Goal: Task Accomplishment & Management: Use online tool/utility

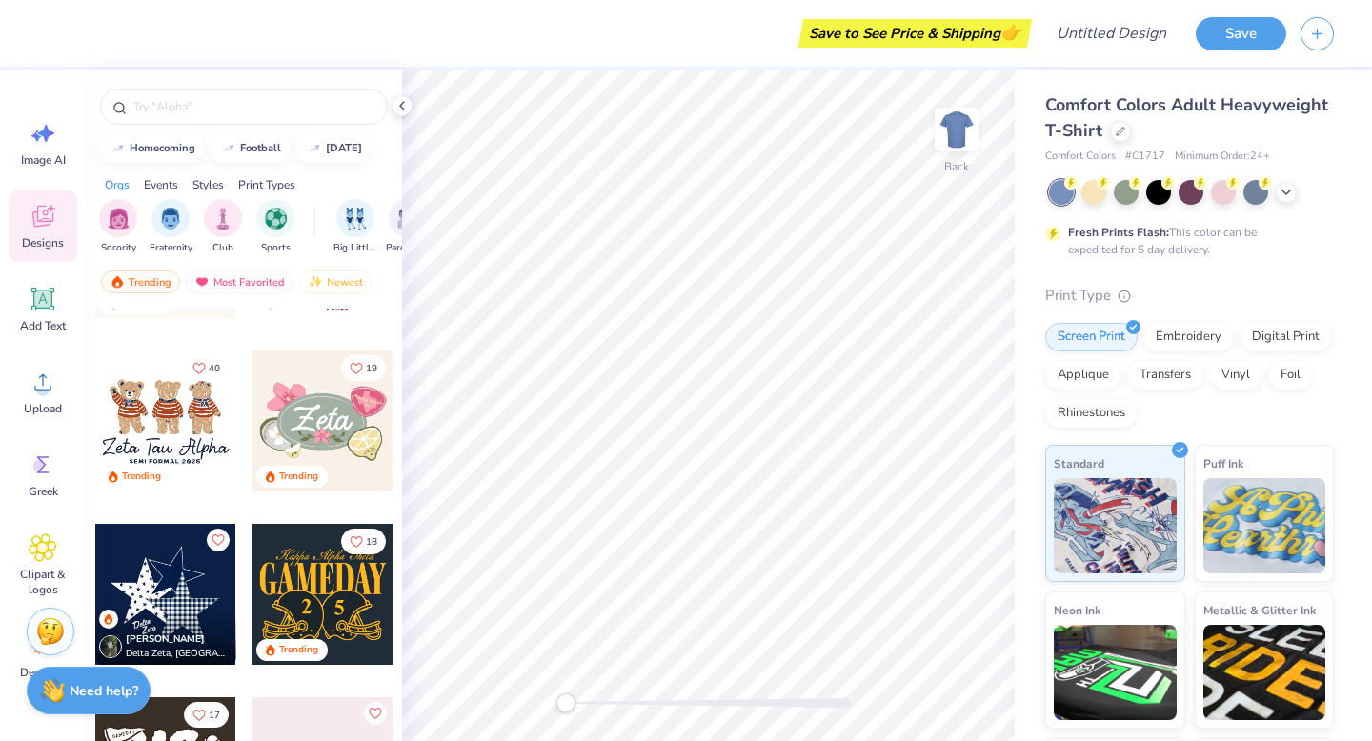
scroll to position [793, 0]
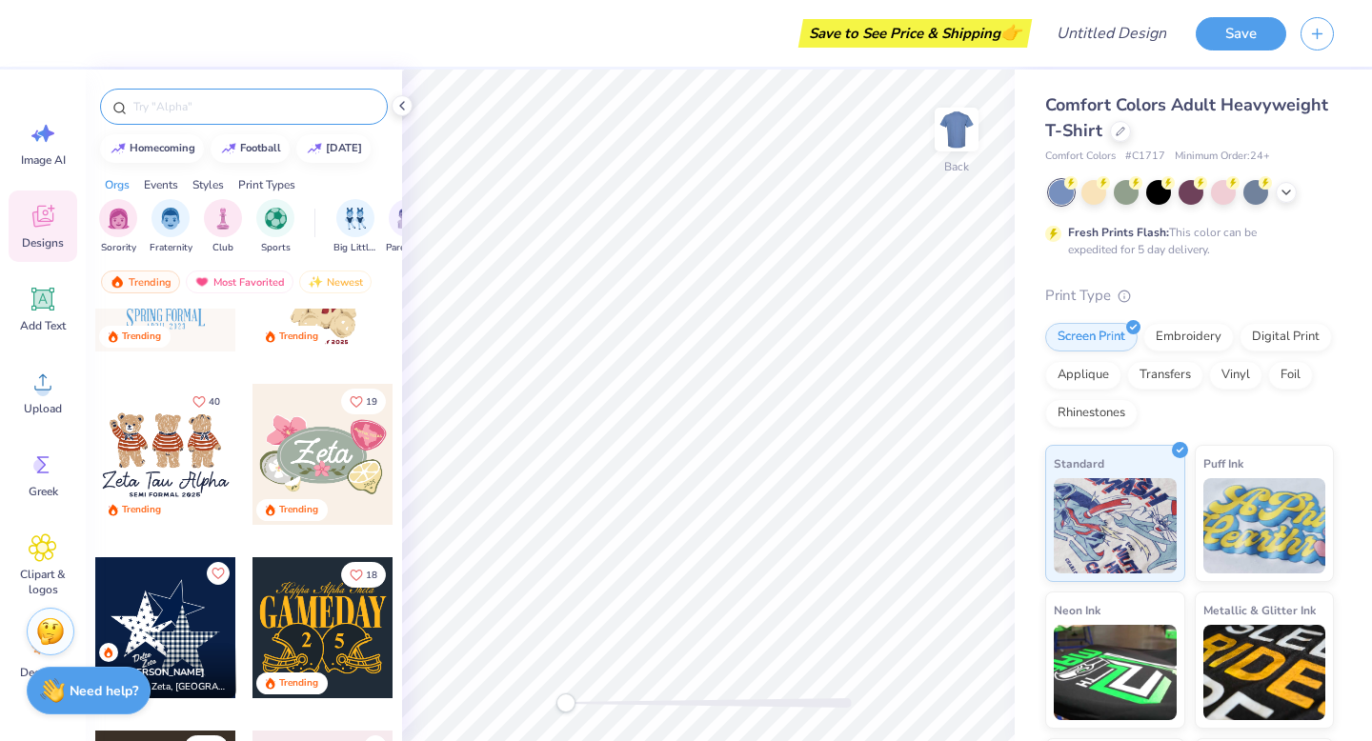
click at [201, 104] on input "text" at bounding box center [253, 106] width 244 height 19
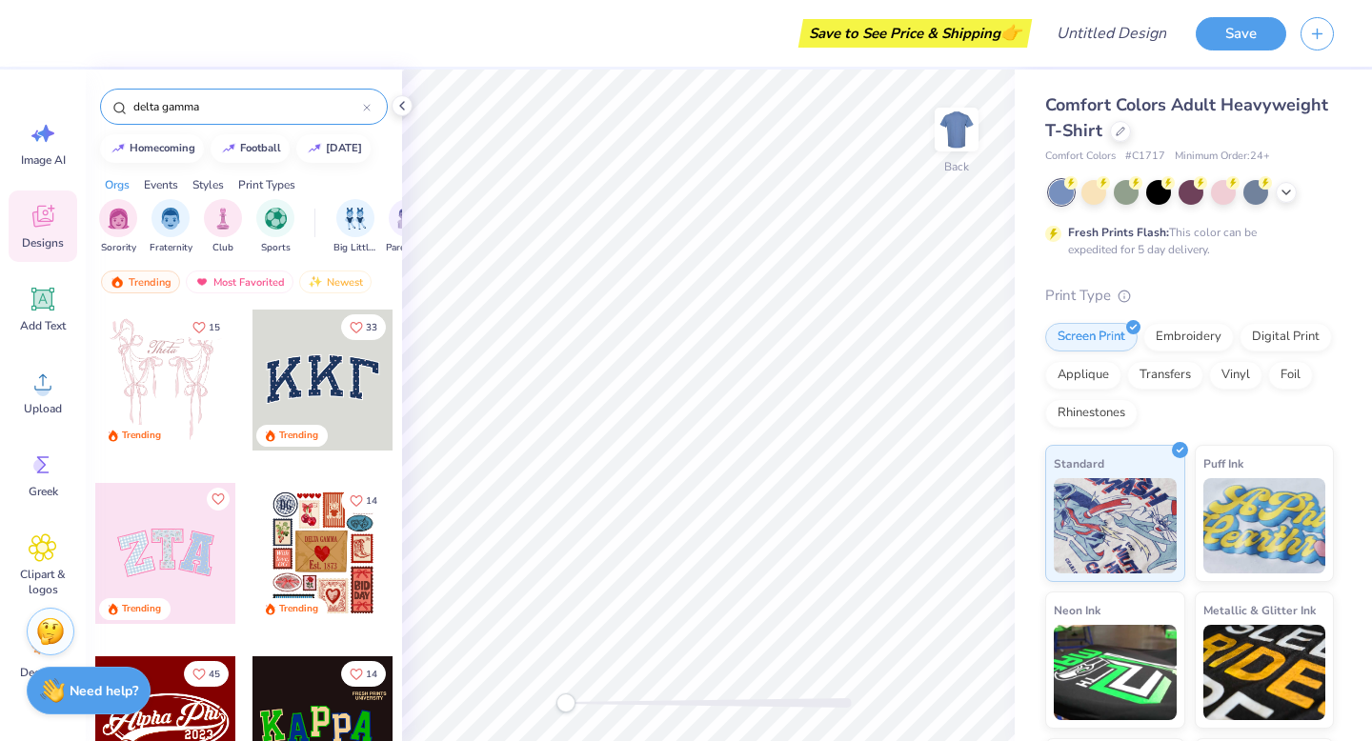
type input "delta gamma"
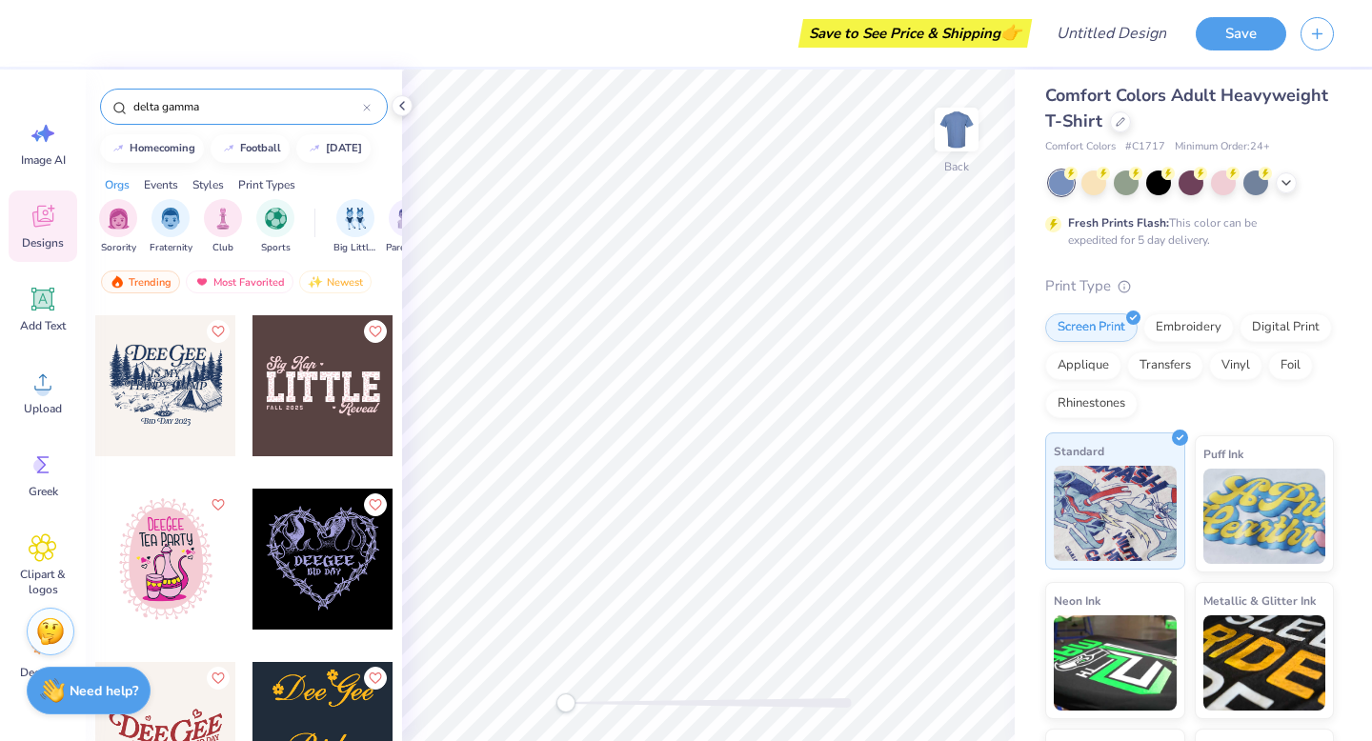
scroll to position [0, 0]
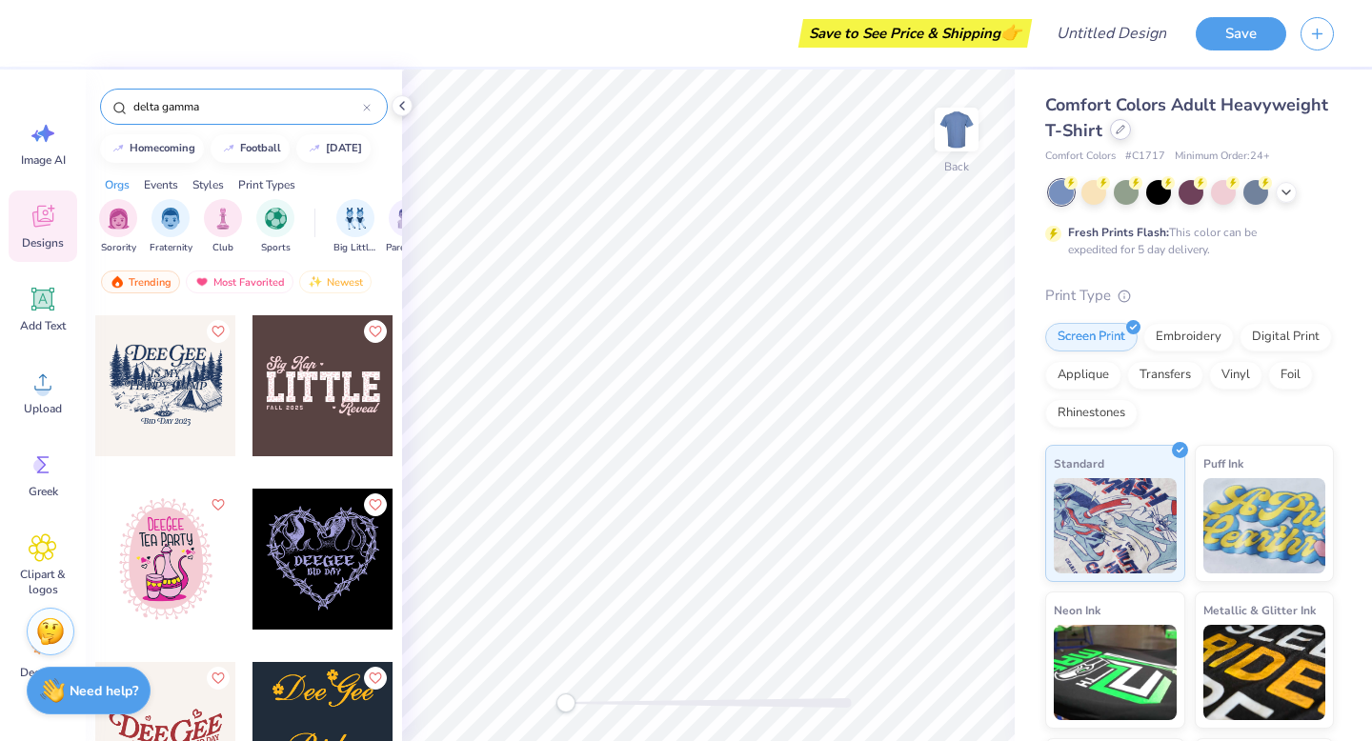
click at [1114, 135] on div at bounding box center [1120, 129] width 21 height 21
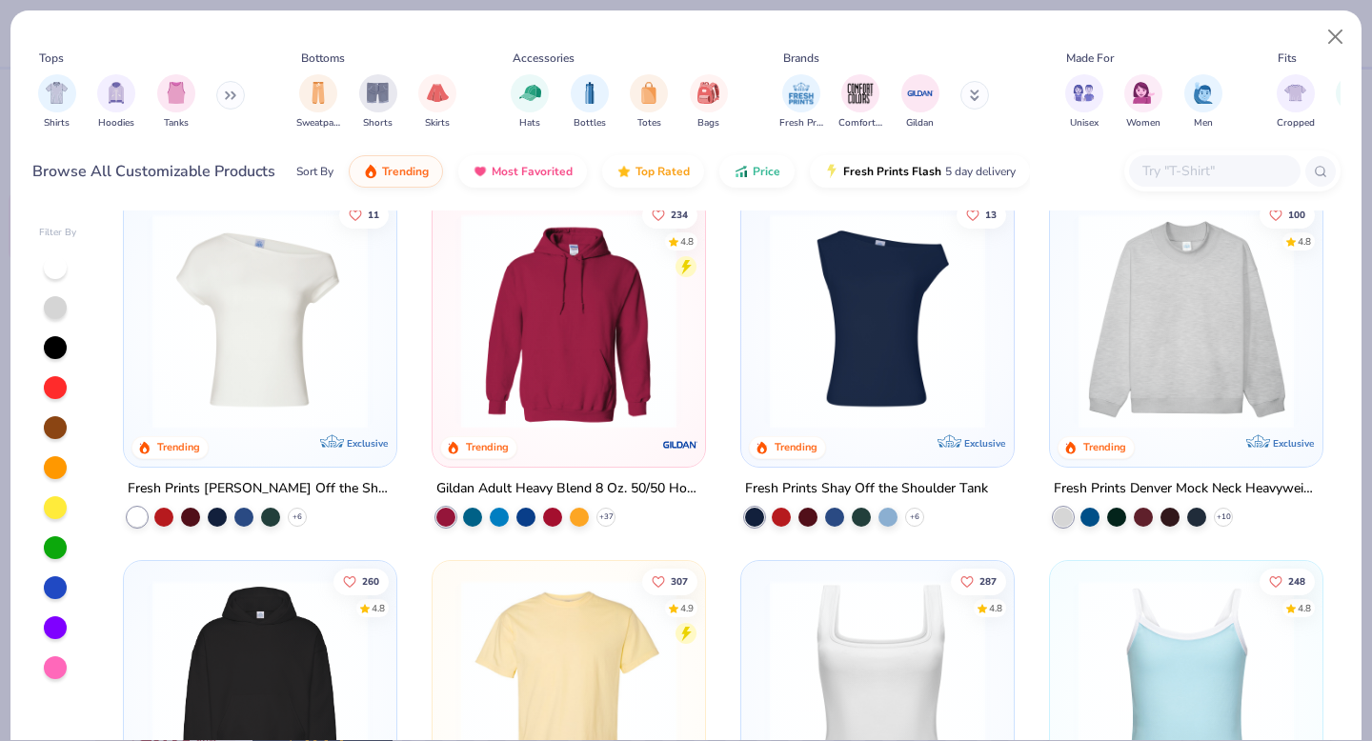
scroll to position [3, 0]
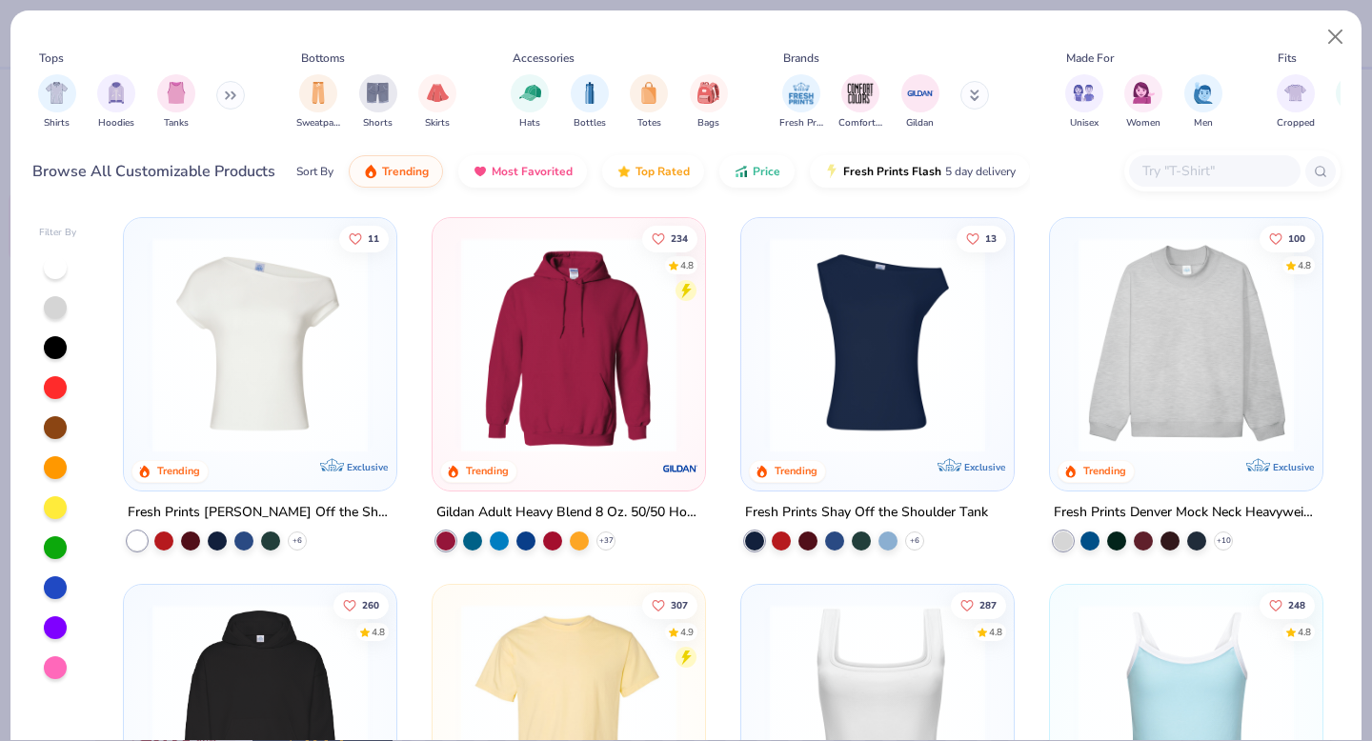
click at [851, 305] on img at bounding box center [877, 344] width 234 height 215
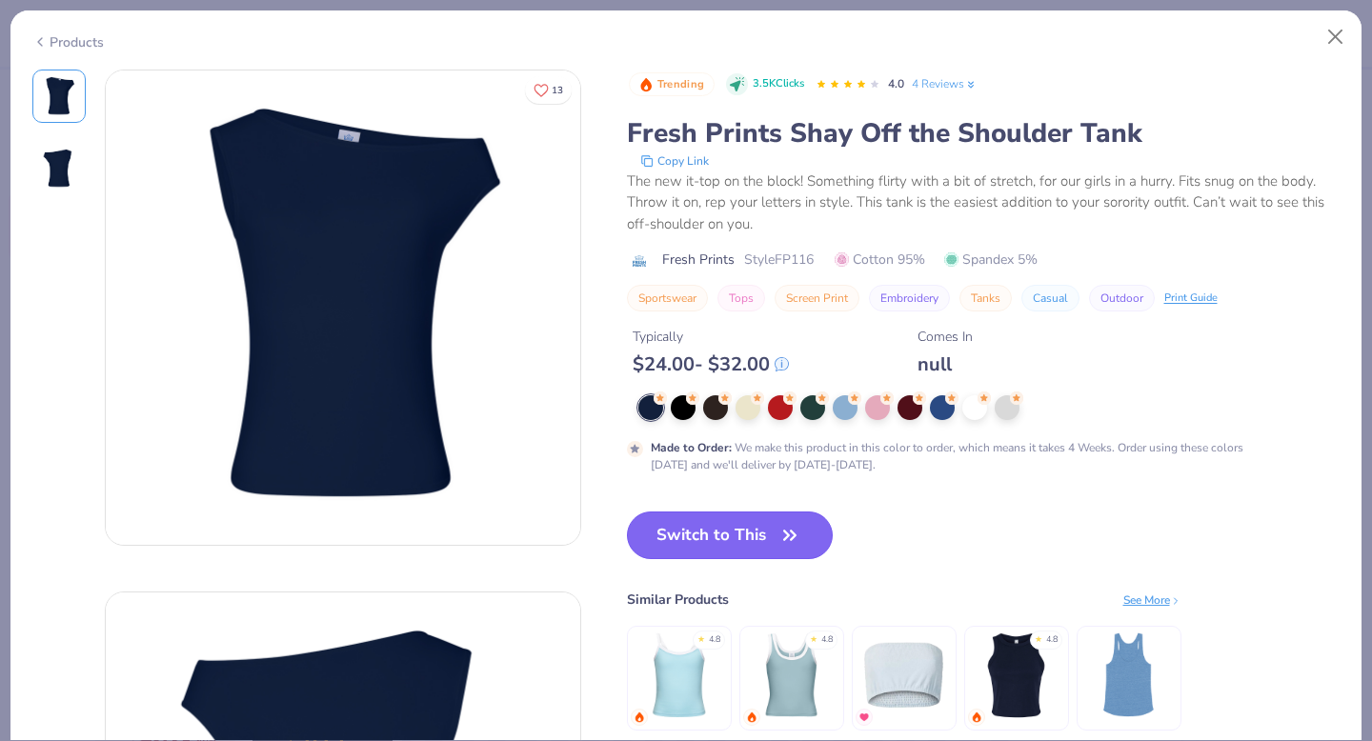
click at [718, 537] on button "Switch to This" at bounding box center [730, 536] width 207 height 48
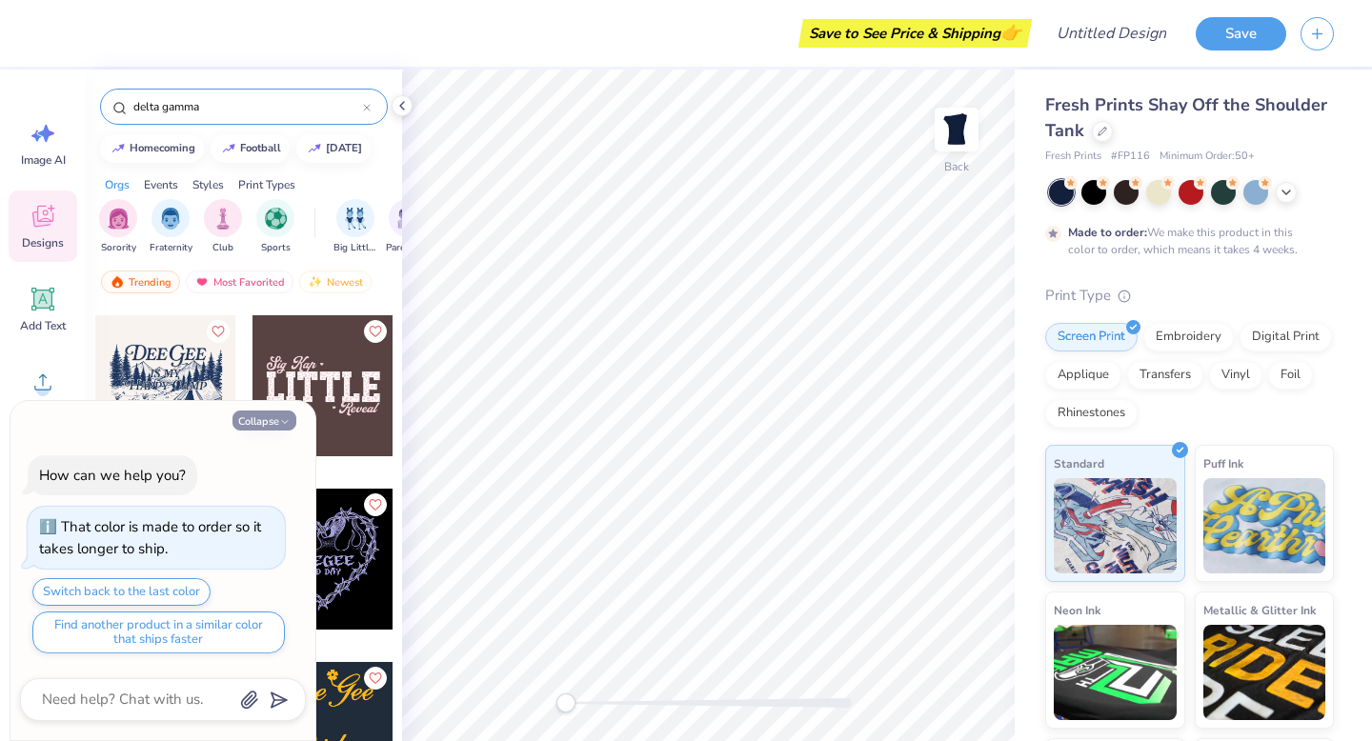
click at [285, 425] on icon "button" at bounding box center [284, 421] width 11 height 11
type textarea "x"
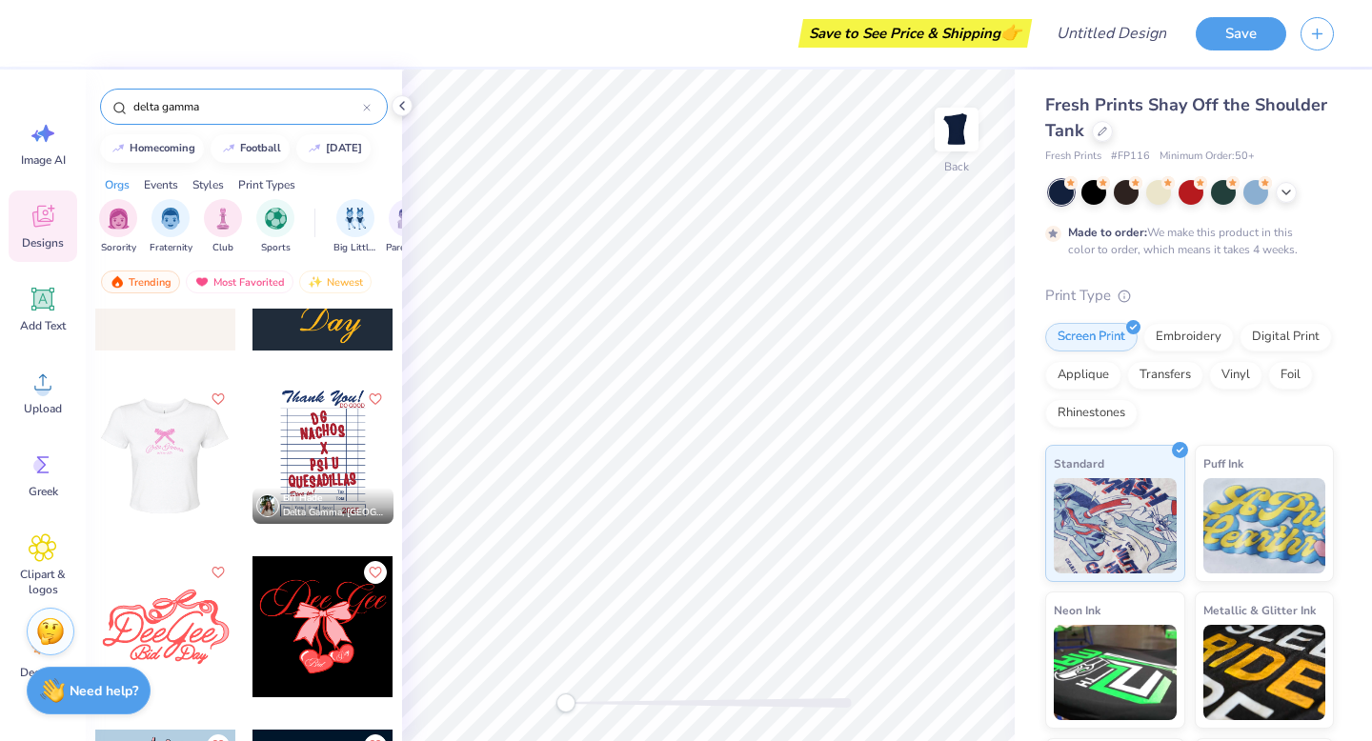
scroll to position [4272, 0]
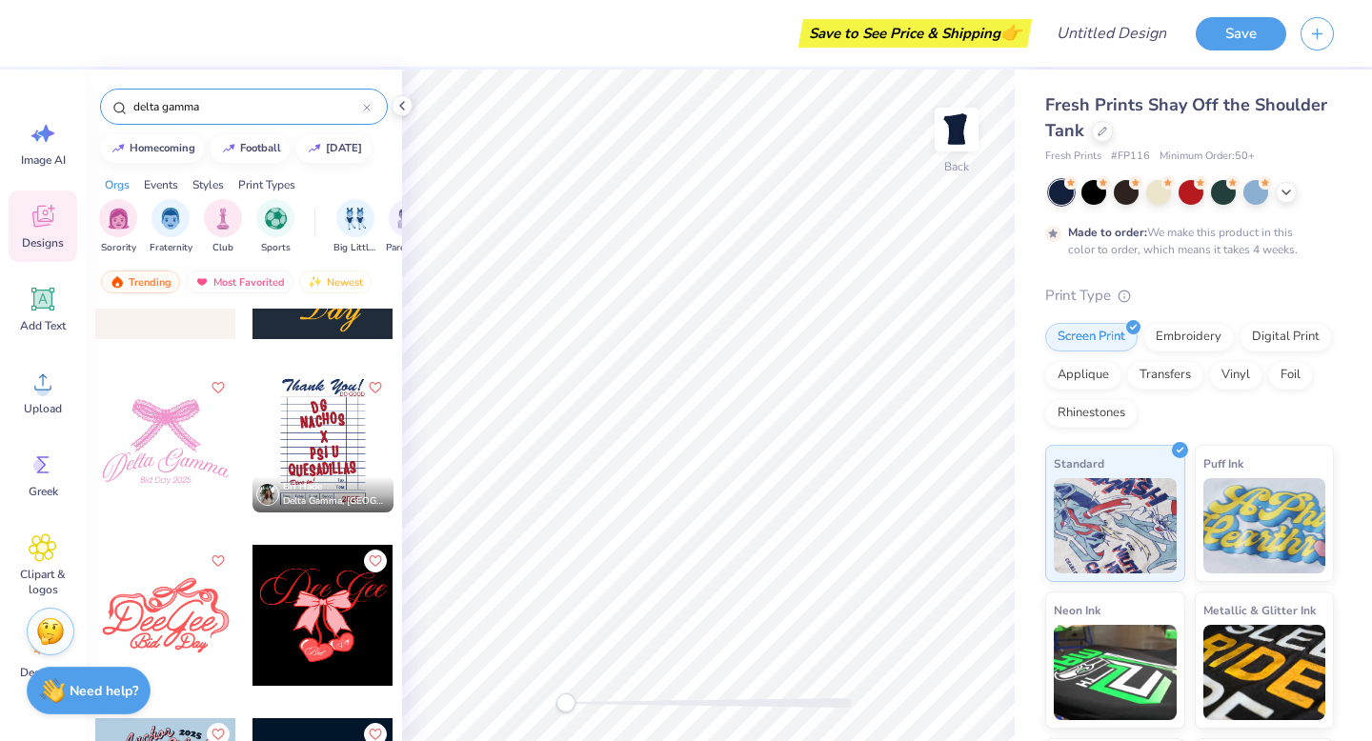
click at [177, 417] on div at bounding box center [165, 441] width 141 height 141
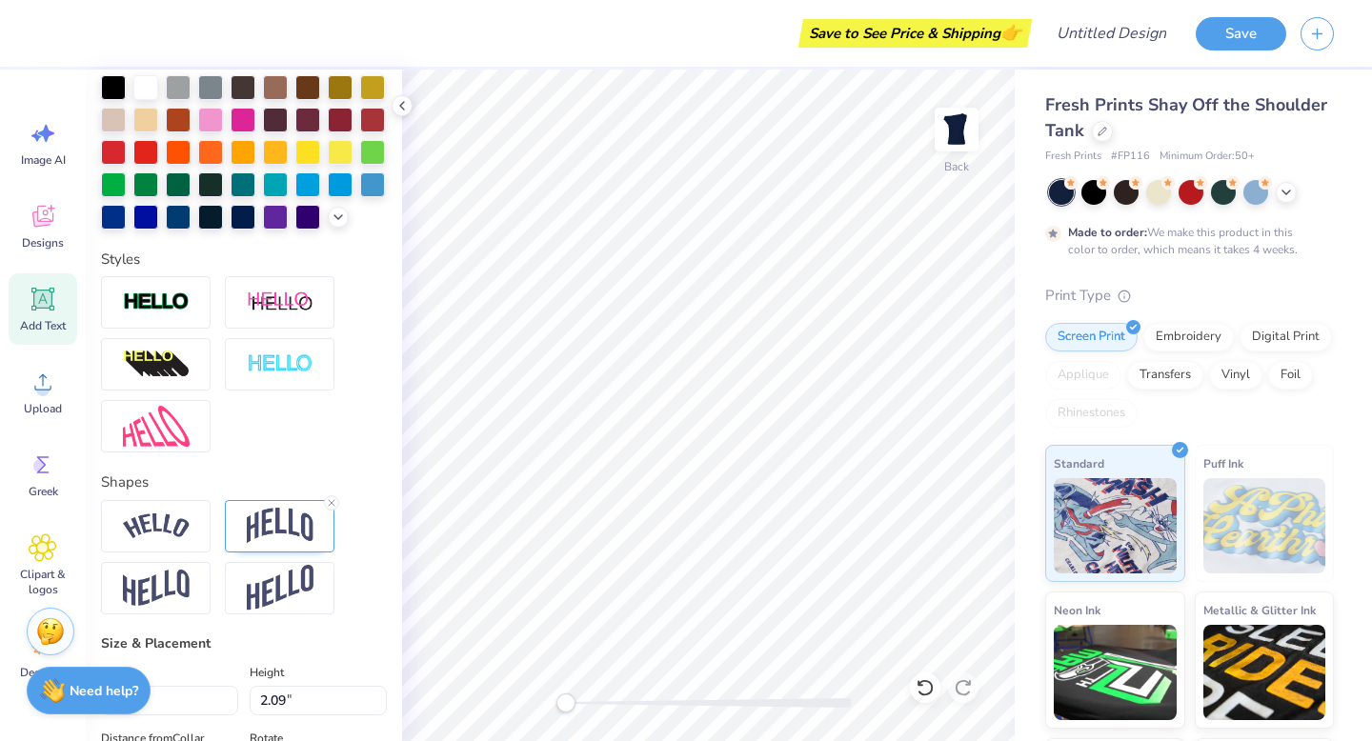
scroll to position [0, 3]
type textarea "Delta Gamma"
type input "3.15"
type input "0.48"
type input "7.81"
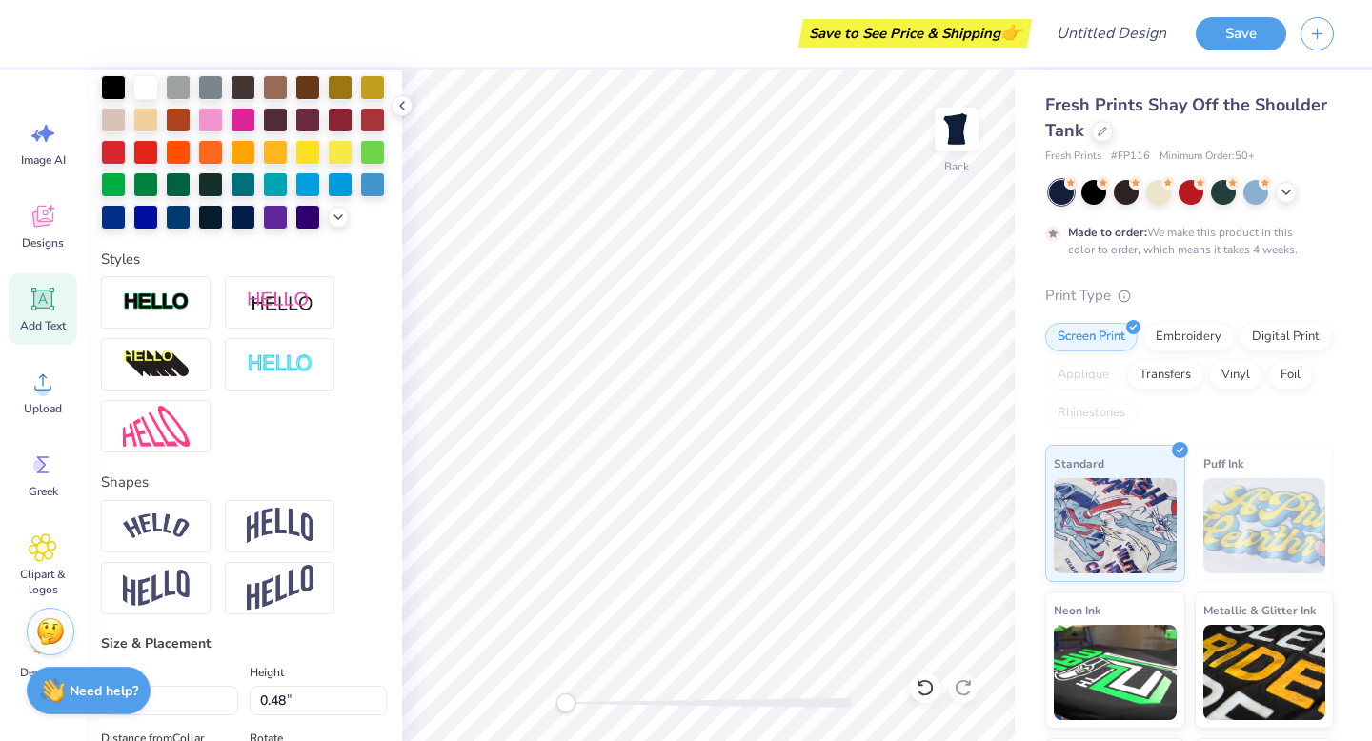
scroll to position [0, 0]
type textarea "Anchor Splash 2025"
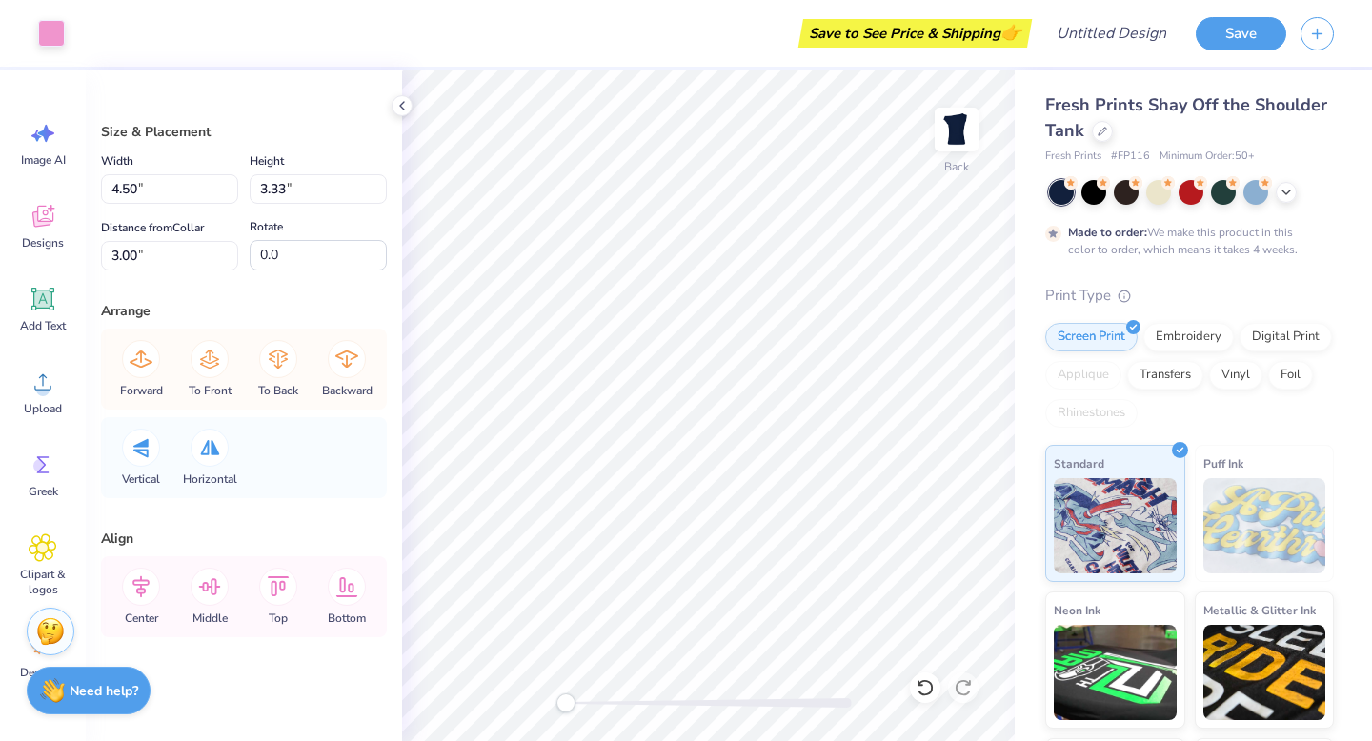
scroll to position [1, 0]
click at [37, 227] on icon at bounding box center [43, 216] width 29 height 29
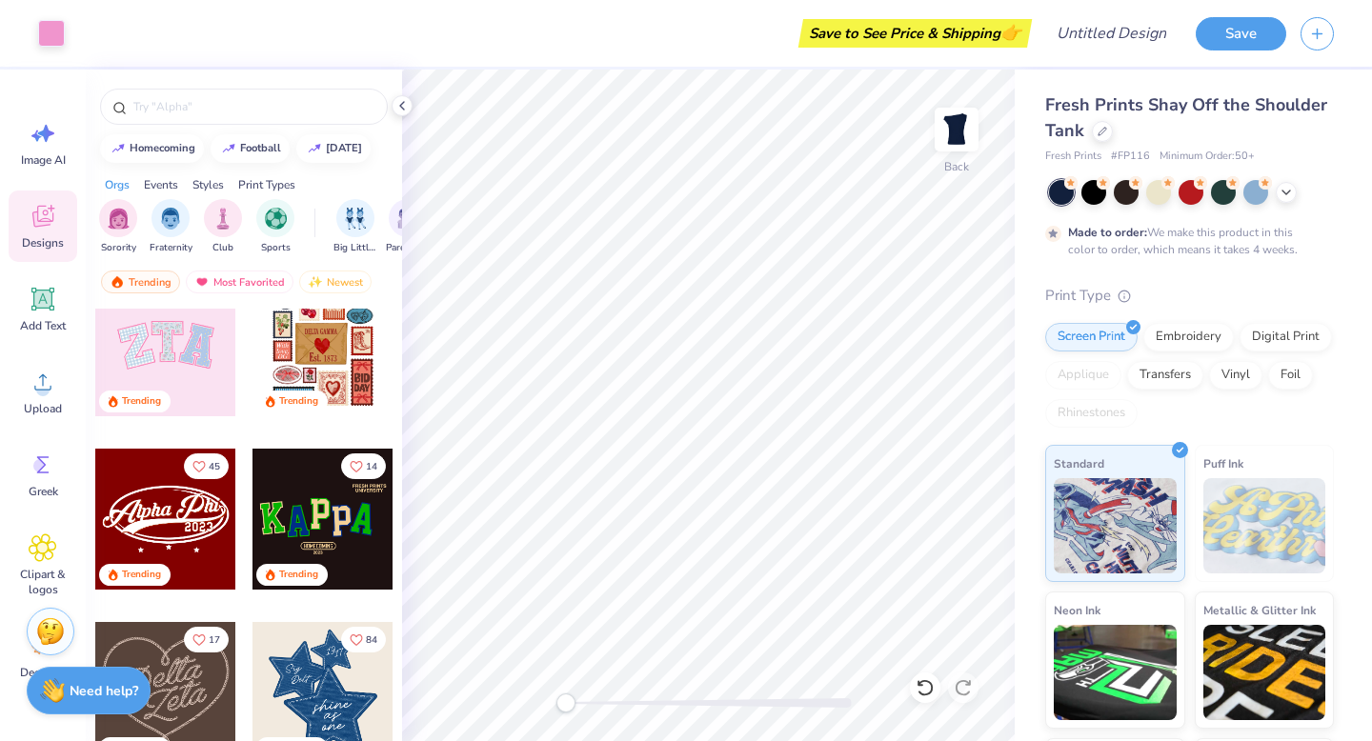
scroll to position [219, 0]
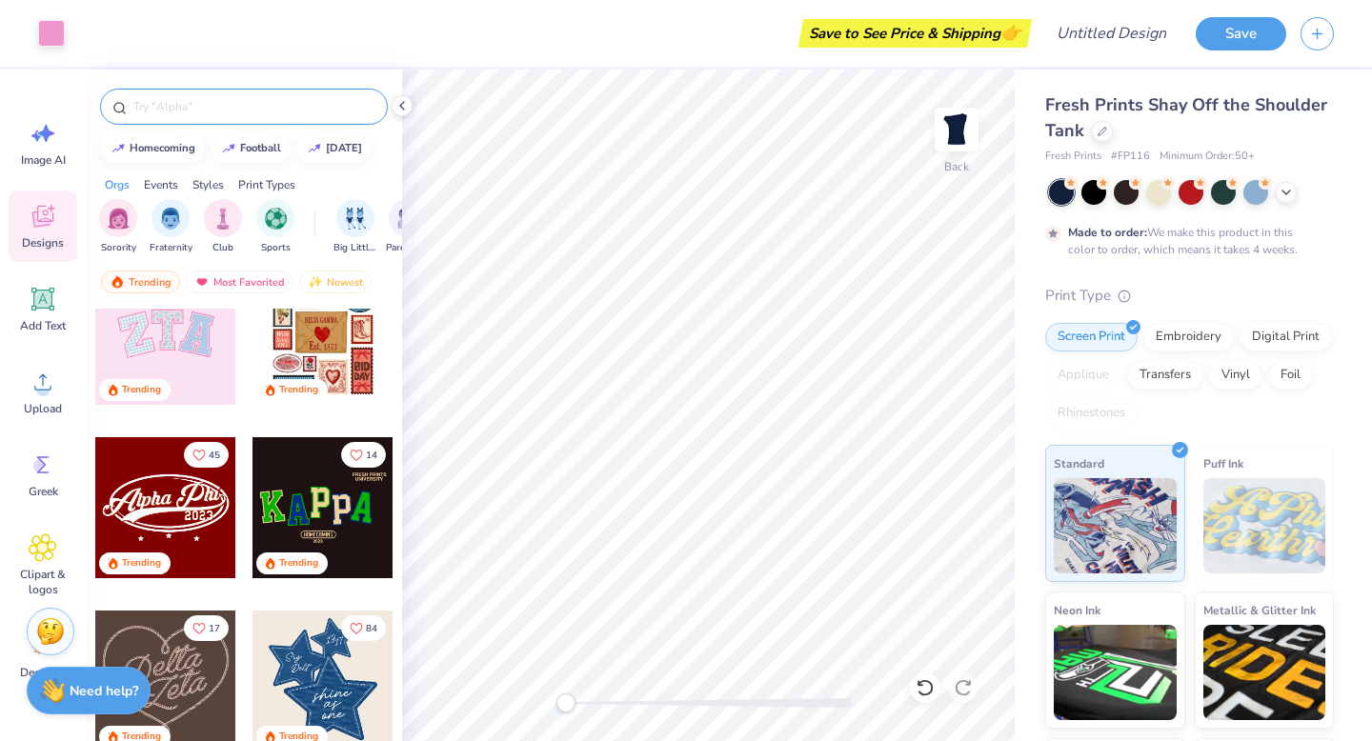
click at [211, 106] on input "text" at bounding box center [253, 106] width 244 height 19
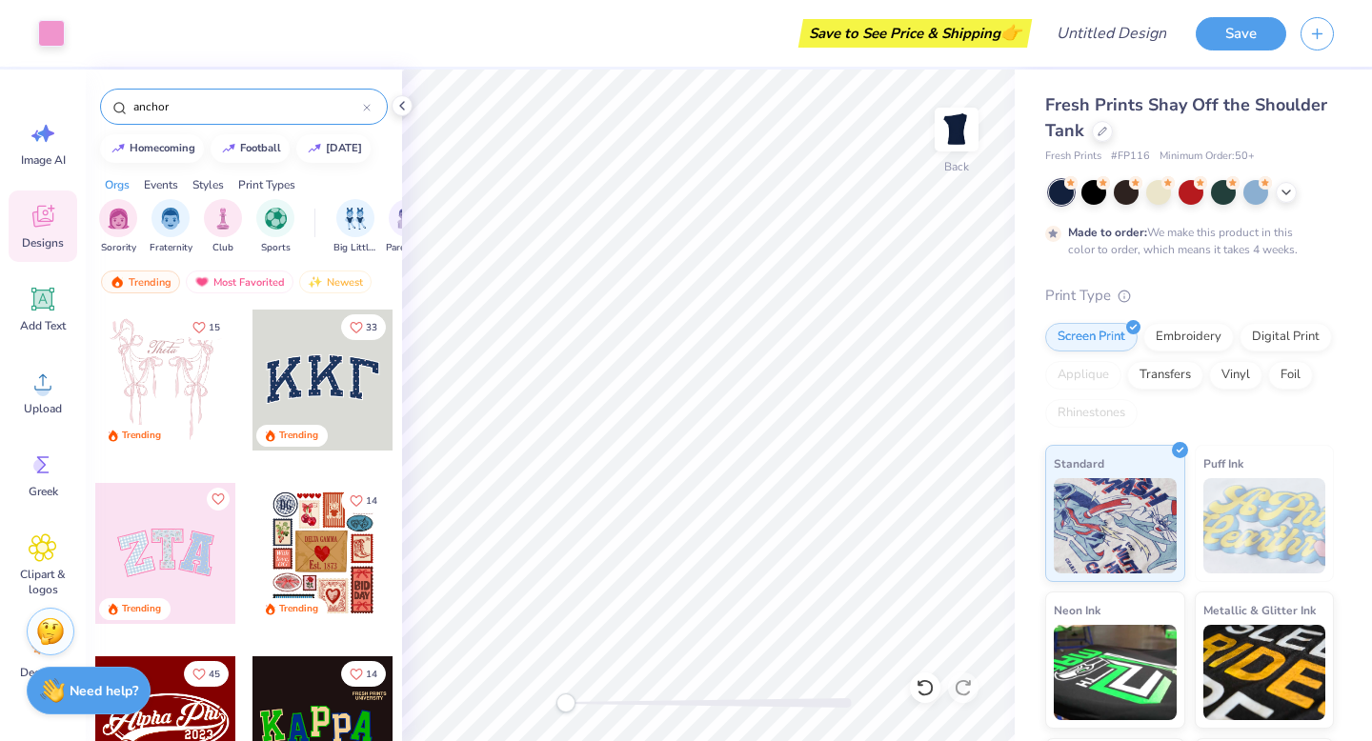
type input "anchor"
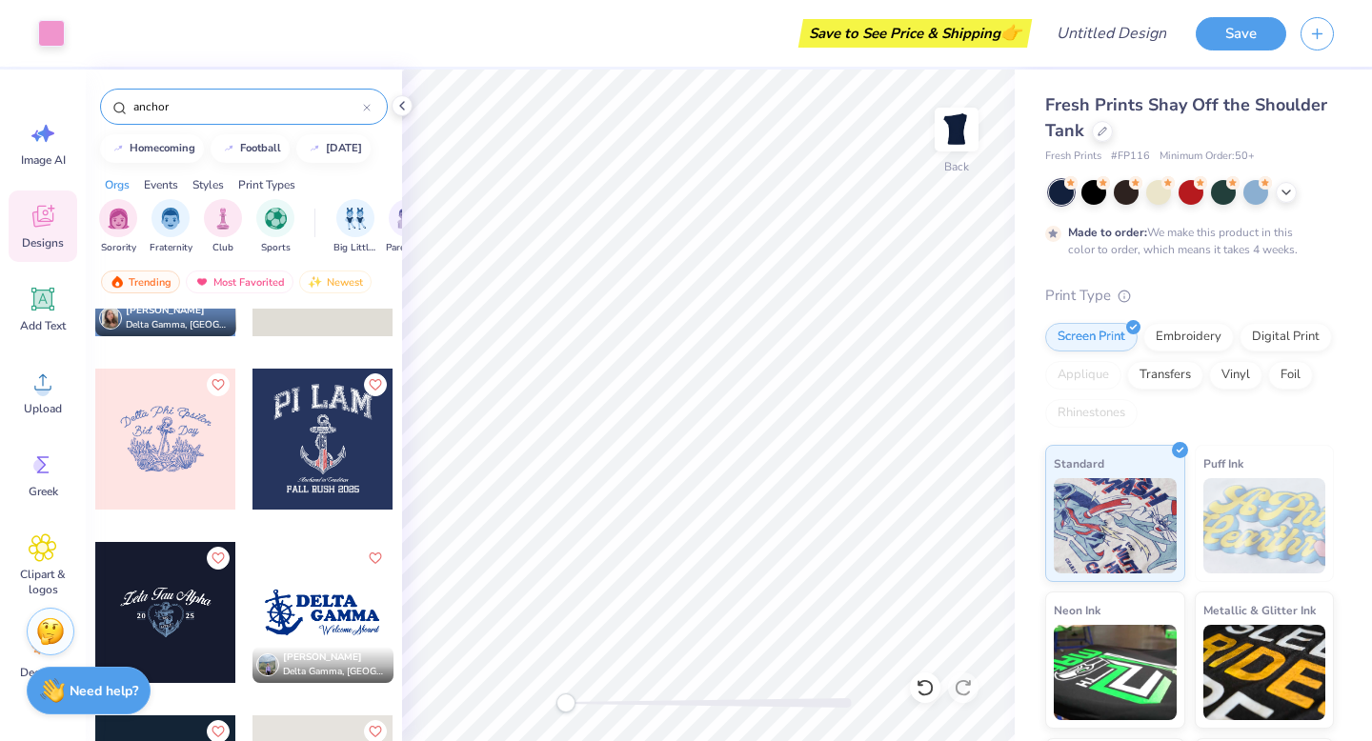
scroll to position [984, 0]
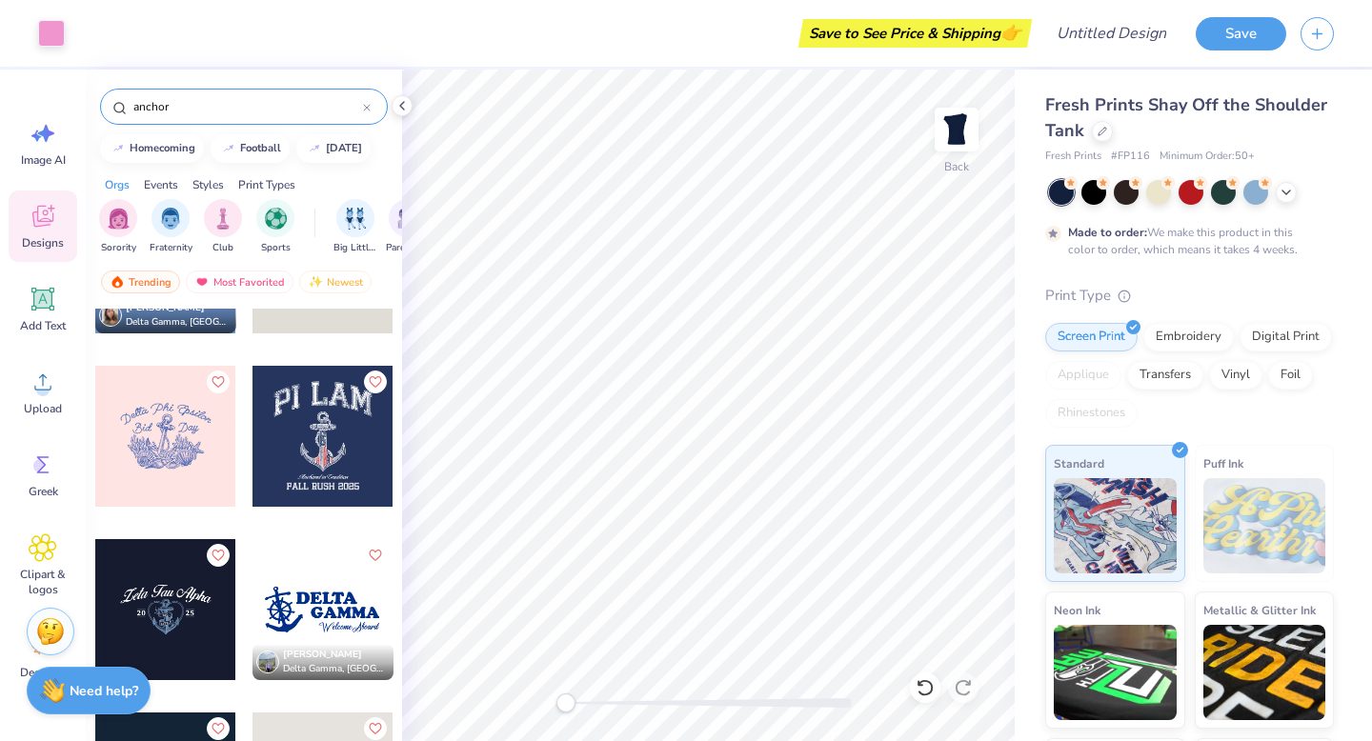
click at [182, 452] on div at bounding box center [165, 436] width 141 height 141
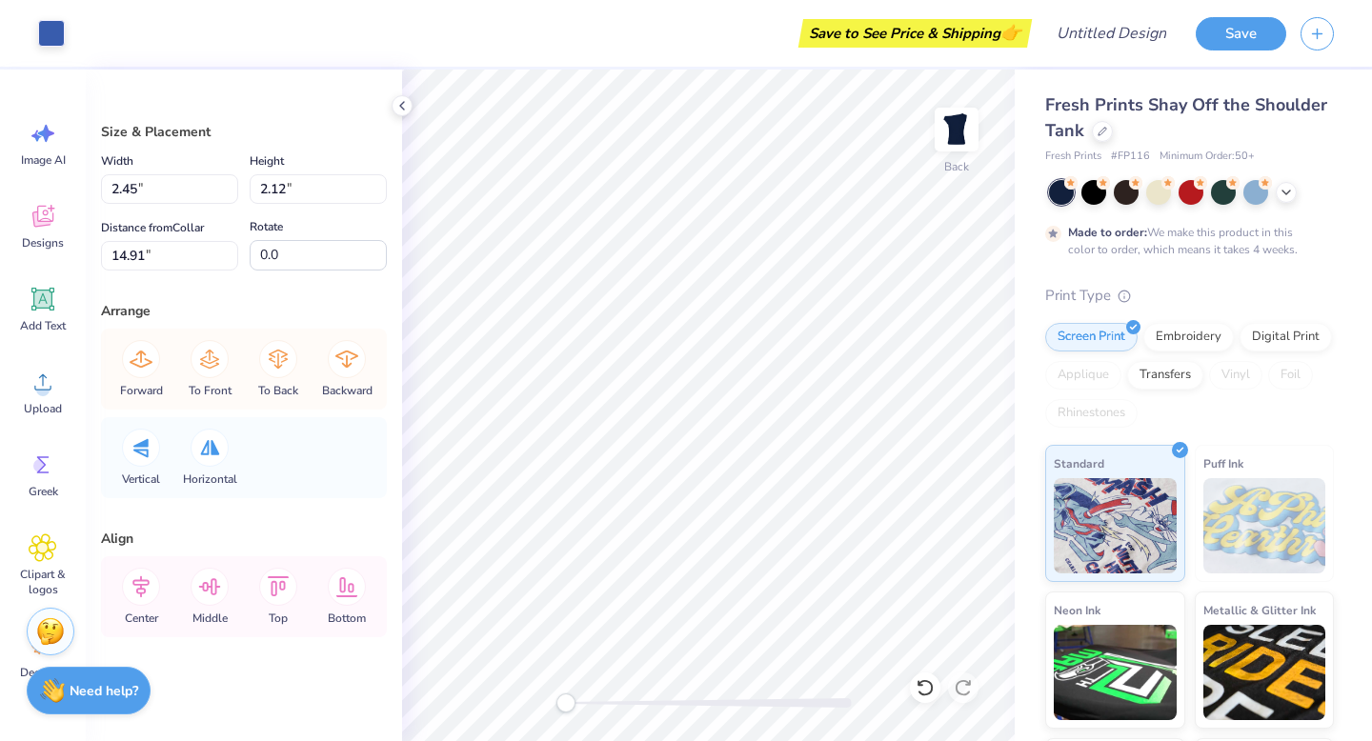
type input "2.45"
type input "2.12"
type input "14.91"
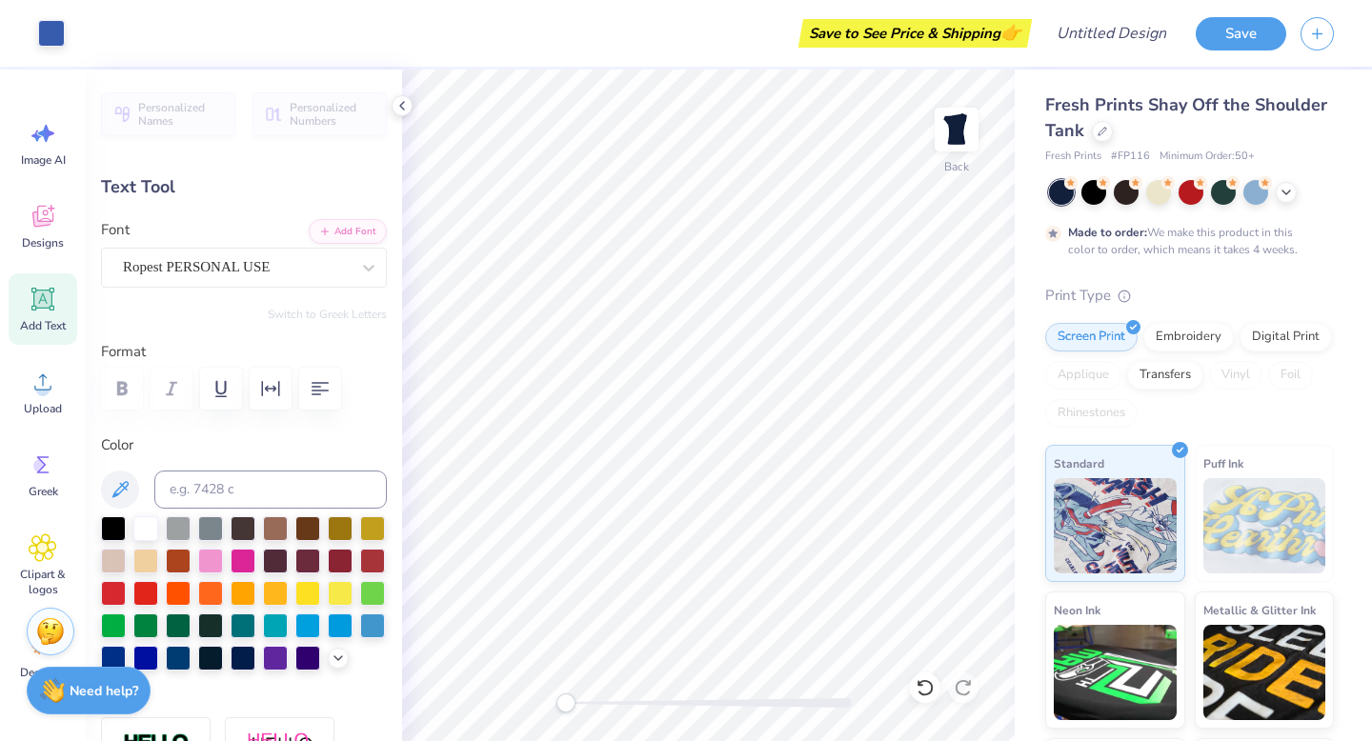
type input "11.88"
type input "2.87"
type input "8.72"
type input "2.62"
type input "1.42"
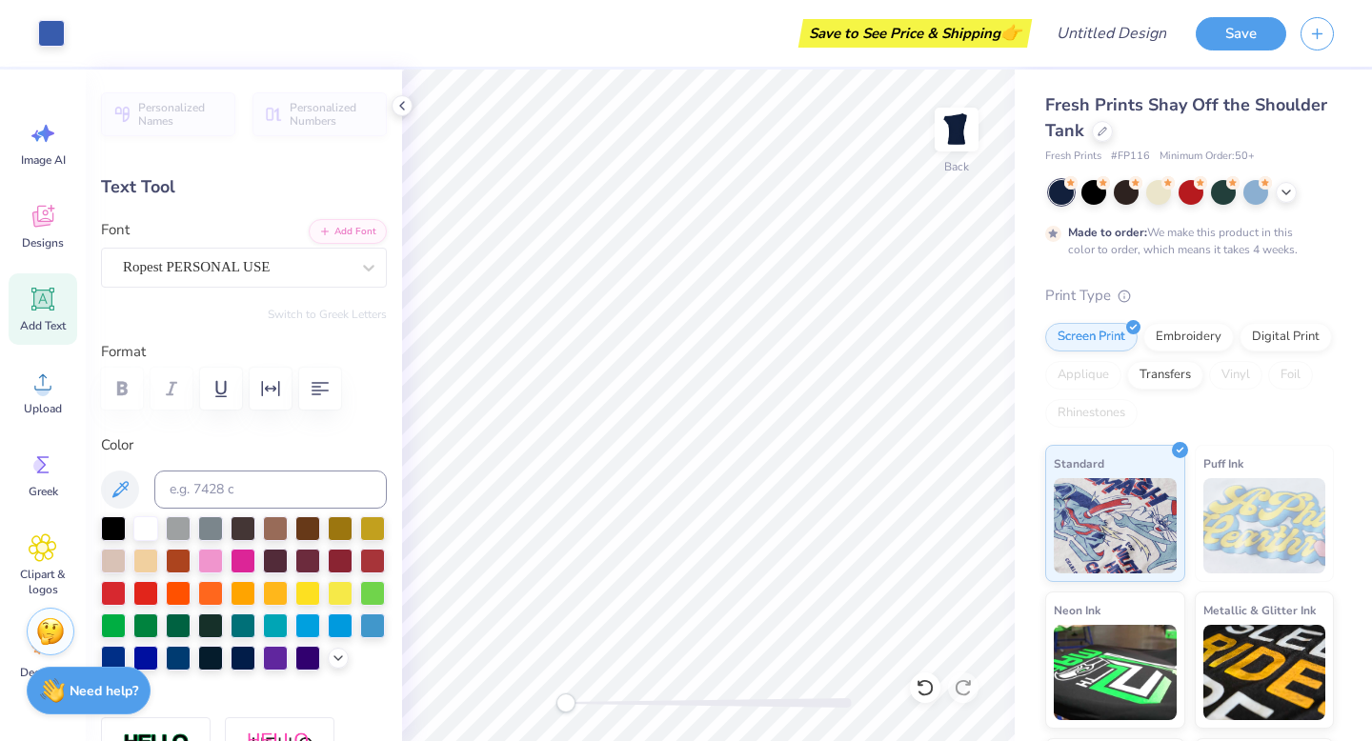
type input "11.30"
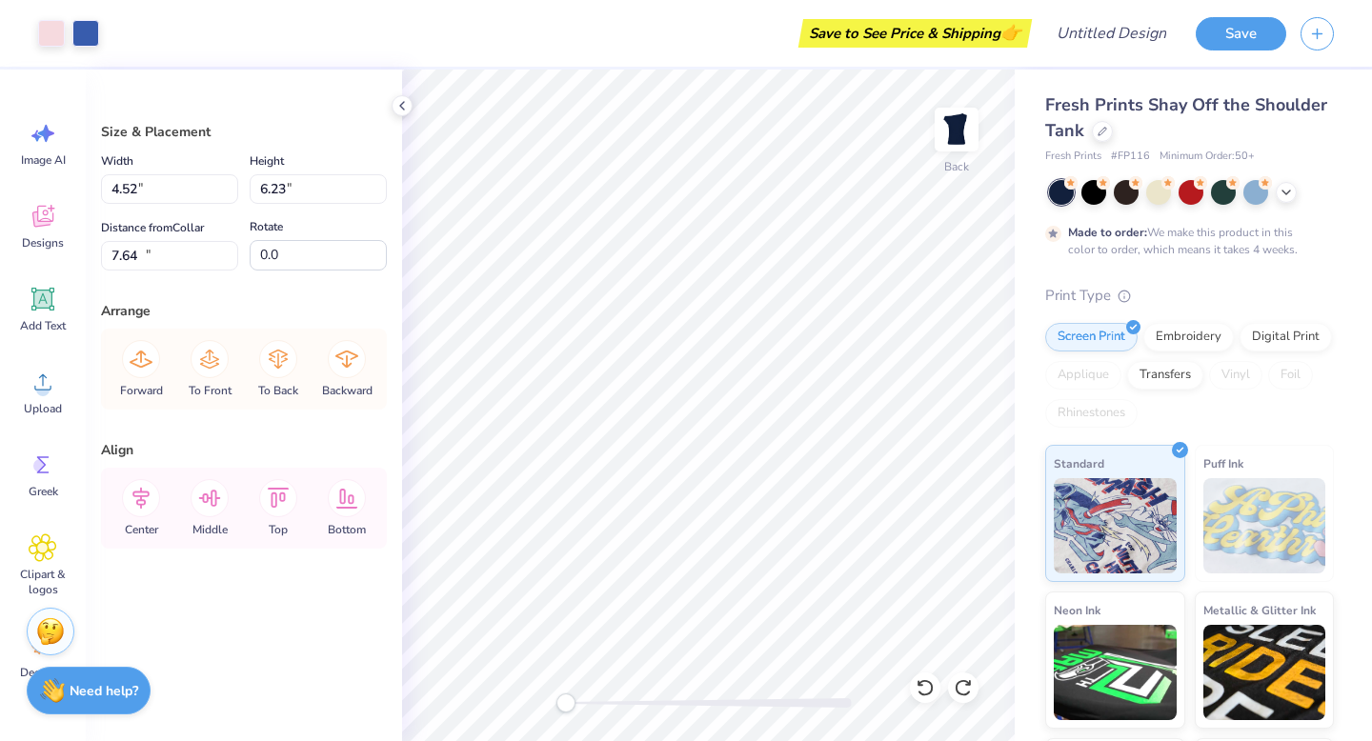
type input "10.03"
type input "4.30"
type input "6.20"
type input "5.78"
type input "5.29"
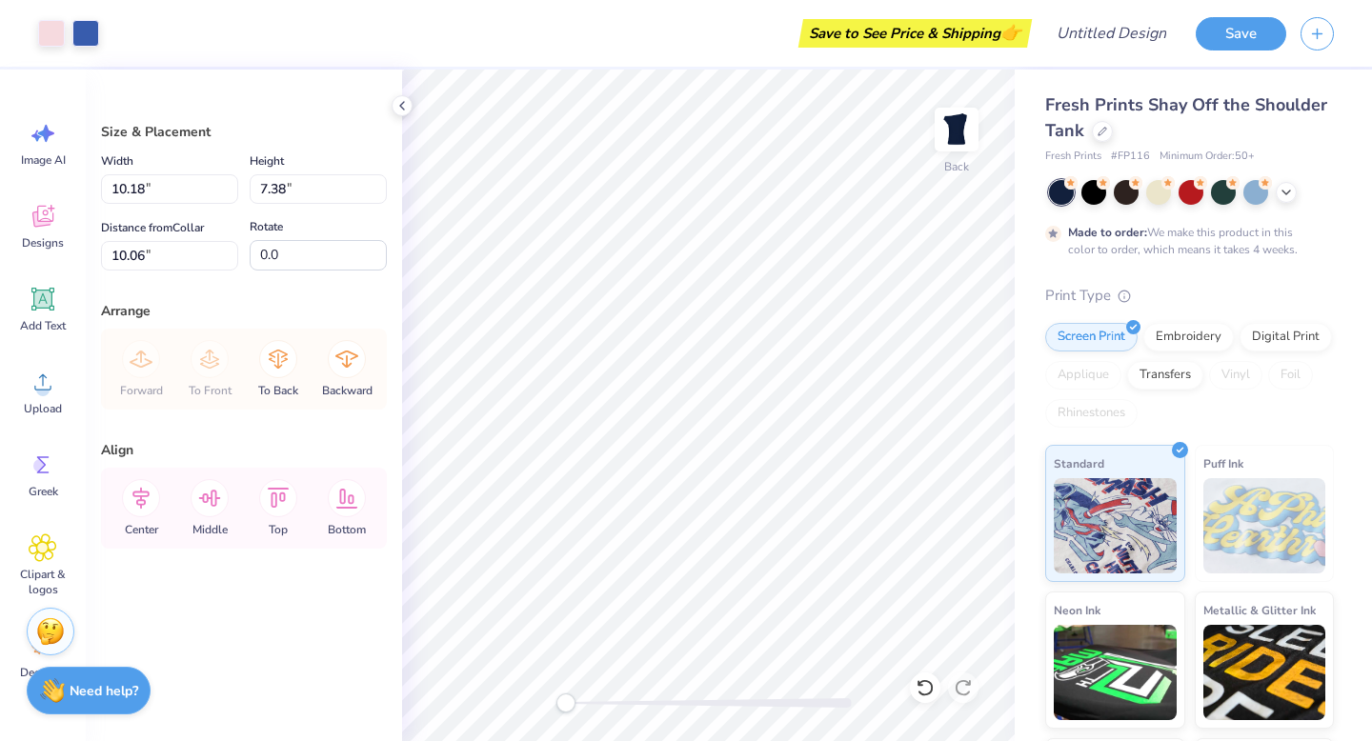
type input "3.84"
type input "9.60"
type input "4.50"
type input "3.33"
type input "3.00"
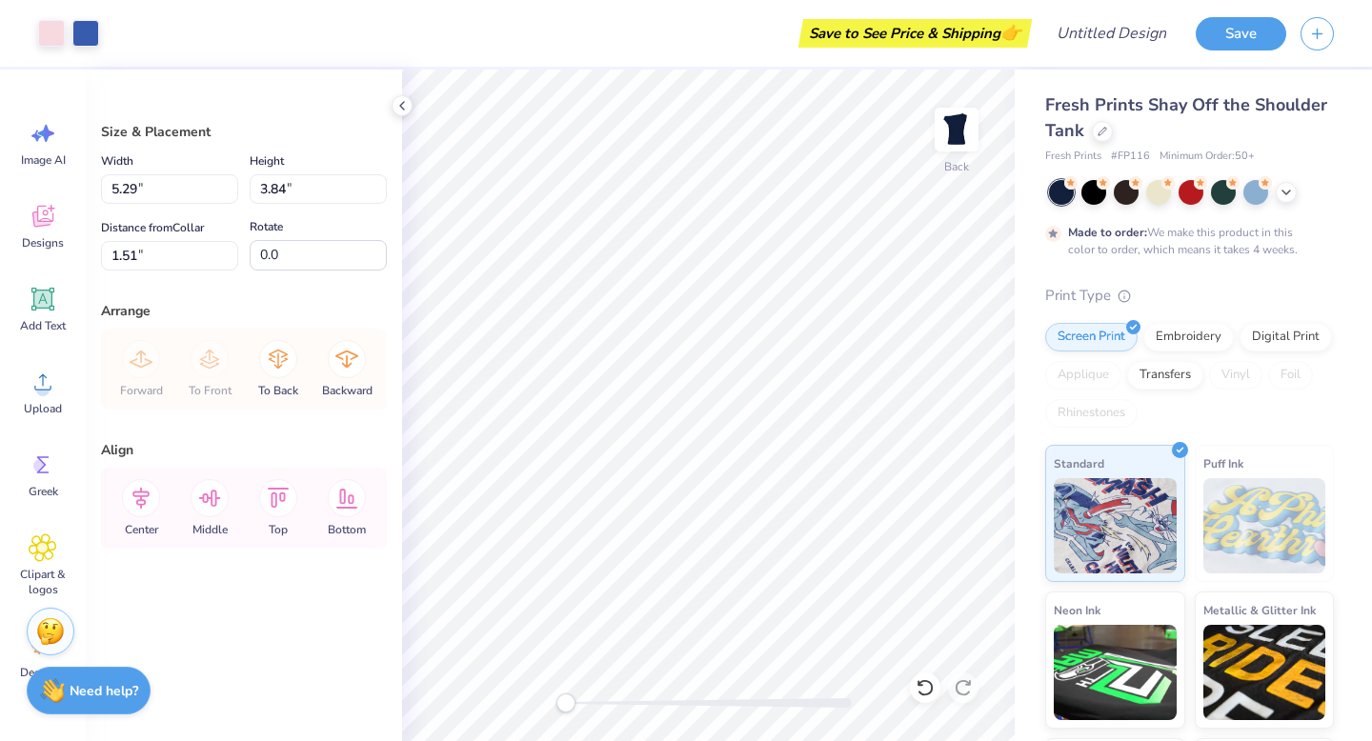
type input "1.51"
type input "1.87"
type input "3.00"
type input "2.76"
type input "4.07"
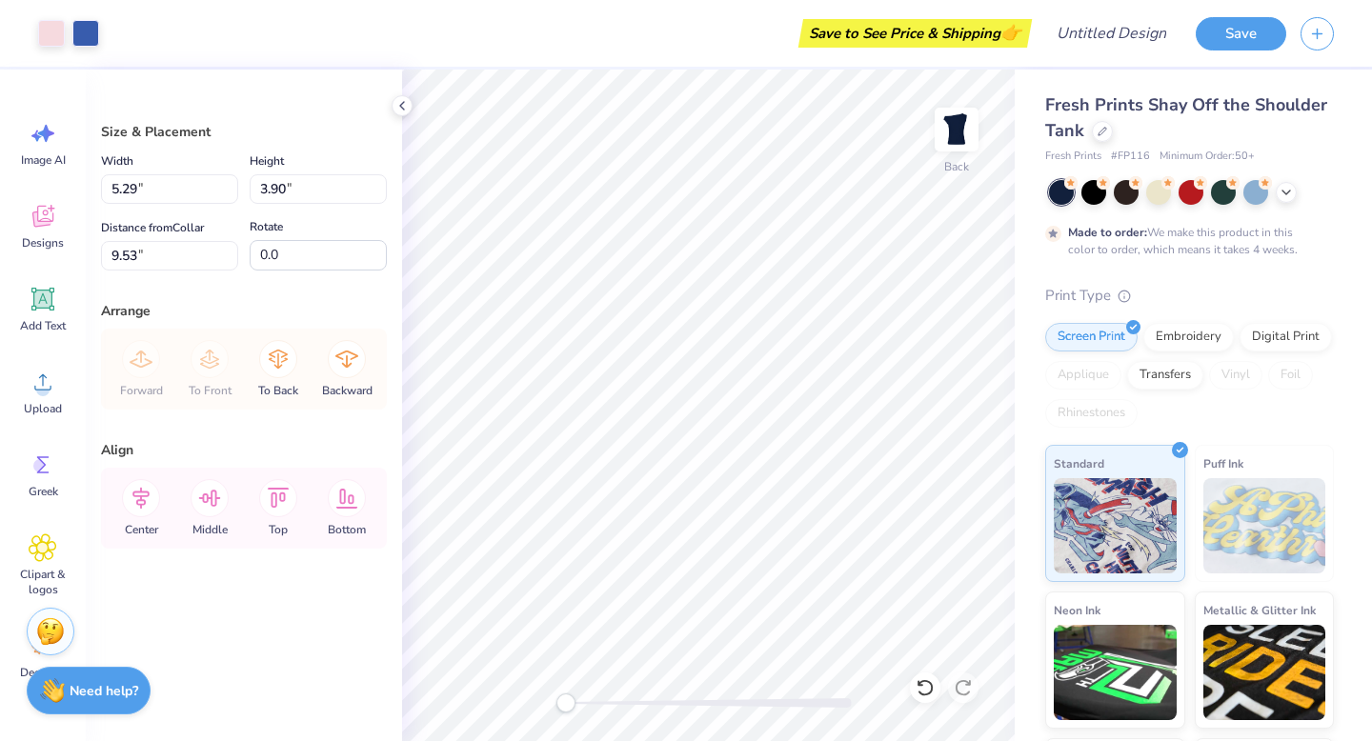
type input "4.50"
type input "3.33"
type input "3.00"
type input "2.71"
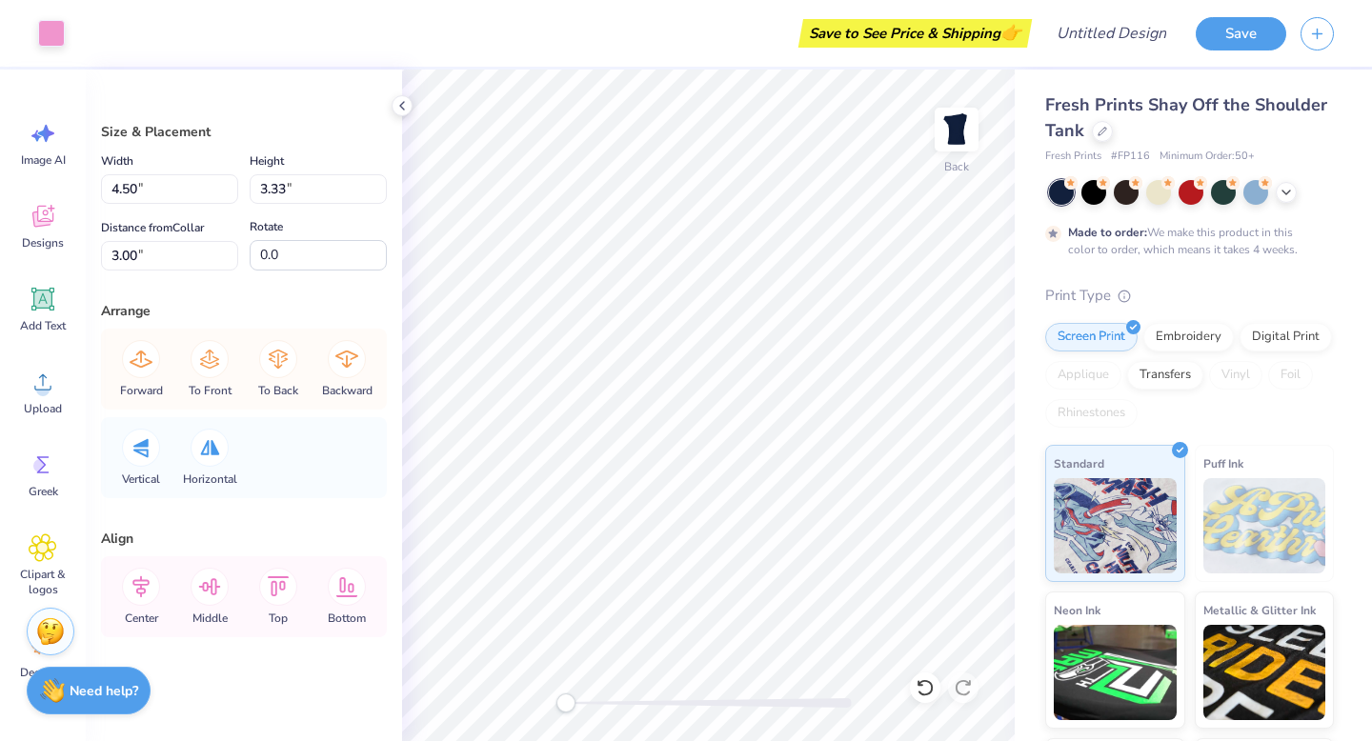
type input "1.15"
type input "0.99"
type input "5.03"
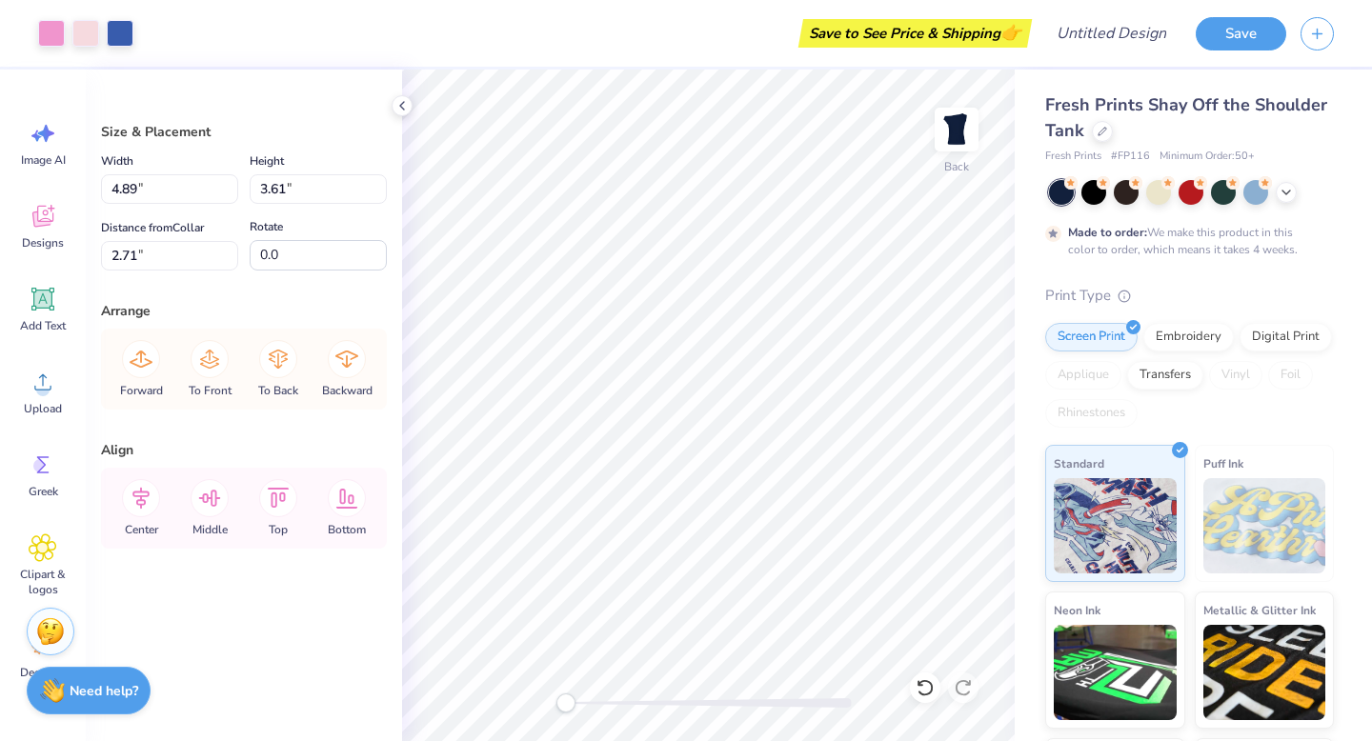
type input "2.56"
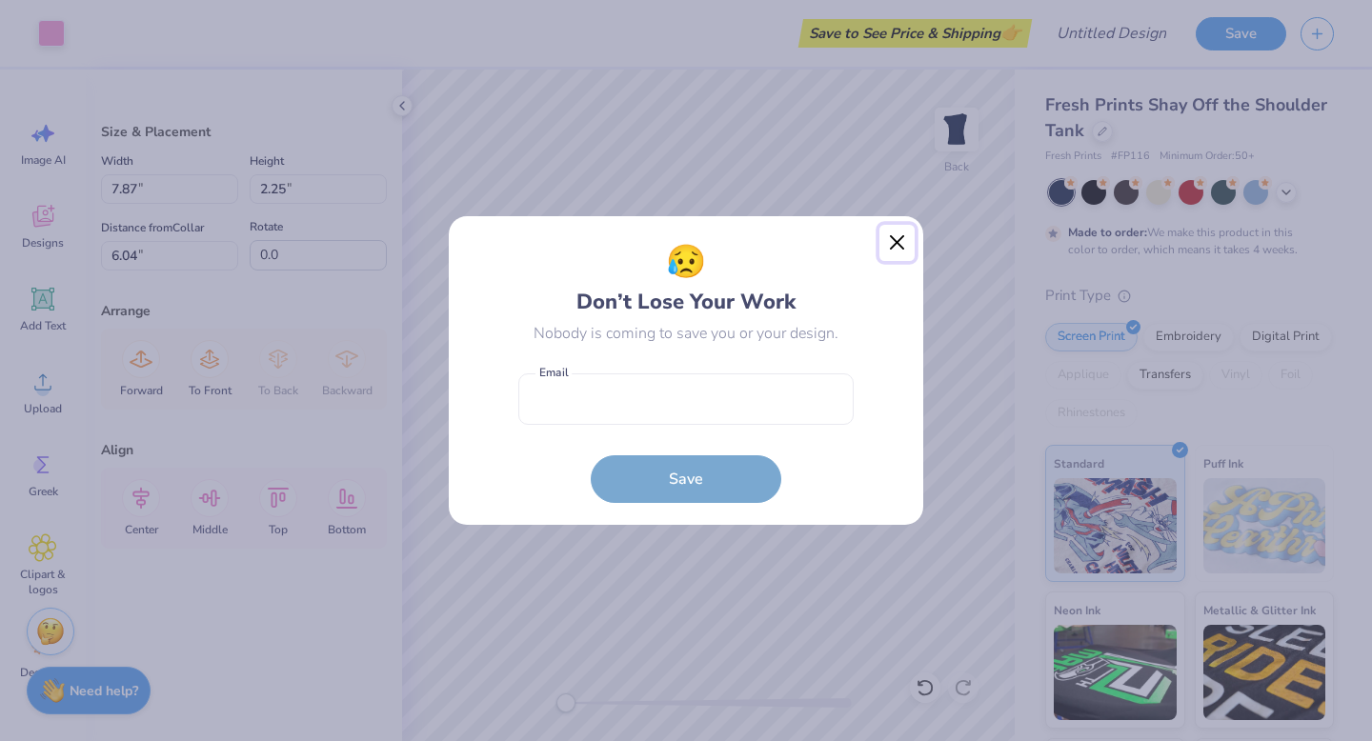
click at [888, 247] on button "Close" at bounding box center [897, 243] width 36 height 36
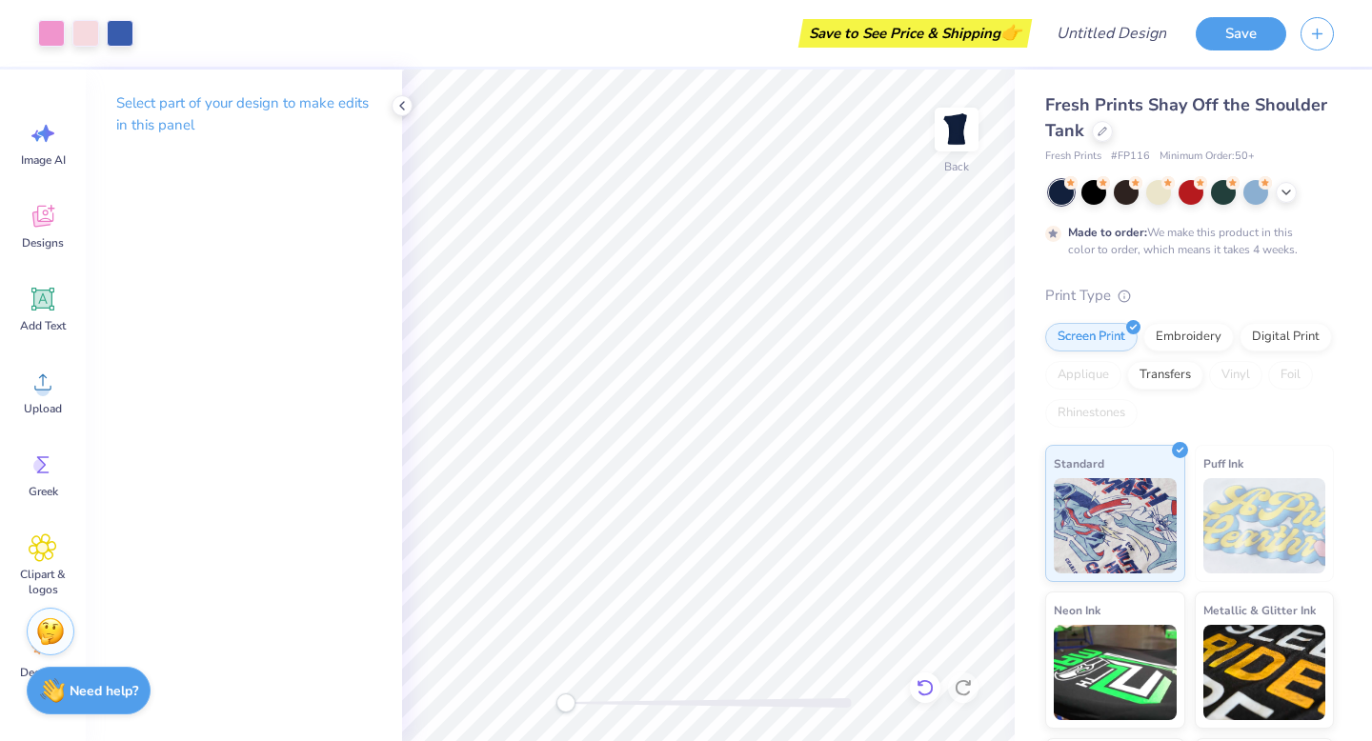
click at [913, 693] on div at bounding box center [925, 688] width 30 height 30
click at [917, 688] on icon at bounding box center [924, 687] width 19 height 19
click at [926, 683] on icon at bounding box center [924, 687] width 19 height 19
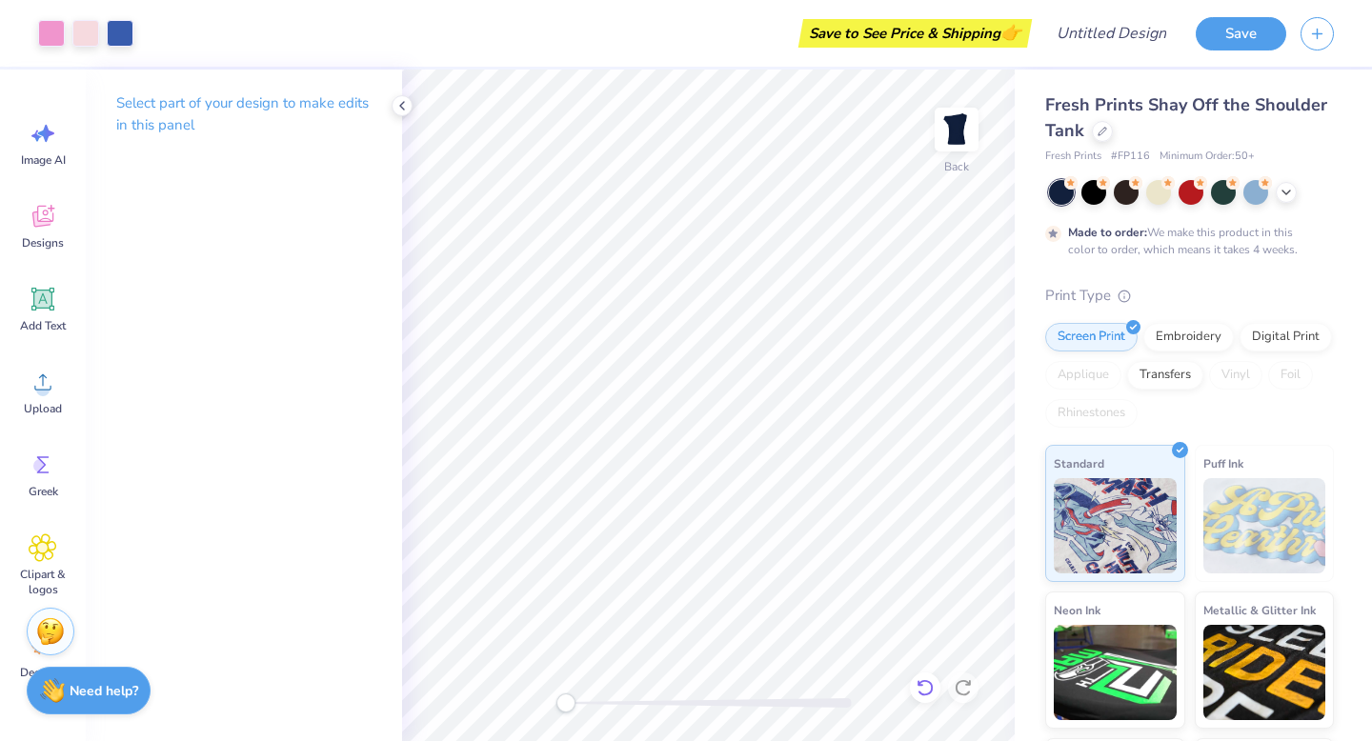
click at [926, 683] on icon at bounding box center [924, 687] width 19 height 19
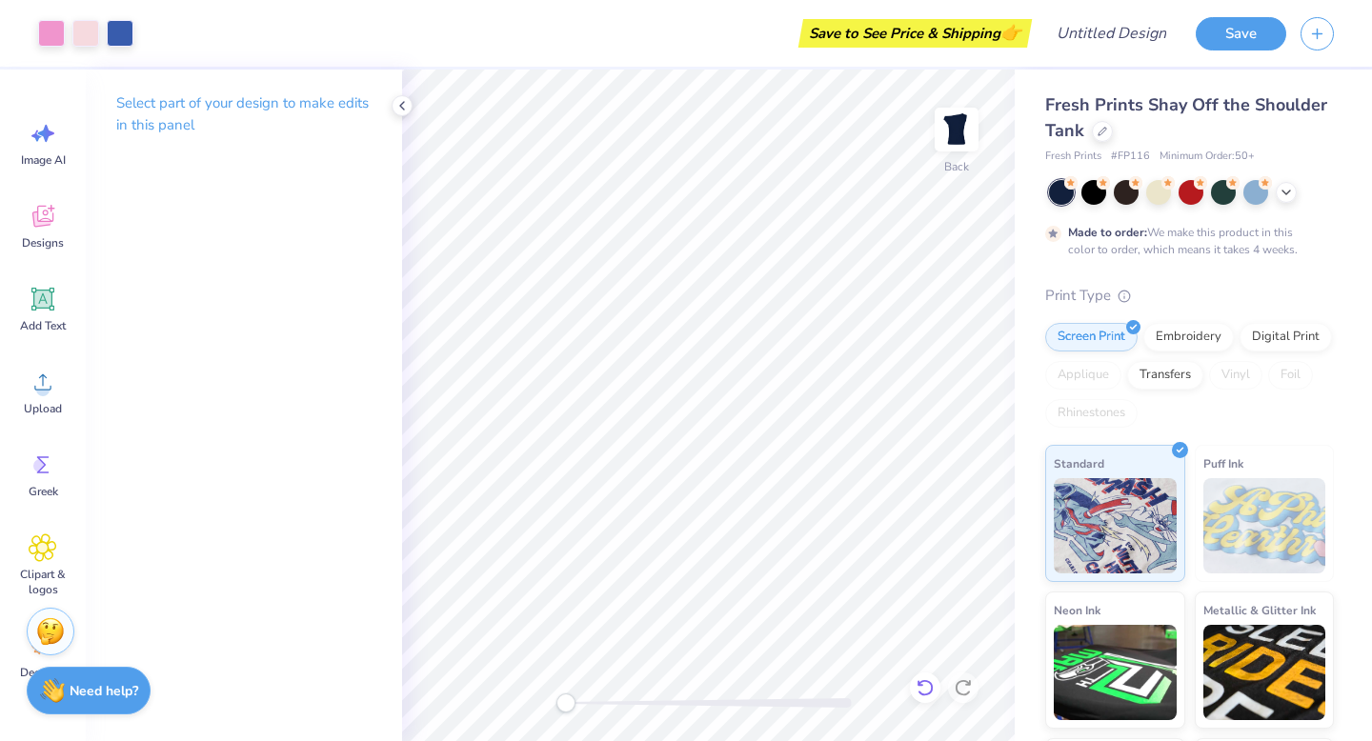
click at [926, 683] on icon at bounding box center [924, 687] width 19 height 19
click at [927, 683] on icon at bounding box center [924, 687] width 19 height 19
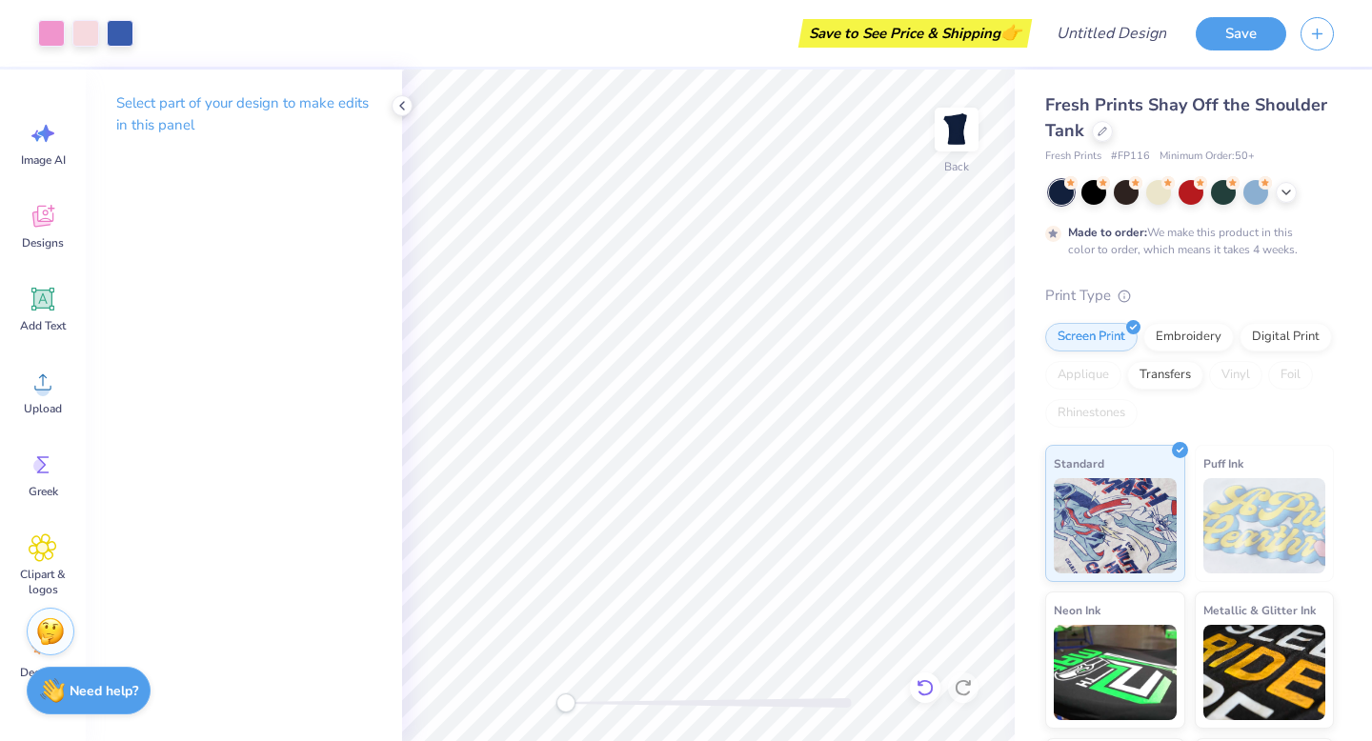
click at [918, 683] on icon at bounding box center [920, 683] width 4 height 4
click at [923, 683] on icon at bounding box center [924, 687] width 19 height 19
click at [923, 687] on icon at bounding box center [924, 687] width 19 height 19
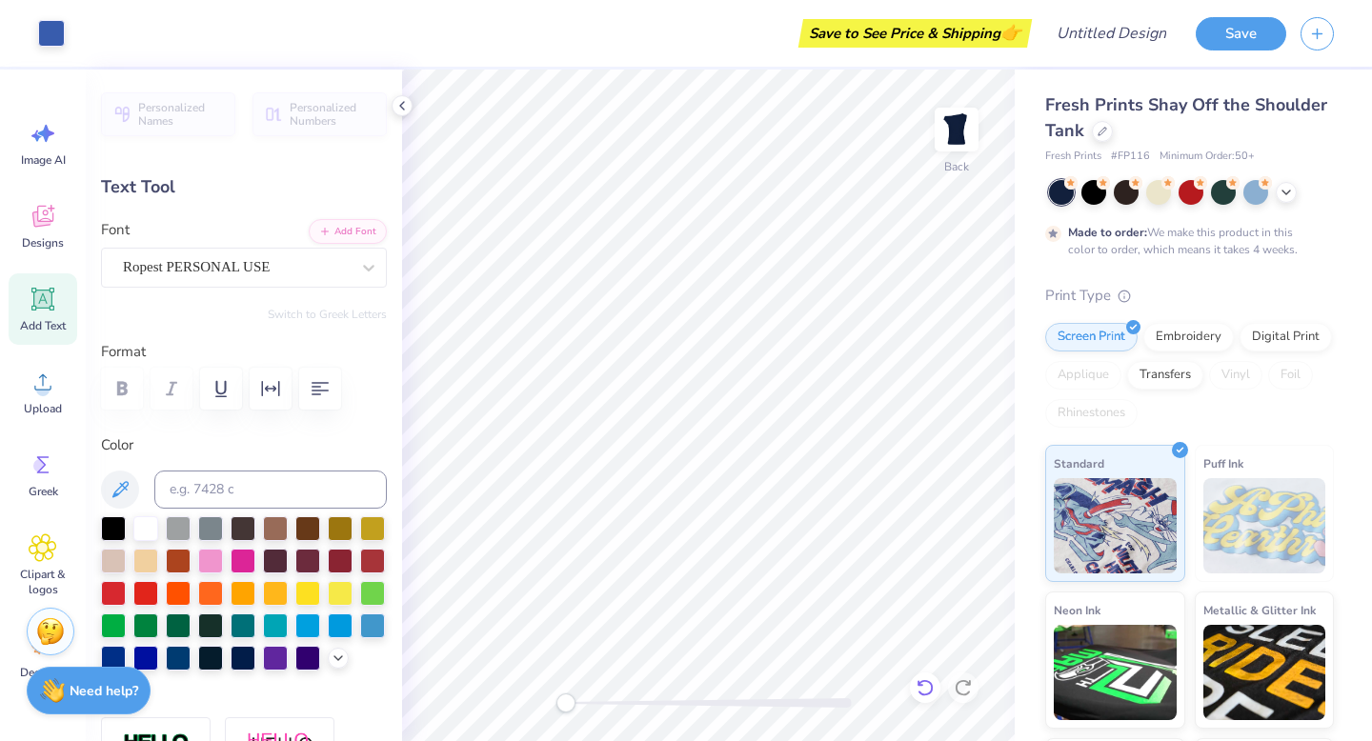
type input "2.76"
type input "1.50"
type input "11.26"
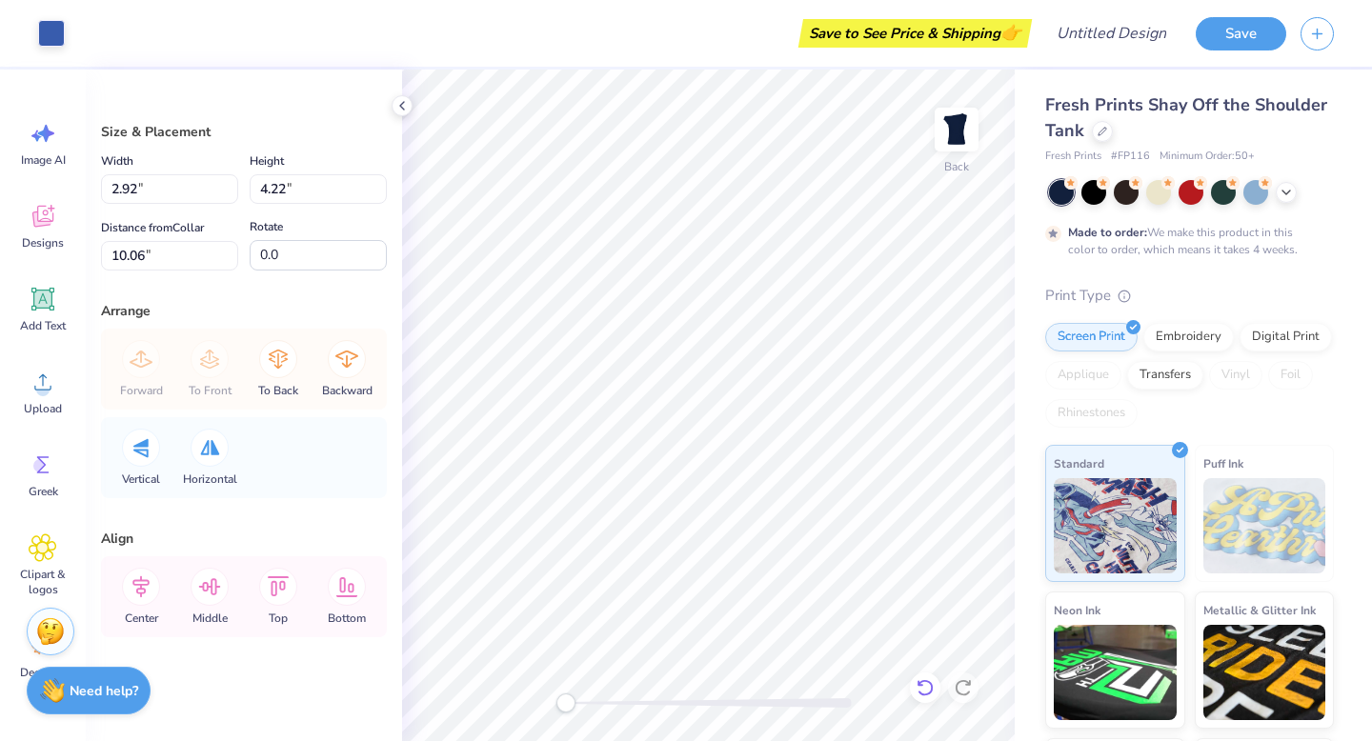
type input "2.79"
type input "4.08"
type input "10.12"
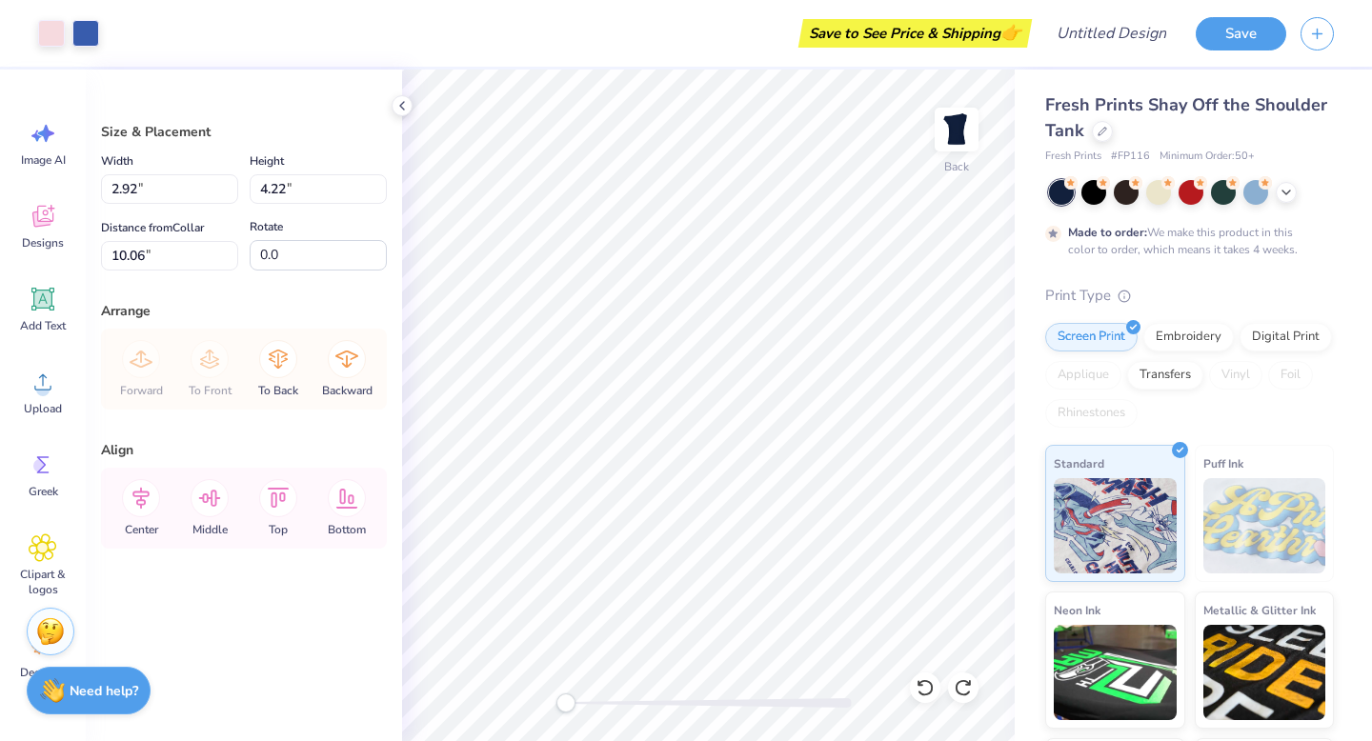
type input "4.50"
type input "3.33"
type input "3.00"
click at [922, 683] on icon at bounding box center [924, 687] width 19 height 19
type input "1.83"
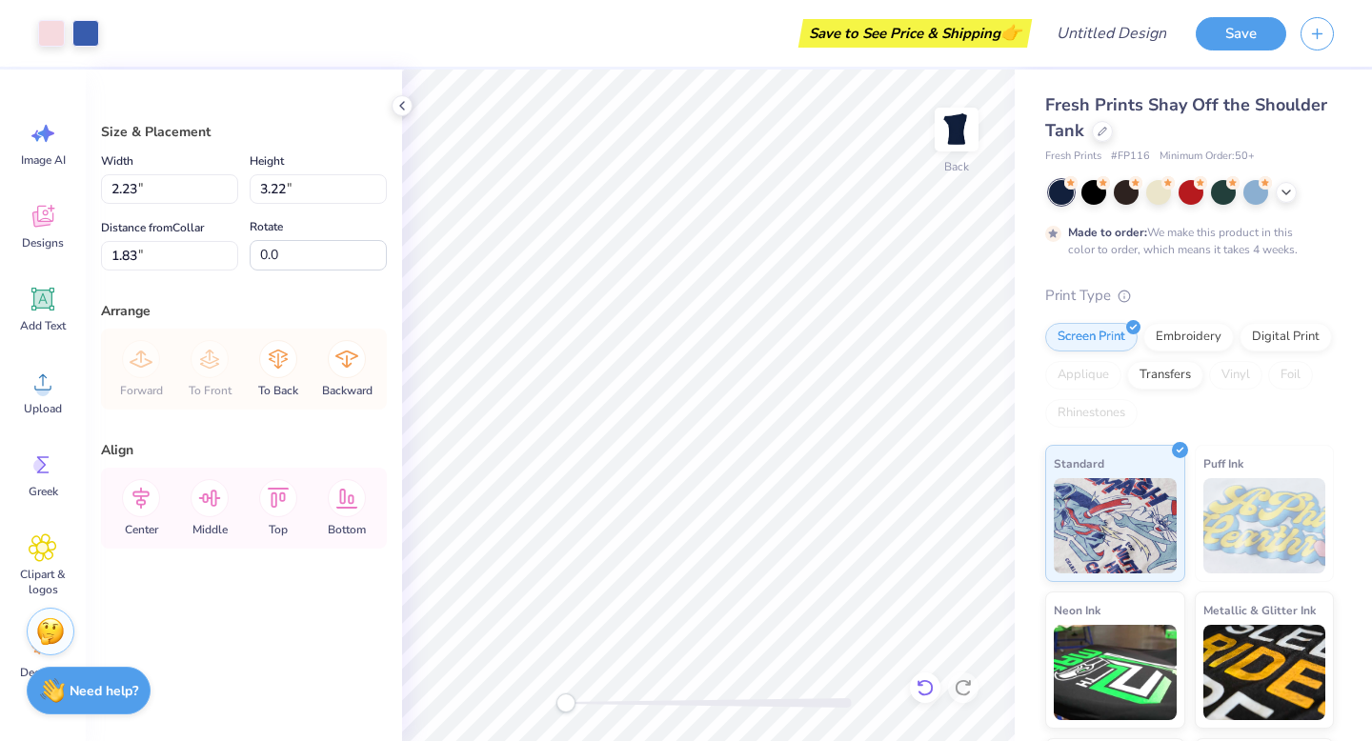
type input "2.23"
type input "3.22"
type input "3.00"
type input "4.50"
type input "3.33"
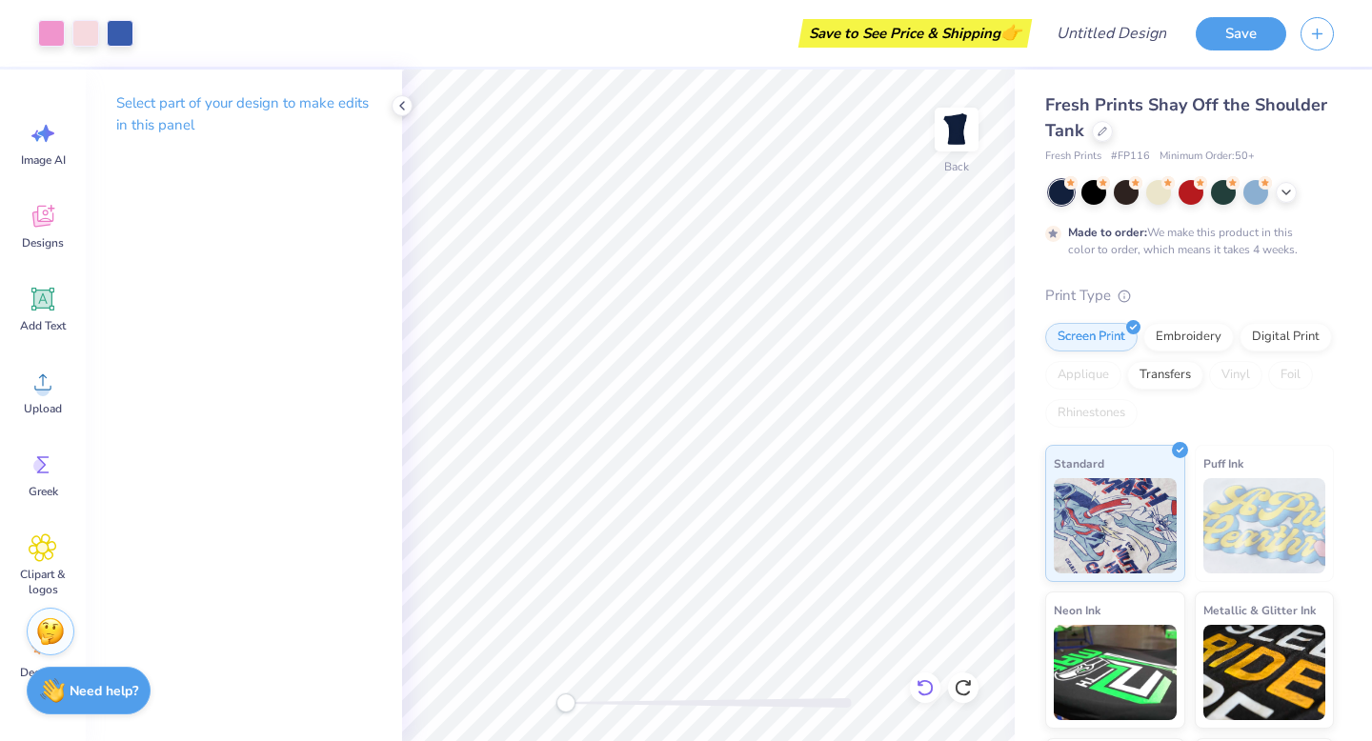
click at [925, 687] on icon at bounding box center [924, 687] width 19 height 19
click at [925, 688] on icon at bounding box center [924, 687] width 19 height 19
click at [916, 685] on icon at bounding box center [924, 687] width 19 height 19
click at [932, 688] on icon at bounding box center [924, 687] width 16 height 17
click at [921, 689] on icon at bounding box center [924, 687] width 19 height 19
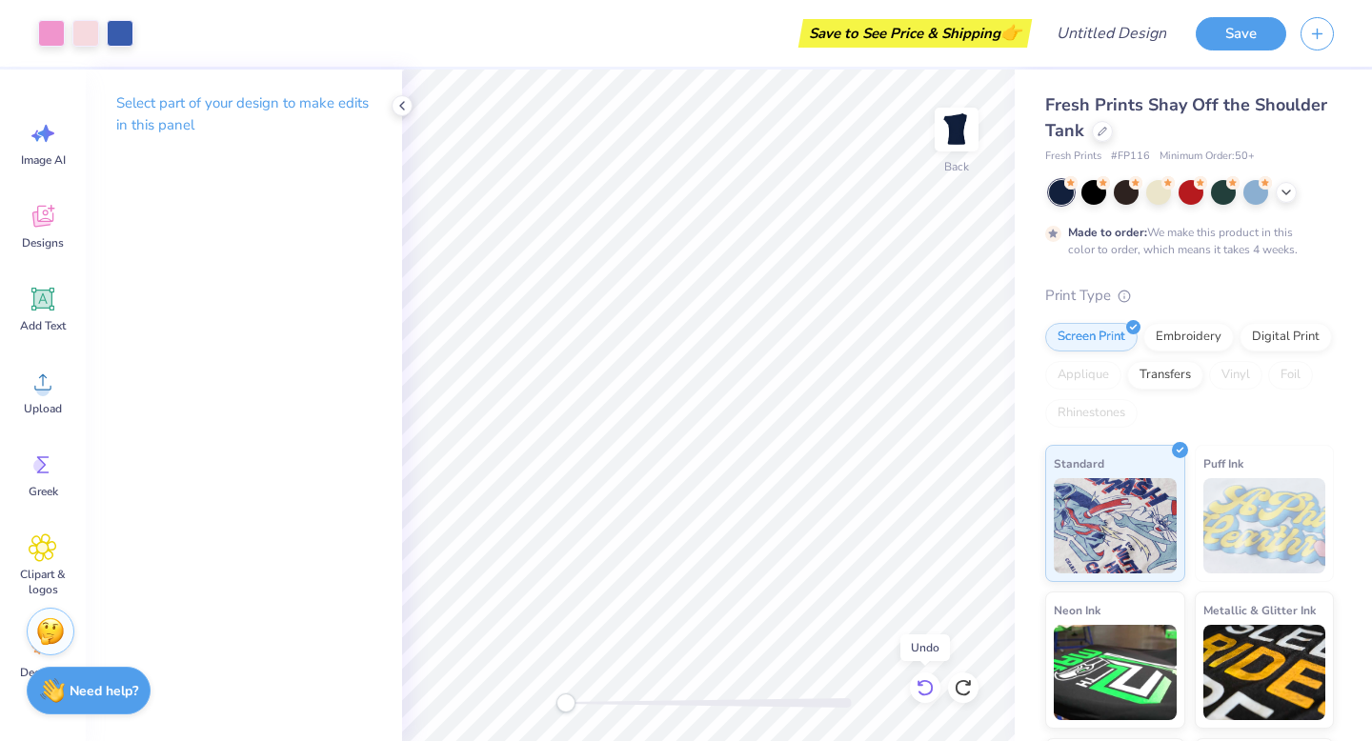
click at [926, 691] on icon at bounding box center [924, 687] width 19 height 19
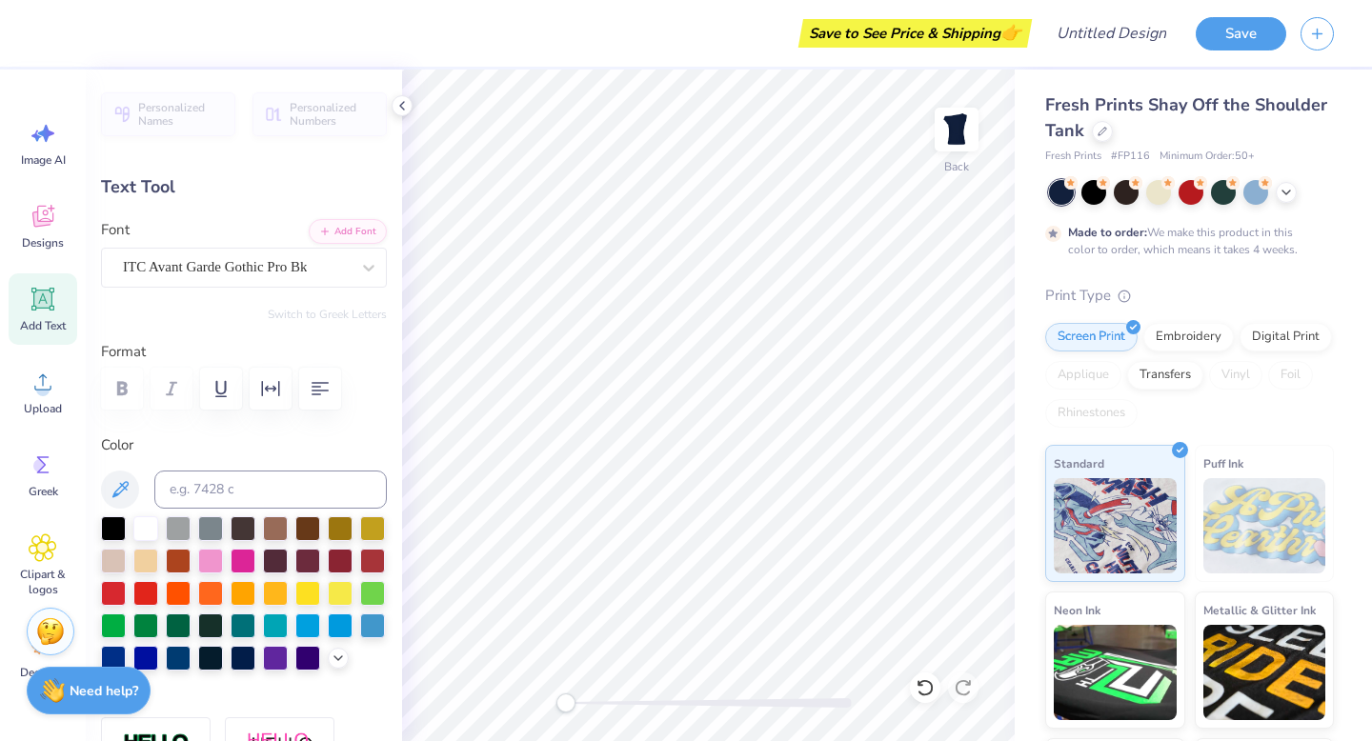
scroll to position [0, 0]
type textarea "A"
type textarea "Servi"
type textarea "Anchor Splash 2025"
click at [1059, 357] on div "Screen Print Embroidery Digital Print Applique Transfers Vinyl Foil Rhinestones" at bounding box center [1189, 375] width 289 height 105
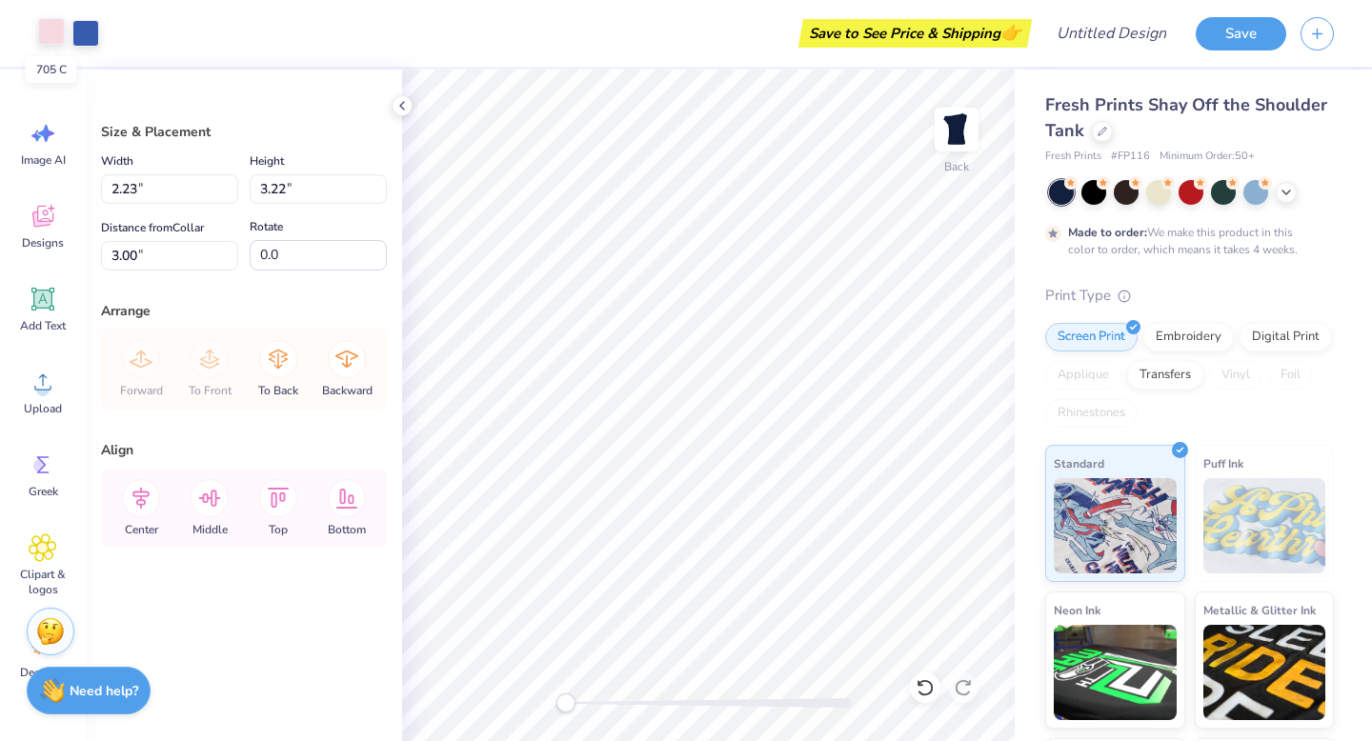
click at [57, 30] on div at bounding box center [51, 31] width 27 height 27
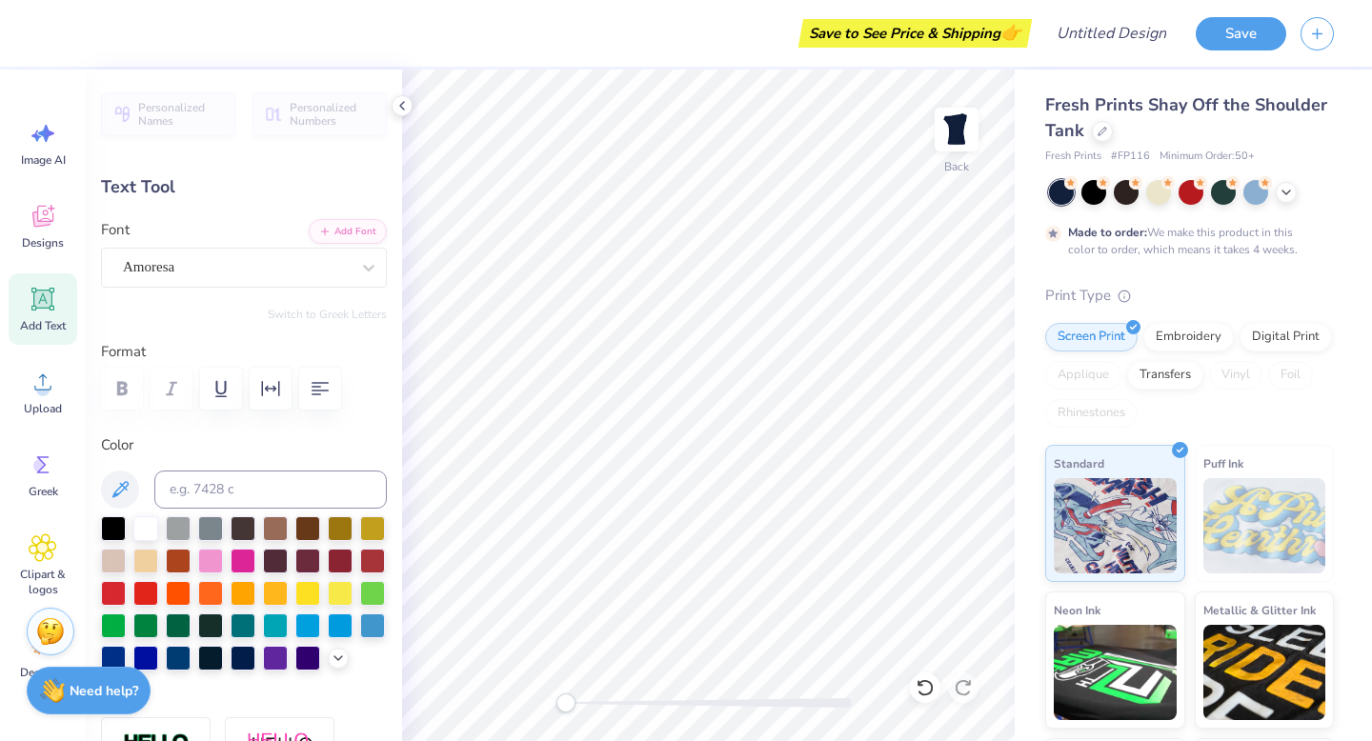
click at [115, 439] on label "Color" at bounding box center [244, 445] width 286 height 22
click at [115, 493] on icon at bounding box center [120, 489] width 16 height 16
click at [128, 489] on icon at bounding box center [120, 489] width 23 height 23
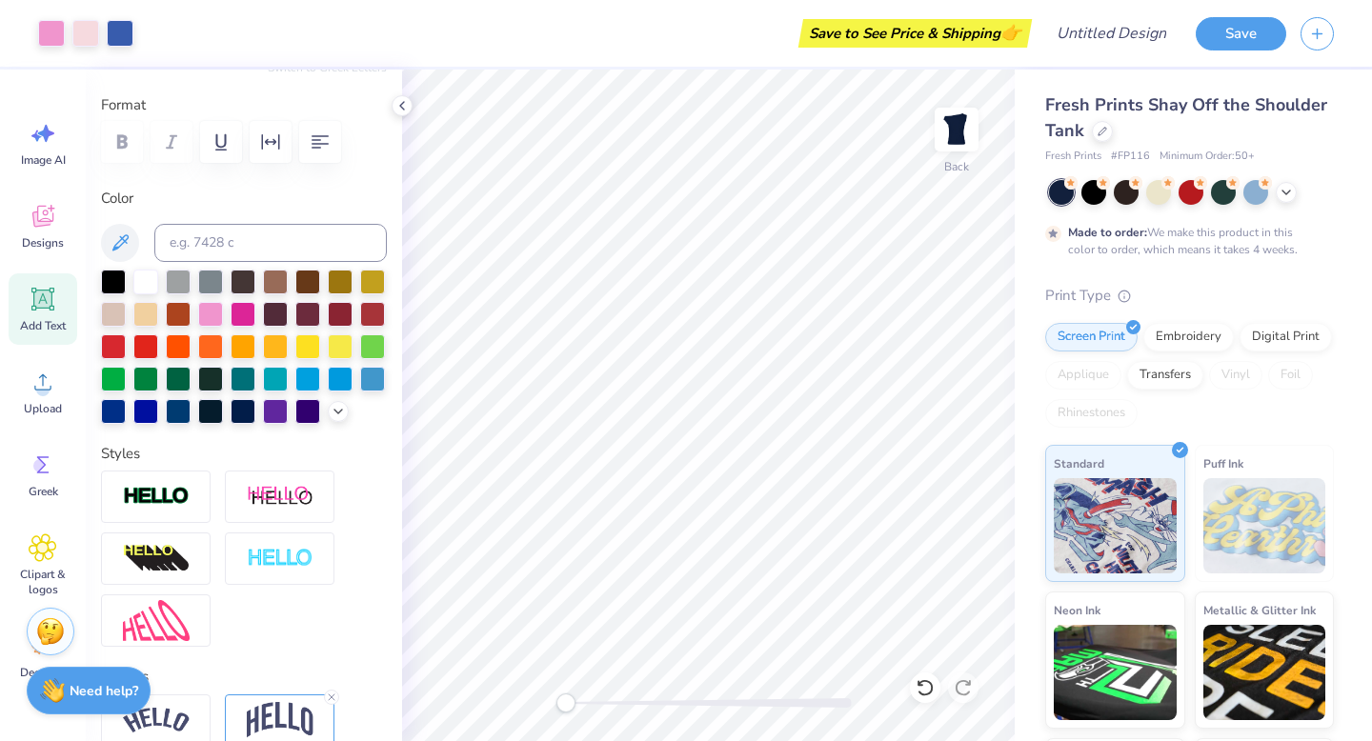
scroll to position [183, 0]
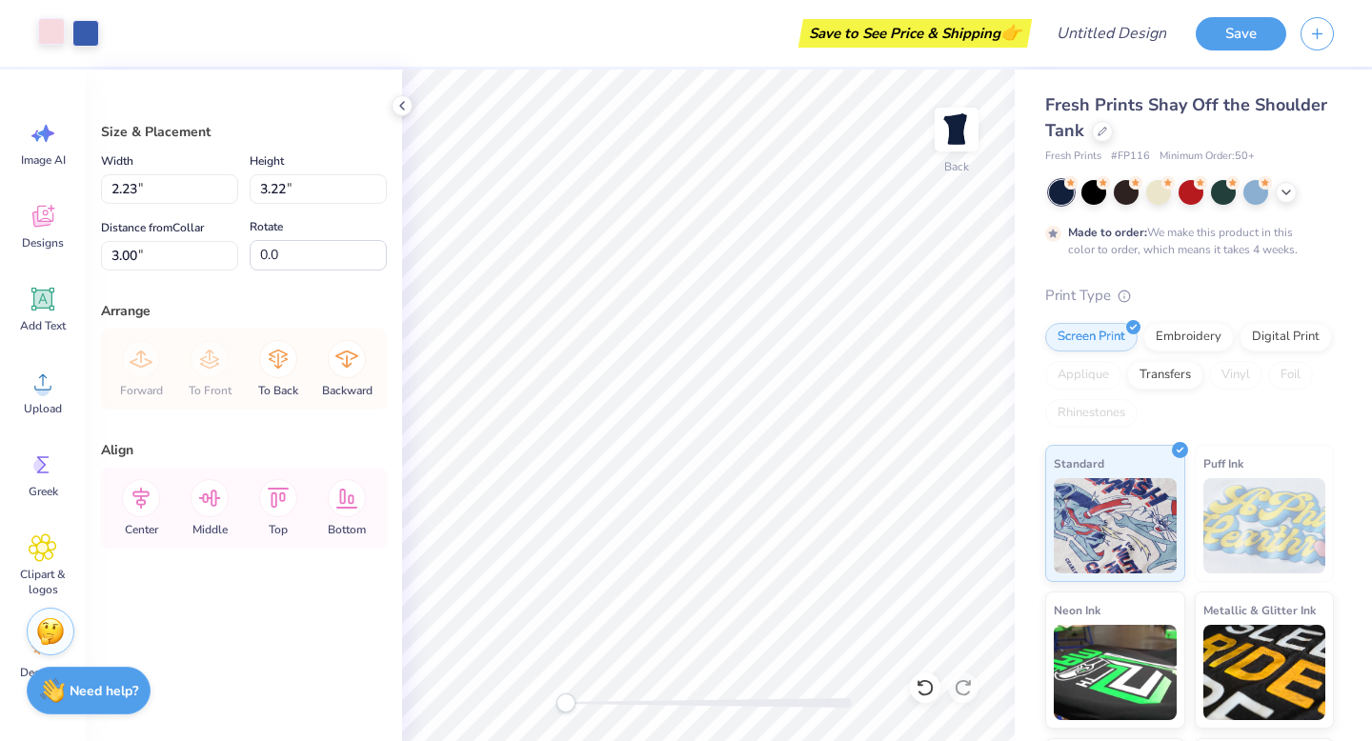
click at [53, 37] on div at bounding box center [51, 31] width 27 height 27
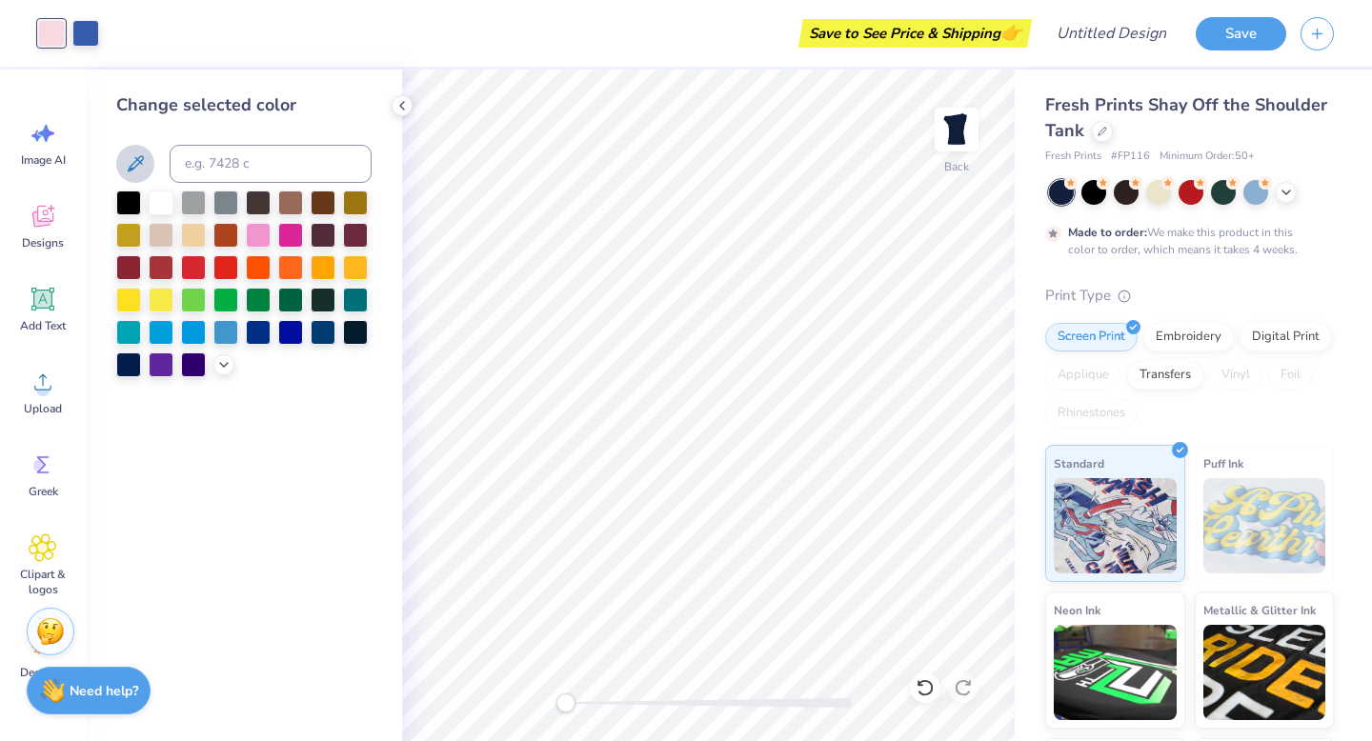
click at [135, 167] on icon at bounding box center [135, 163] width 23 height 23
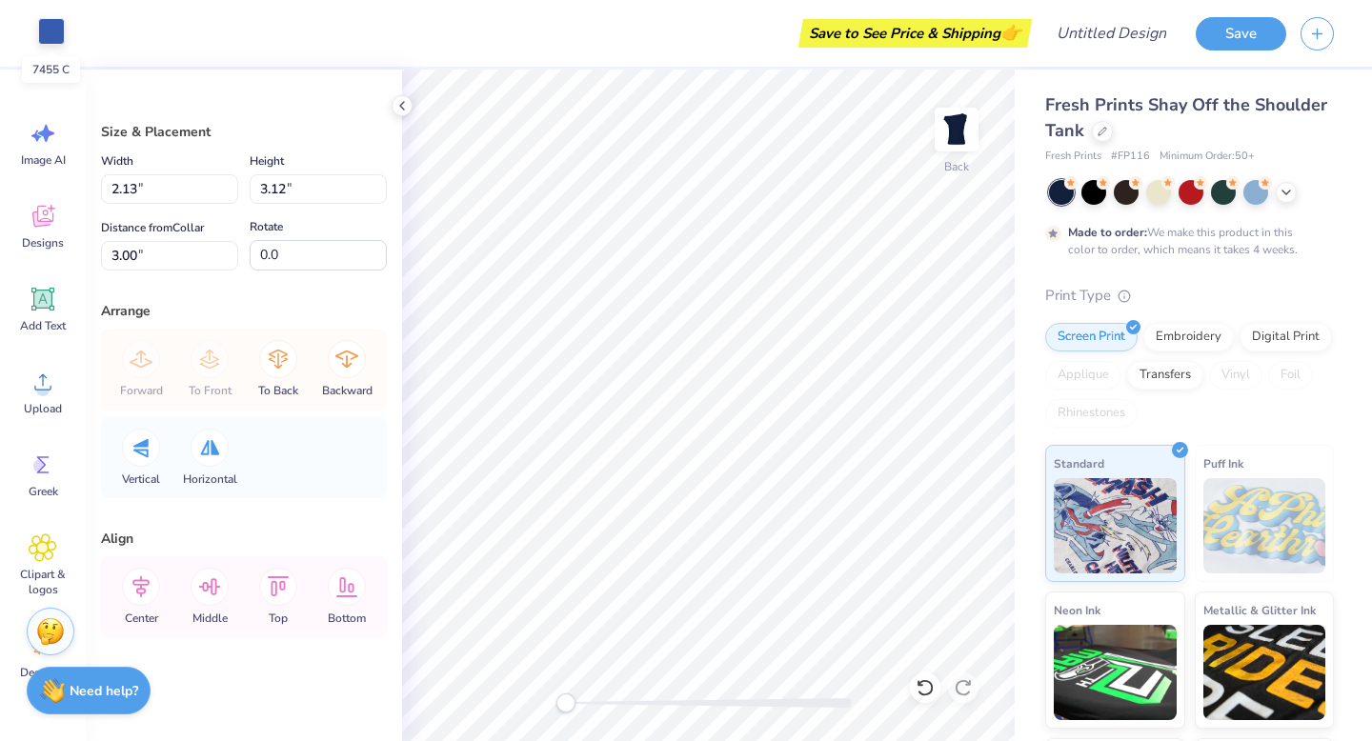
click at [49, 40] on div at bounding box center [51, 31] width 27 height 27
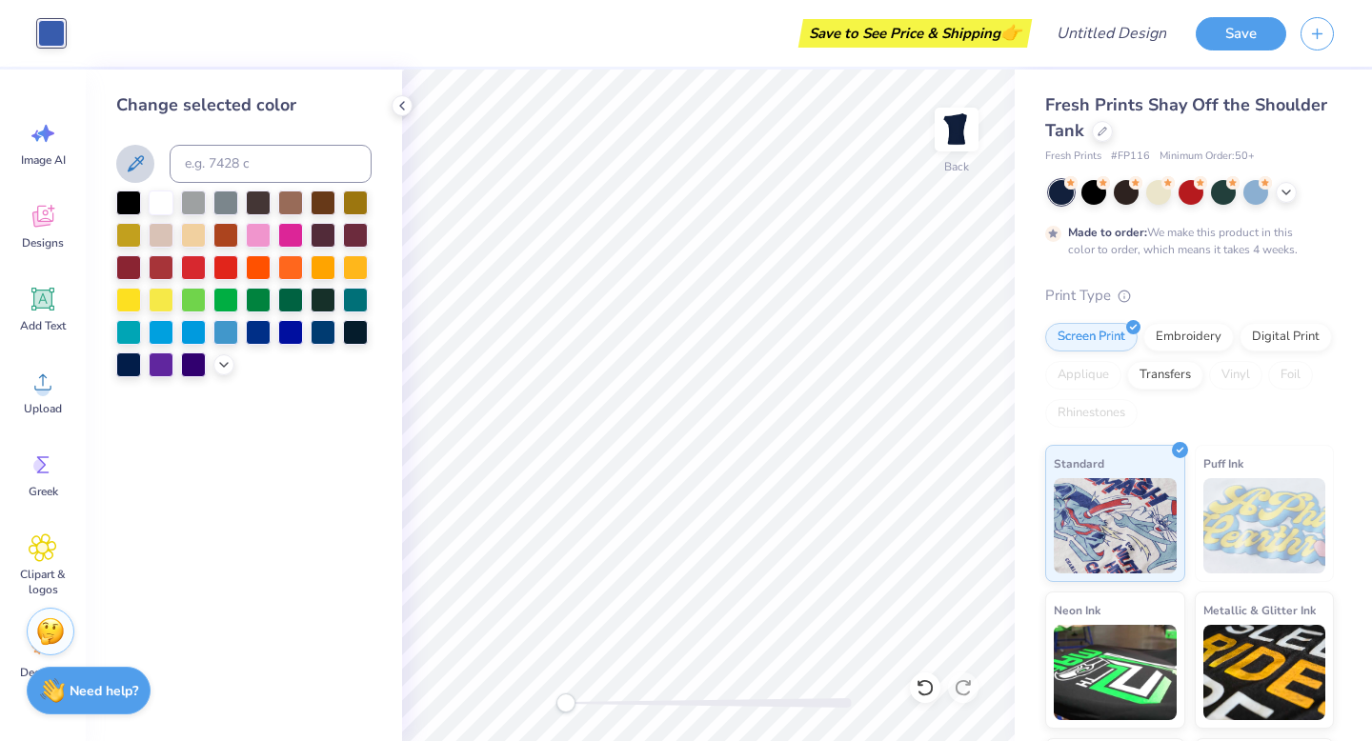
click at [131, 178] on button at bounding box center [135, 164] width 38 height 38
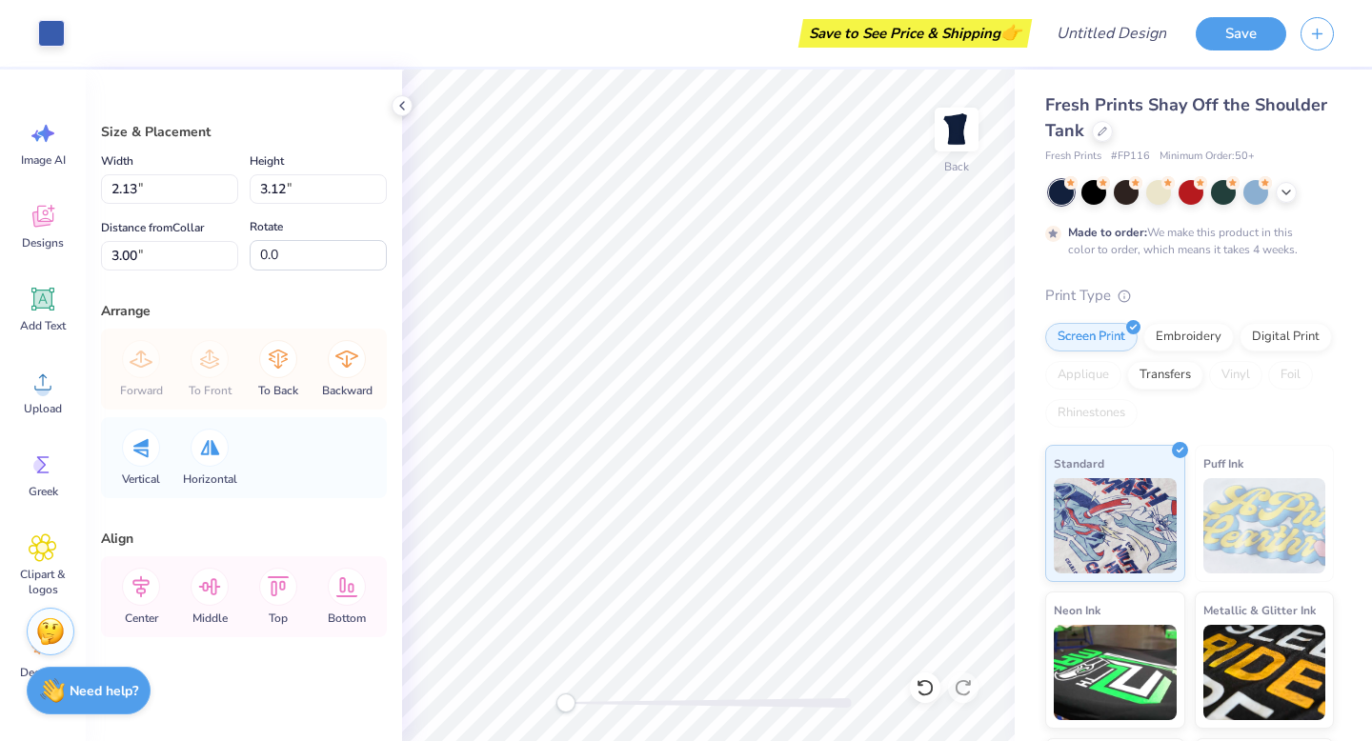
type input "2.13"
type input "3.12"
click at [58, 29] on div at bounding box center [51, 31] width 27 height 27
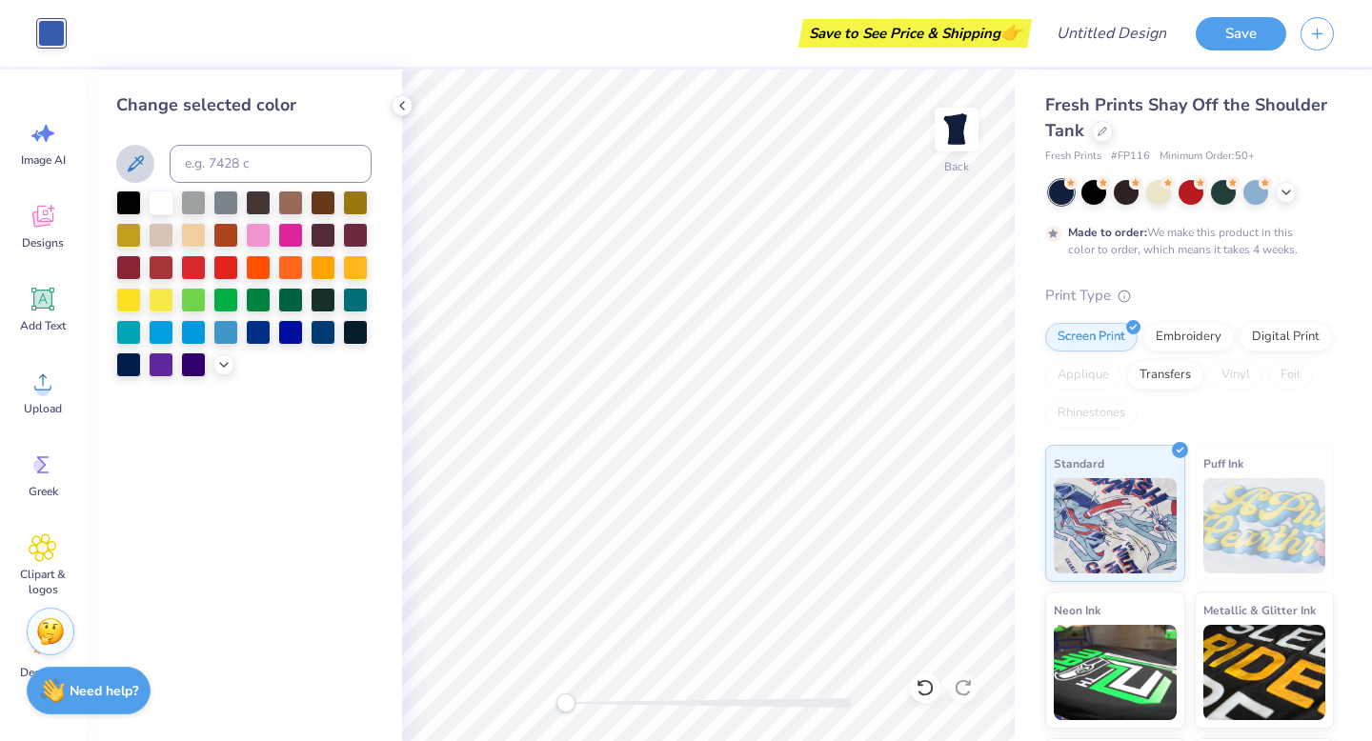
click at [129, 163] on icon at bounding box center [135, 163] width 23 height 23
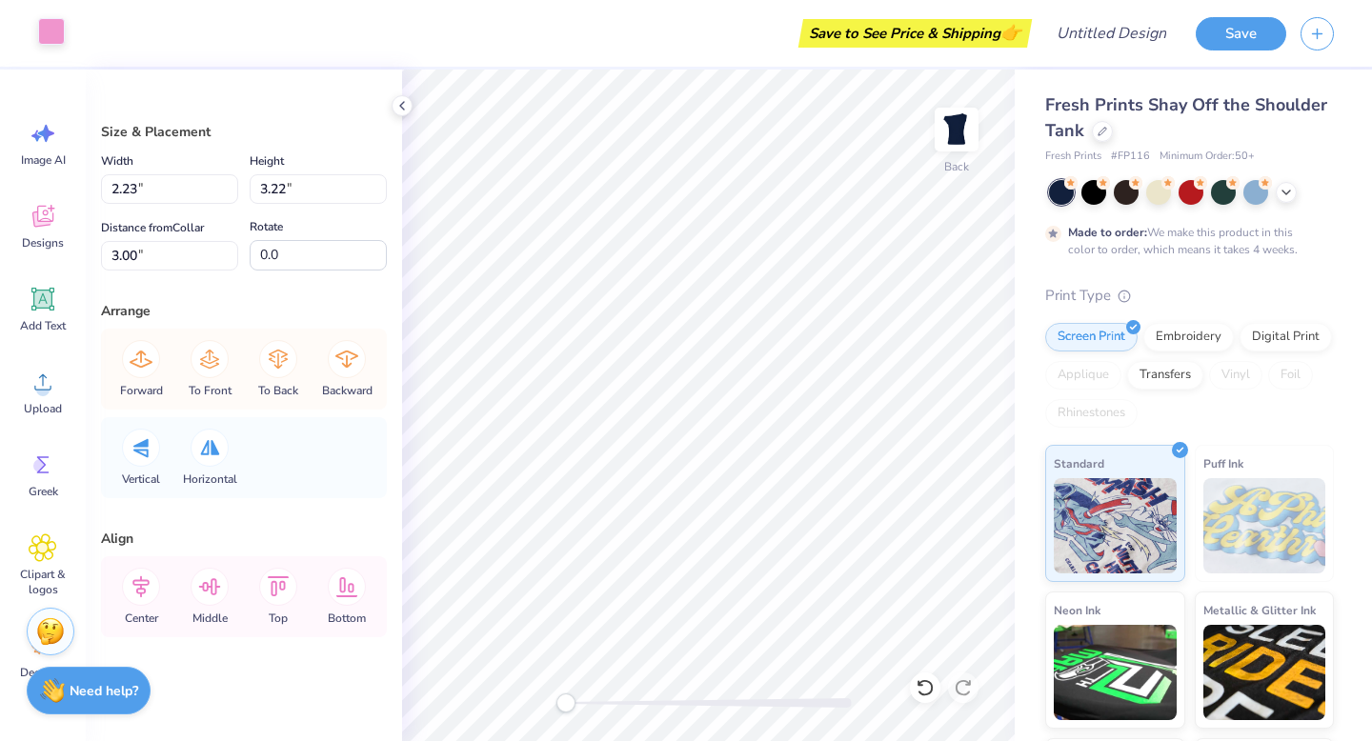
click at [49, 31] on div at bounding box center [51, 31] width 27 height 27
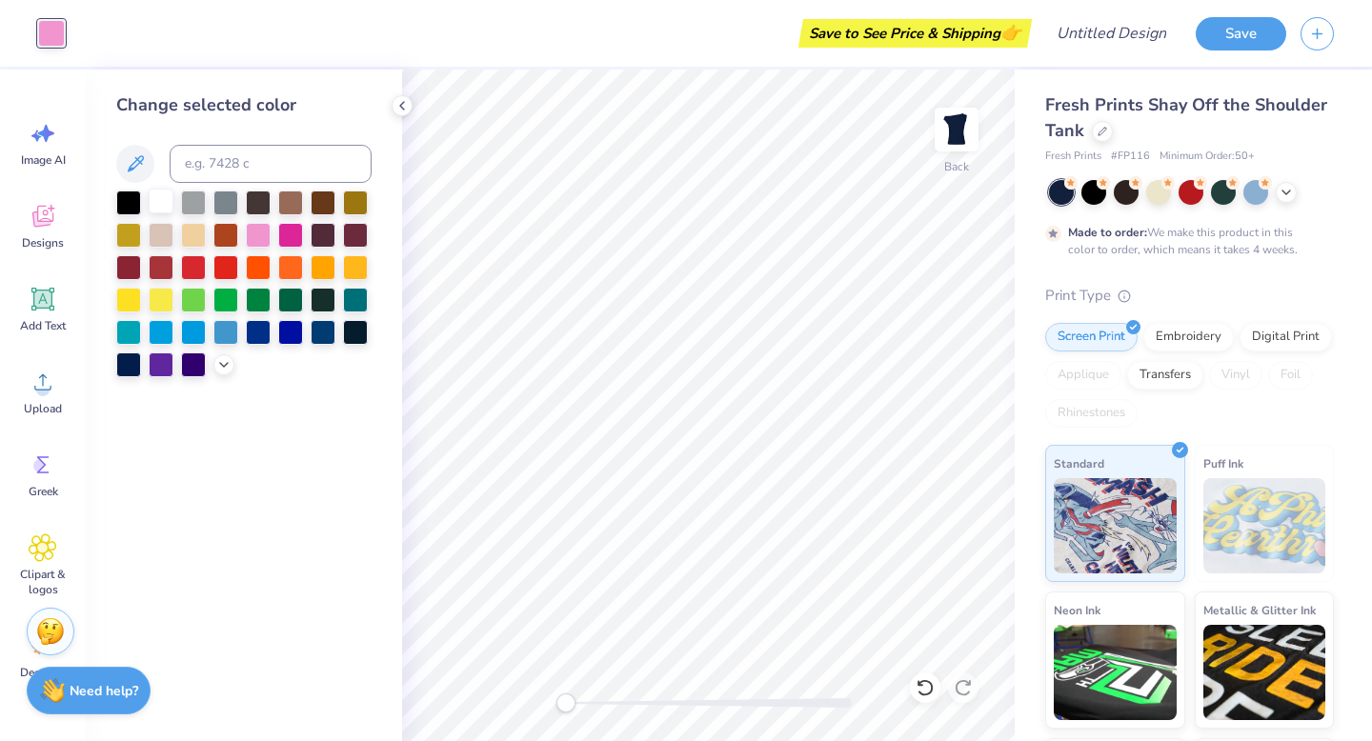
click at [164, 195] on div at bounding box center [161, 201] width 25 height 25
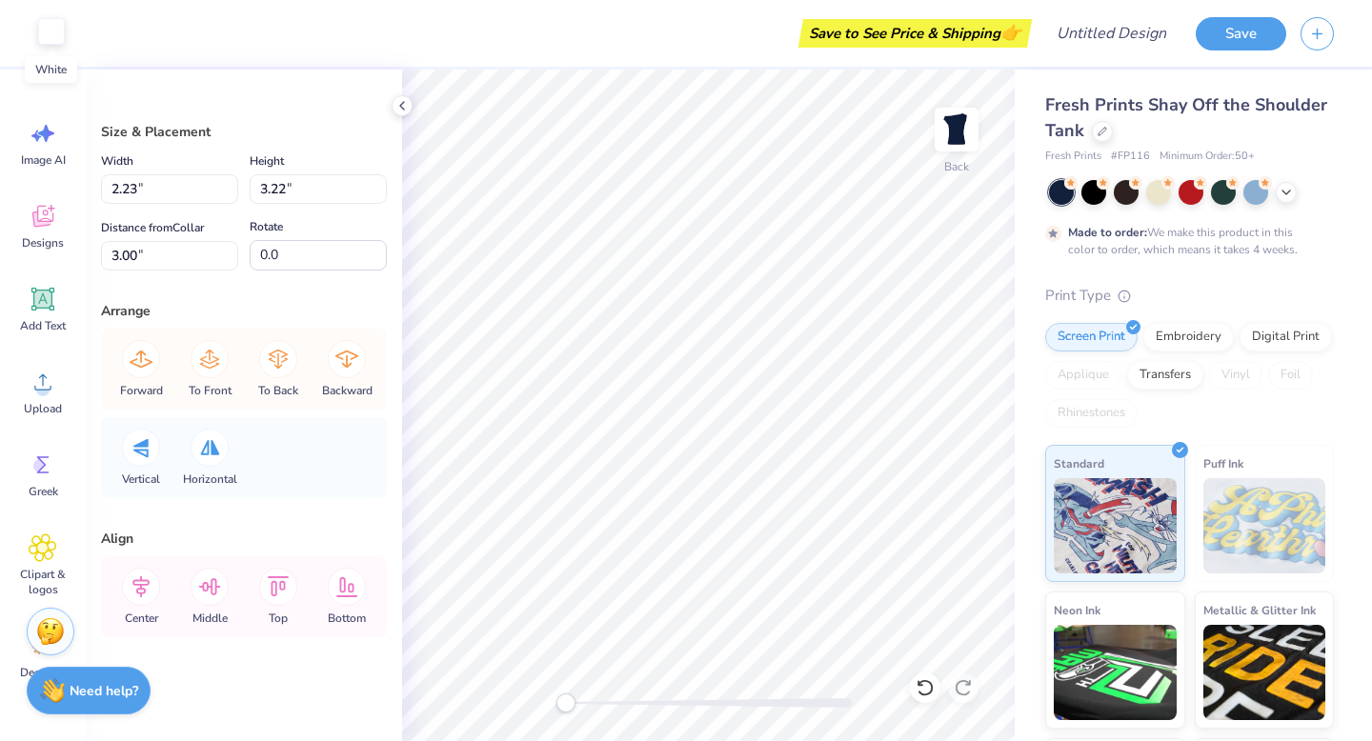
click at [50, 31] on div at bounding box center [51, 31] width 27 height 27
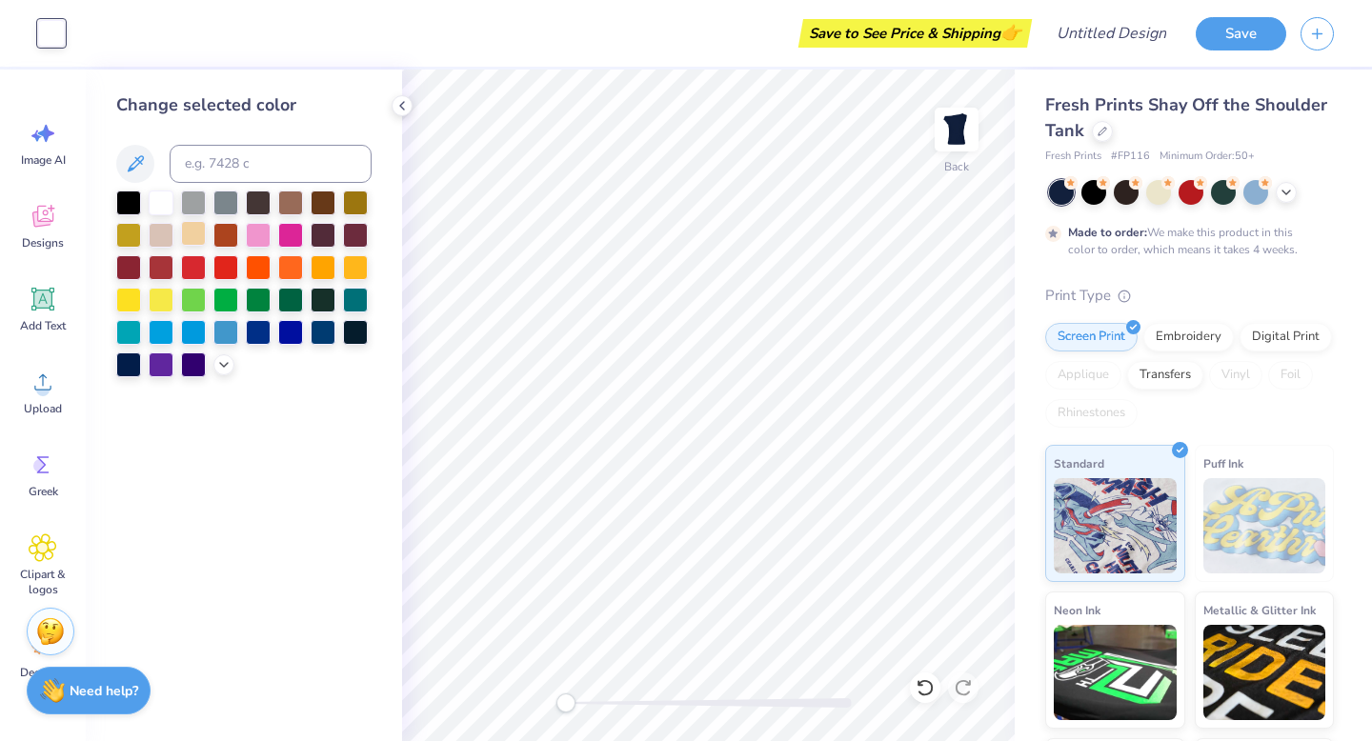
click at [197, 225] on div at bounding box center [193, 233] width 25 height 25
click at [159, 201] on div at bounding box center [161, 201] width 25 height 25
click at [221, 359] on icon at bounding box center [223, 362] width 15 height 15
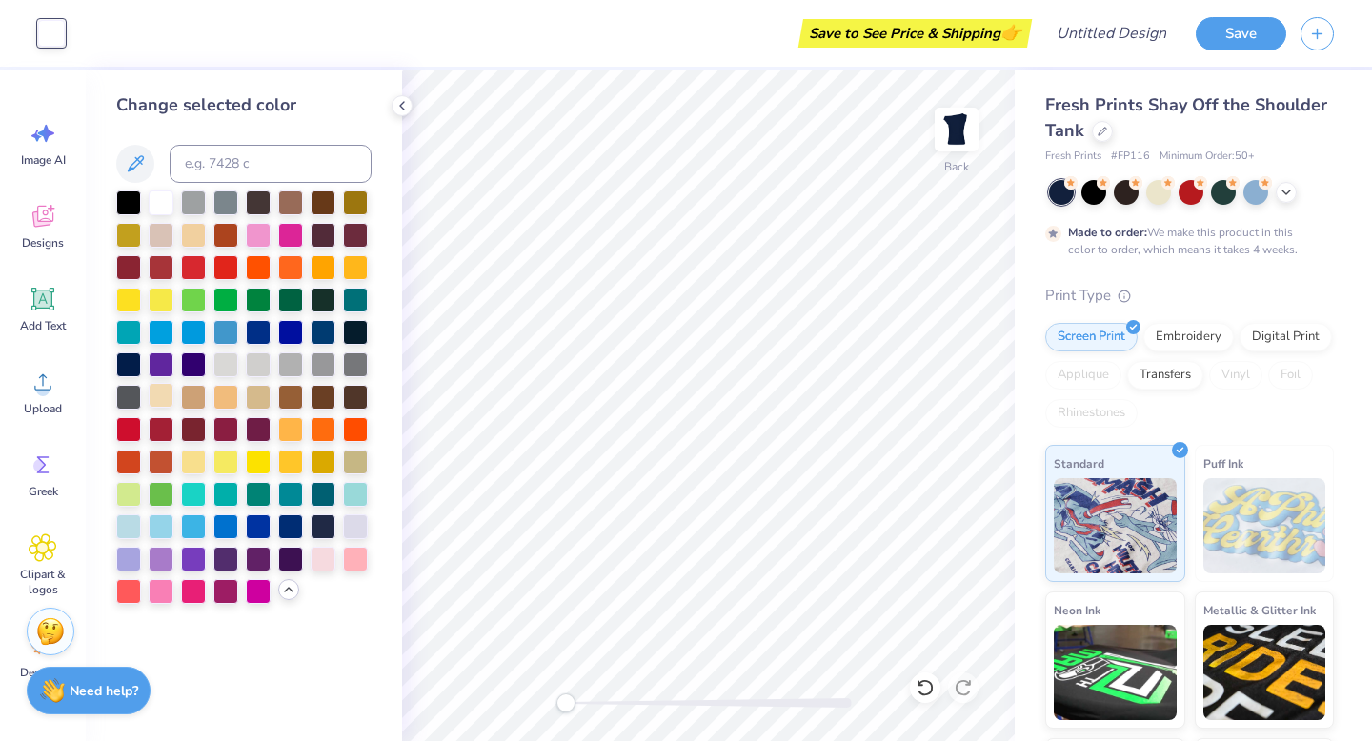
click at [157, 391] on div at bounding box center [161, 395] width 25 height 25
click at [161, 193] on div at bounding box center [161, 201] width 25 height 25
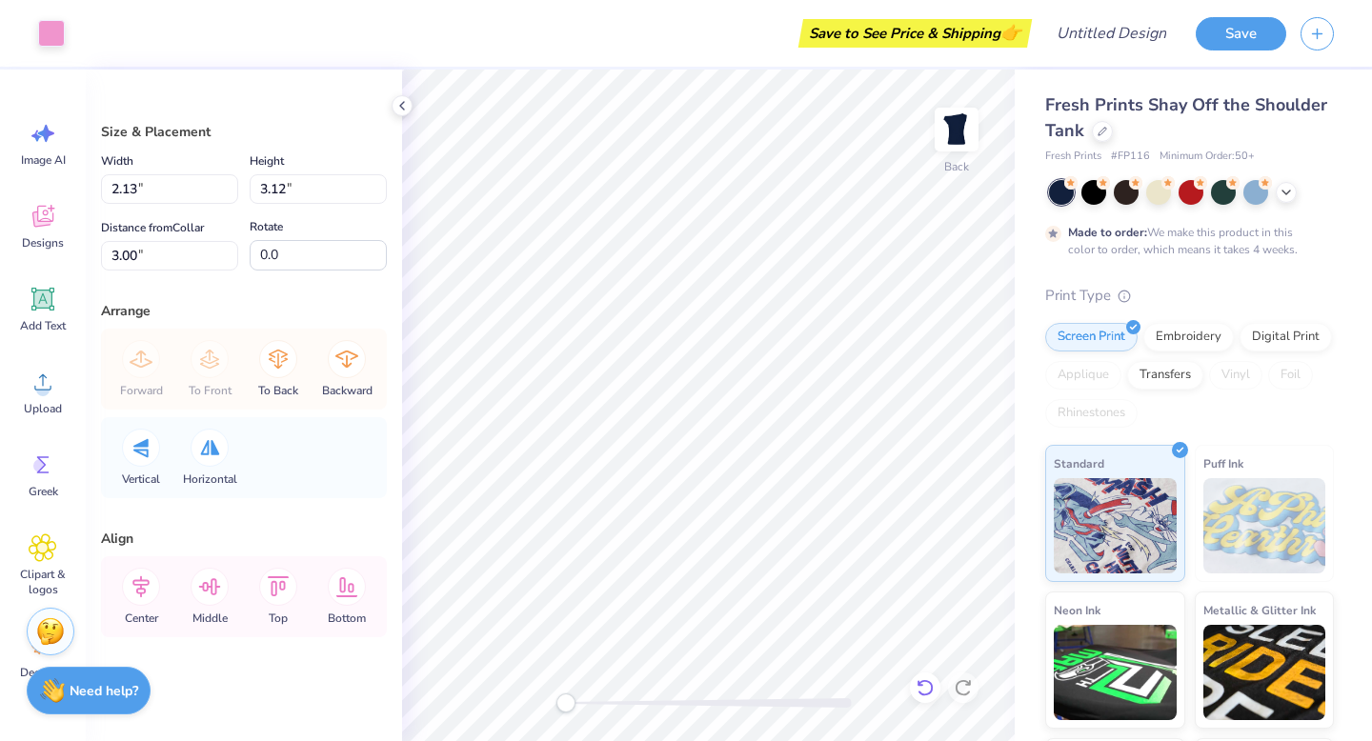
click at [927, 686] on icon at bounding box center [924, 687] width 19 height 19
click at [928, 688] on icon at bounding box center [924, 687] width 19 height 19
click at [928, 689] on icon at bounding box center [924, 687] width 19 height 19
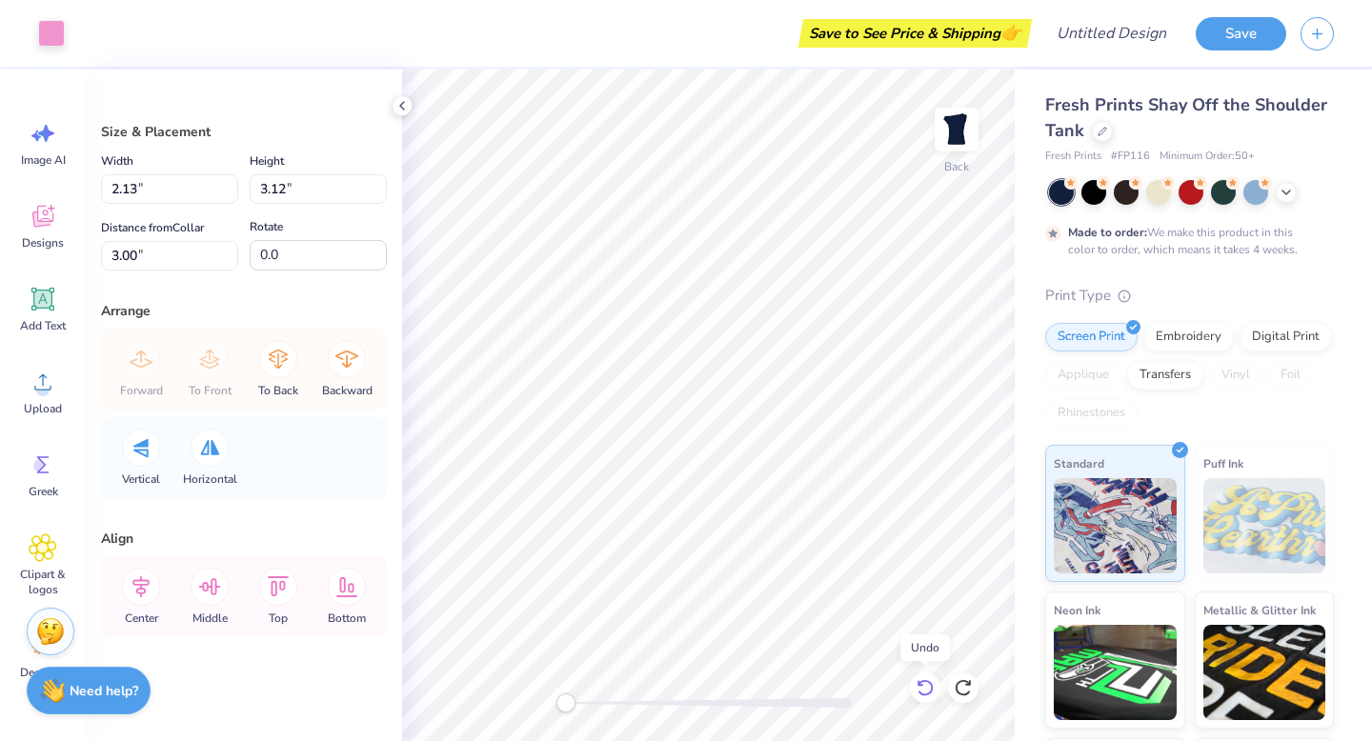
click at [928, 689] on icon at bounding box center [924, 687] width 19 height 19
click at [929, 690] on icon at bounding box center [924, 687] width 19 height 19
click at [930, 691] on icon at bounding box center [924, 687] width 16 height 17
click at [927, 685] on icon at bounding box center [924, 687] width 19 height 19
click at [927, 686] on icon at bounding box center [924, 687] width 19 height 19
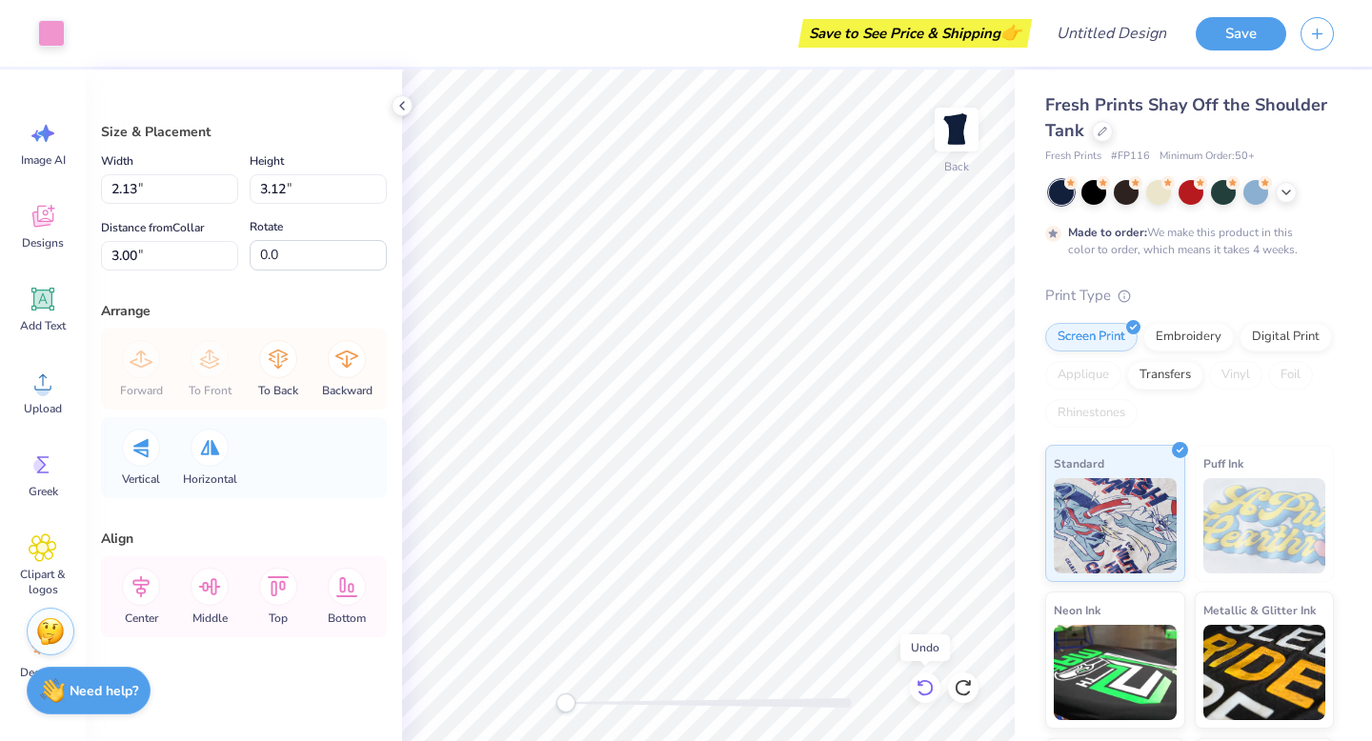
click at [927, 687] on icon at bounding box center [924, 687] width 19 height 19
click at [928, 688] on icon at bounding box center [924, 687] width 19 height 19
click at [928, 689] on icon at bounding box center [924, 687] width 19 height 19
type input "3.05"
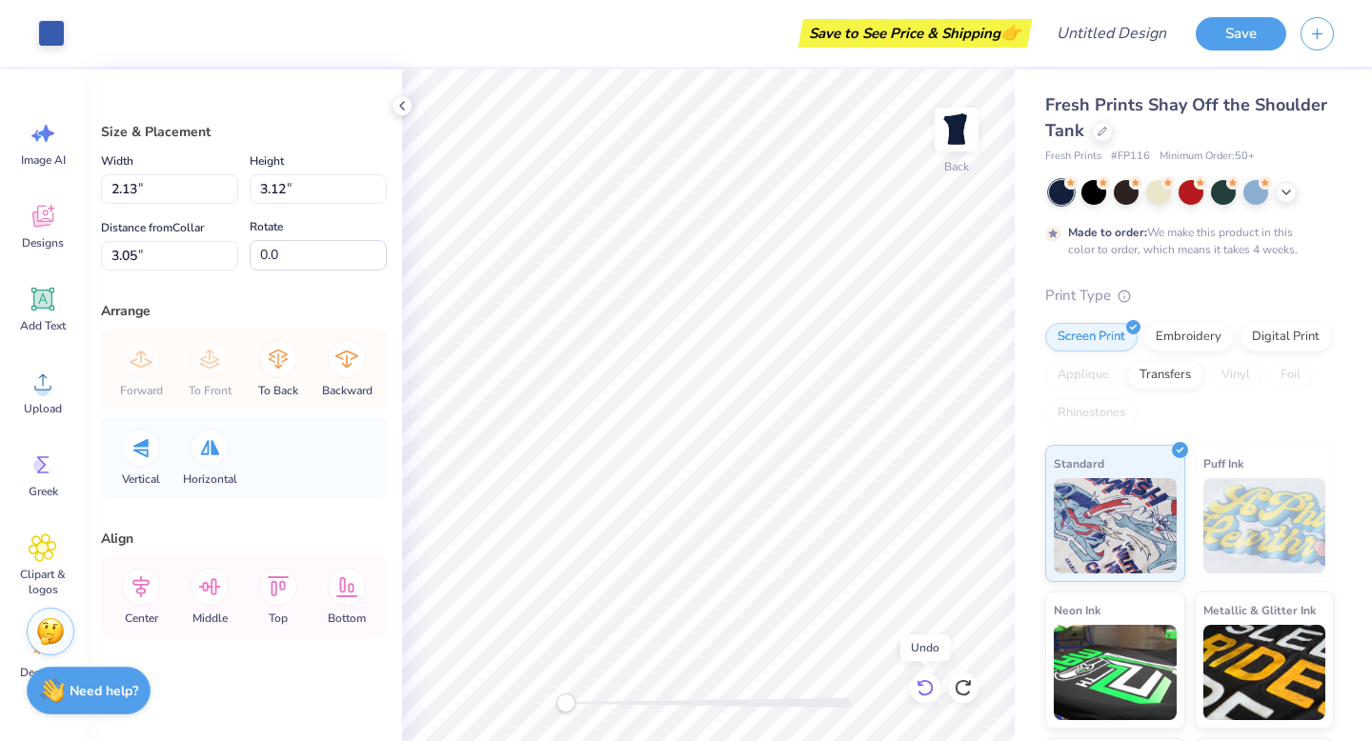
click at [929, 690] on icon at bounding box center [924, 687] width 19 height 19
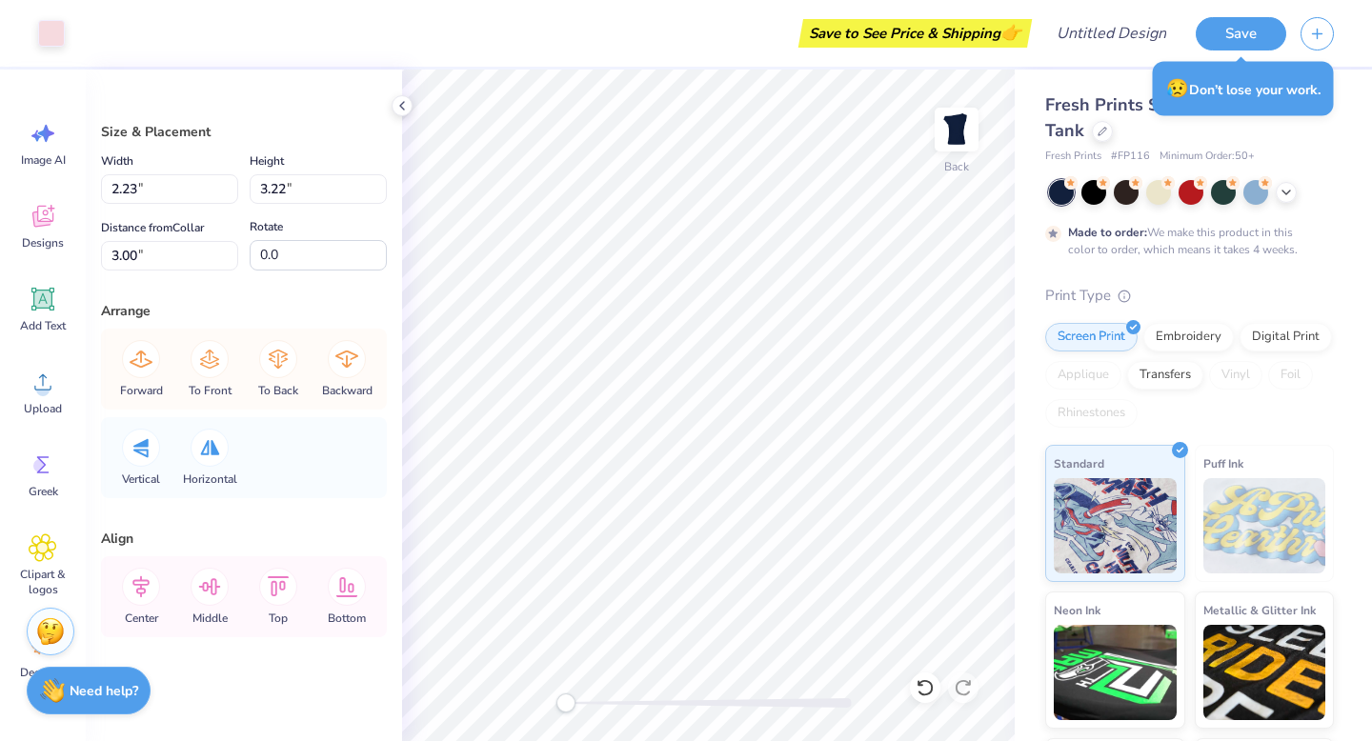
type input "2.13"
type input "3.12"
type input "3.05"
click at [57, 34] on div at bounding box center [51, 31] width 27 height 27
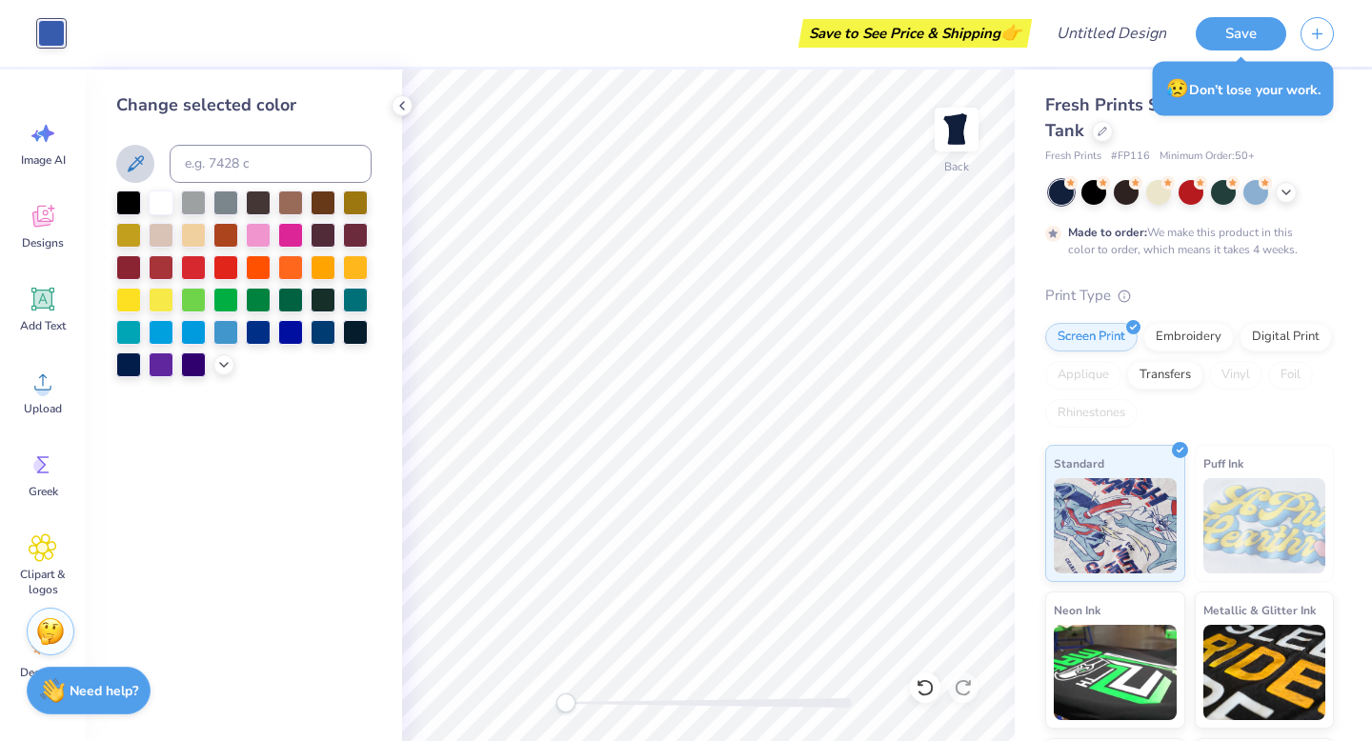
click at [144, 159] on icon at bounding box center [135, 163] width 23 height 23
click at [124, 166] on icon at bounding box center [135, 163] width 23 height 23
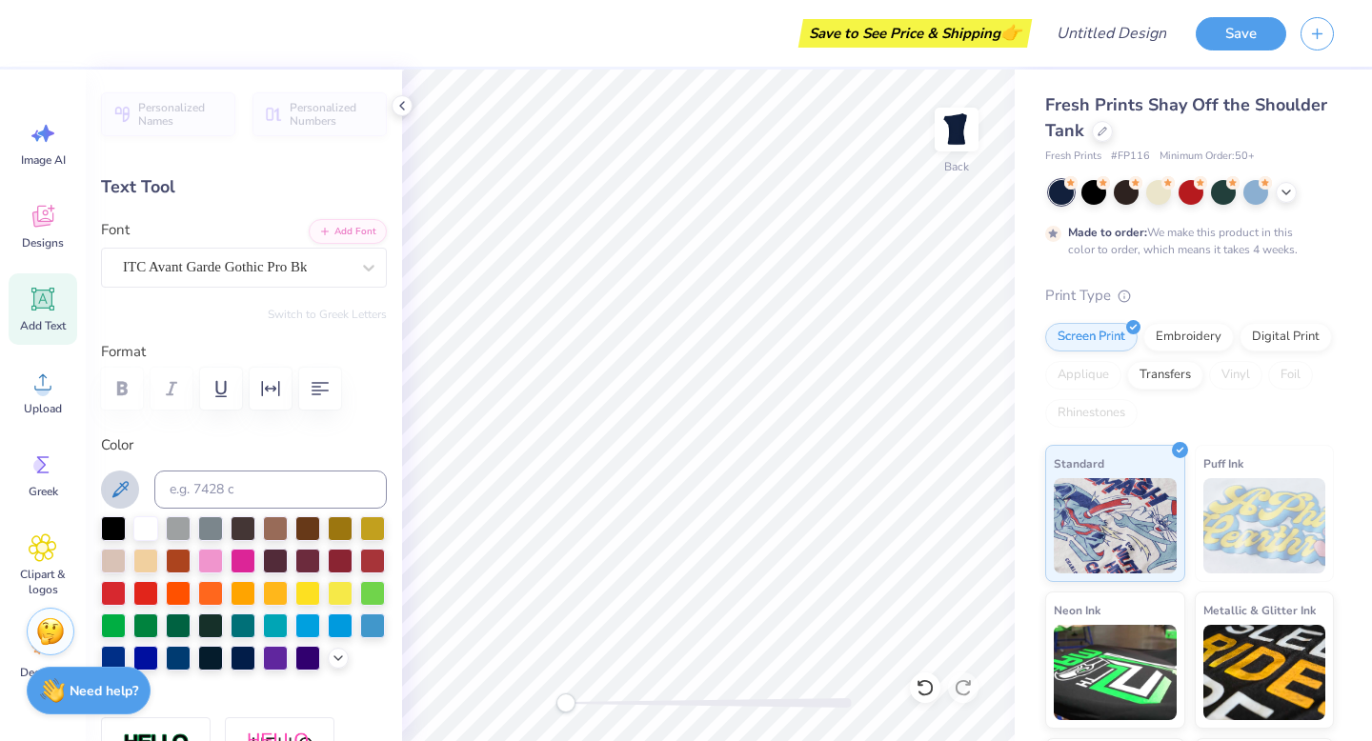
click at [117, 481] on icon at bounding box center [120, 489] width 23 height 23
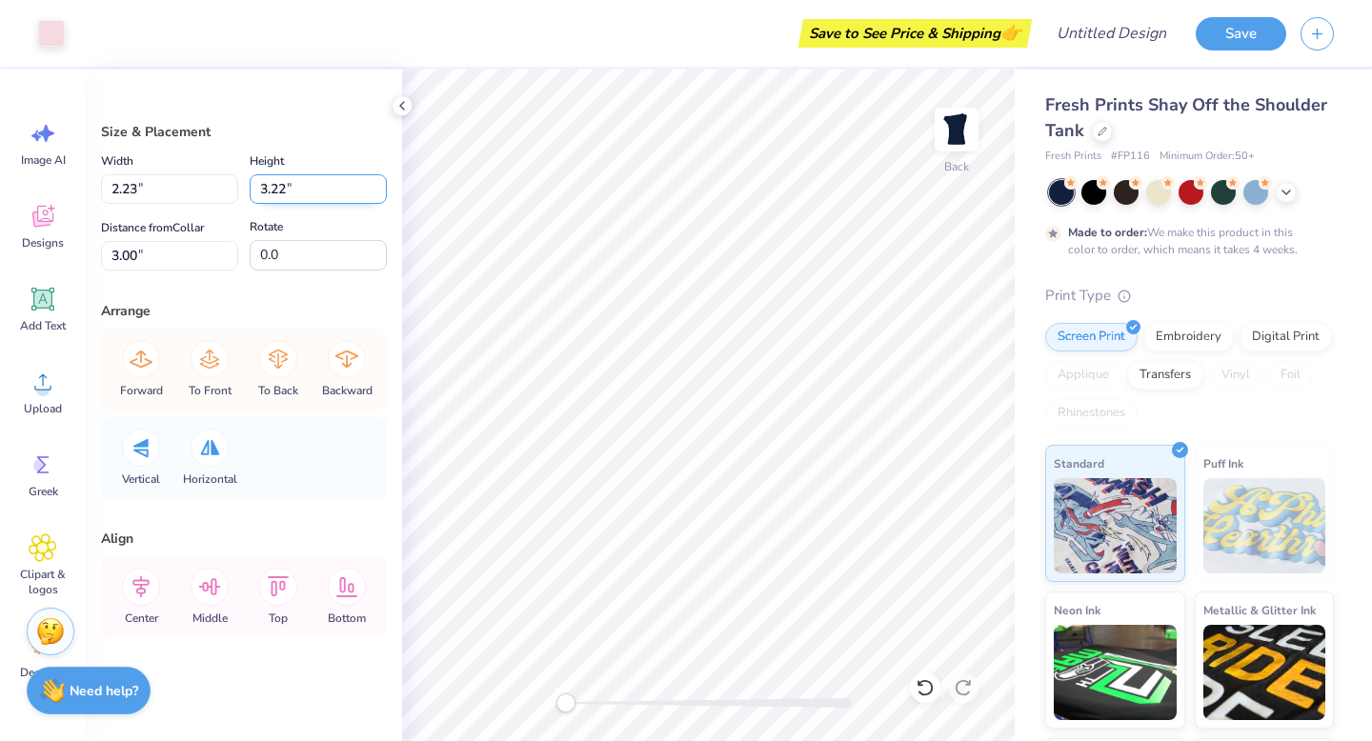
type input "2.23"
type input "3.22"
type input "3.00"
click at [929, 683] on icon at bounding box center [924, 687] width 19 height 19
click at [929, 684] on icon at bounding box center [924, 687] width 19 height 19
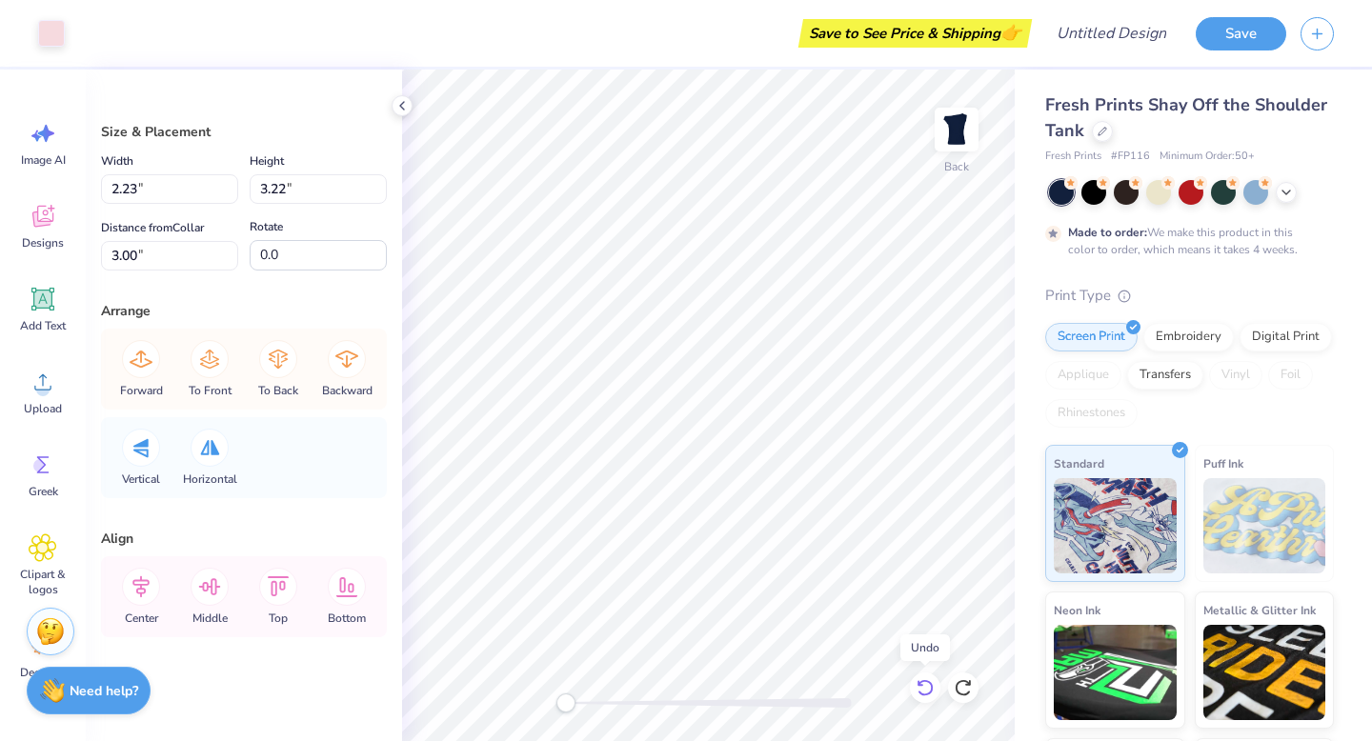
click at [929, 684] on icon at bounding box center [924, 687] width 19 height 19
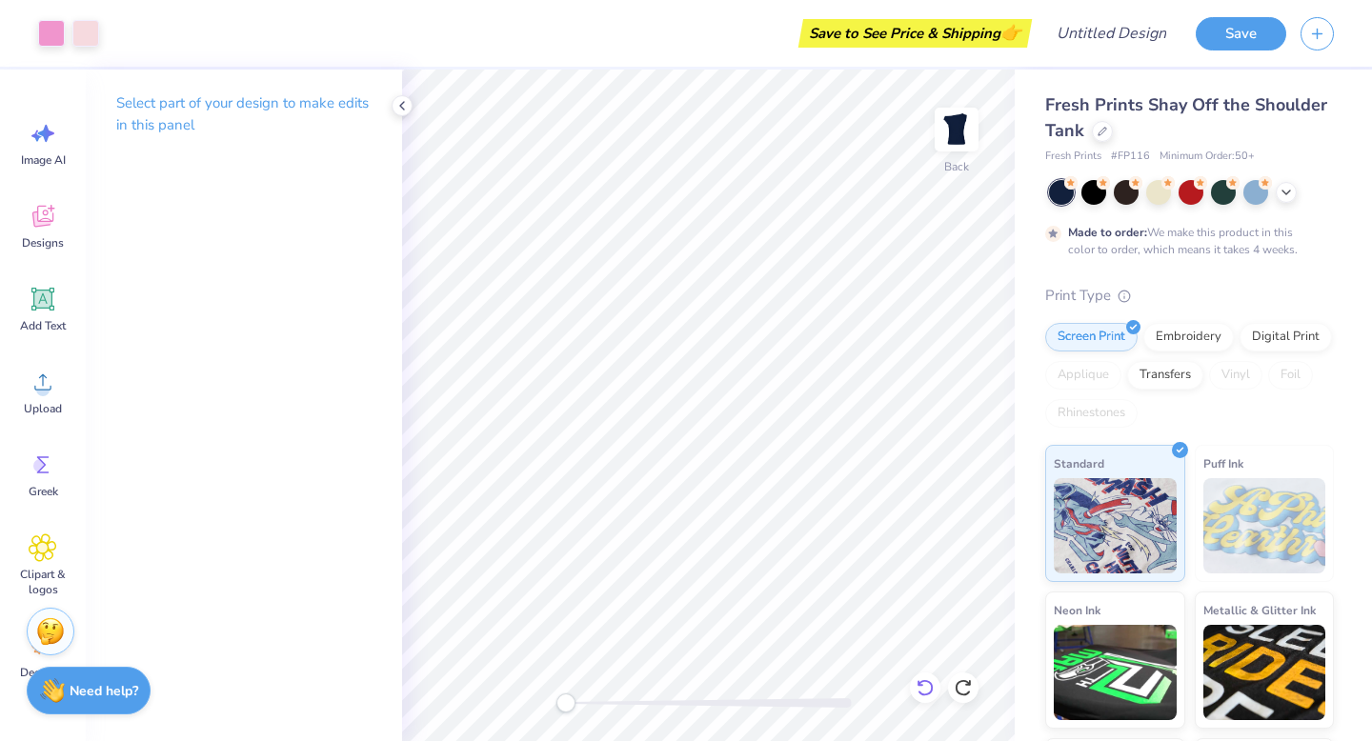
click at [920, 684] on icon at bounding box center [924, 687] width 19 height 19
click at [955, 129] on img at bounding box center [956, 129] width 76 height 76
click at [955, 139] on img at bounding box center [956, 129] width 76 height 76
click at [1280, 191] on icon at bounding box center [1285, 190] width 15 height 15
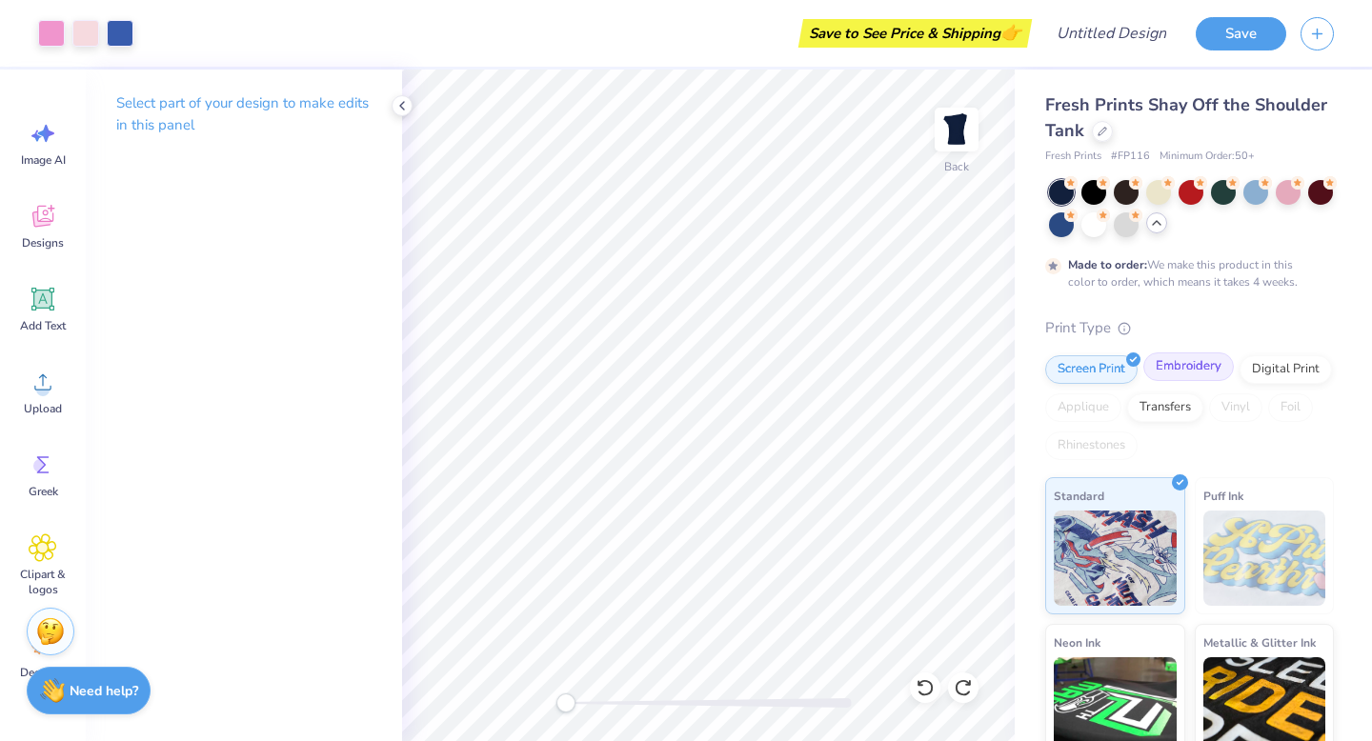
click at [1168, 374] on div "Embroidery" at bounding box center [1188, 366] width 90 height 29
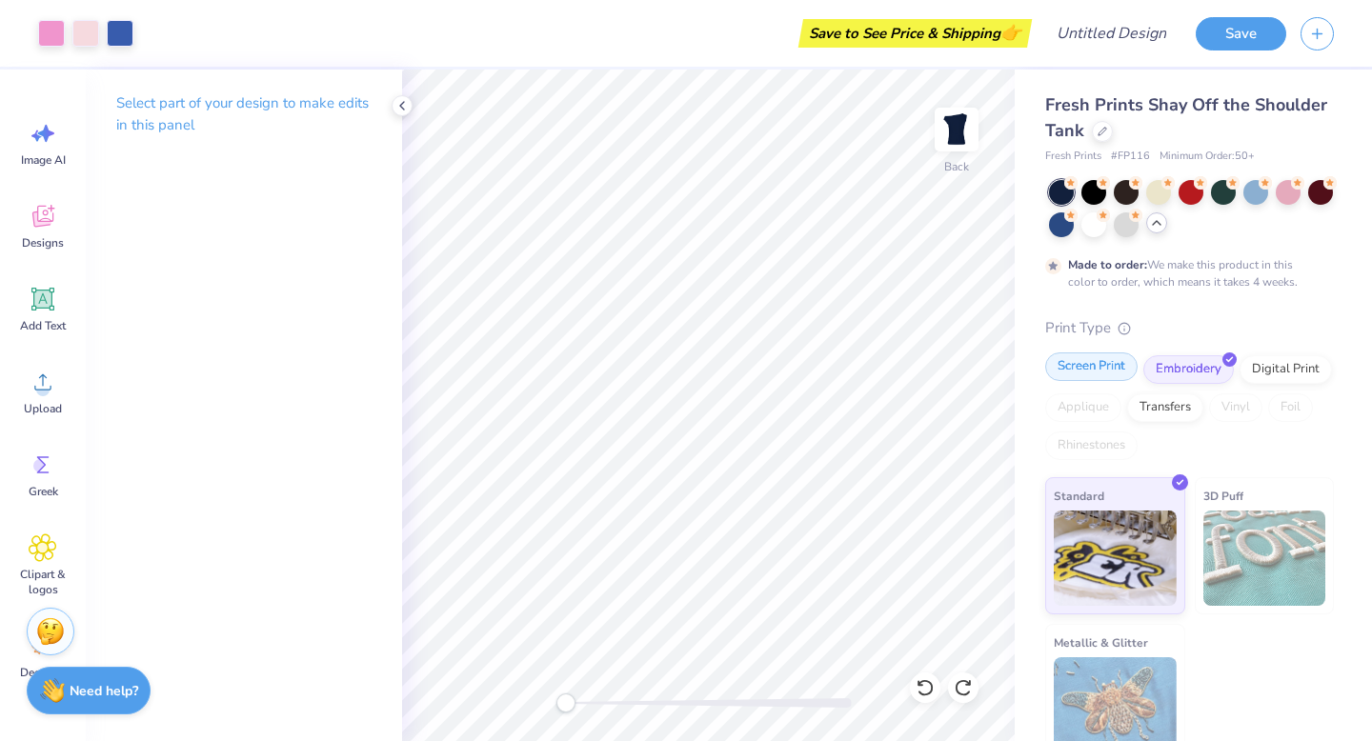
click at [1107, 365] on div "Screen Print" at bounding box center [1091, 366] width 92 height 29
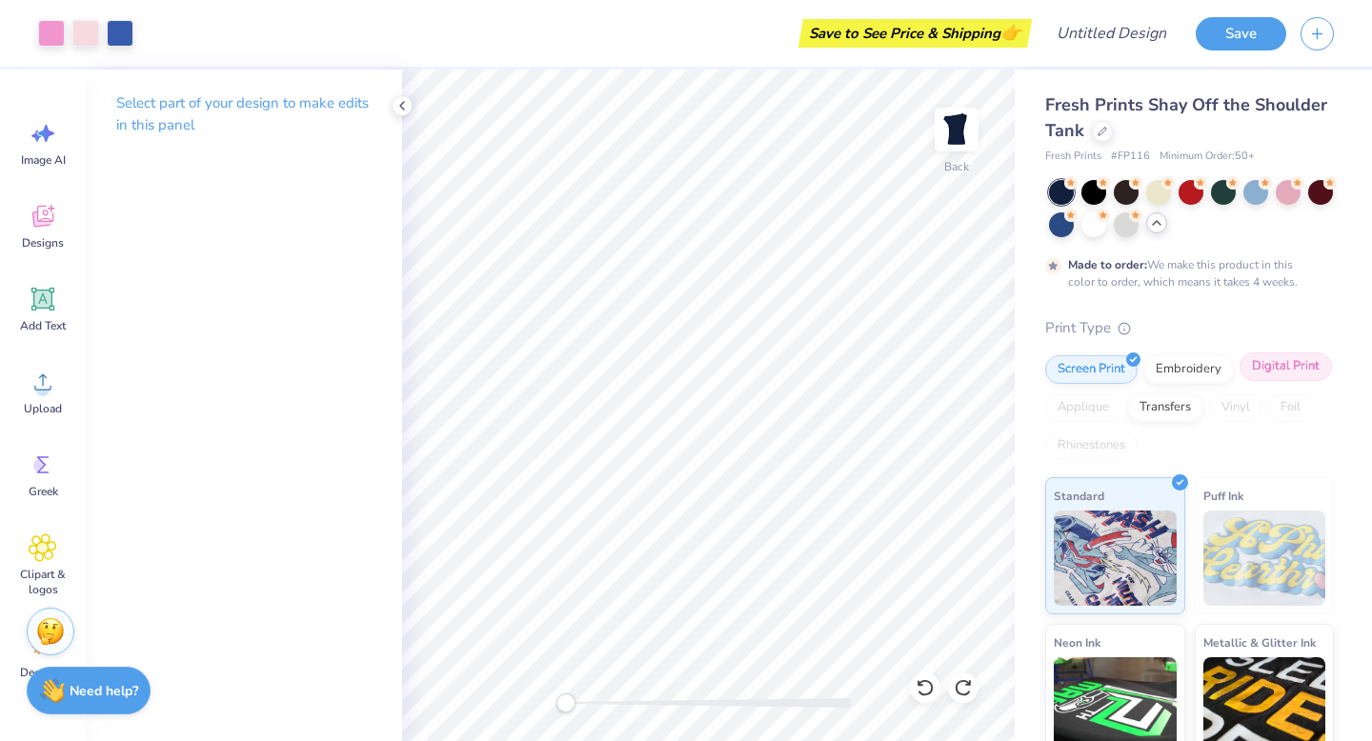
click at [1272, 374] on div "Digital Print" at bounding box center [1285, 366] width 92 height 29
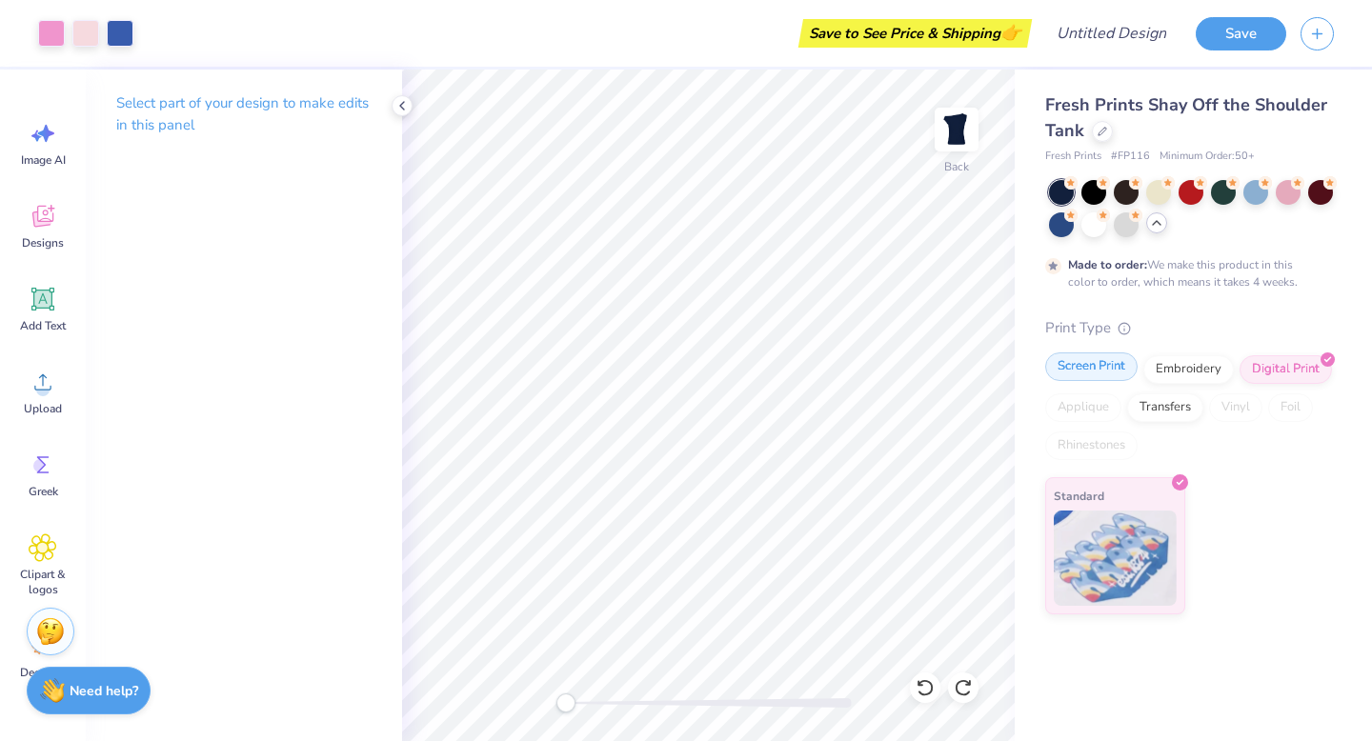
click at [1124, 358] on div at bounding box center [1132, 358] width 16 height 16
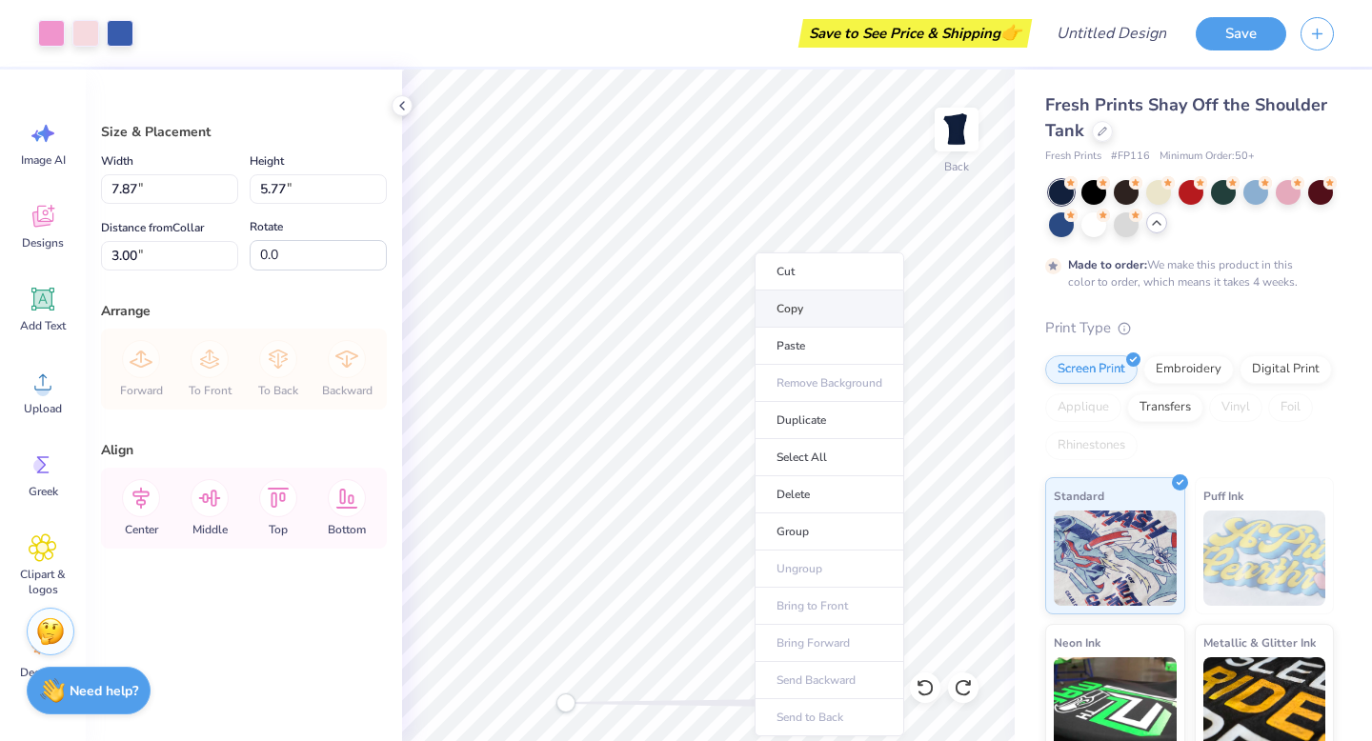
click at [771, 311] on li "Copy" at bounding box center [829, 309] width 150 height 37
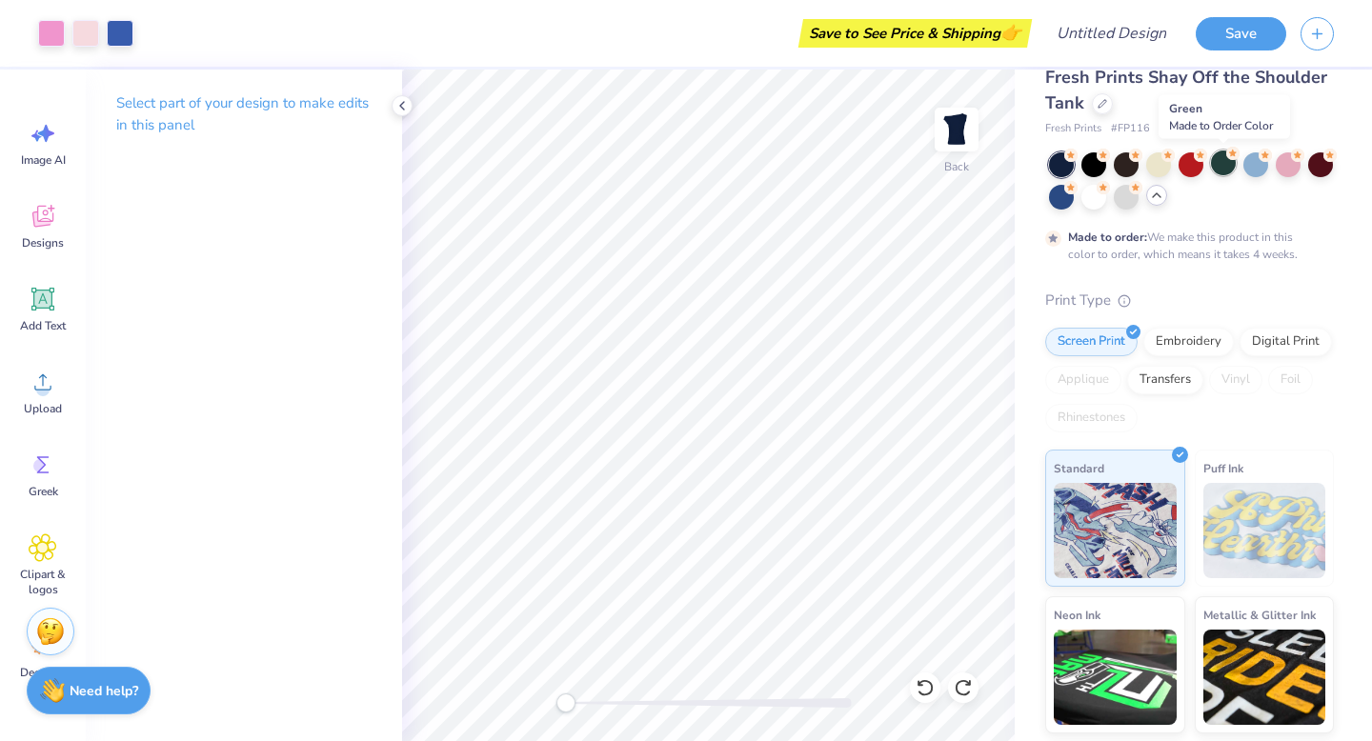
scroll to position [0, 0]
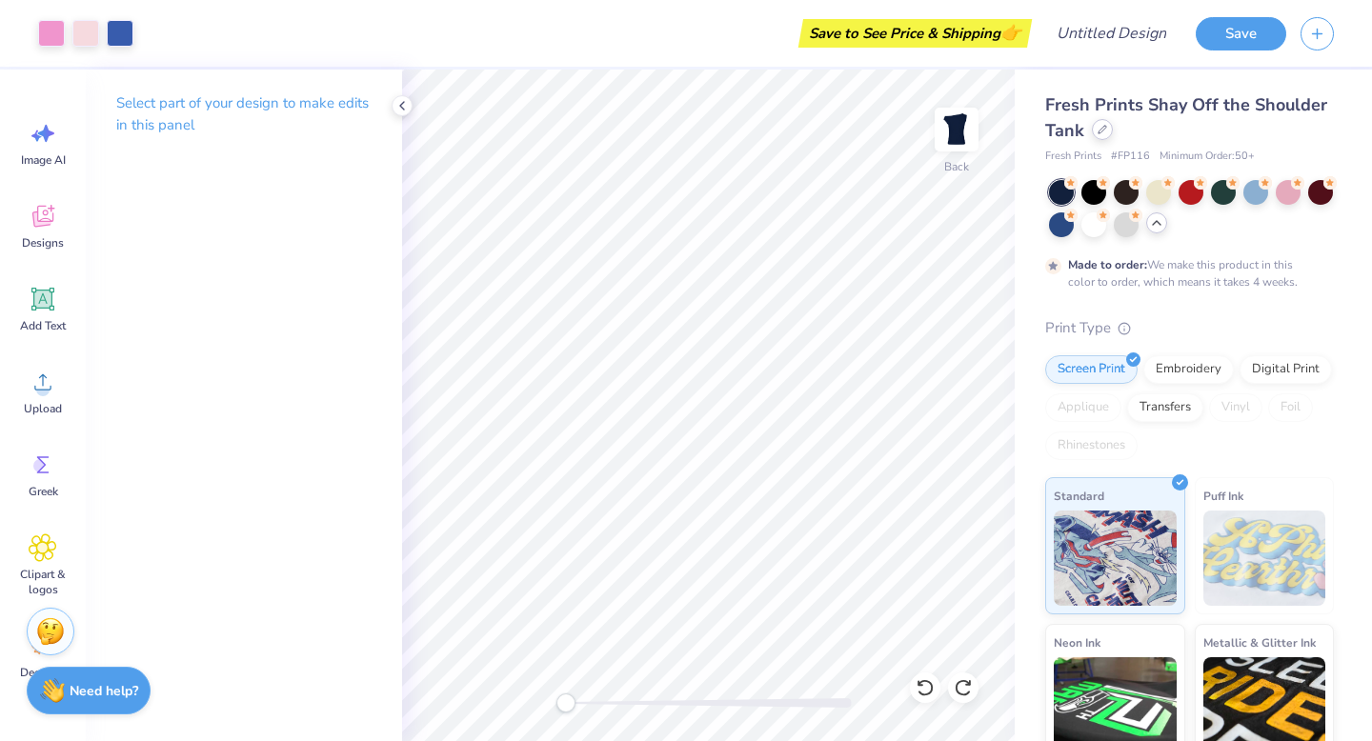
click at [1101, 131] on icon at bounding box center [1102, 130] width 8 height 8
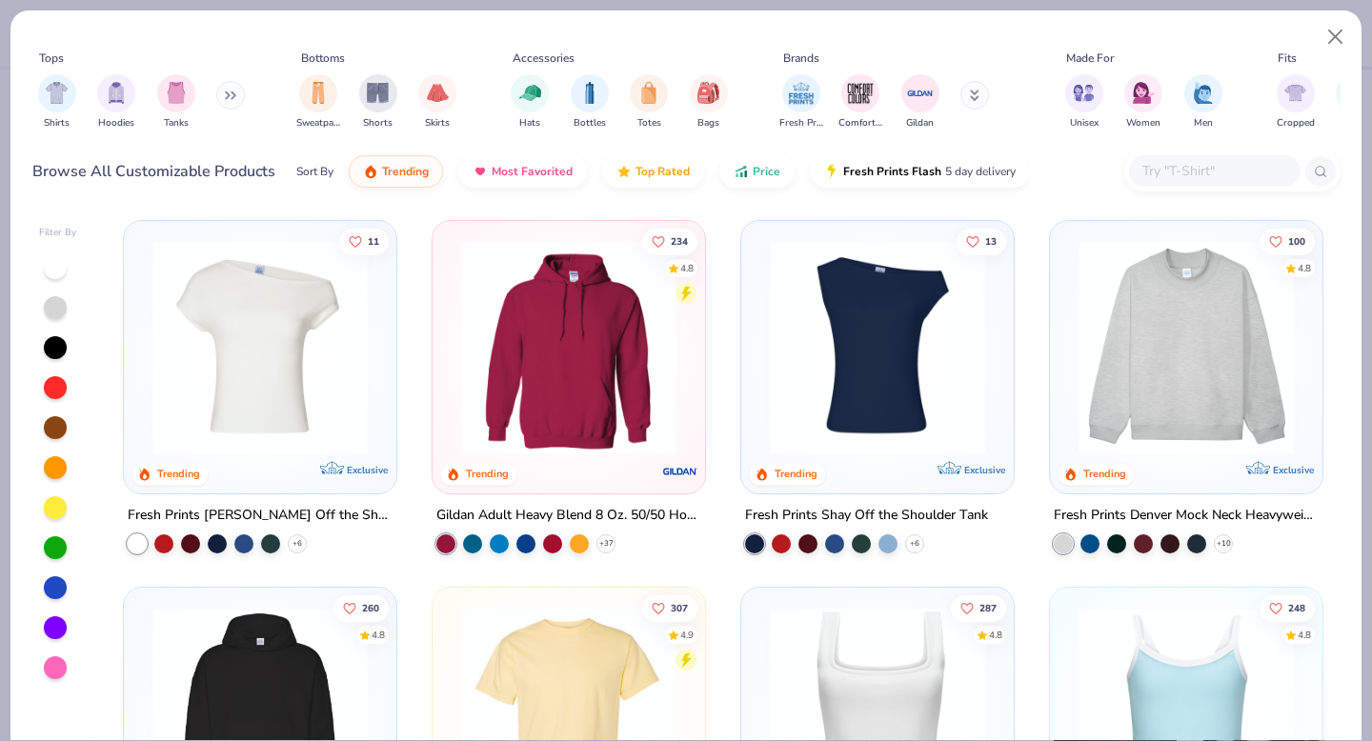
click at [1170, 176] on input "text" at bounding box center [1213, 171] width 147 height 22
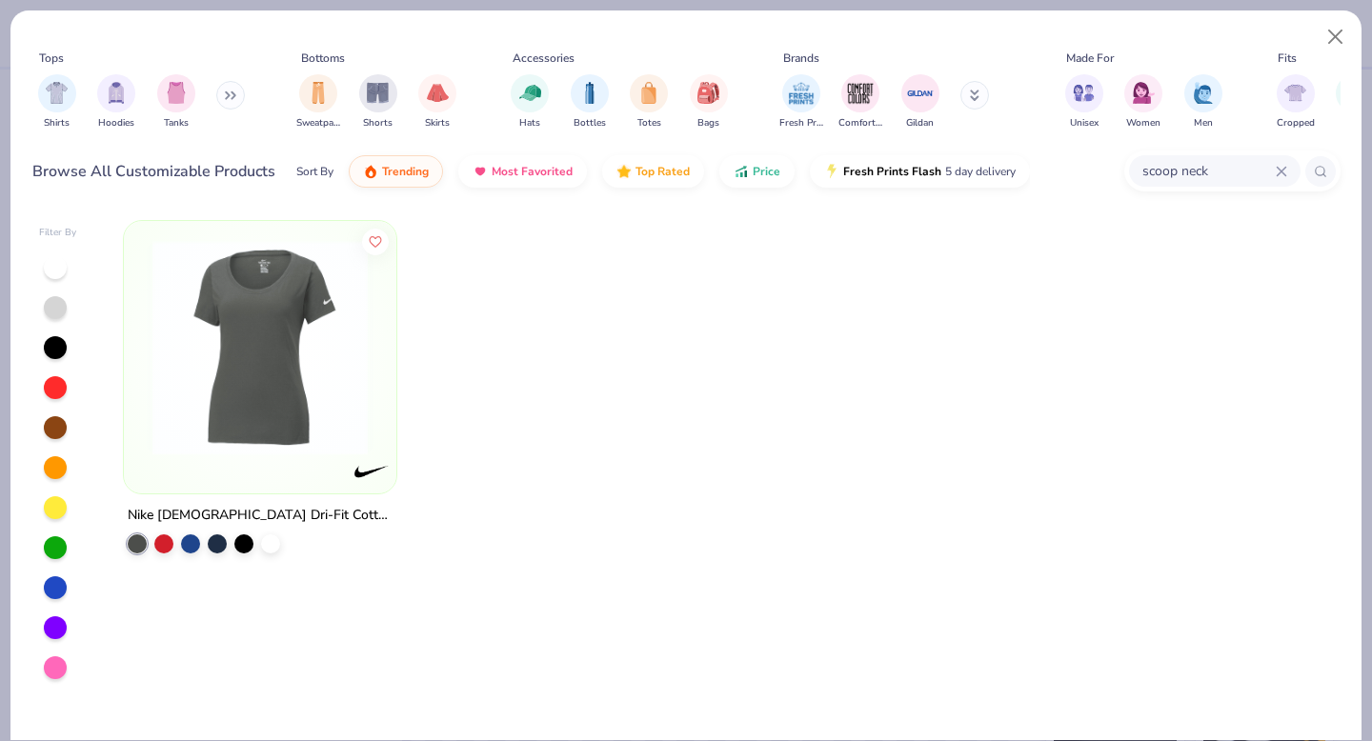
drag, startPoint x: 1219, startPoint y: 166, endPoint x: 1148, endPoint y: 163, distance: 71.5
click at [1148, 163] on input "scoop neck" at bounding box center [1207, 171] width 135 height 22
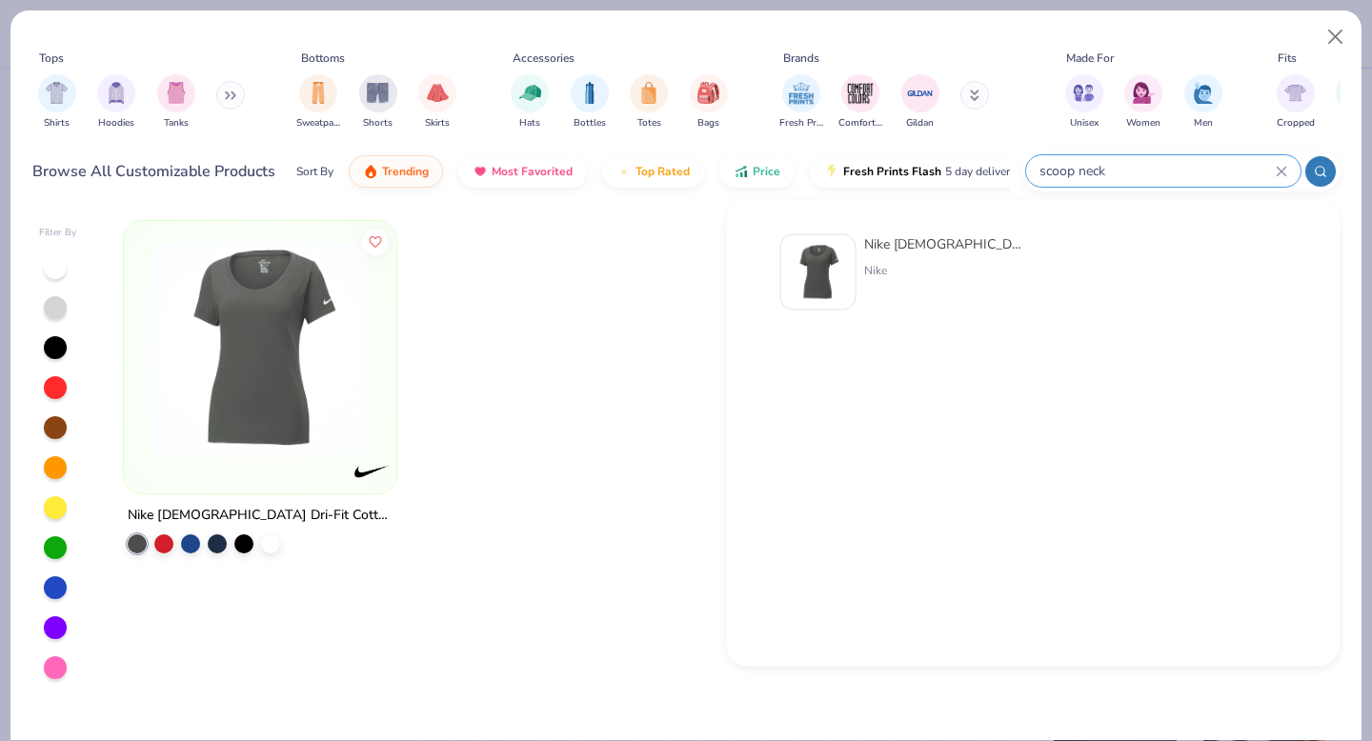
type input "s"
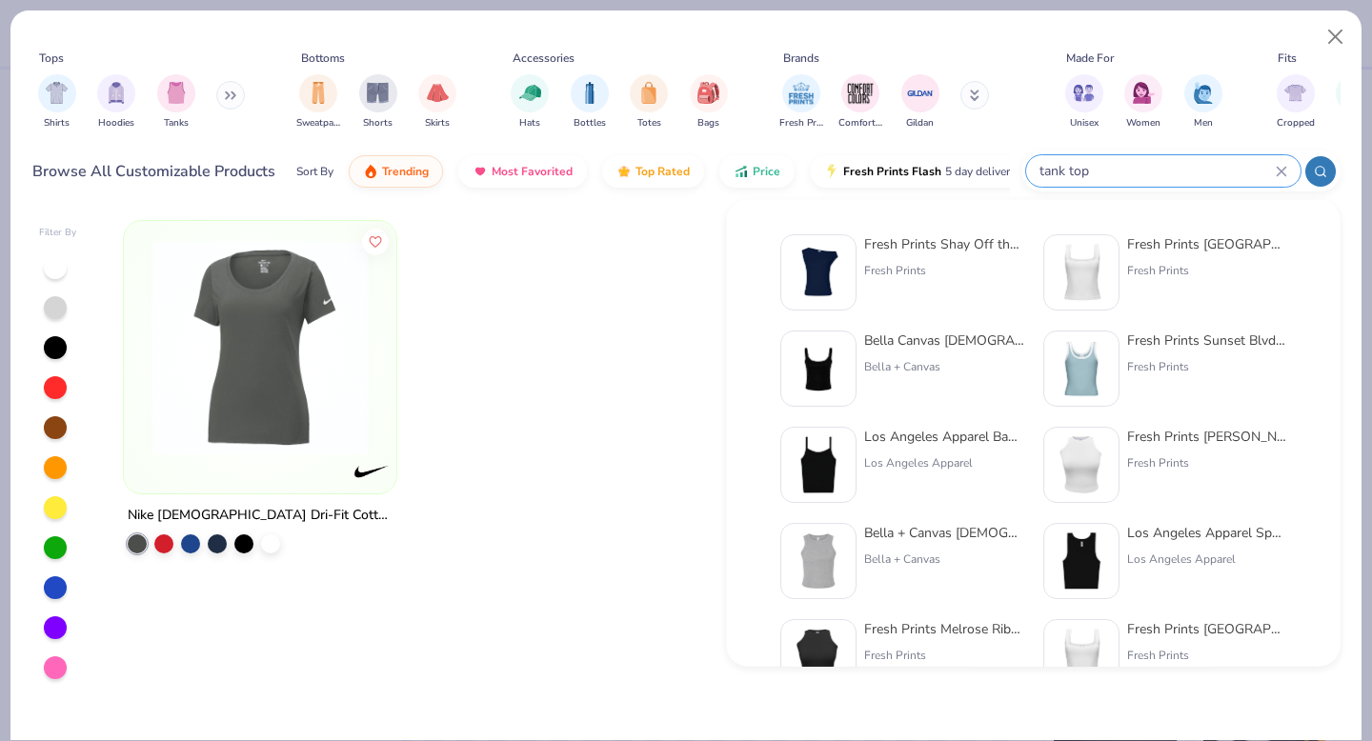
type input "tank top"
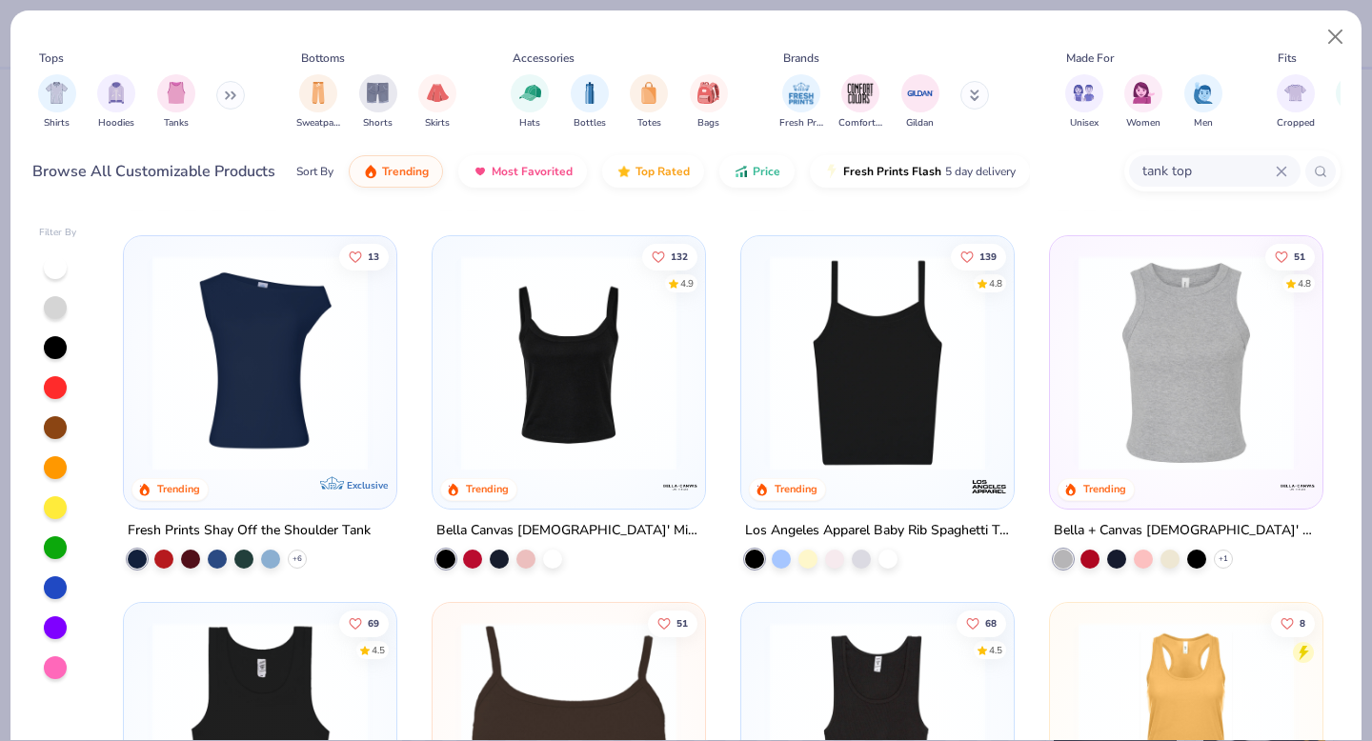
scroll to position [1430, 0]
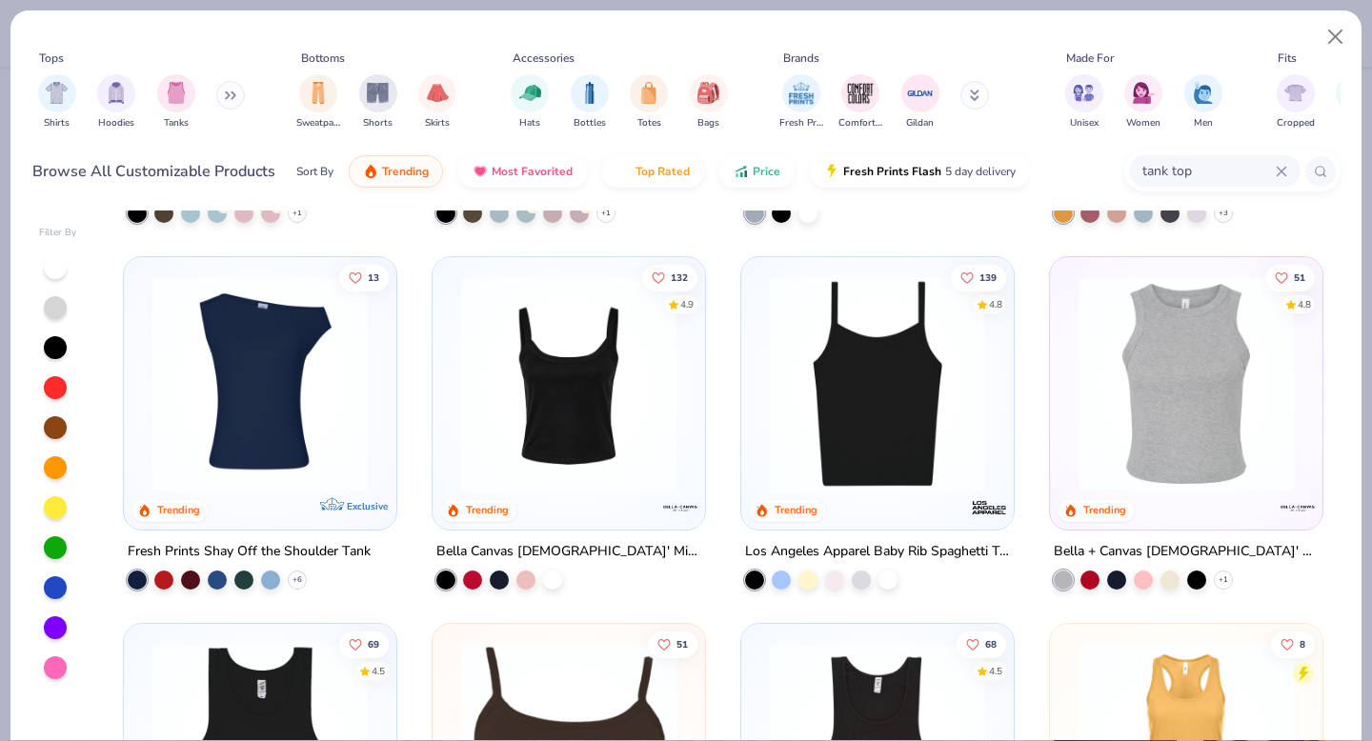
click at [611, 413] on img at bounding box center [569, 383] width 234 height 215
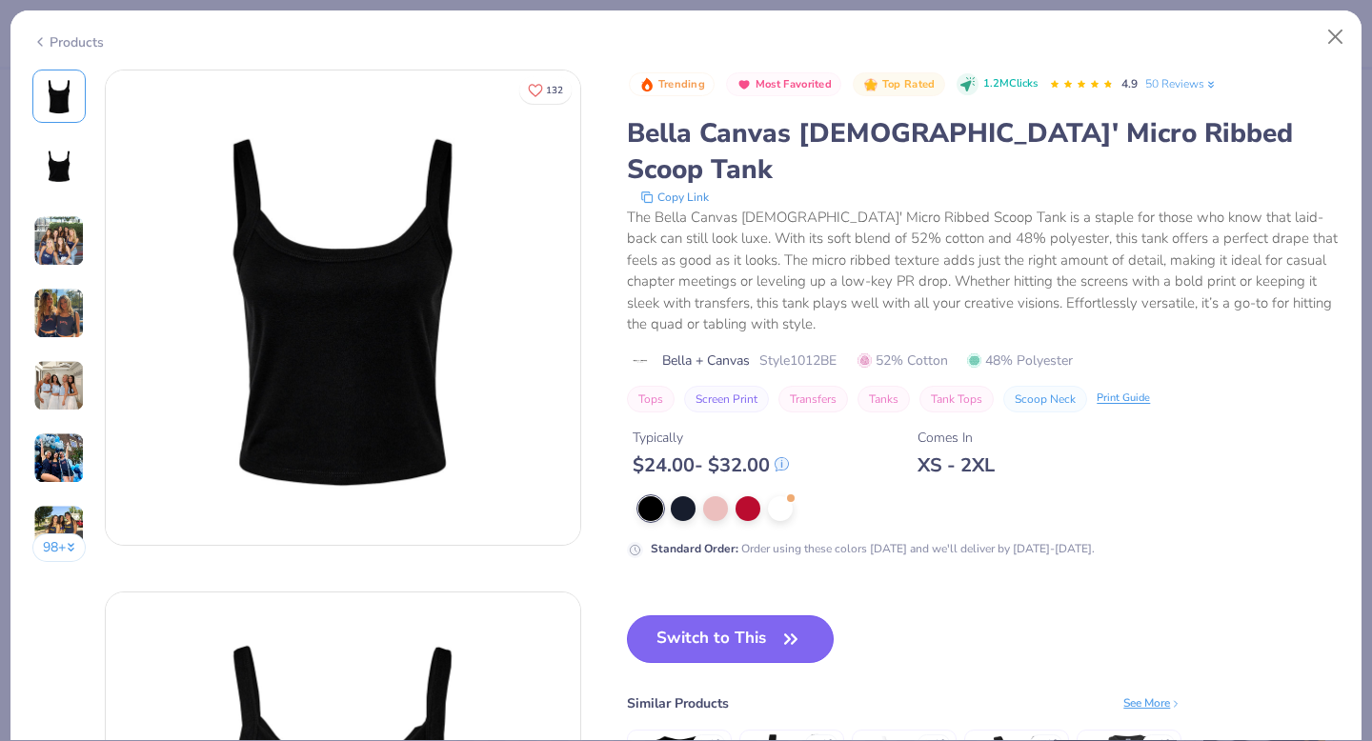
click at [692, 615] on button "Switch to This" at bounding box center [730, 639] width 207 height 48
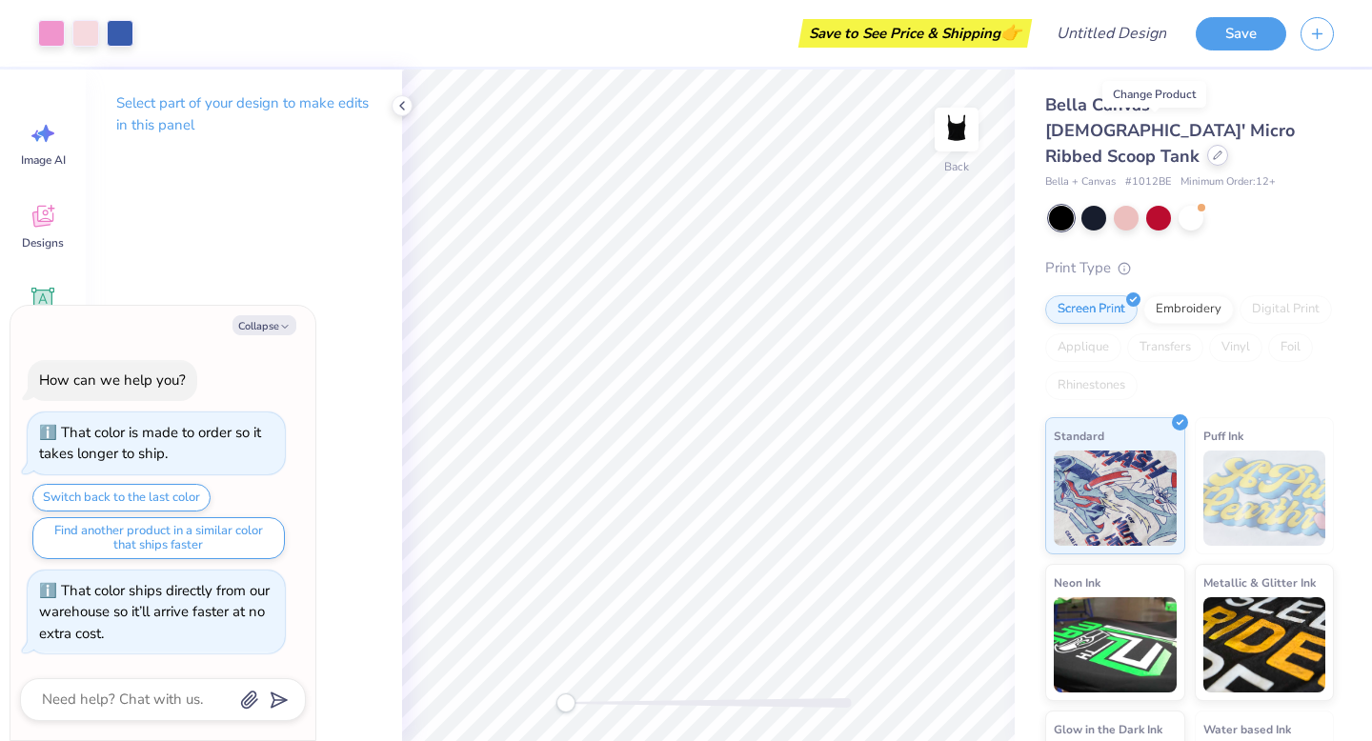
click at [1213, 151] on icon at bounding box center [1218, 156] width 10 height 10
type textarea "x"
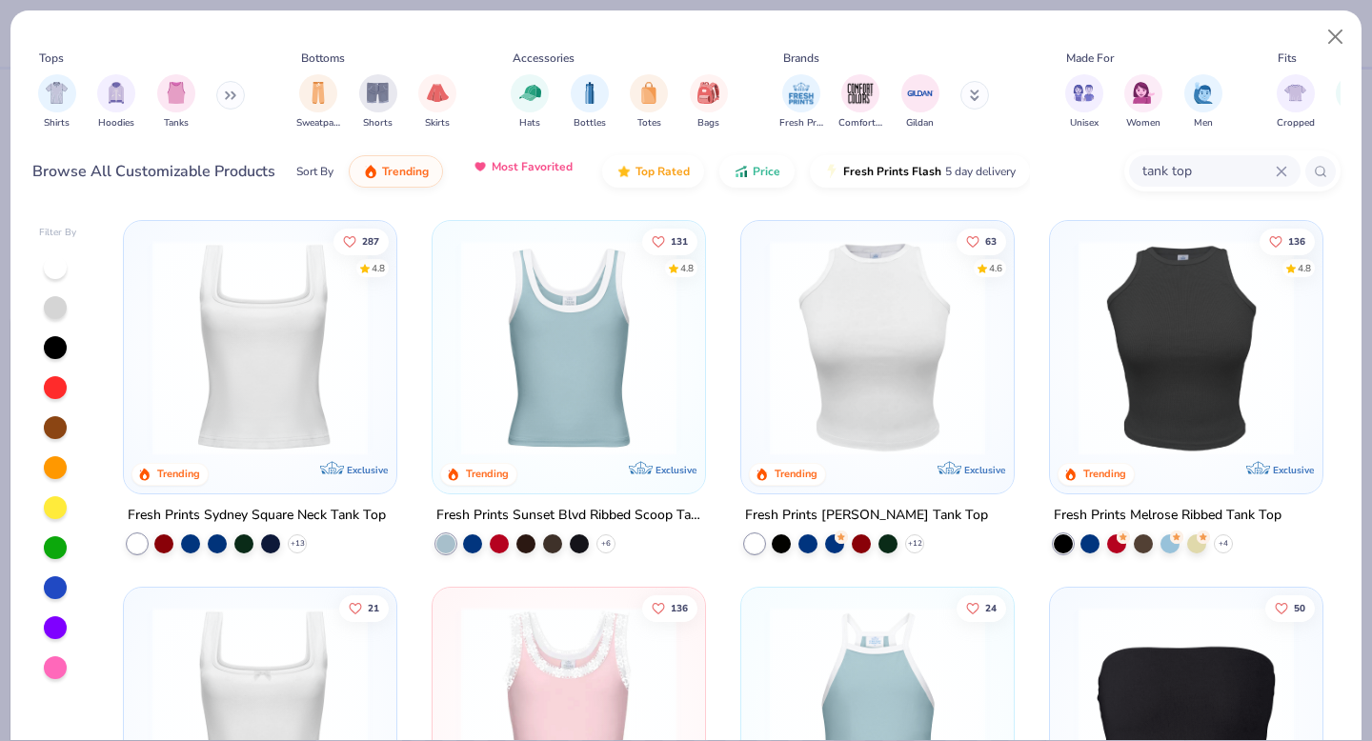
click at [512, 173] on span "Most Favorited" at bounding box center [532, 166] width 81 height 15
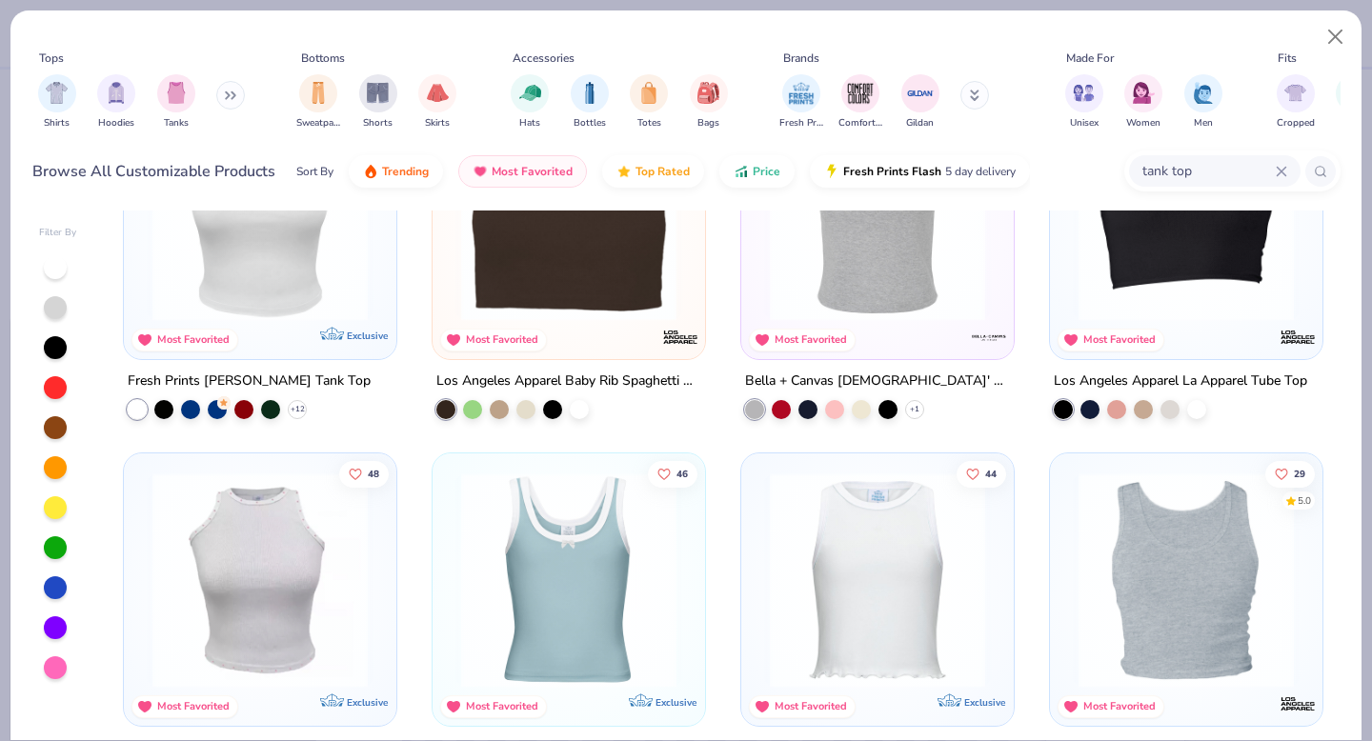
scroll to position [923, 0]
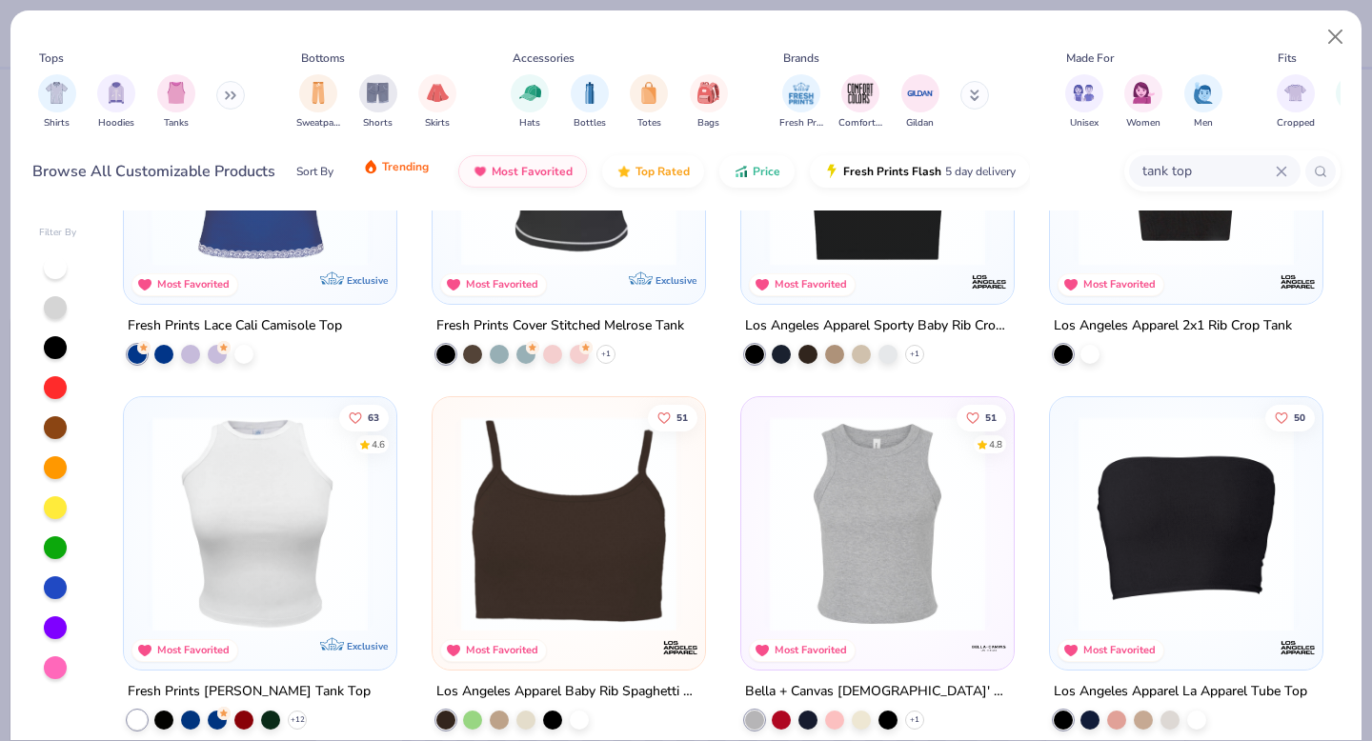
click at [419, 168] on span "Trending" at bounding box center [405, 166] width 47 height 15
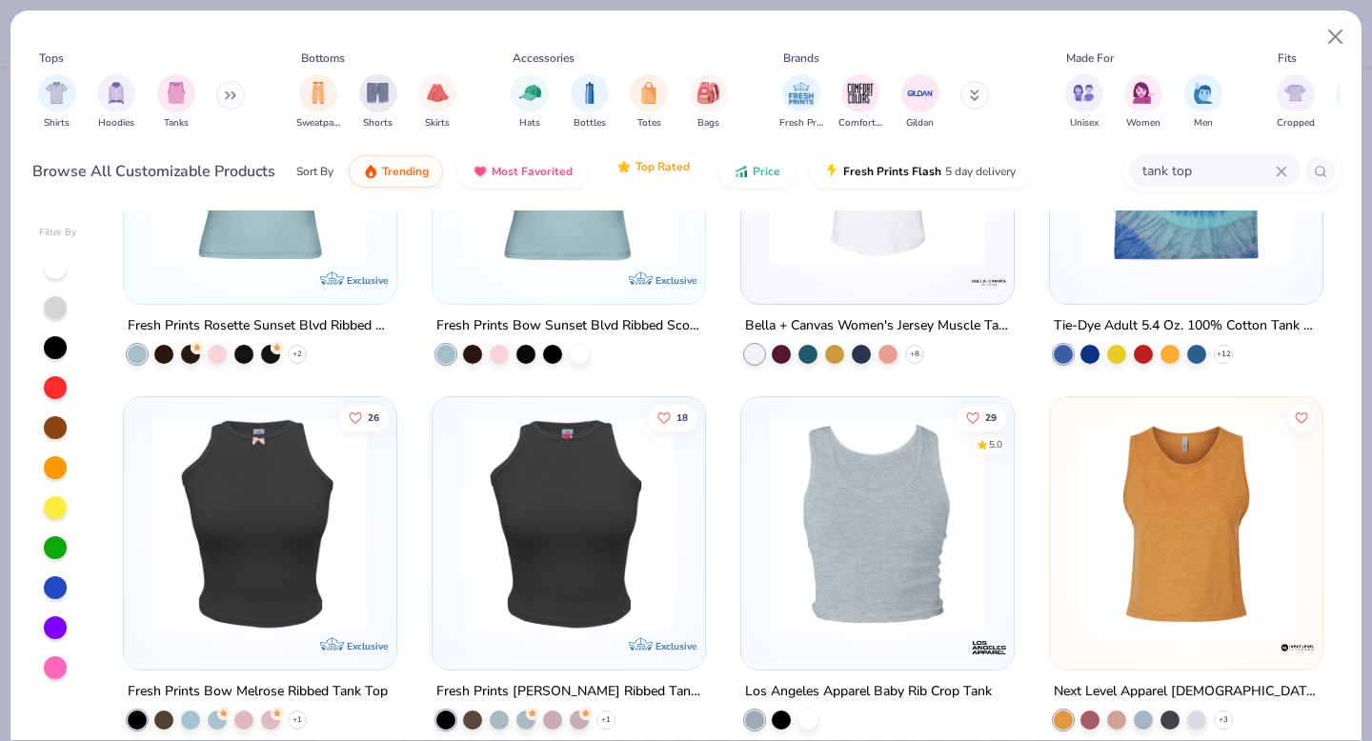
click at [646, 164] on span "Top Rated" at bounding box center [662, 166] width 54 height 15
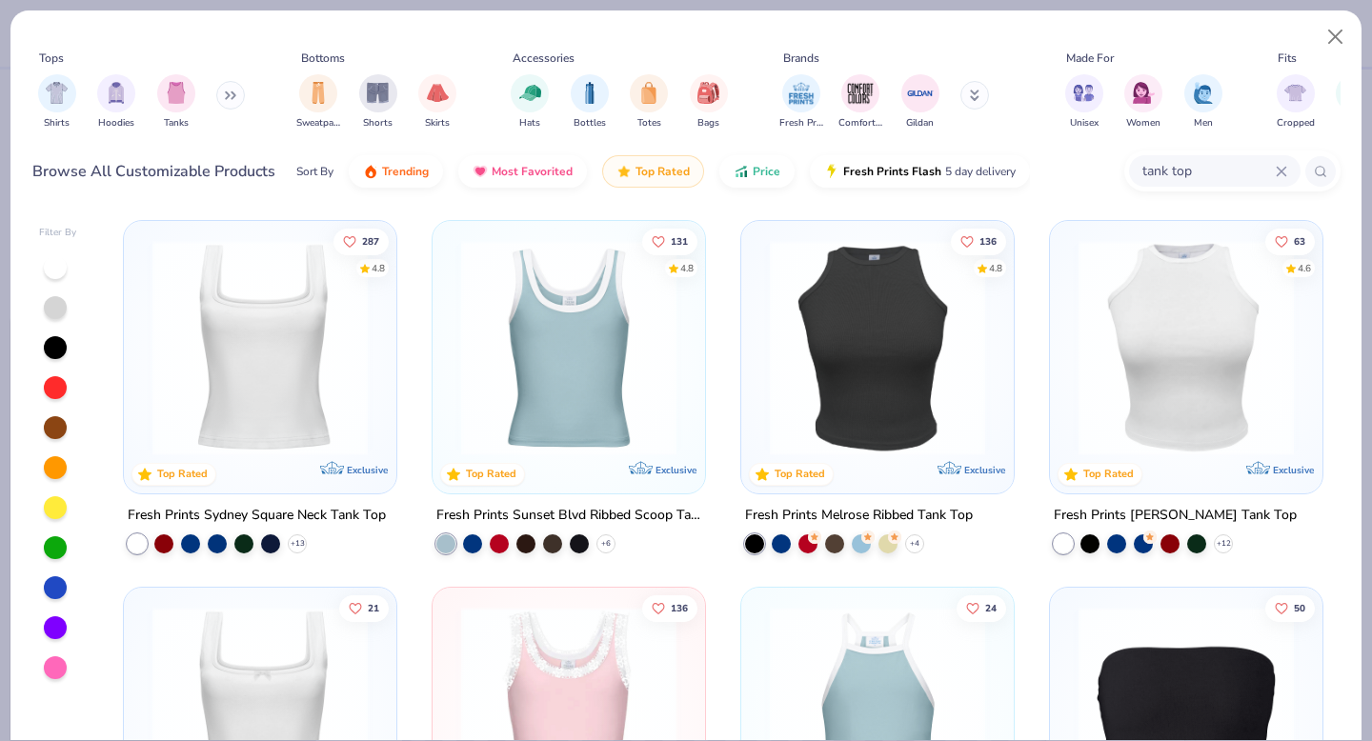
click at [1282, 174] on icon at bounding box center [1280, 171] width 11 height 11
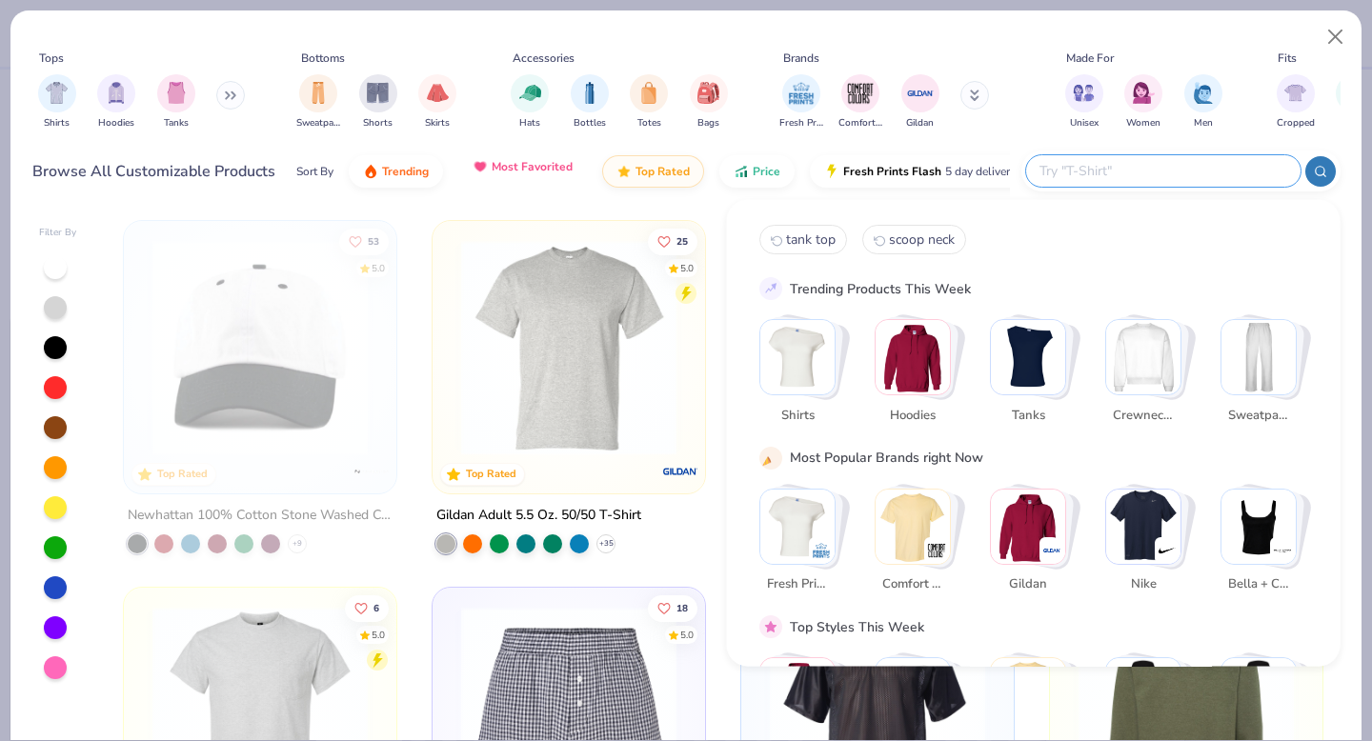
click at [511, 160] on button "Most Favorited" at bounding box center [522, 167] width 129 height 32
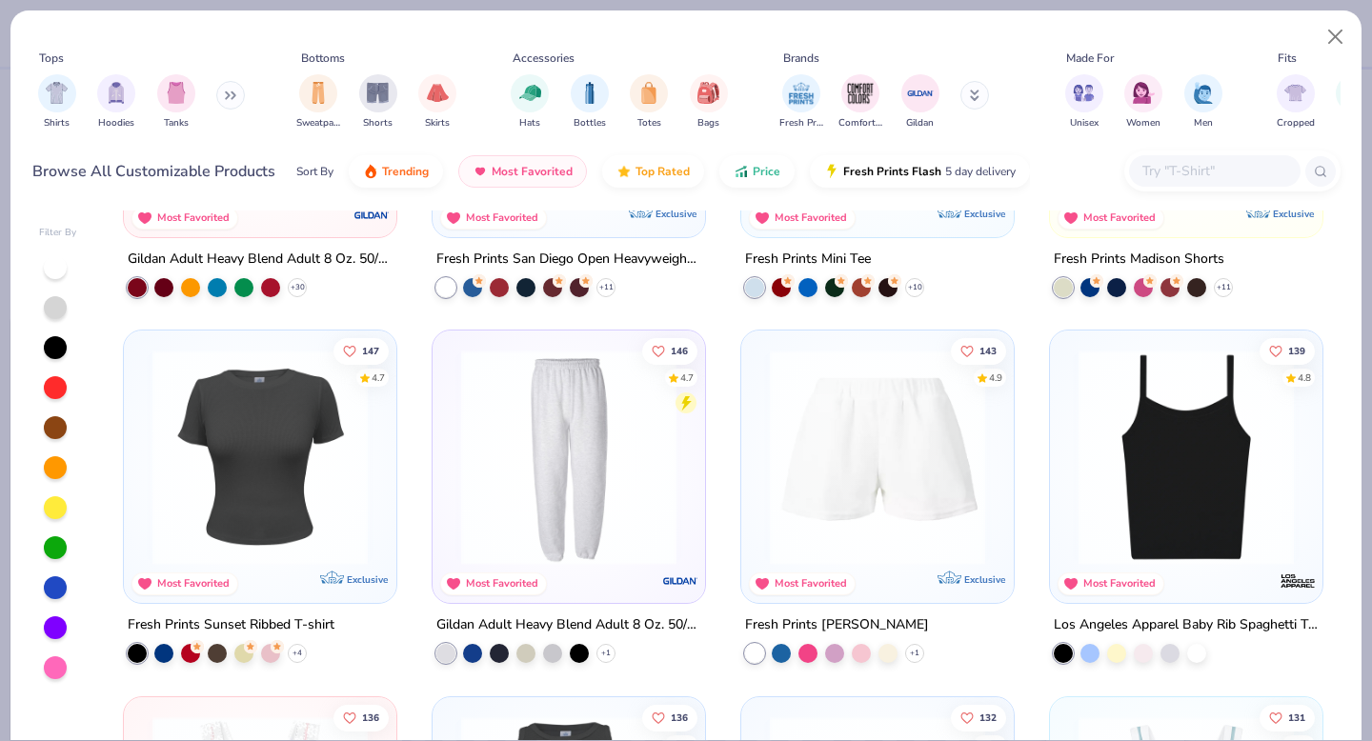
scroll to position [908, 0]
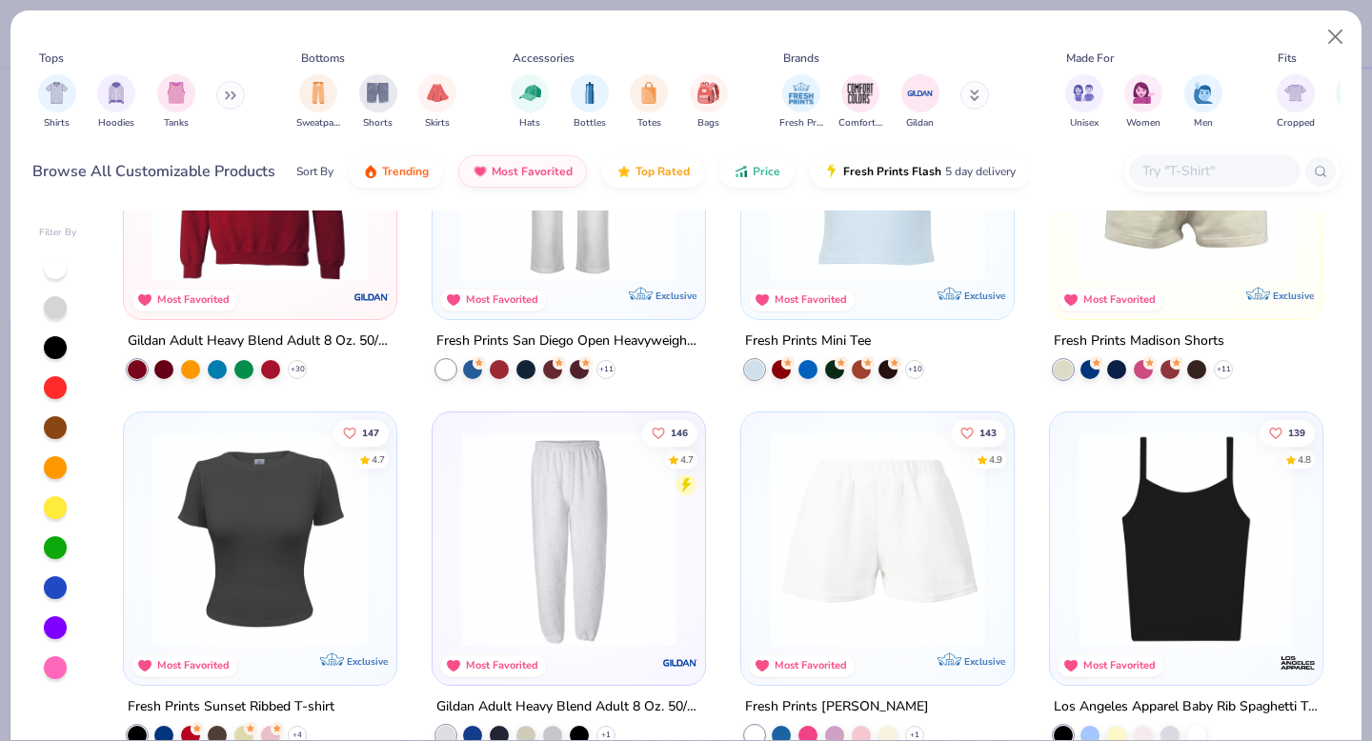
click at [1164, 527] on img at bounding box center [1185, 539] width 234 height 215
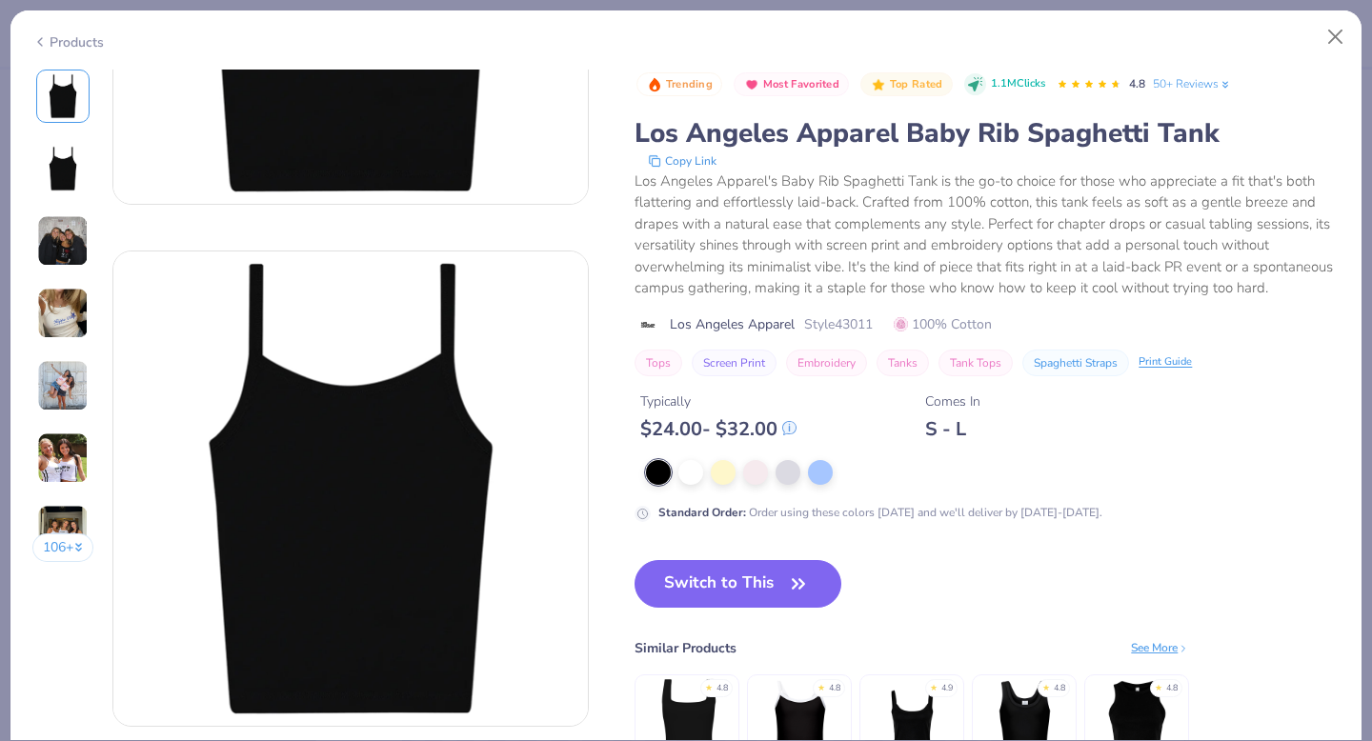
click at [68, 301] on img at bounding box center [62, 313] width 51 height 51
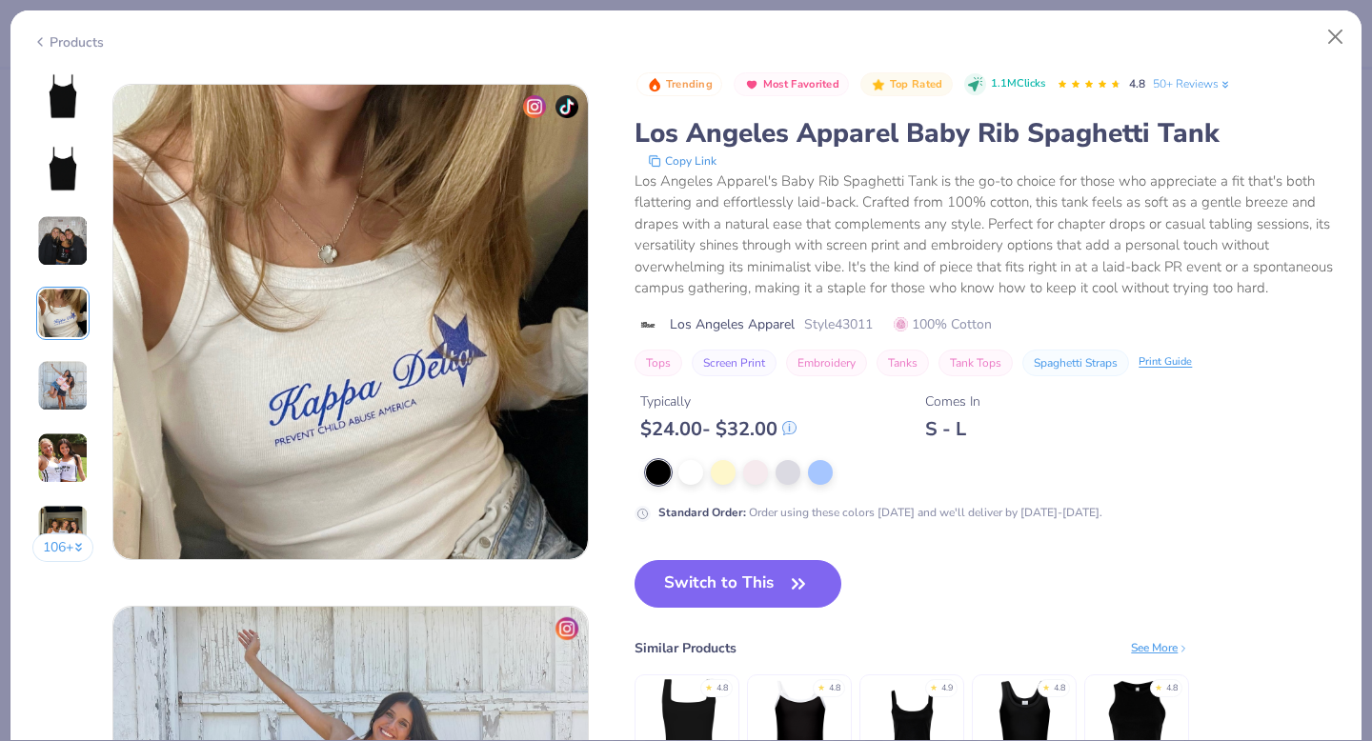
scroll to position [1566, 0]
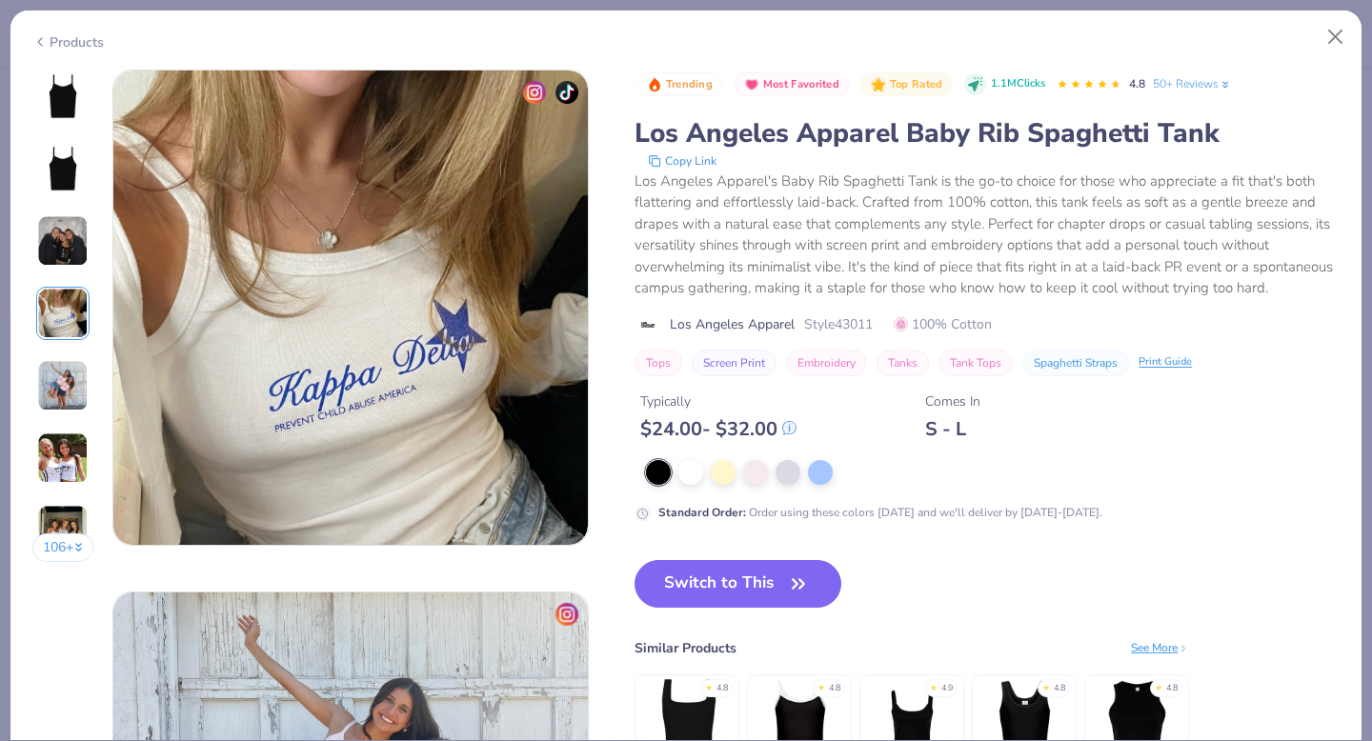
click at [53, 407] on img at bounding box center [62, 385] width 51 height 51
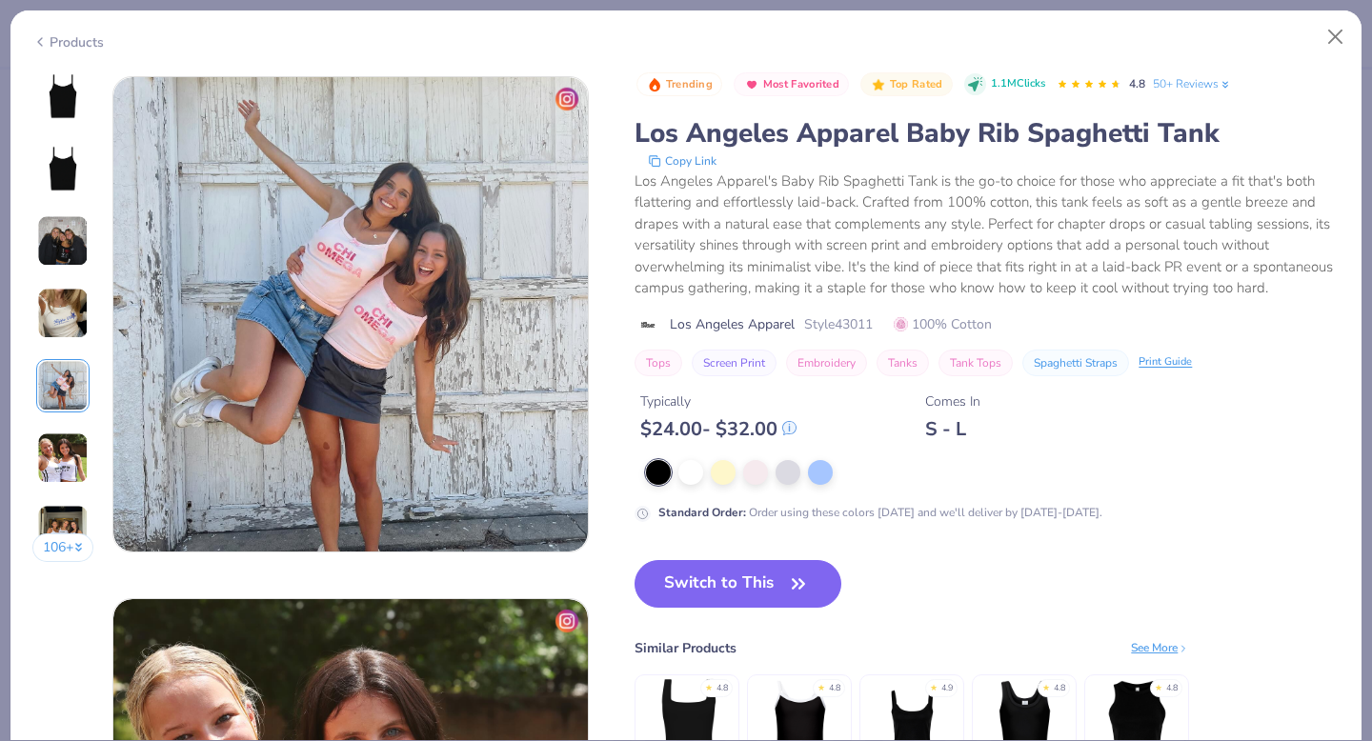
scroll to position [2088, 0]
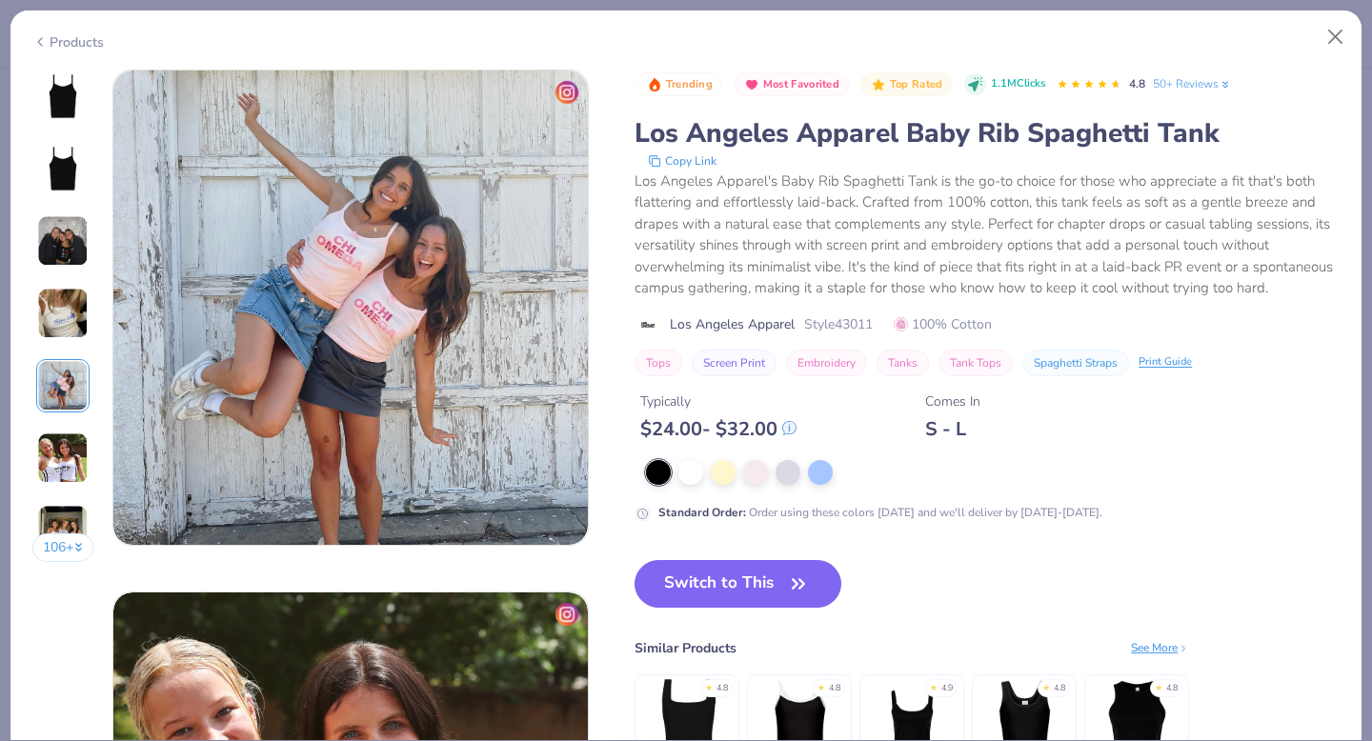
click at [56, 424] on div "106 +" at bounding box center [63, 323] width 62 height 507
click at [55, 339] on div at bounding box center [62, 313] width 53 height 53
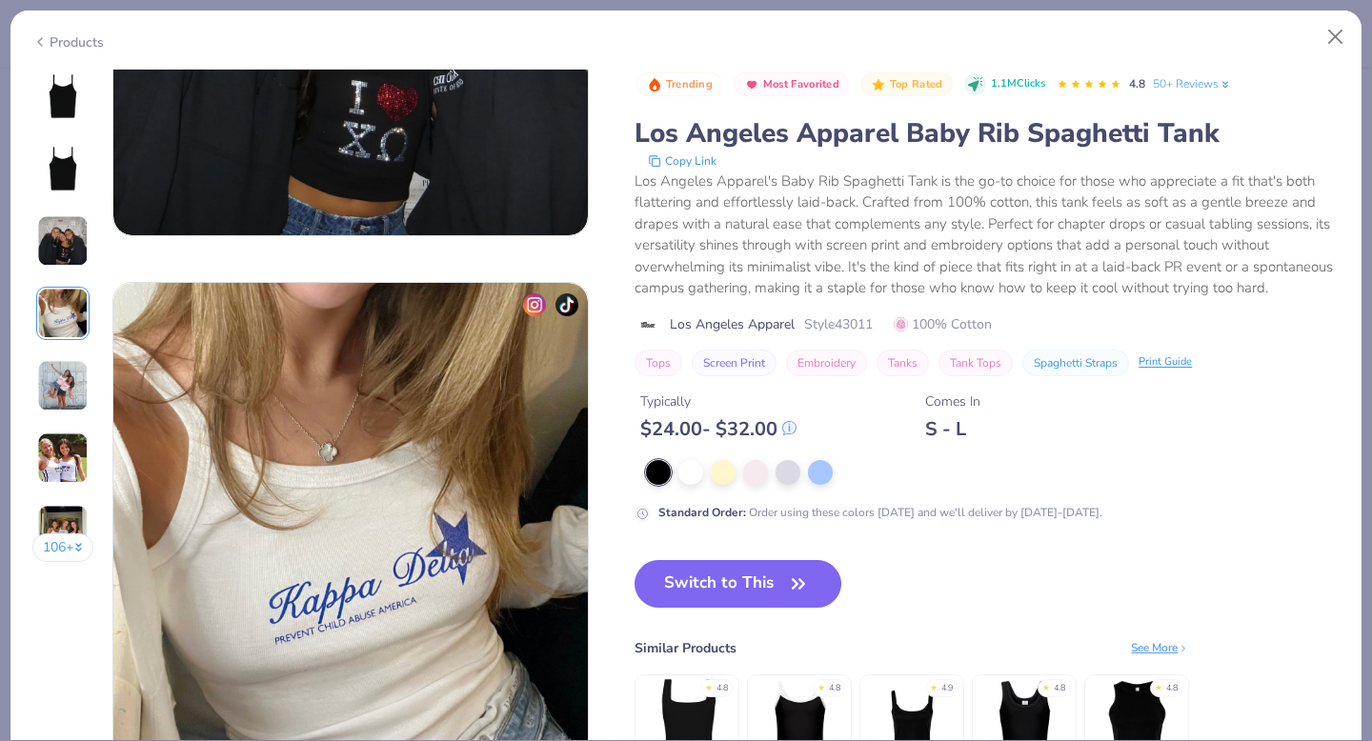
scroll to position [1351, 0]
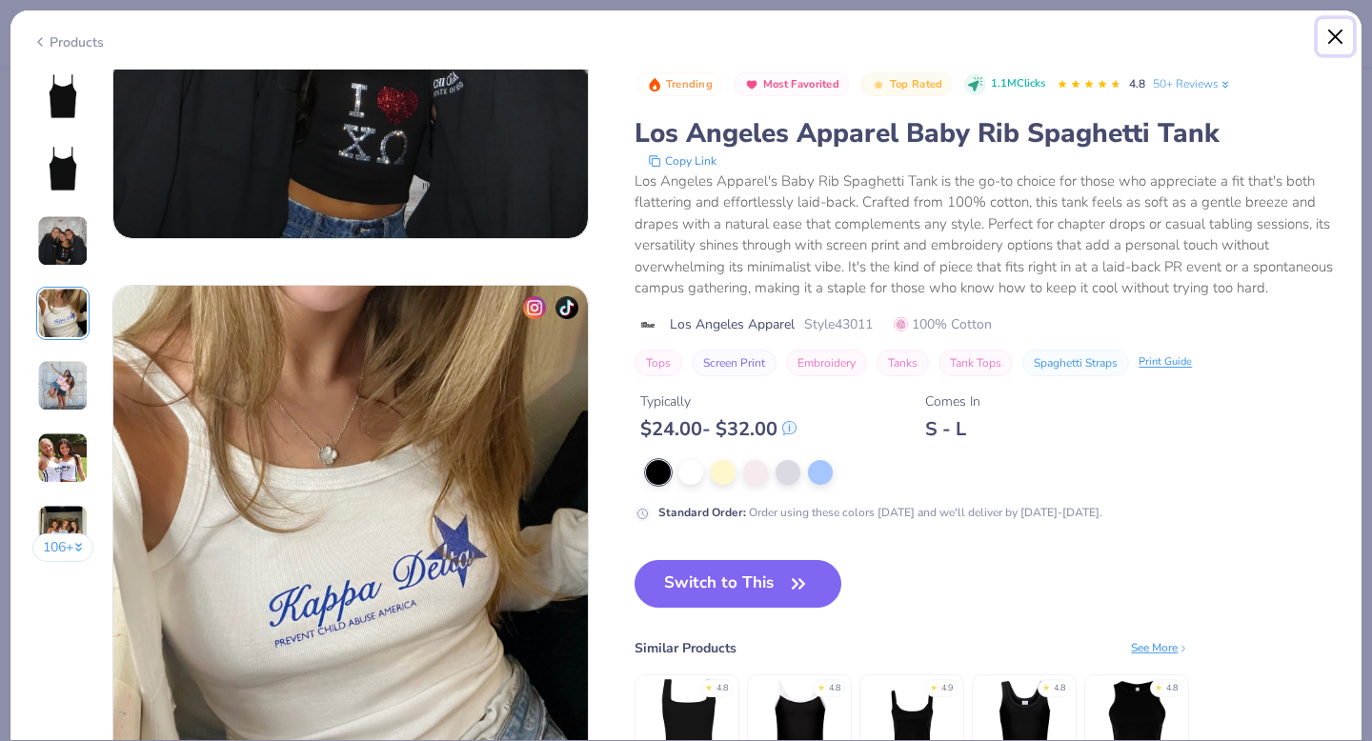
click at [1334, 38] on button "Close" at bounding box center [1335, 37] width 36 height 36
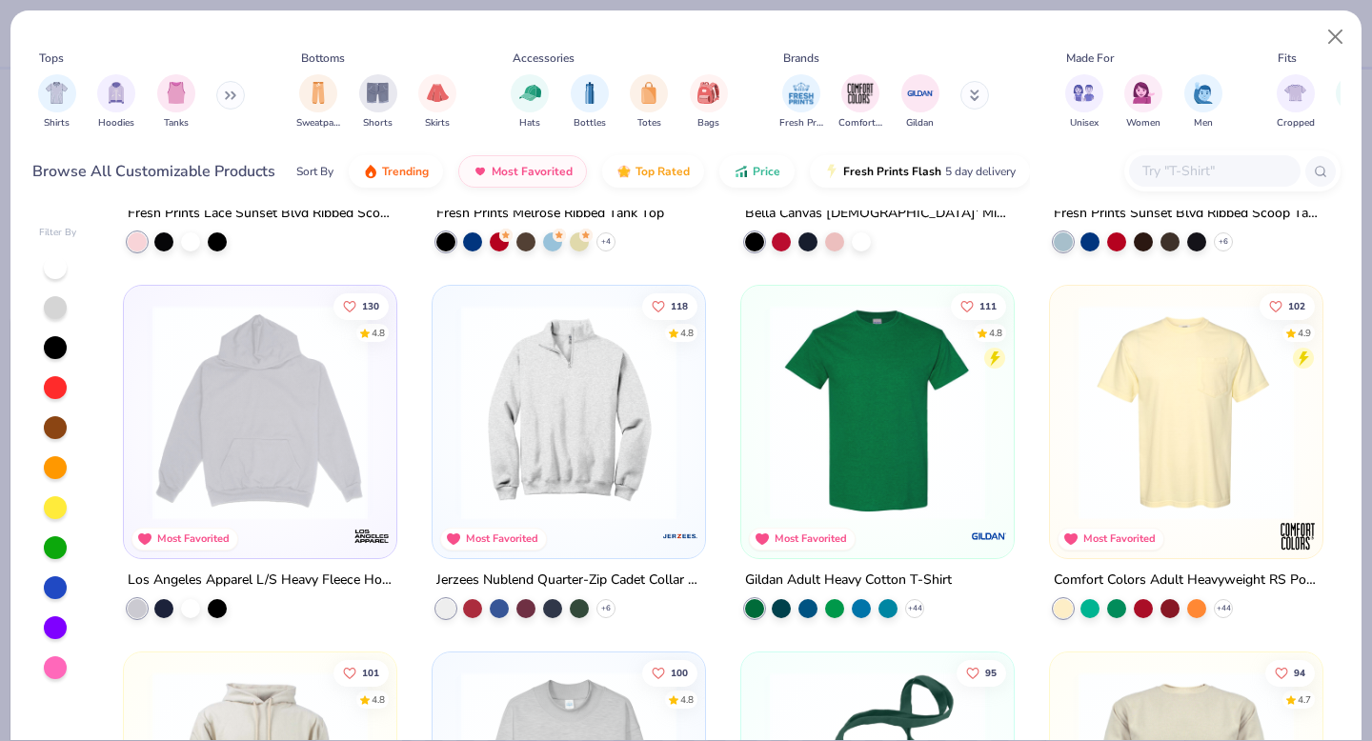
scroll to position [1797, 0]
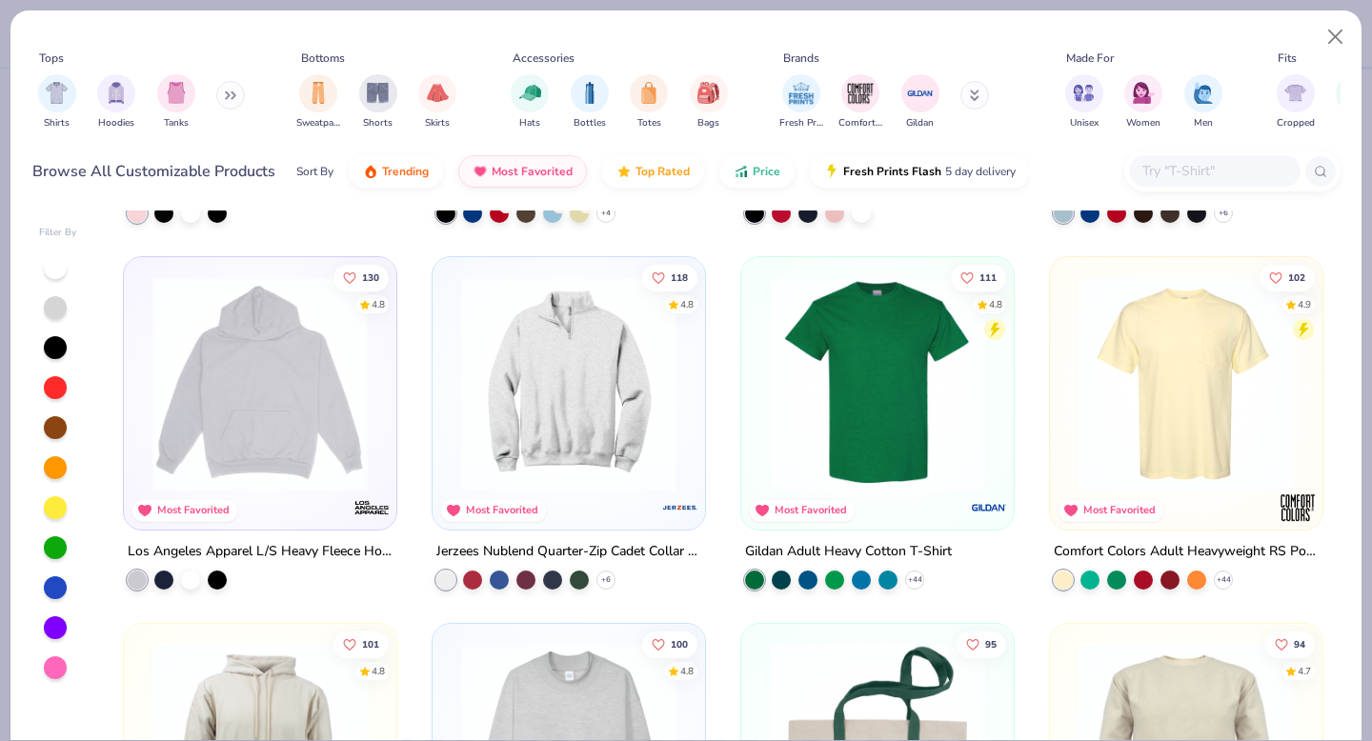
click at [521, 539] on div "Jerzees Nublend Quarter-Zip Cadet Collar Sweatshirt" at bounding box center [568, 551] width 265 height 24
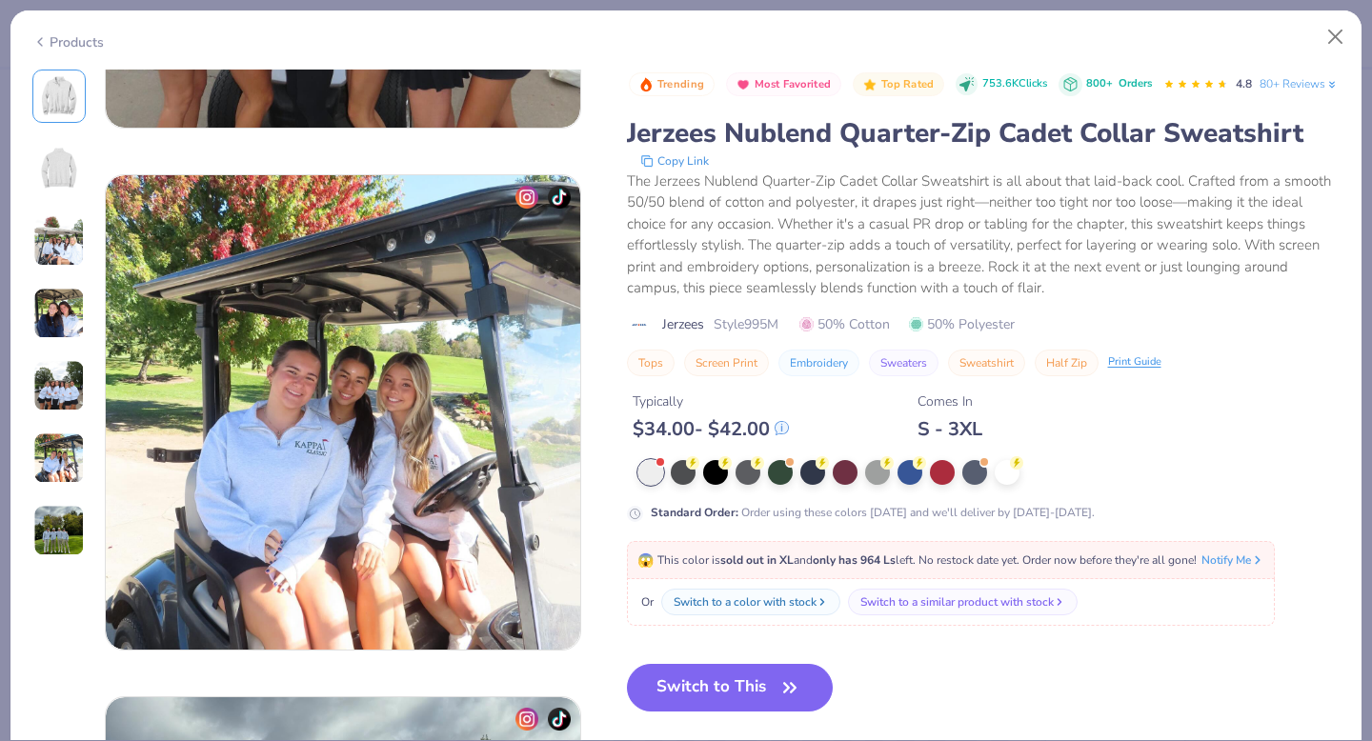
scroll to position [2640, 0]
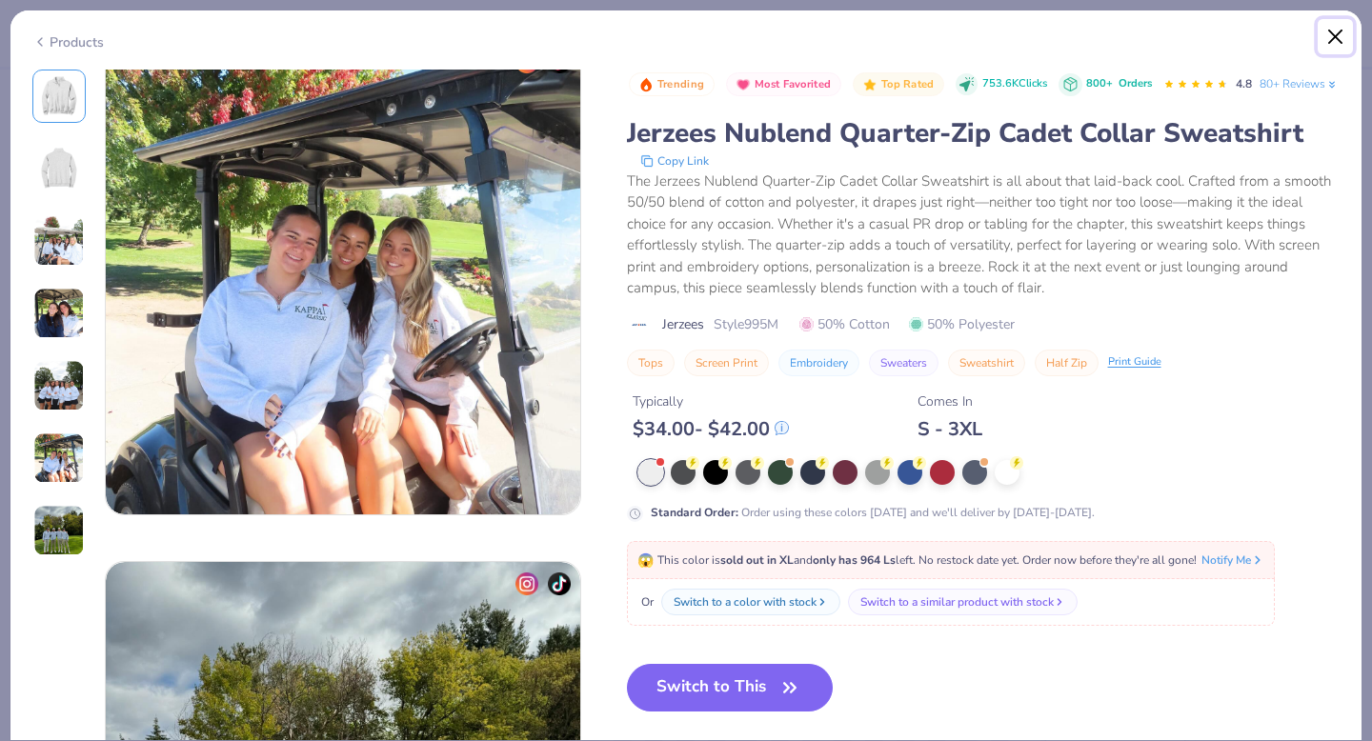
click at [1330, 32] on button "Close" at bounding box center [1335, 37] width 36 height 36
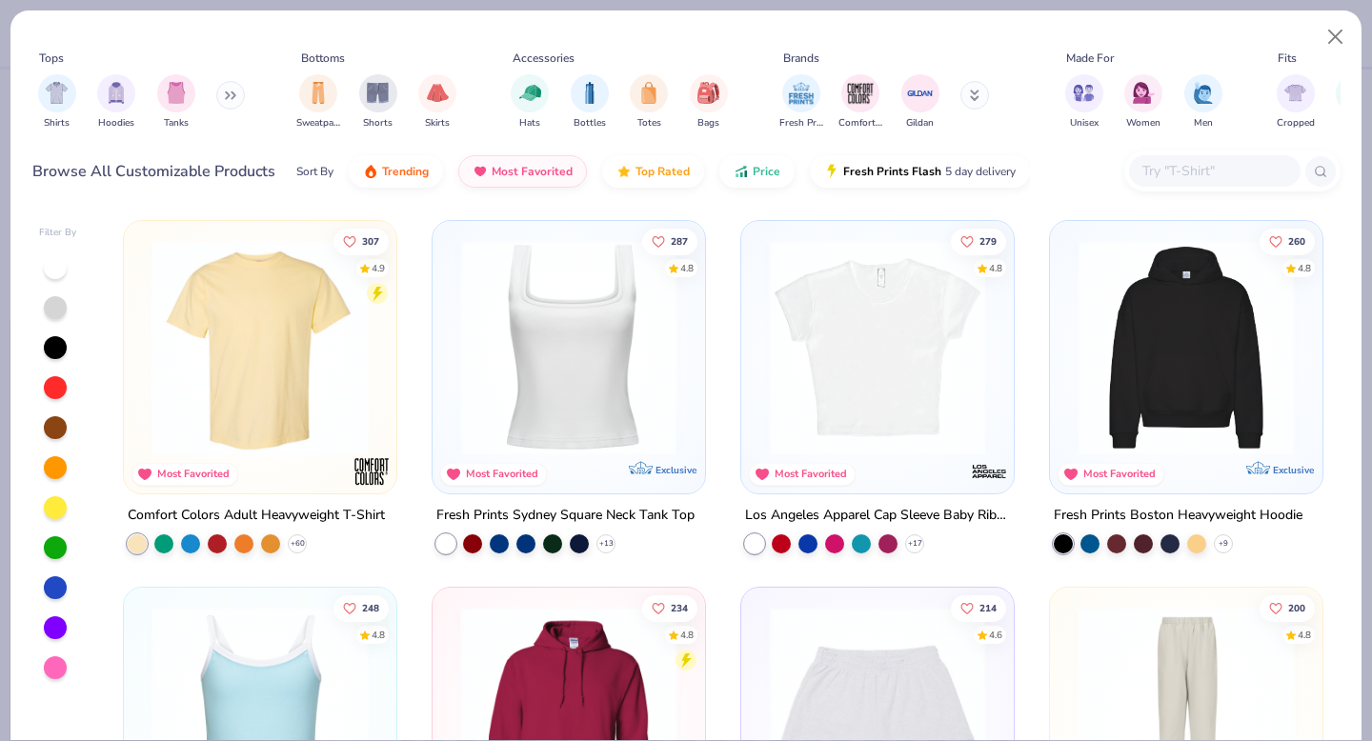
click at [495, 352] on img at bounding box center [569, 347] width 234 height 215
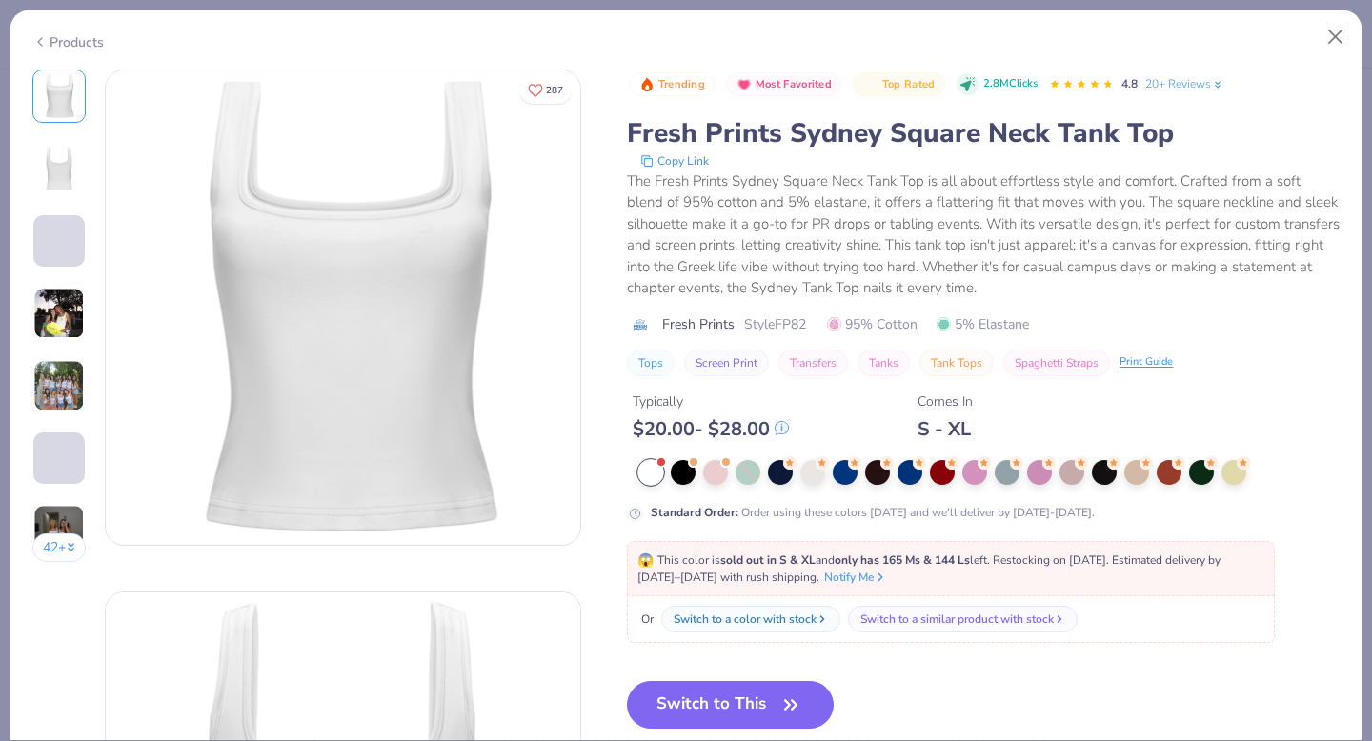
click at [63, 394] on img at bounding box center [58, 385] width 51 height 51
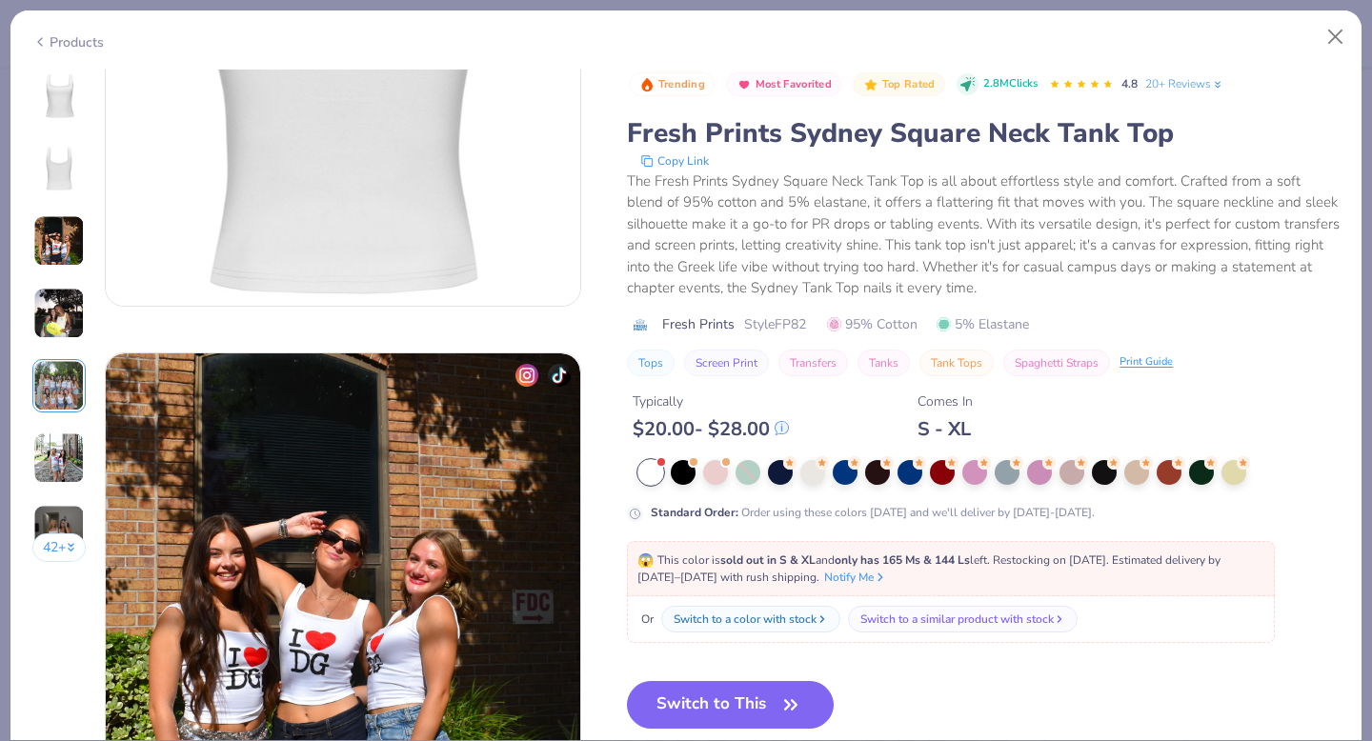
scroll to position [711, 0]
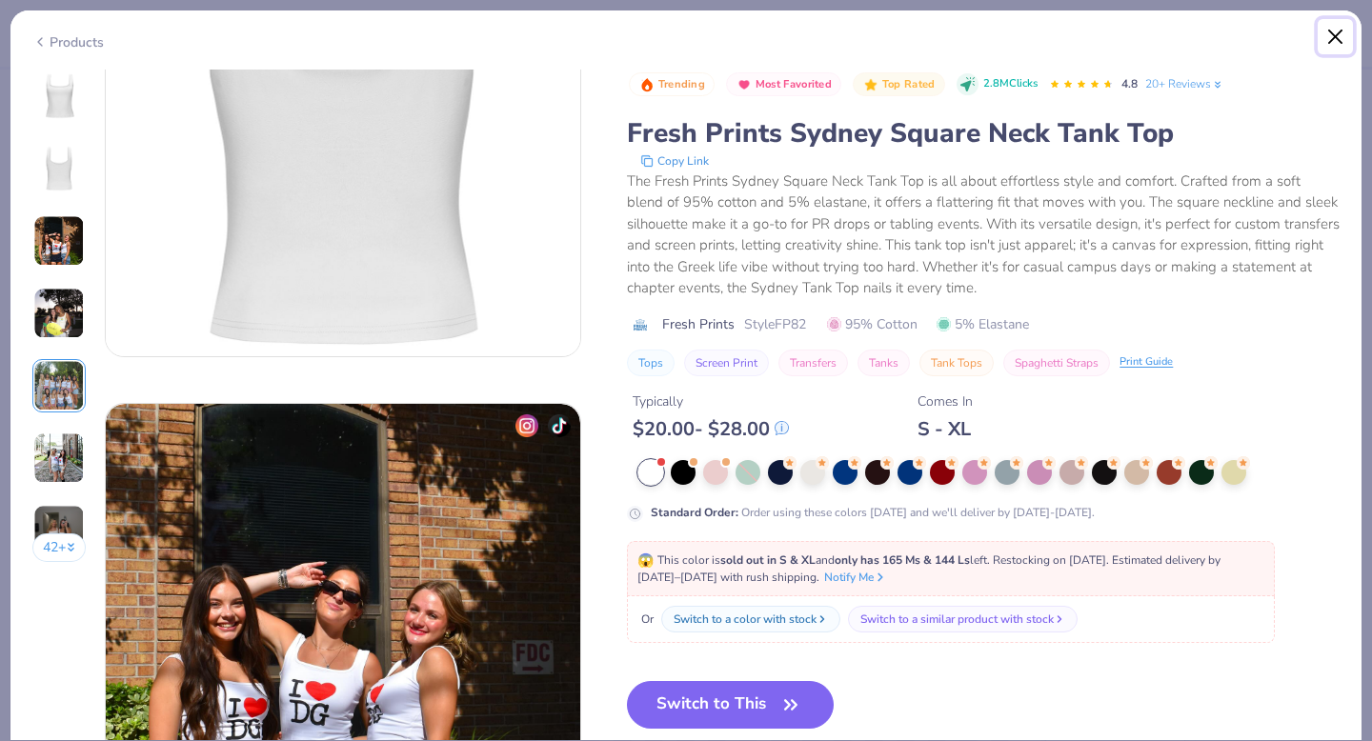
click at [1330, 38] on button "Close" at bounding box center [1335, 37] width 36 height 36
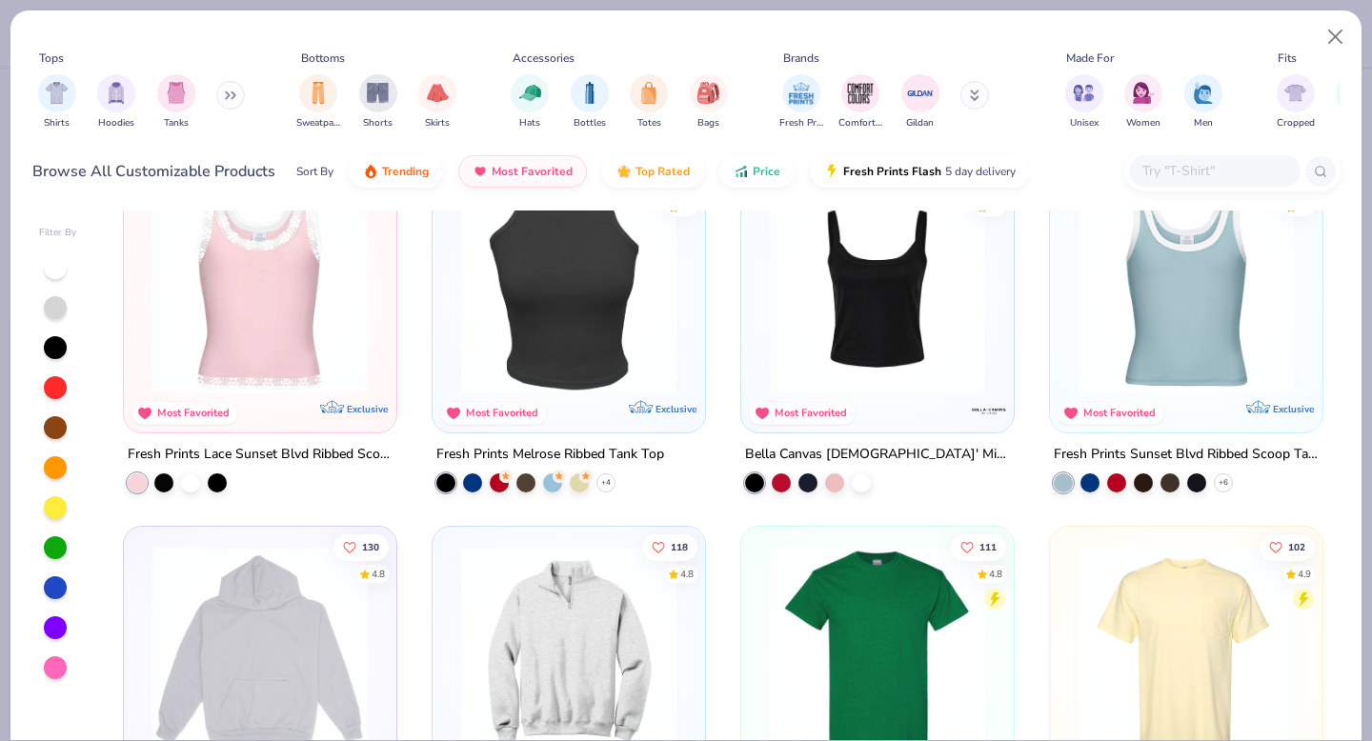
scroll to position [1488, 0]
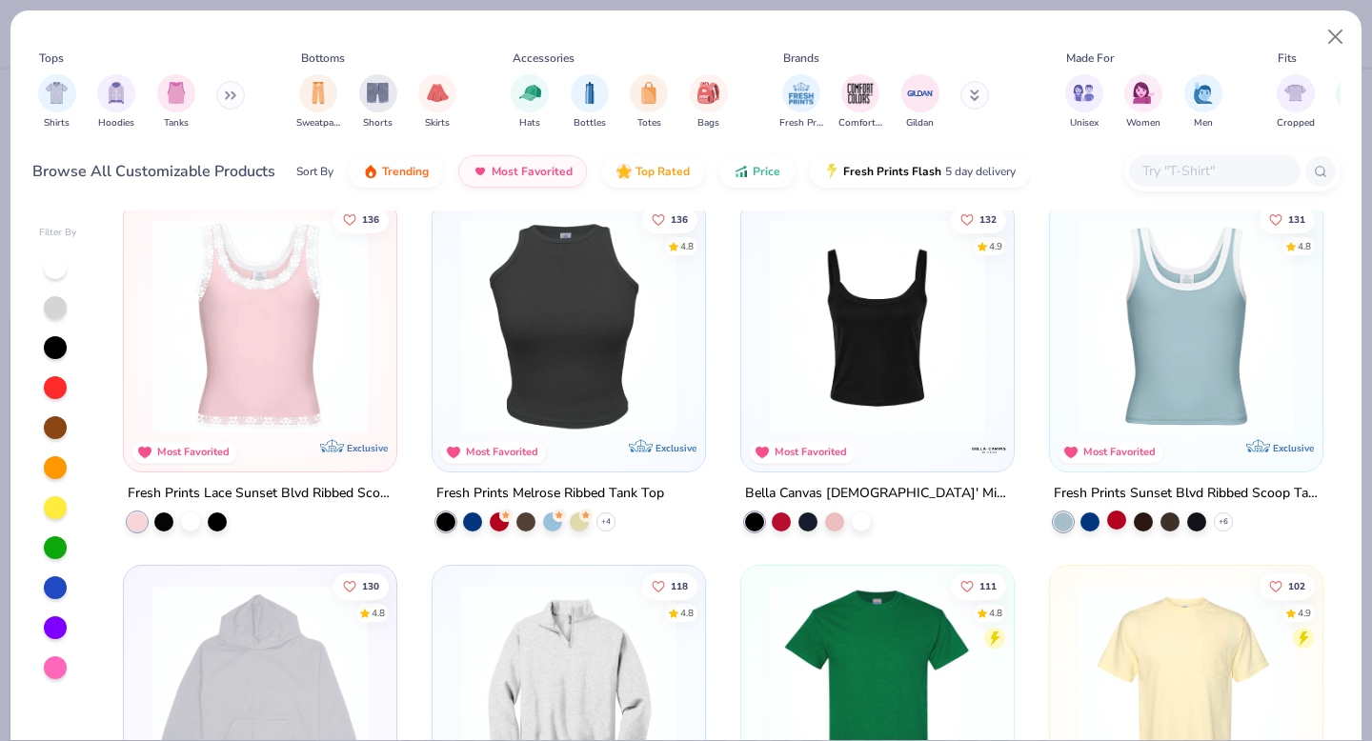
click at [1114, 524] on div at bounding box center [1116, 520] width 19 height 19
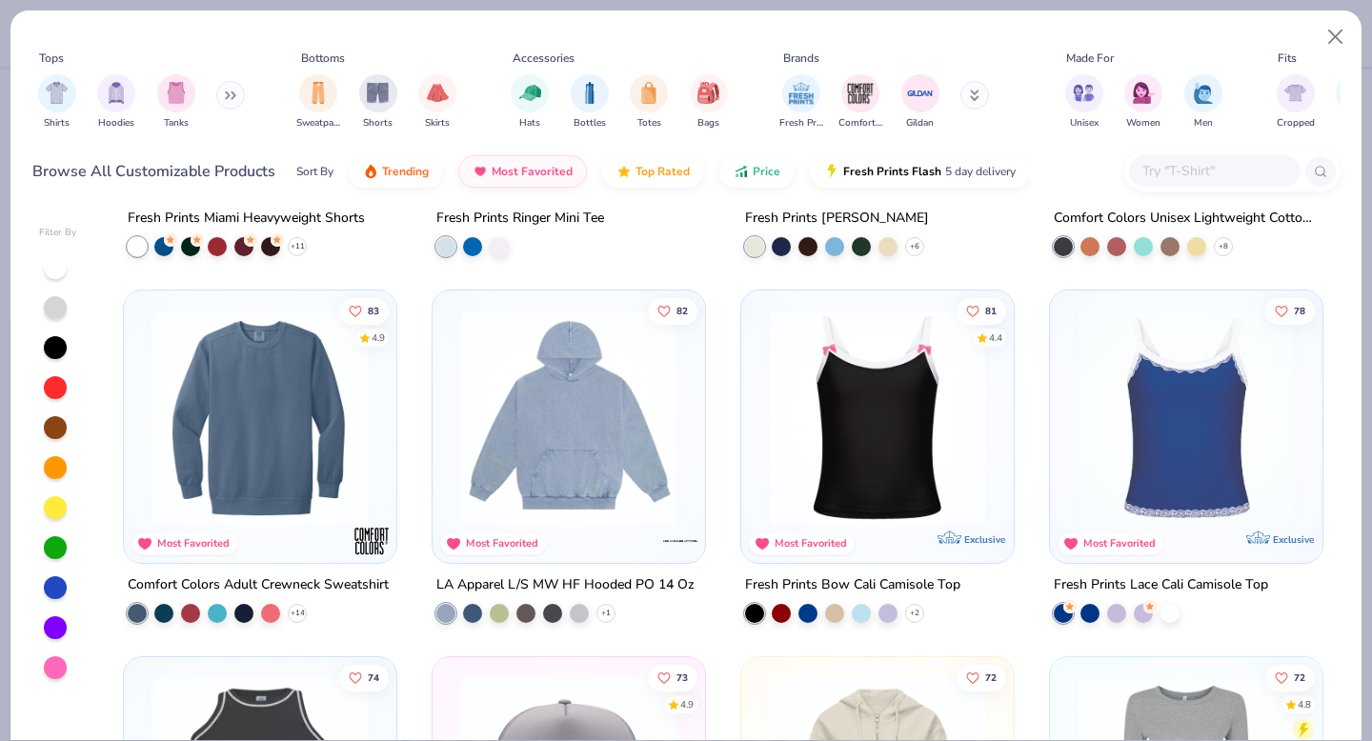
scroll to position [2869, 0]
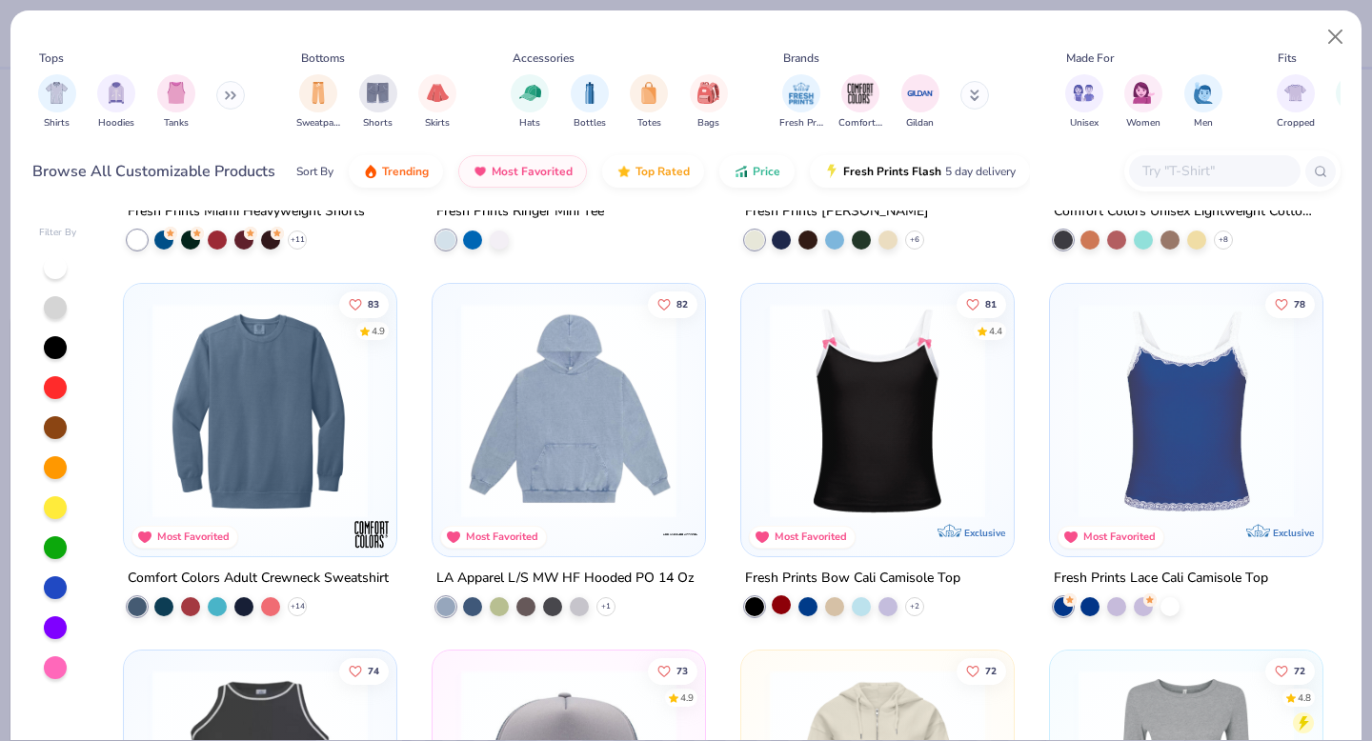
click at [784, 602] on div at bounding box center [781, 604] width 19 height 19
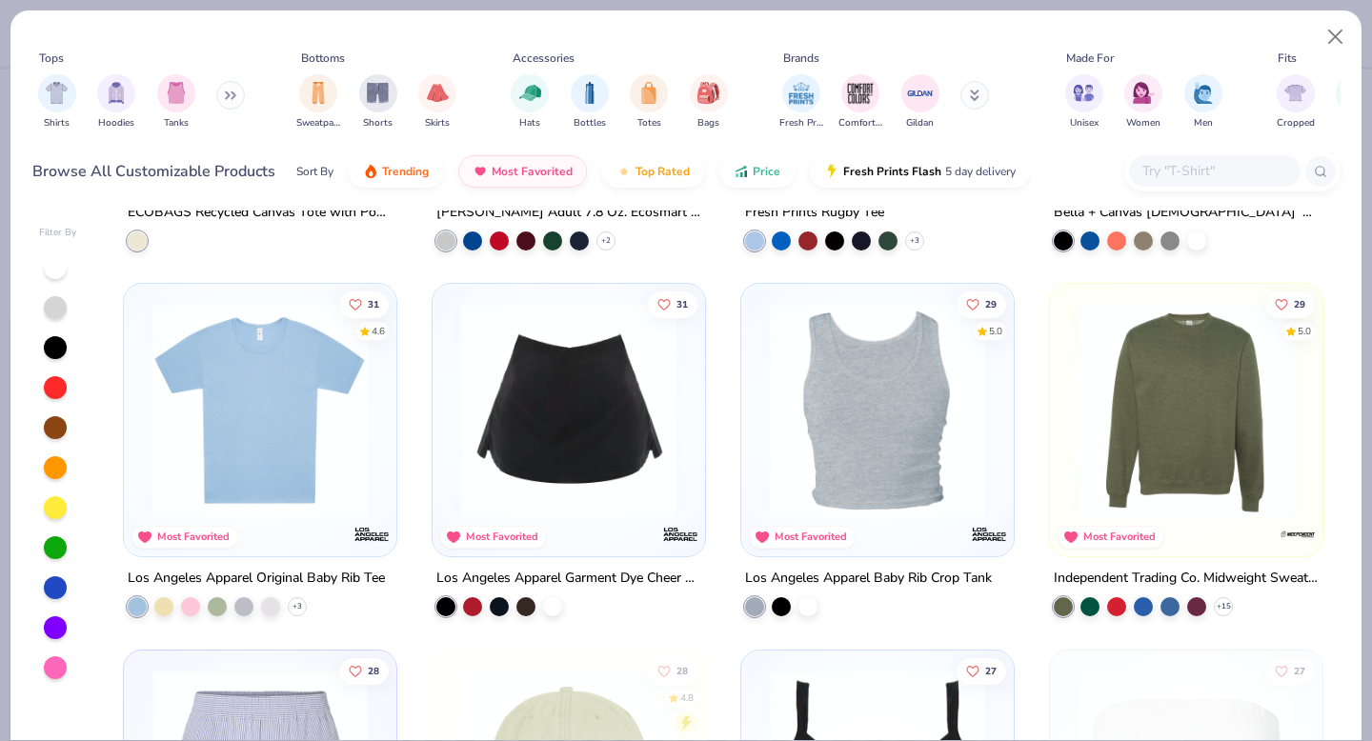
scroll to position [8479, 0]
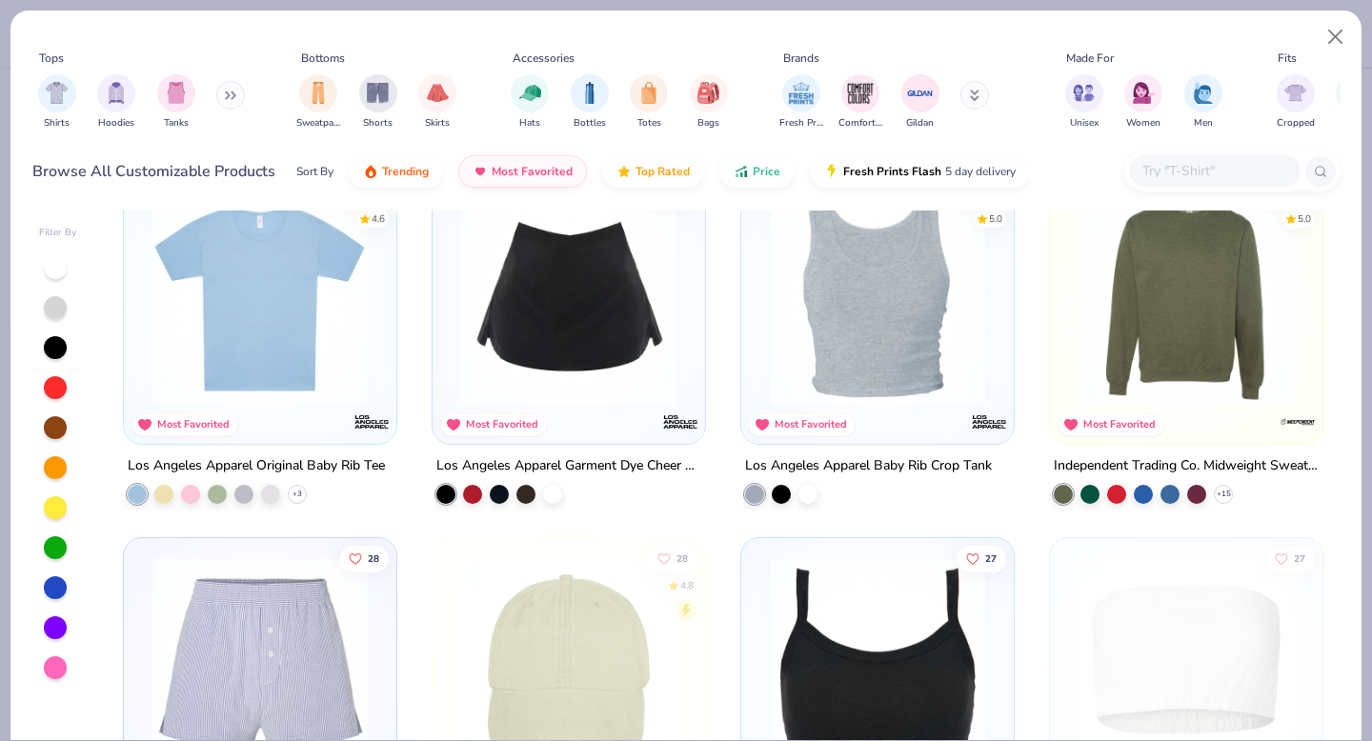
click at [229, 92] on icon at bounding box center [230, 95] width 11 height 10
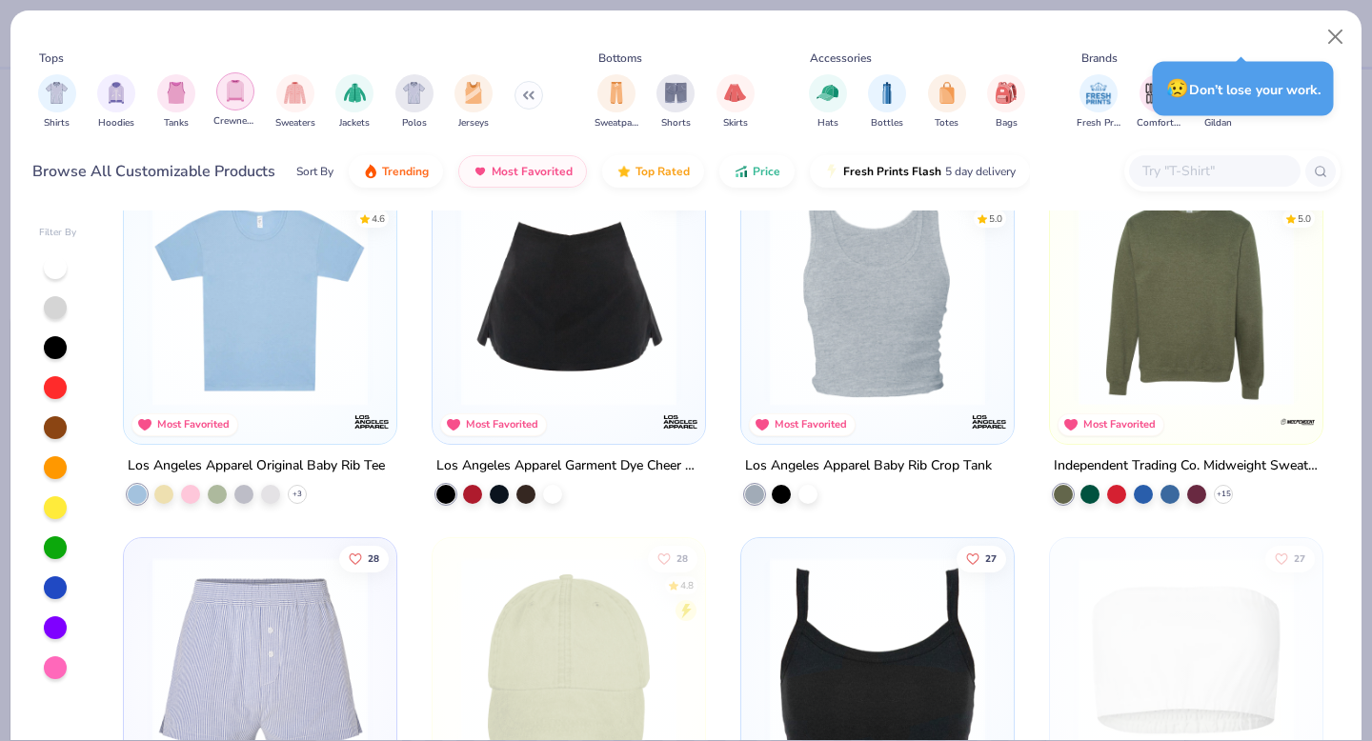
click at [239, 91] on img "filter for Crewnecks" at bounding box center [235, 91] width 21 height 22
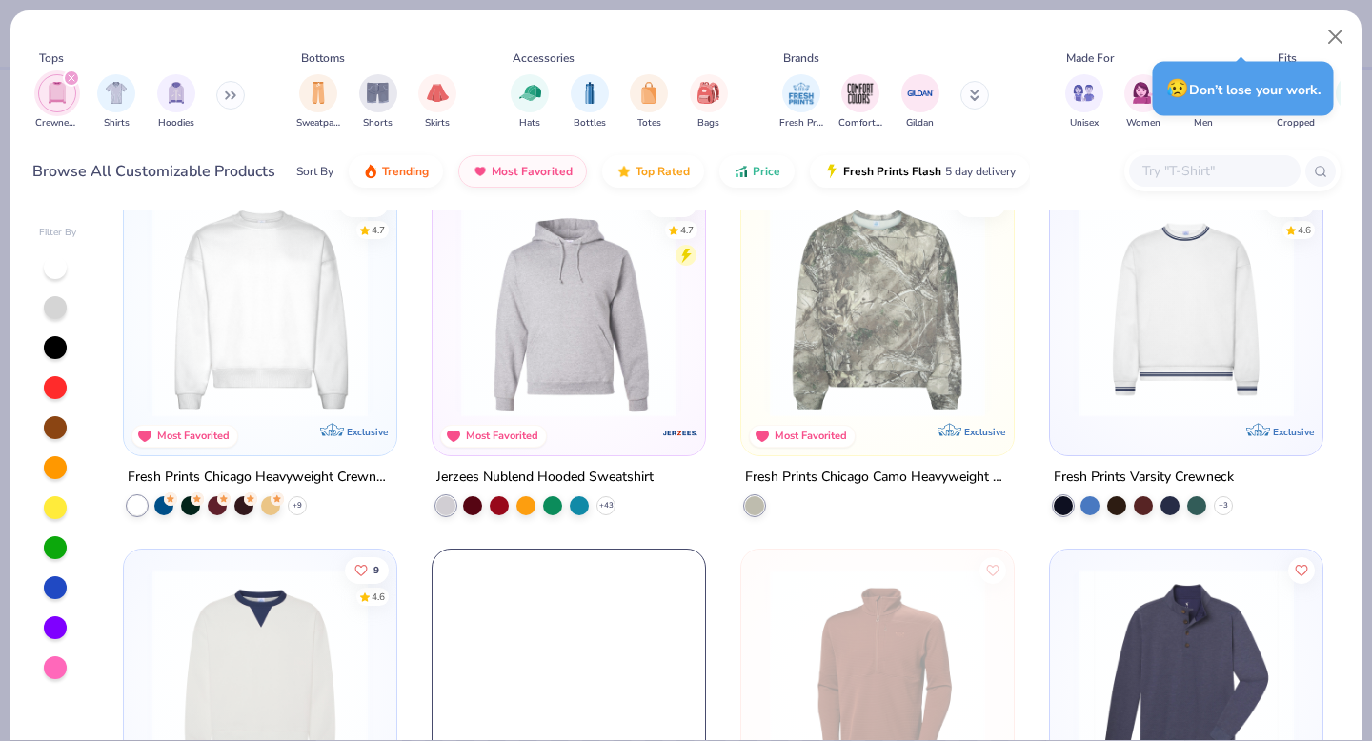
scroll to position [19, 0]
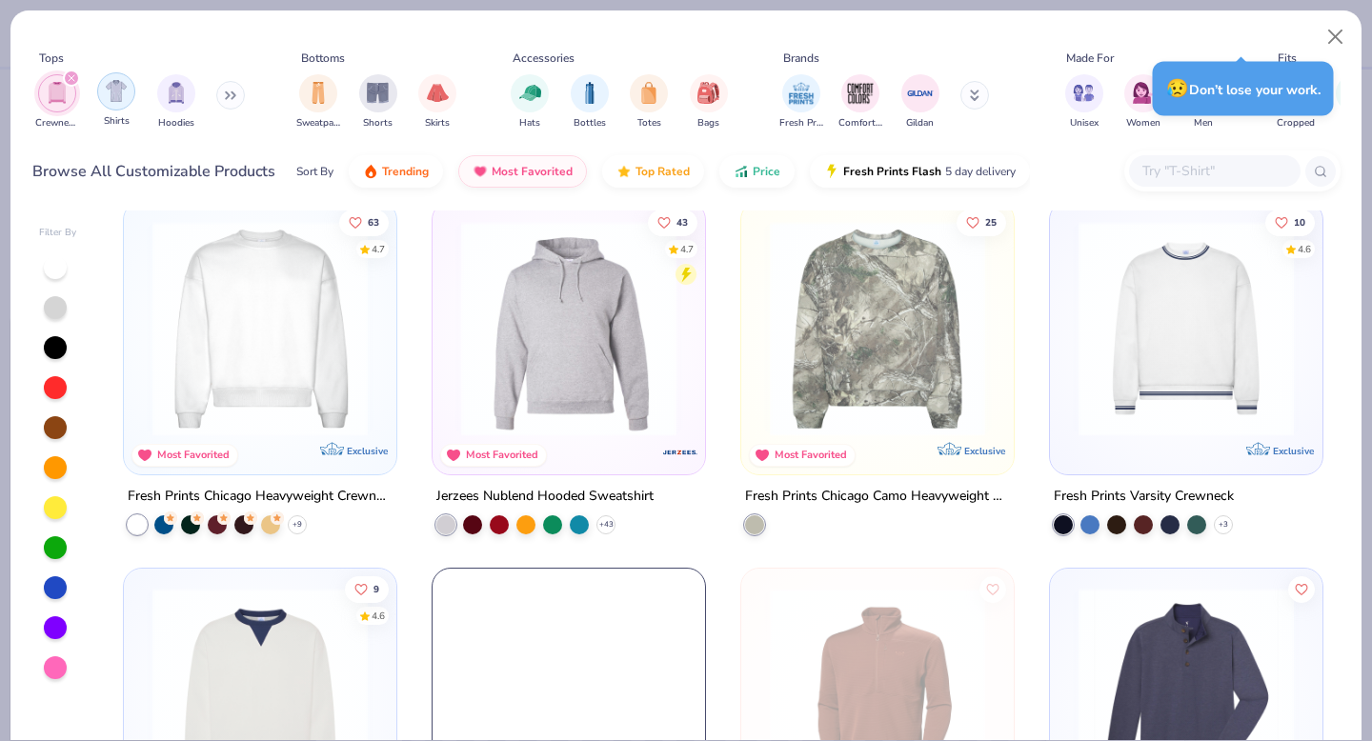
click at [131, 100] on div "filter for Shirts" at bounding box center [116, 91] width 38 height 38
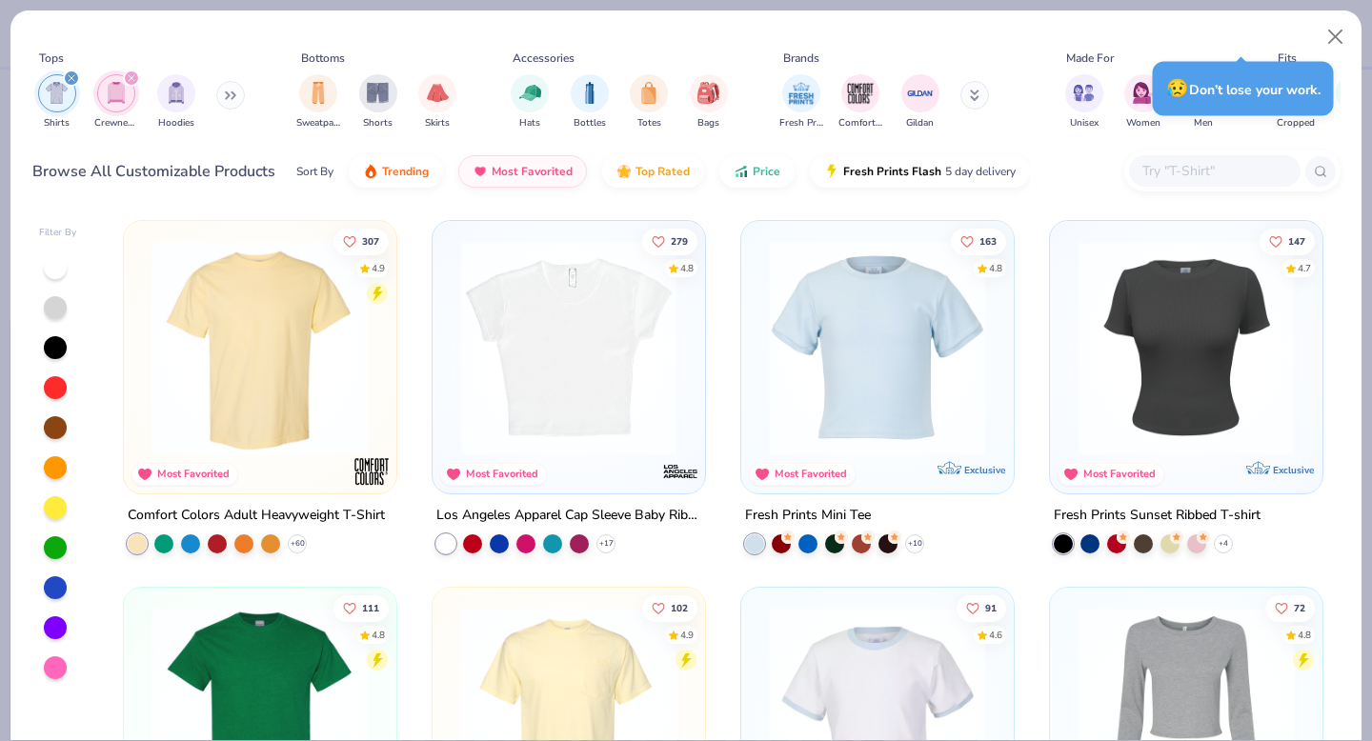
click at [74, 80] on div "filter for Shirts" at bounding box center [71, 78] width 17 height 17
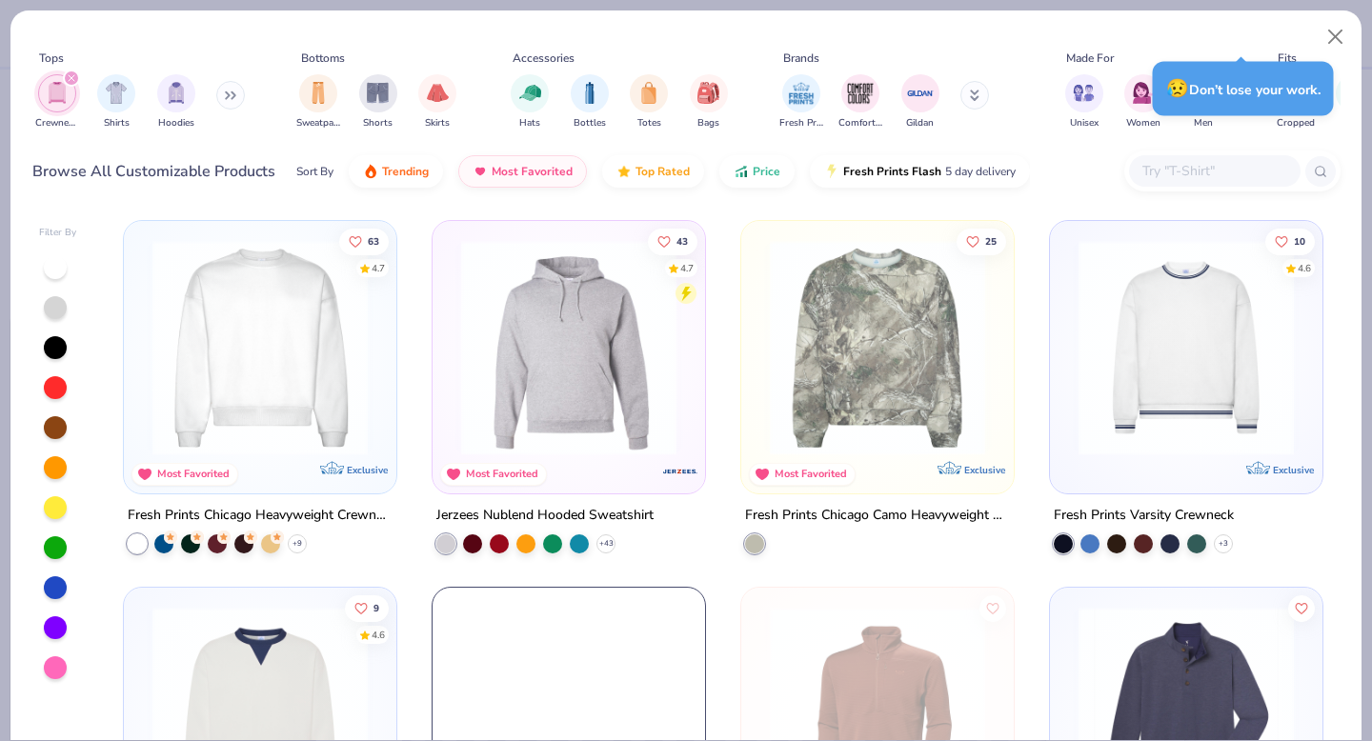
click at [113, 91] on img "filter for Shirts" at bounding box center [117, 93] width 22 height 22
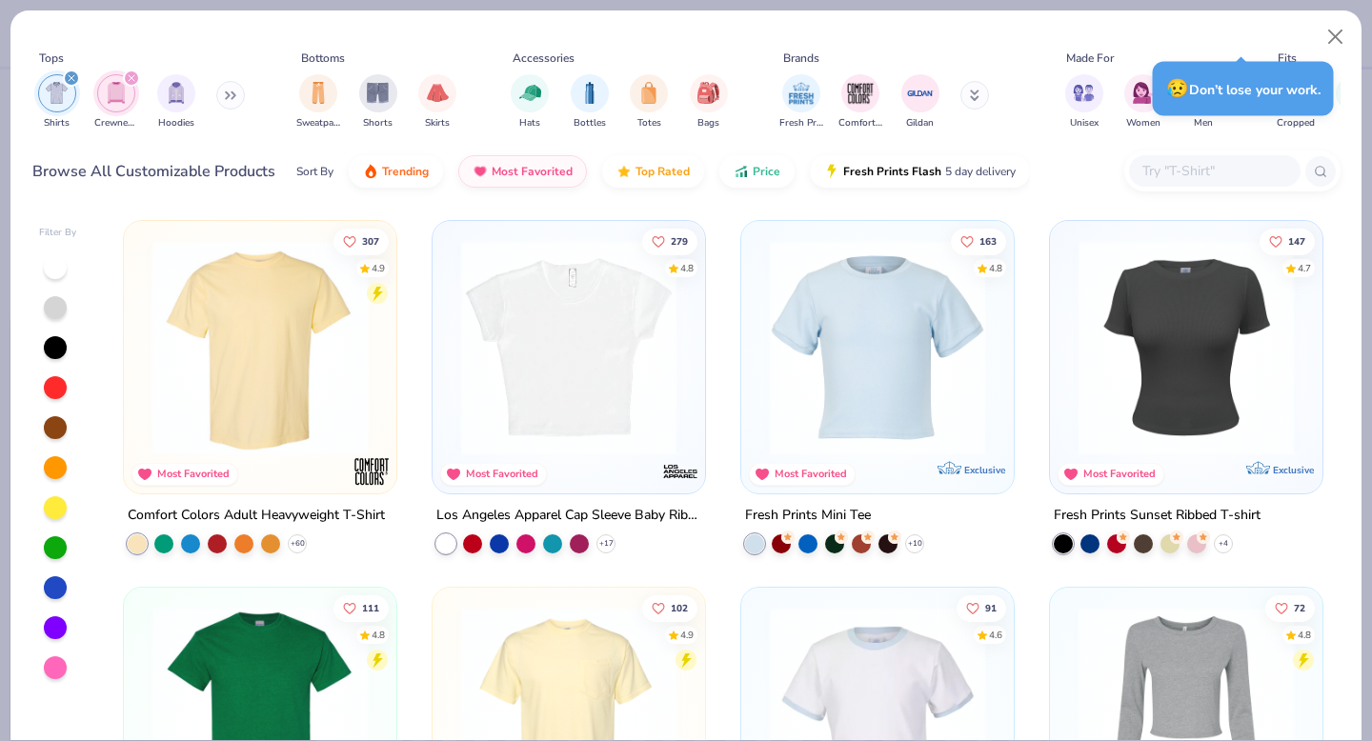
click at [130, 82] on icon "filter for Crewnecks" at bounding box center [132, 78] width 8 height 8
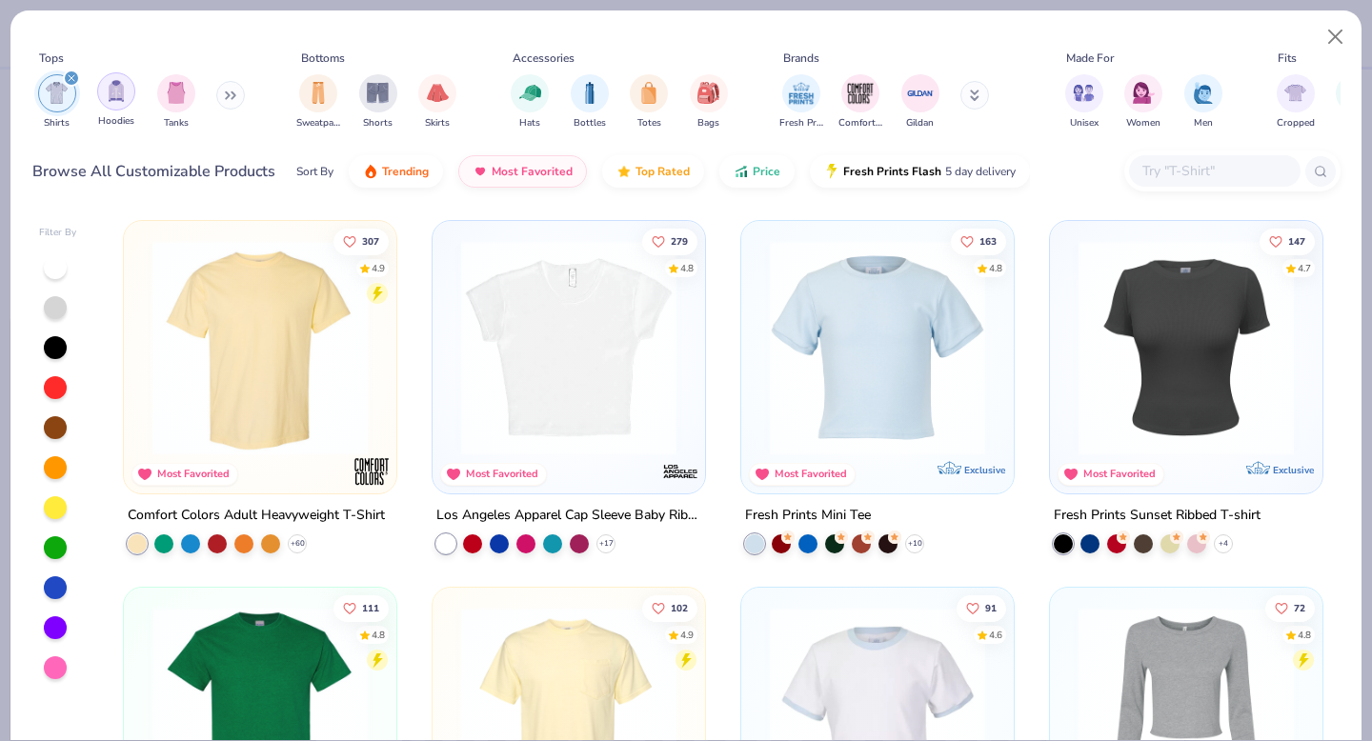
click at [184, 95] on img "filter for Tanks" at bounding box center [176, 93] width 21 height 22
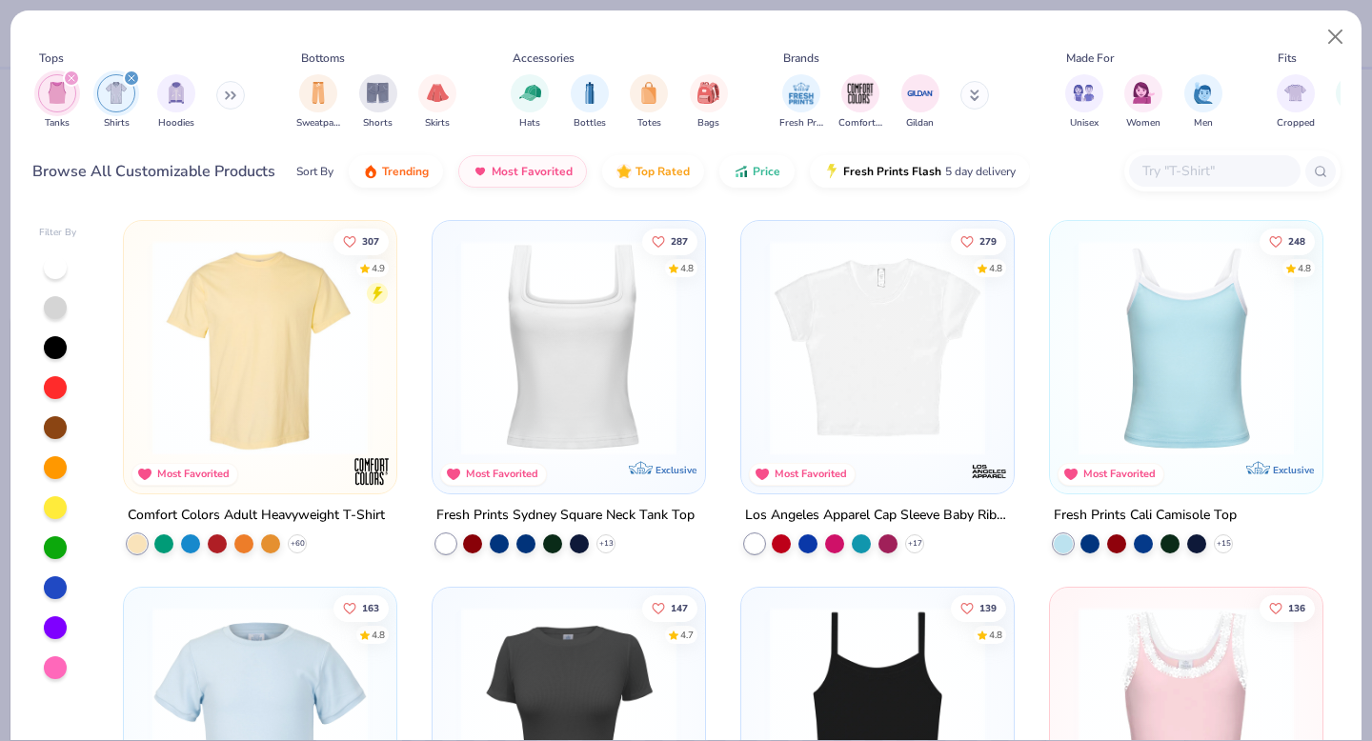
click at [73, 76] on icon "filter for Tanks" at bounding box center [72, 78] width 8 height 8
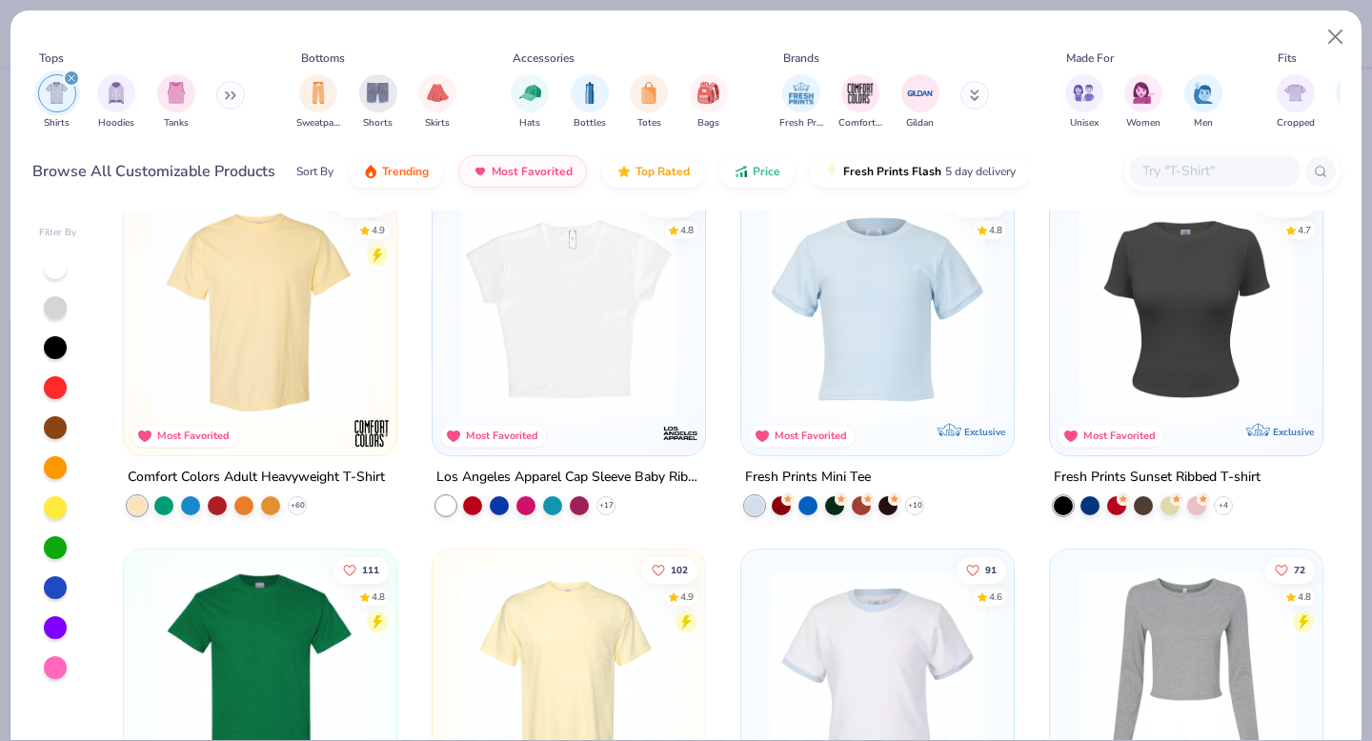
scroll to position [36, 0]
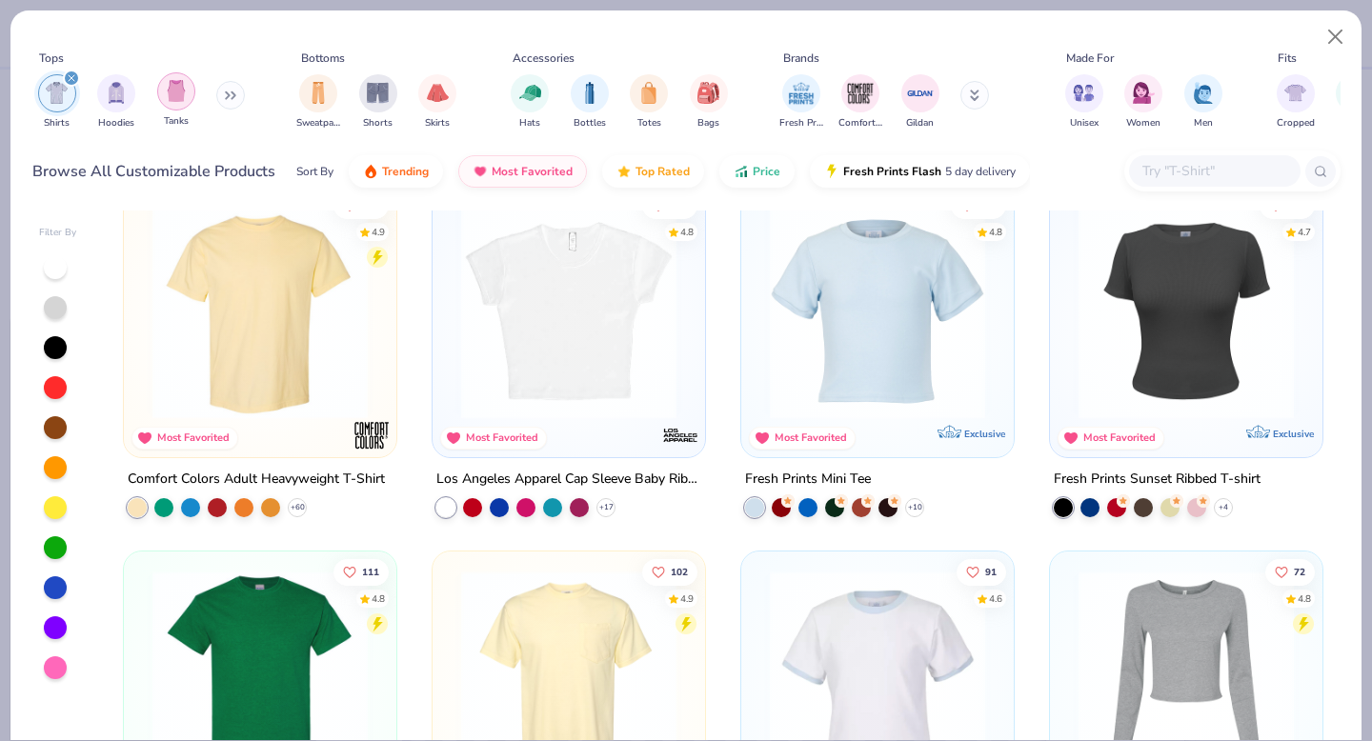
click at [166, 102] on img "filter for Tanks" at bounding box center [176, 91] width 21 height 22
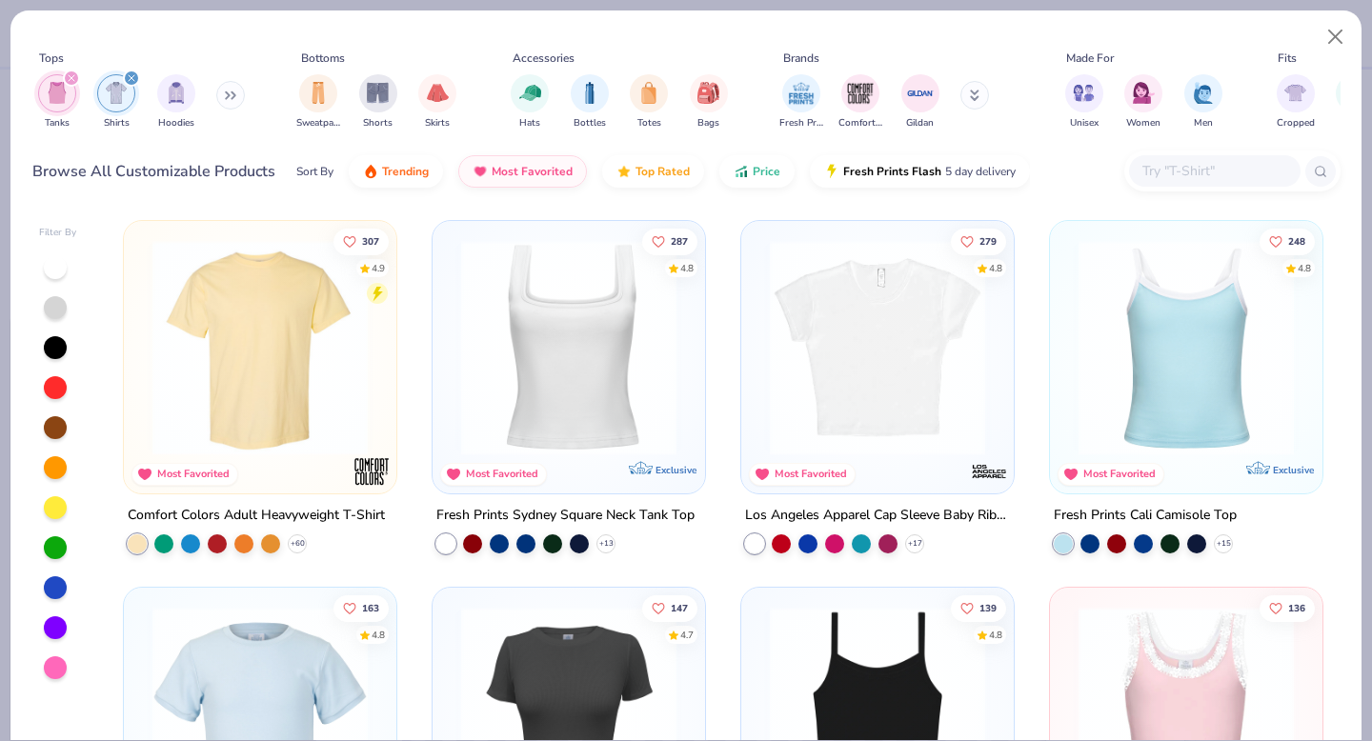
click at [130, 80] on icon "filter for Shirts" at bounding box center [132, 78] width 8 height 8
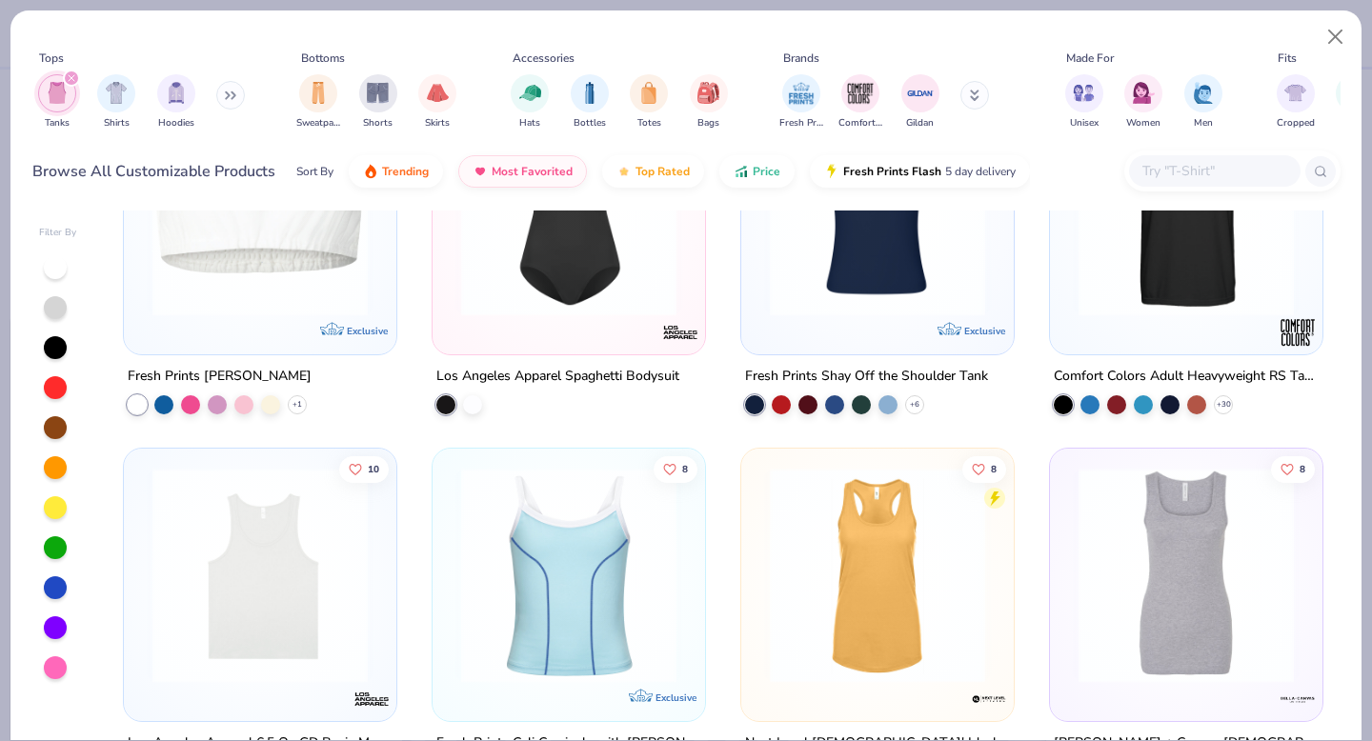
scroll to position [2734, 0]
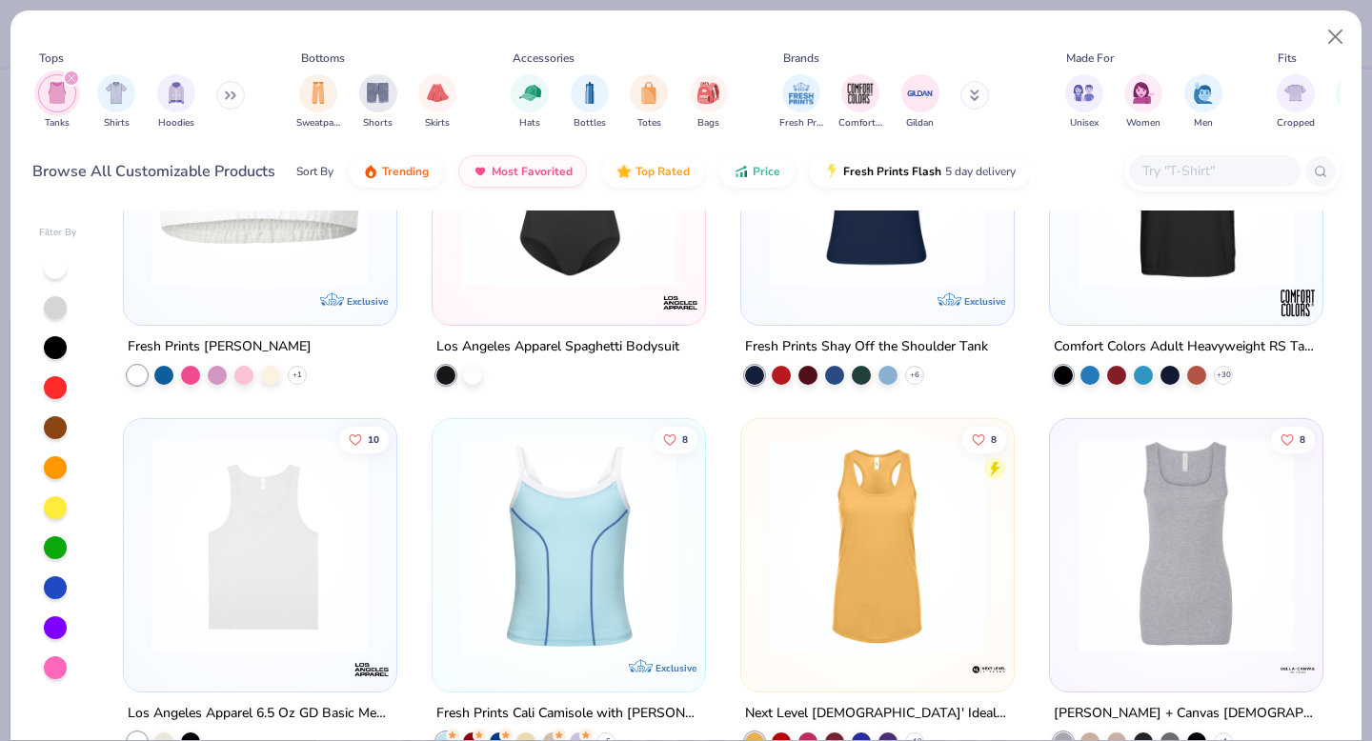
click at [920, 287] on div at bounding box center [877, 184] width 253 height 244
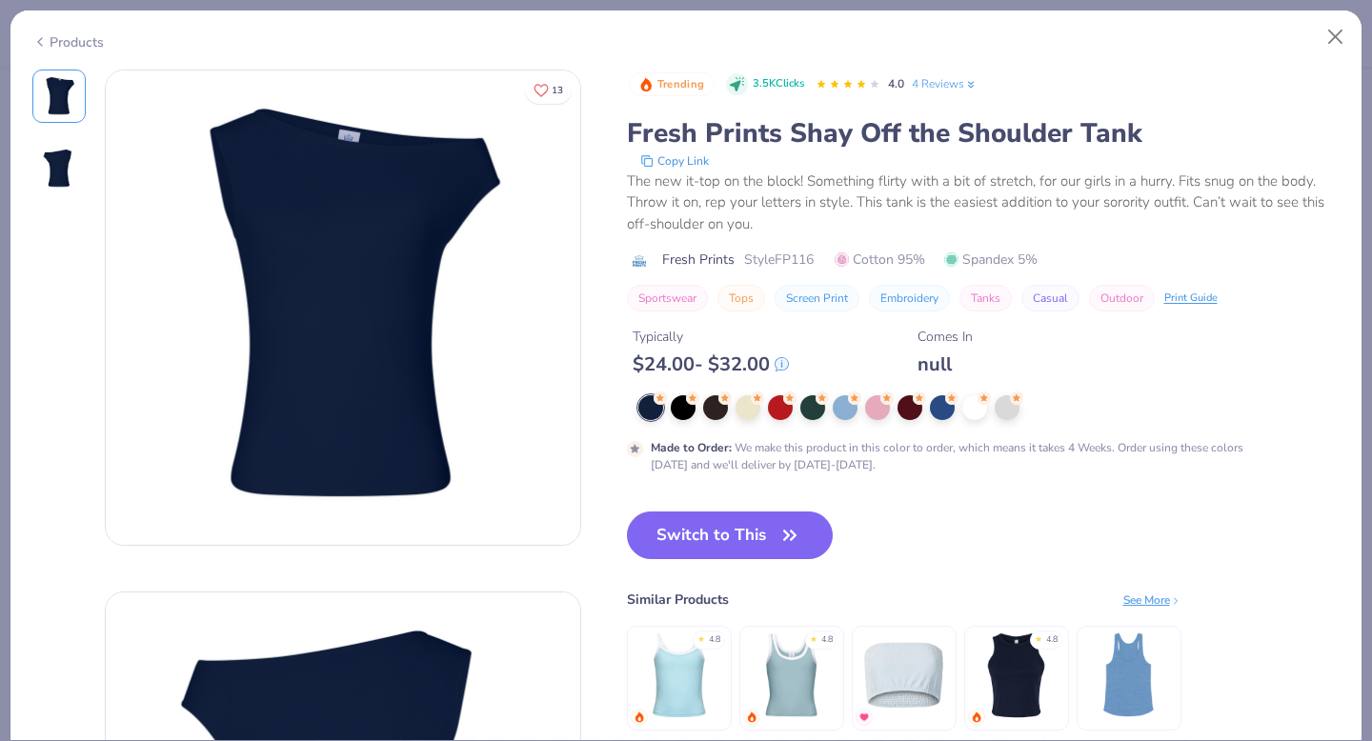
scroll to position [67, 0]
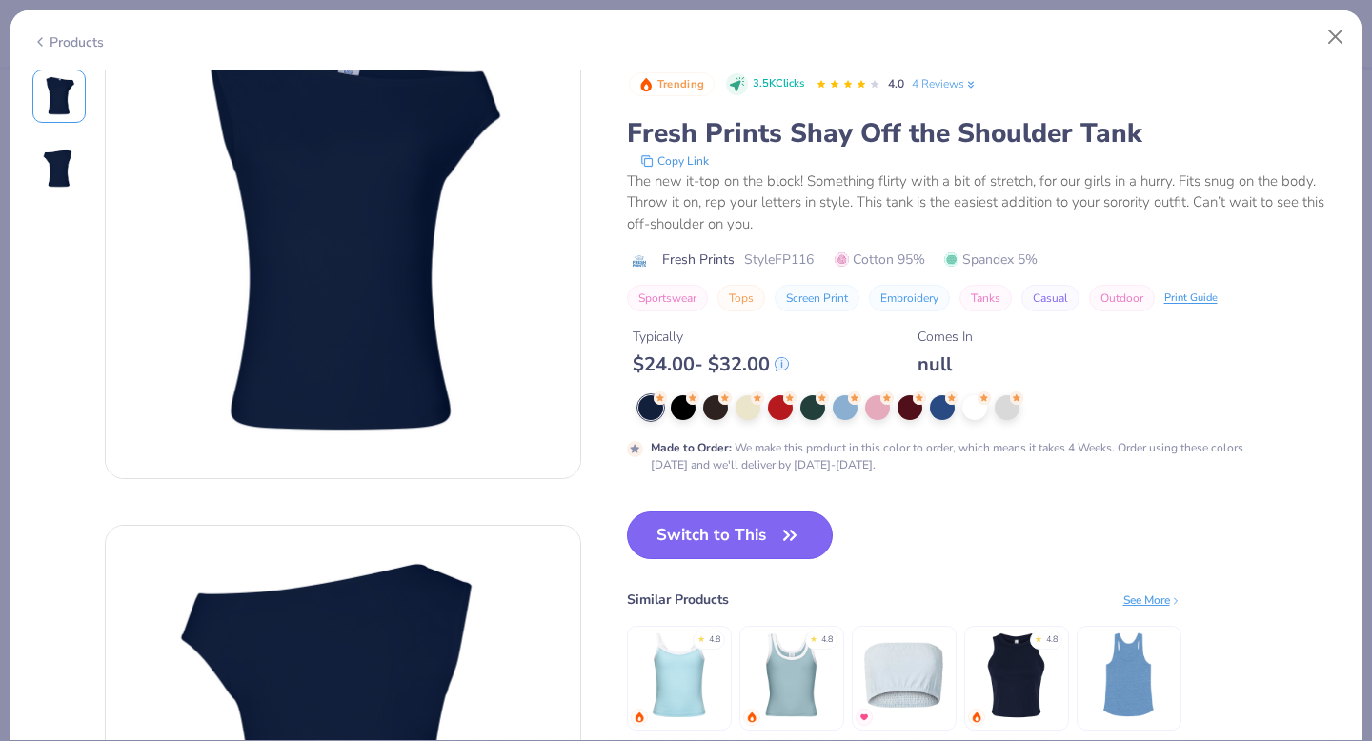
click at [696, 541] on button "Switch to This" at bounding box center [730, 536] width 207 height 48
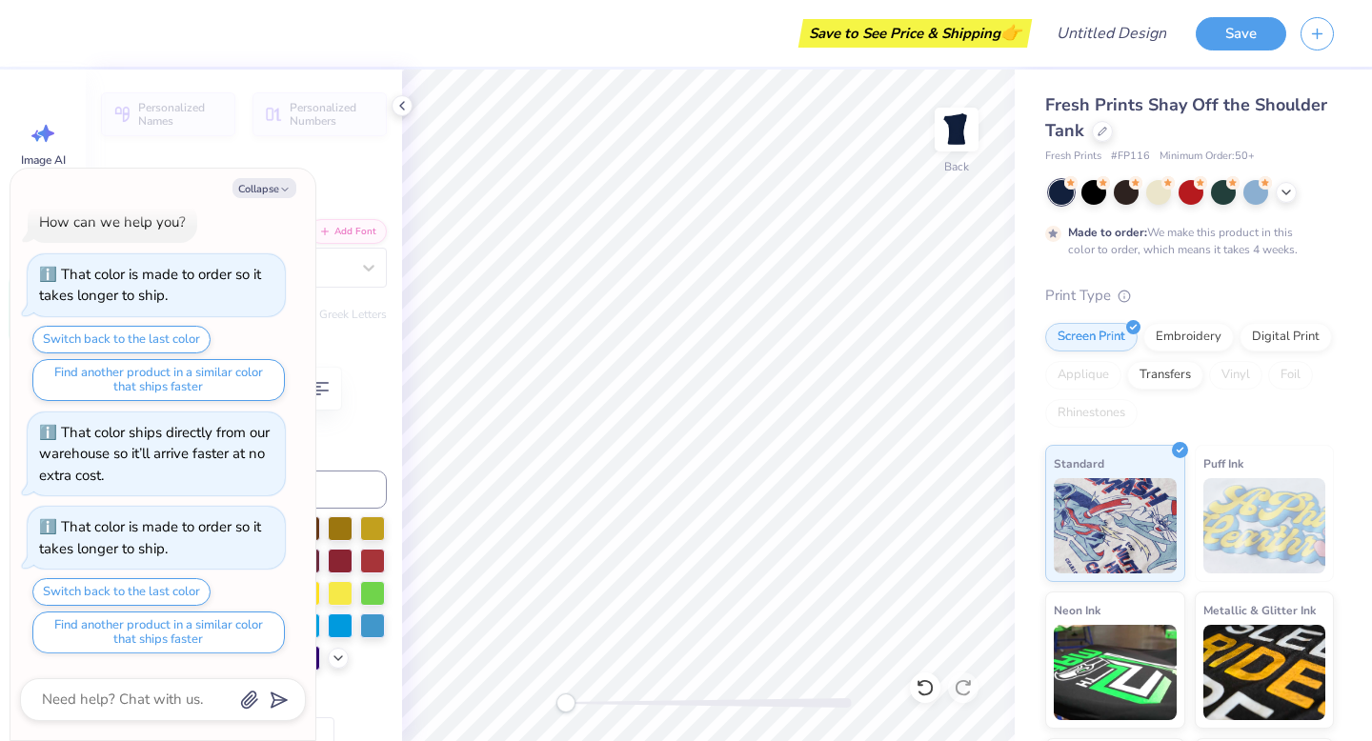
type textarea "x"
type textarea "A"
type textarea "x"
type textarea "S"
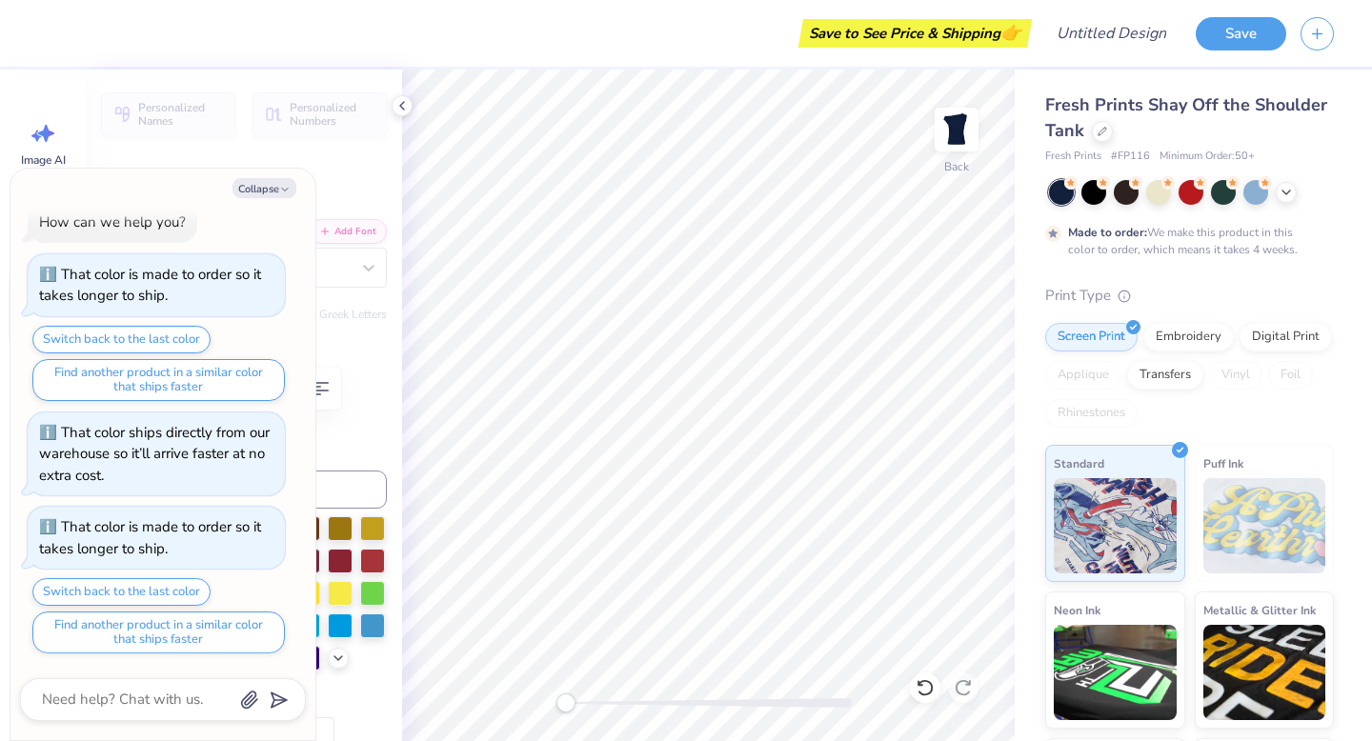
type textarea "x"
type textarea "Ser"
type textarea "x"
type textarea "Serv"
type textarea "x"
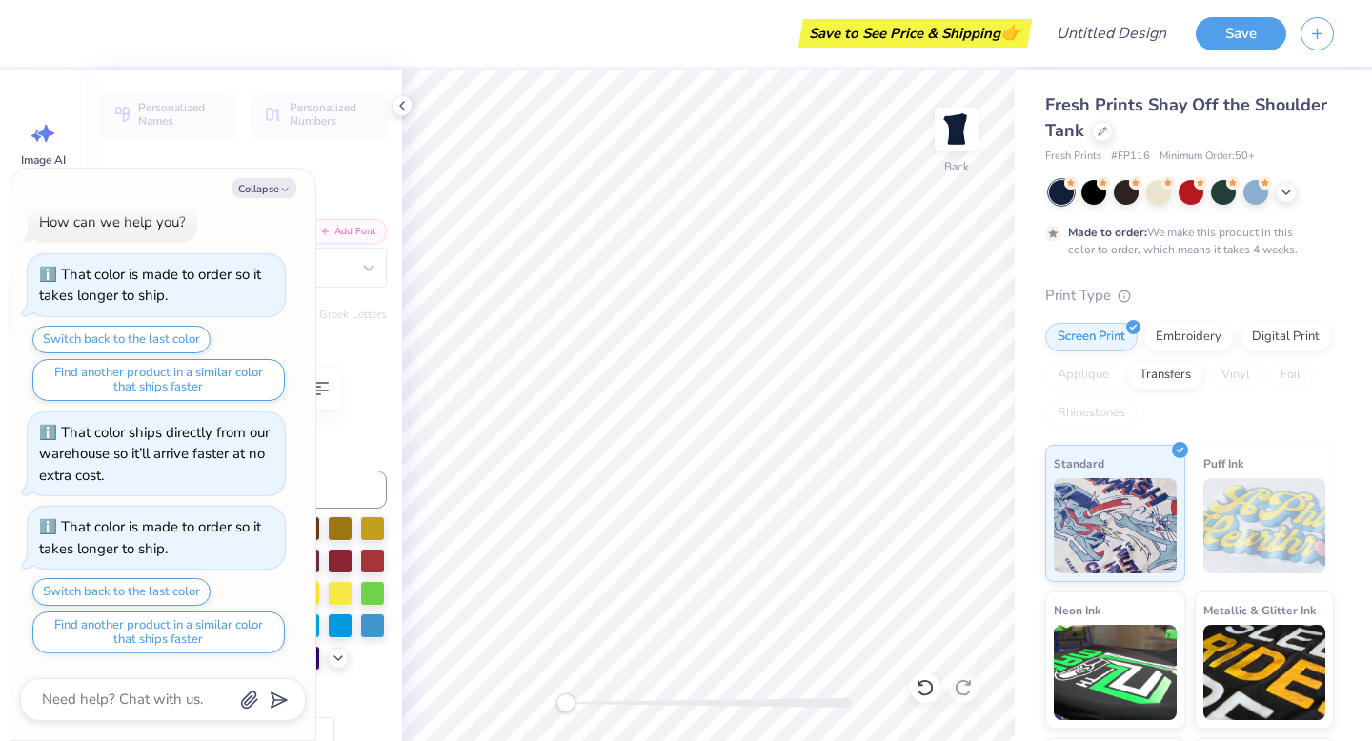
type textarea "Servic"
type textarea "x"
type textarea "Service"
type textarea "x"
type textarea "Service"
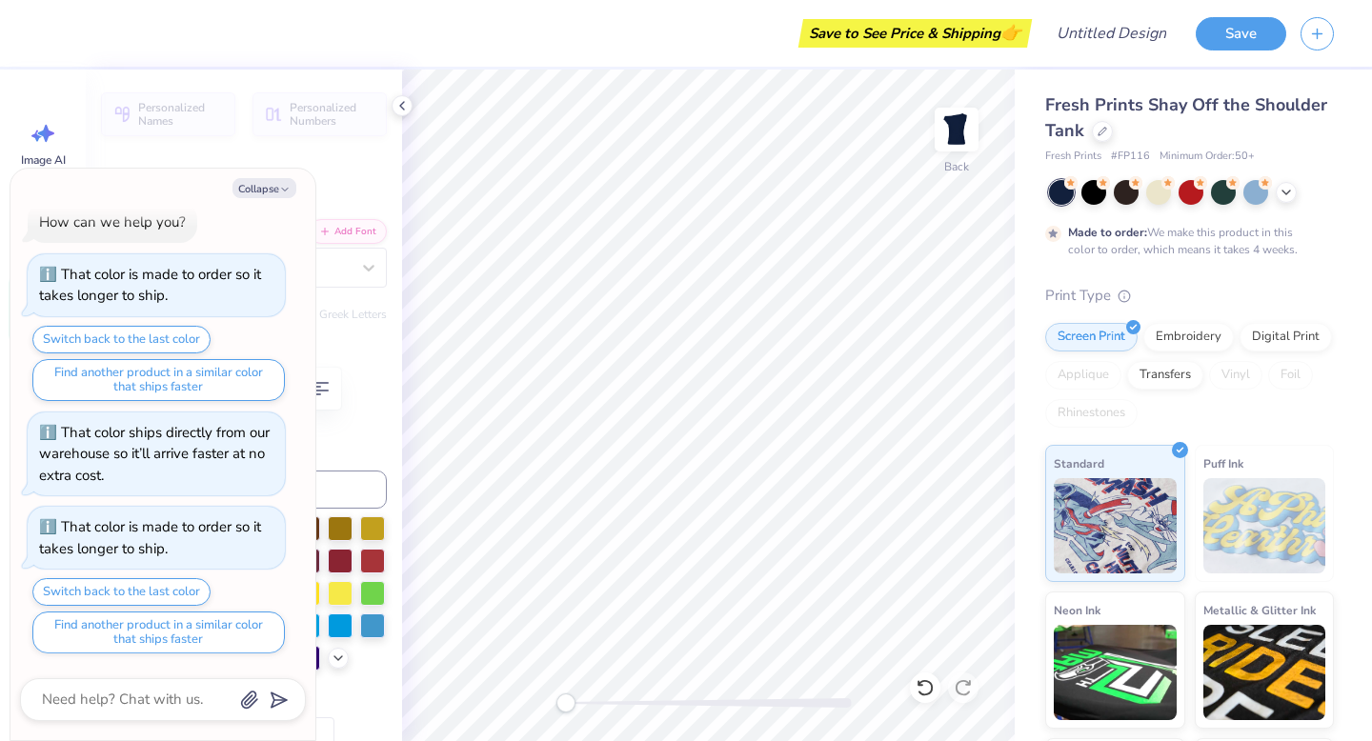
type textarea "x"
type textarea "Service f"
type textarea "x"
type textarea "Service fo"
type textarea "x"
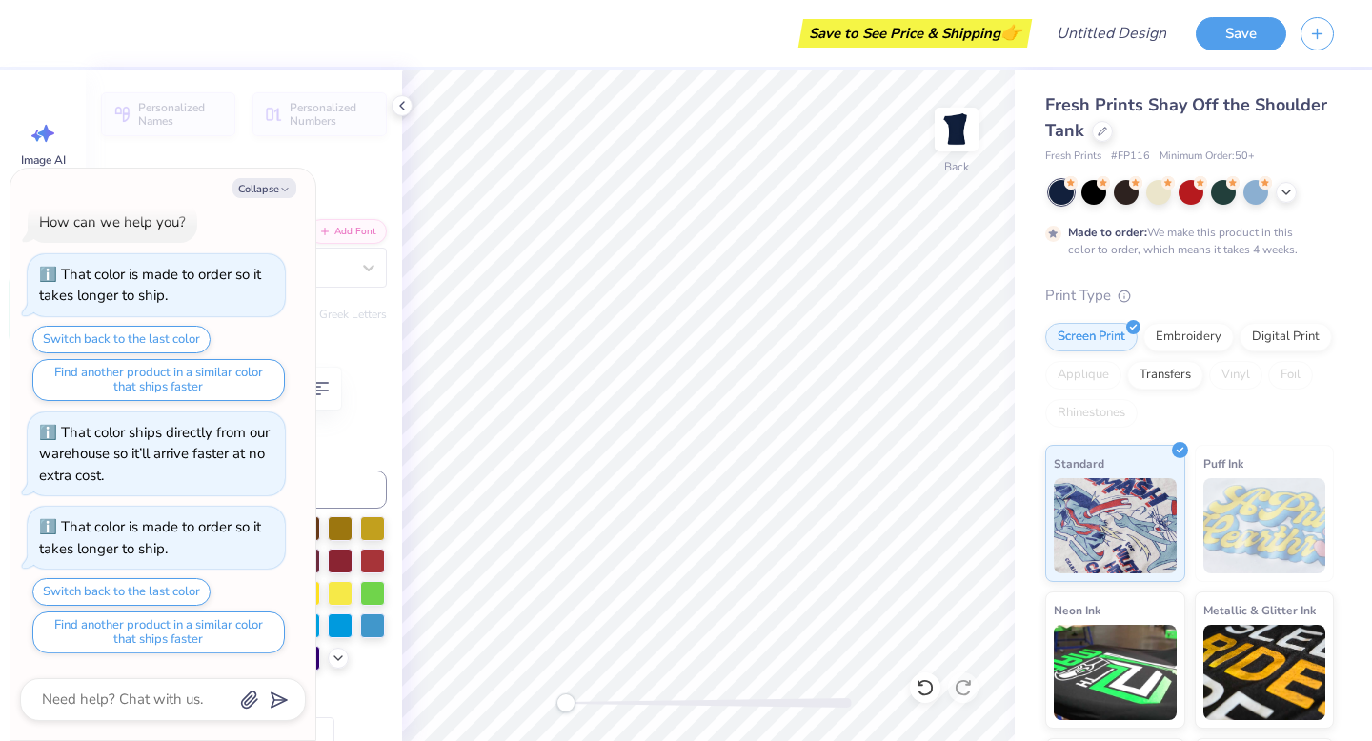
type textarea "Service for"
type textarea "x"
type textarea "Service for"
type textarea "x"
type textarea "Service for S"
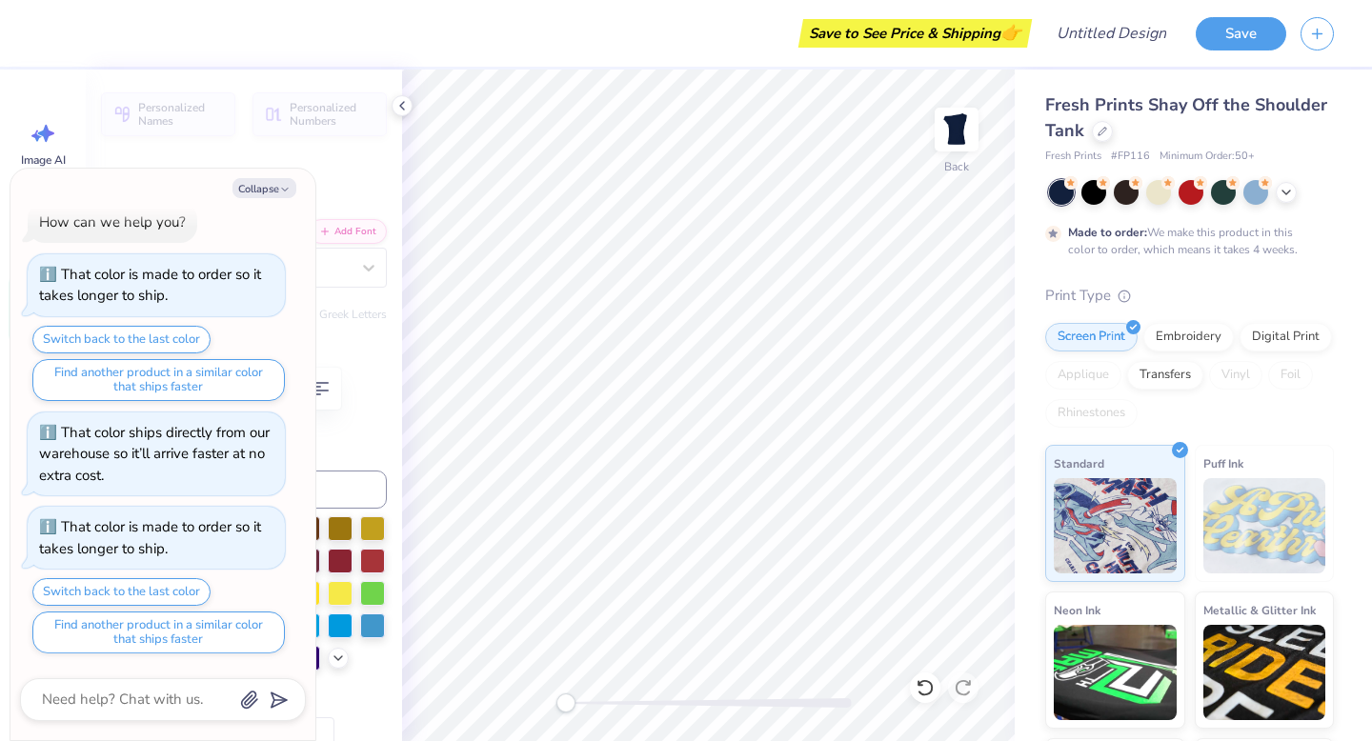
type textarea "x"
type textarea "Service for Si"
type textarea "x"
type textarea "Service for Sig"
type textarea "x"
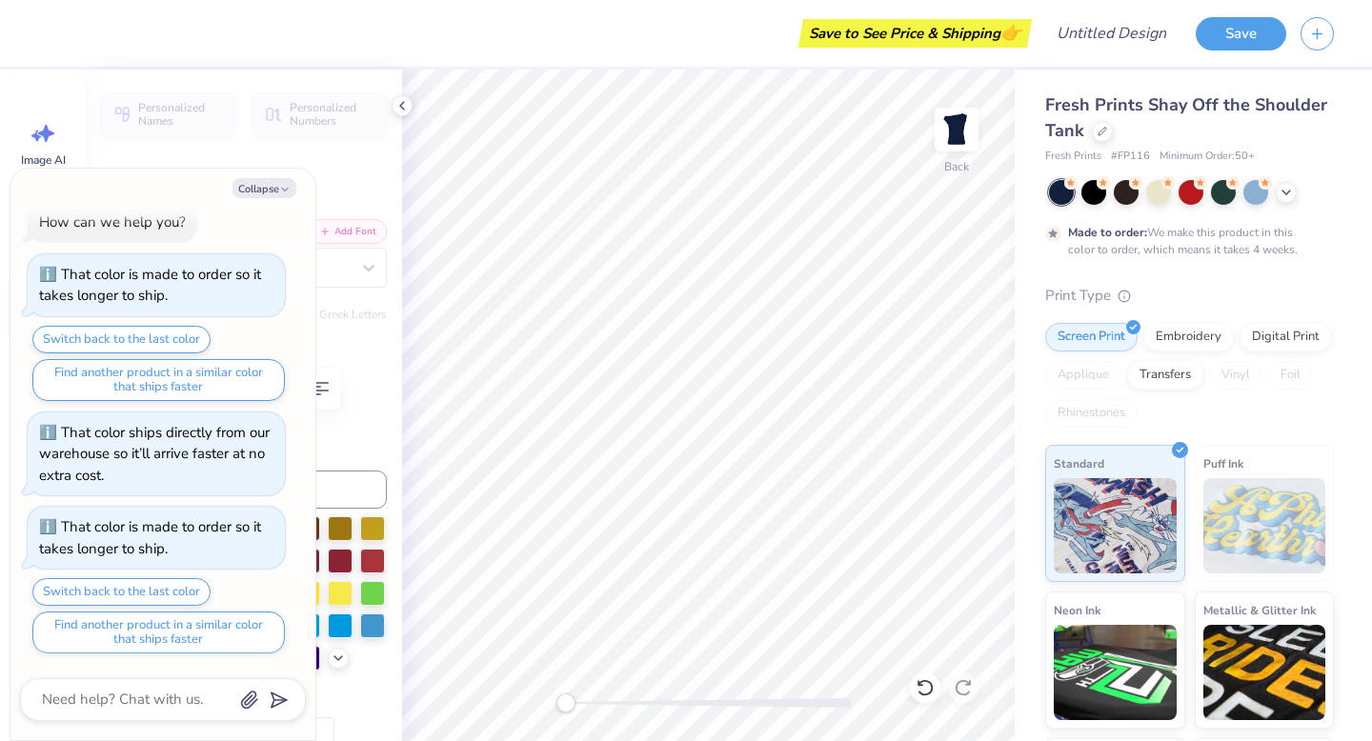
type textarea "Service for Sigh"
type textarea "x"
type textarea "Service for Sight"
type textarea "x"
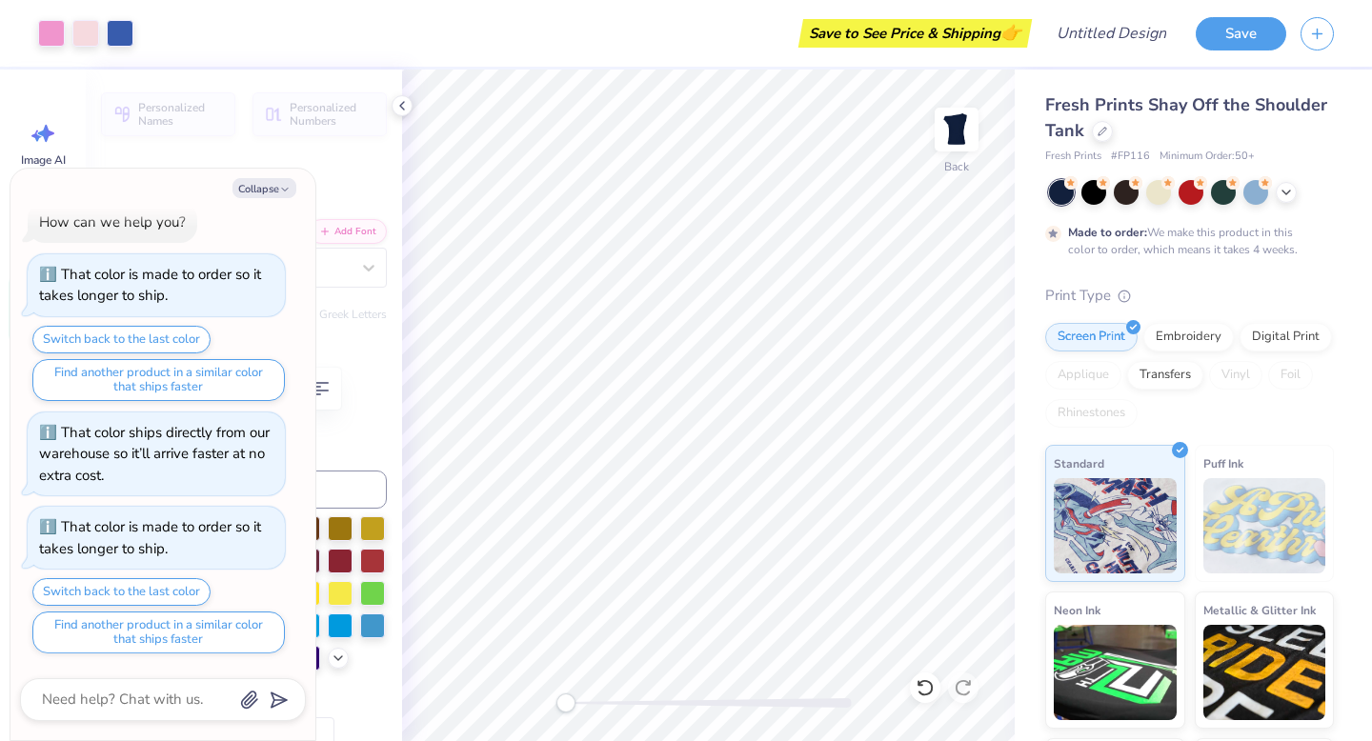
type input "3.93"
type input "0.49"
type input "8.30"
click at [281, 186] on icon "button" at bounding box center [284, 189] width 11 height 11
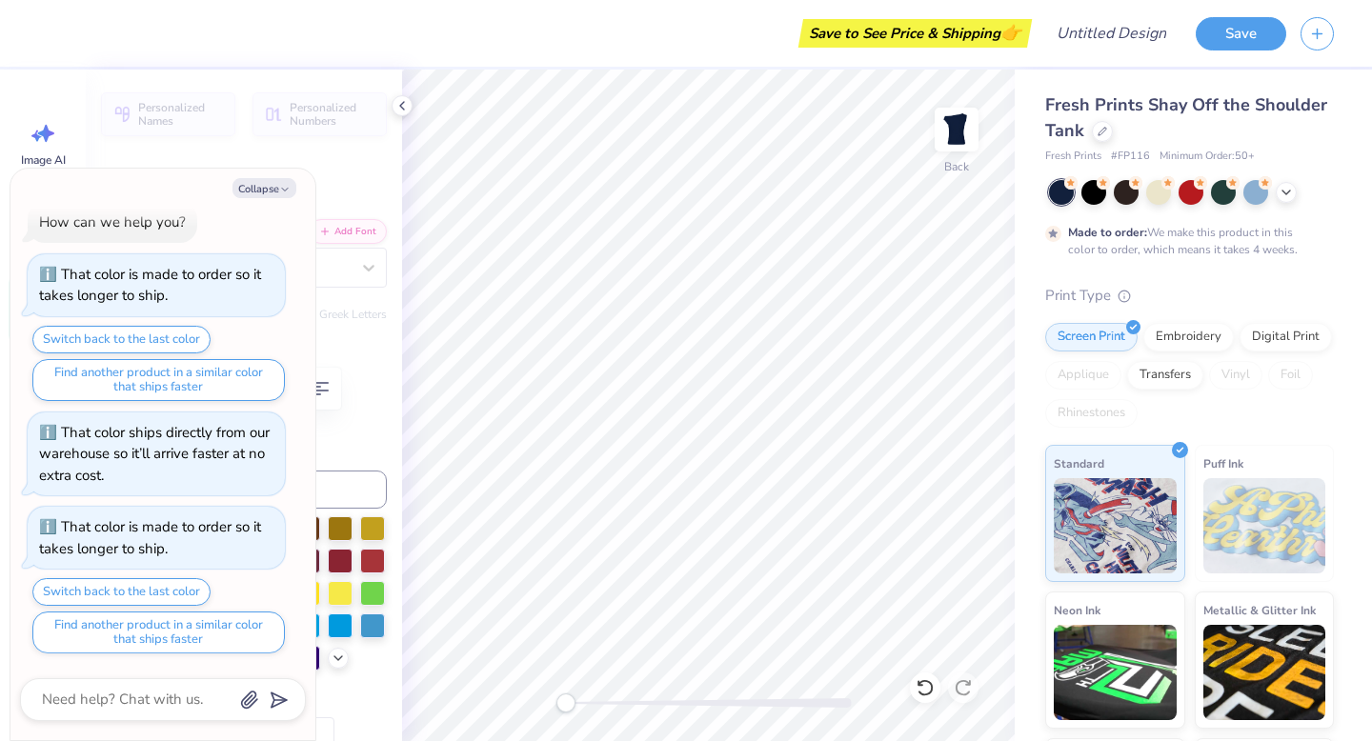
type textarea "x"
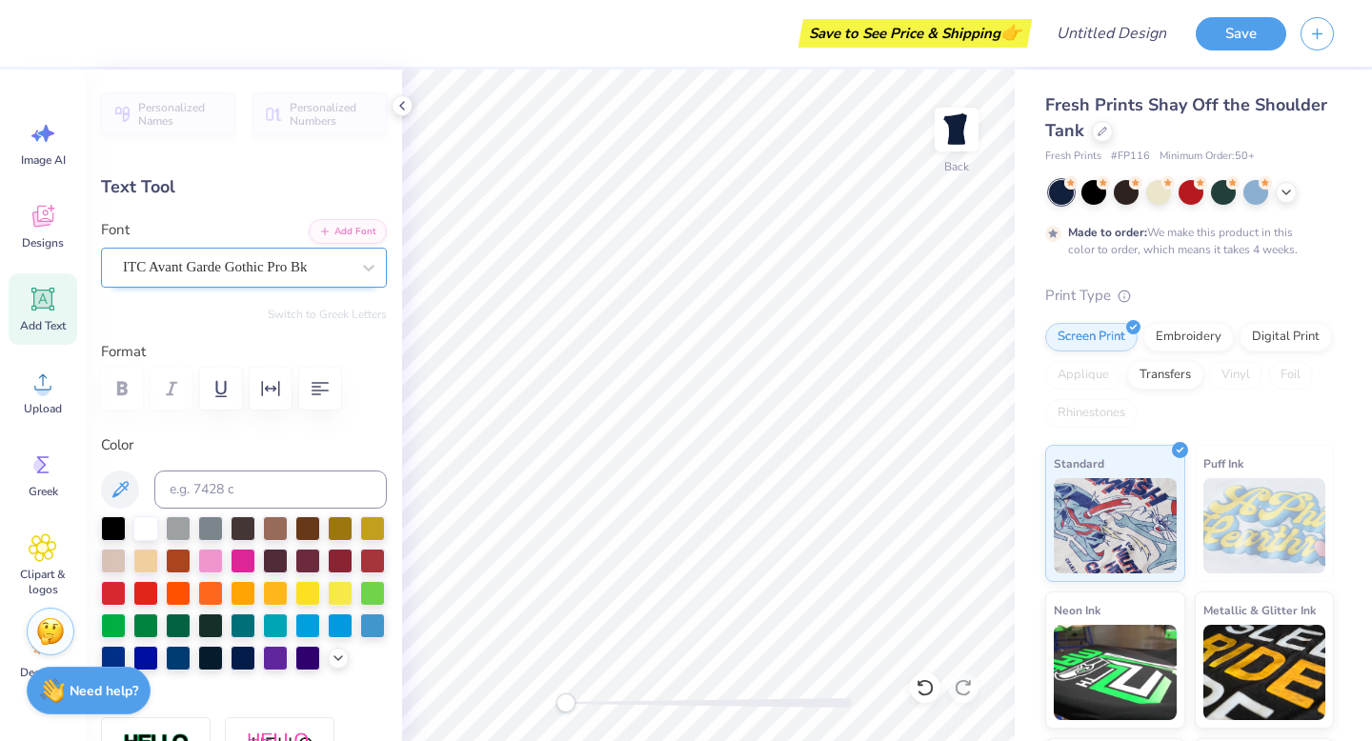
click at [239, 268] on div "ITC Avant Garde Gothic Pro Bk" at bounding box center [236, 267] width 231 height 30
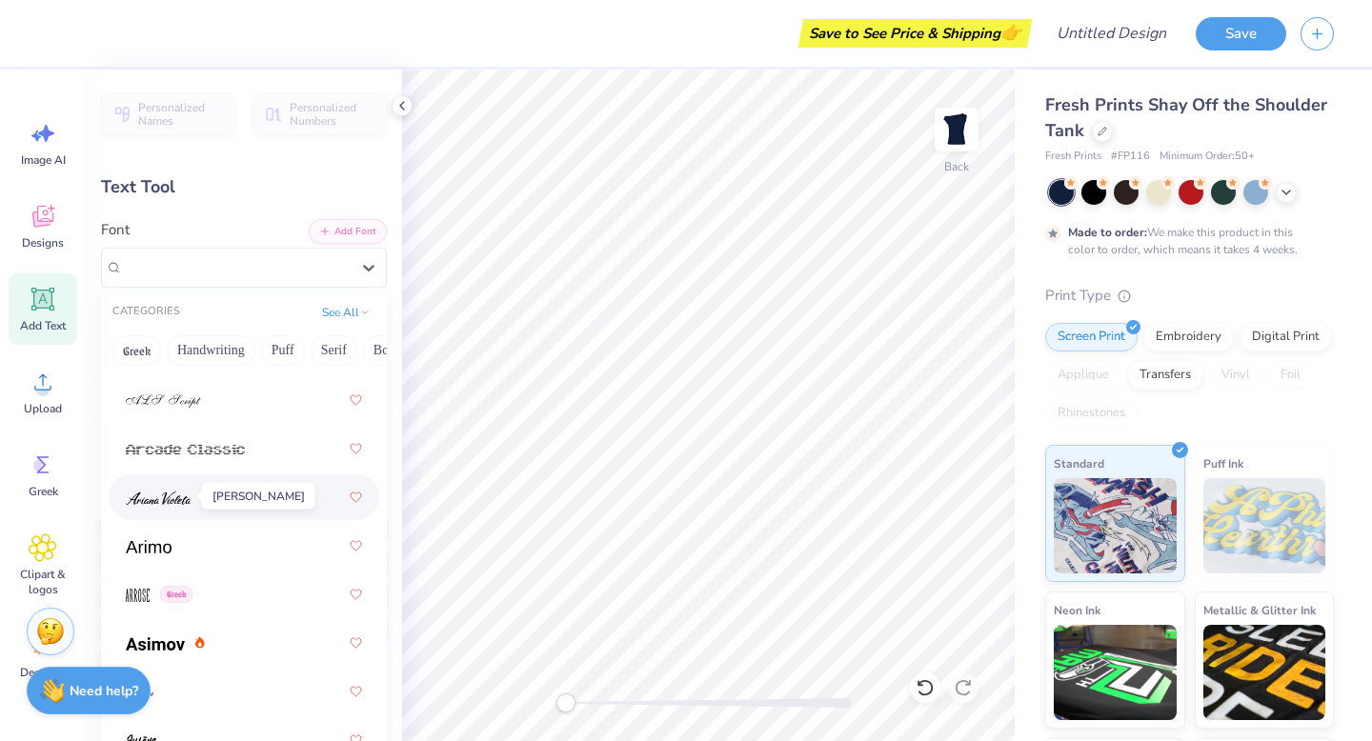
scroll to position [893, 0]
click at [165, 532] on div at bounding box center [244, 544] width 236 height 34
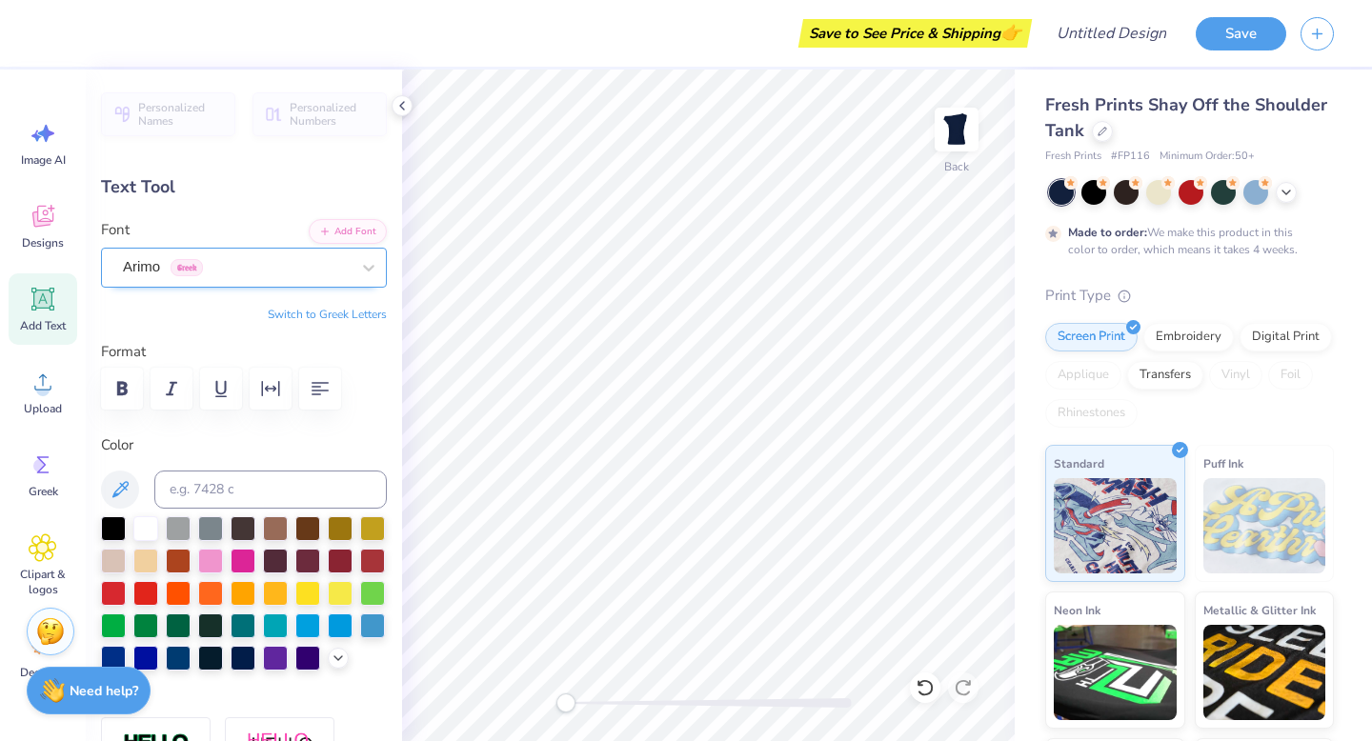
click at [189, 264] on div "Arimo Greek" at bounding box center [236, 267] width 231 height 30
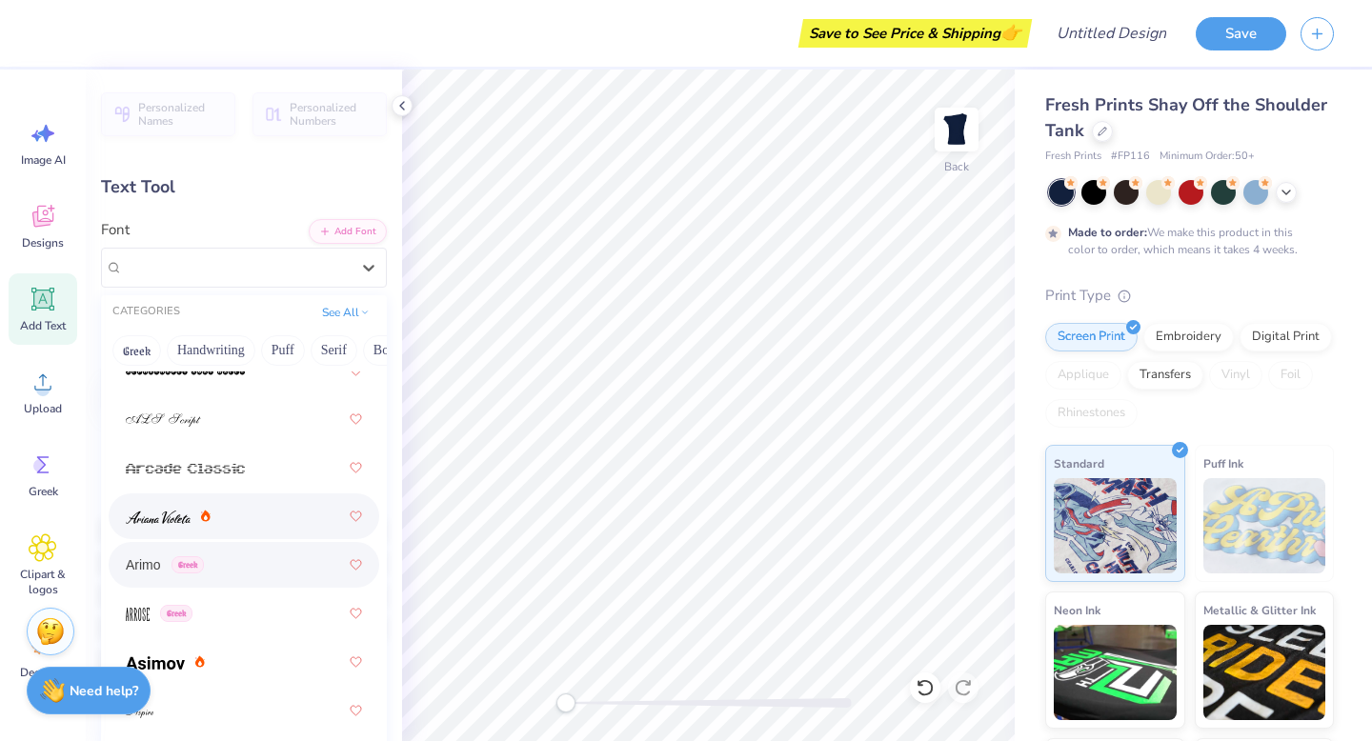
scroll to position [573, 0]
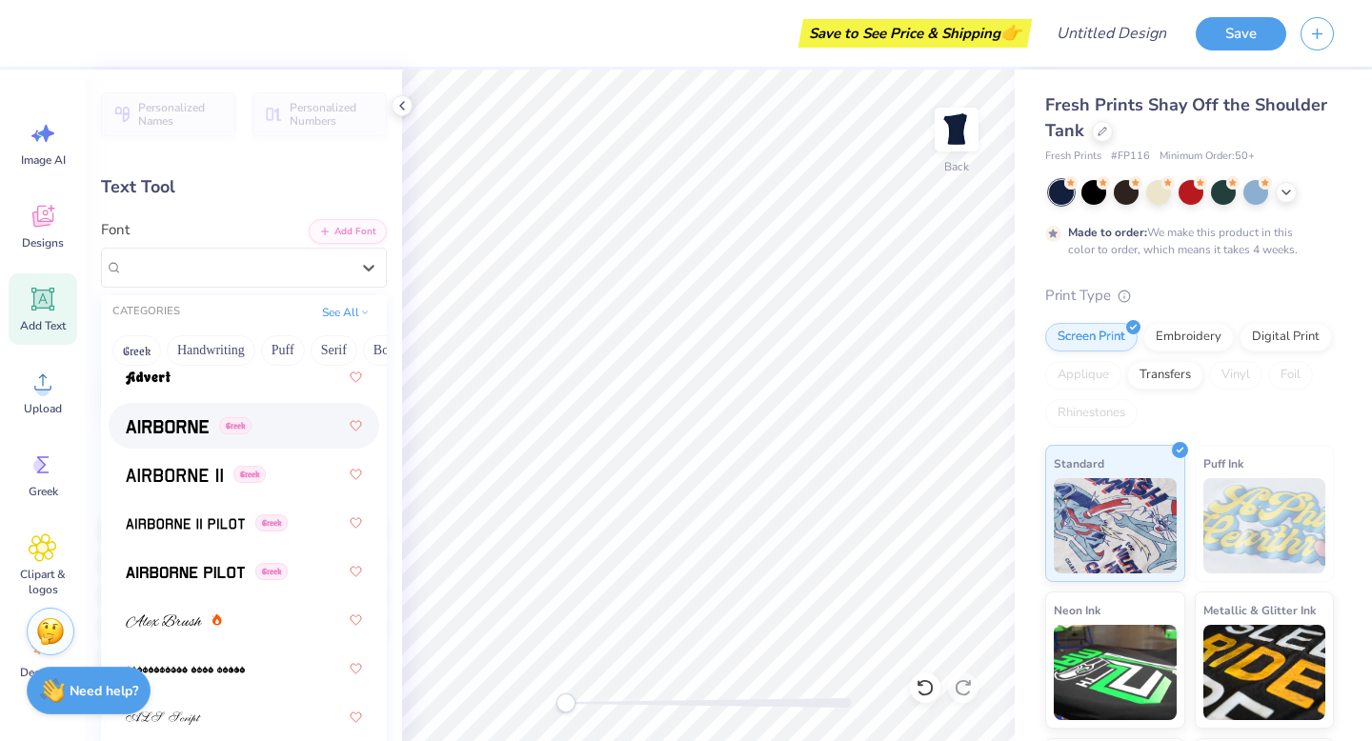
click at [159, 438] on div "Greek" at bounding box center [244, 426] width 236 height 34
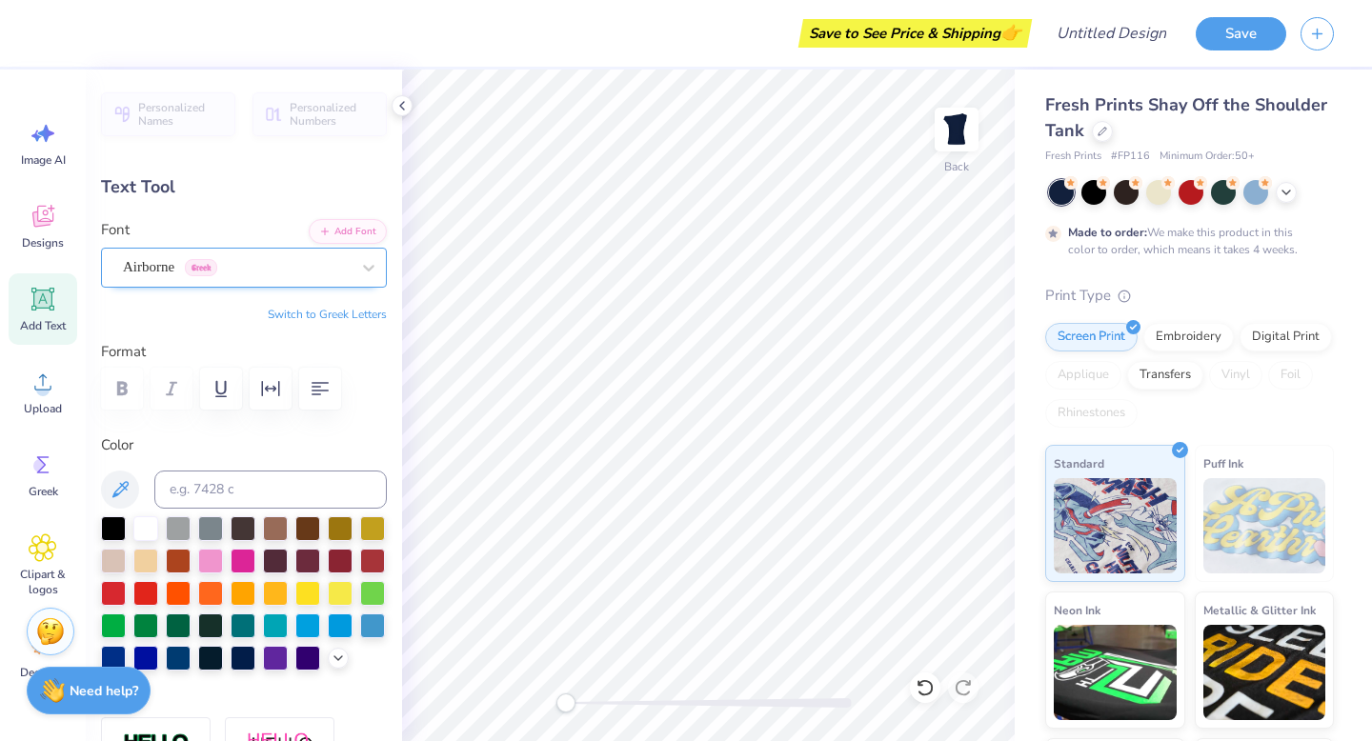
click at [196, 265] on div "Airborne Greek" at bounding box center [236, 267] width 231 height 30
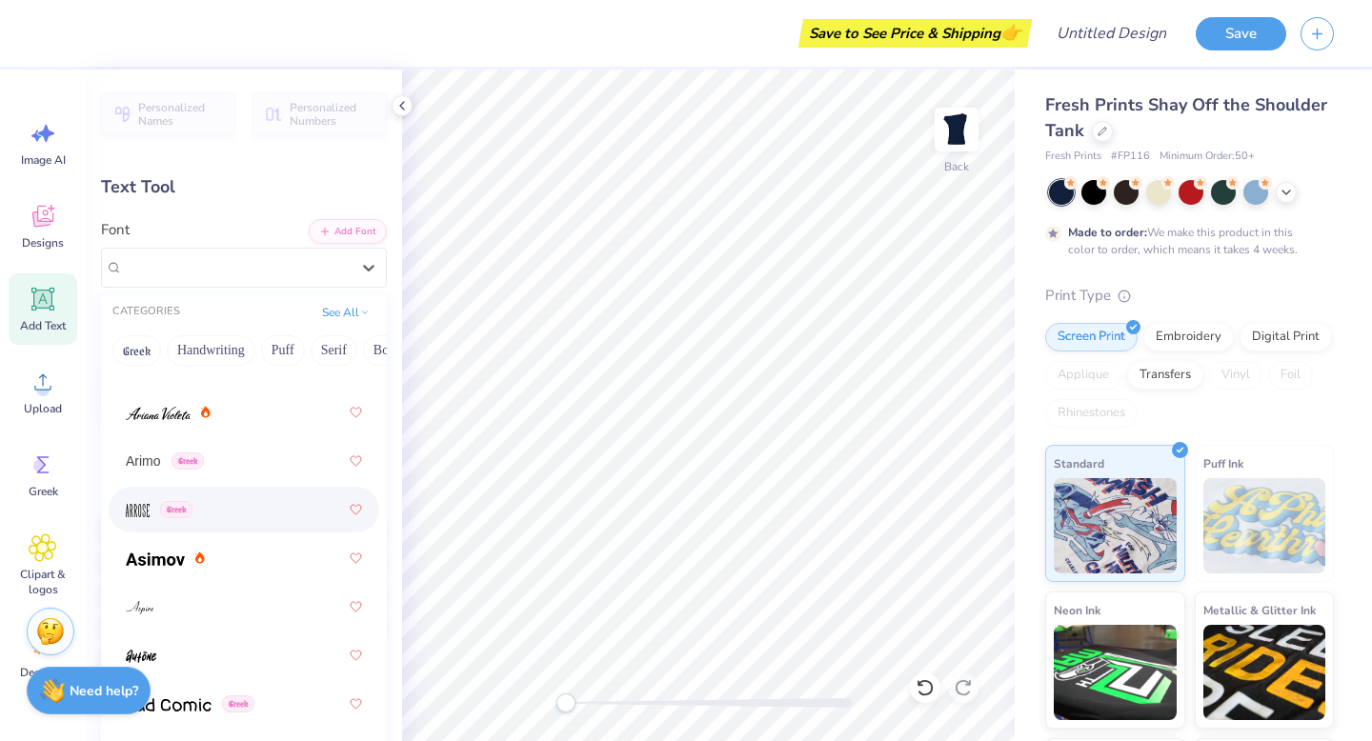
scroll to position [1059, 0]
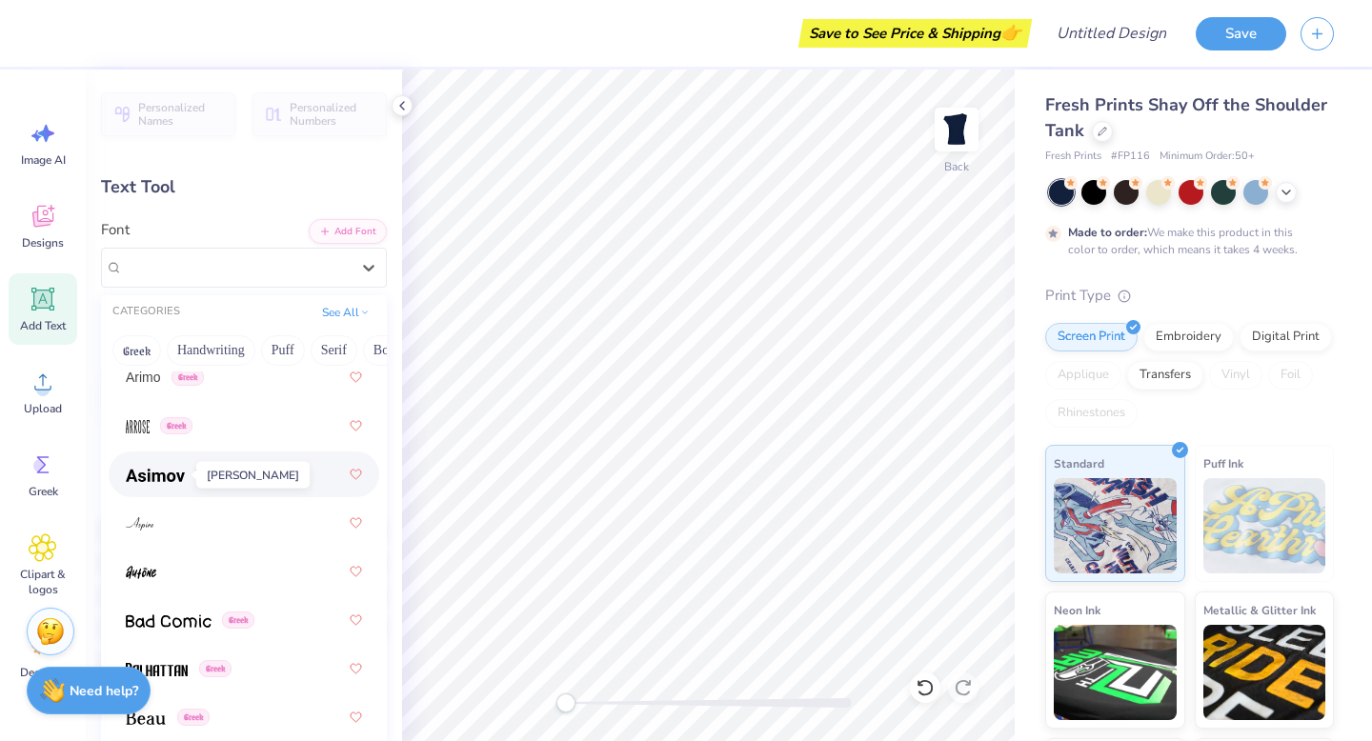
click at [169, 484] on span at bounding box center [155, 475] width 59 height 20
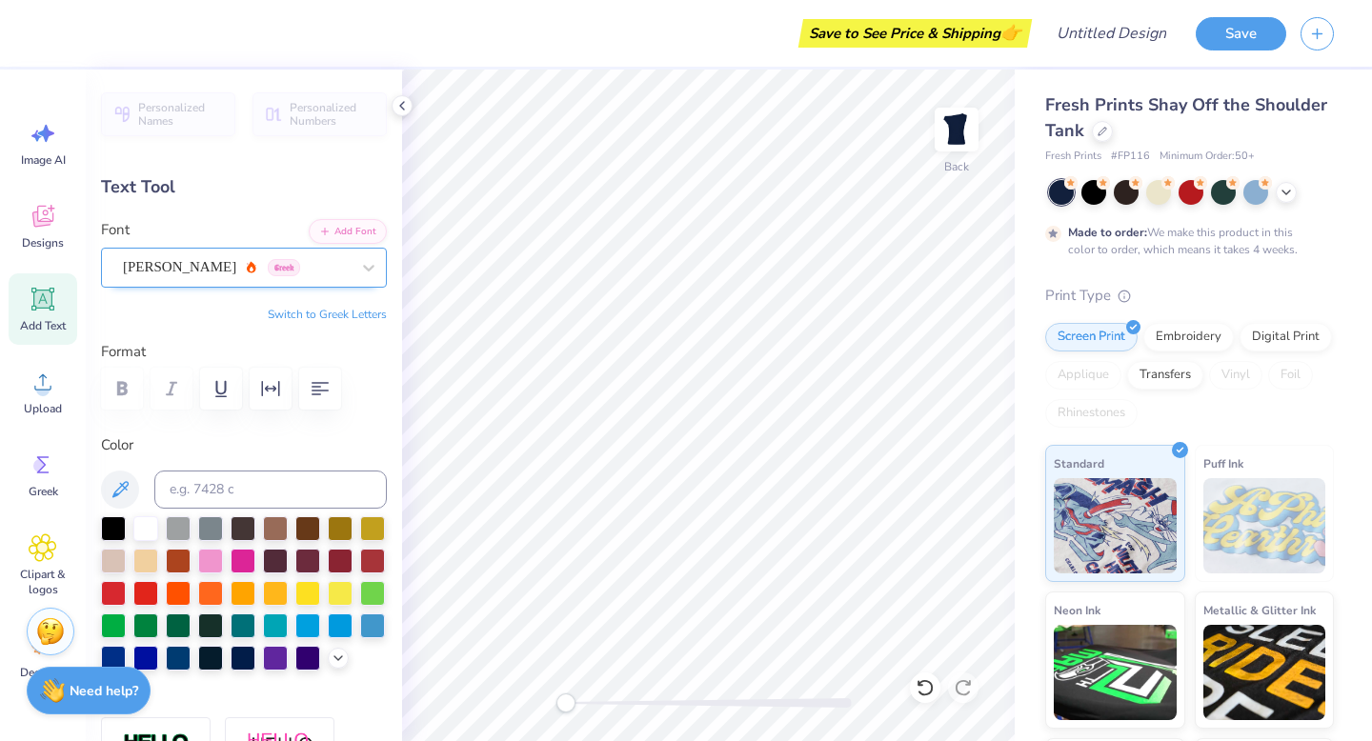
click at [201, 267] on div "Asimov Greek" at bounding box center [236, 267] width 231 height 30
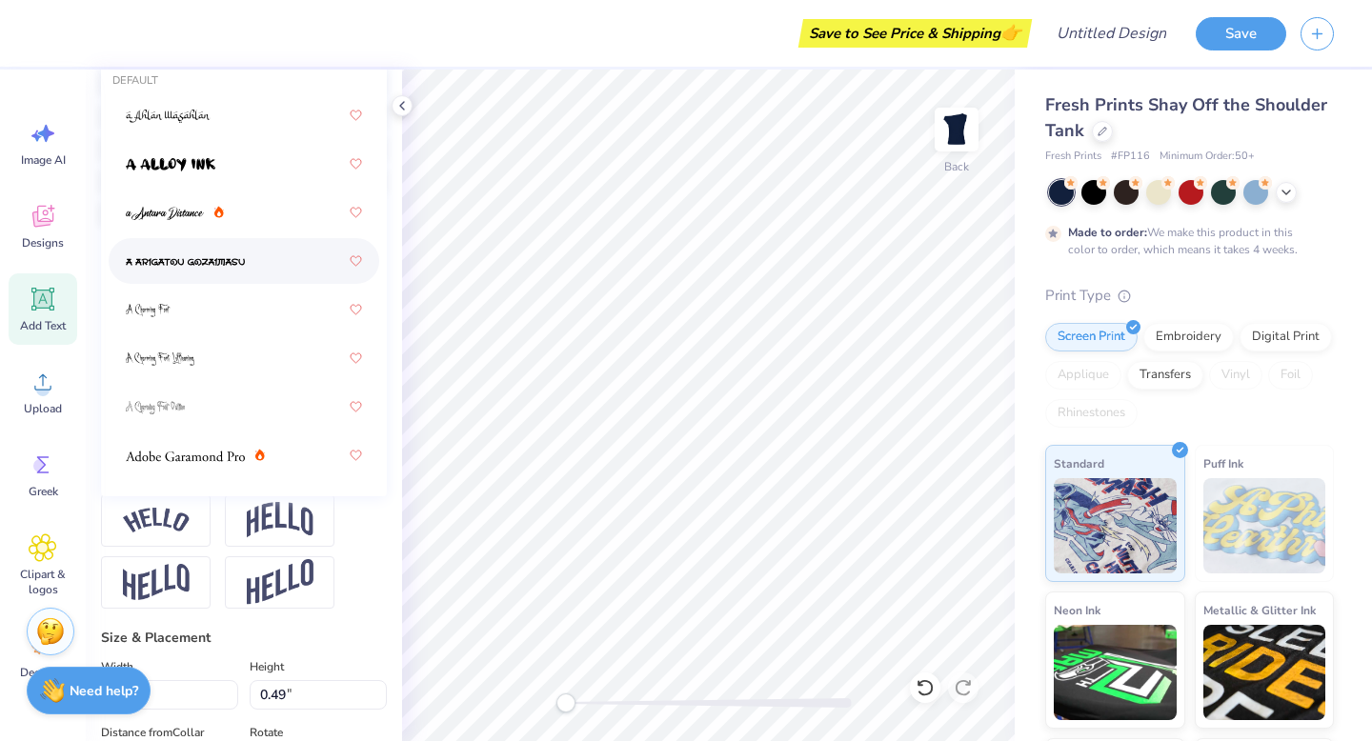
scroll to position [408, 0]
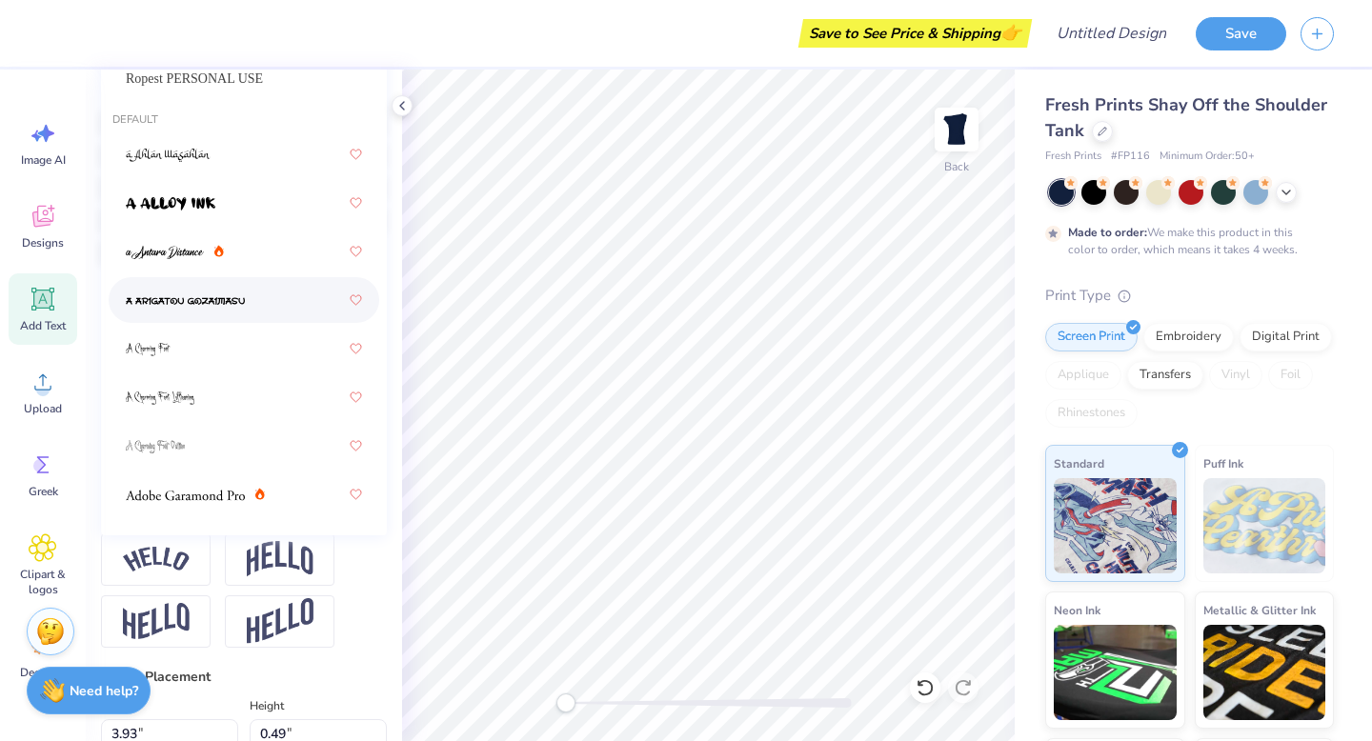
click at [191, 311] on div at bounding box center [244, 300] width 236 height 34
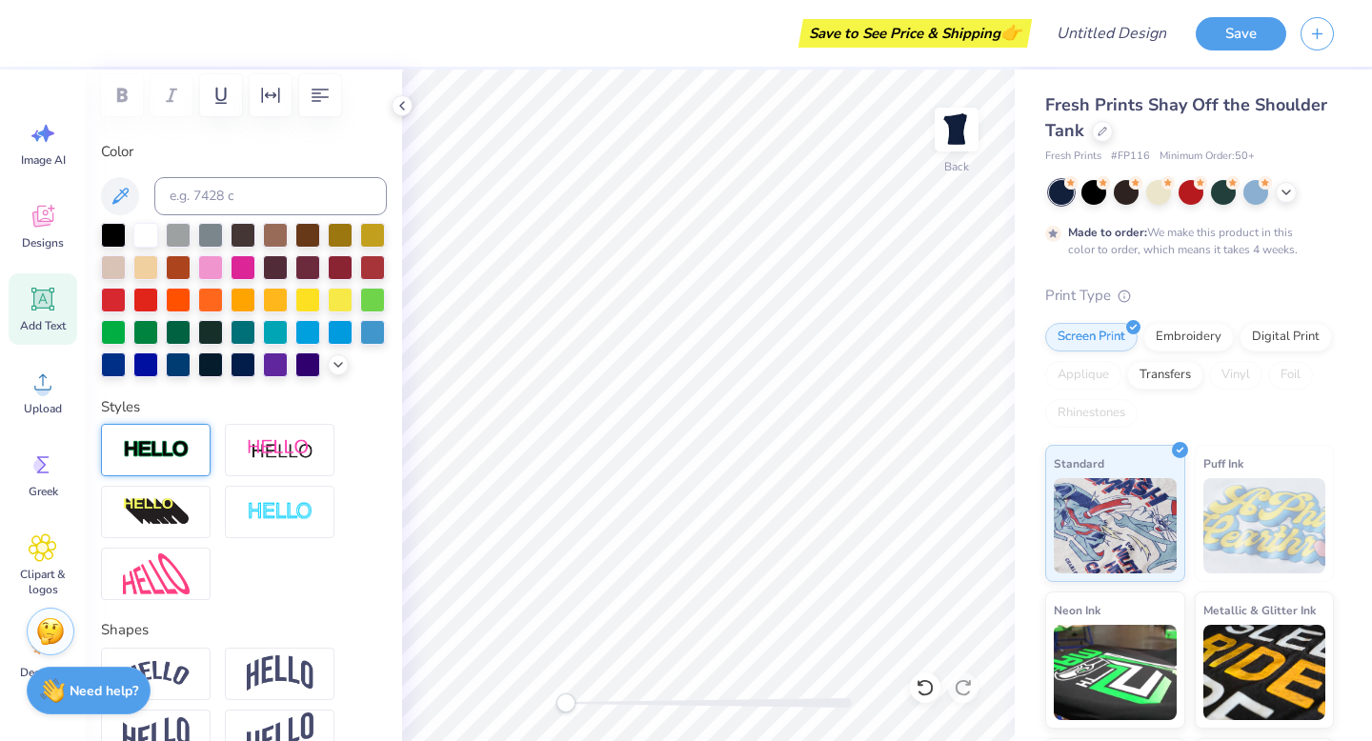
scroll to position [128, 0]
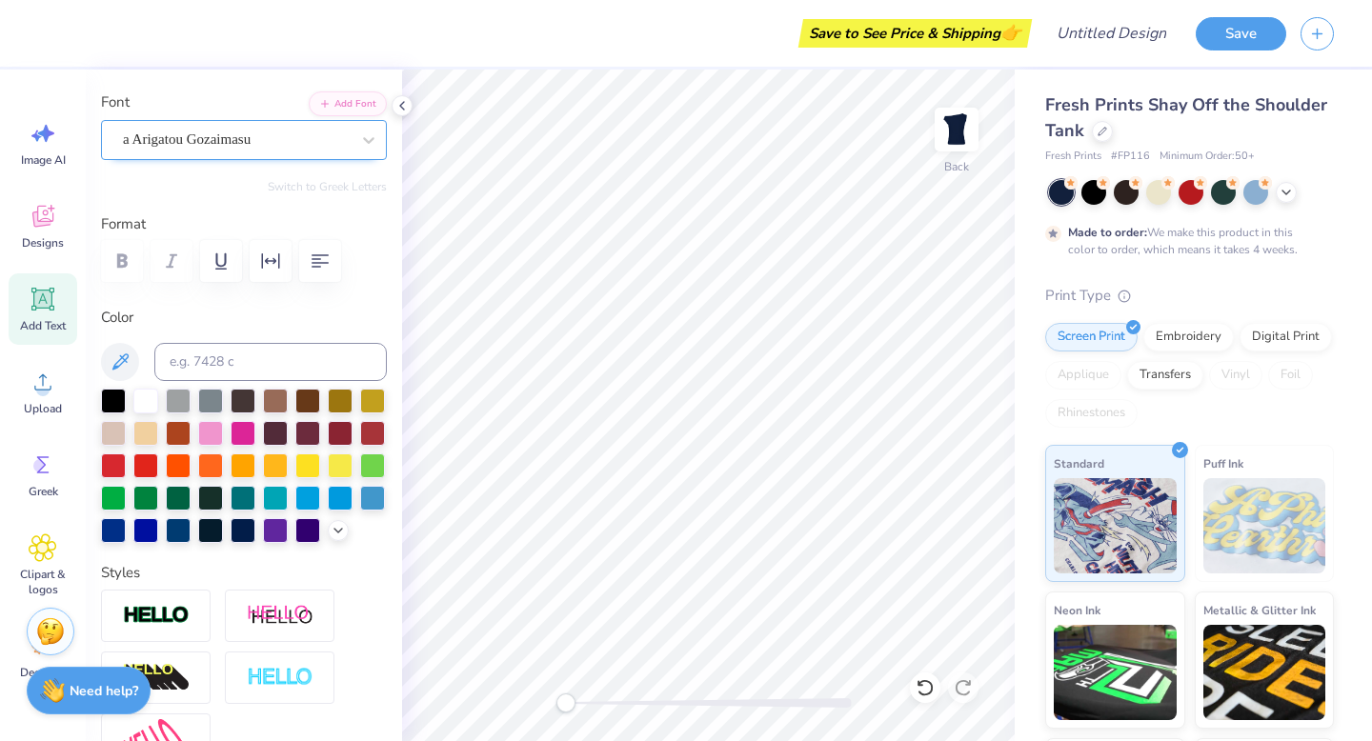
click at [236, 125] on div "a Arigatou Gozaimasu" at bounding box center [236, 140] width 231 height 30
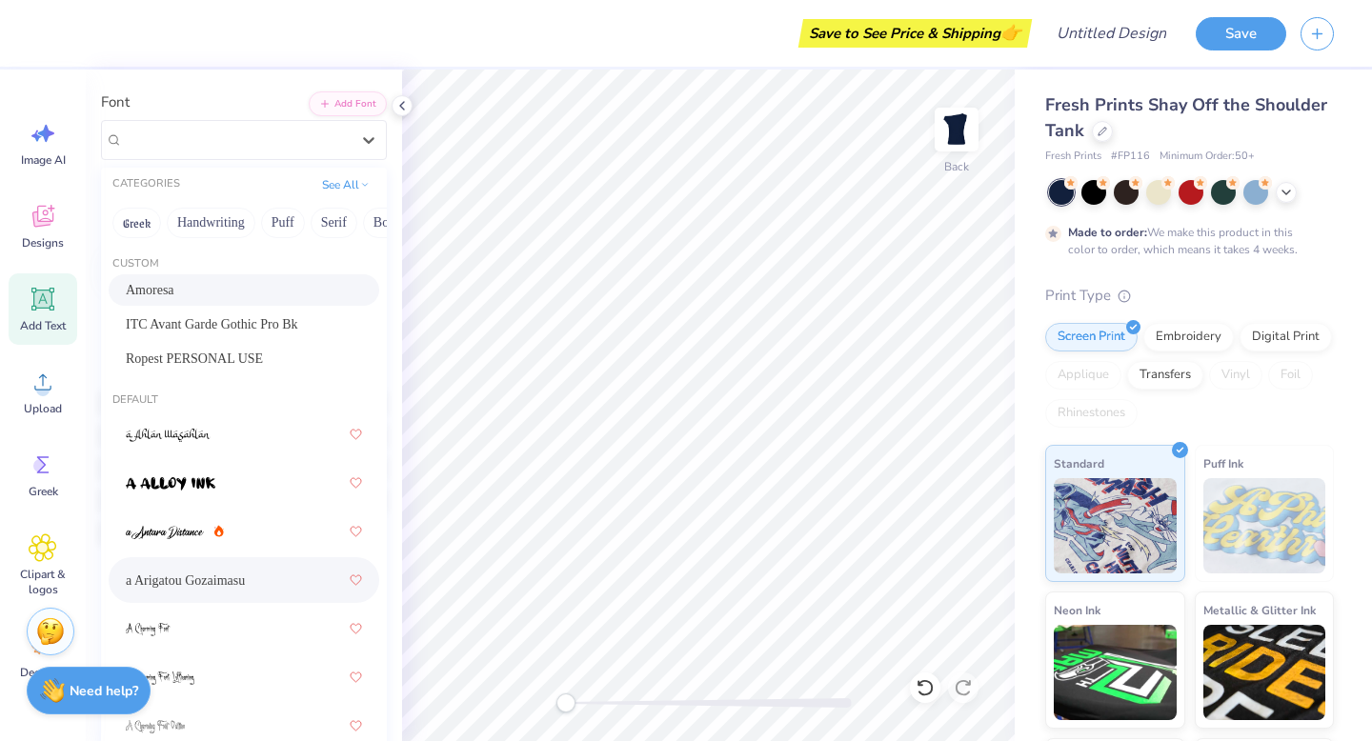
click at [201, 287] on div "Amoresa" at bounding box center [244, 290] width 236 height 20
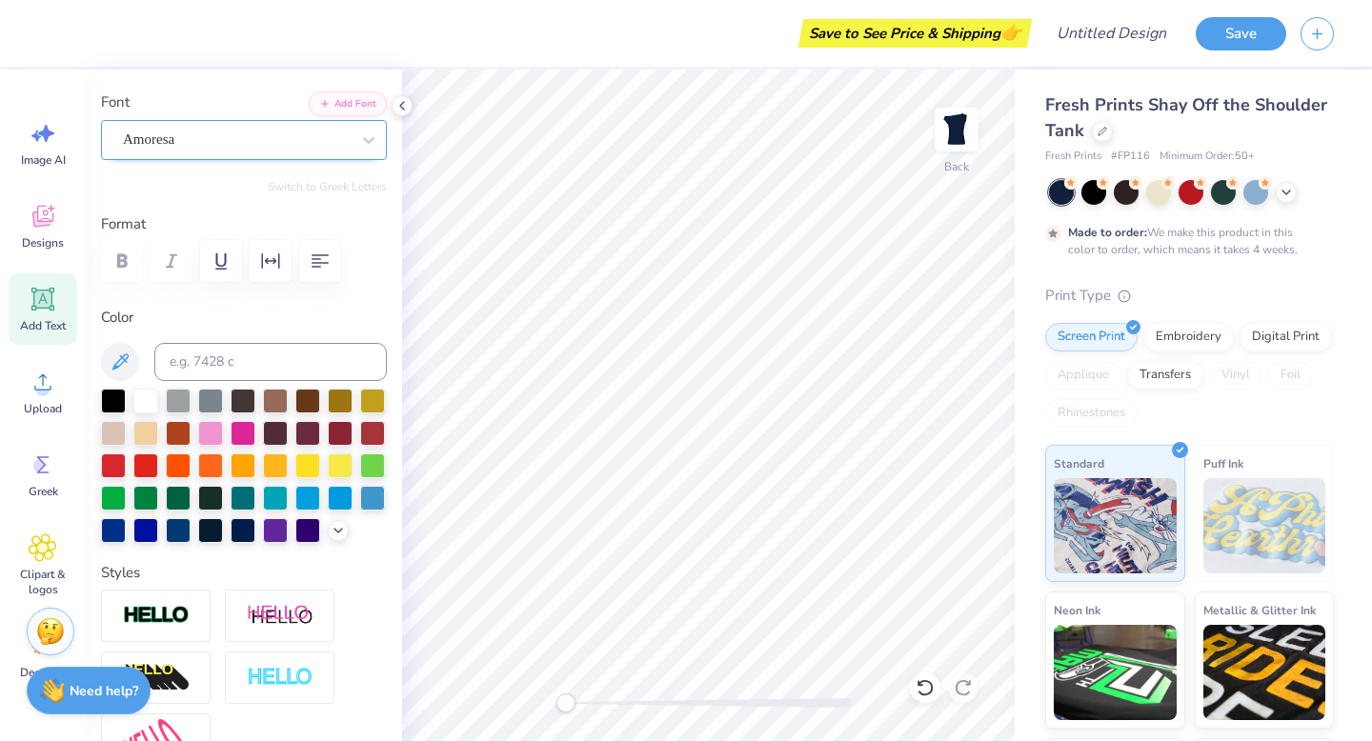
click at [205, 132] on div "Amoresa" at bounding box center [236, 140] width 231 height 30
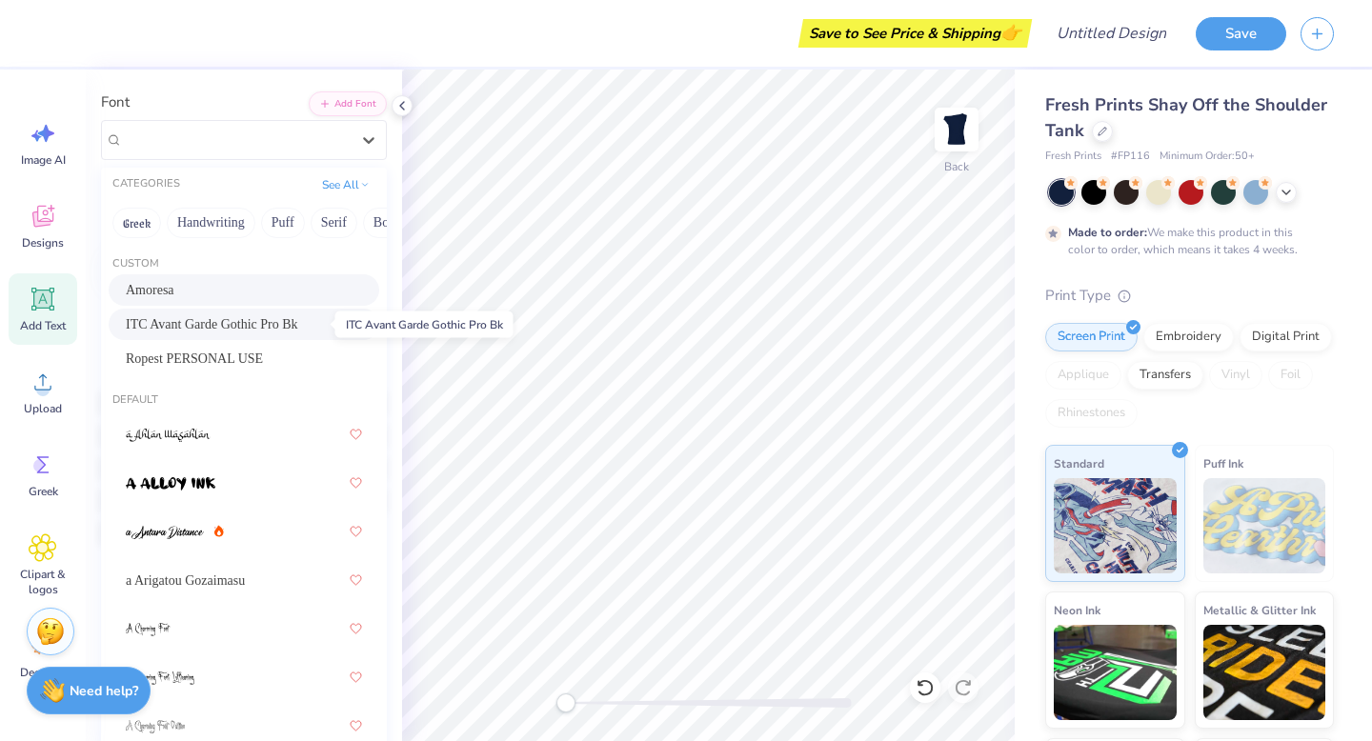
click at [206, 326] on span "ITC Avant Garde Gothic Pro Bk" at bounding box center [212, 324] width 172 height 20
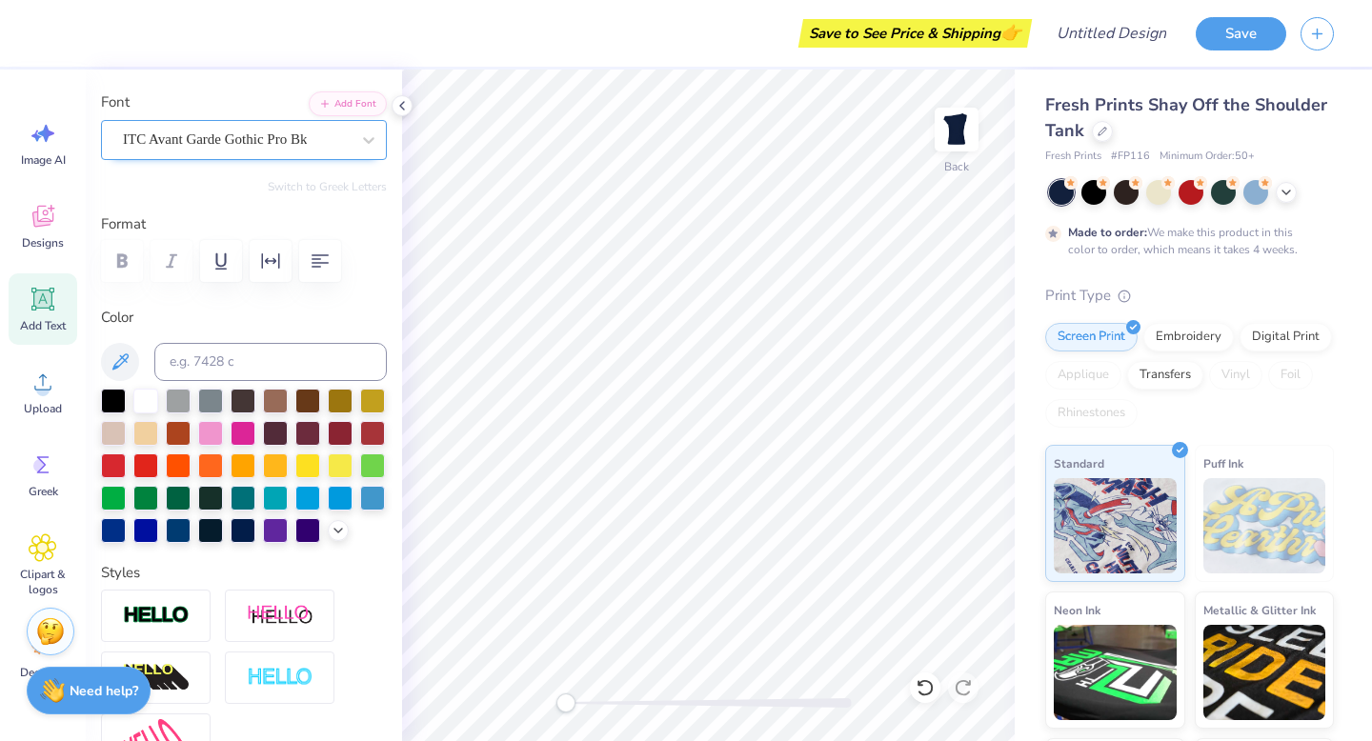
click at [222, 131] on div "ITC Avant Garde Gothic Pro Bk" at bounding box center [236, 140] width 231 height 30
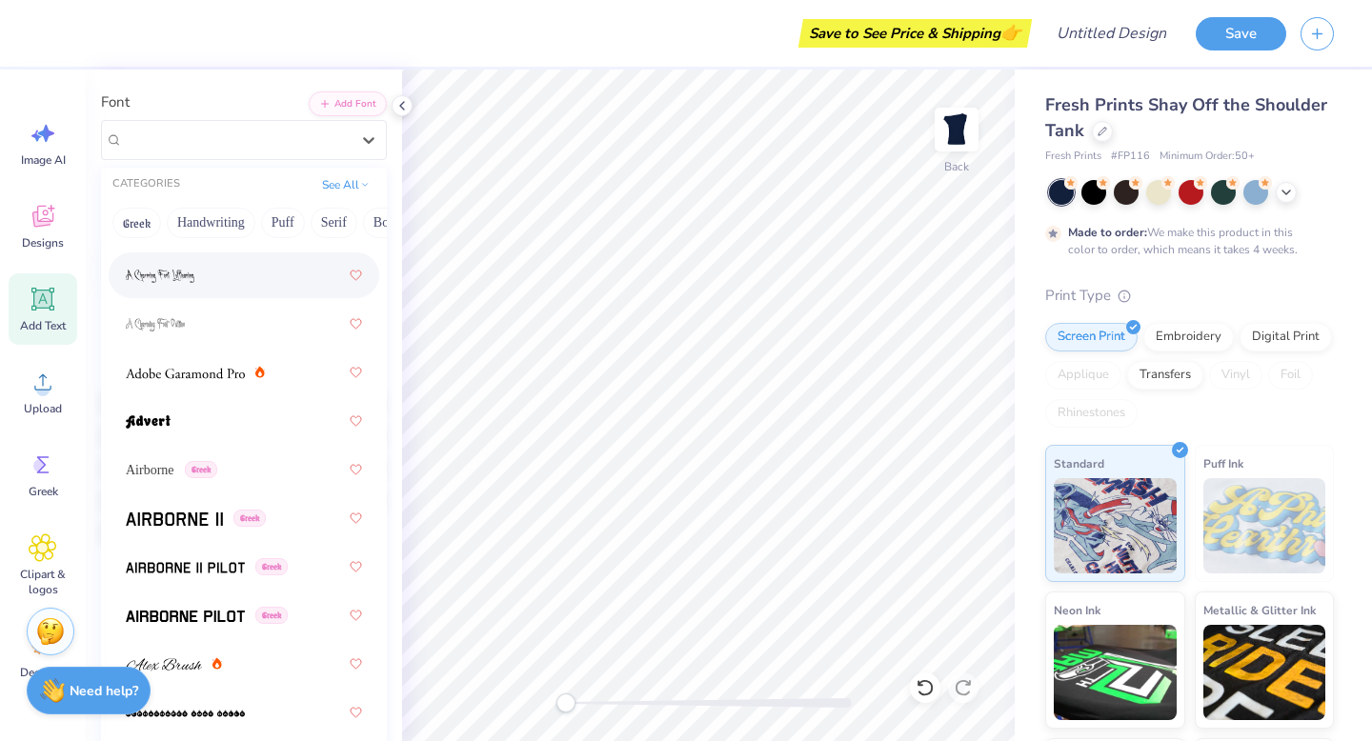
scroll to position [414, 0]
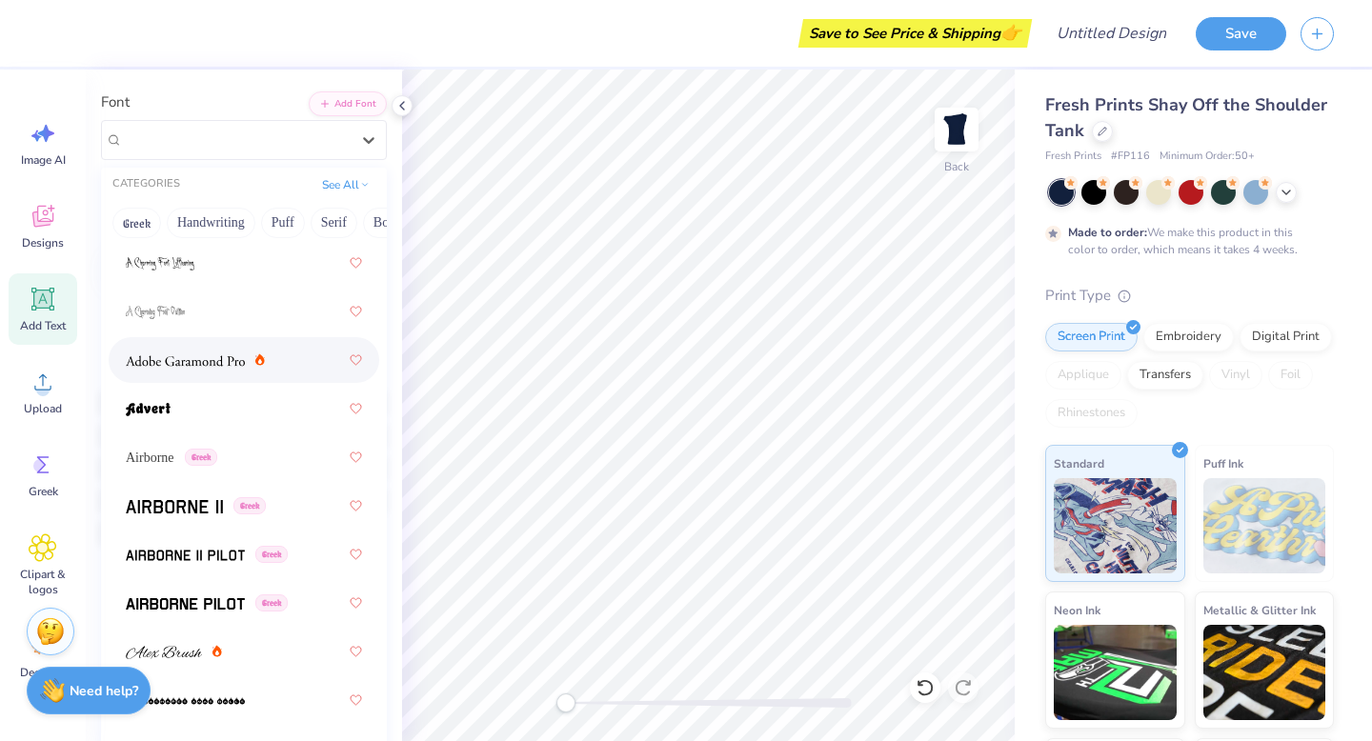
click at [189, 366] on img at bounding box center [185, 360] width 119 height 13
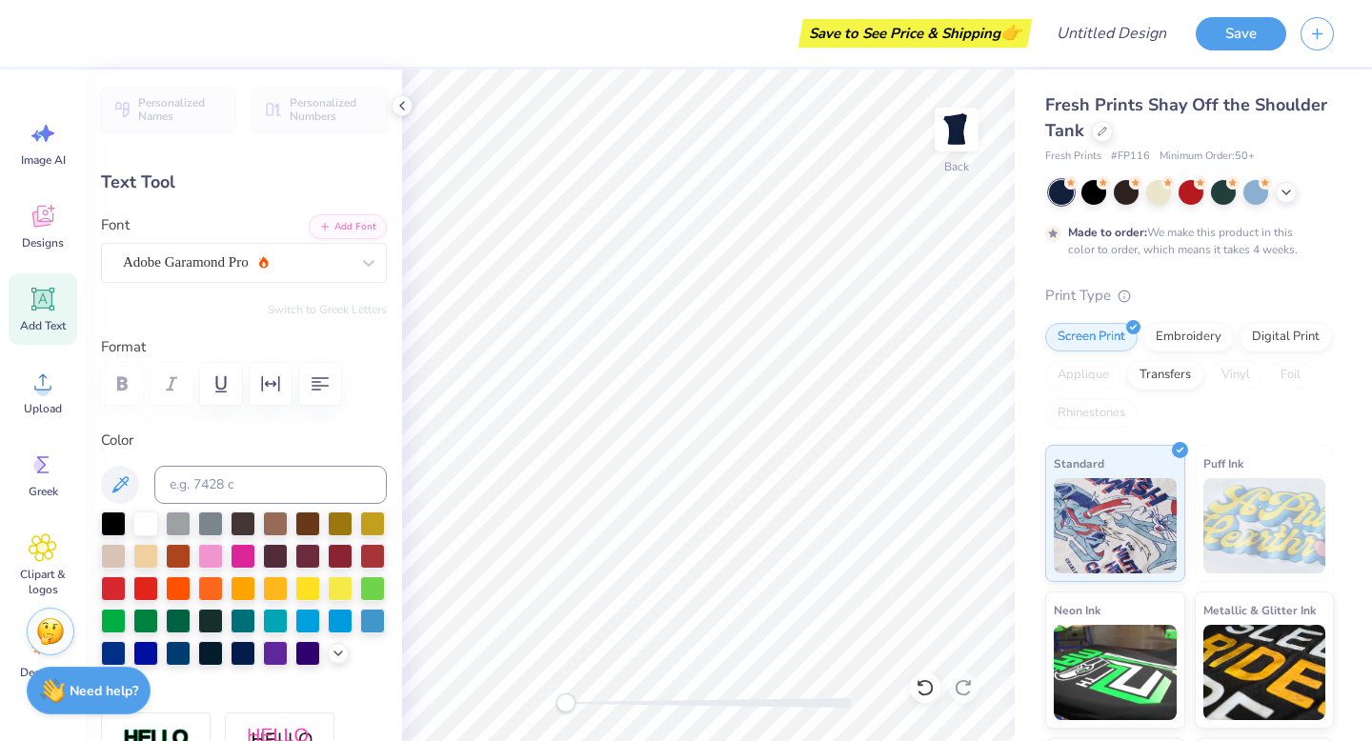
scroll to position [0, 0]
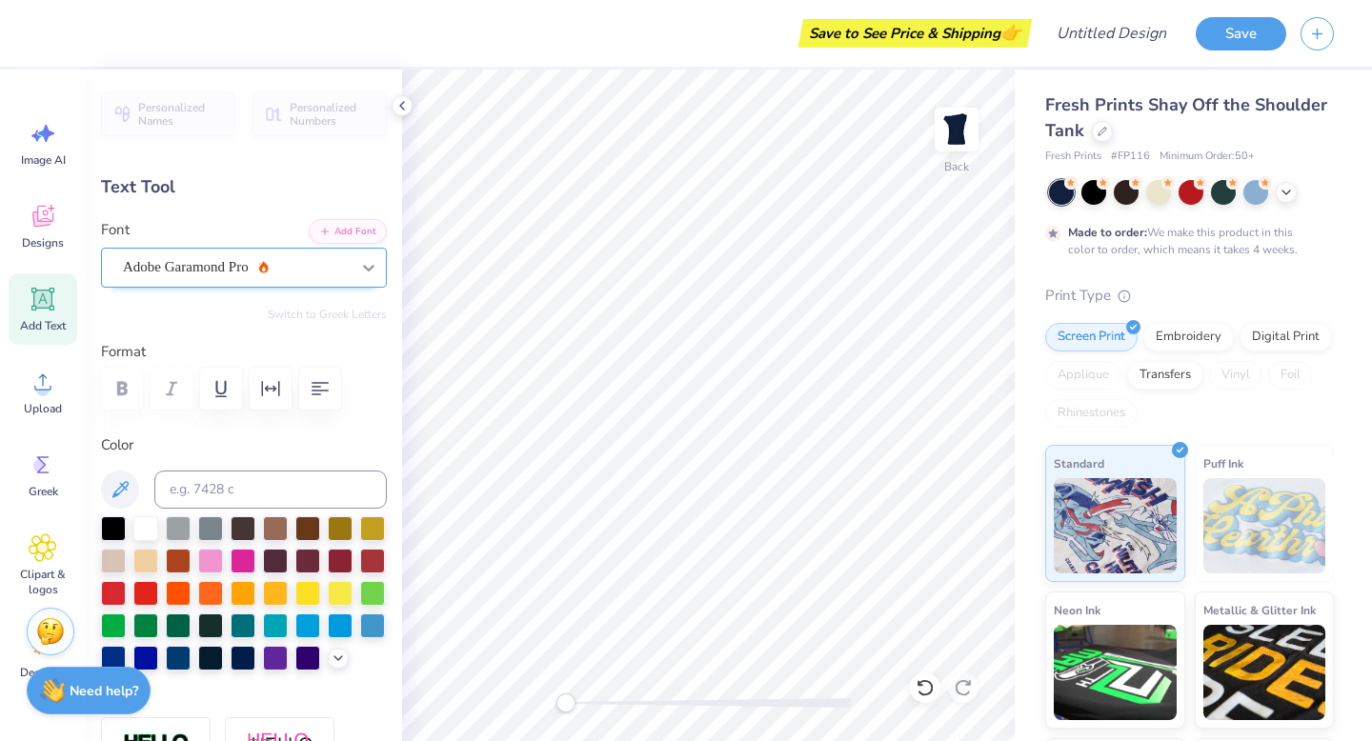
click at [355, 274] on div at bounding box center [368, 268] width 34 height 34
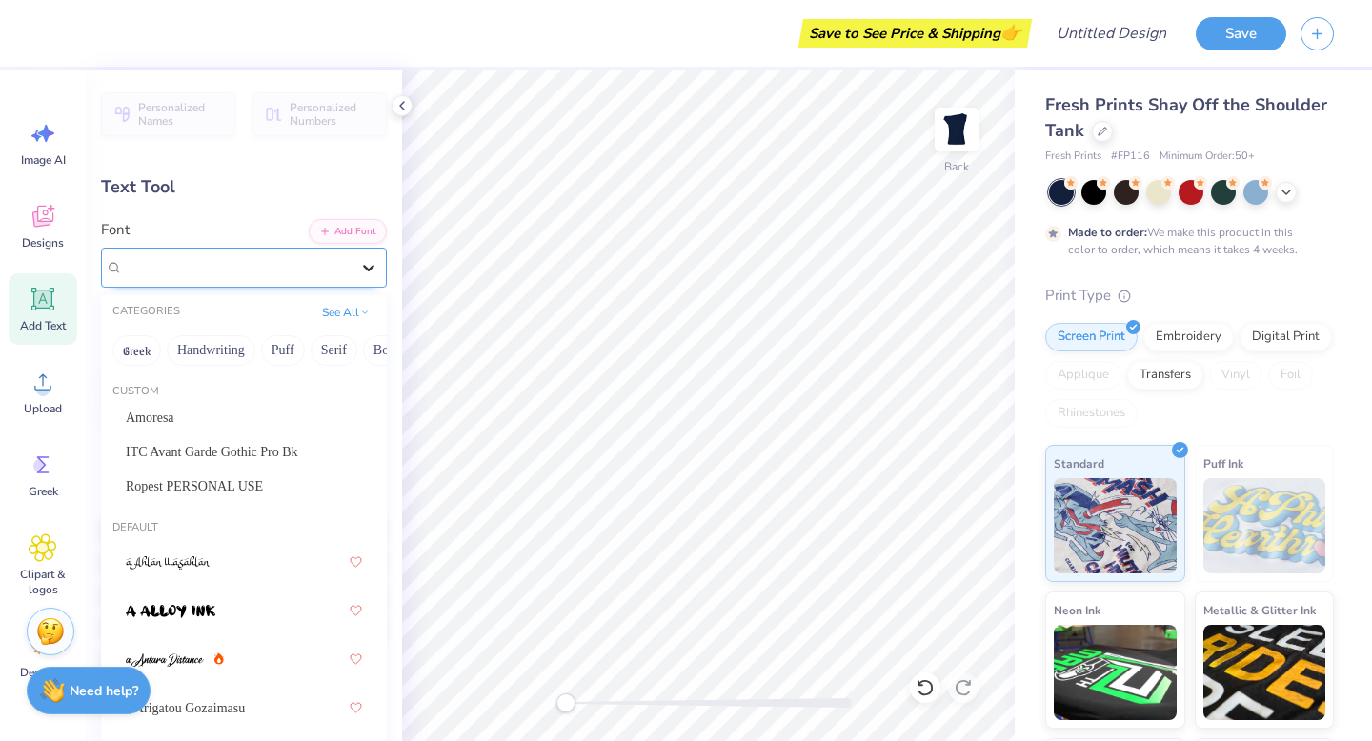
click at [355, 274] on div at bounding box center [368, 268] width 34 height 34
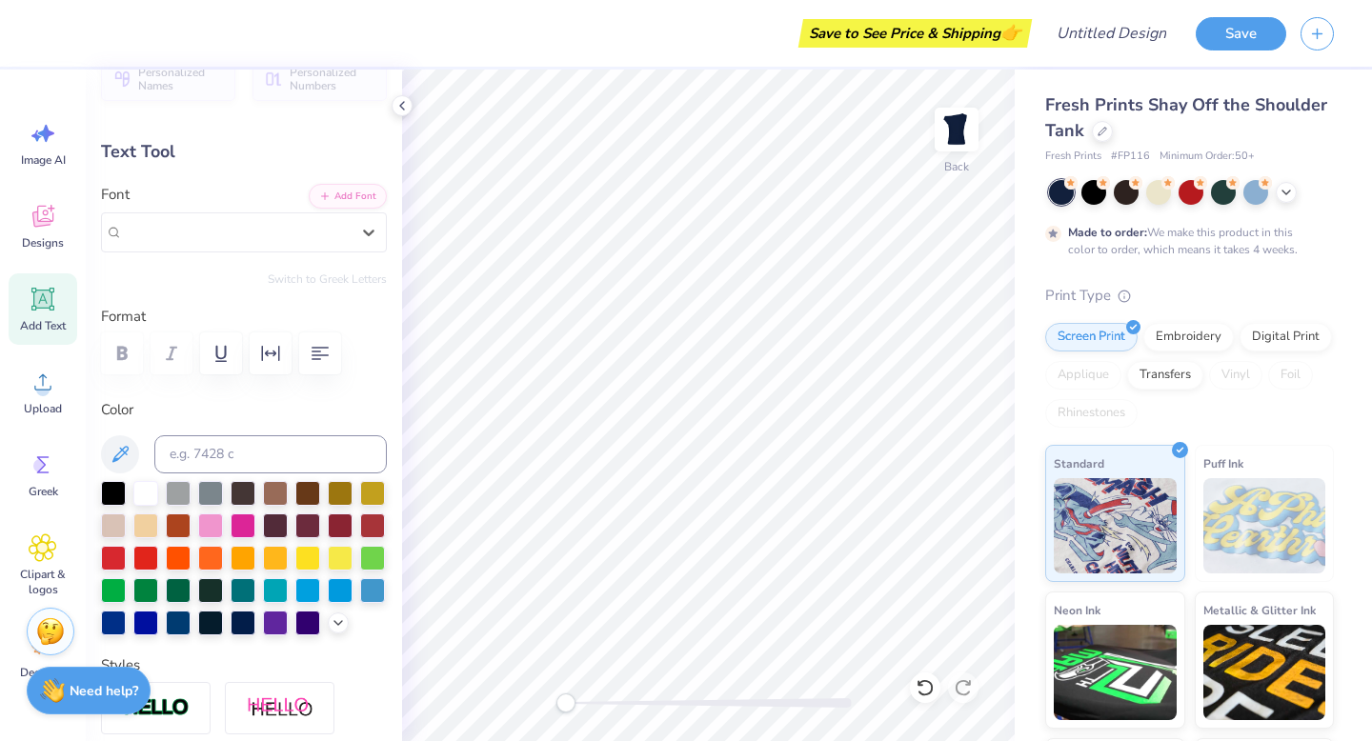
scroll to position [41, 0]
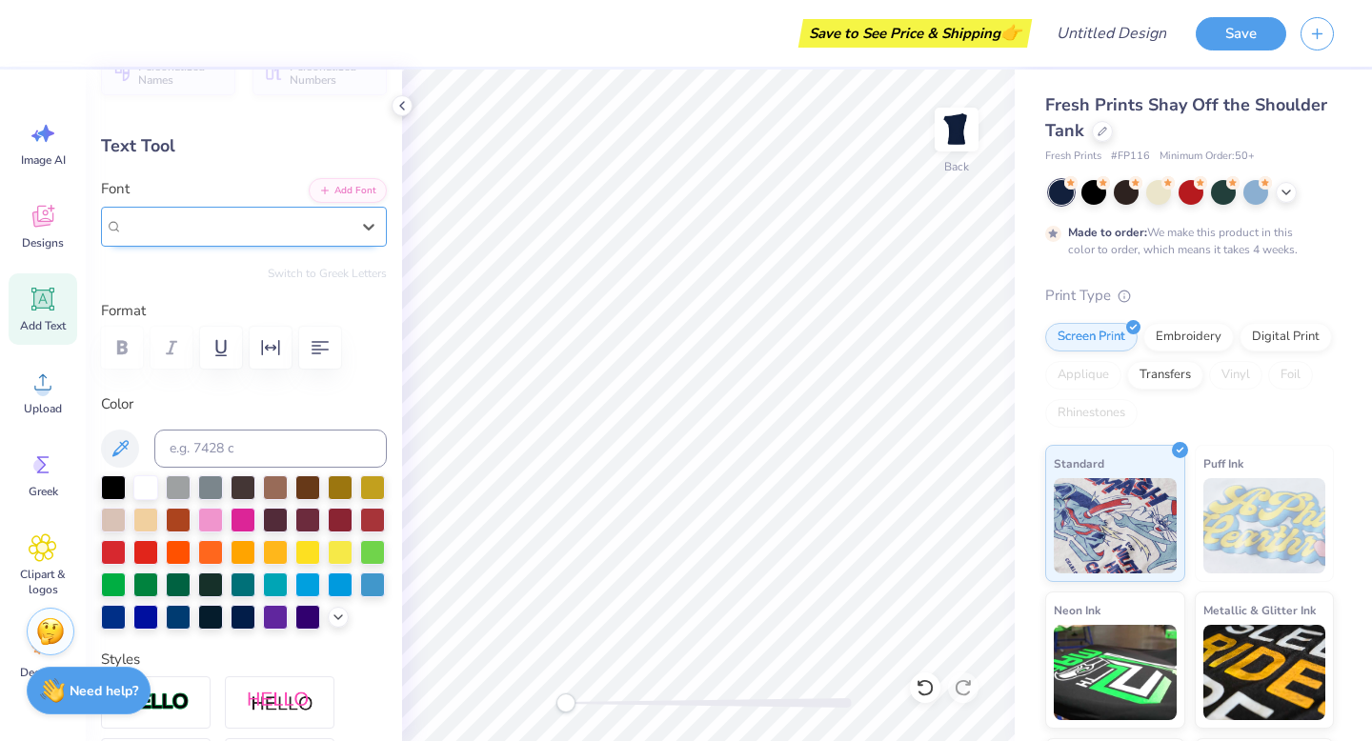
click at [332, 241] on div "Adobe Garamond Pro" at bounding box center [244, 227] width 286 height 40
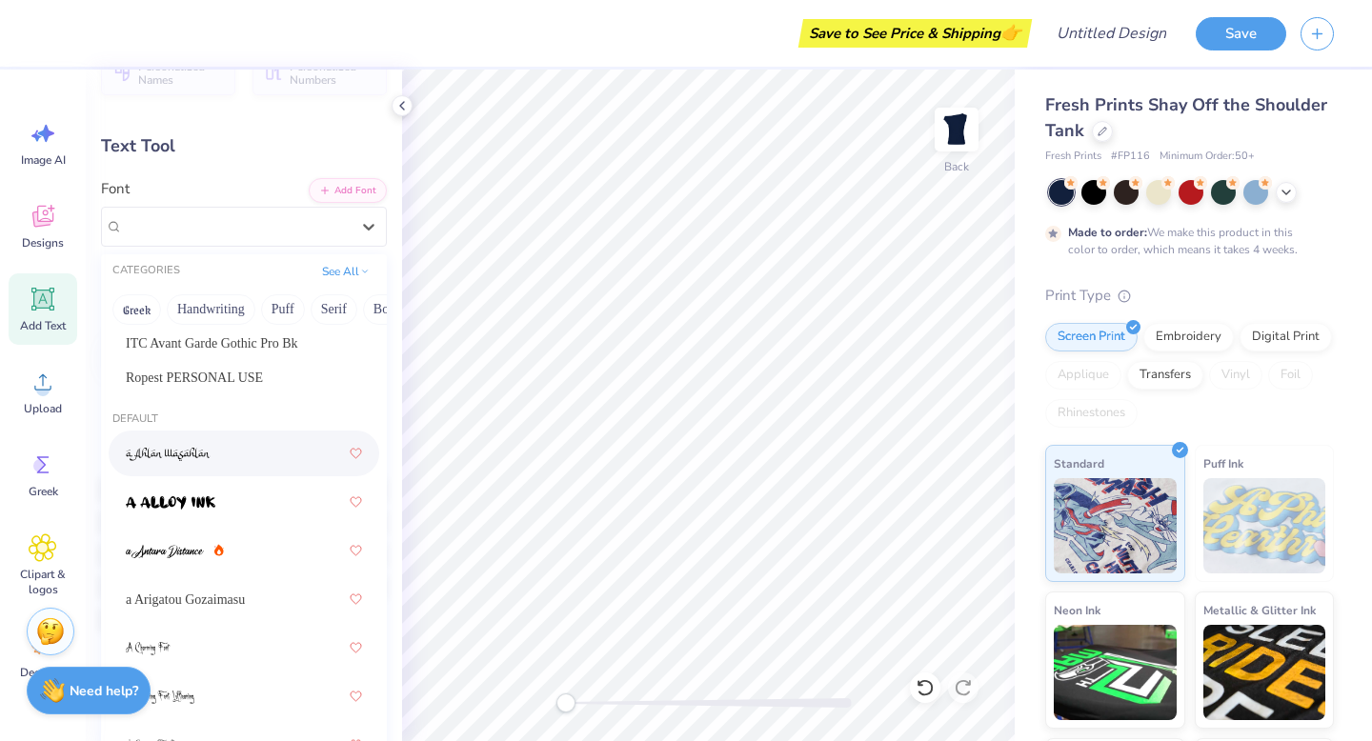
scroll to position [73, 0]
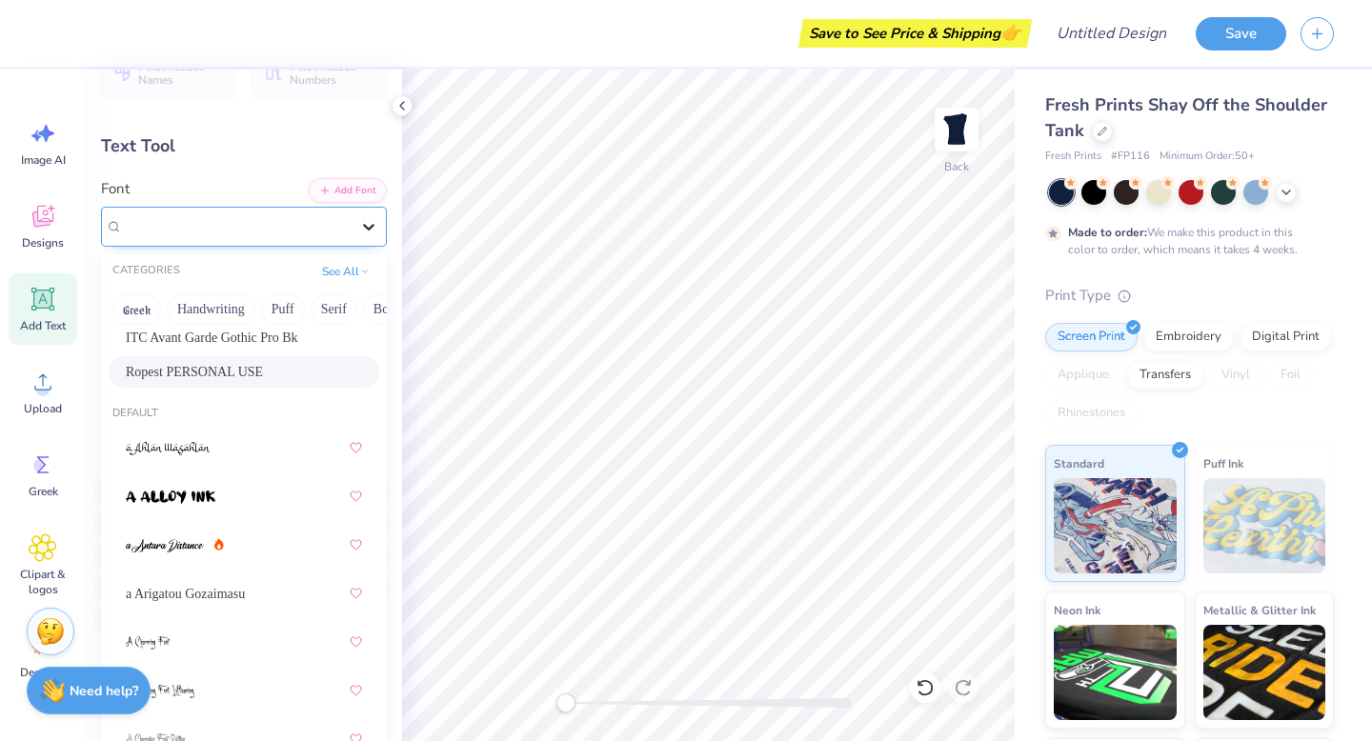
click at [356, 233] on div at bounding box center [368, 227] width 34 height 34
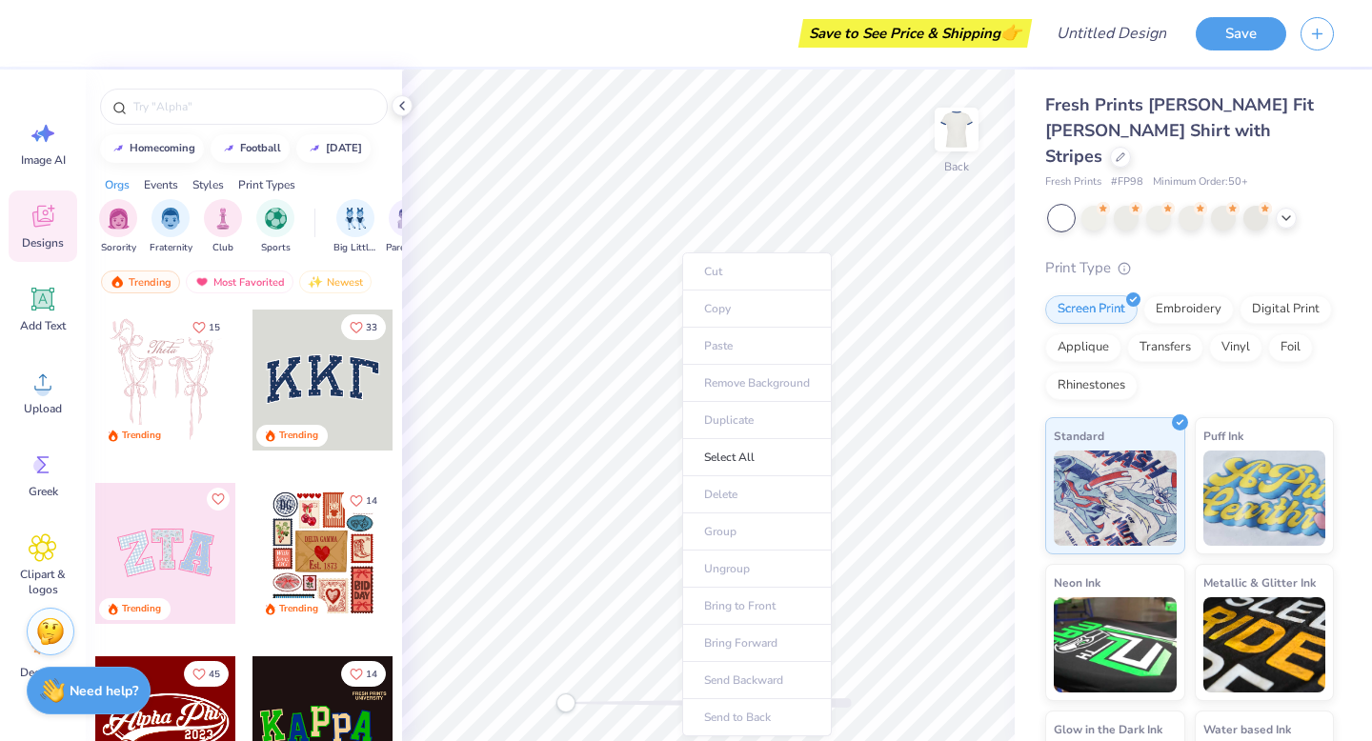
click at [713, 340] on ul "Cut Copy Paste Remove Background Duplicate Select All Delete Group Ungroup Brin…" at bounding box center [757, 494] width 150 height 484
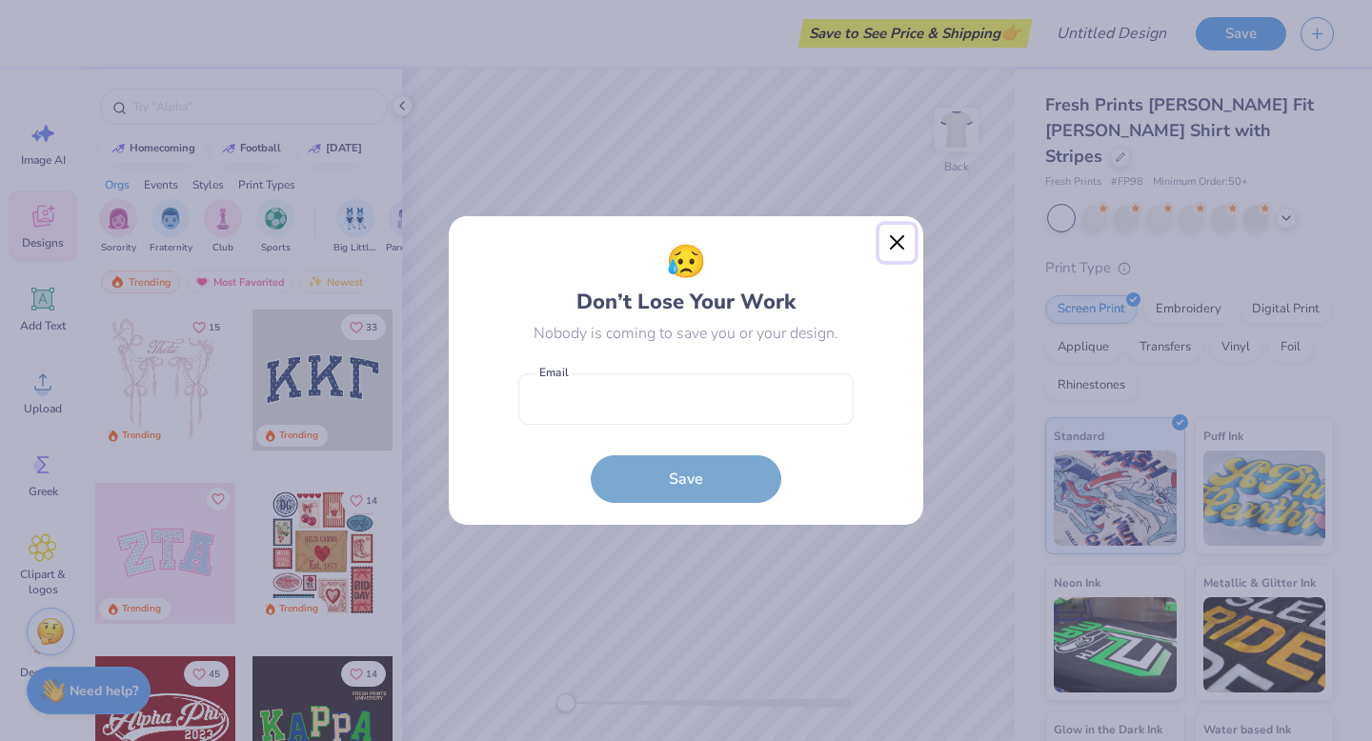
click at [894, 230] on button "Close" at bounding box center [897, 243] width 36 height 36
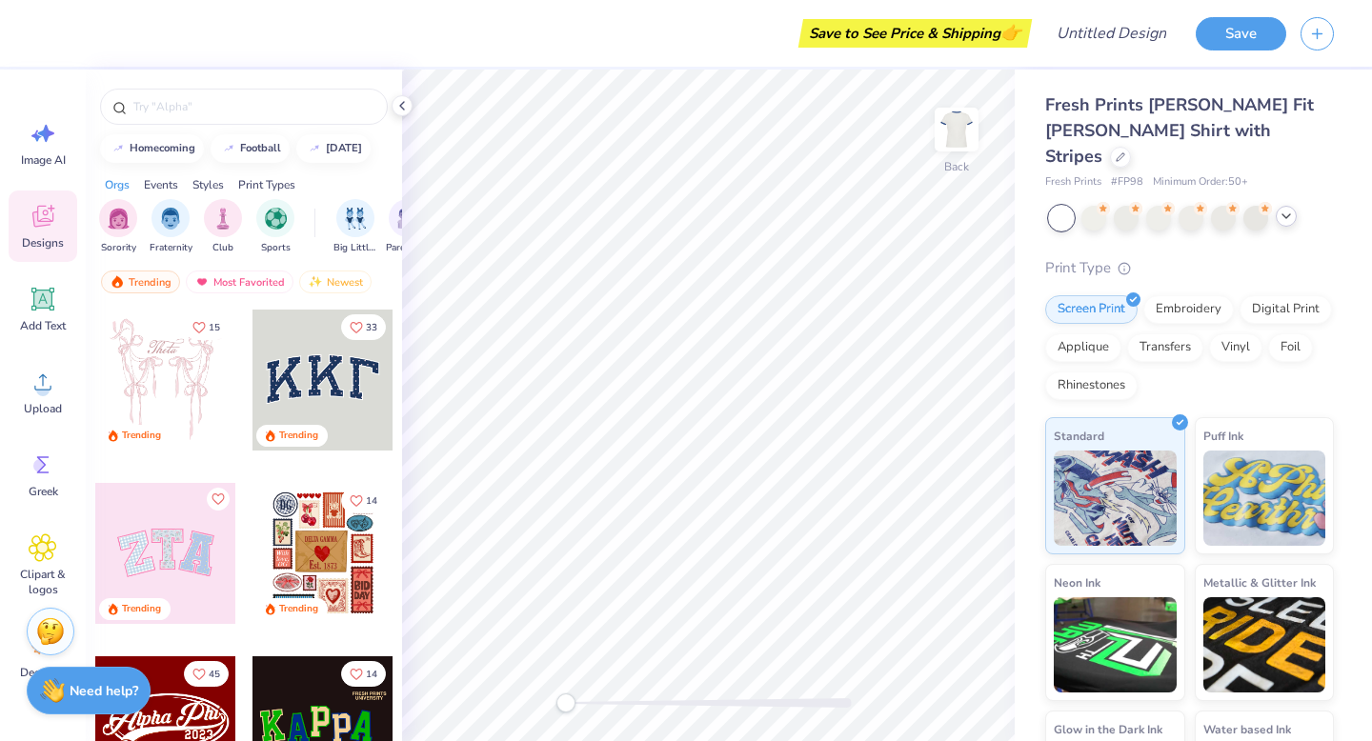
click at [1289, 214] on polyline at bounding box center [1286, 216] width 8 height 4
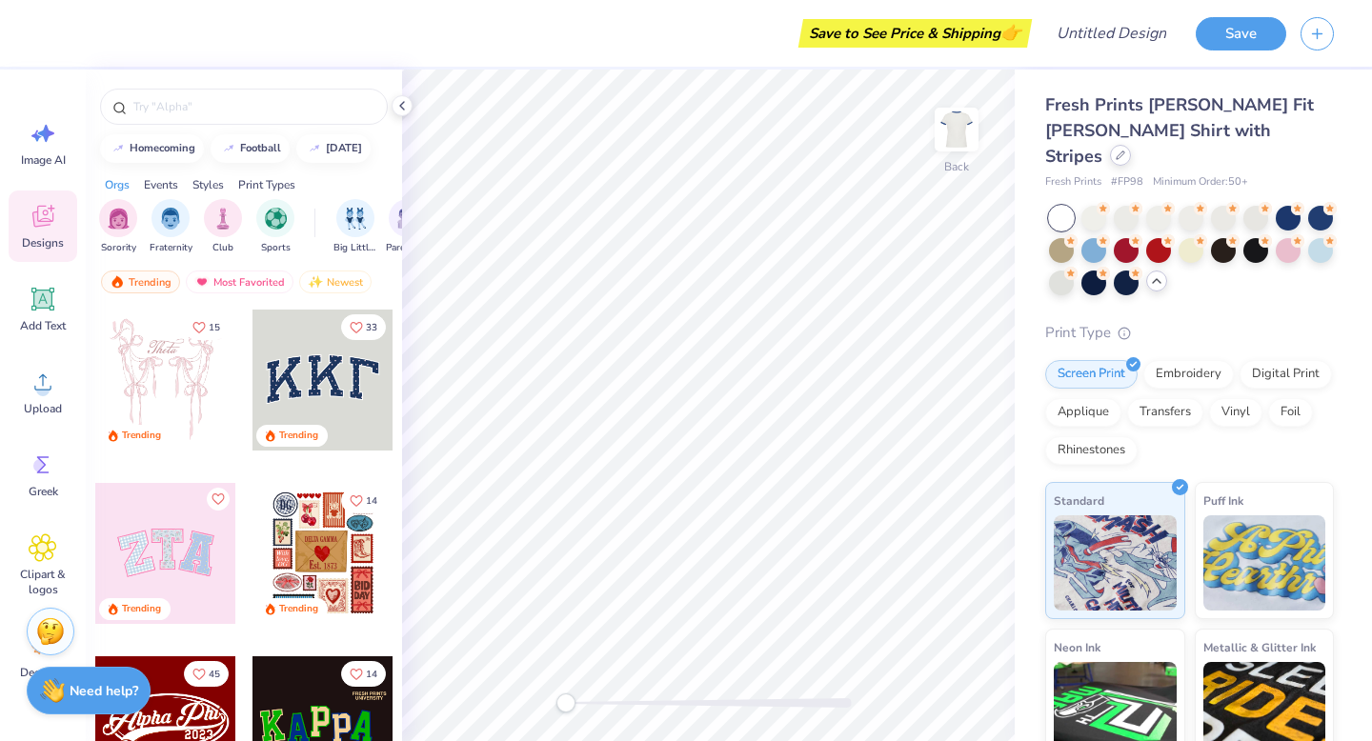
click at [1125, 151] on icon at bounding box center [1120, 156] width 10 height 10
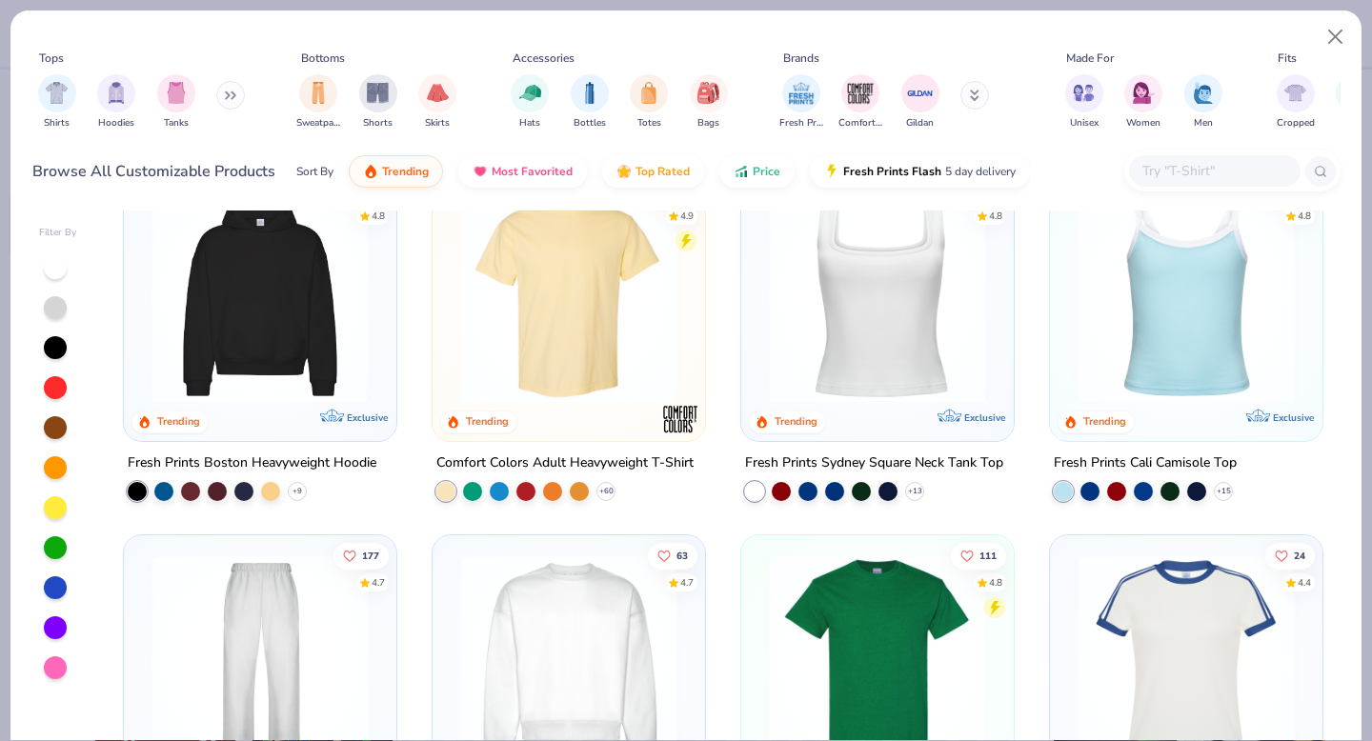
scroll to position [371, 0]
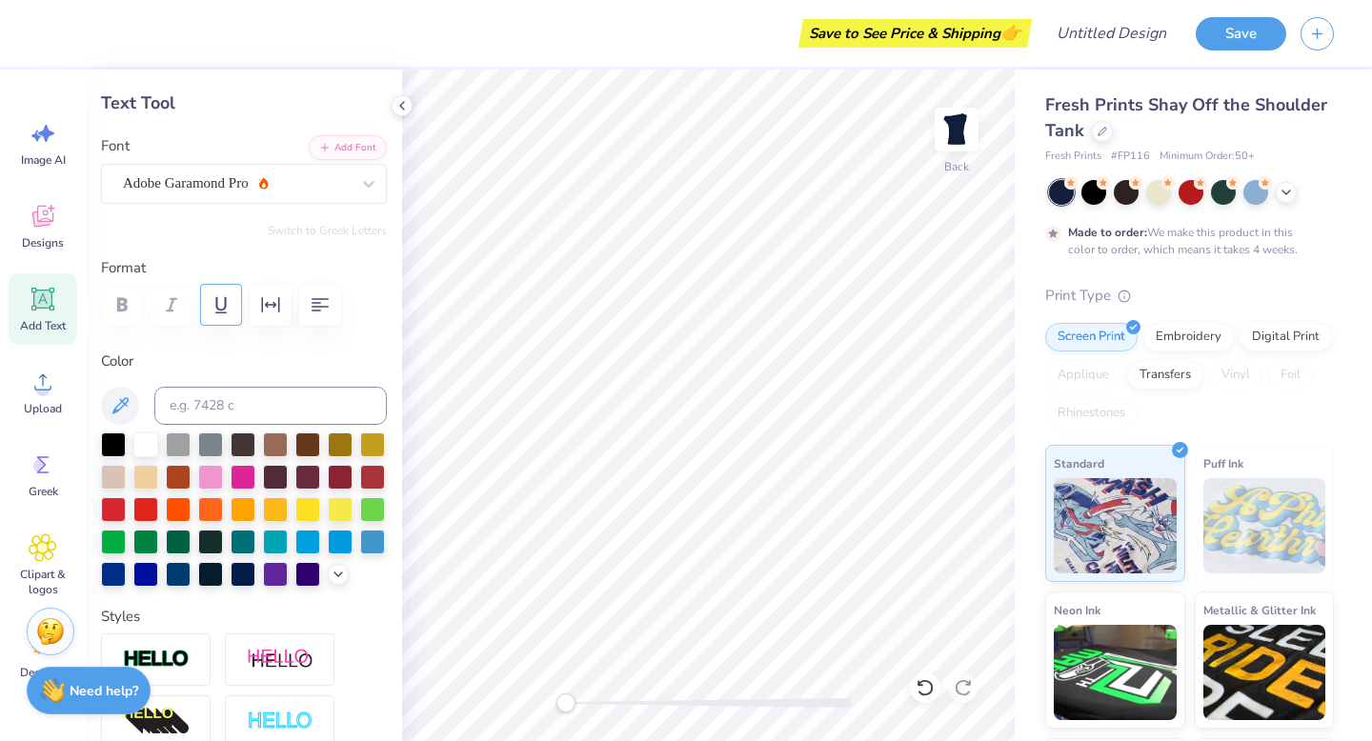
scroll to position [26, 0]
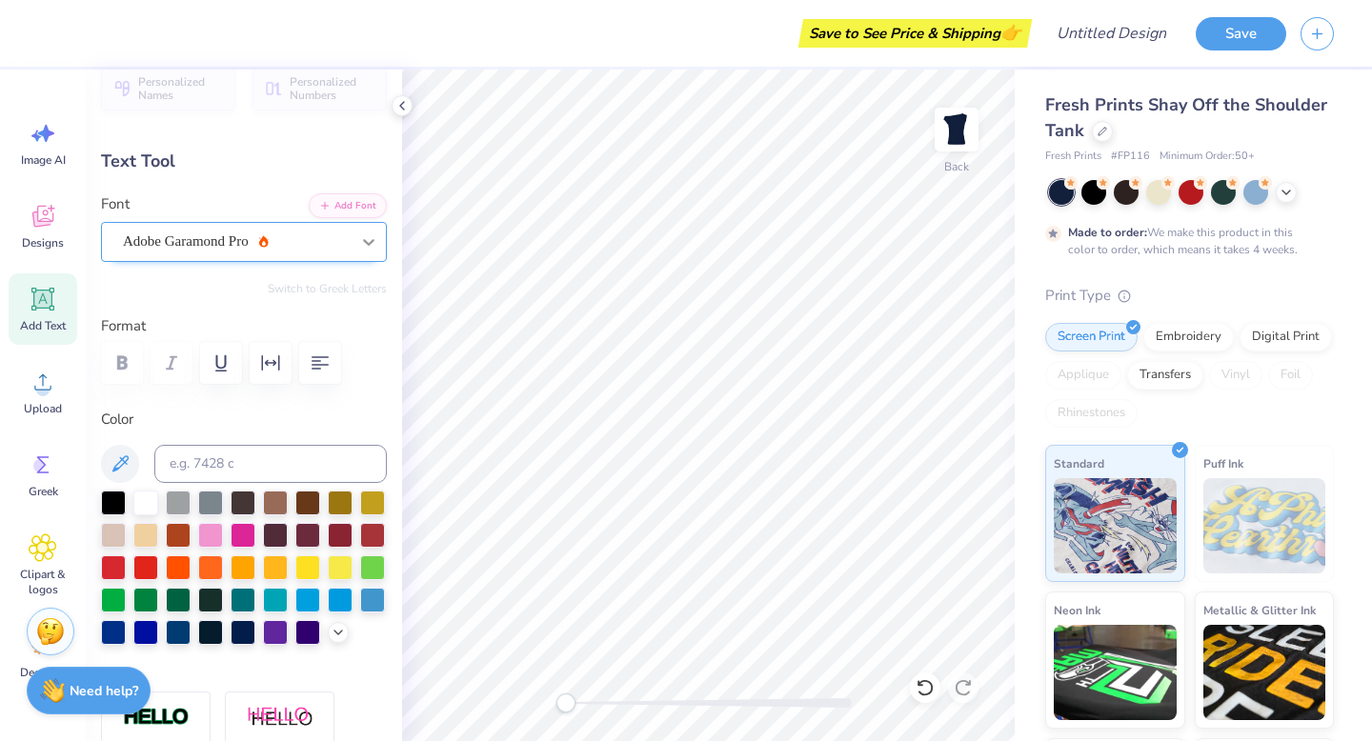
click at [355, 225] on div at bounding box center [368, 242] width 34 height 34
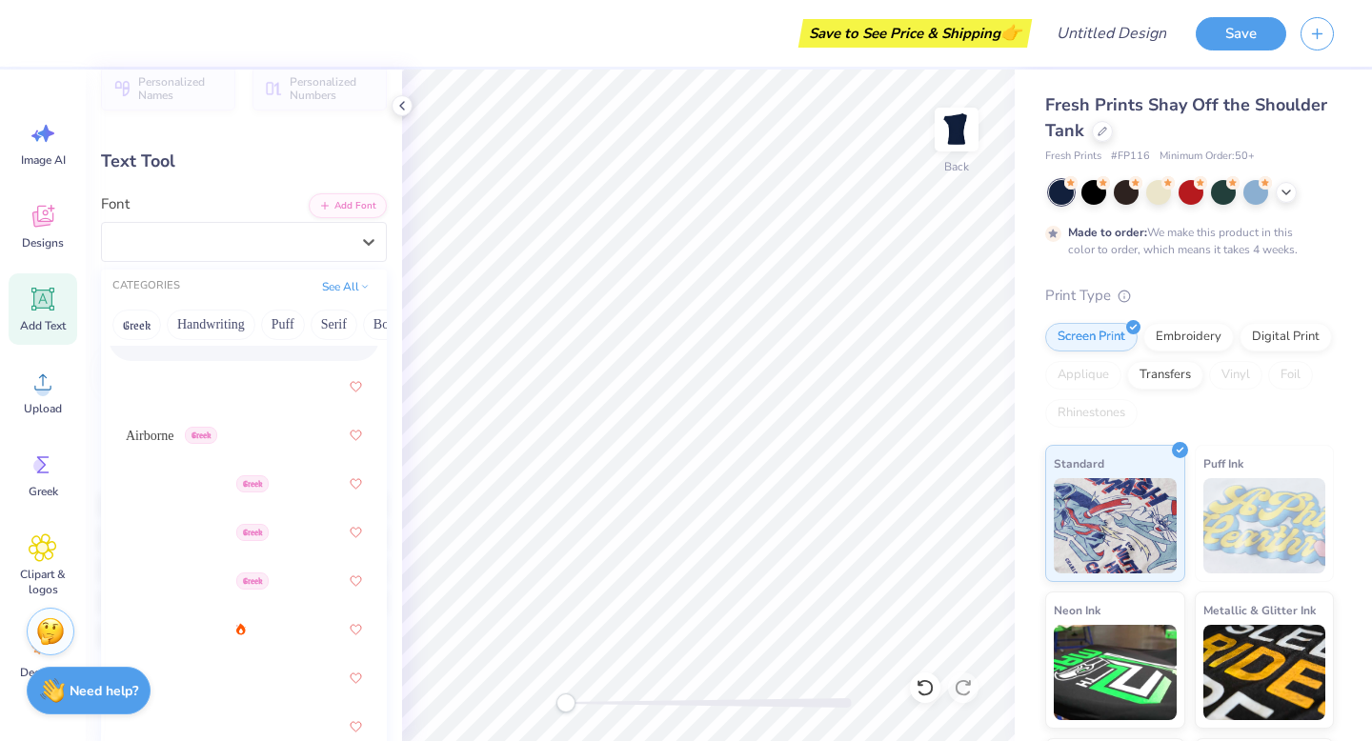
scroll to position [818, 0]
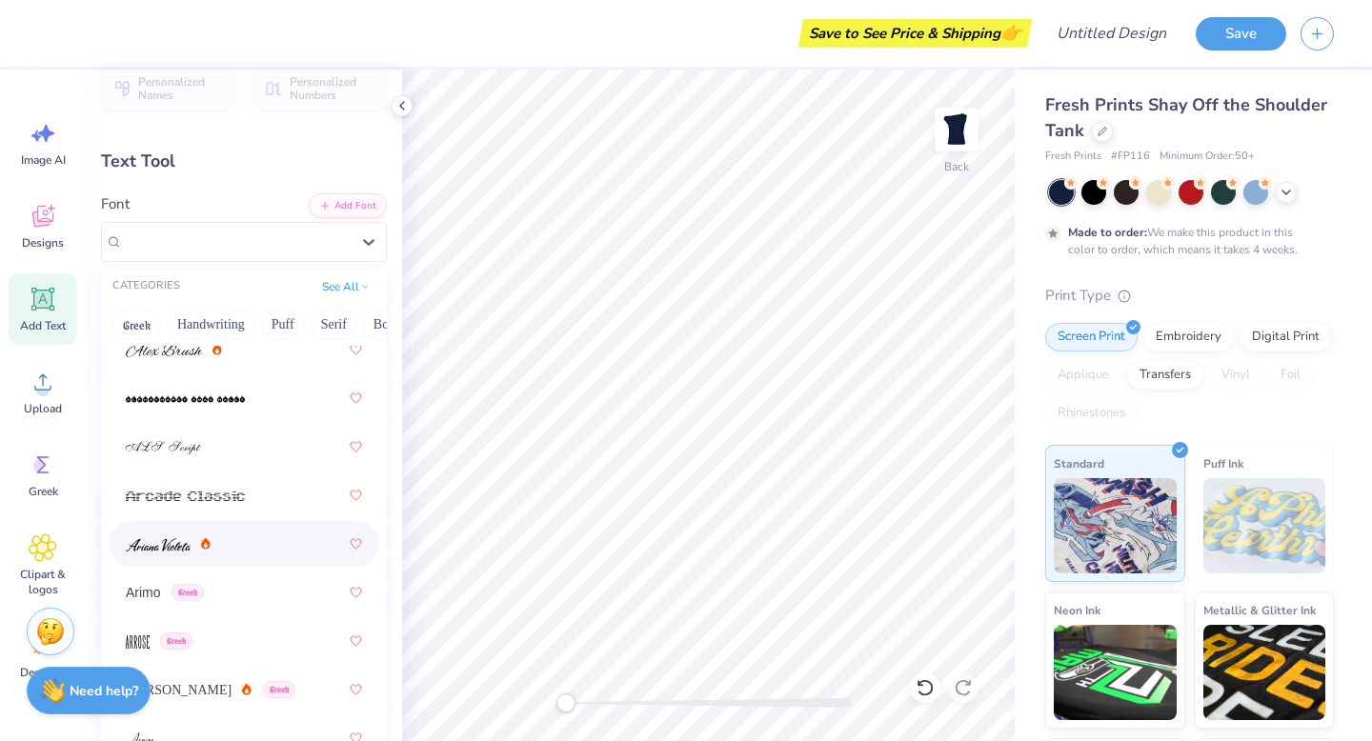
click at [233, 539] on div at bounding box center [244, 544] width 236 height 34
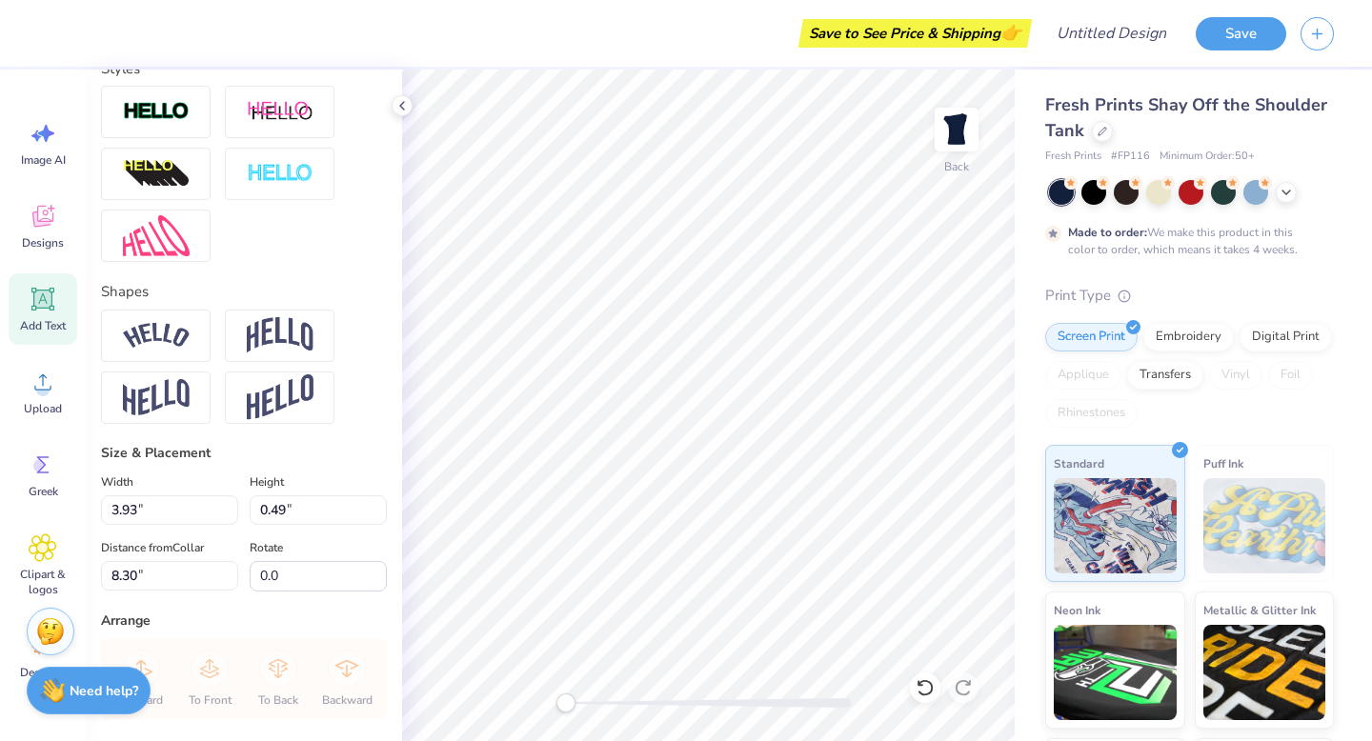
scroll to position [637, 0]
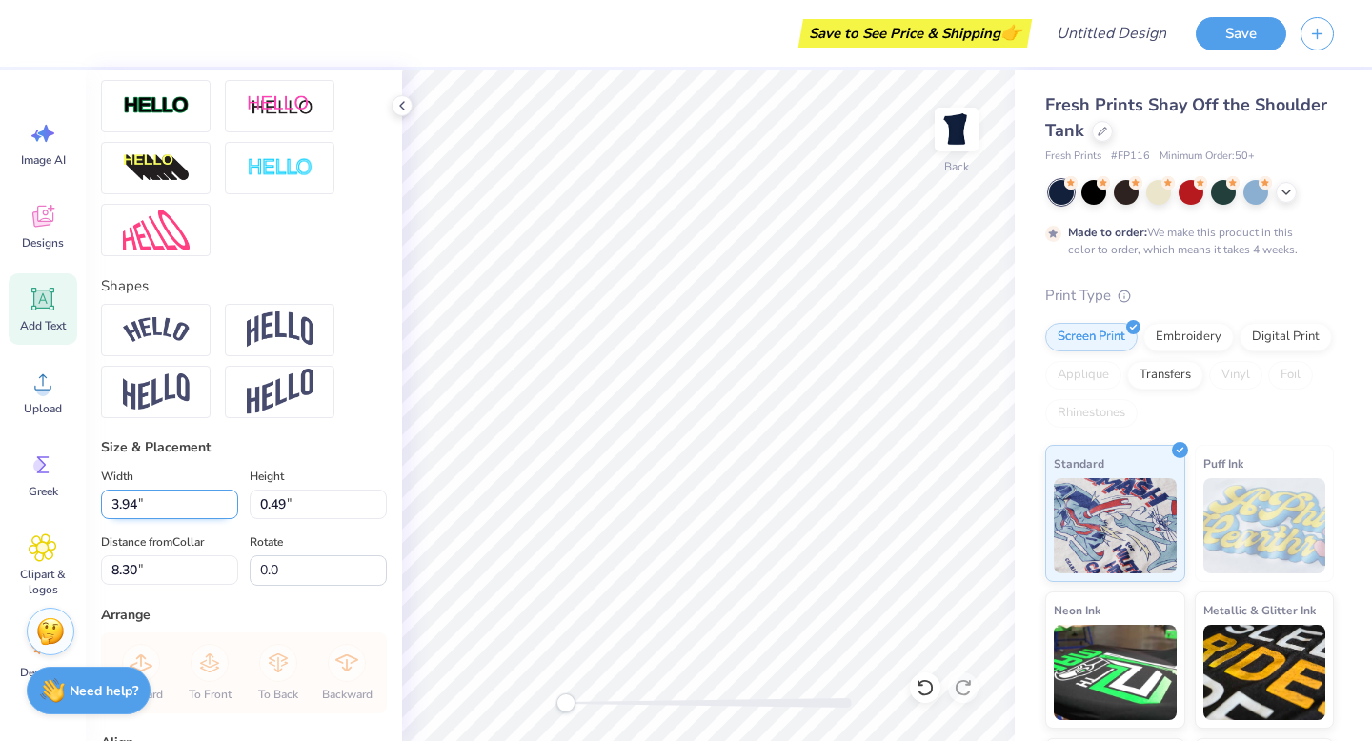
click at [232, 498] on input "3.94" at bounding box center [169, 505] width 137 height 30
click at [232, 498] on input "3.95" at bounding box center [169, 505] width 137 height 30
click at [232, 498] on input "3.96" at bounding box center [169, 505] width 137 height 30
click at [232, 498] on input "3.97" at bounding box center [169, 505] width 137 height 30
click at [231, 498] on input "3.98" at bounding box center [169, 505] width 137 height 30
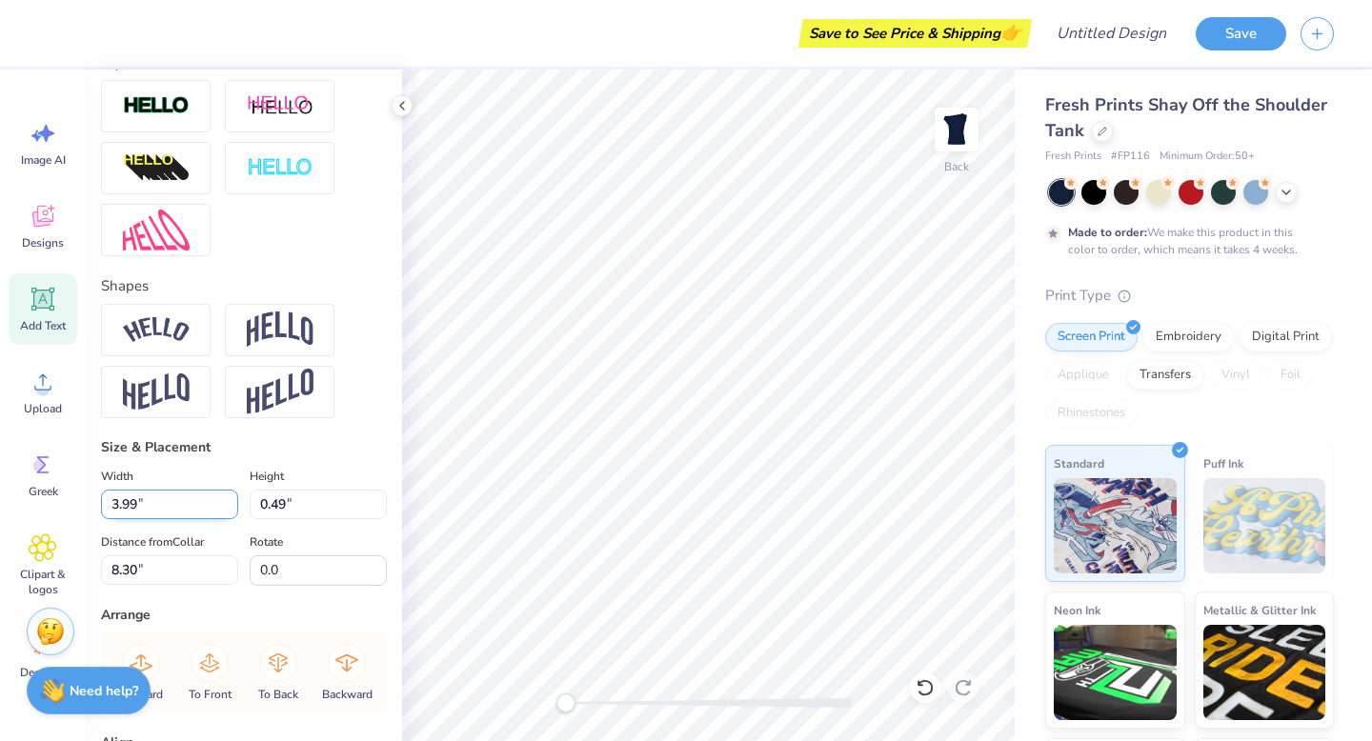
click at [231, 498] on input "3.99" at bounding box center [169, 505] width 137 height 30
click at [231, 498] on input "4" at bounding box center [169, 505] width 137 height 30
click at [231, 498] on input "4.01" at bounding box center [169, 505] width 137 height 30
click at [231, 498] on input "4.02" at bounding box center [169, 505] width 137 height 30
click at [231, 498] on input "4.03" at bounding box center [169, 505] width 137 height 30
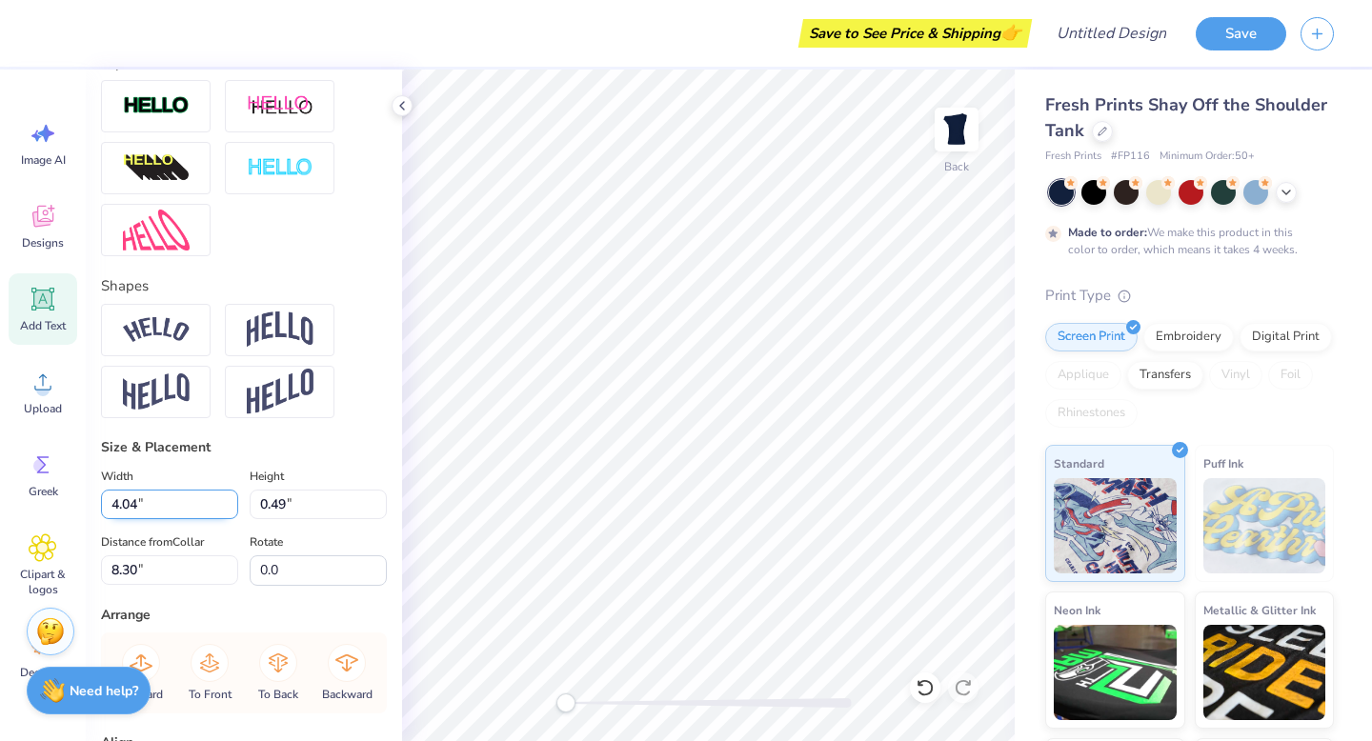
click at [231, 498] on input "4.04" at bounding box center [169, 505] width 137 height 30
click at [231, 498] on input "4.05" at bounding box center [169, 505] width 137 height 30
click at [231, 498] on input "4.06" at bounding box center [169, 505] width 137 height 30
click at [231, 498] on input "4.07" at bounding box center [169, 505] width 137 height 30
click at [231, 498] on input "4.08" at bounding box center [169, 505] width 137 height 30
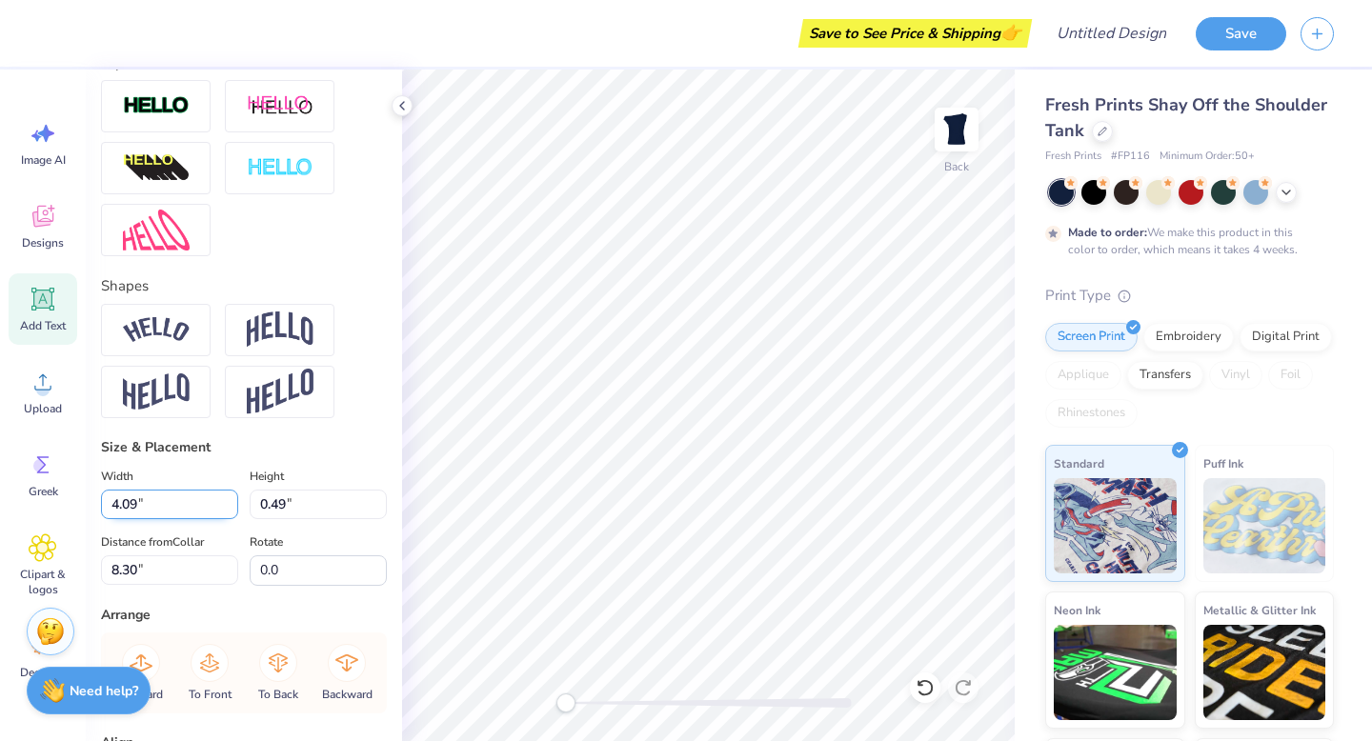
click at [231, 498] on input "4.09" at bounding box center [169, 505] width 137 height 30
type input "4.1"
click at [231, 498] on input "4.1" at bounding box center [169, 505] width 137 height 30
click at [377, 502] on input "0.5" at bounding box center [318, 505] width 137 height 30
click at [377, 502] on input "0.51" at bounding box center [318, 505] width 137 height 30
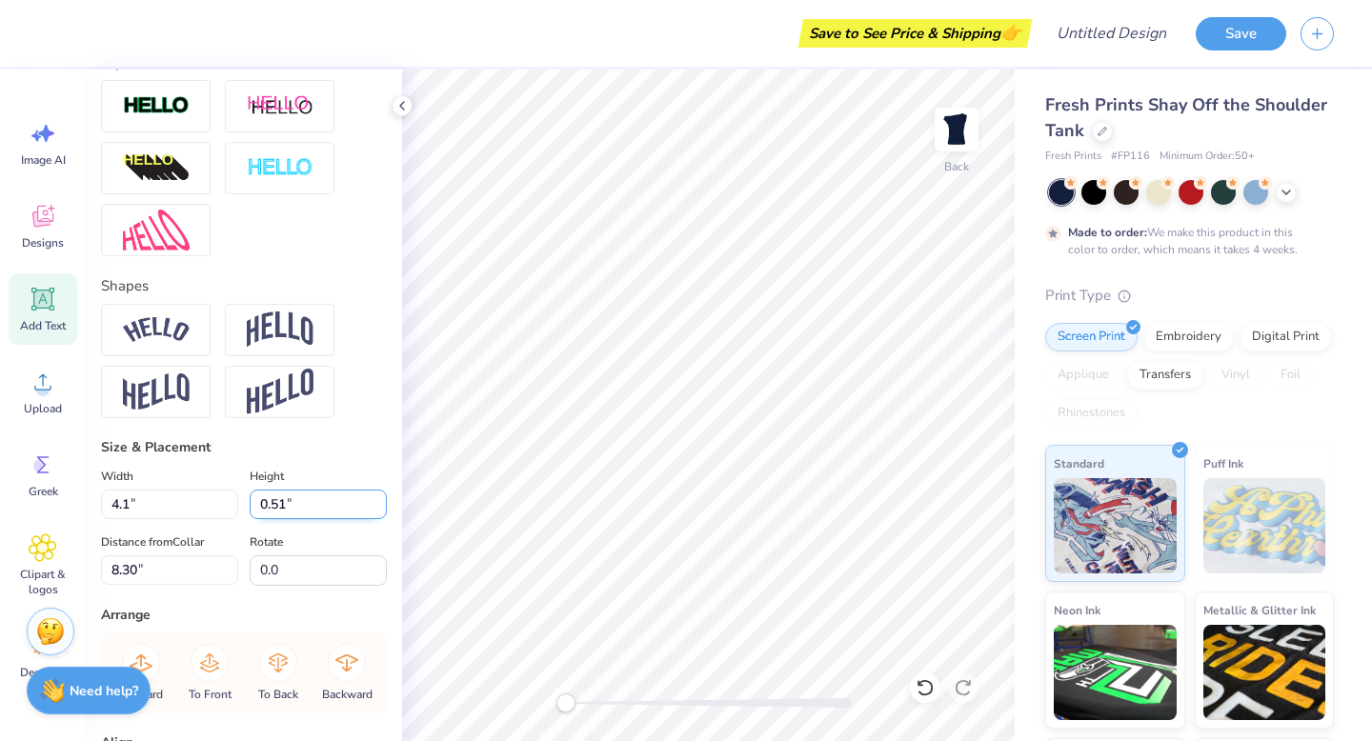
type input "0.52"
click at [377, 497] on input "0.52" at bounding box center [318, 505] width 137 height 30
type input "2.53"
type input "0.53"
type input "8.28"
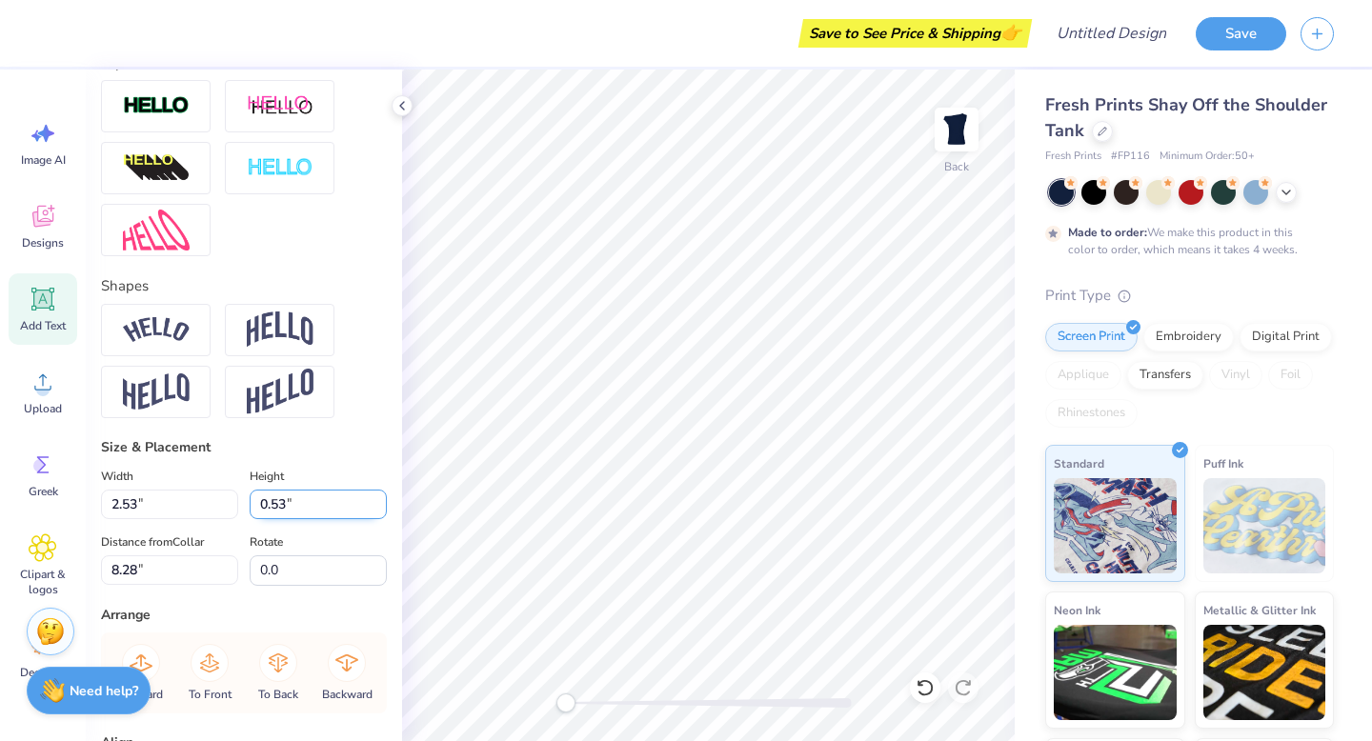
click at [377, 497] on input "0.53" at bounding box center [318, 505] width 137 height 30
click at [377, 497] on input "0.54" at bounding box center [318, 505] width 137 height 30
click at [377, 497] on input "0.55" at bounding box center [318, 505] width 137 height 30
click at [377, 497] on input "0.56" at bounding box center [318, 505] width 137 height 30
click at [377, 497] on input "0.57" at bounding box center [318, 505] width 137 height 30
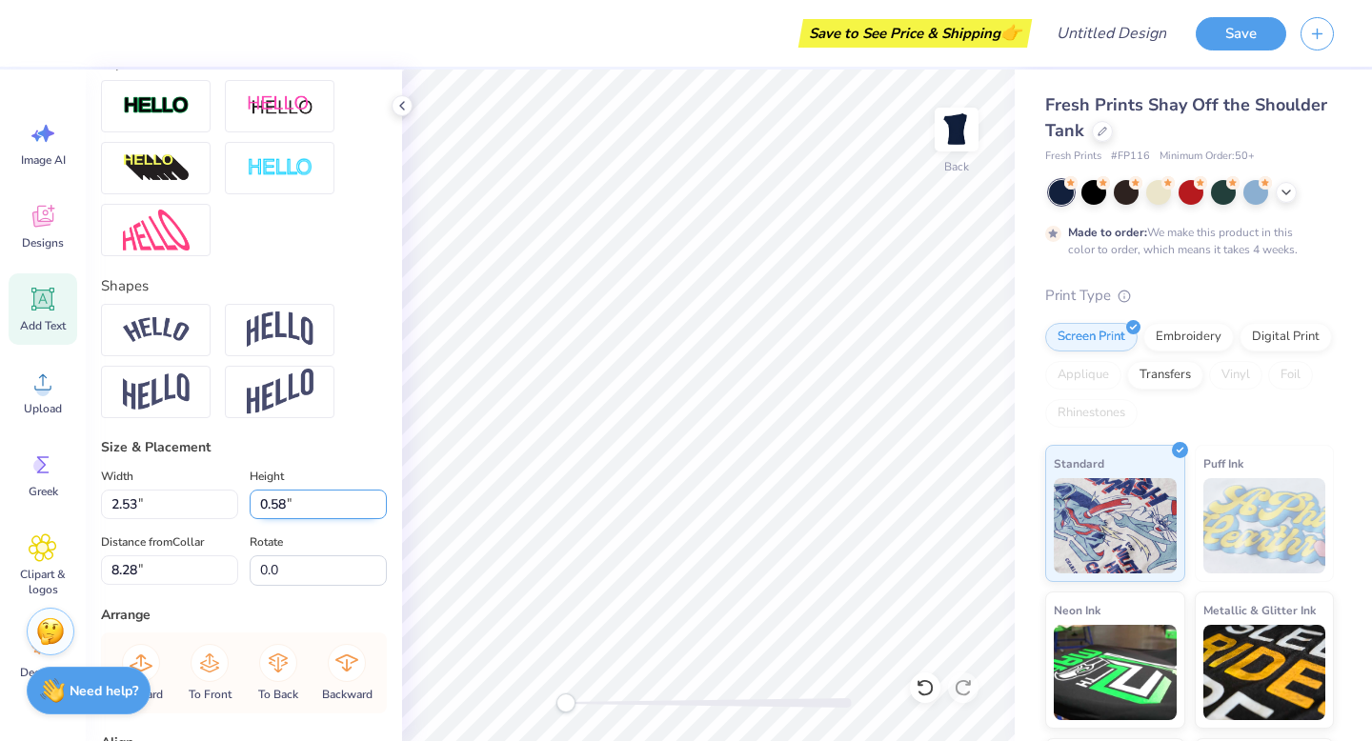
click at [377, 497] on input "0.58" at bounding box center [318, 505] width 137 height 30
click at [377, 497] on input "0.59" at bounding box center [318, 505] width 137 height 30
click at [377, 497] on input "0.6" at bounding box center [318, 505] width 137 height 30
click at [377, 497] on input "0.61" at bounding box center [318, 505] width 137 height 30
click at [377, 497] on input "0.62" at bounding box center [318, 505] width 137 height 30
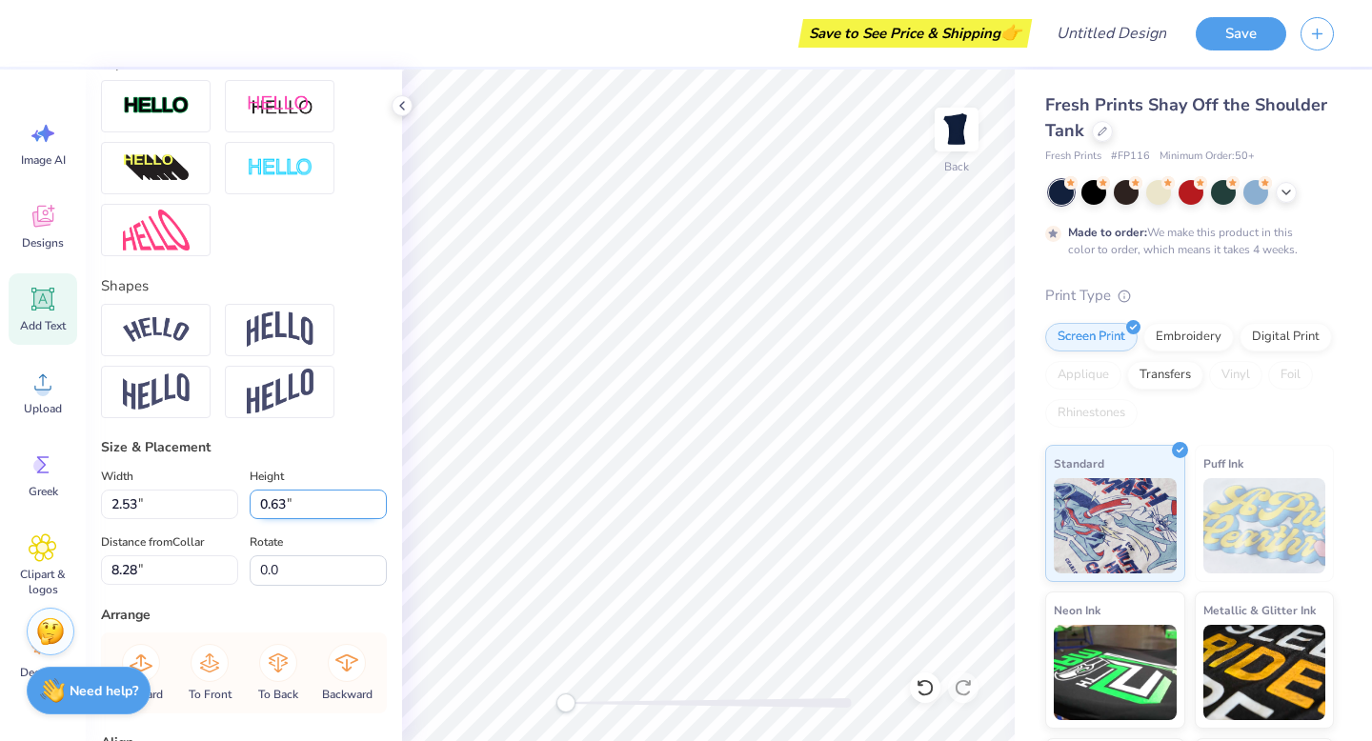
click at [377, 497] on input "0.63" at bounding box center [318, 505] width 137 height 30
type input "1.18"
click at [377, 497] on input "1.18" at bounding box center [318, 505] width 137 height 30
click at [368, 533] on div "Rotate 0.0" at bounding box center [318, 558] width 137 height 55
type input "5.53"
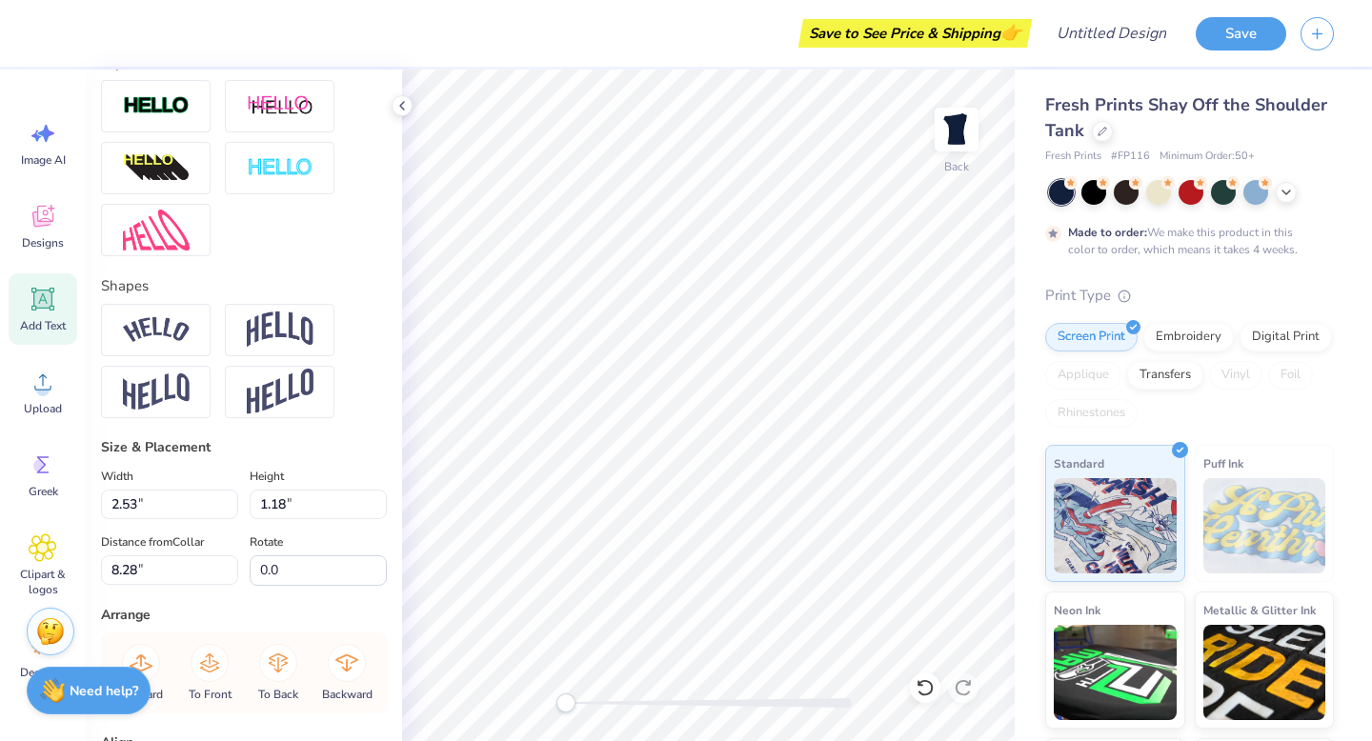
type input "7.96"
click at [356, 498] on input "1.18" at bounding box center [318, 505] width 137 height 30
click at [387, 511] on div "Personalized Names Personalized Numbers Text Tool Add Font Font Ariana Violeta …" at bounding box center [244, 406] width 316 height 672
click at [388, 512] on div "Personalized Names Personalized Numbers Text Tool Add Font Font Ariana Violeta …" at bounding box center [244, 406] width 316 height 672
click at [373, 509] on input "1.17" at bounding box center [318, 505] width 137 height 30
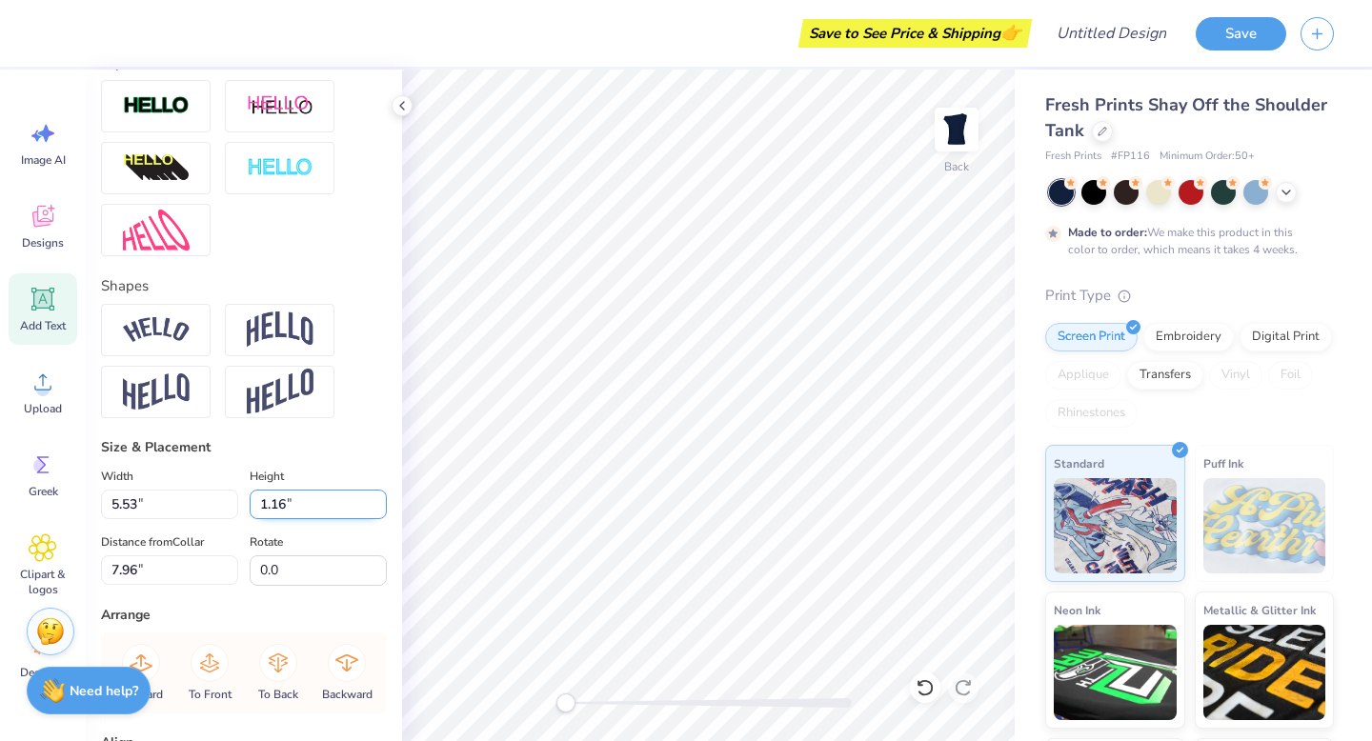
click at [379, 509] on input "1.16" at bounding box center [318, 505] width 137 height 30
click at [379, 509] on input "1.15" at bounding box center [318, 505] width 137 height 30
click at [379, 509] on input "1.14" at bounding box center [318, 505] width 137 height 30
click at [379, 509] on input "1.13" at bounding box center [318, 505] width 137 height 30
click at [379, 509] on input "1.12" at bounding box center [318, 505] width 137 height 30
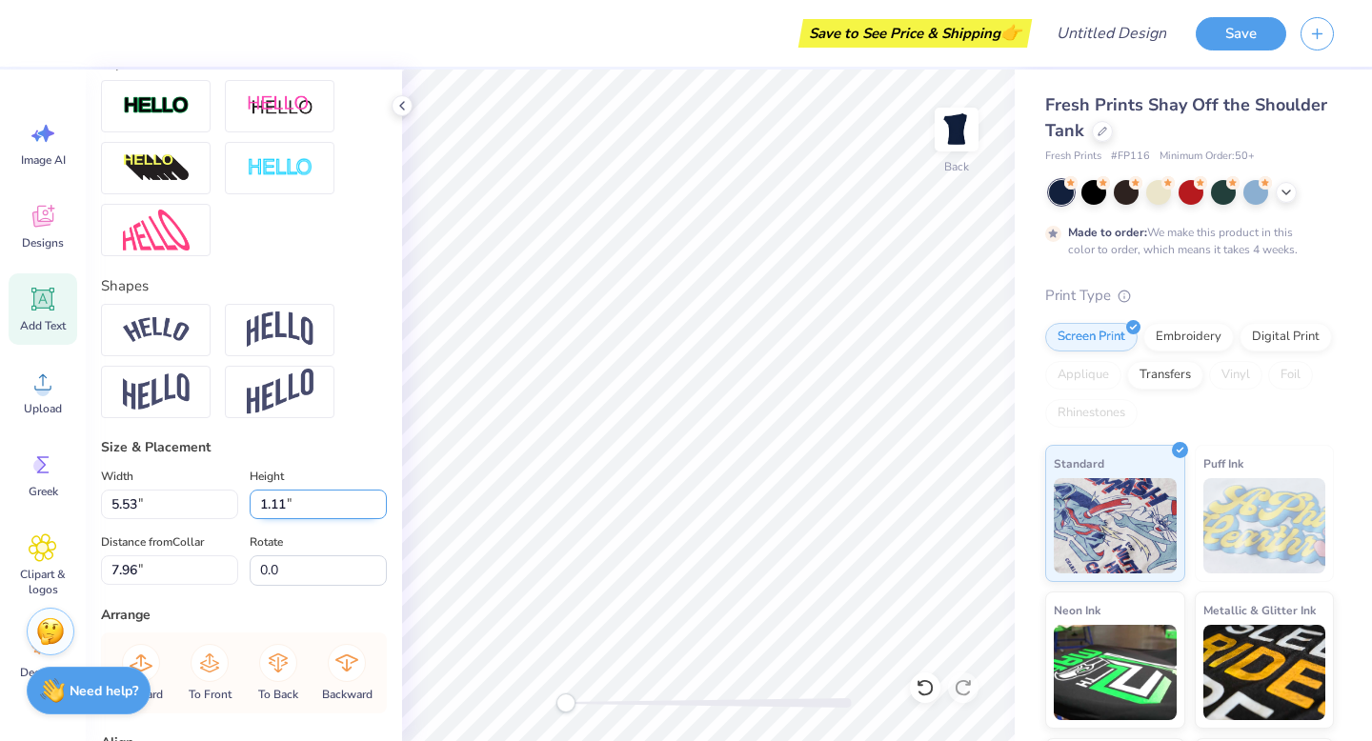
click at [379, 509] on input "1.11" at bounding box center [318, 505] width 137 height 30
click at [379, 509] on input "1.1" at bounding box center [318, 505] width 137 height 30
click at [379, 509] on input "1.09" at bounding box center [318, 505] width 137 height 30
click at [379, 509] on input "1.08" at bounding box center [318, 505] width 137 height 30
click at [379, 509] on input "1.07" at bounding box center [318, 505] width 137 height 30
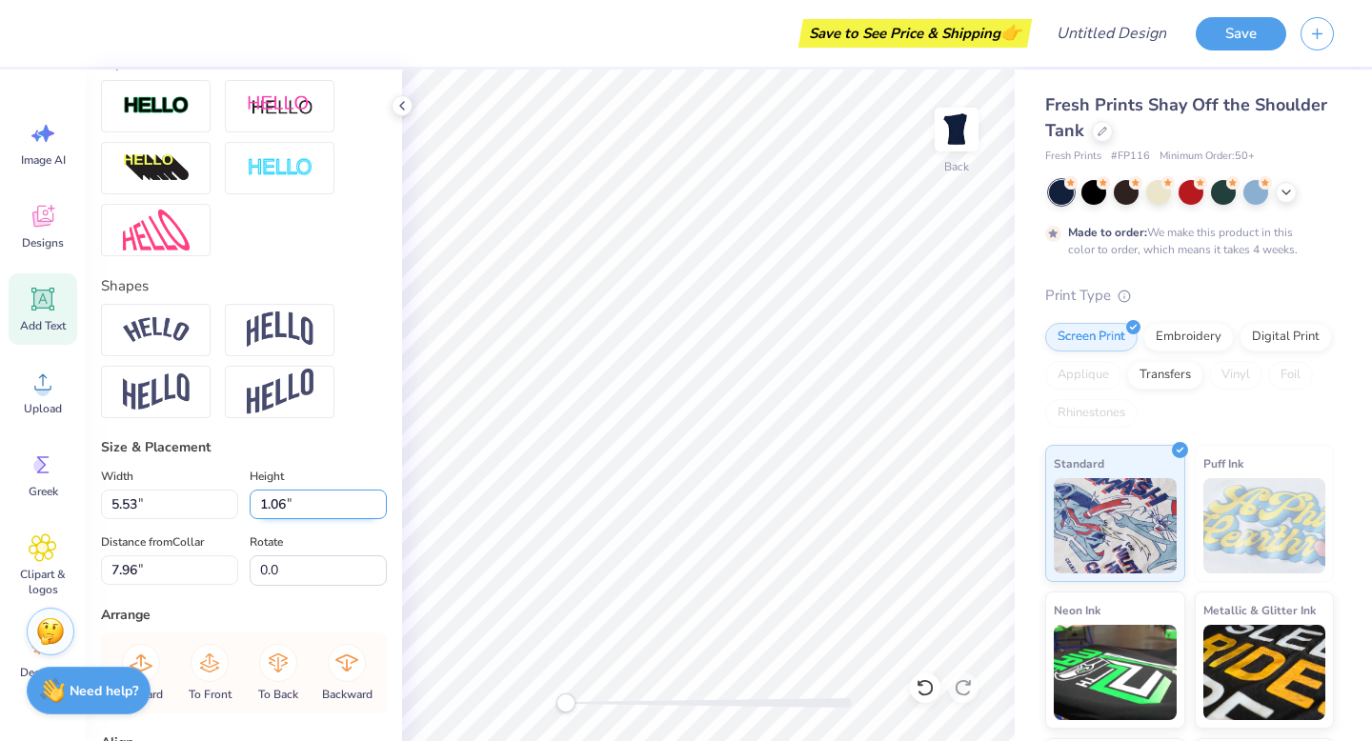
click at [379, 509] on input "1.06" at bounding box center [318, 505] width 137 height 30
click at [379, 509] on input "1.05" at bounding box center [318, 505] width 137 height 30
click at [379, 509] on input "1.04" at bounding box center [318, 505] width 137 height 30
click at [379, 509] on input "1.03" at bounding box center [318, 505] width 137 height 30
type input "1.02"
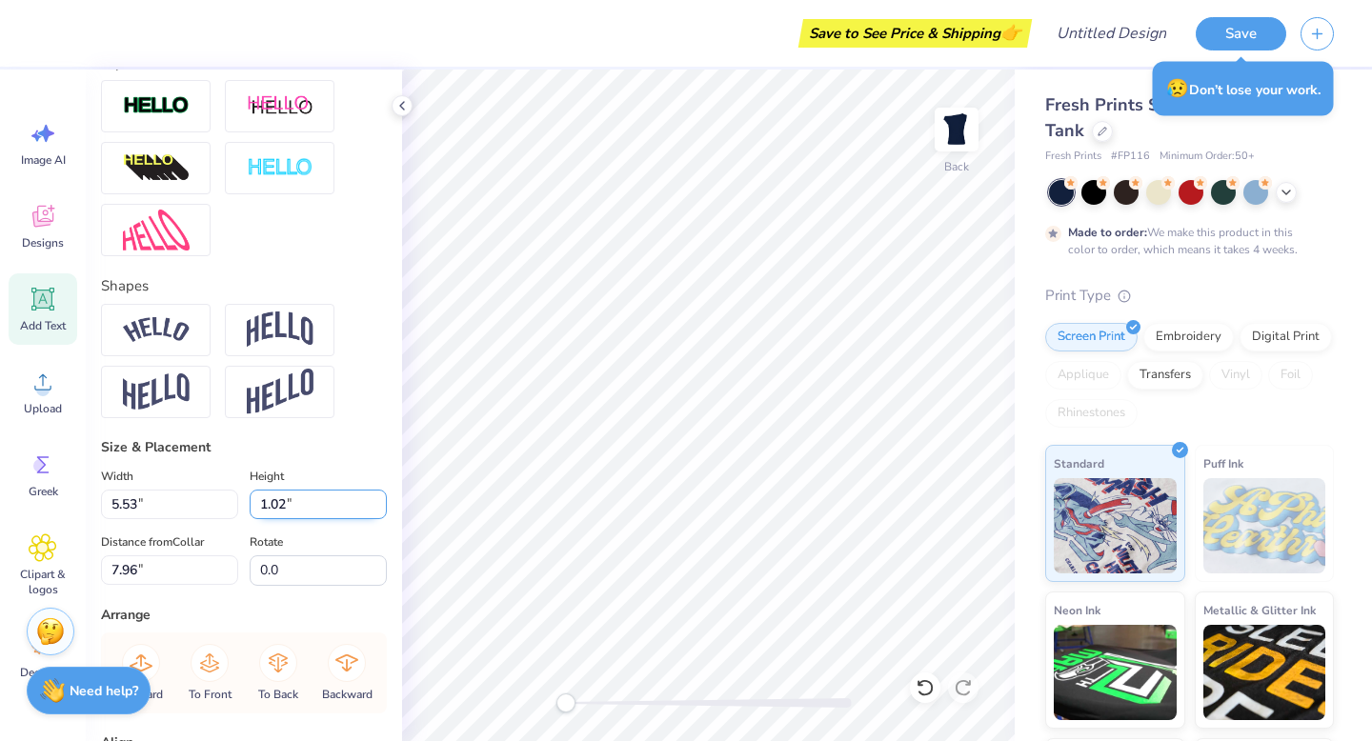
click at [379, 509] on input "1.02" at bounding box center [318, 505] width 137 height 30
click at [359, 527] on div "Width 5.53 5.53 " Height 1.02 1.02 " Distance from Collar 7.96 7.96 " Rotate 0.0" at bounding box center [244, 525] width 286 height 121
type input "4.78"
type input "8.04"
click at [379, 511] on input "1.01" at bounding box center [318, 505] width 137 height 30
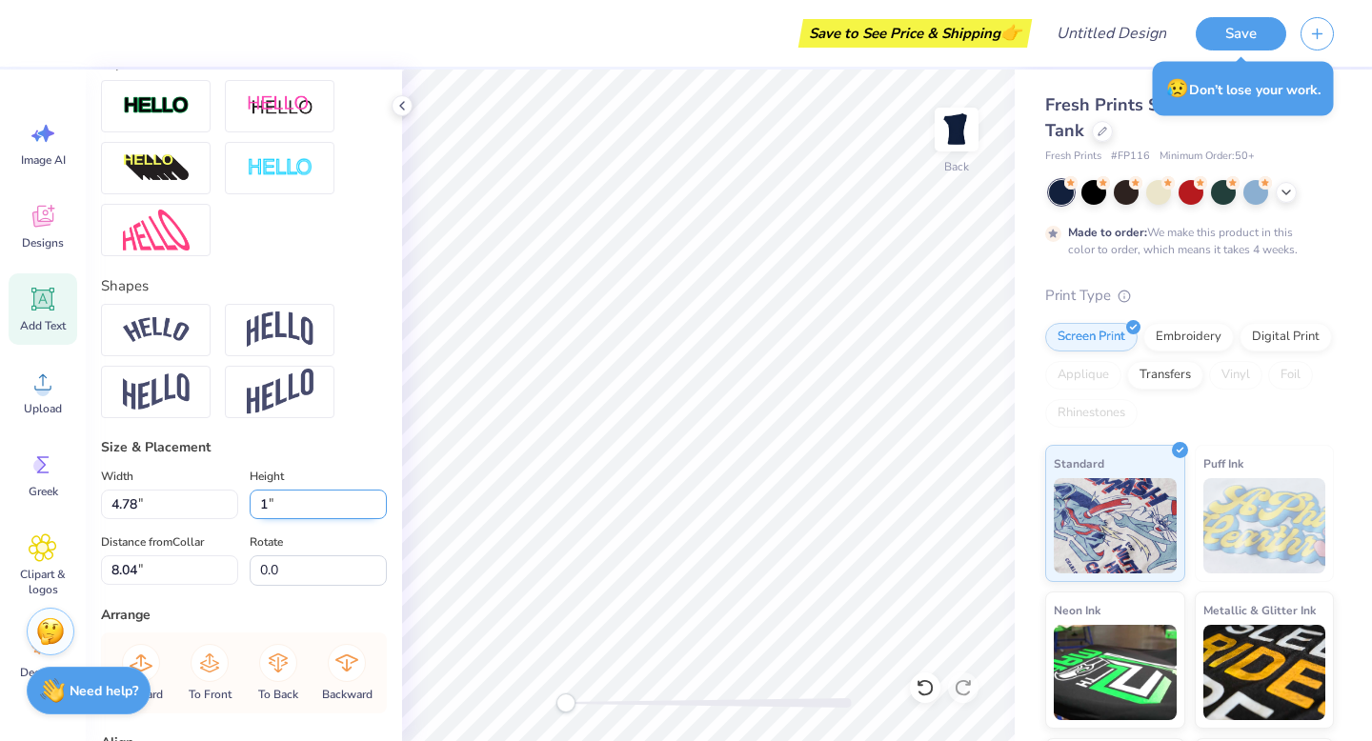
type input "1"
click at [380, 511] on input "1" at bounding box center [318, 505] width 137 height 30
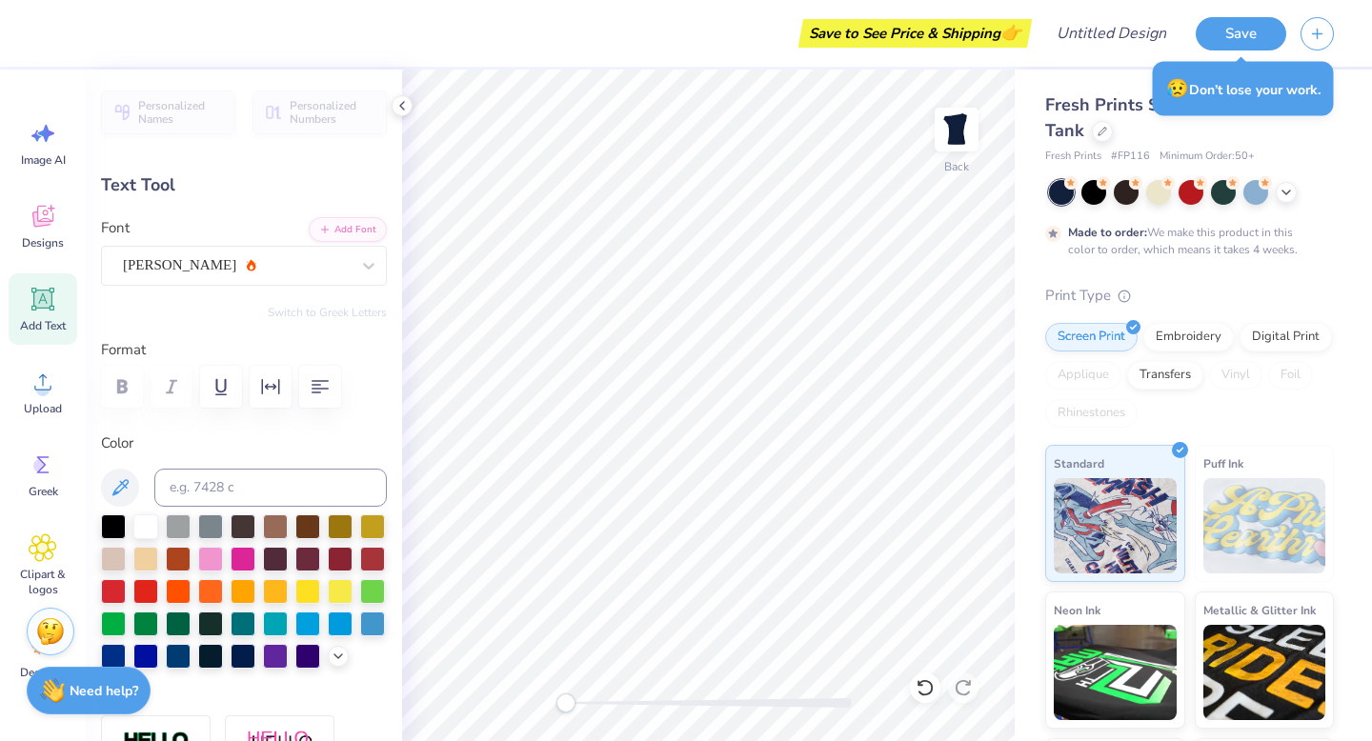
scroll to position [0, 0]
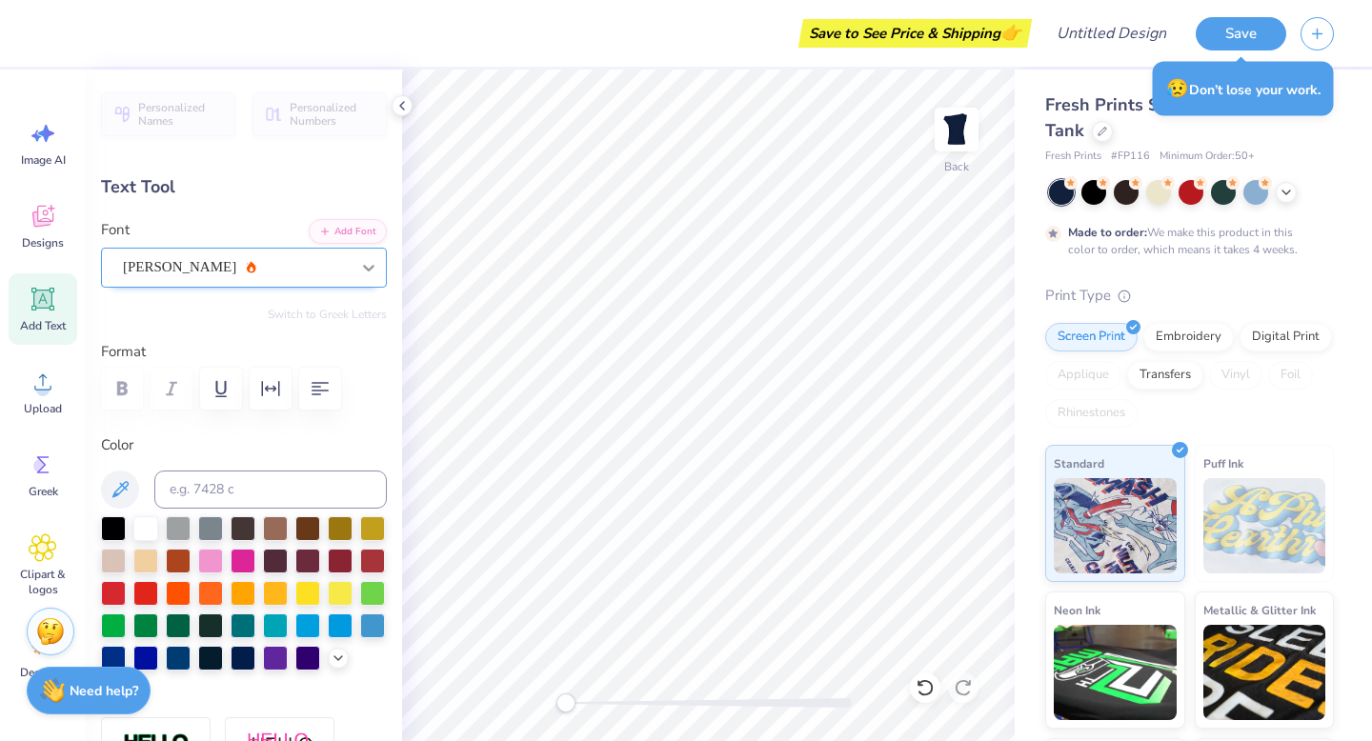
click at [251, 268] on div "Ariana Violeta" at bounding box center [236, 267] width 231 height 30
click at [379, 267] on div at bounding box center [368, 268] width 34 height 34
type input "4.68"
type input "1.00"
type input "8.05"
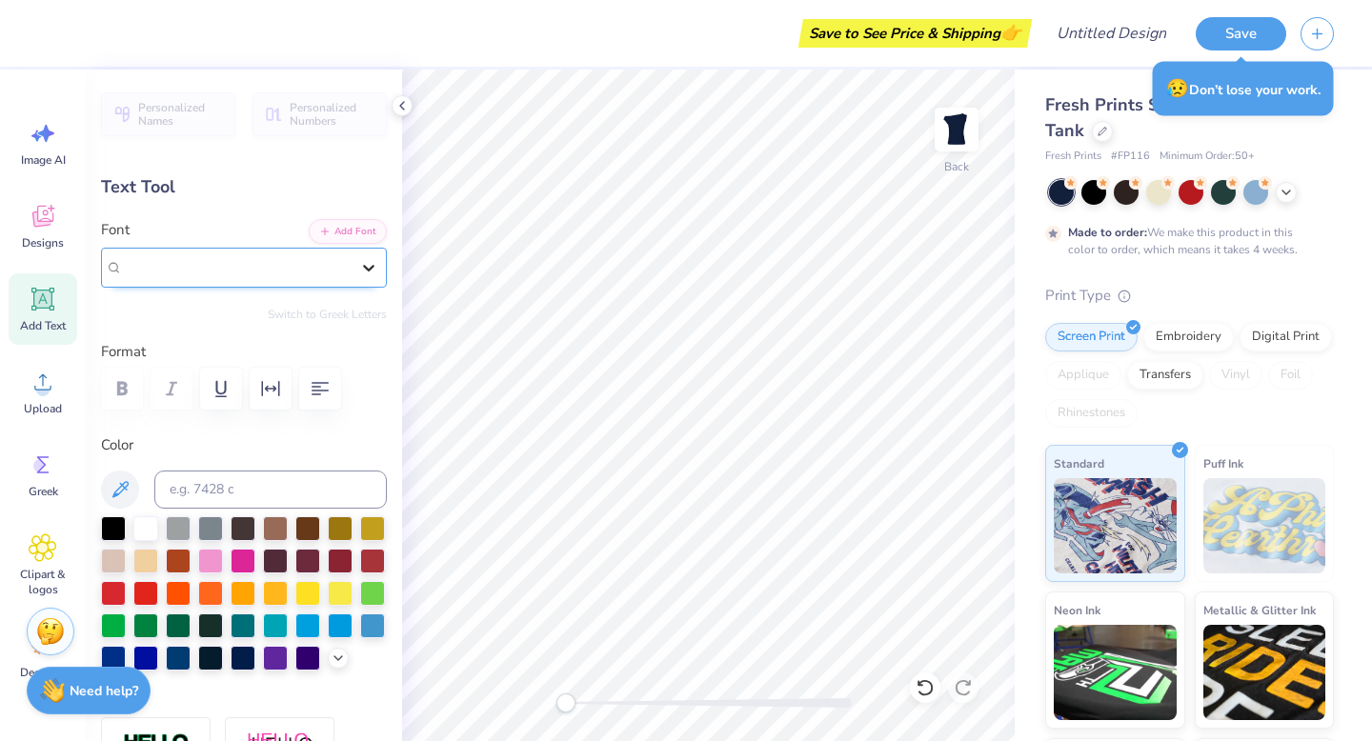
click at [359, 267] on icon at bounding box center [368, 267] width 19 height 19
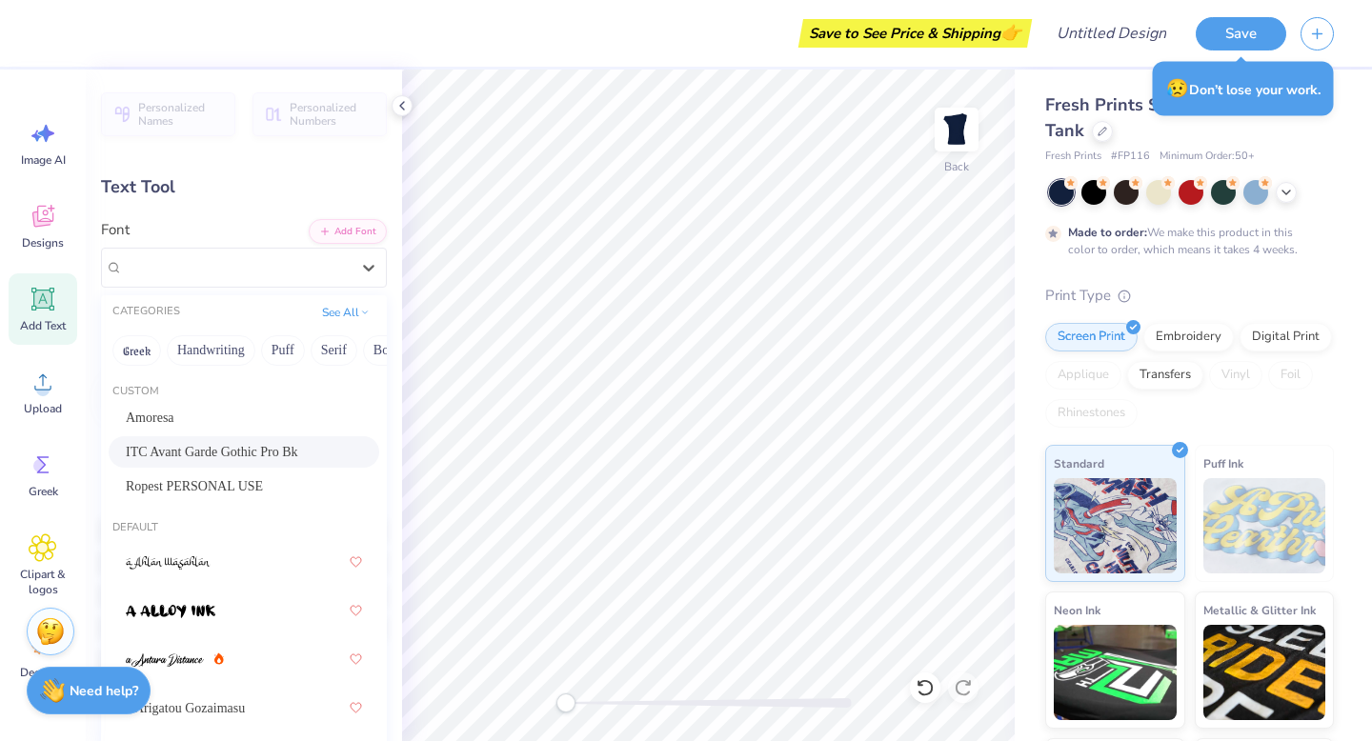
scroll to position [14, 0]
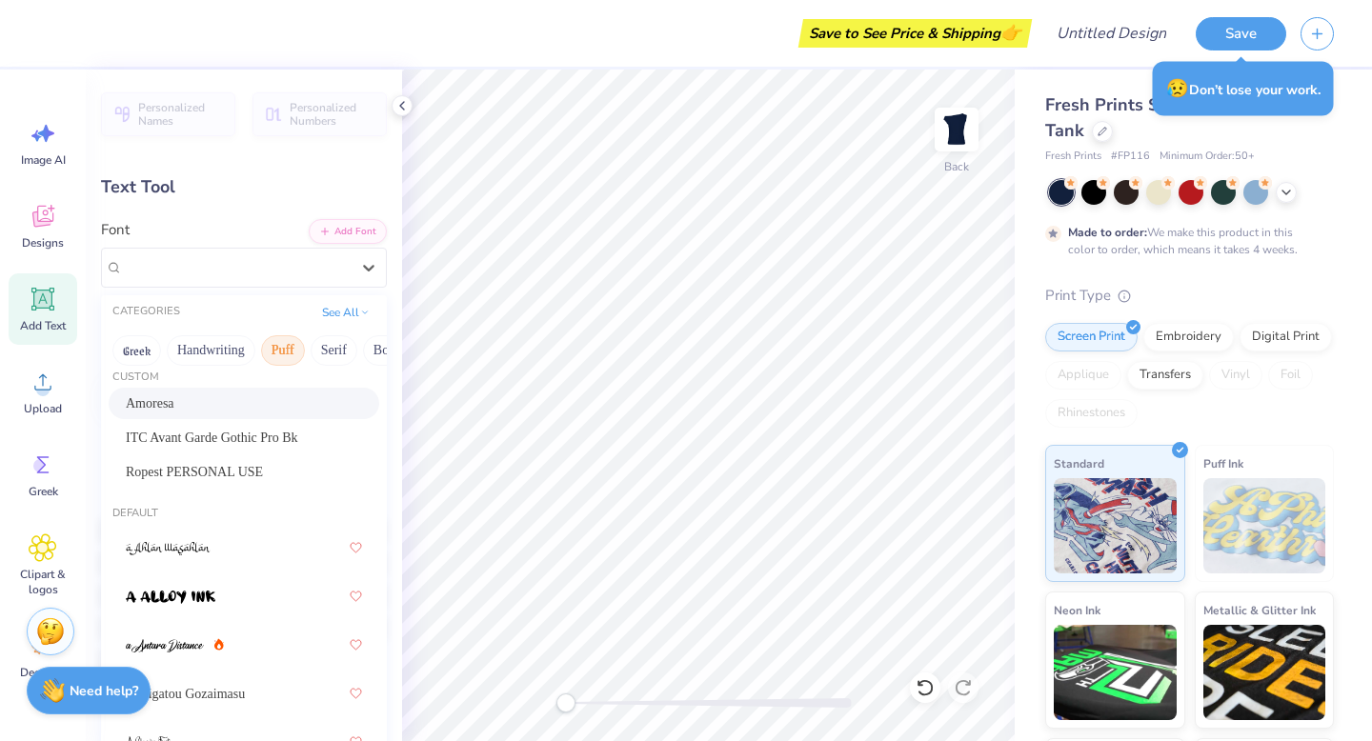
click at [294, 349] on button "Puff" at bounding box center [283, 350] width 44 height 30
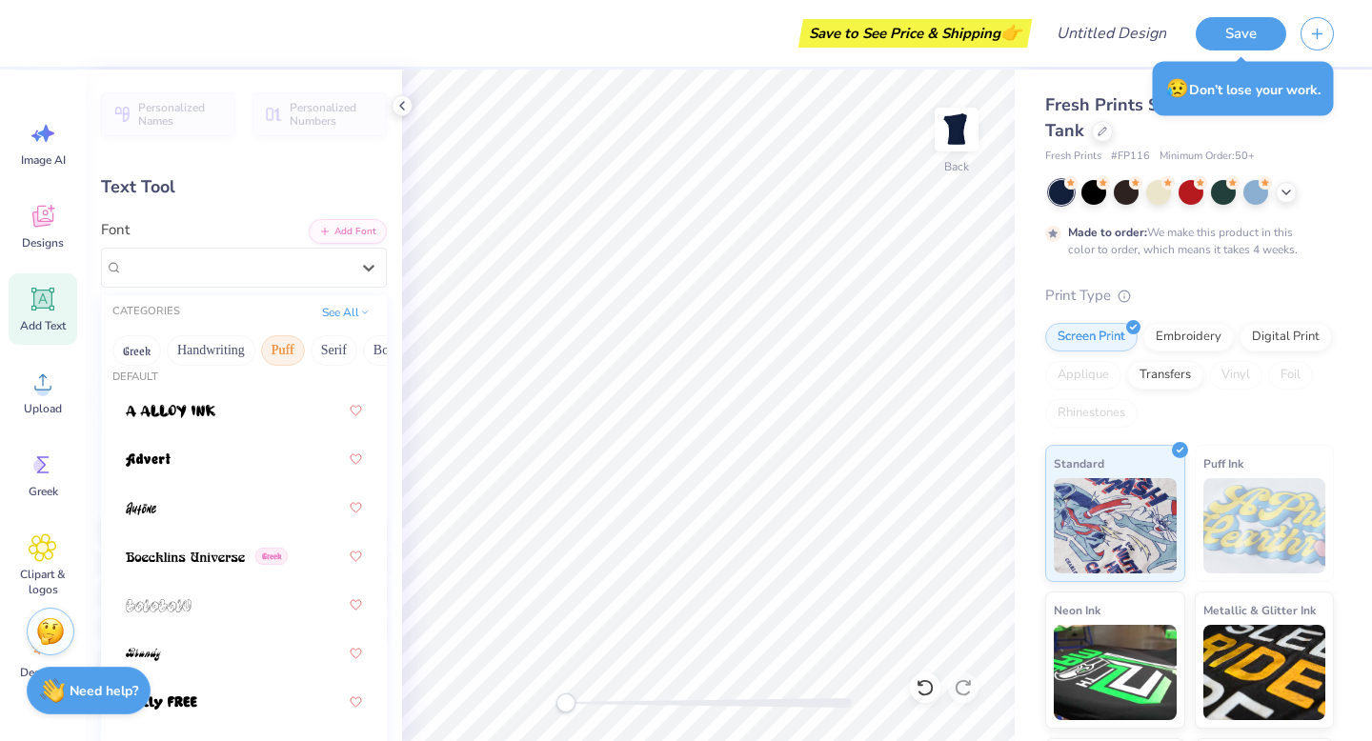
scroll to position [0, 0]
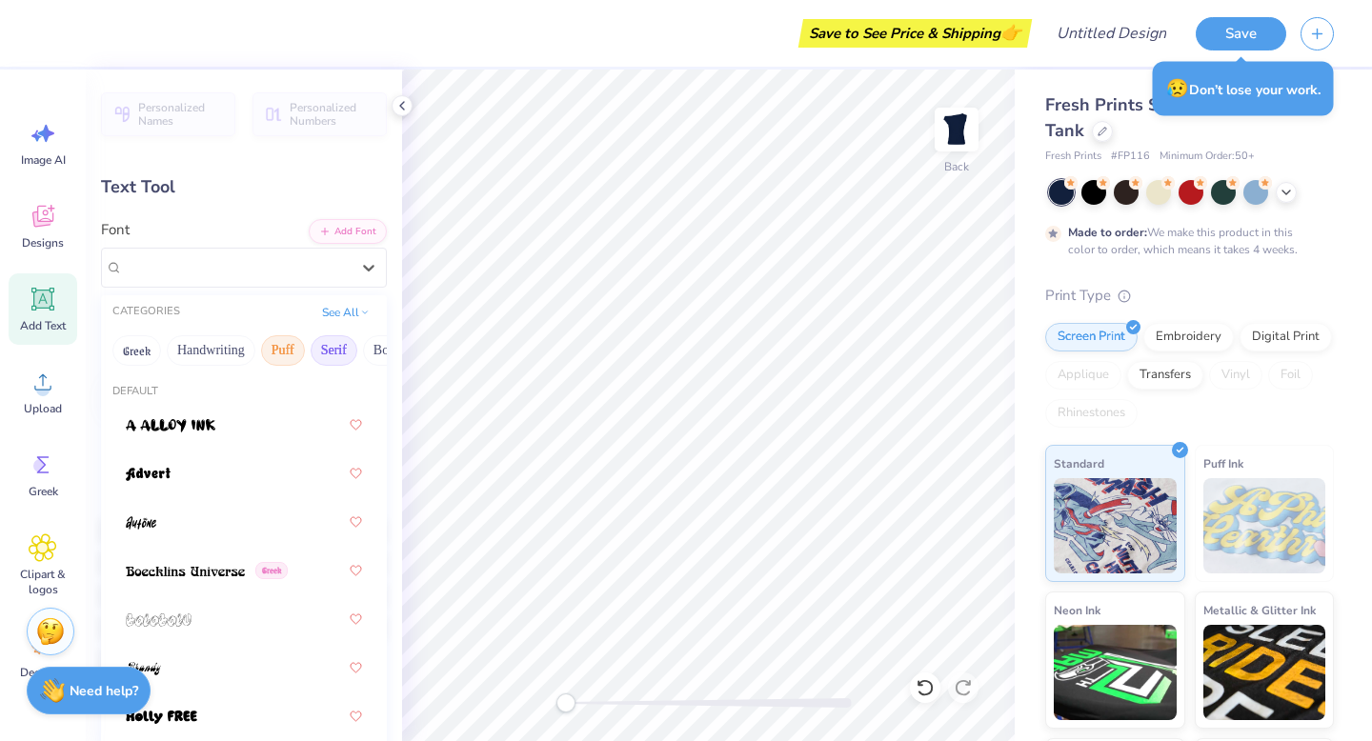
click at [330, 352] on button "Serif" at bounding box center [334, 350] width 47 height 30
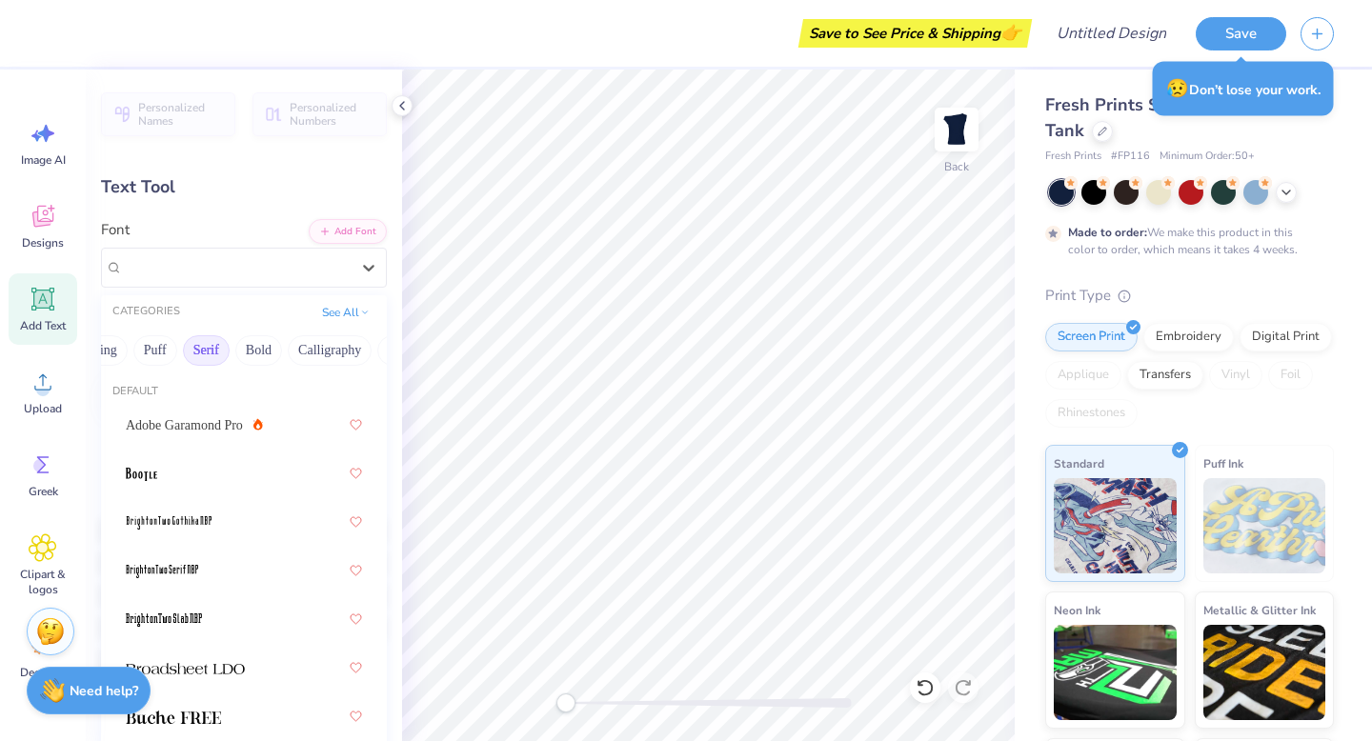
scroll to position [0, 244]
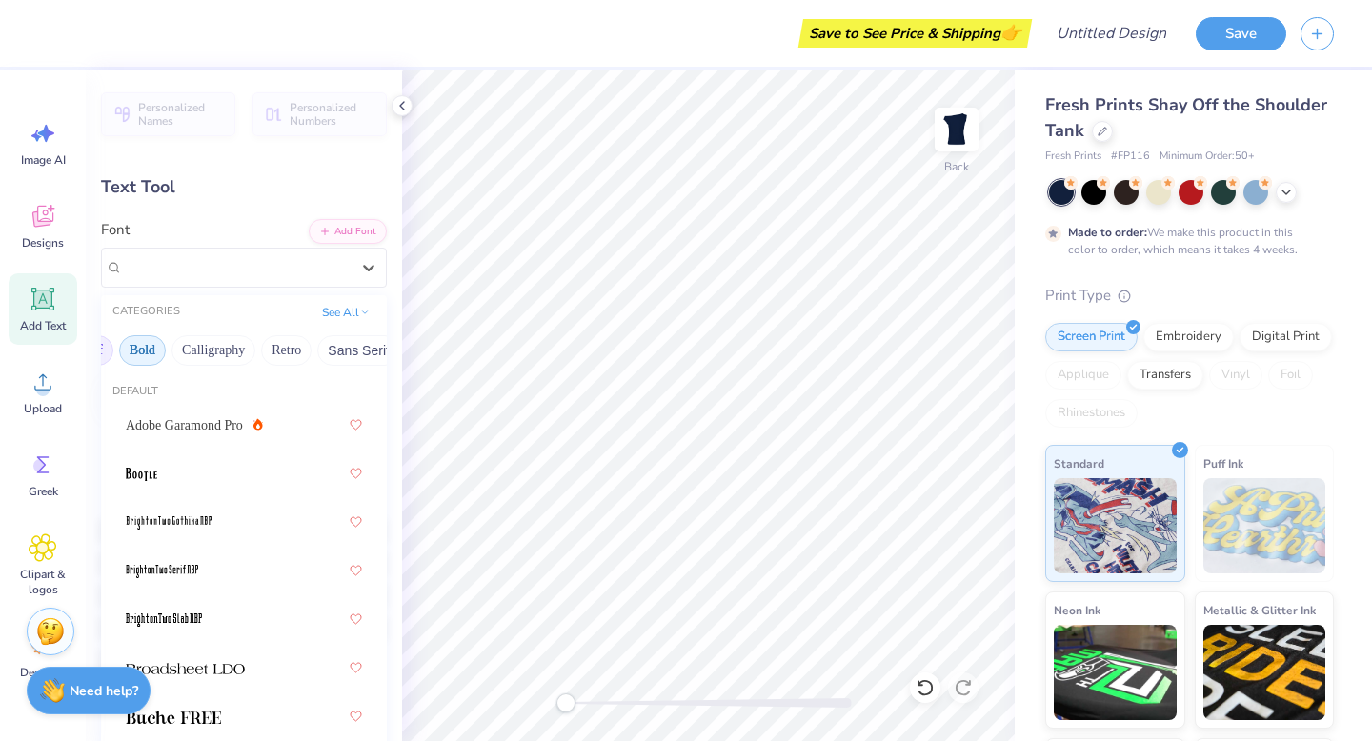
click at [156, 360] on button "Bold" at bounding box center [142, 350] width 47 height 30
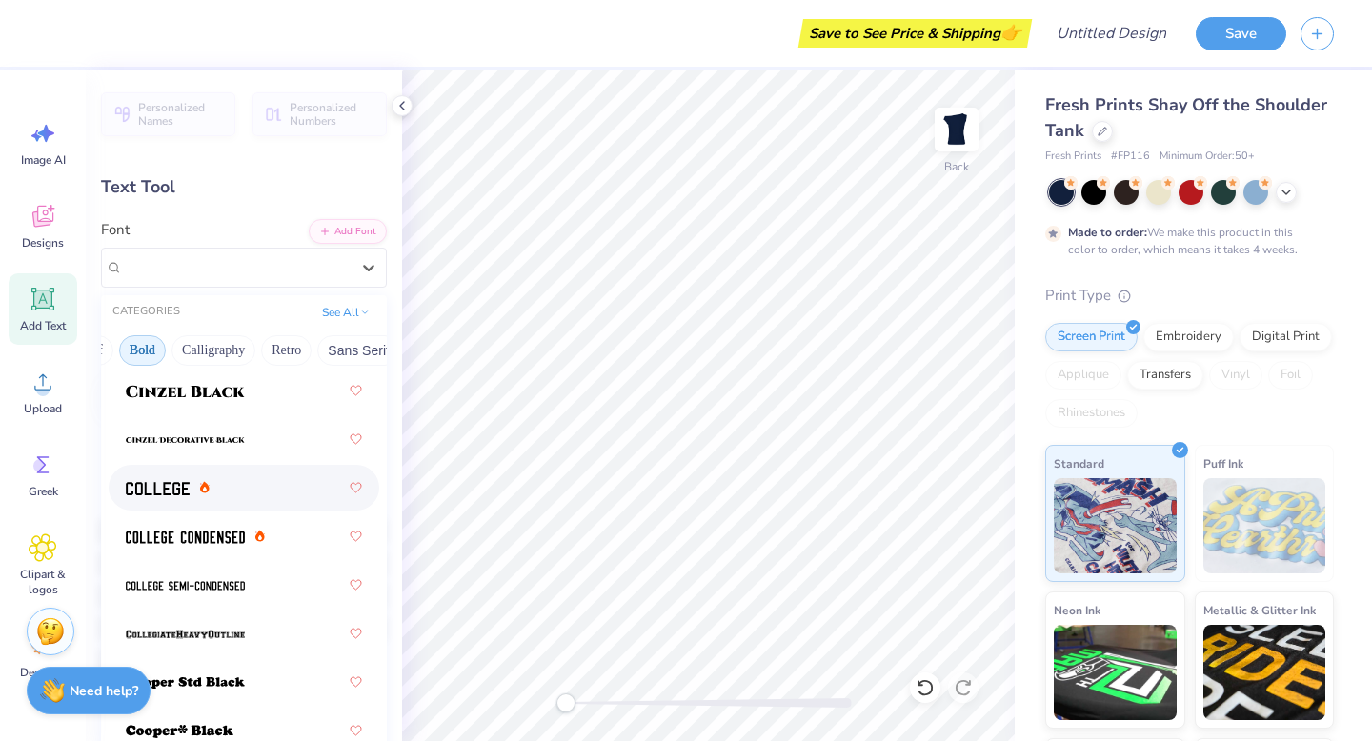
scroll to position [187, 0]
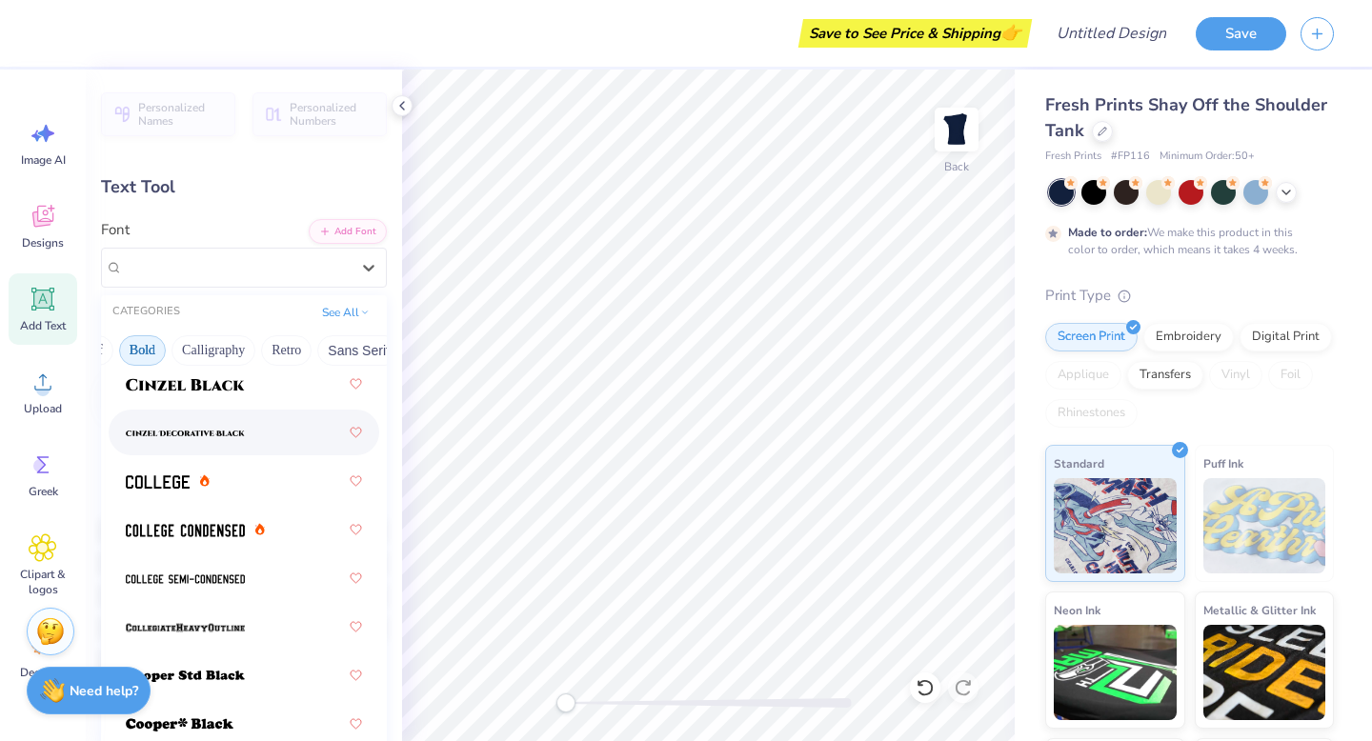
click at [179, 430] on img at bounding box center [185, 433] width 119 height 13
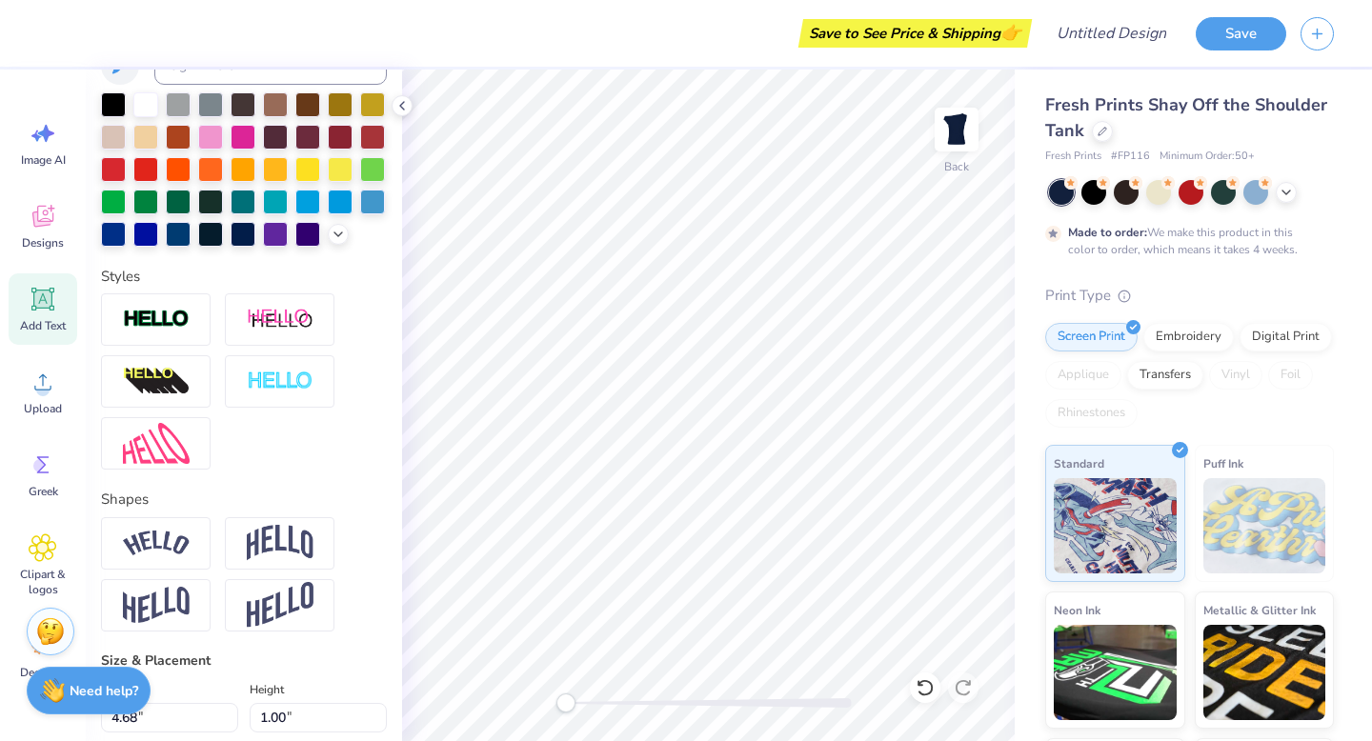
scroll to position [632, 0]
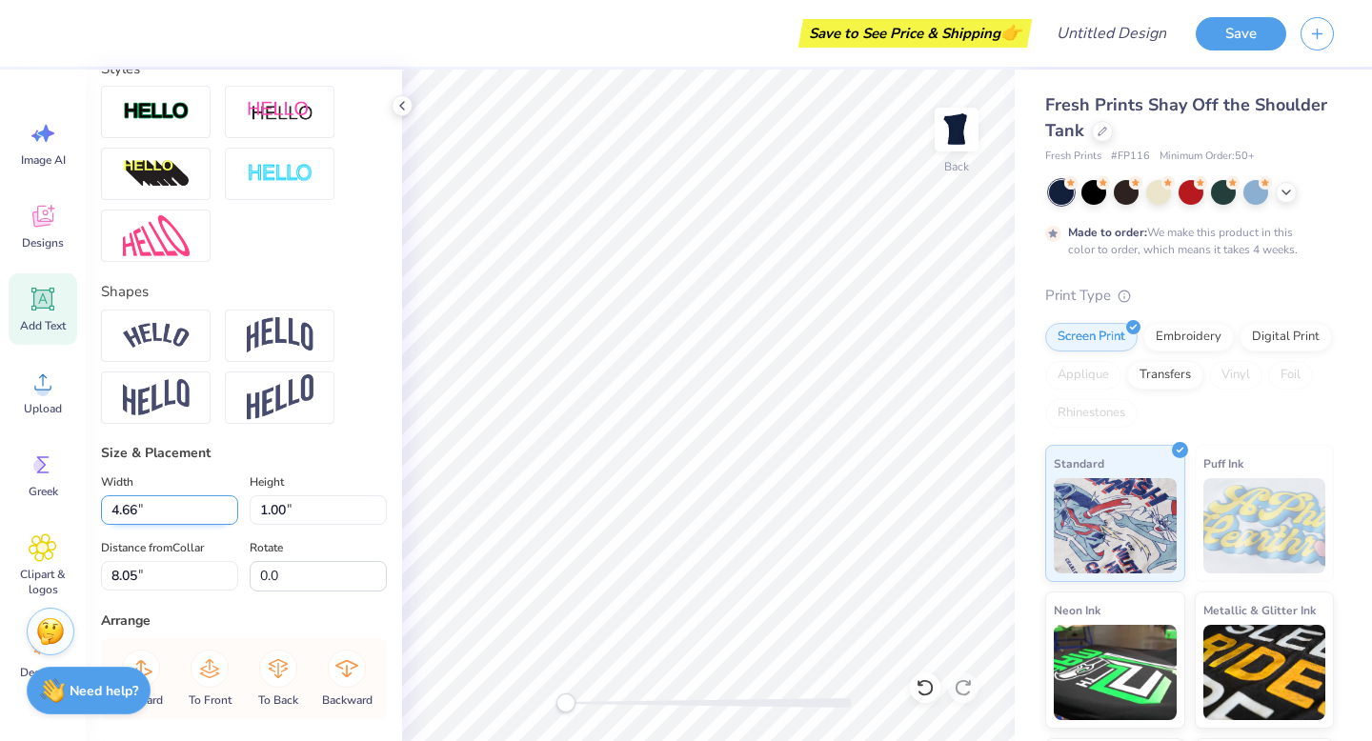
click at [232, 516] on input "4.66" at bounding box center [169, 510] width 137 height 30
click at [232, 517] on input "4.65" at bounding box center [169, 510] width 137 height 30
click at [232, 517] on input "4.64" at bounding box center [169, 510] width 137 height 30
click at [232, 517] on input "4.63" at bounding box center [169, 510] width 137 height 30
click at [232, 517] on input "4.62" at bounding box center [169, 510] width 137 height 30
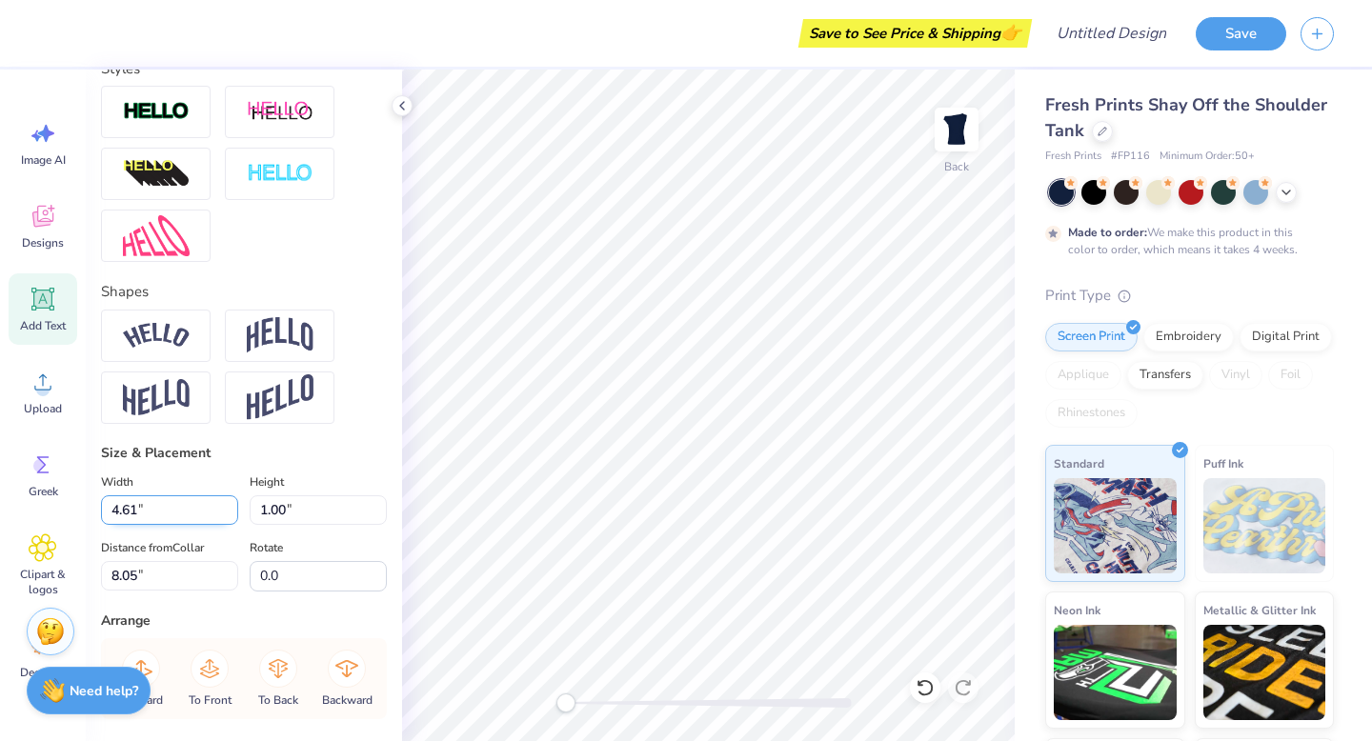
click at [232, 517] on input "4.61" at bounding box center [169, 510] width 137 height 30
click at [232, 517] on input "4.6" at bounding box center [169, 510] width 137 height 30
click at [232, 517] on input "4.59" at bounding box center [169, 510] width 137 height 30
click at [232, 517] on input "4.58" at bounding box center [169, 510] width 137 height 30
click at [232, 517] on input "3.92" at bounding box center [169, 510] width 137 height 30
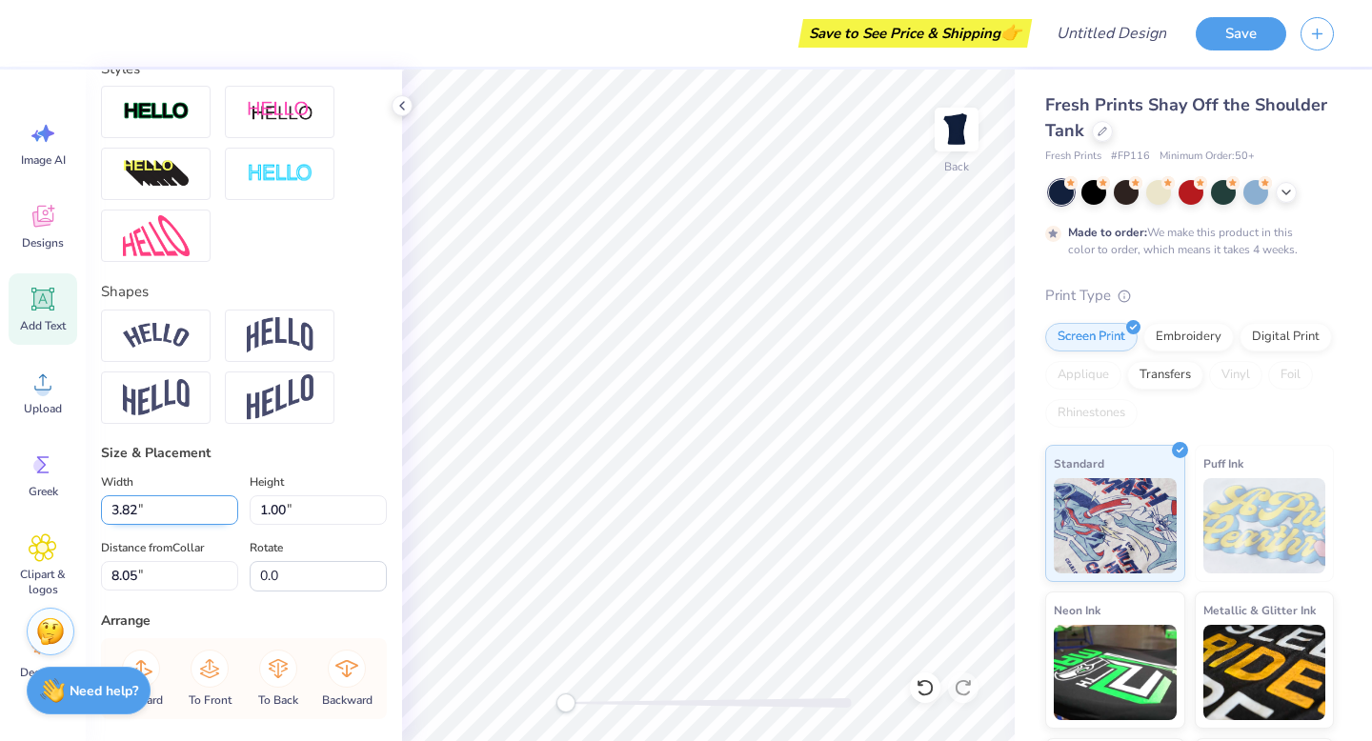
click at [232, 517] on input "3.82" at bounding box center [169, 510] width 137 height 30
click at [235, 532] on div "Width 3.82 3.82 " Height 1.00 1.00 " Distance from Collar 8.05 8.05 " Rotate 0.0" at bounding box center [244, 531] width 286 height 121
type input "8.77"
type input "0.66"
type input "8.22"
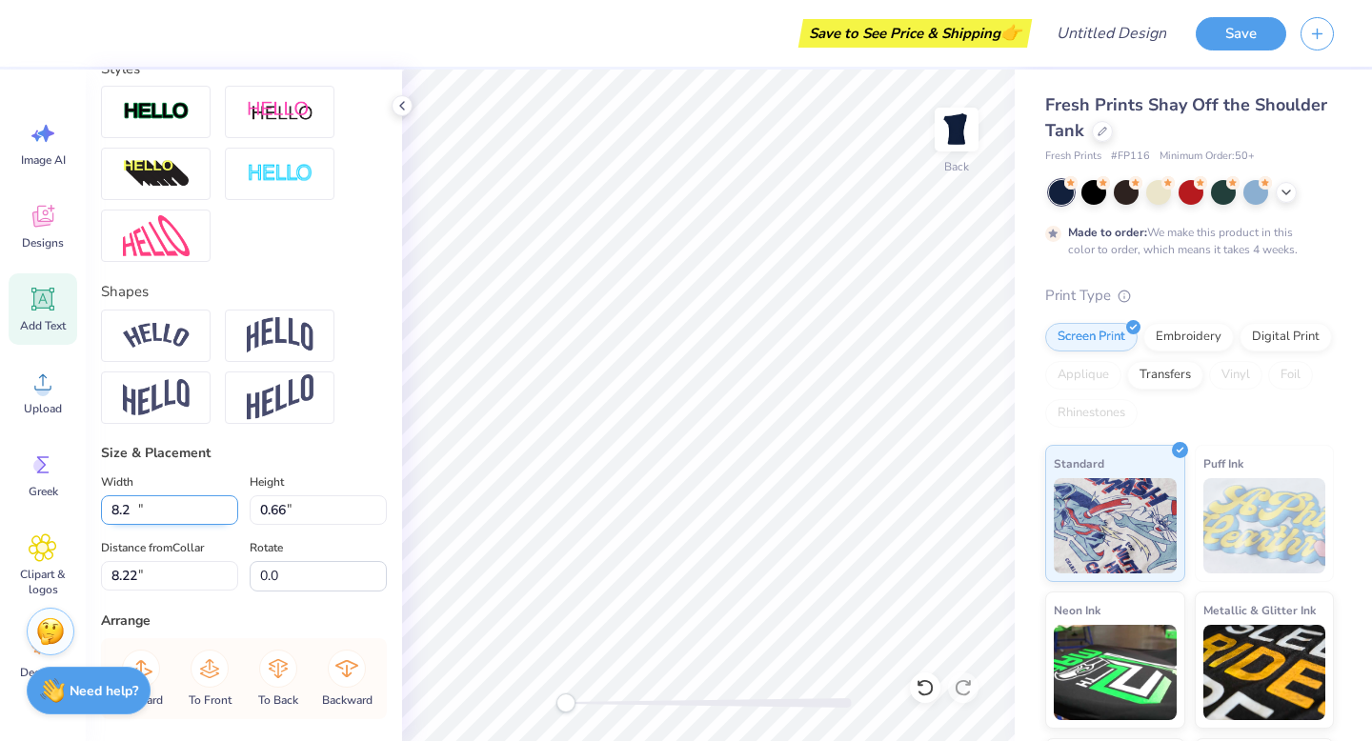
click at [229, 512] on input "8.2" at bounding box center [169, 510] width 137 height 30
click at [116, 512] on input "8.2" at bounding box center [169, 510] width 137 height 30
type input "4.20"
type input "0.32"
type input "8.39"
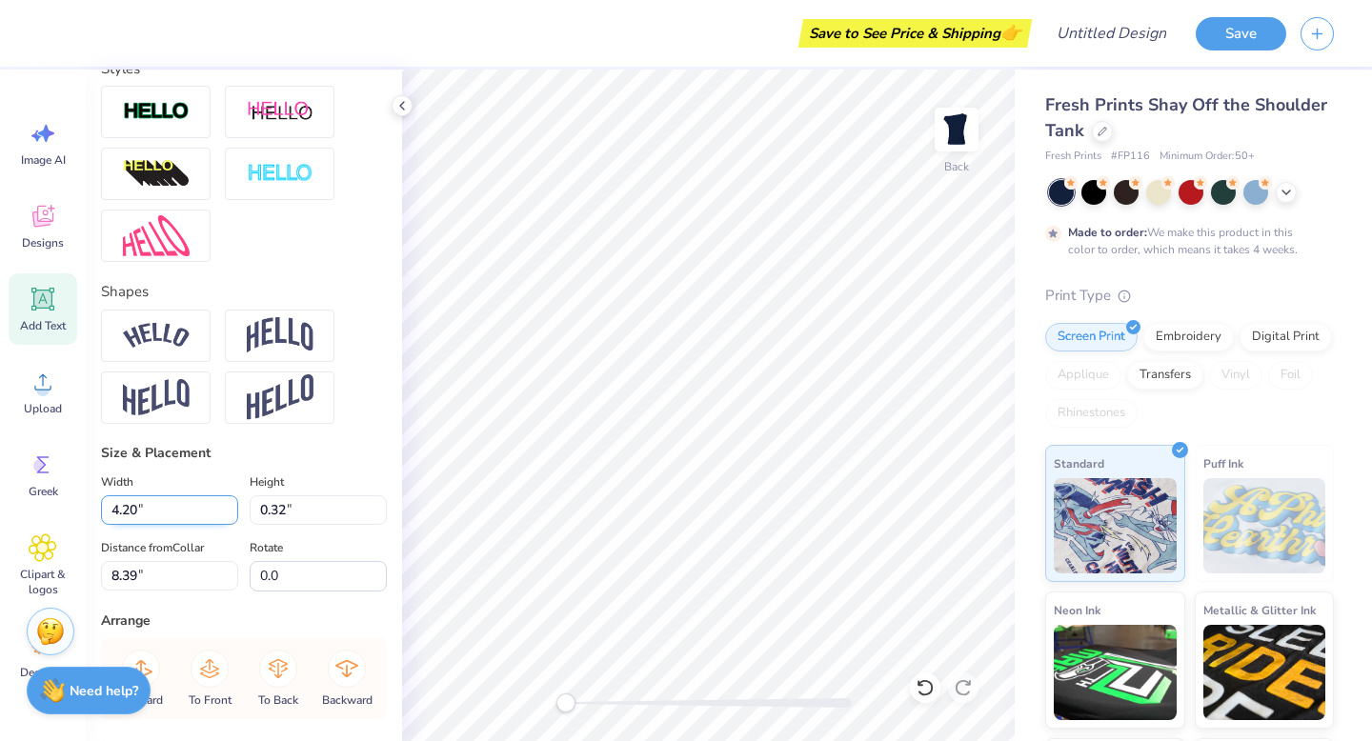
click at [120, 508] on input "4.20" at bounding box center [169, 510] width 137 height 30
type input "6.20"
type input "0.47"
type input "8.31"
type input "5.20"
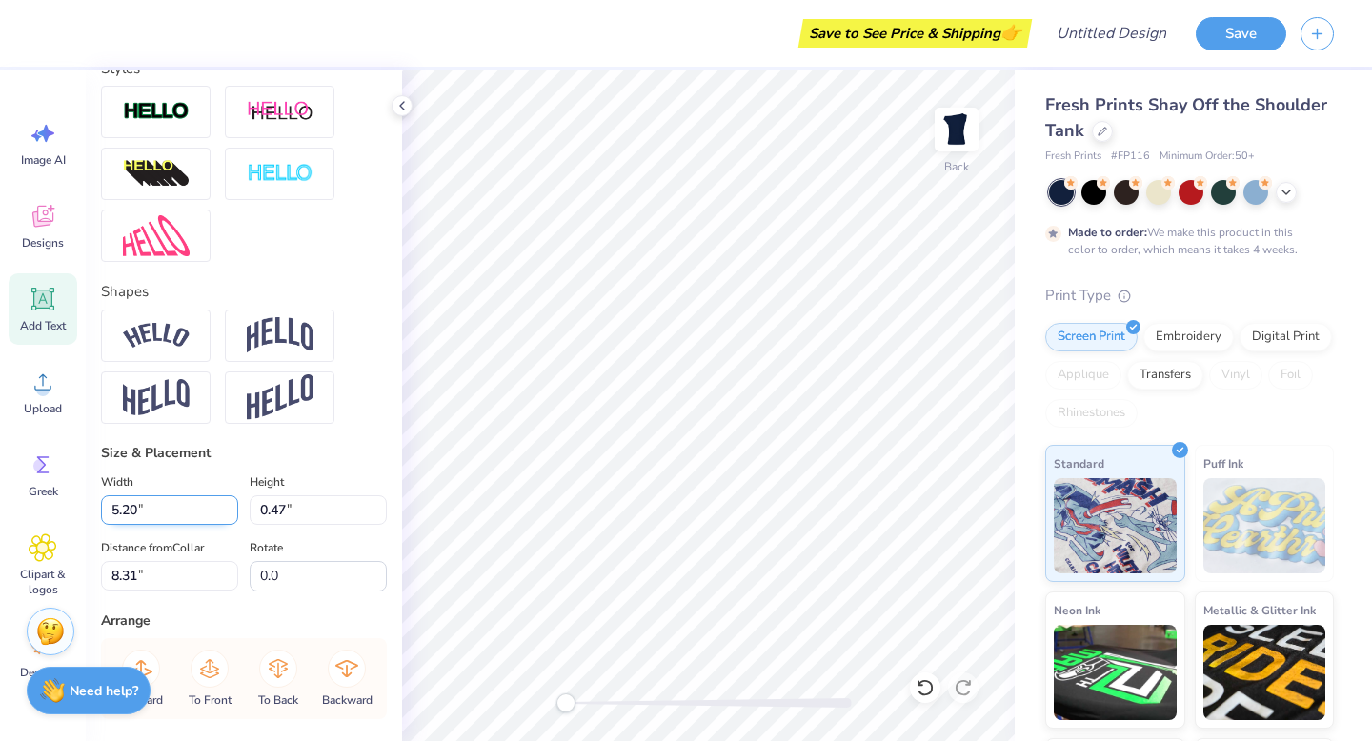
type input "0.39"
type input "8.35"
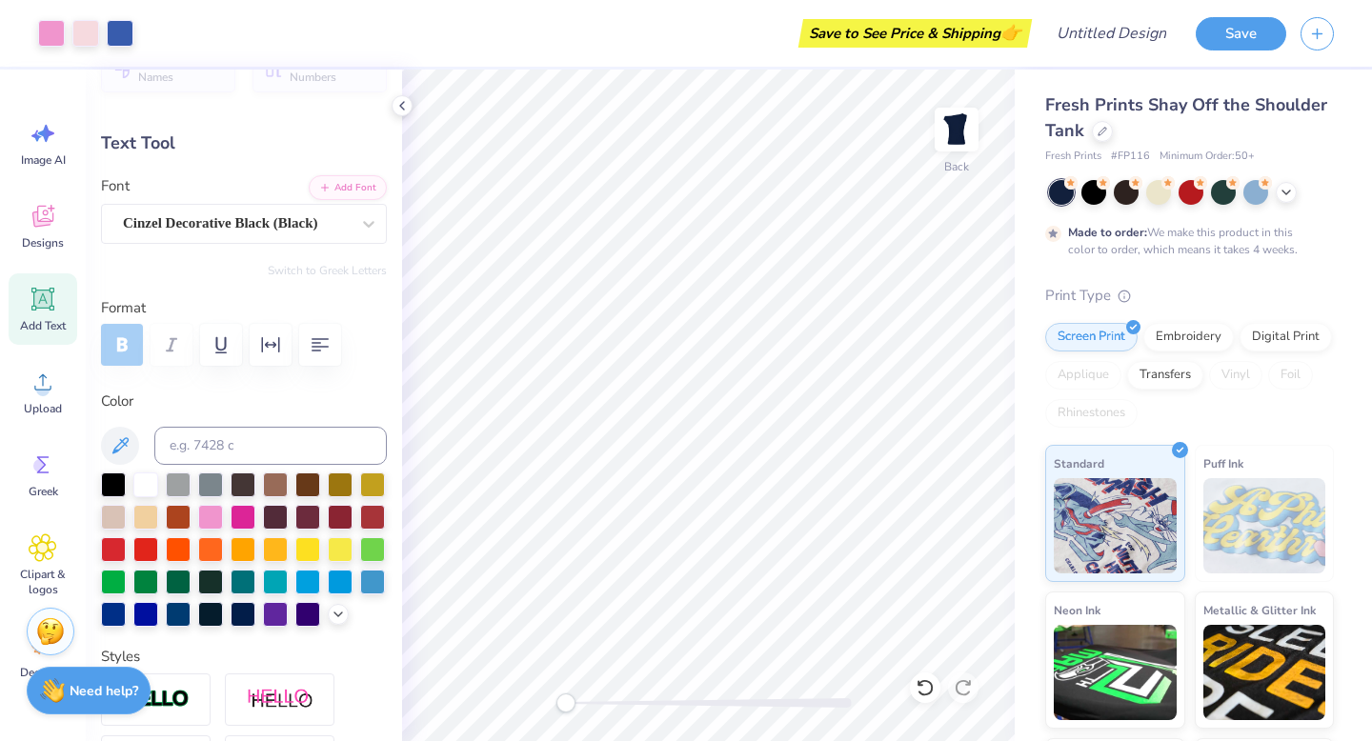
scroll to position [0, 0]
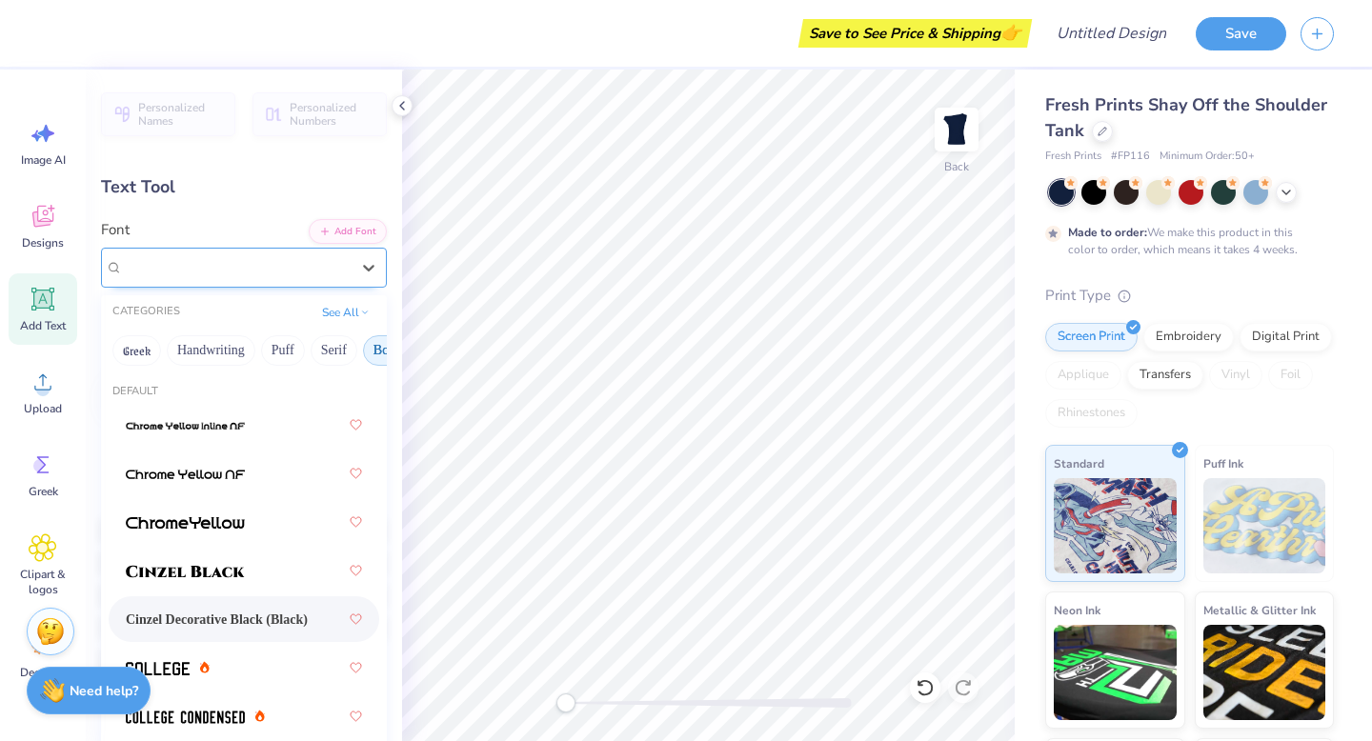
click at [246, 268] on div "Cinzel Decorative Black (Black)" at bounding box center [236, 267] width 231 height 30
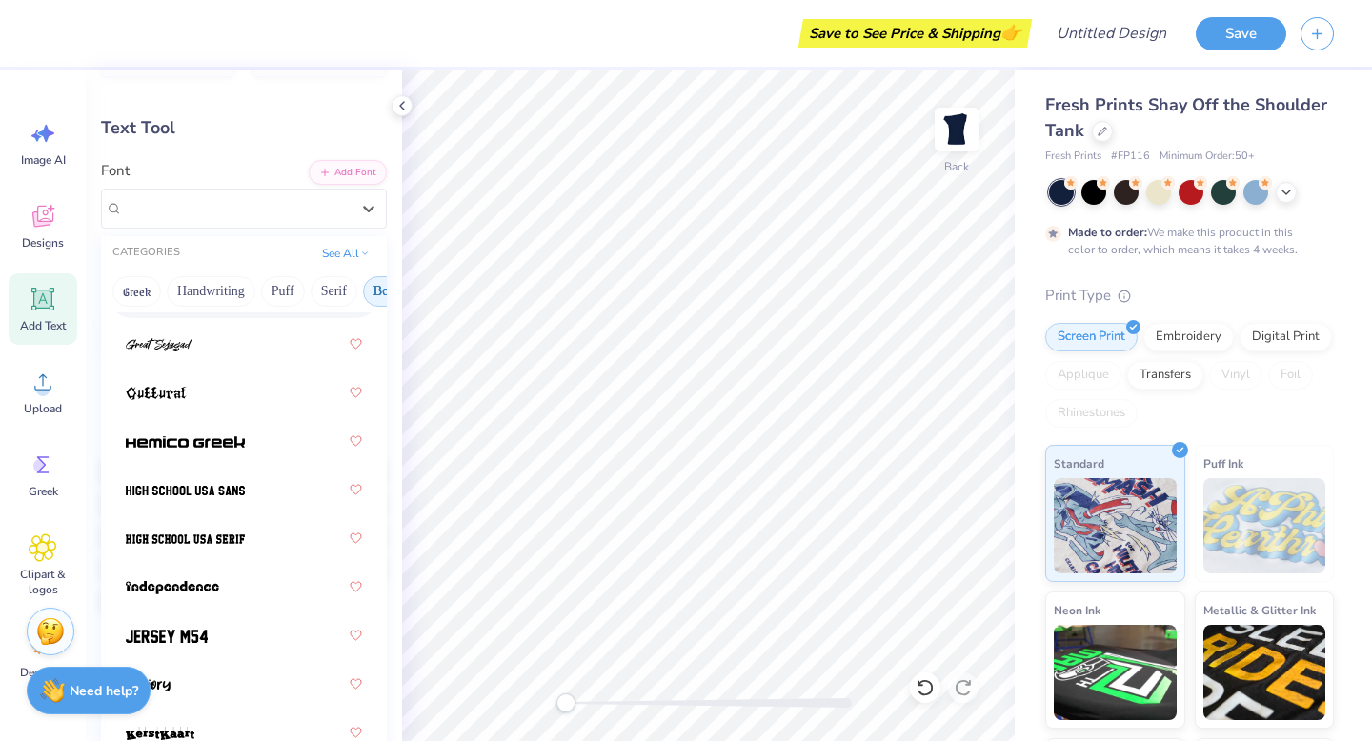
scroll to position [67, 0]
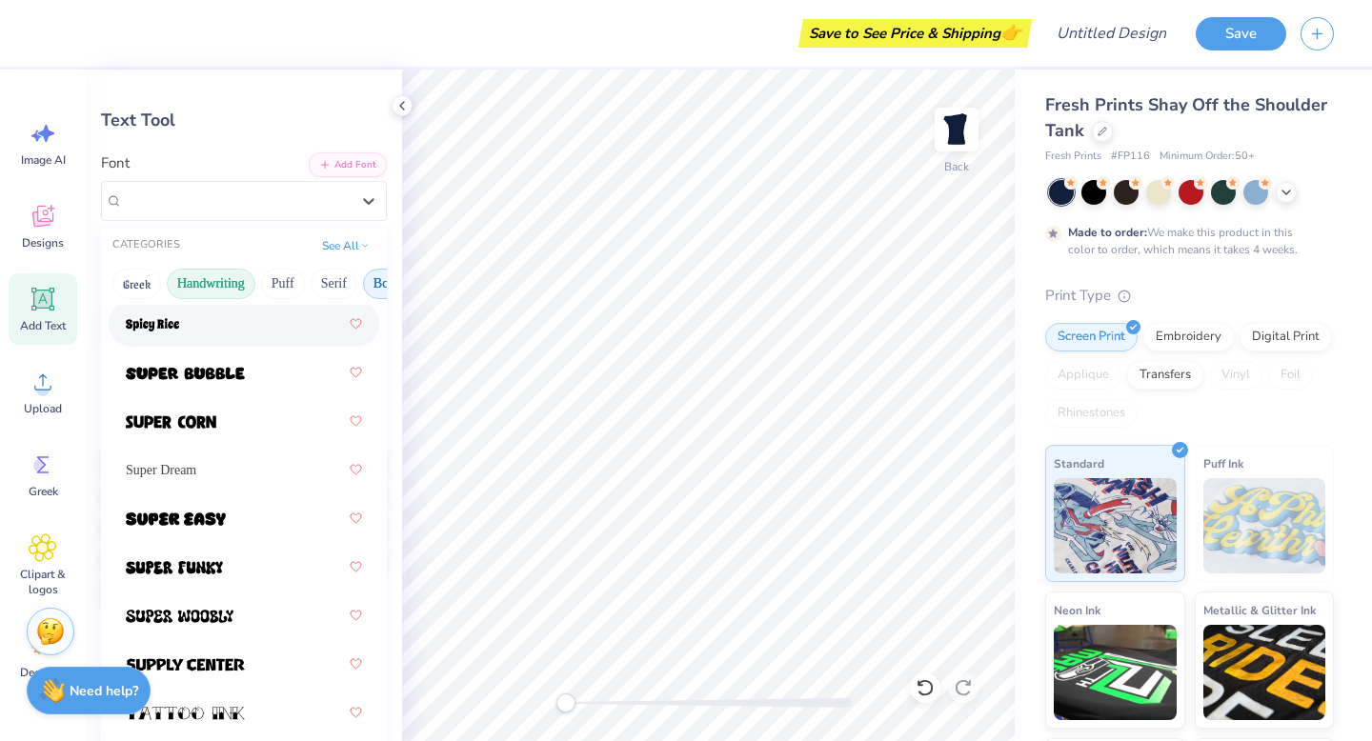
click at [218, 293] on button "Handwriting" at bounding box center [211, 284] width 89 height 30
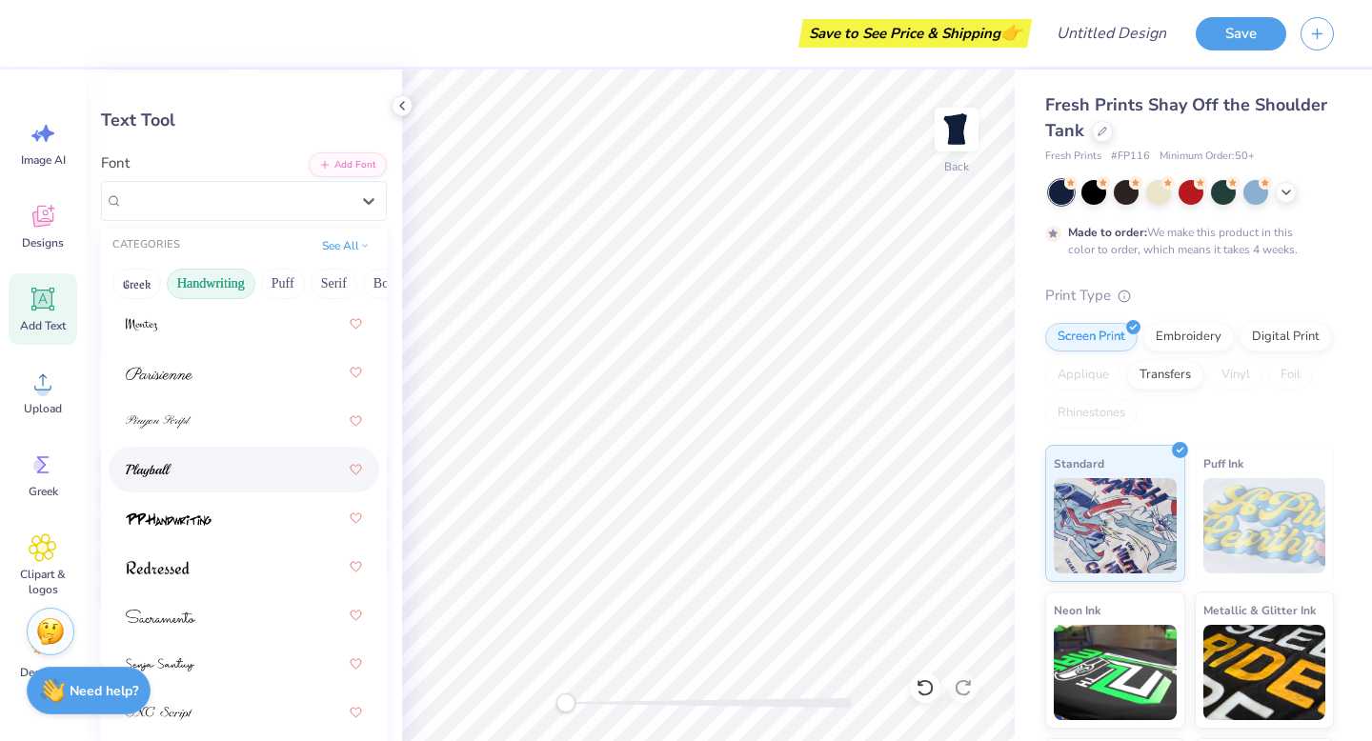
scroll to position [833, 0]
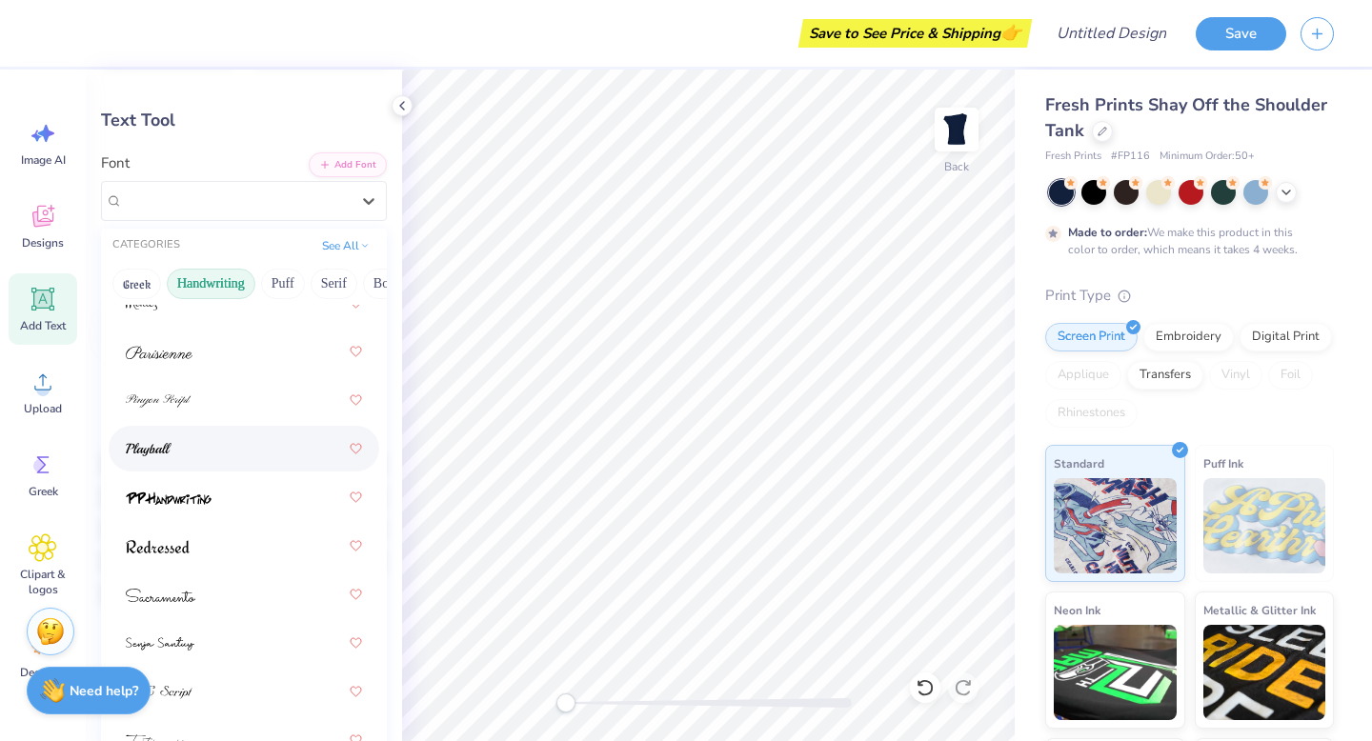
click at [208, 447] on div at bounding box center [244, 449] width 236 height 34
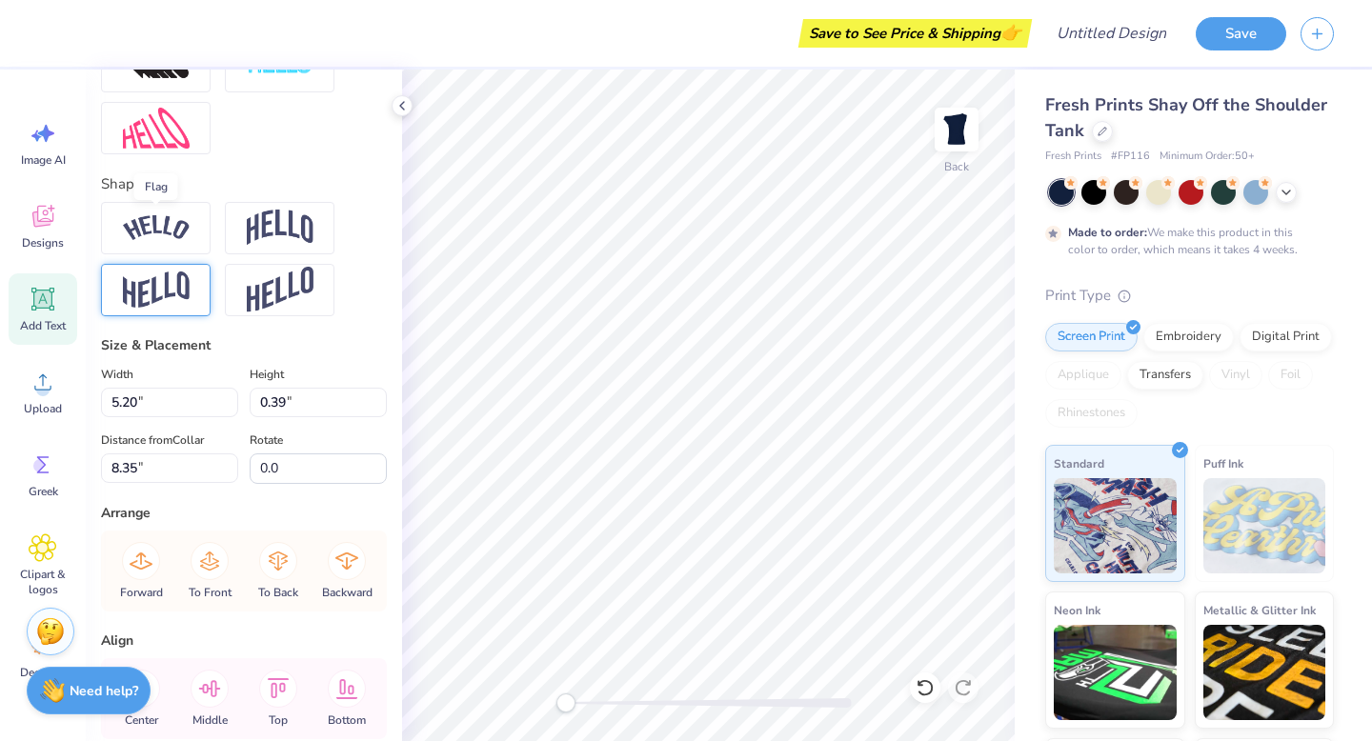
scroll to position [832, 0]
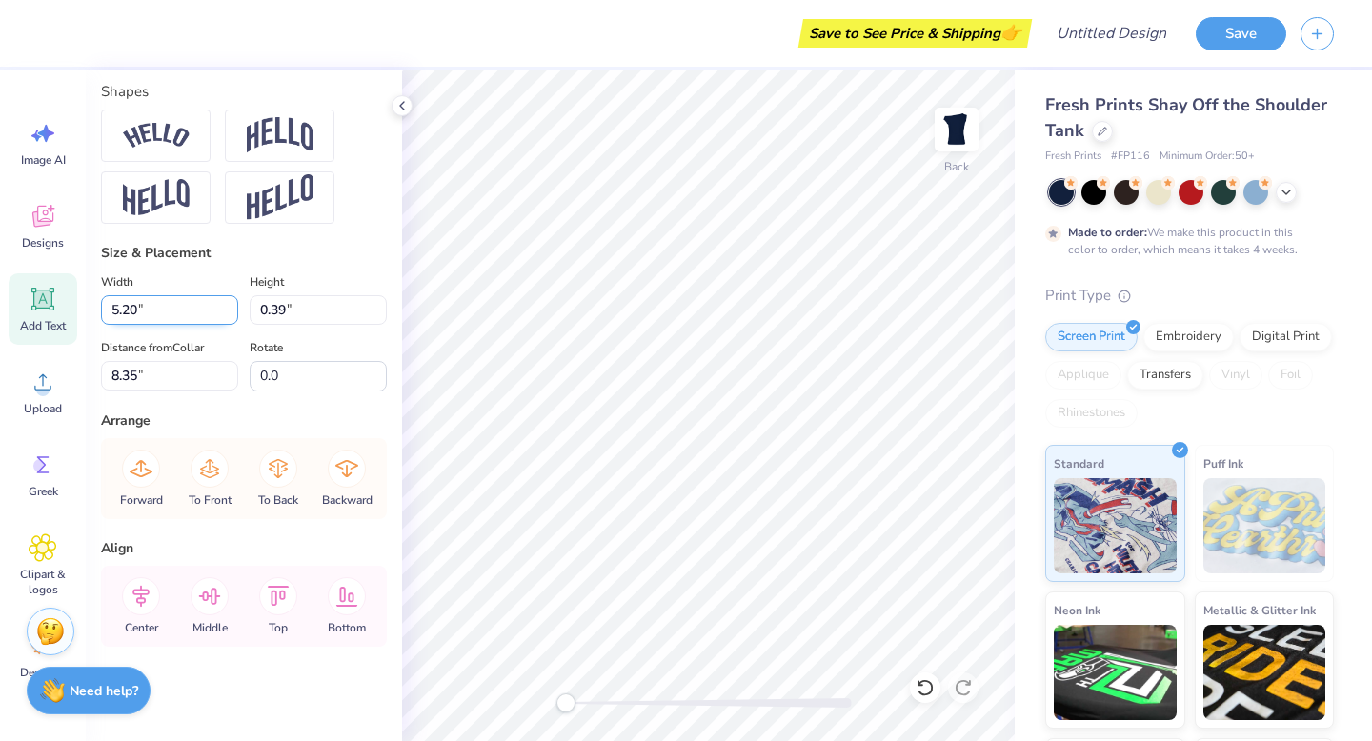
click at [120, 315] on input "5.20" at bounding box center [169, 310] width 137 height 30
type input "5.21"
type input "0.84"
type input "8.13"
click at [116, 306] on input "5.21" at bounding box center [169, 310] width 137 height 30
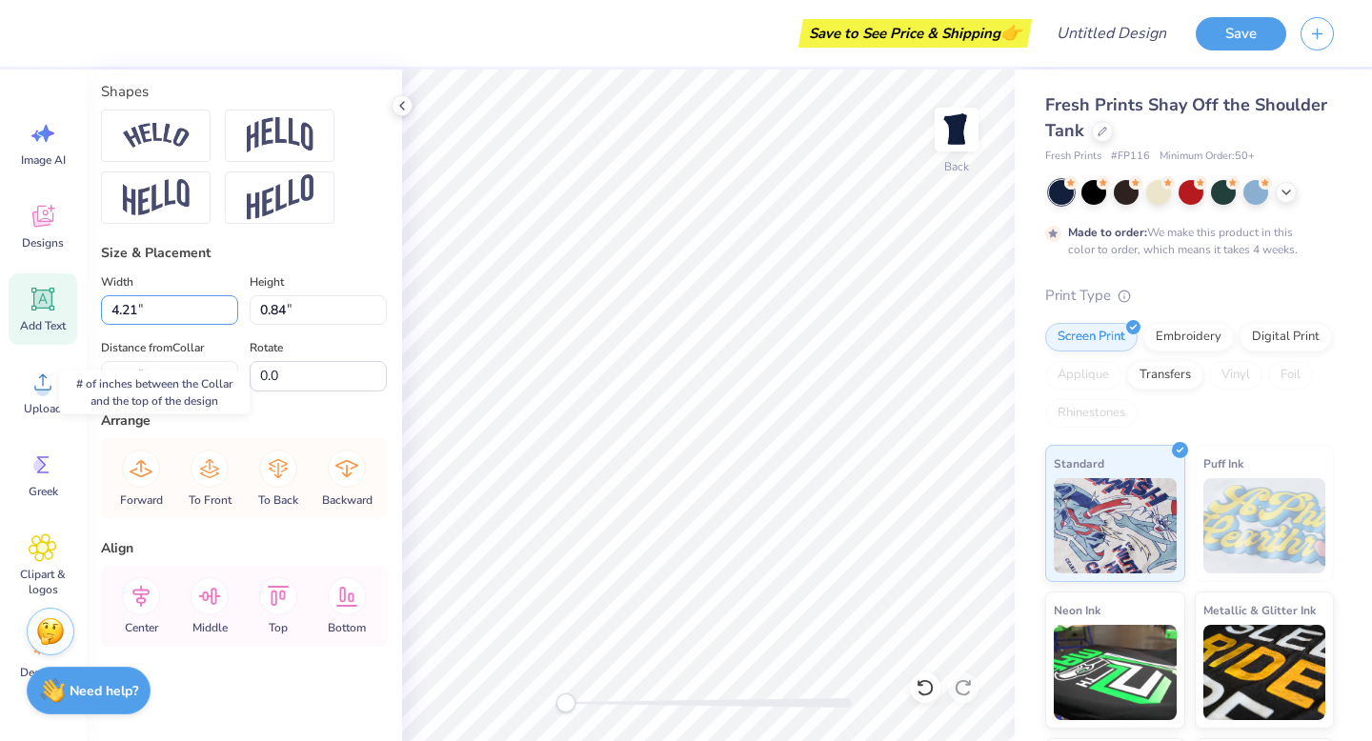
type input "4.21"
type input "0.68"
type input "8.21"
type input "3.21"
type input "0.51"
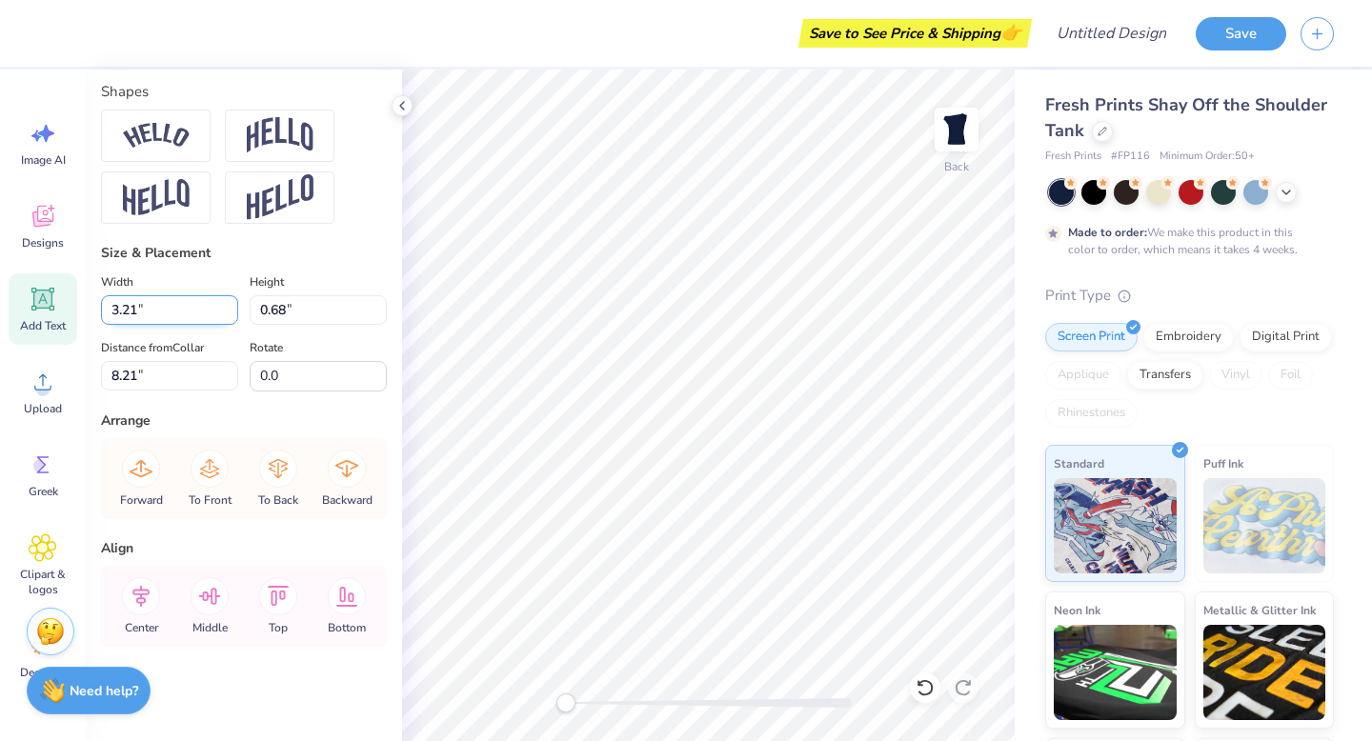
type input "8.29"
click at [138, 312] on input "3.21" at bounding box center [169, 310] width 137 height 30
type input "3.90"
type input "0.63"
type input "8.23"
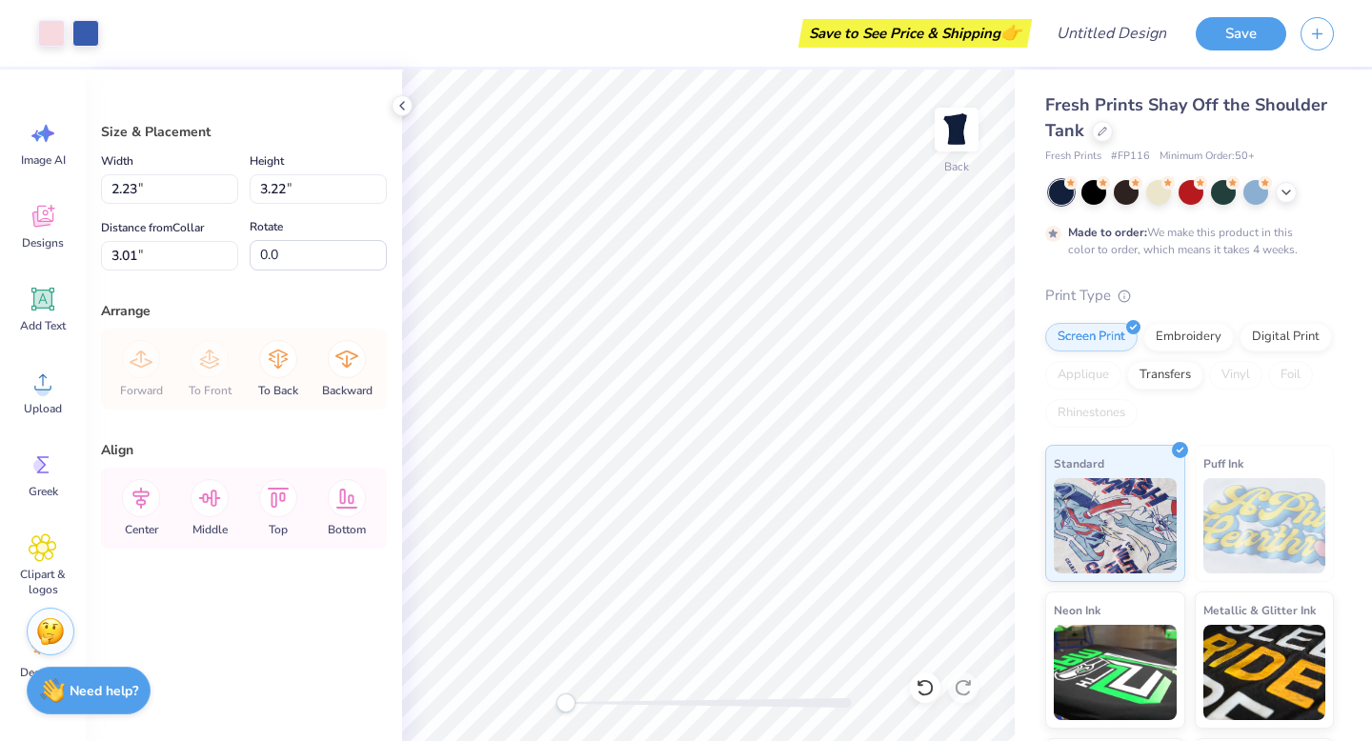
type input "8.23"
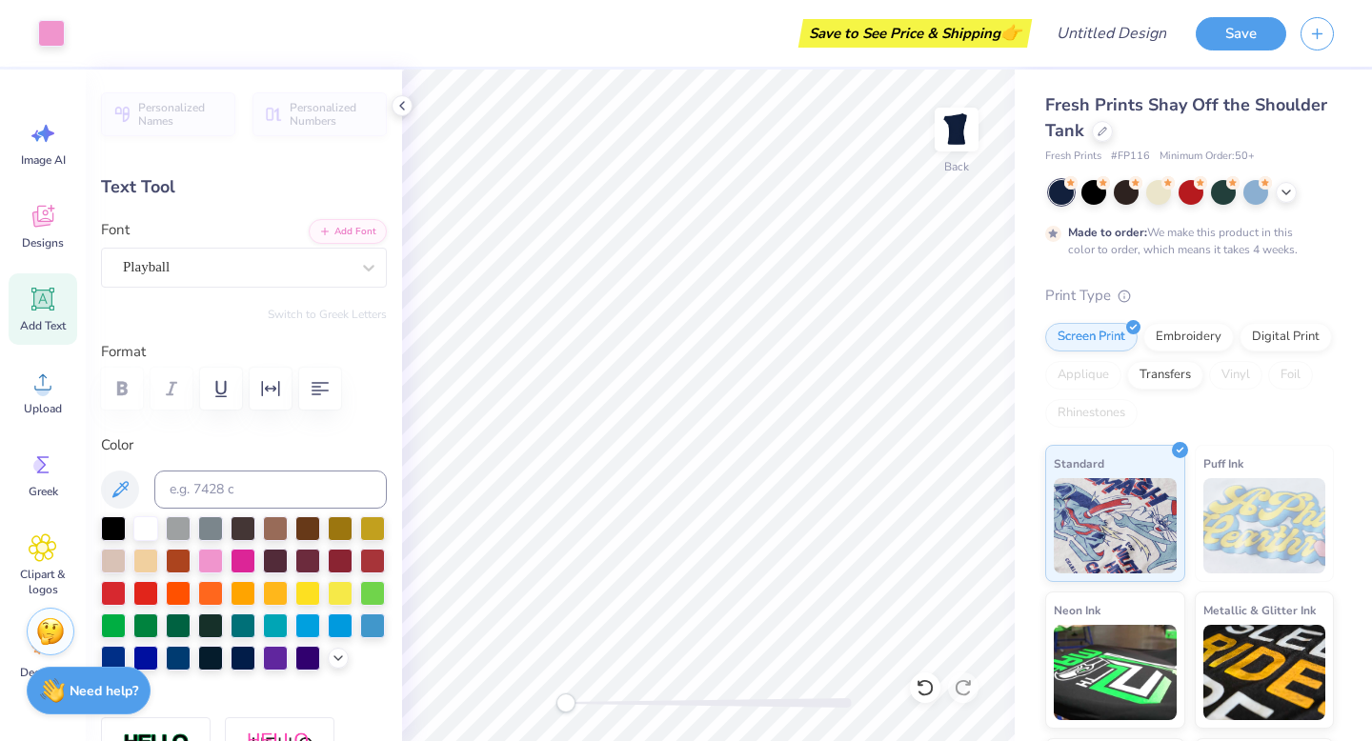
type input "3.90"
type input "0.63"
type input "8.23"
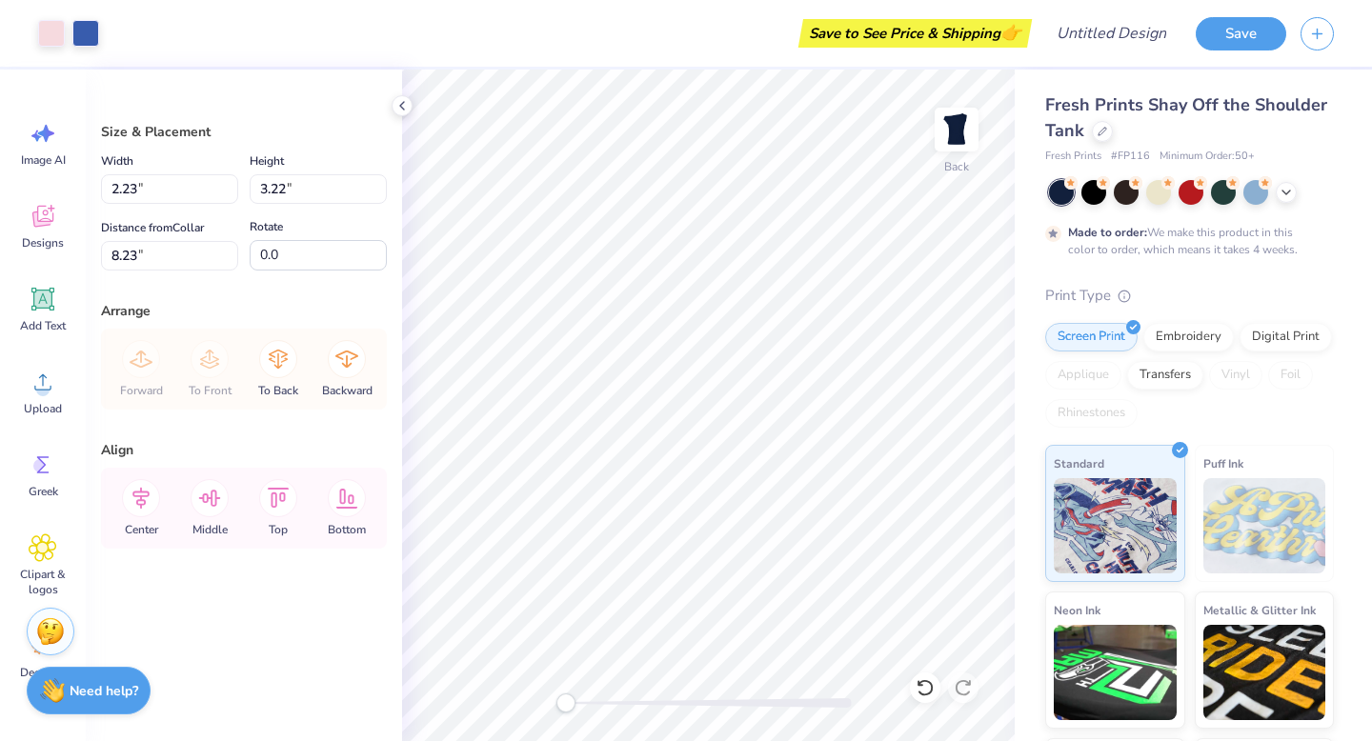
type input "5.51"
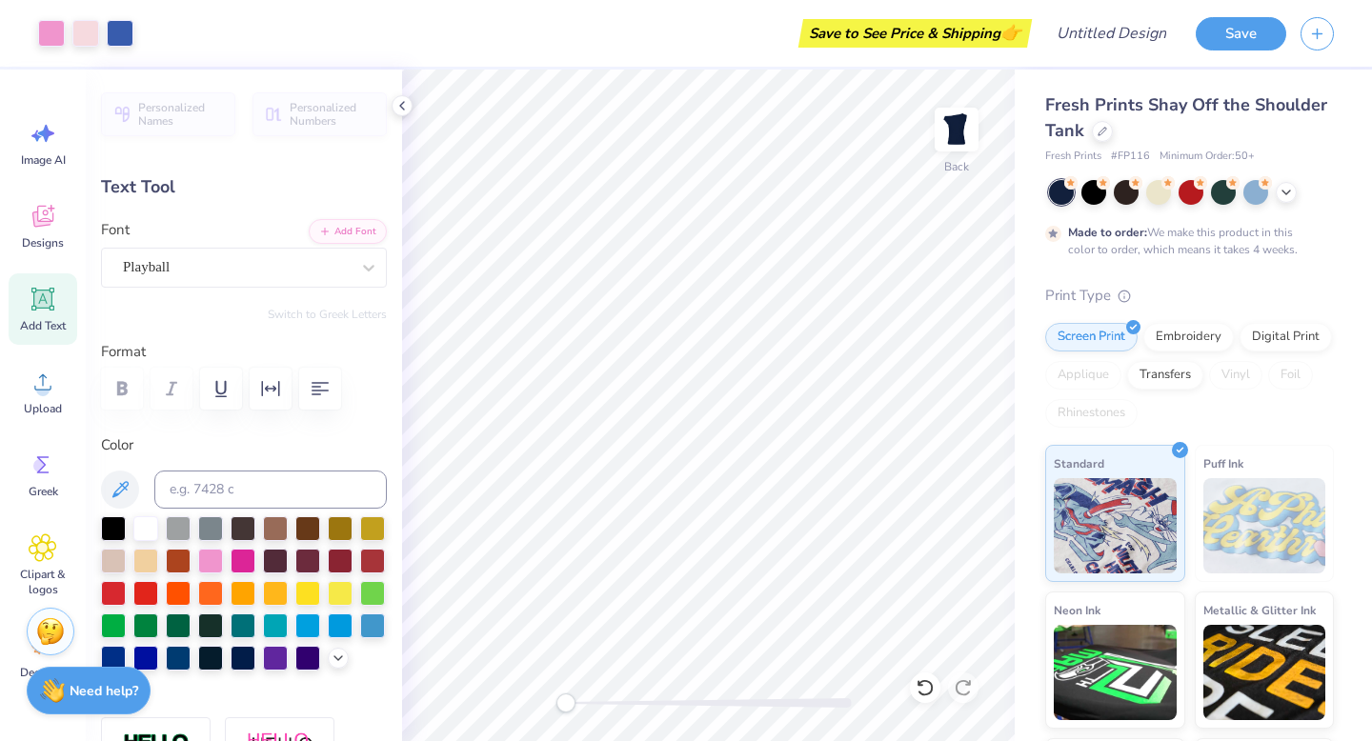
type input "9.34"
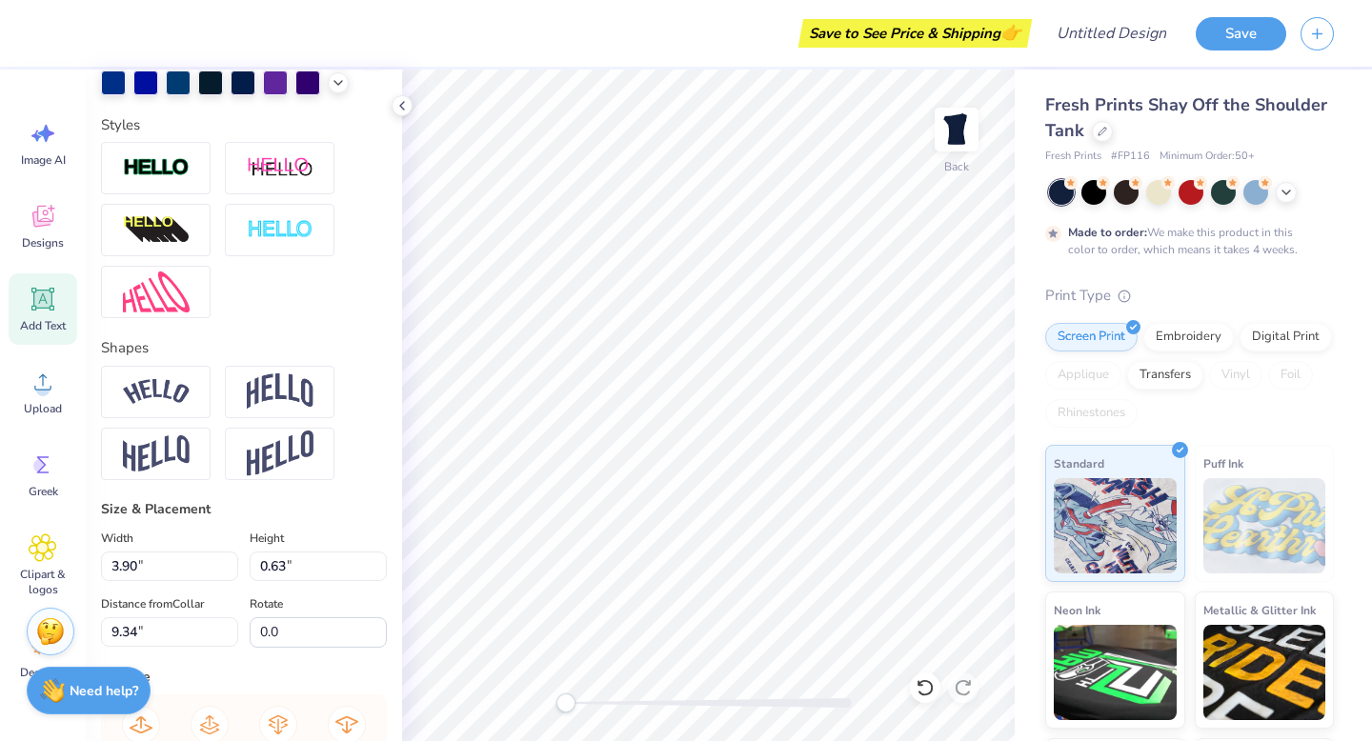
scroll to position [820, 0]
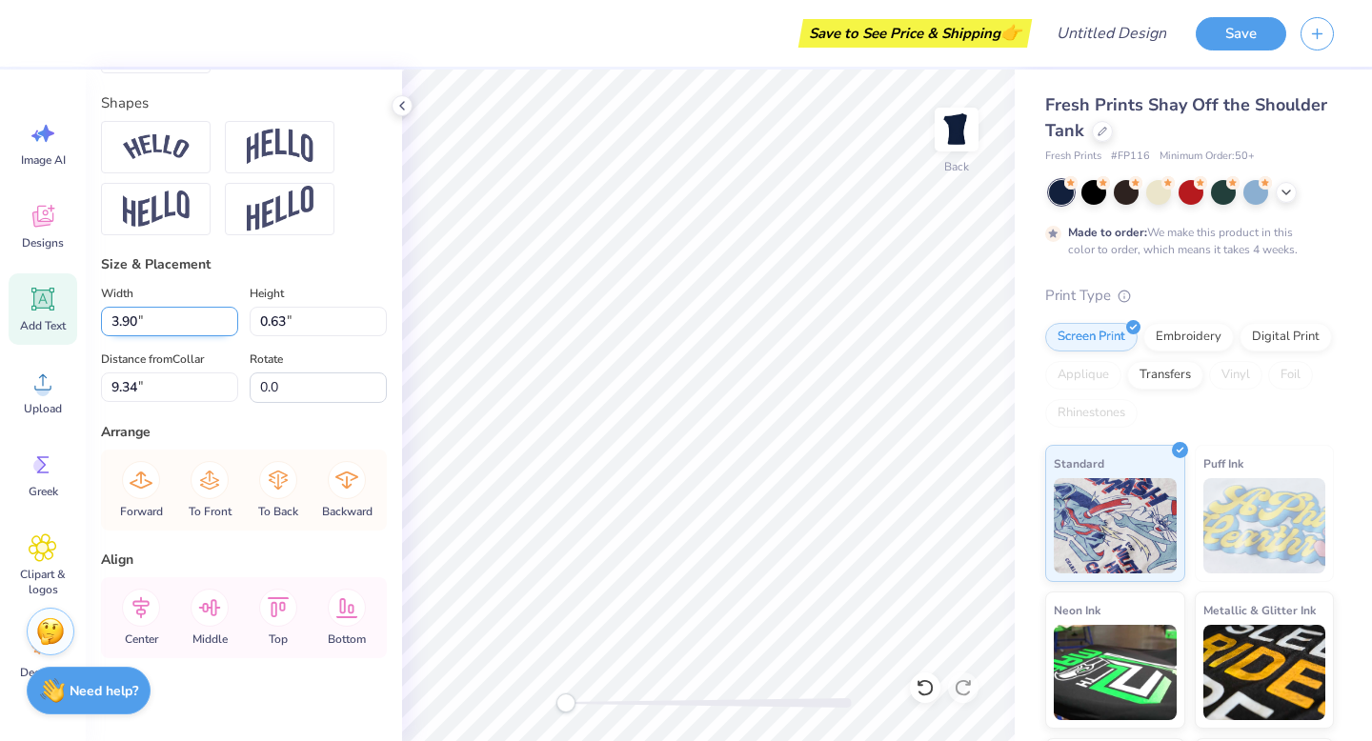
click at [119, 322] on input "3.90" at bounding box center [169, 322] width 137 height 30
type input "4.90"
type input "0.79"
type input "9.27"
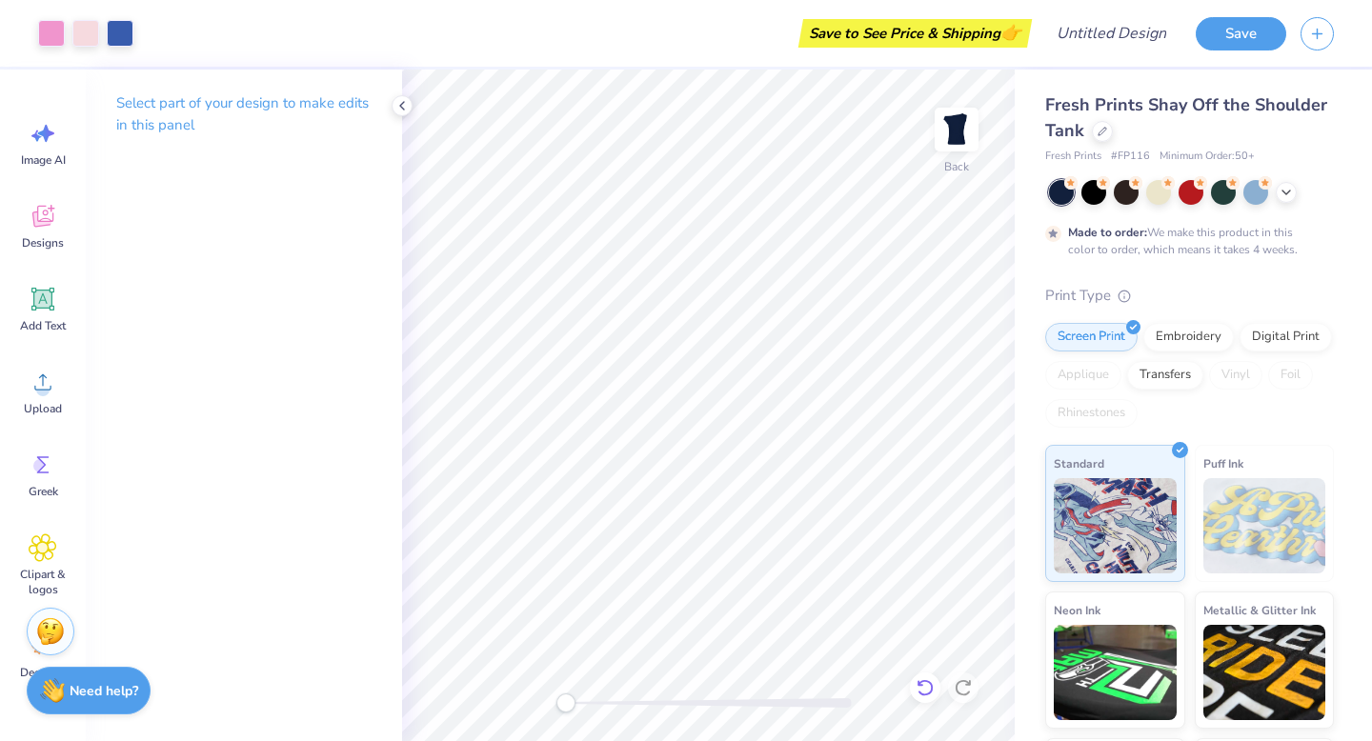
click at [926, 692] on icon at bounding box center [924, 687] width 19 height 19
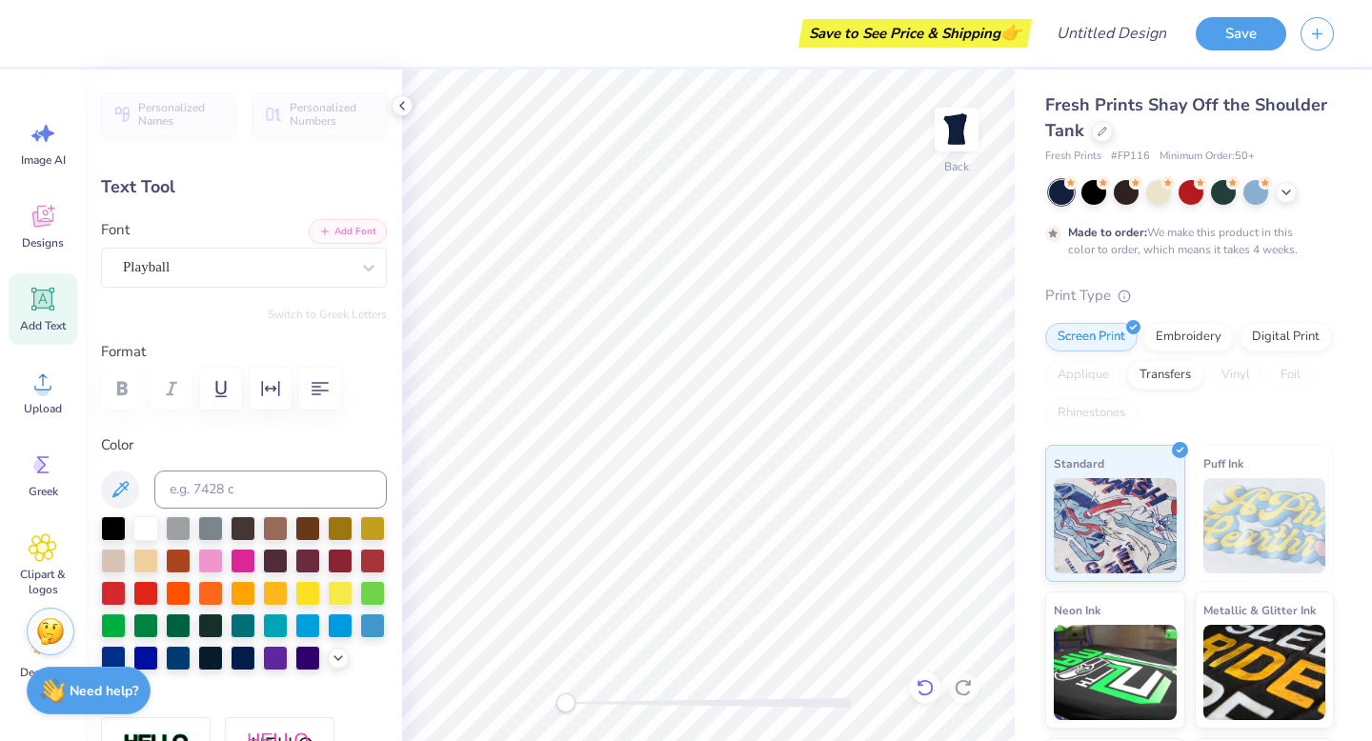
click at [925, 689] on icon at bounding box center [924, 687] width 19 height 19
click at [925, 691] on icon at bounding box center [924, 687] width 19 height 19
click at [925, 693] on icon at bounding box center [924, 687] width 19 height 19
type input "3.90"
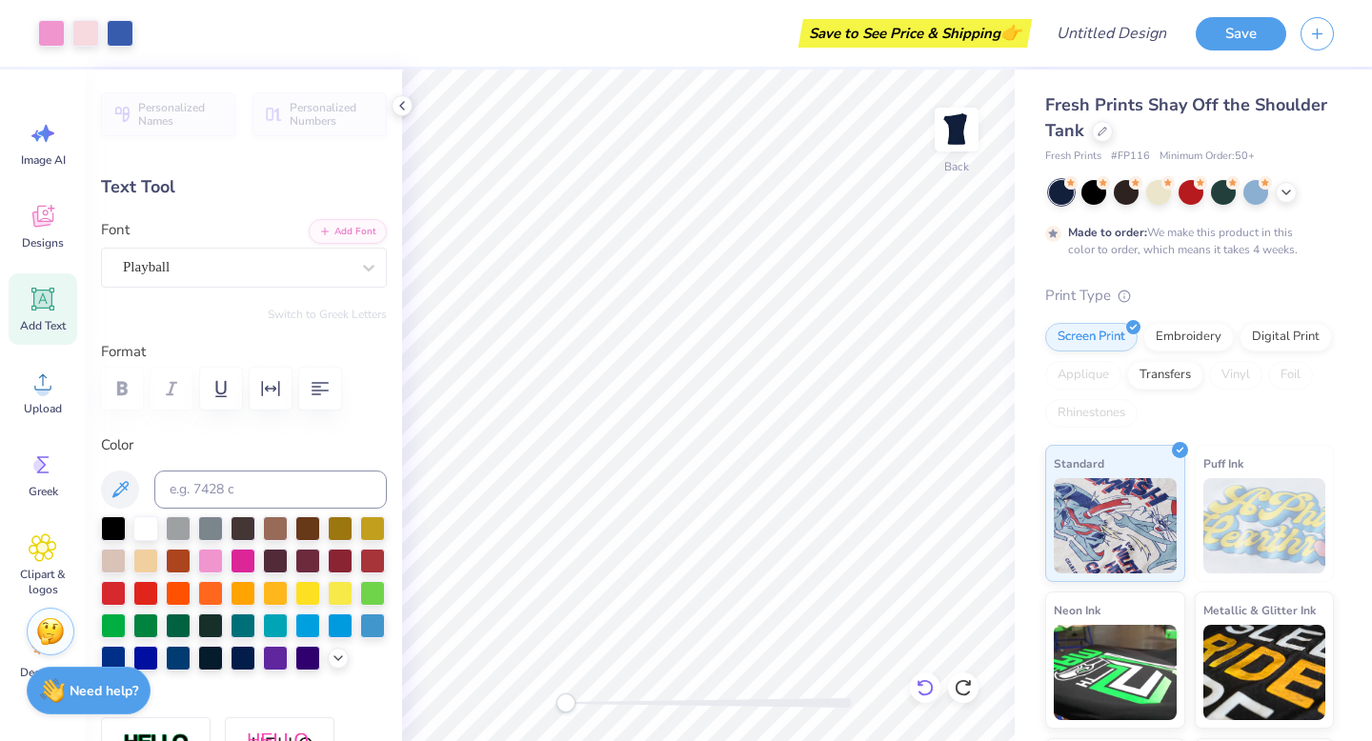
type input "0.63"
type input "9.67"
click at [925, 689] on icon at bounding box center [924, 687] width 19 height 19
click at [925, 690] on icon at bounding box center [924, 687] width 19 height 19
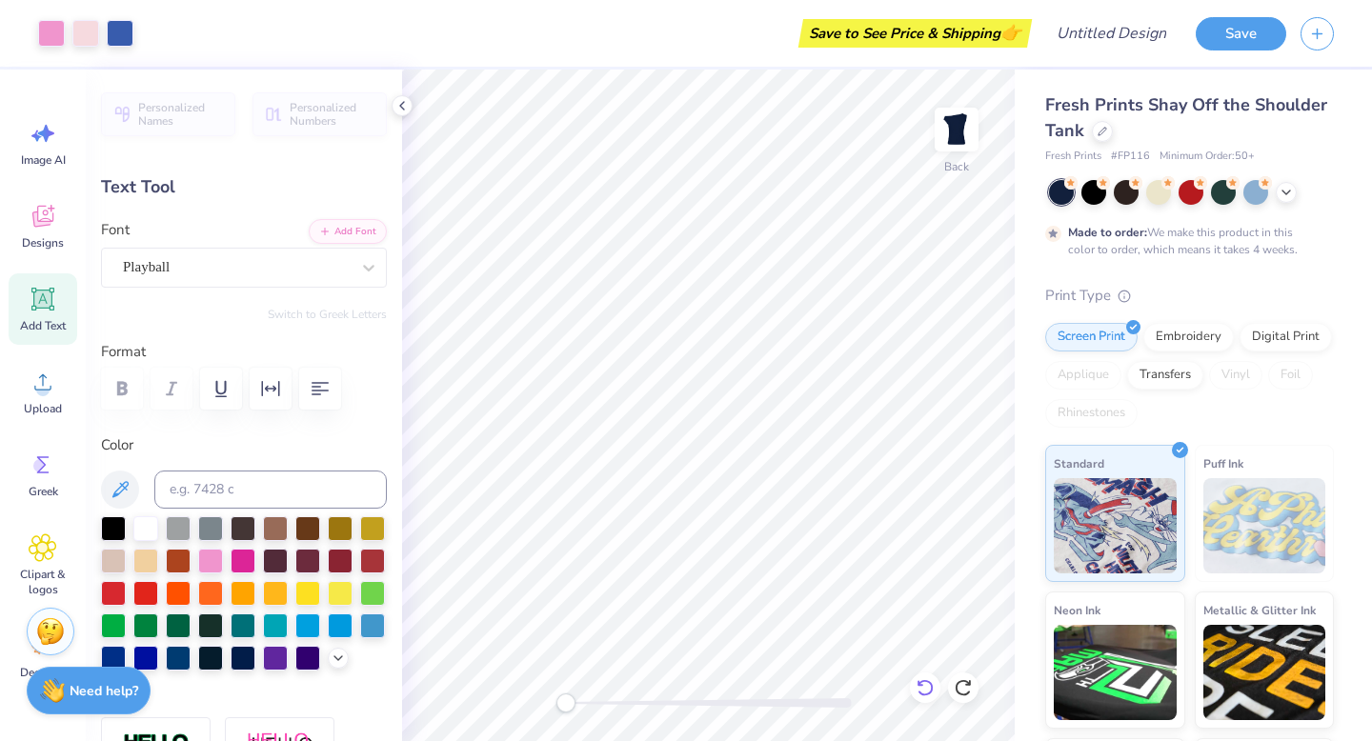
click at [925, 690] on icon at bounding box center [924, 687] width 19 height 19
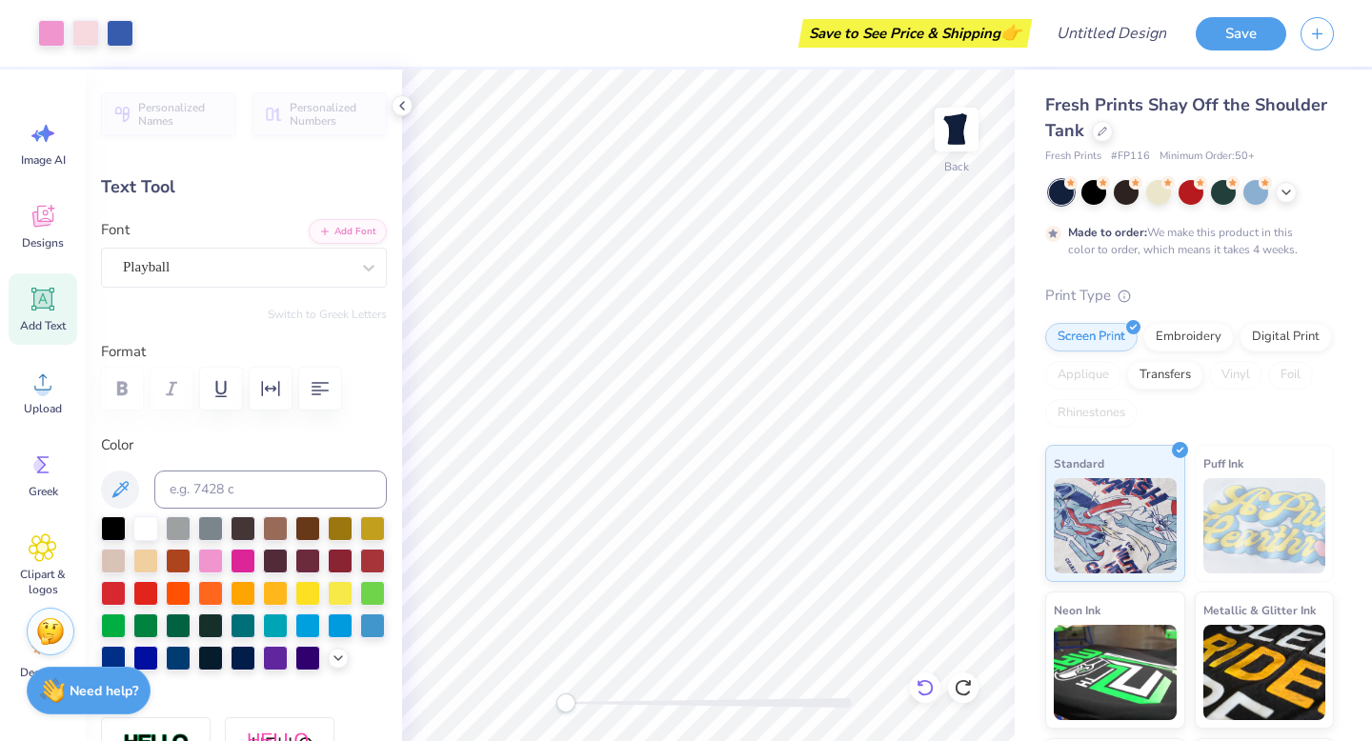
click at [925, 690] on icon at bounding box center [924, 687] width 19 height 19
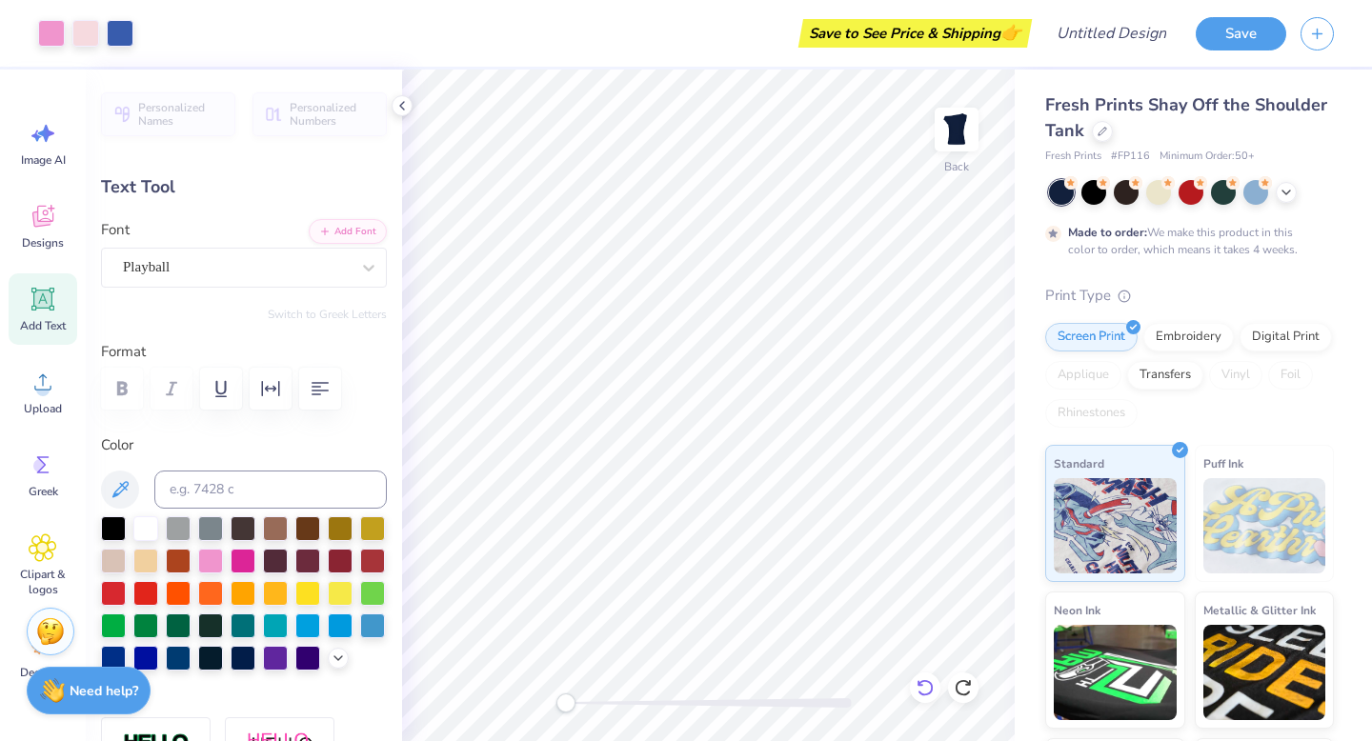
click at [925, 690] on icon at bounding box center [924, 687] width 19 height 19
type input "5.20"
type input "0.39"
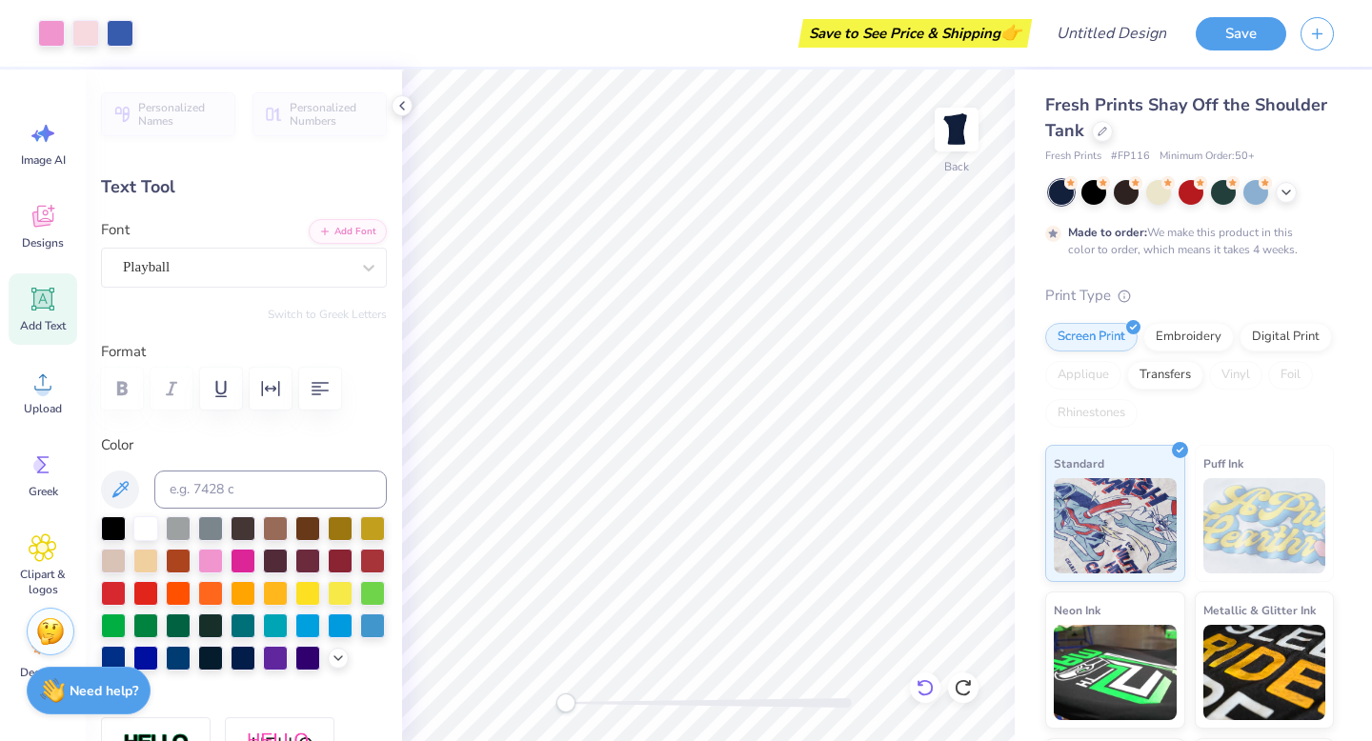
type input "8.35"
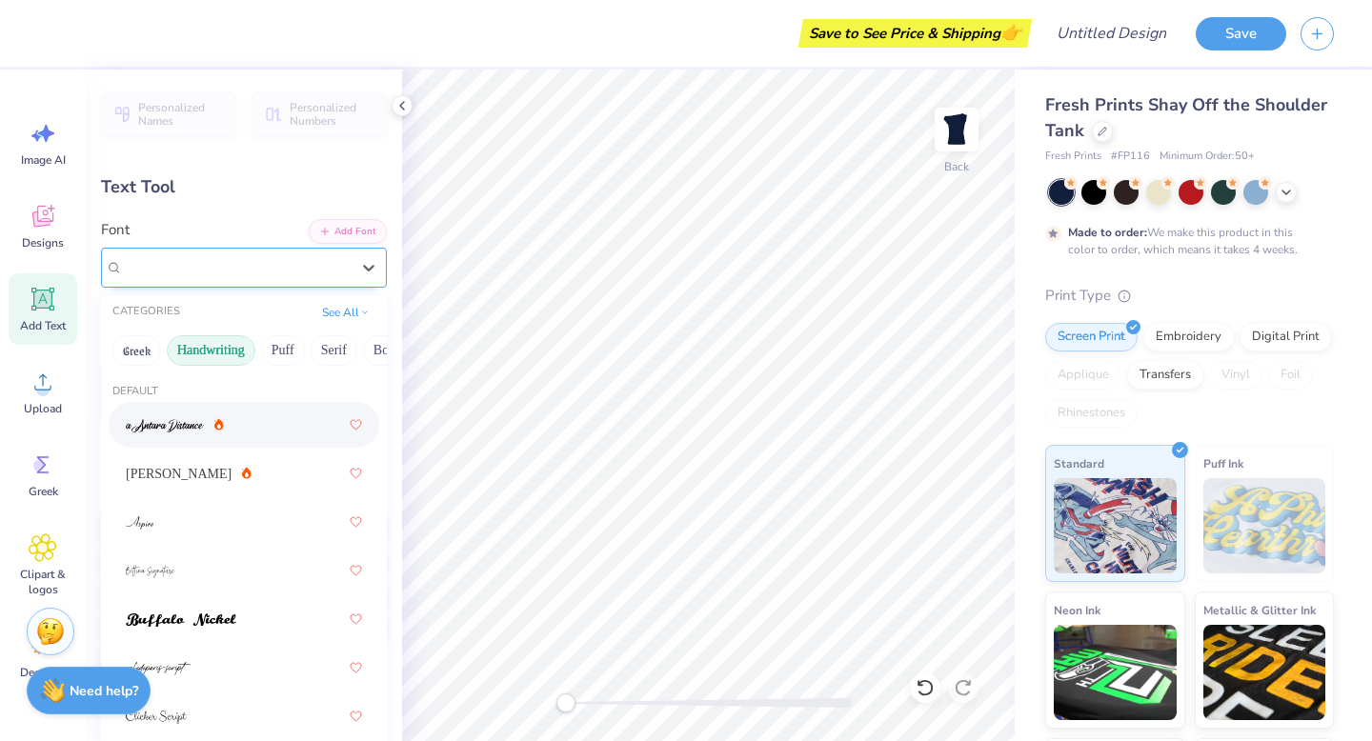
click at [238, 273] on div "Cinzel Decorative Black (Black)" at bounding box center [236, 267] width 231 height 30
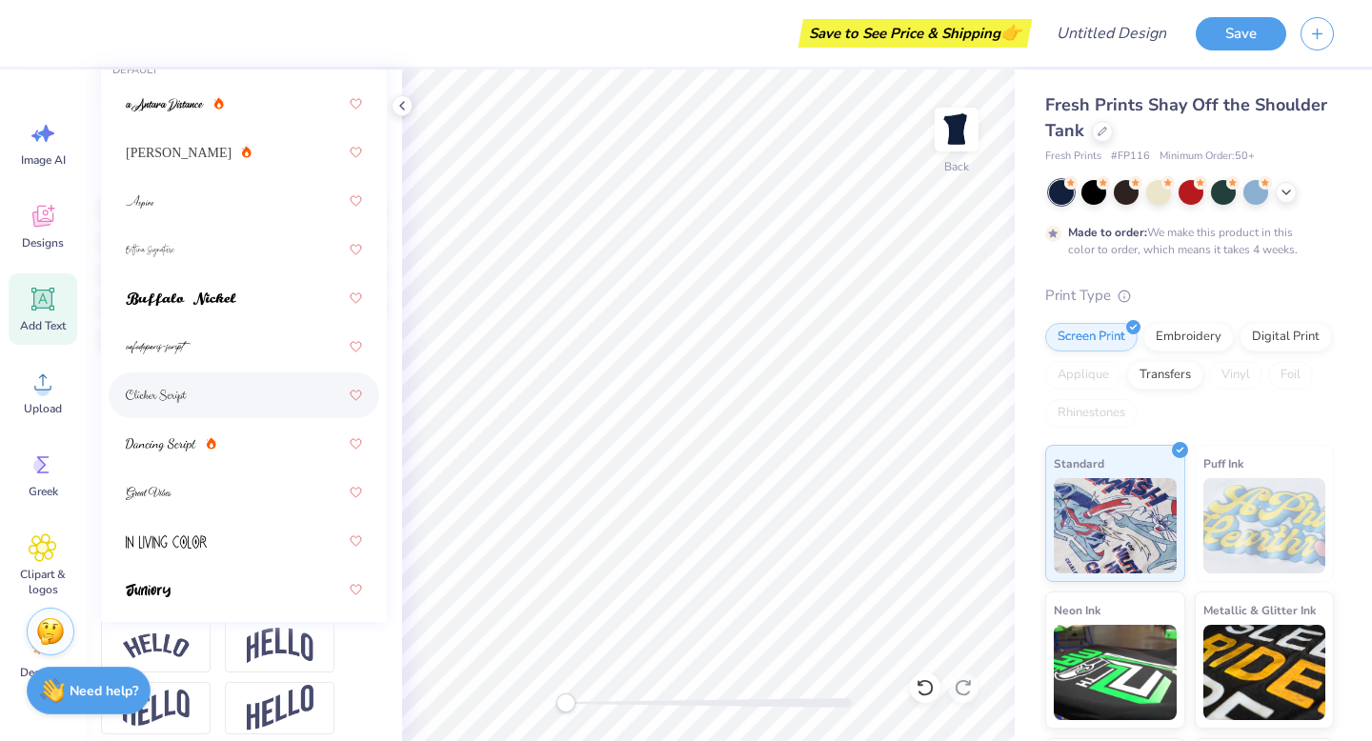
scroll to position [0, 0]
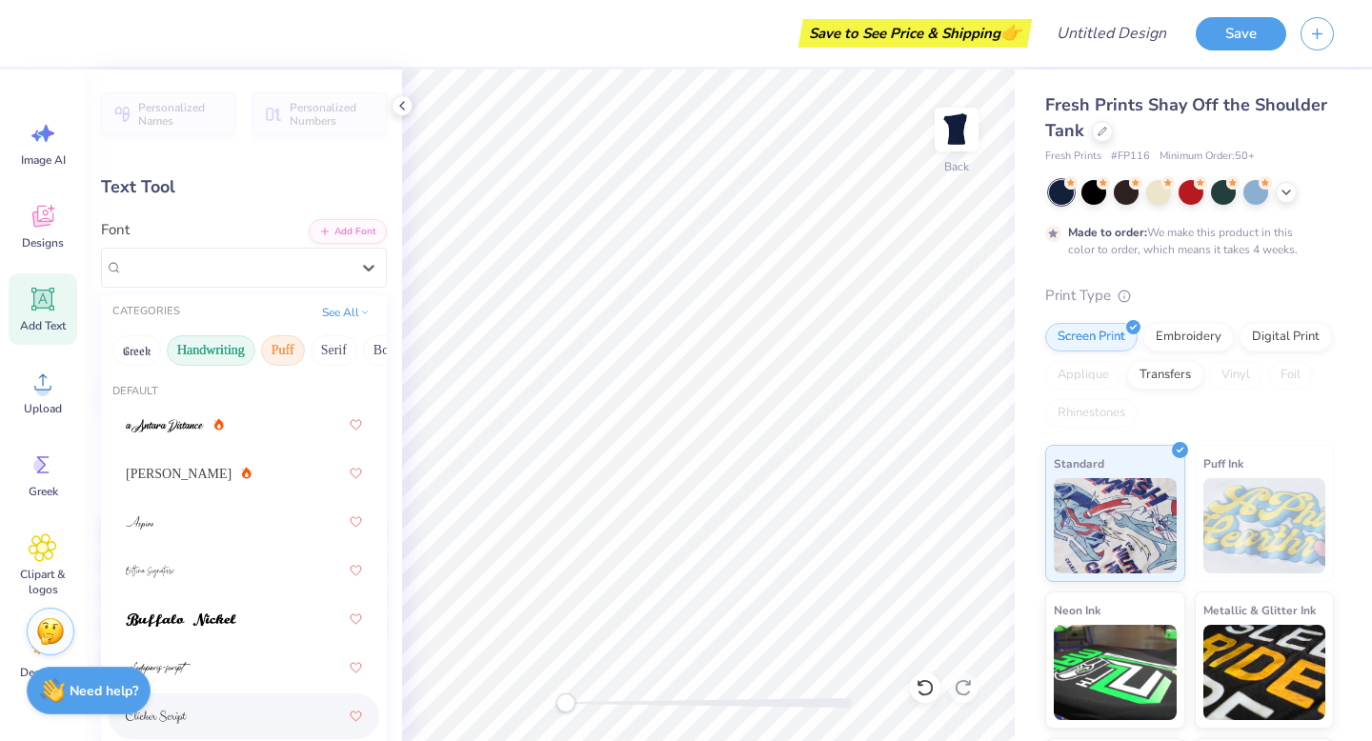
click at [281, 357] on button "Puff" at bounding box center [283, 350] width 44 height 30
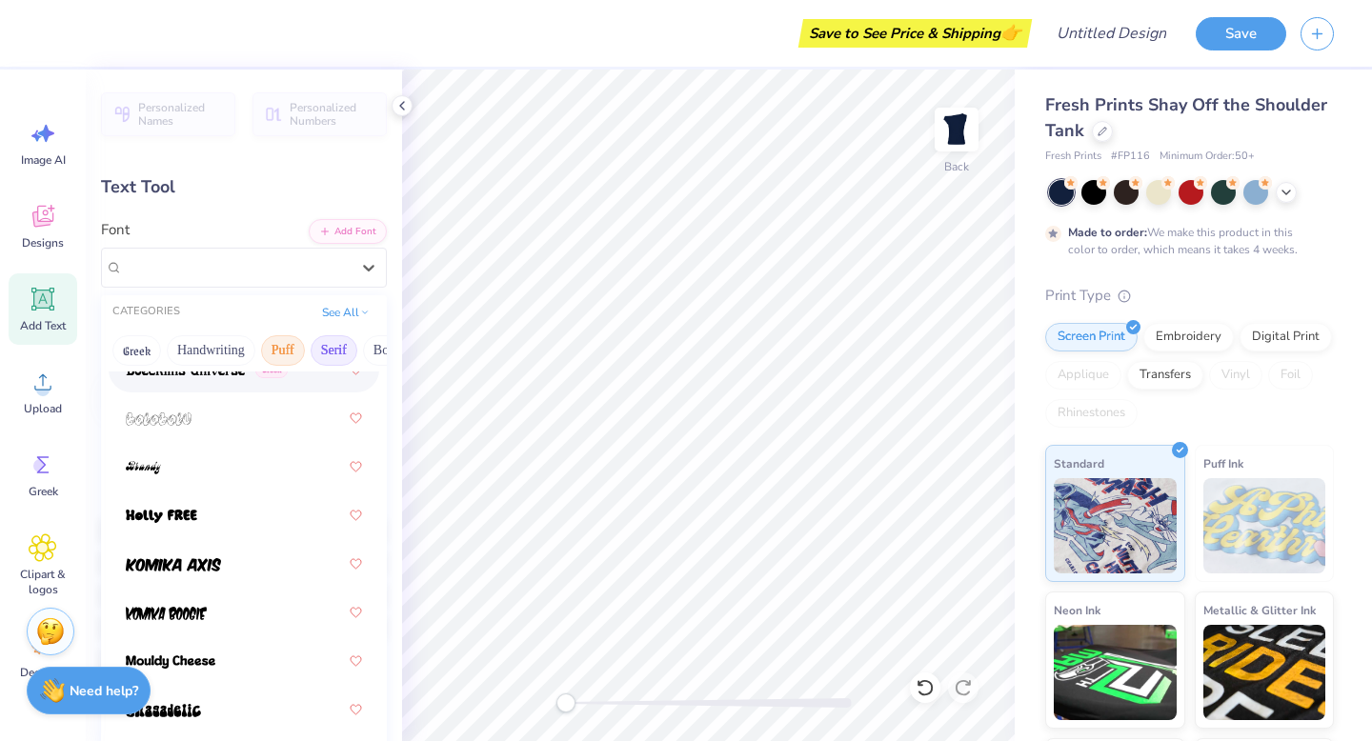
click at [335, 343] on button "Serif" at bounding box center [334, 350] width 47 height 30
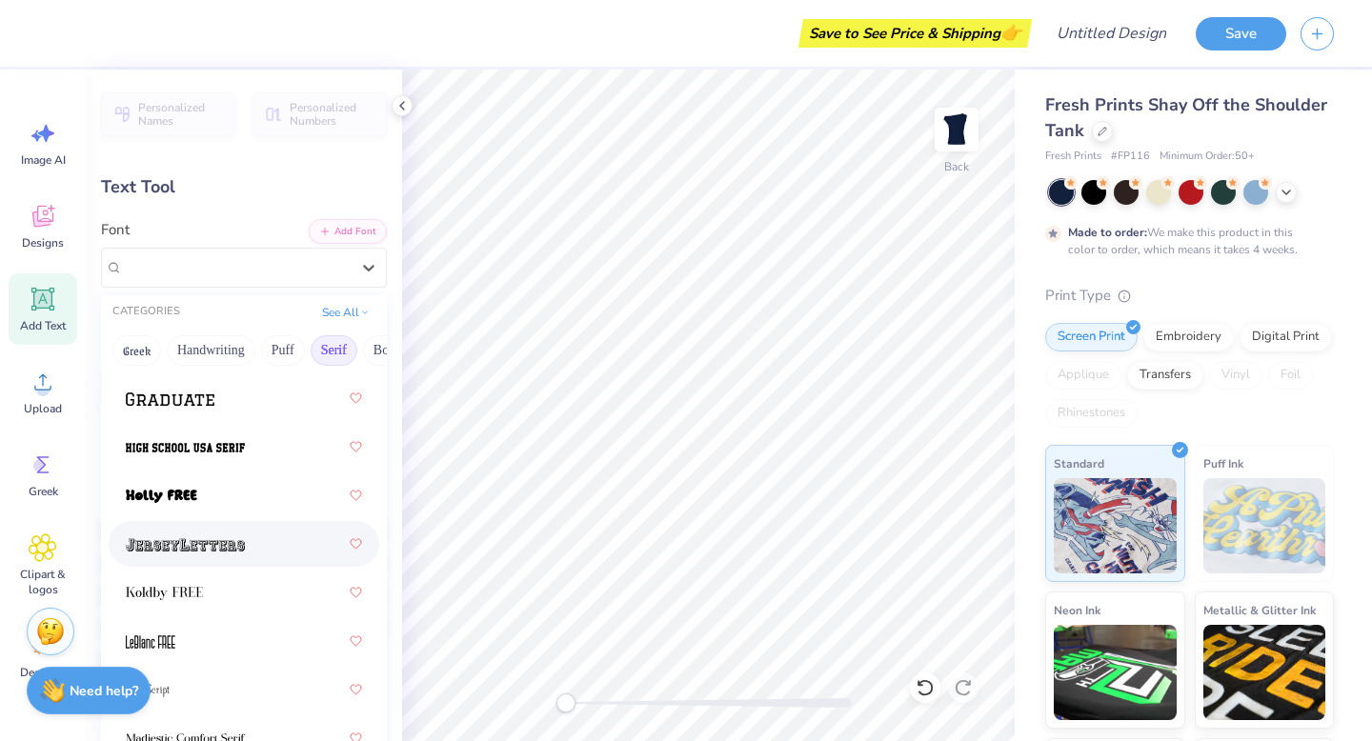
scroll to position [2458, 0]
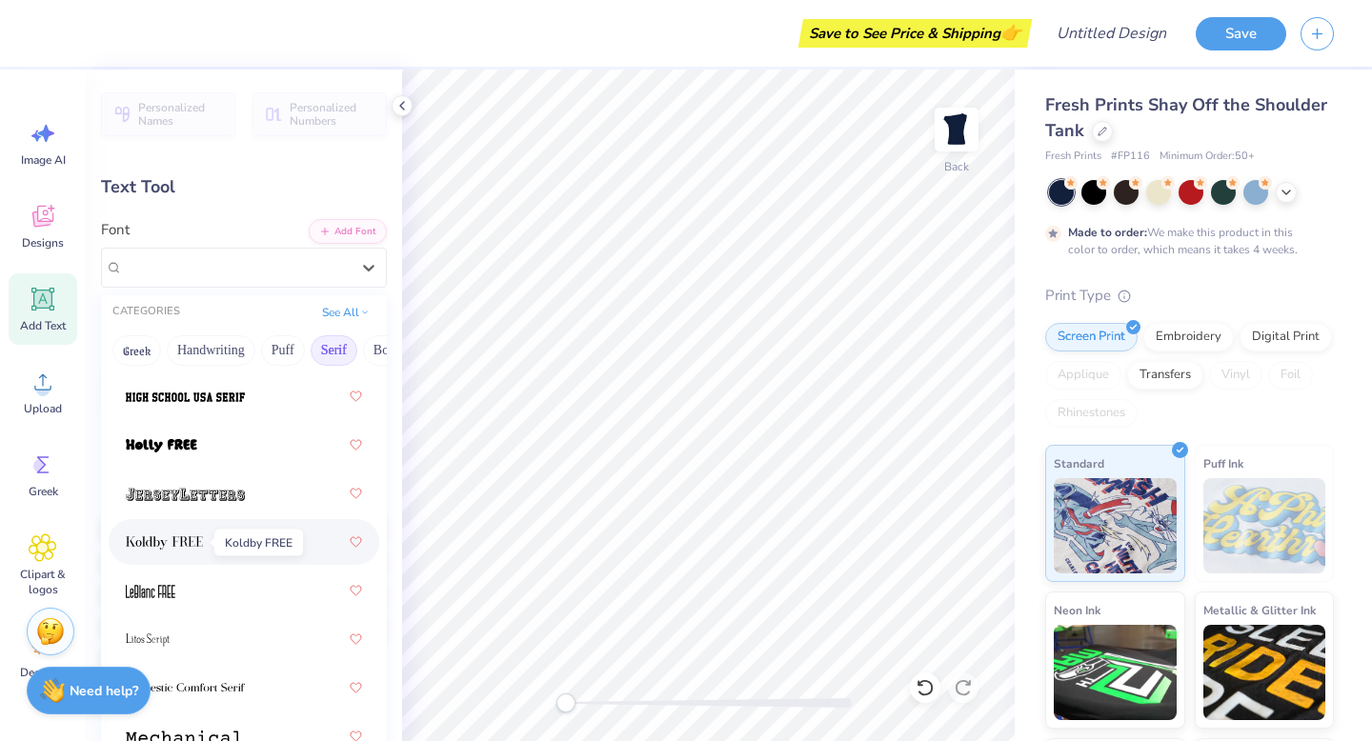
click at [182, 551] on span at bounding box center [164, 542] width 77 height 20
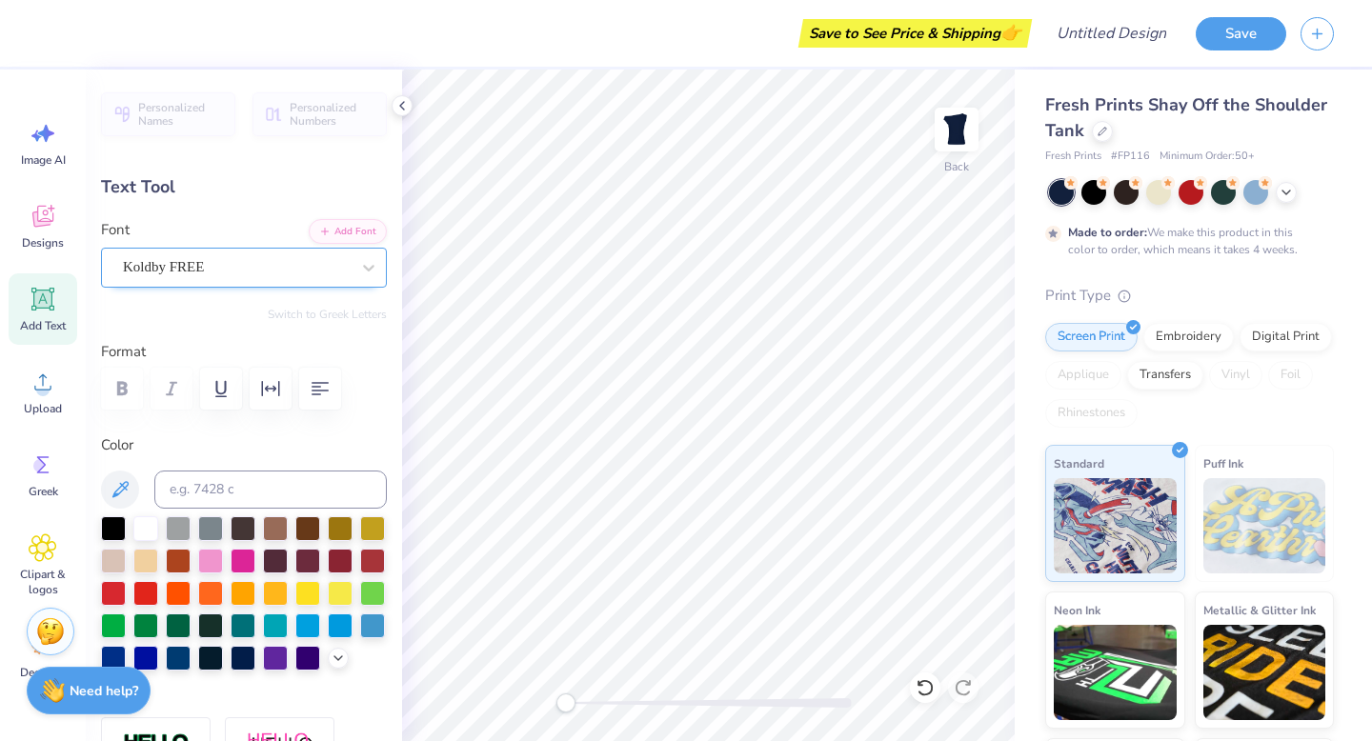
click at [256, 268] on div "Koldby FREE" at bounding box center [236, 267] width 231 height 30
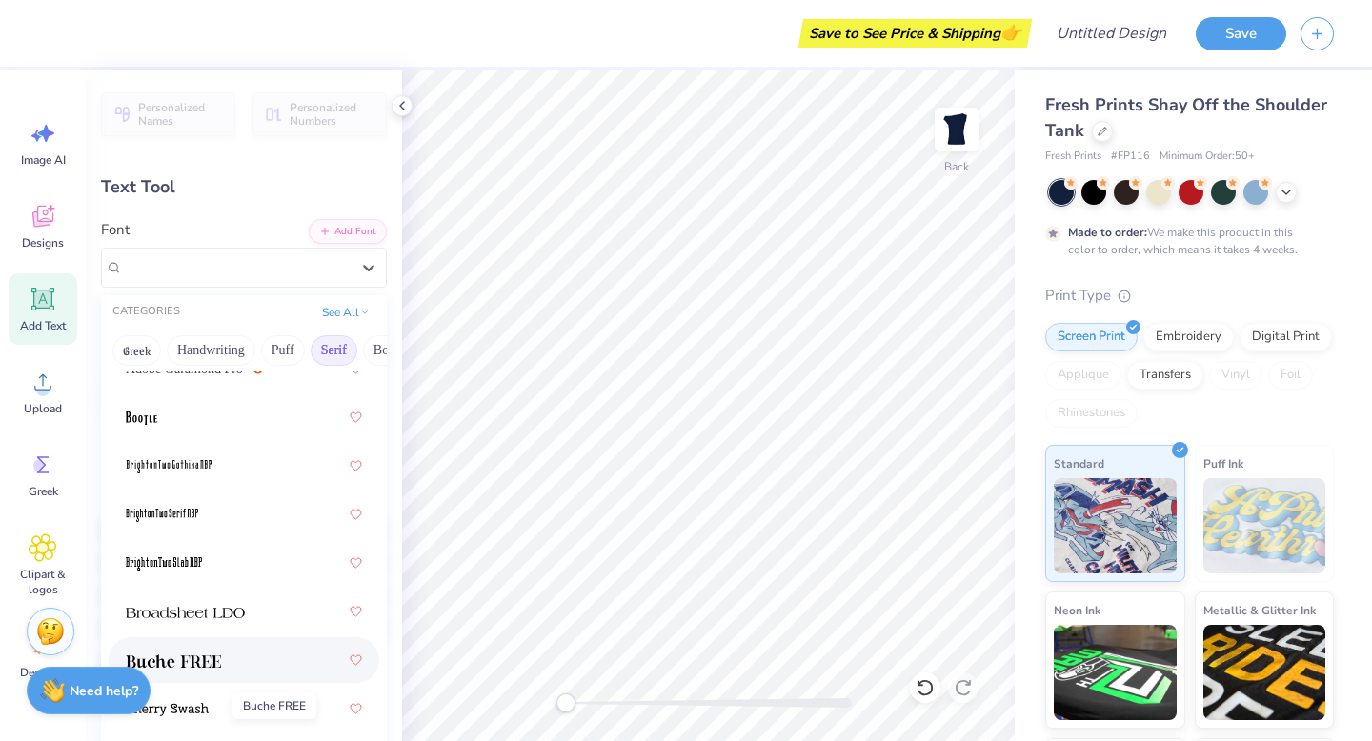
scroll to position [0, 0]
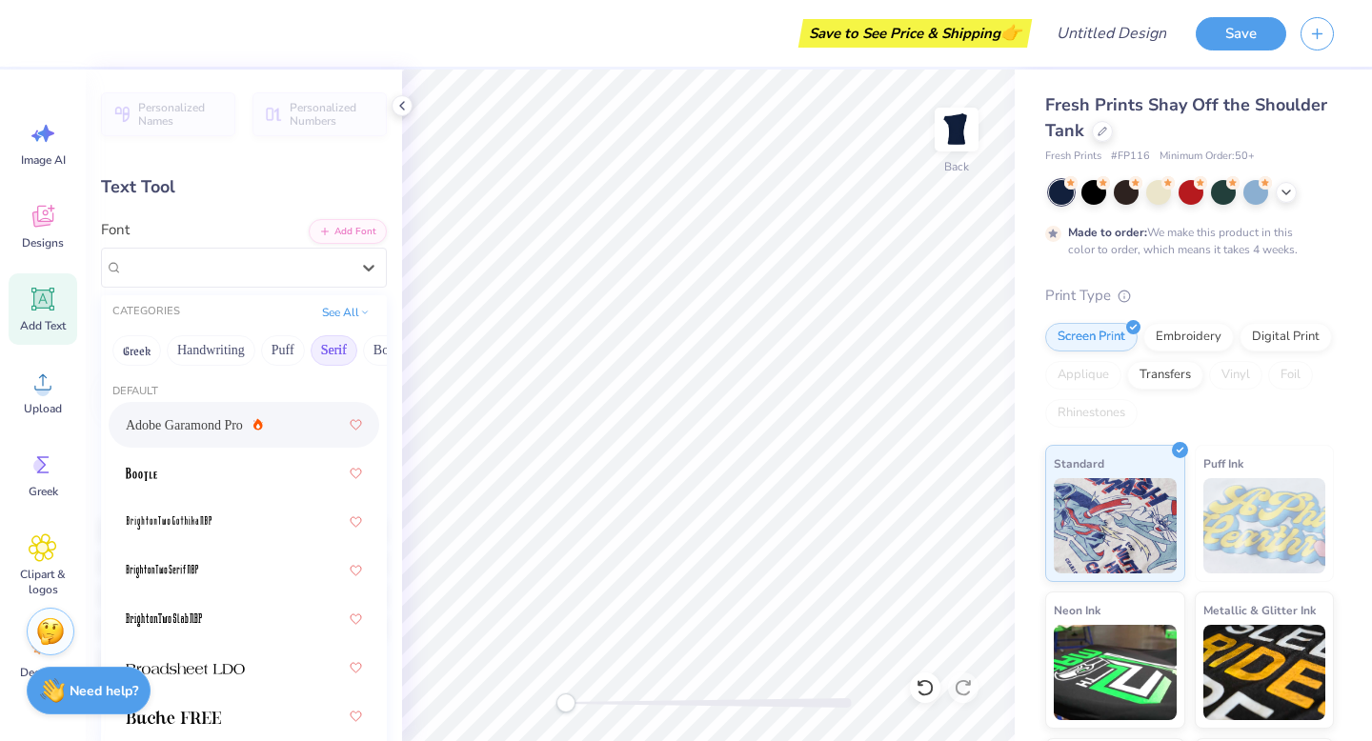
click at [203, 433] on span "Adobe Garamond Pro" at bounding box center [184, 425] width 117 height 20
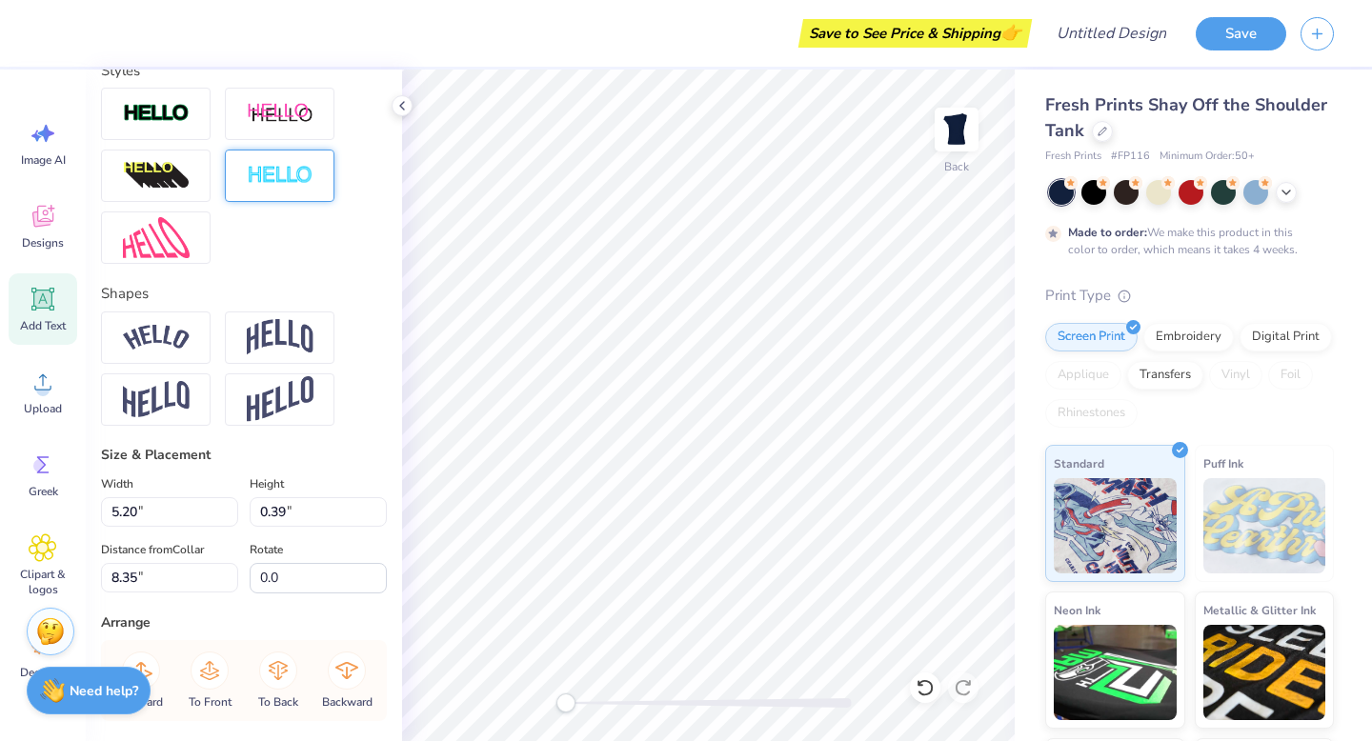
scroll to position [735, 0]
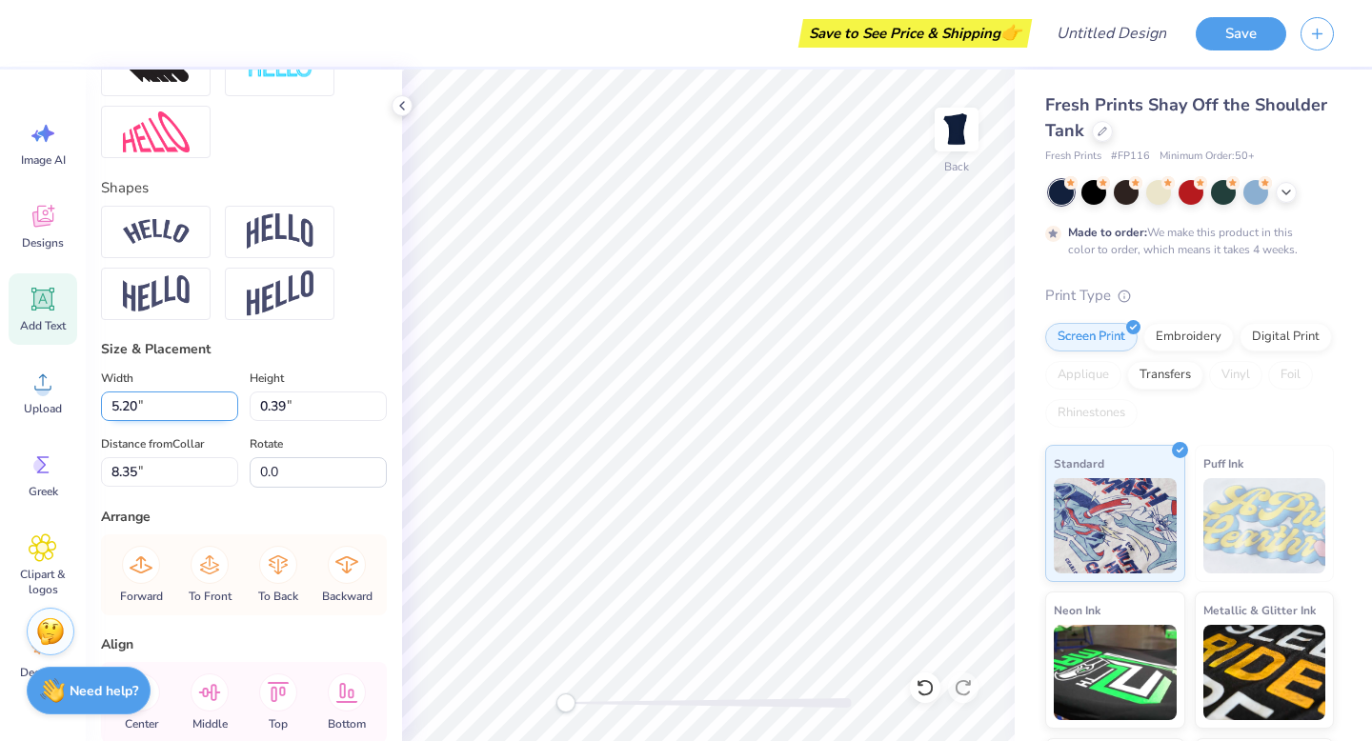
click at [120, 408] on input "5.20" at bounding box center [169, 407] width 137 height 30
type input "4.70"
type input "0.74"
type input "8.38"
click at [116, 405] on input "4.70" at bounding box center [169, 407] width 137 height 30
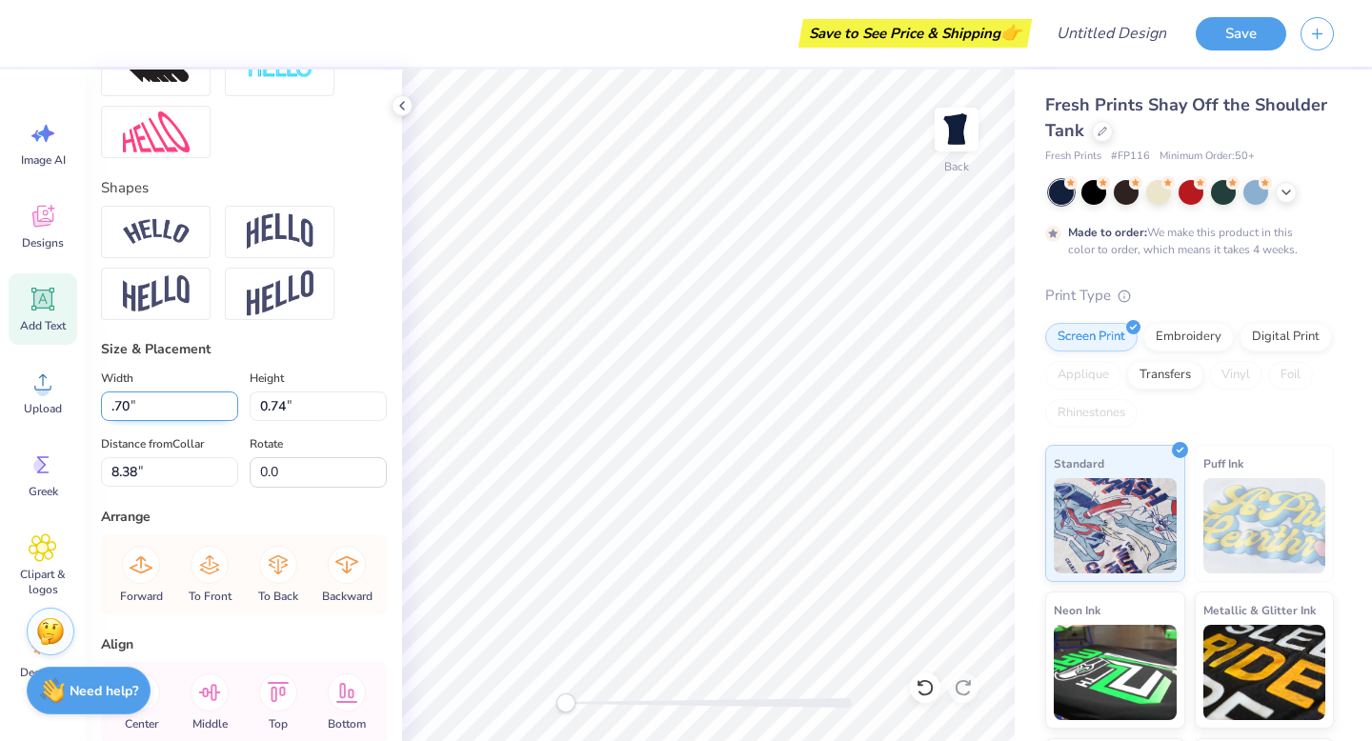
type input "4.70"
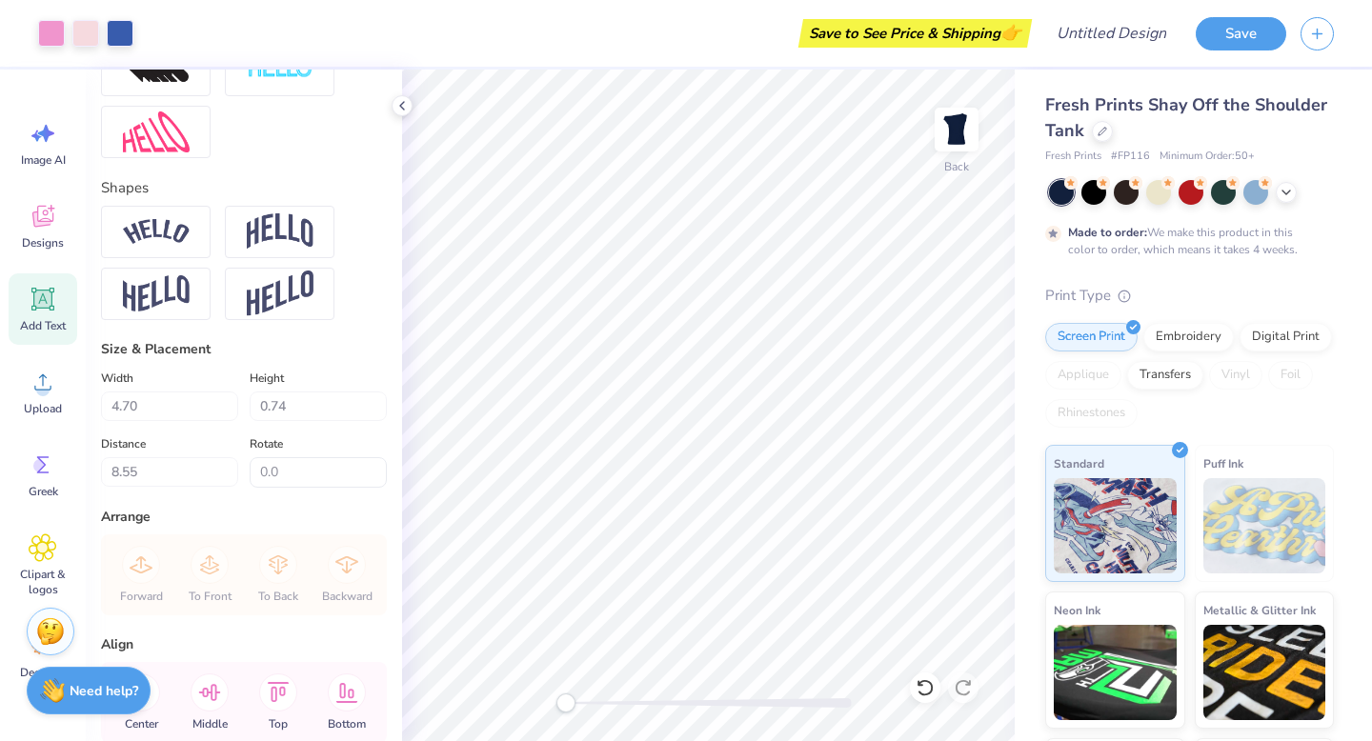
type input "8.45"
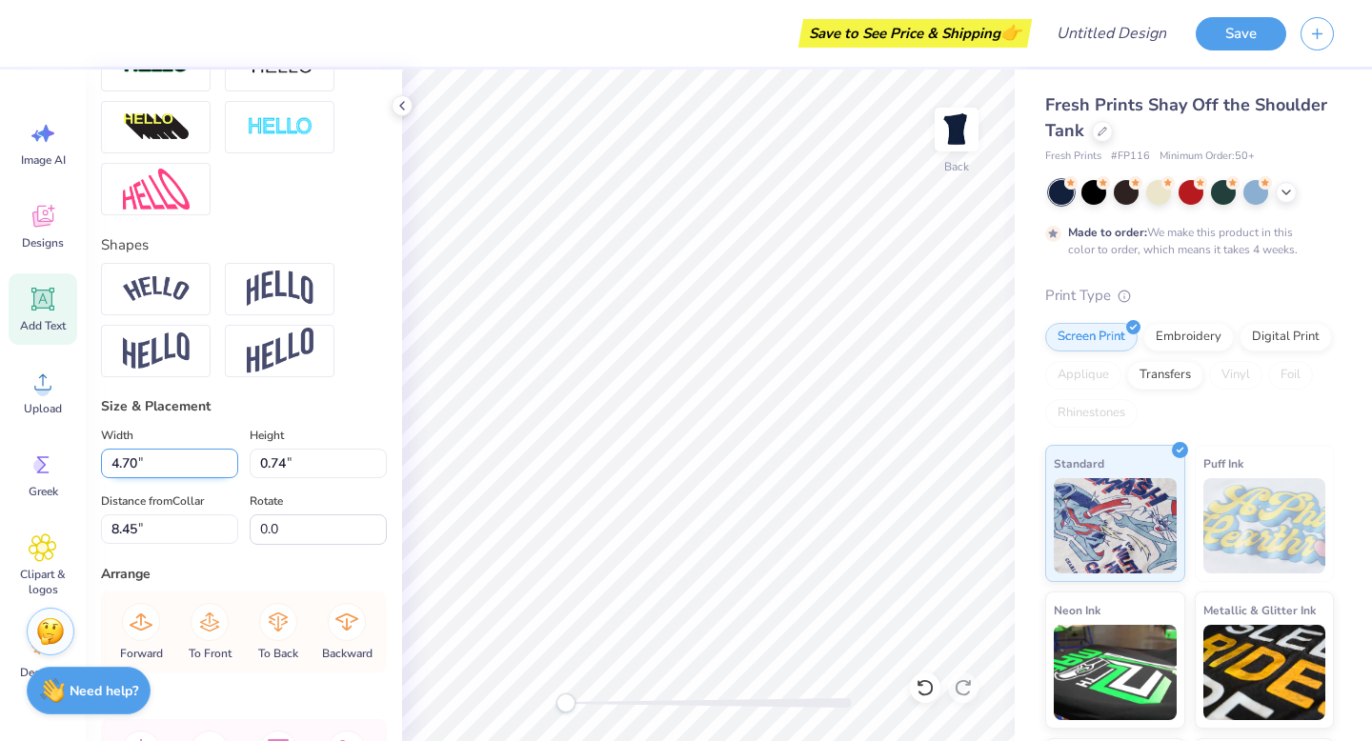
scroll to position [832, 0]
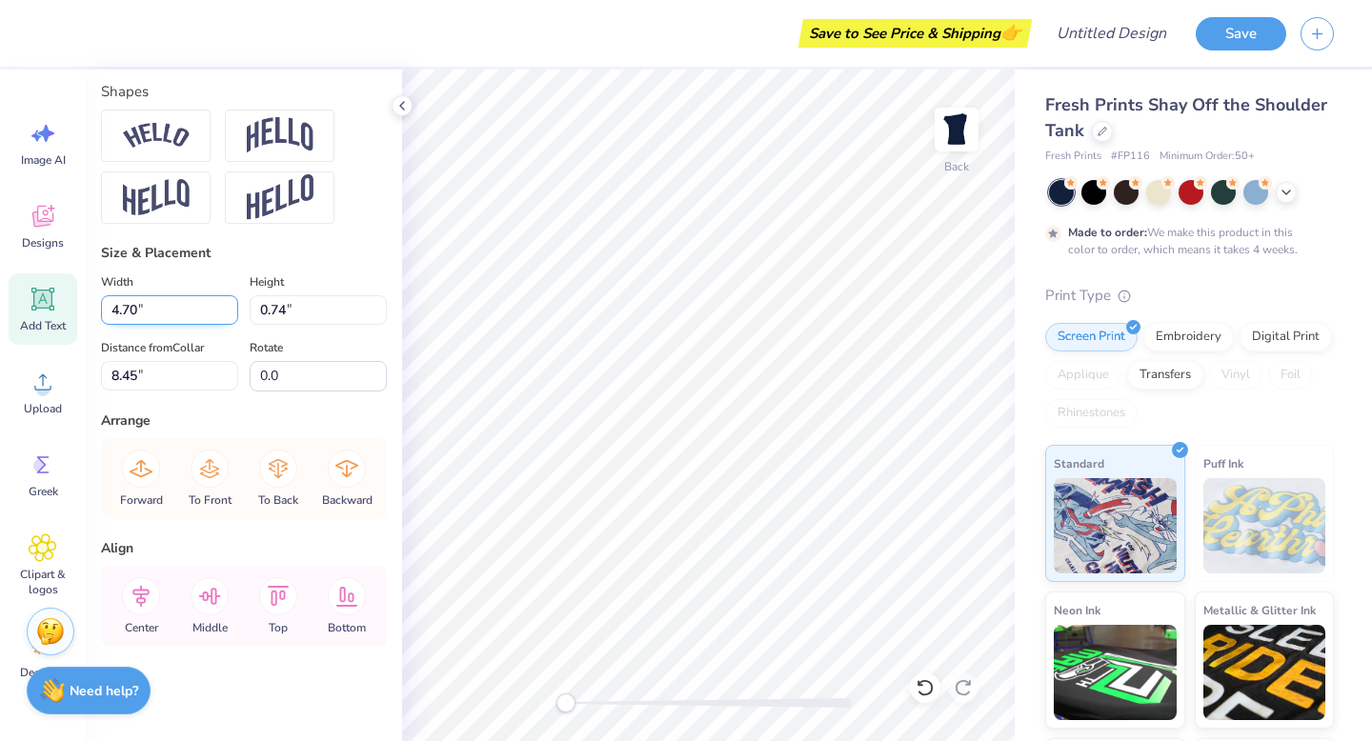
click at [151, 313] on input "4.70" at bounding box center [169, 310] width 137 height 30
click at [230, 315] on input "4.69" at bounding box center [169, 310] width 137 height 30
click at [230, 316] on input "4.68" at bounding box center [169, 310] width 137 height 30
click at [230, 316] on input "4.67" at bounding box center [169, 310] width 137 height 30
click at [120, 309] on input "4.67" at bounding box center [169, 310] width 137 height 30
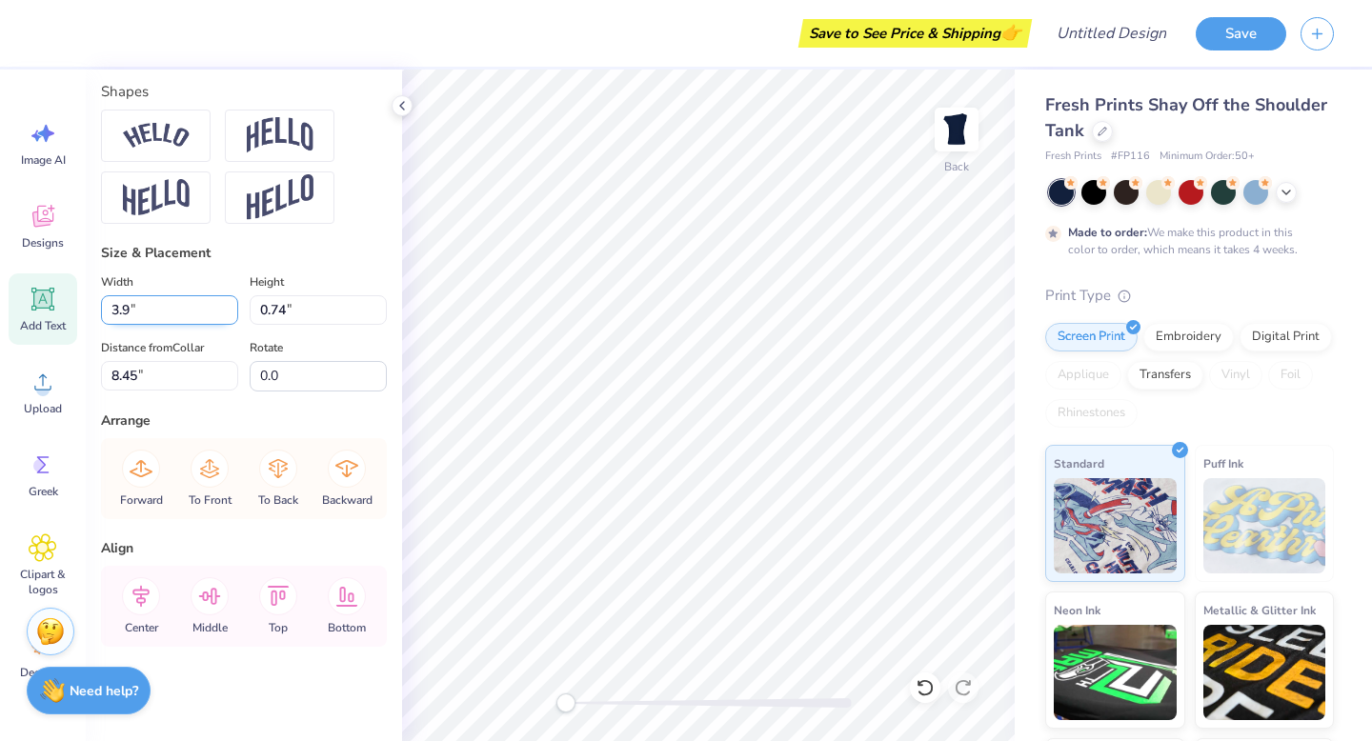
type input "3.90"
type input "0.61"
type input "8.55"
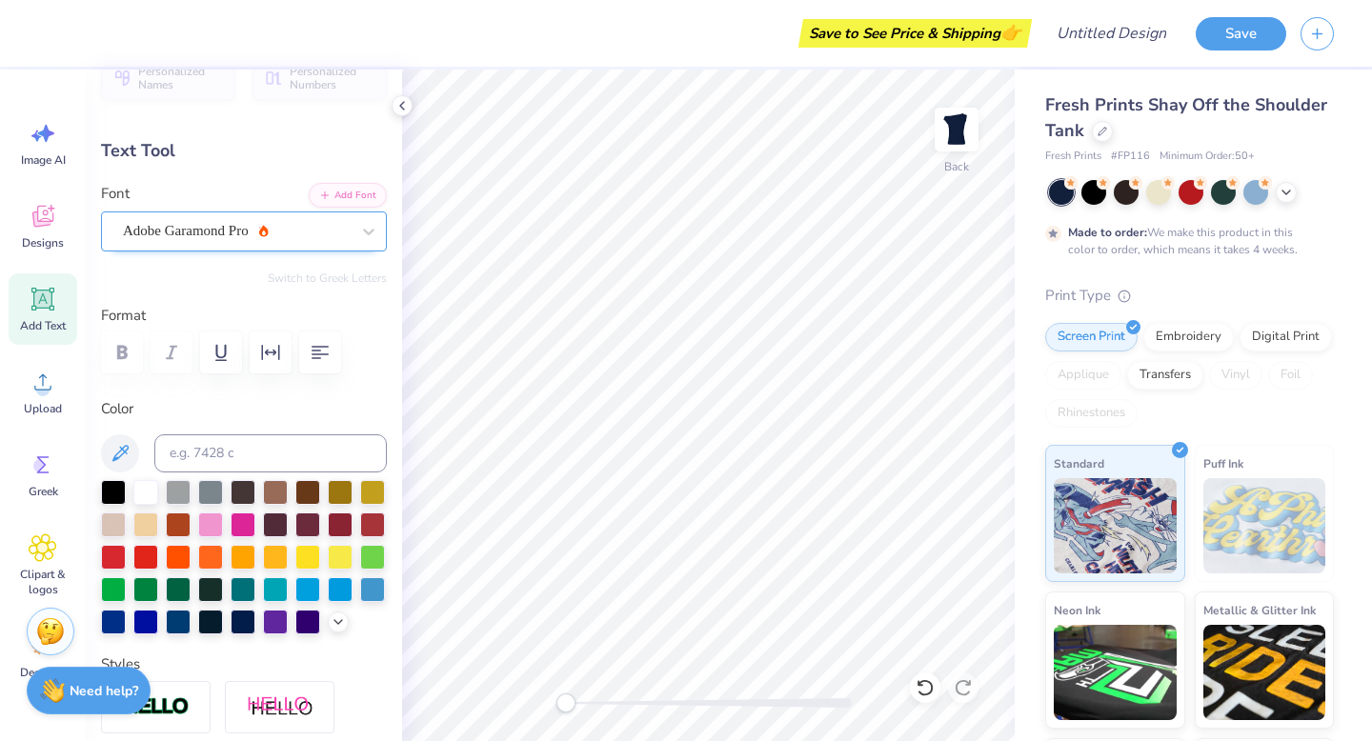
scroll to position [0, 0]
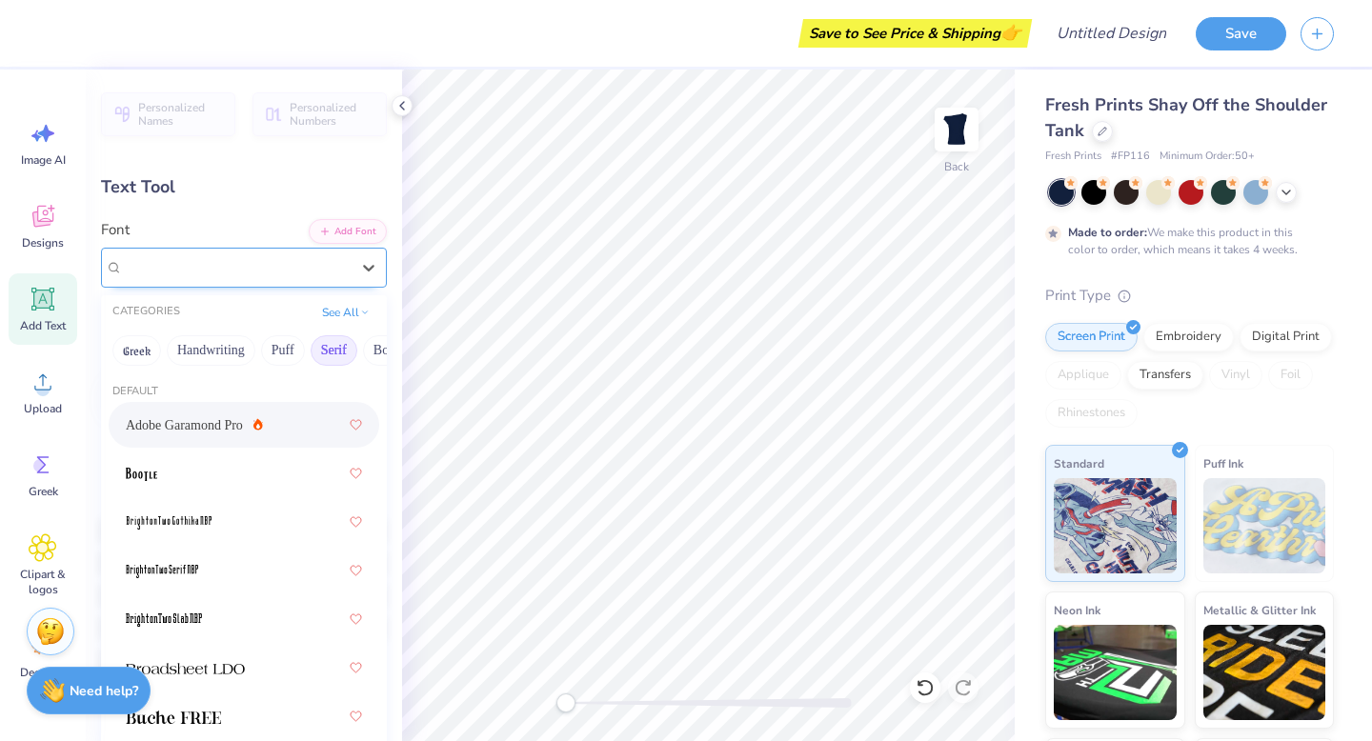
click at [227, 250] on div "Adobe Garamond Pro" at bounding box center [244, 268] width 286 height 40
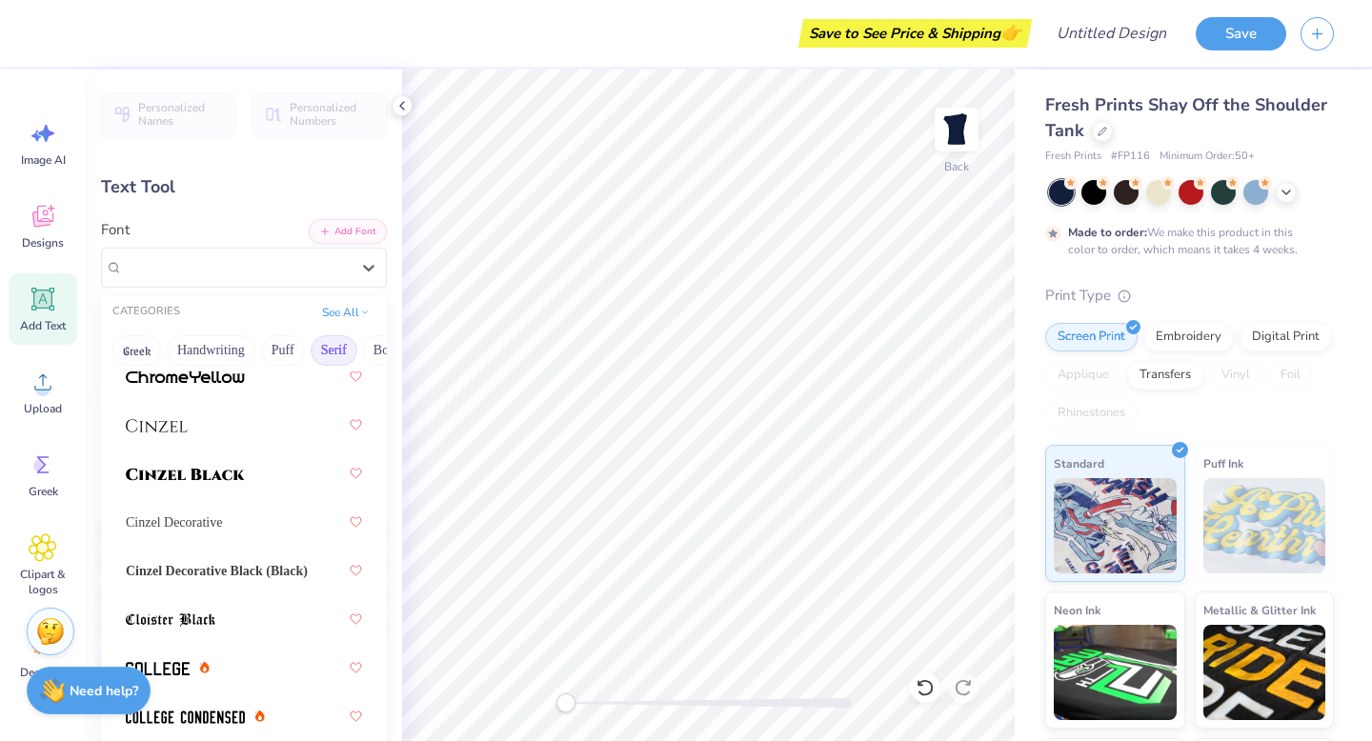
scroll to position [557, 0]
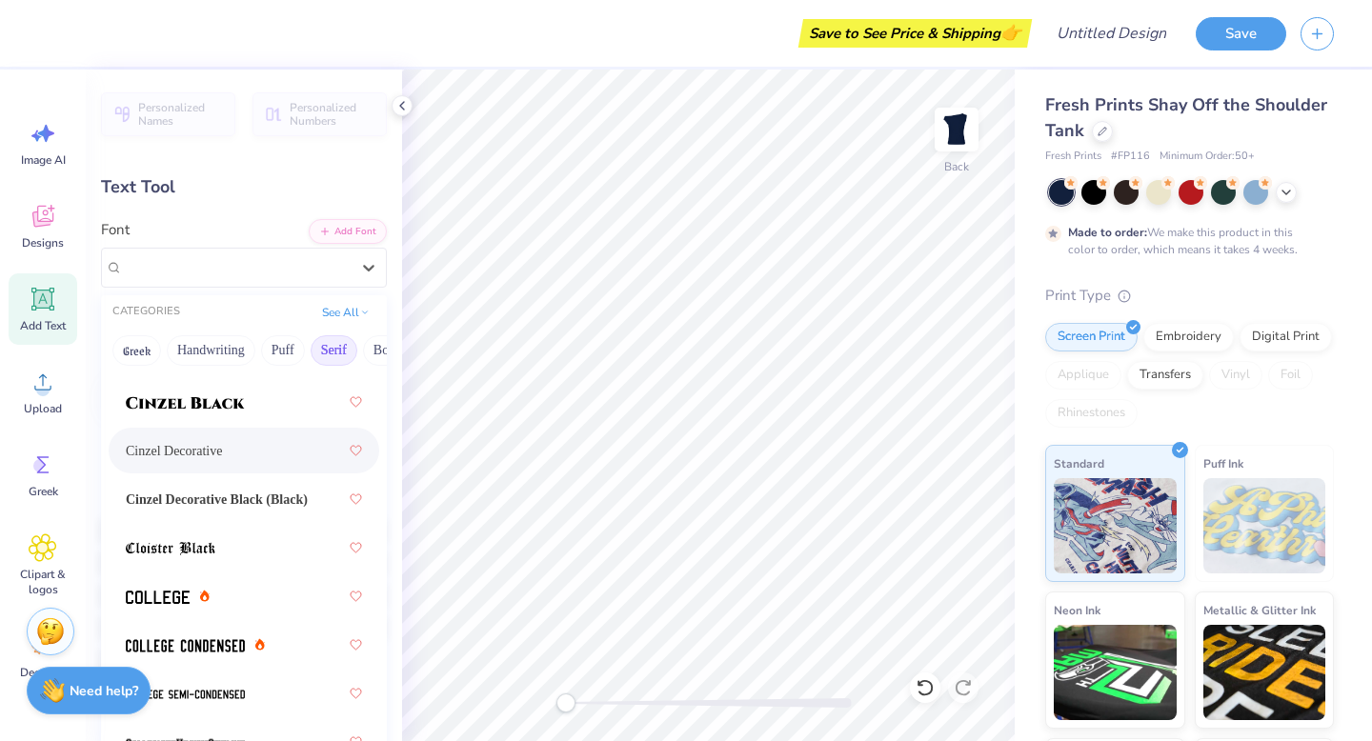
click at [187, 437] on div "Cinzel Decorative" at bounding box center [244, 450] width 236 height 34
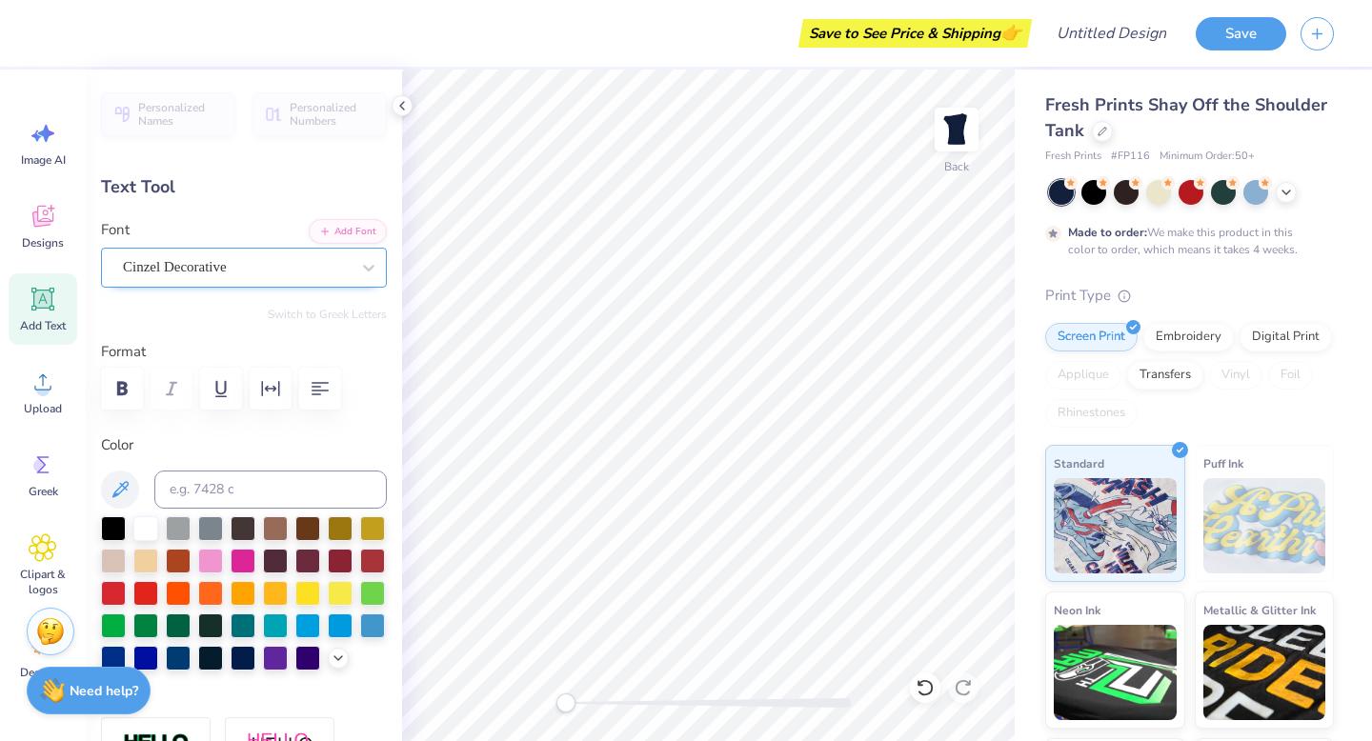
click at [243, 284] on div "Cinzel Decorative" at bounding box center [244, 268] width 286 height 40
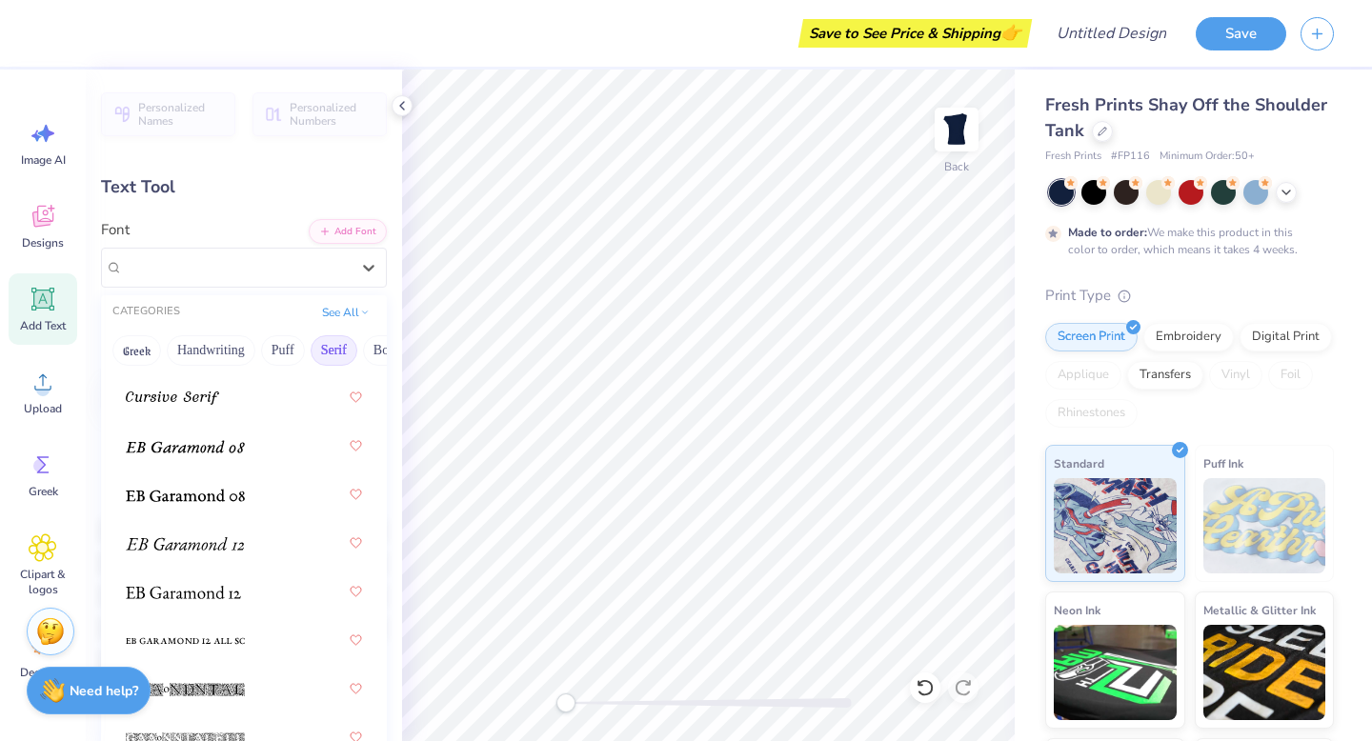
scroll to position [1605, 0]
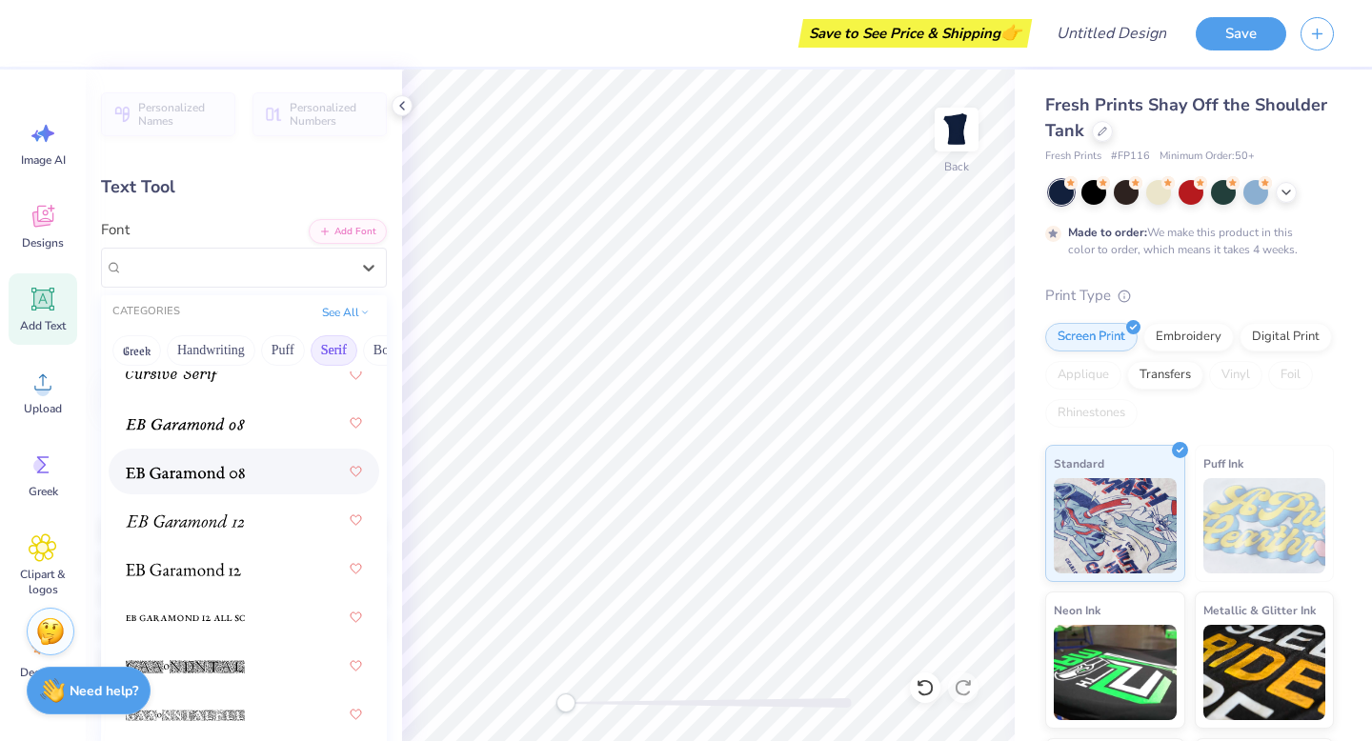
click at [177, 482] on div at bounding box center [244, 471] width 236 height 34
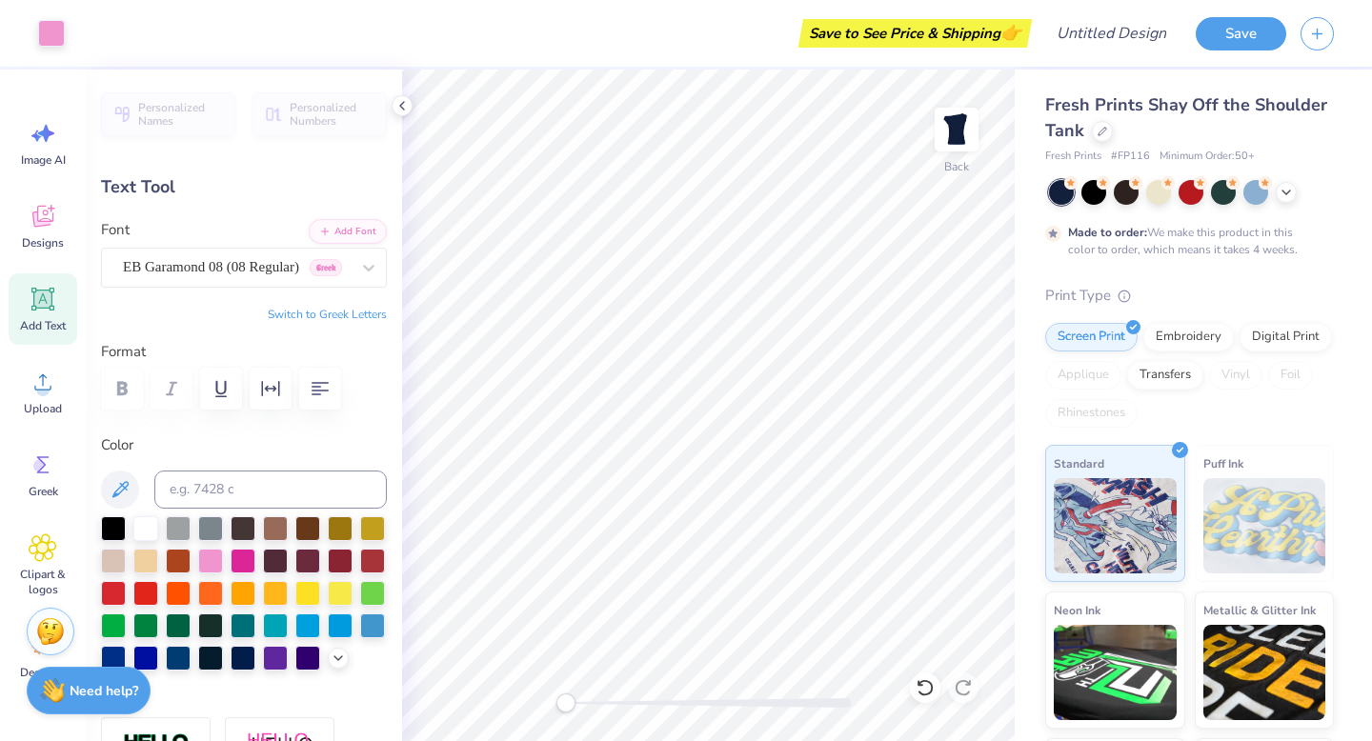
type input "3.84"
type input "0.60"
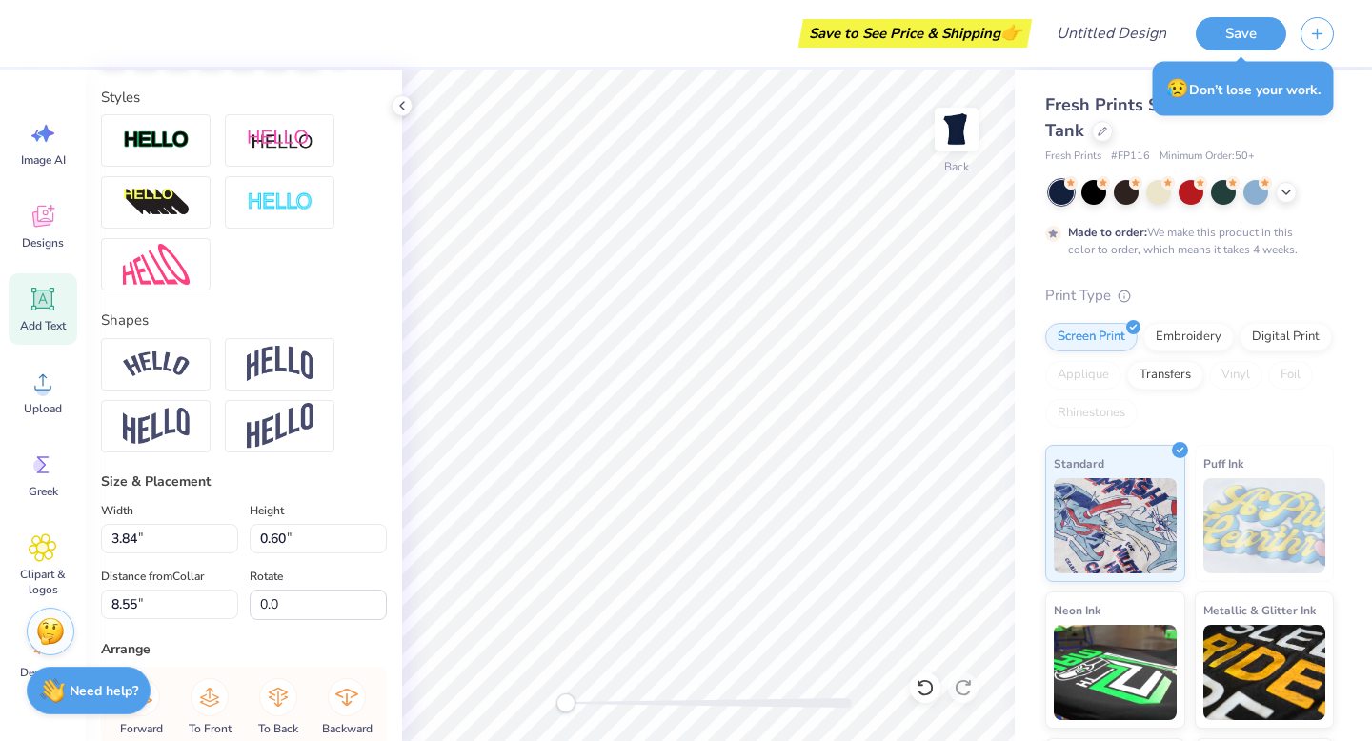
scroll to position [612, 0]
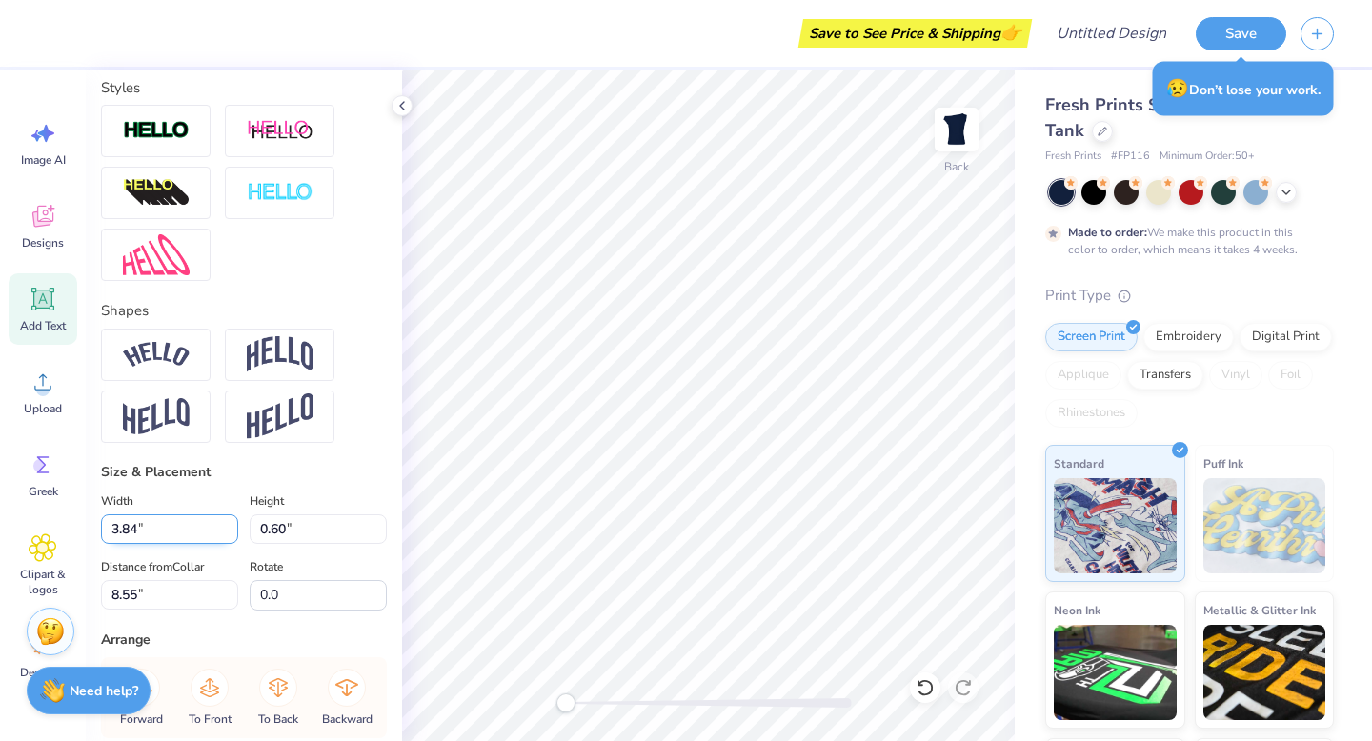
click at [117, 530] on input "3.84" at bounding box center [169, 529] width 137 height 30
type input "6.84"
type input "1.07"
type input "8.31"
type input "4.84"
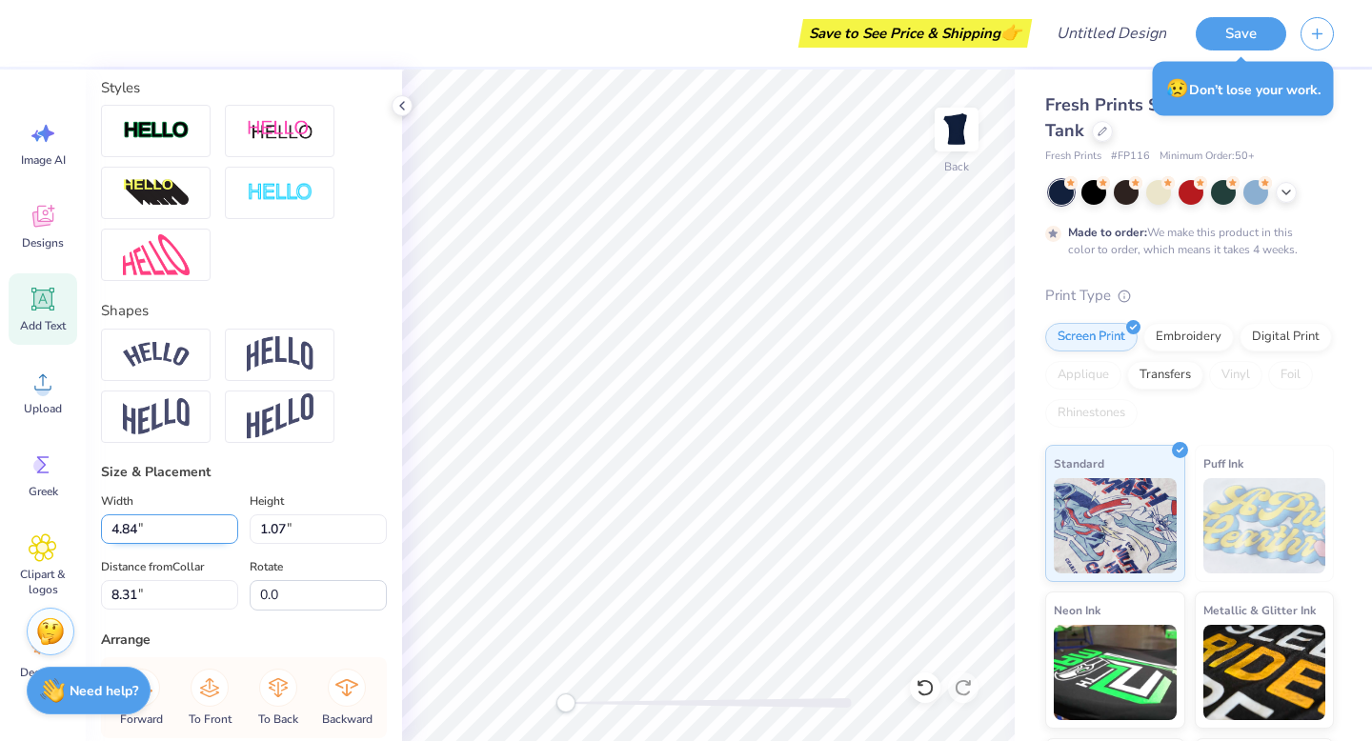
type input "0.75"
type input "8.47"
type input "3.84"
type input "0.60"
type input "8.55"
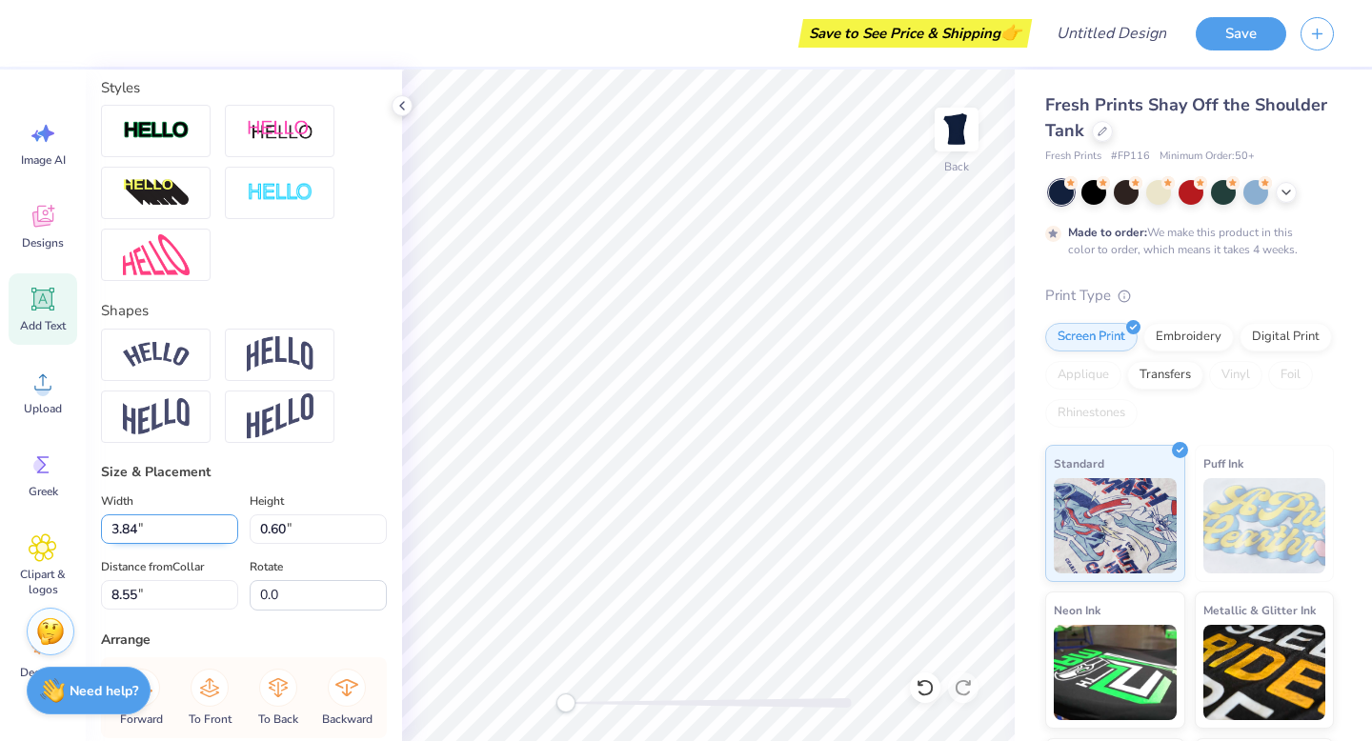
drag, startPoint x: 141, startPoint y: 523, endPoint x: 109, endPoint y: 523, distance: 32.4
click at [109, 523] on input "3.84" at bounding box center [169, 529] width 137 height 30
type input "4.50"
type input "0.70"
type input "8.35"
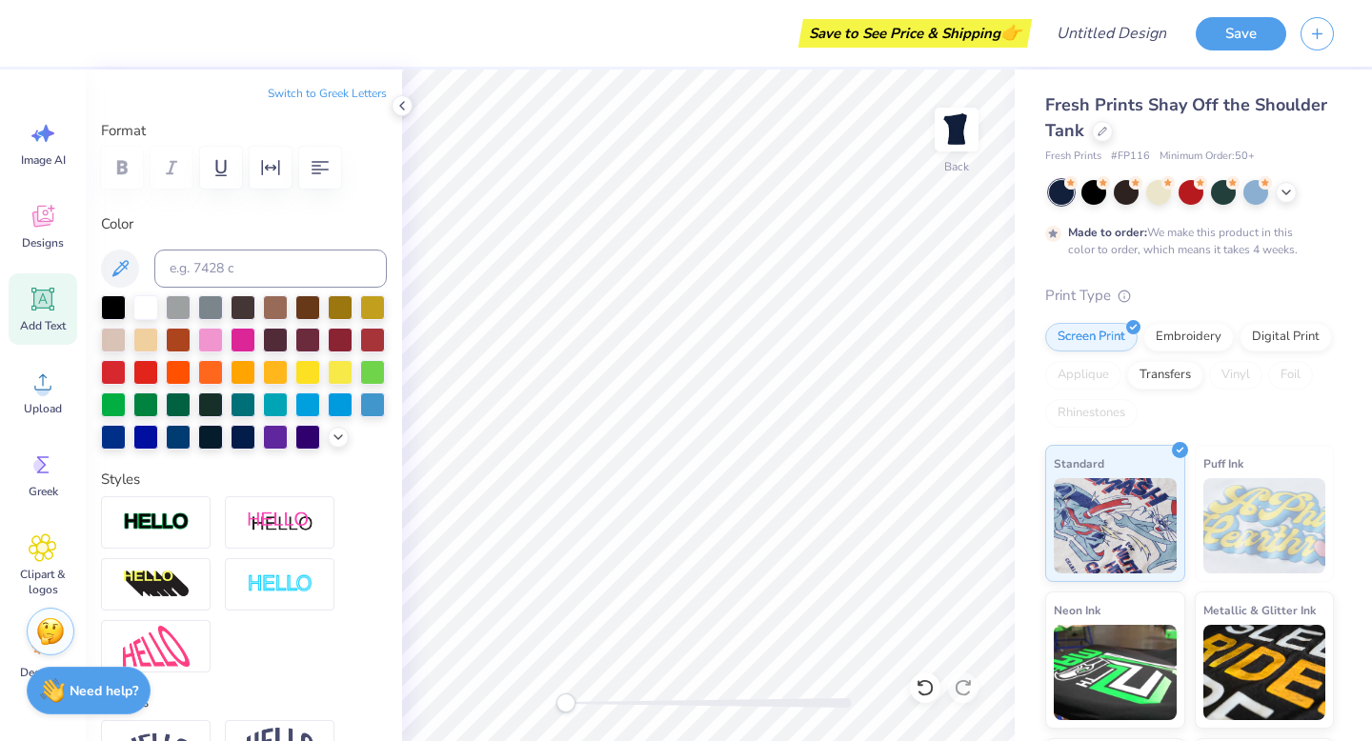
scroll to position [0, 0]
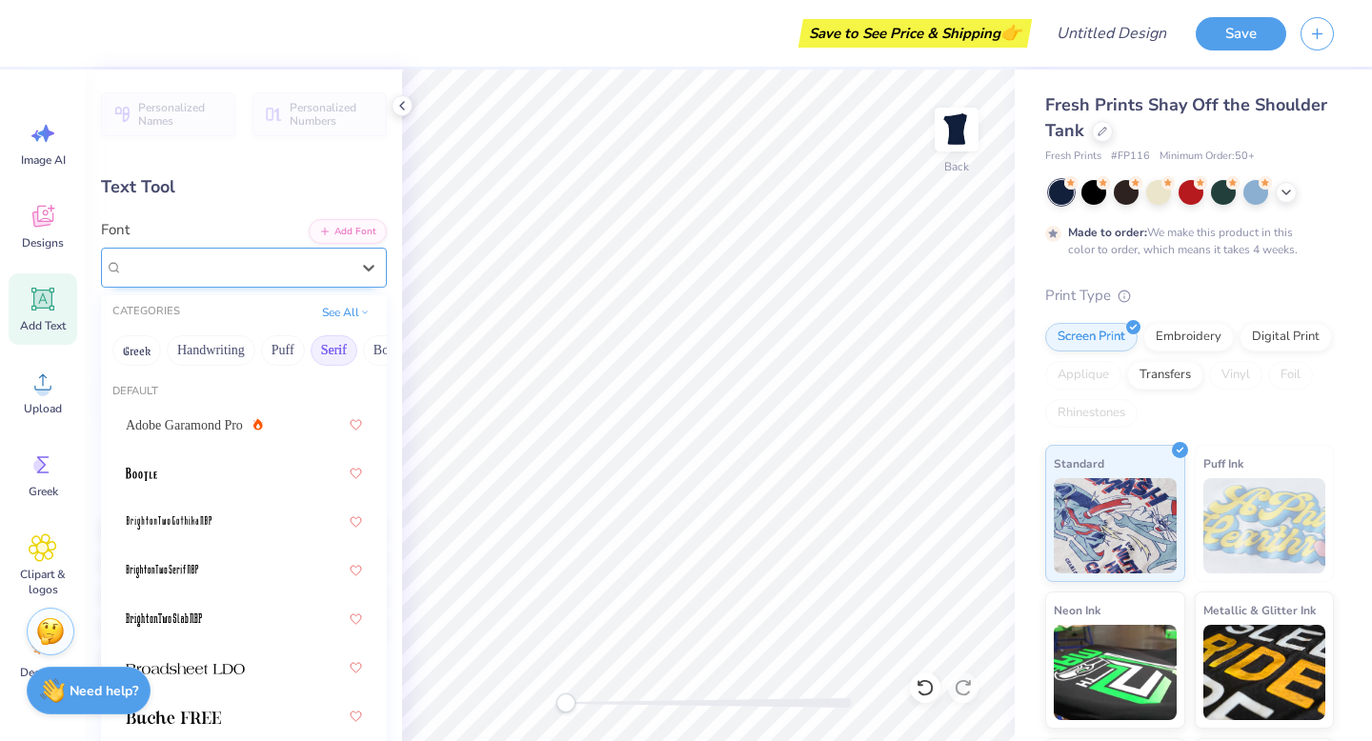
click at [205, 265] on div "EB Garamond 08 (08 Regular) Greek" at bounding box center [236, 267] width 231 height 30
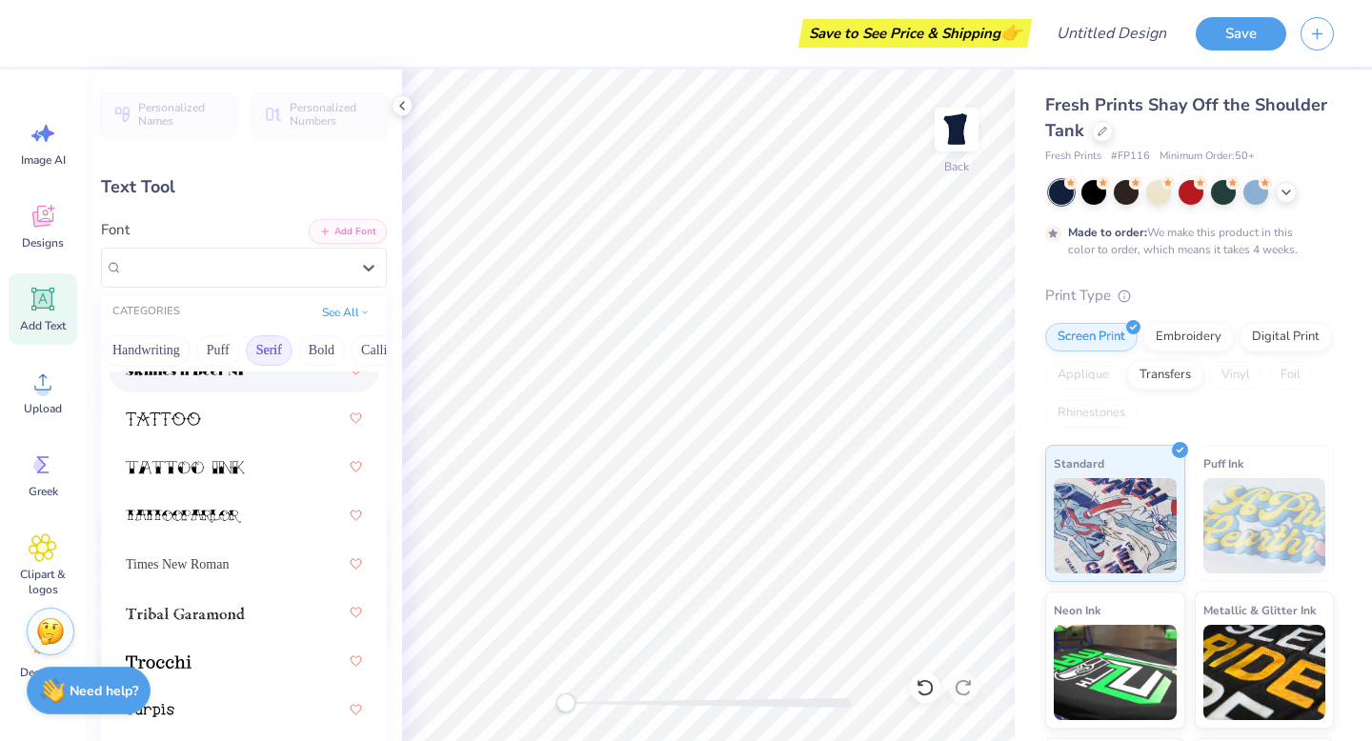
scroll to position [0, 136]
click at [251, 354] on button "Bold" at bounding box center [250, 350] width 47 height 30
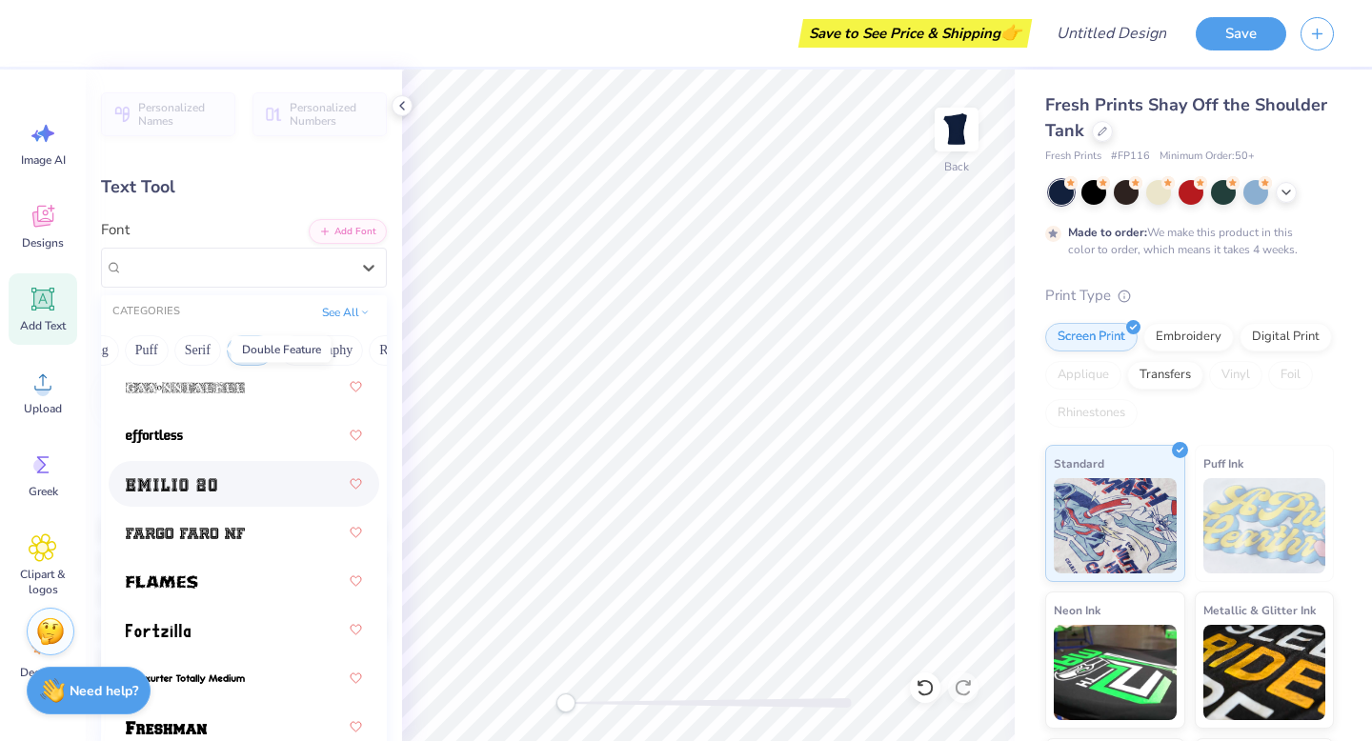
scroll to position [713, 0]
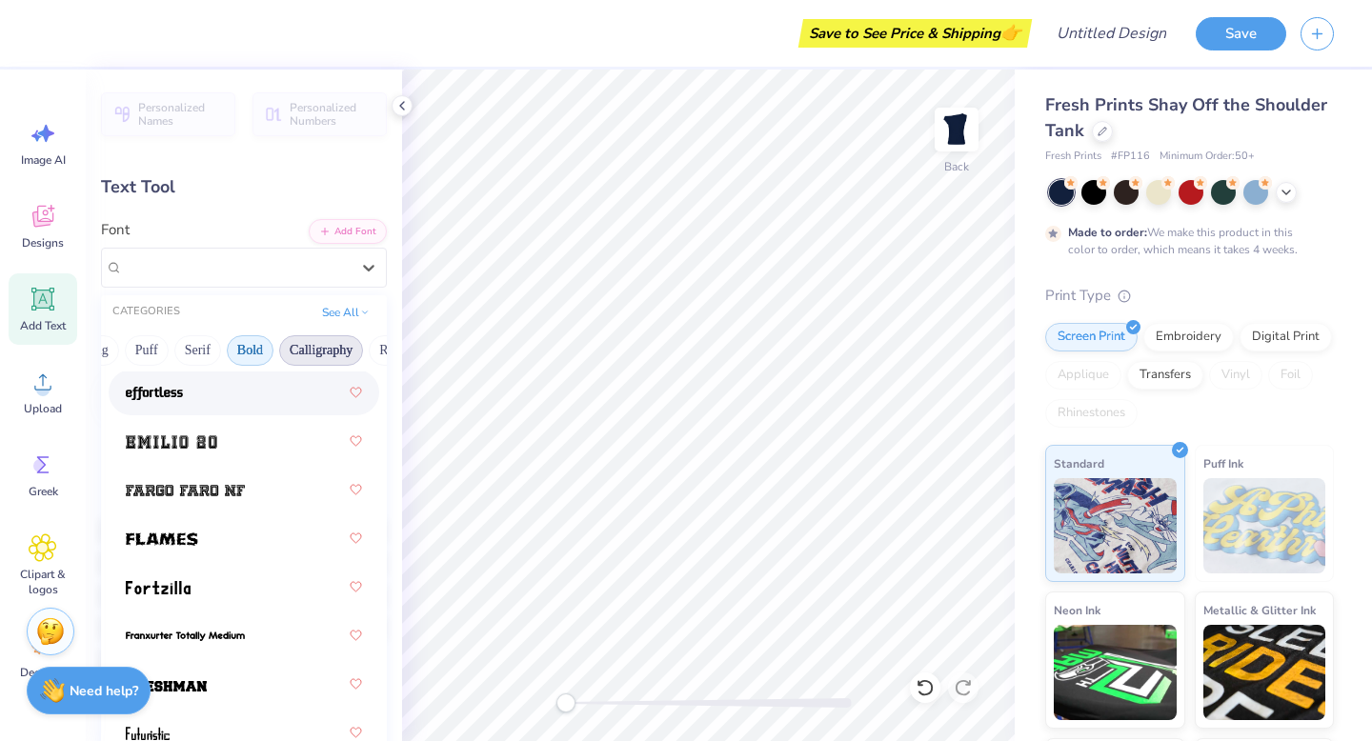
click at [301, 351] on button "Calligraphy" at bounding box center [321, 350] width 84 height 30
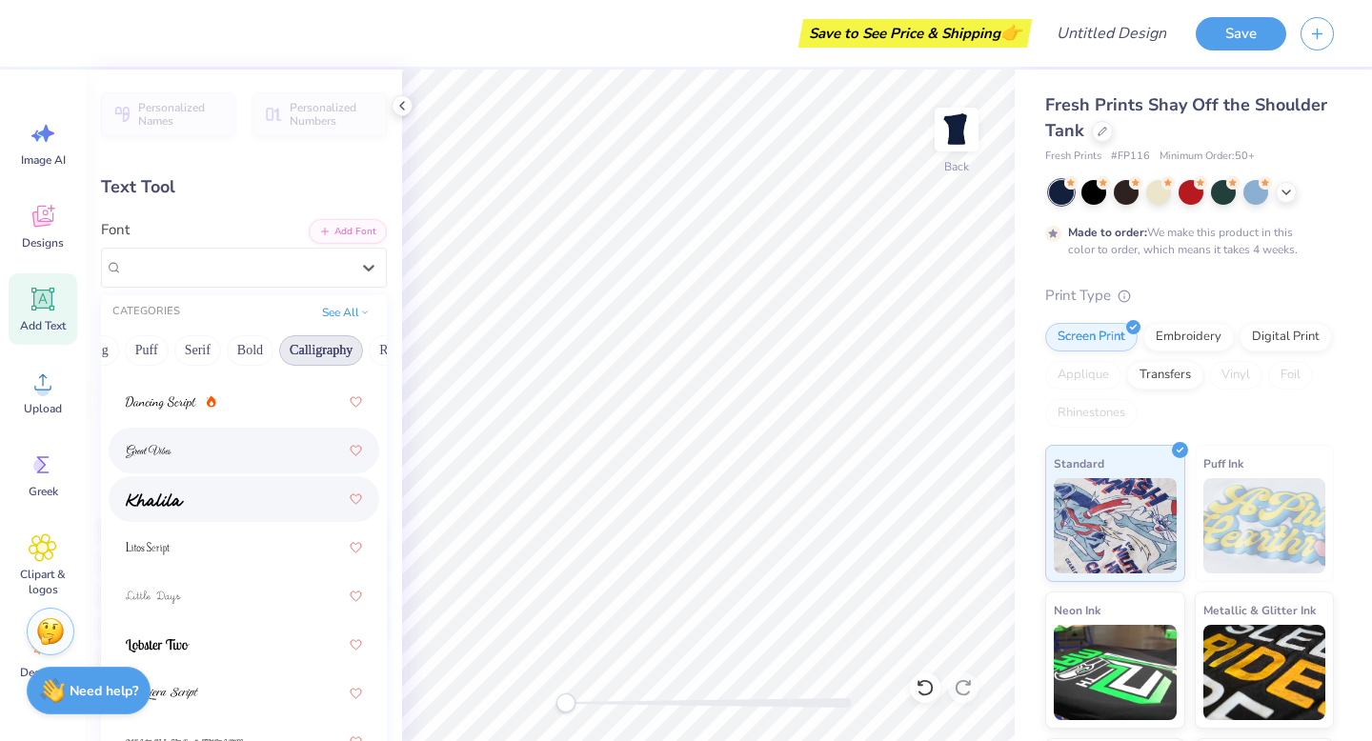
scroll to position [0, 0]
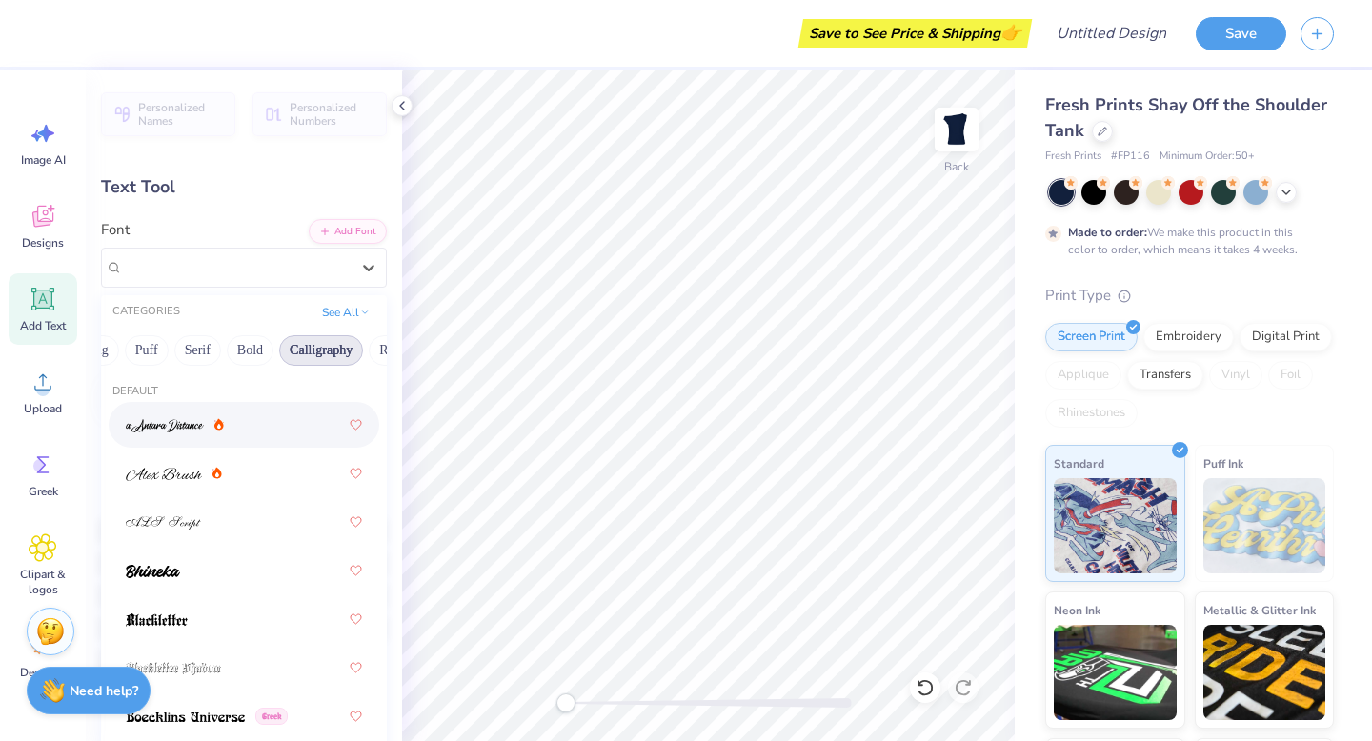
click at [189, 436] on div at bounding box center [244, 425] width 236 height 34
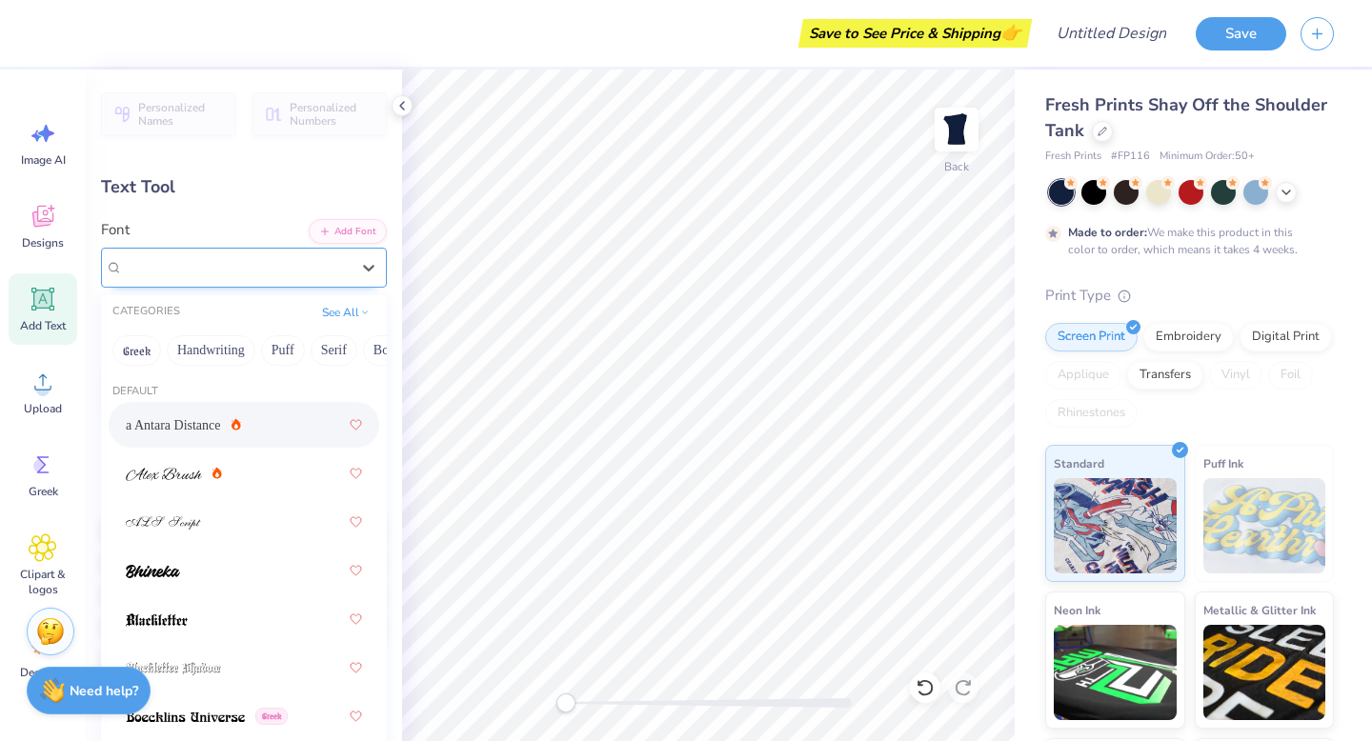
click at [244, 270] on div "a Antara Distance" at bounding box center [236, 267] width 231 height 30
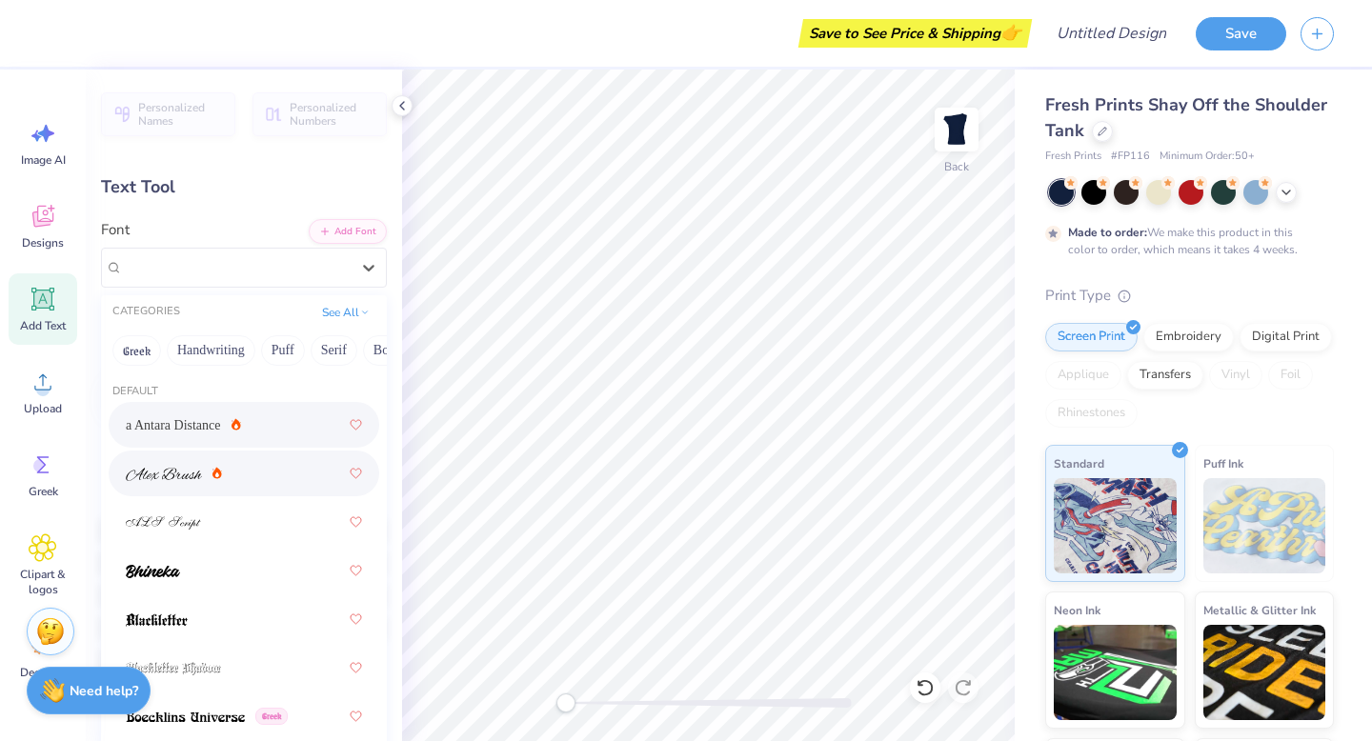
click at [217, 486] on div at bounding box center [244, 473] width 236 height 34
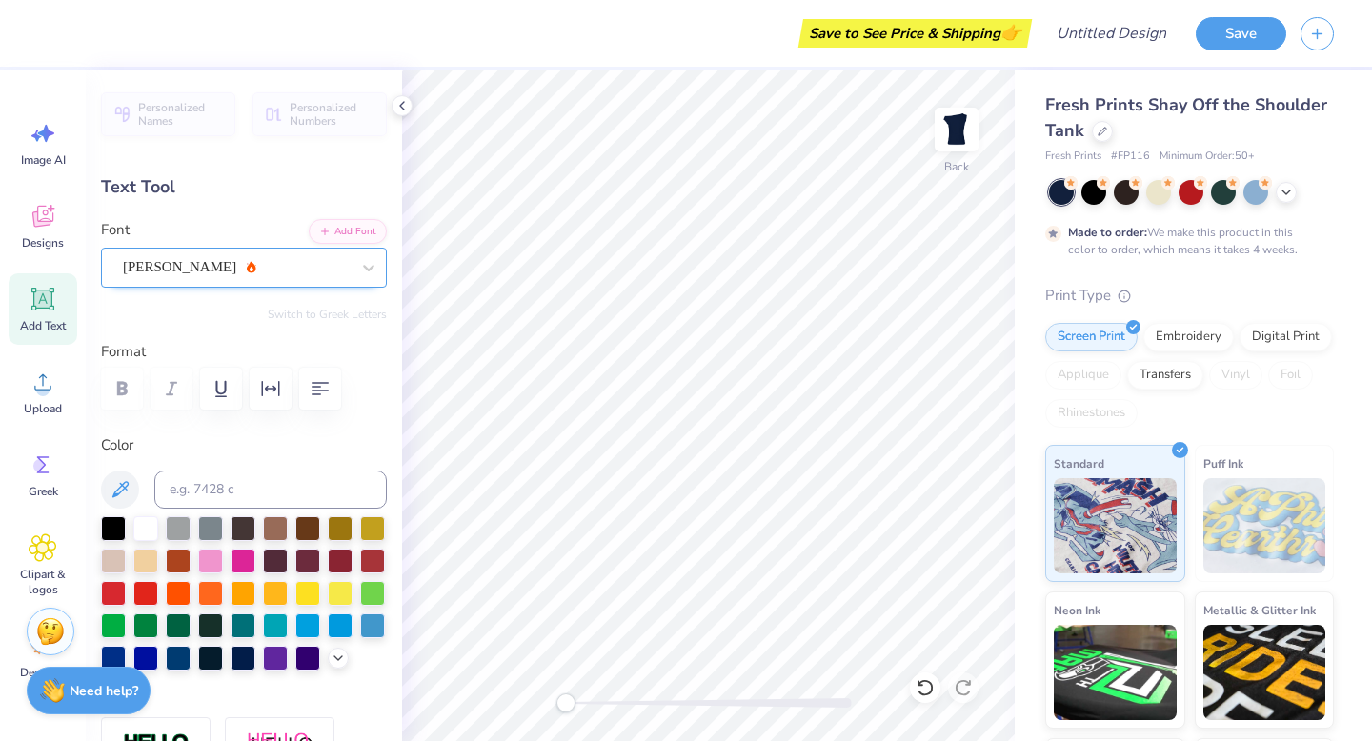
click at [222, 270] on div "Alex Brush" at bounding box center [236, 267] width 231 height 30
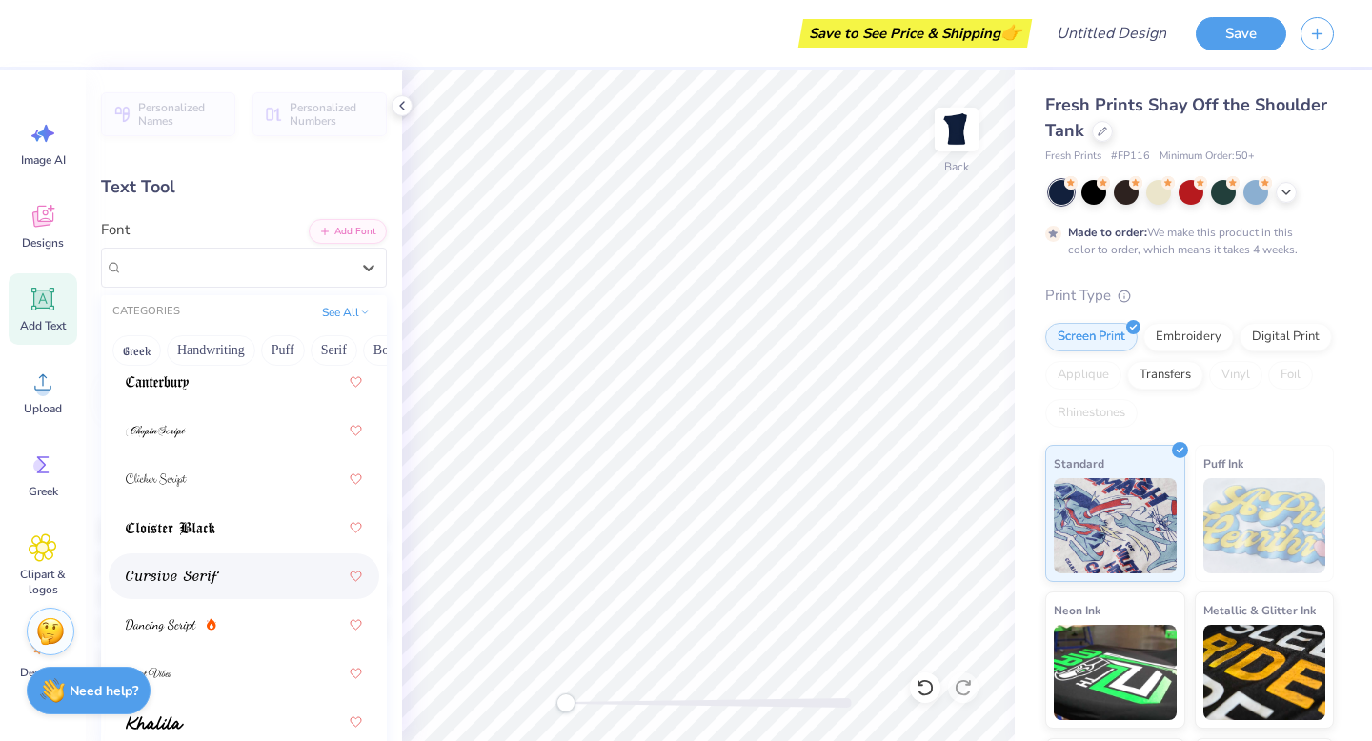
scroll to position [466, 0]
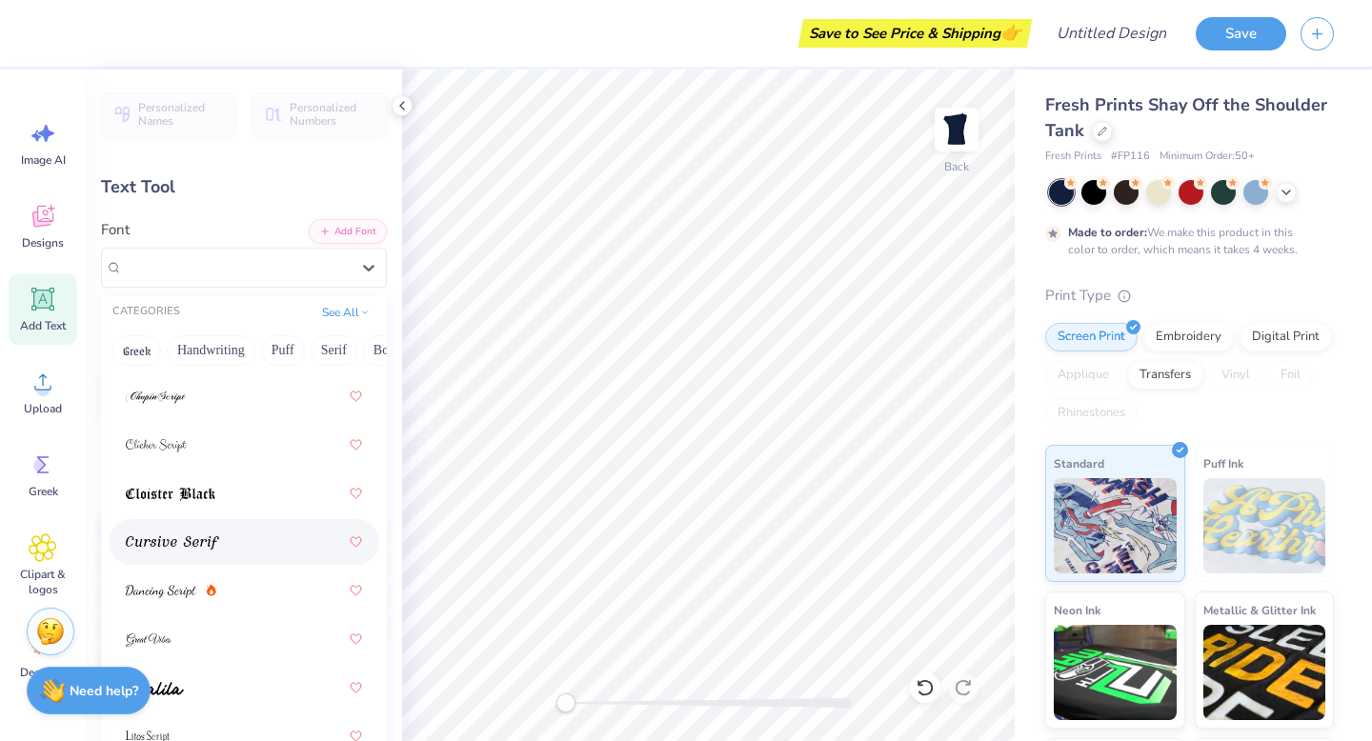
click at [195, 532] on span at bounding box center [172, 542] width 93 height 20
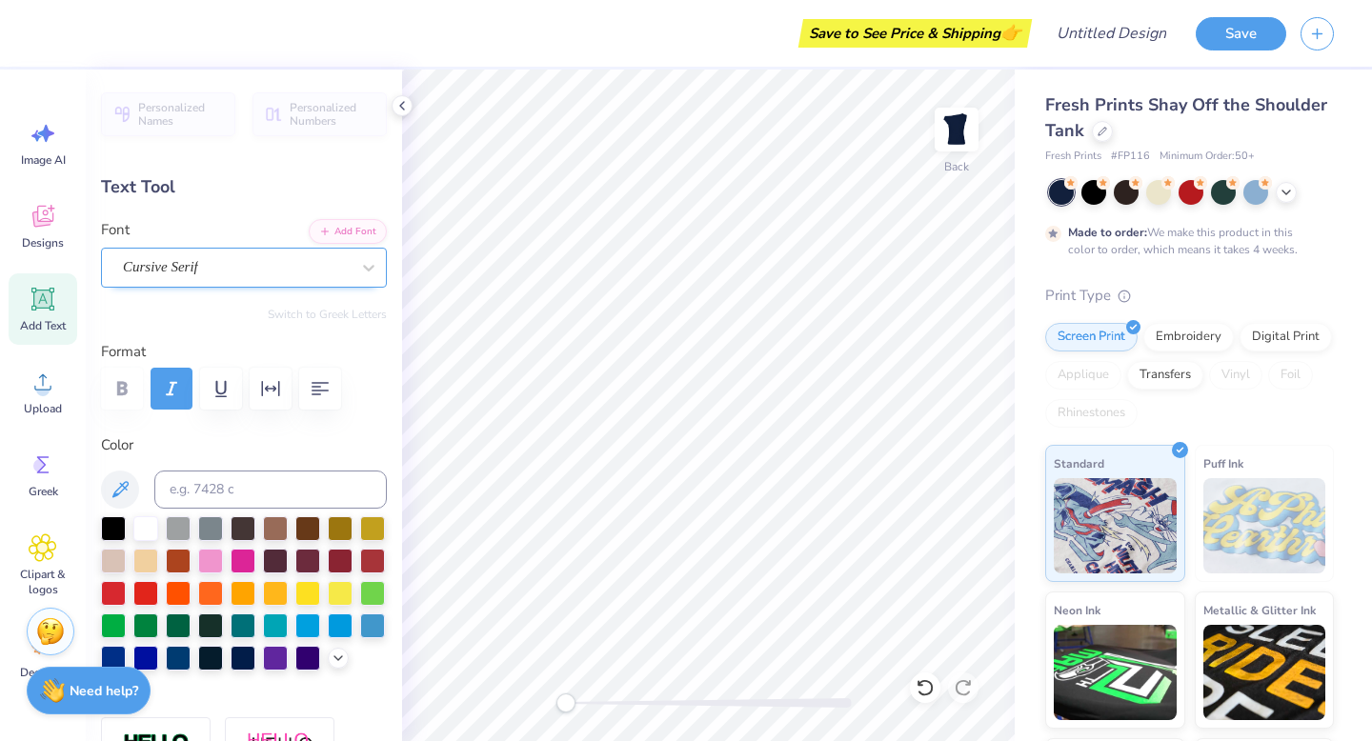
click at [211, 264] on div "Cursive Serif" at bounding box center [236, 267] width 231 height 30
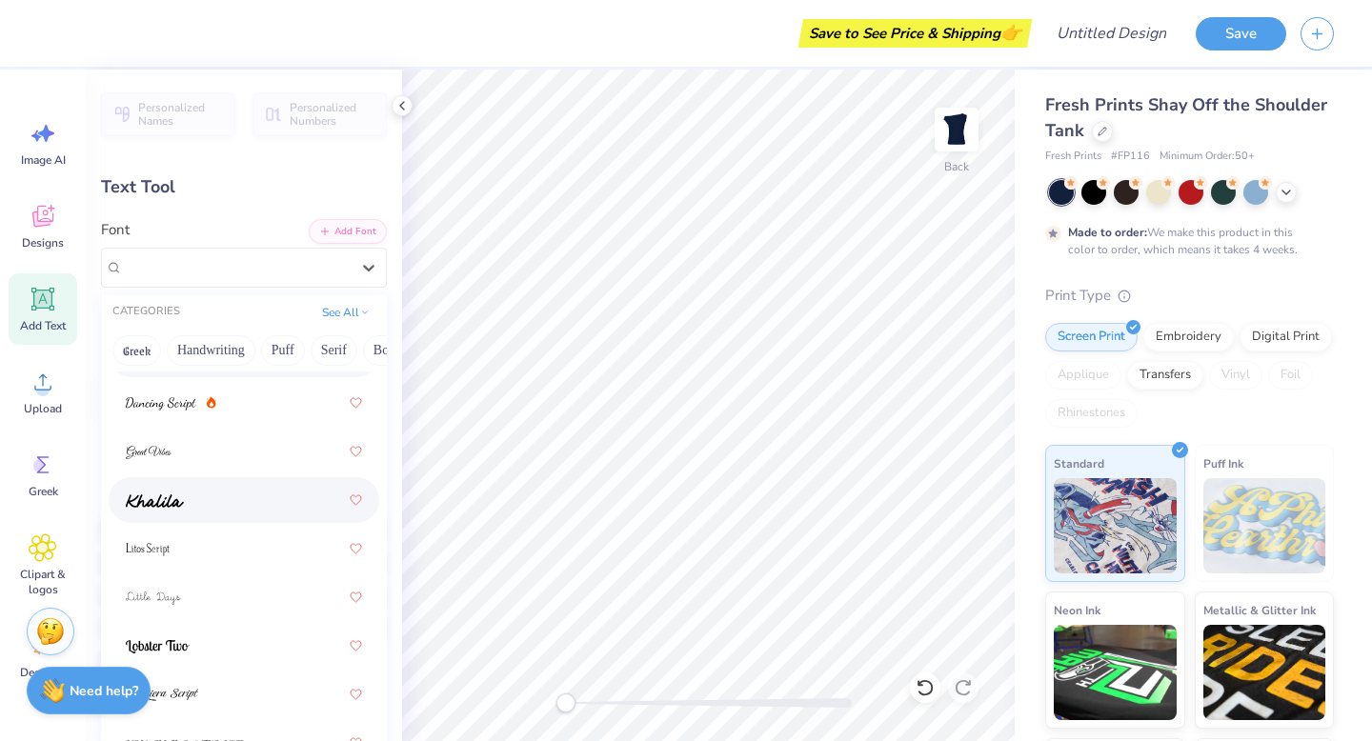
scroll to position [659, 0]
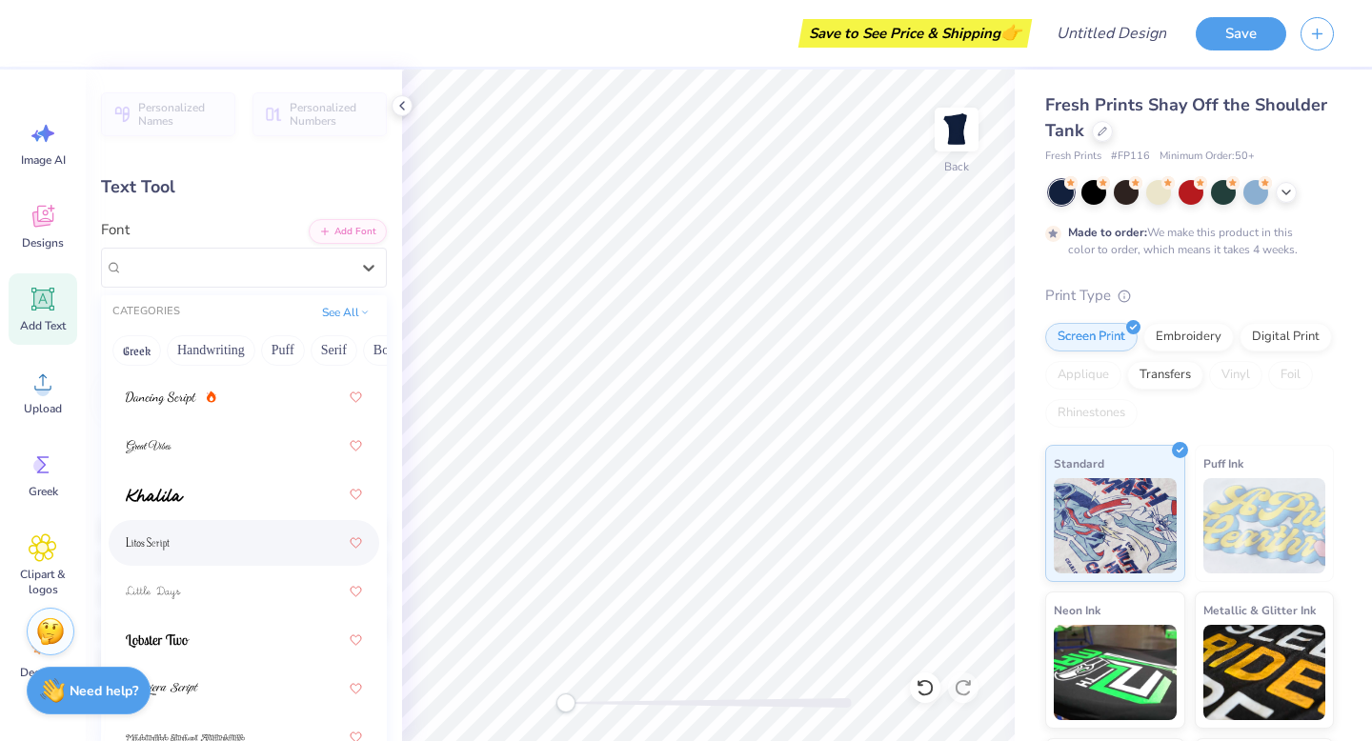
click at [194, 542] on div at bounding box center [244, 543] width 236 height 34
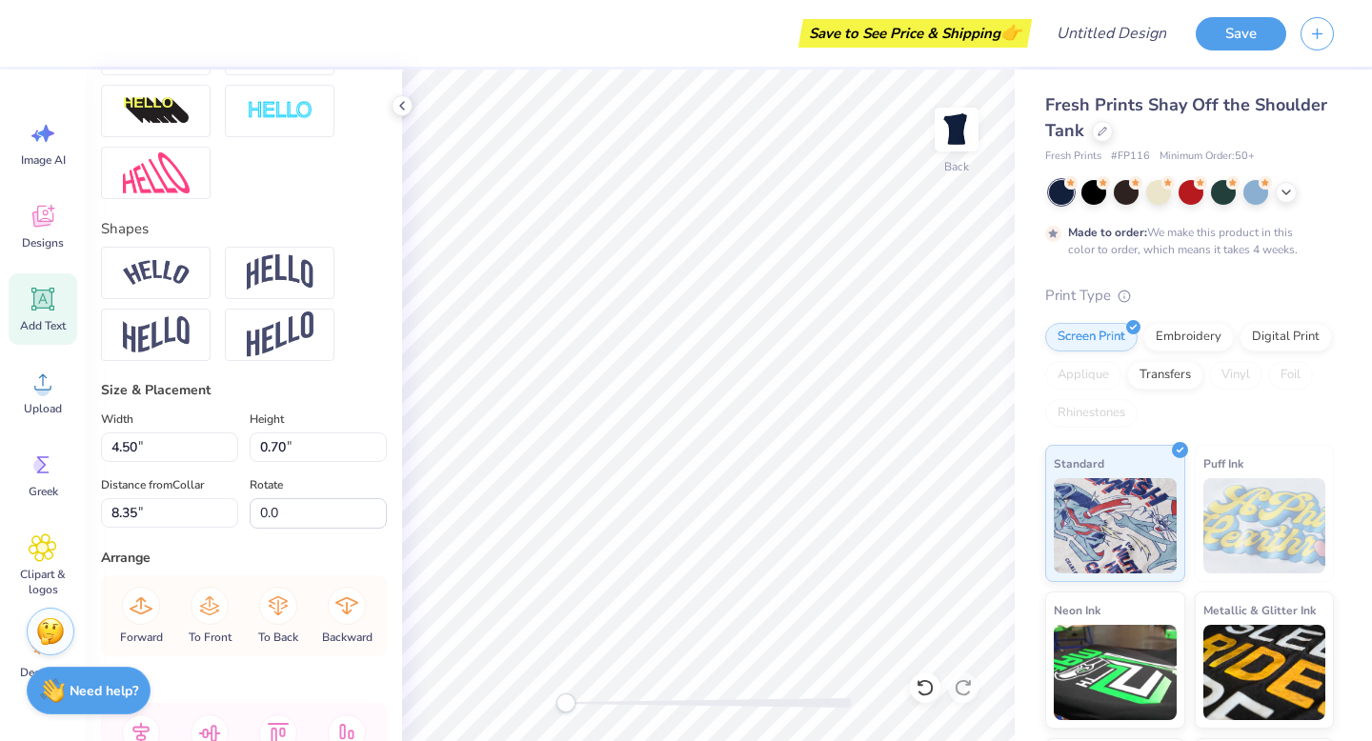
scroll to position [832, 0]
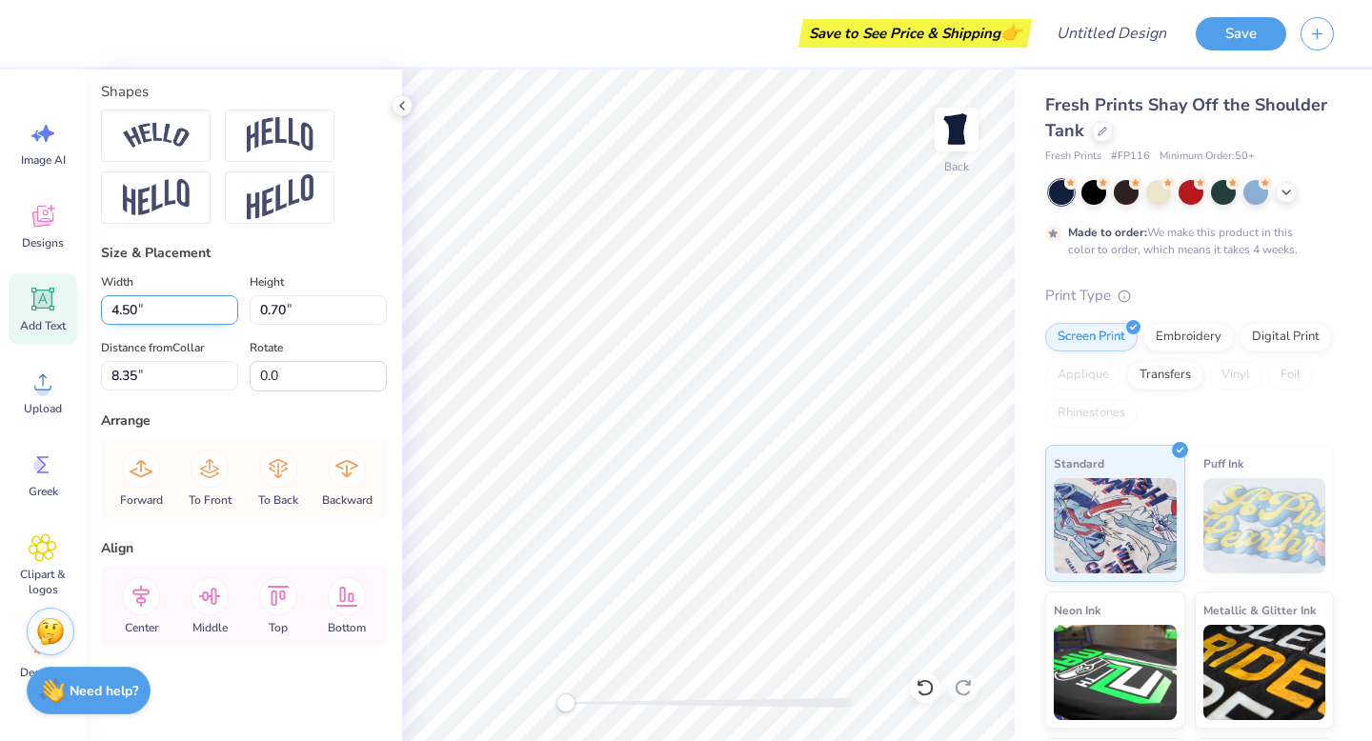
click at [120, 309] on input "4.50" at bounding box center [169, 310] width 137 height 30
type input "4.29"
type input "0.97"
type input "8.21"
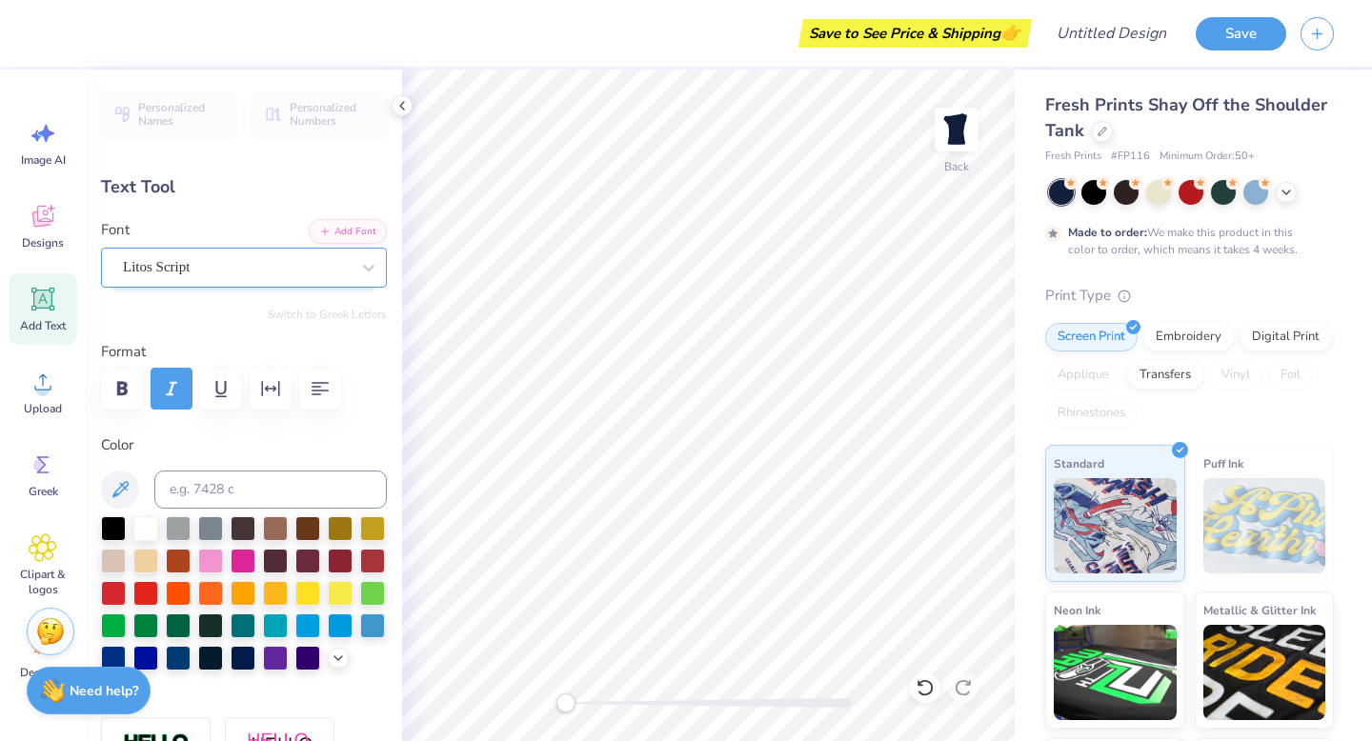
click at [251, 267] on div "Litos Script" at bounding box center [236, 267] width 231 height 30
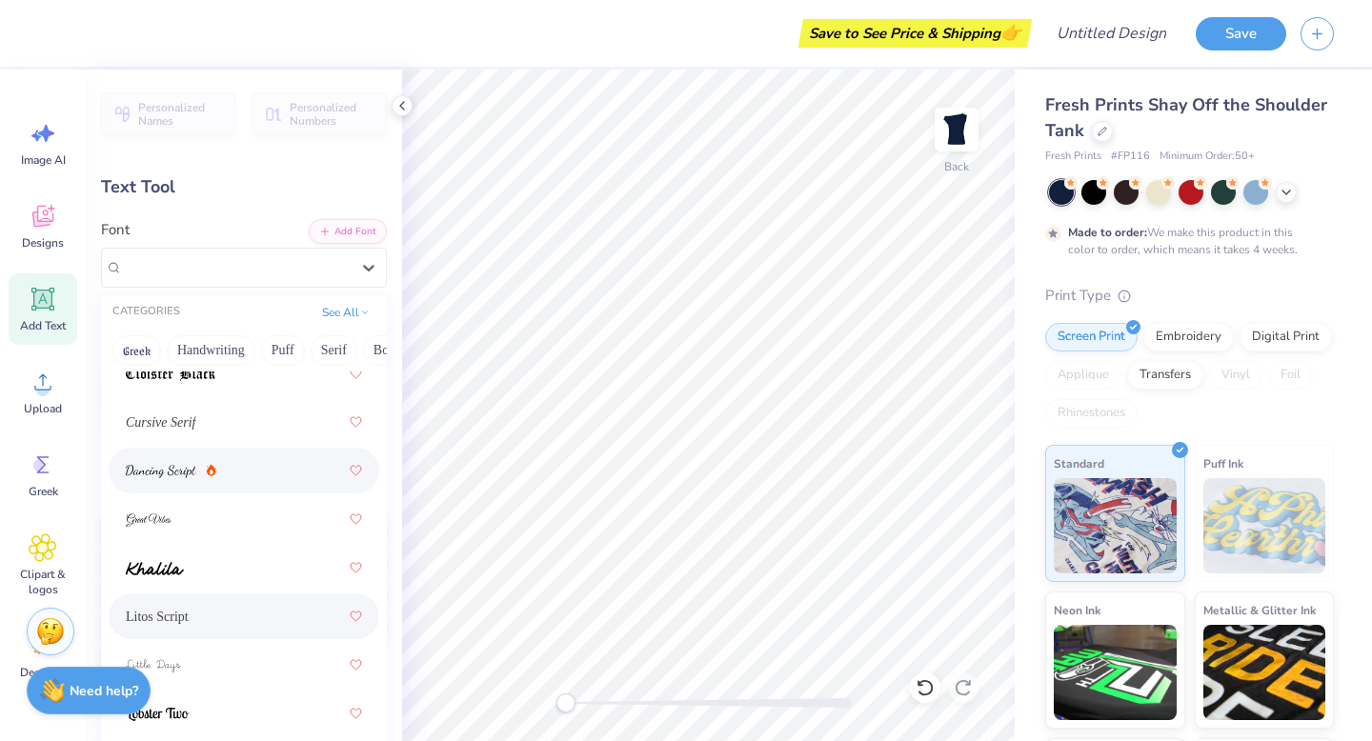
scroll to position [593, 0]
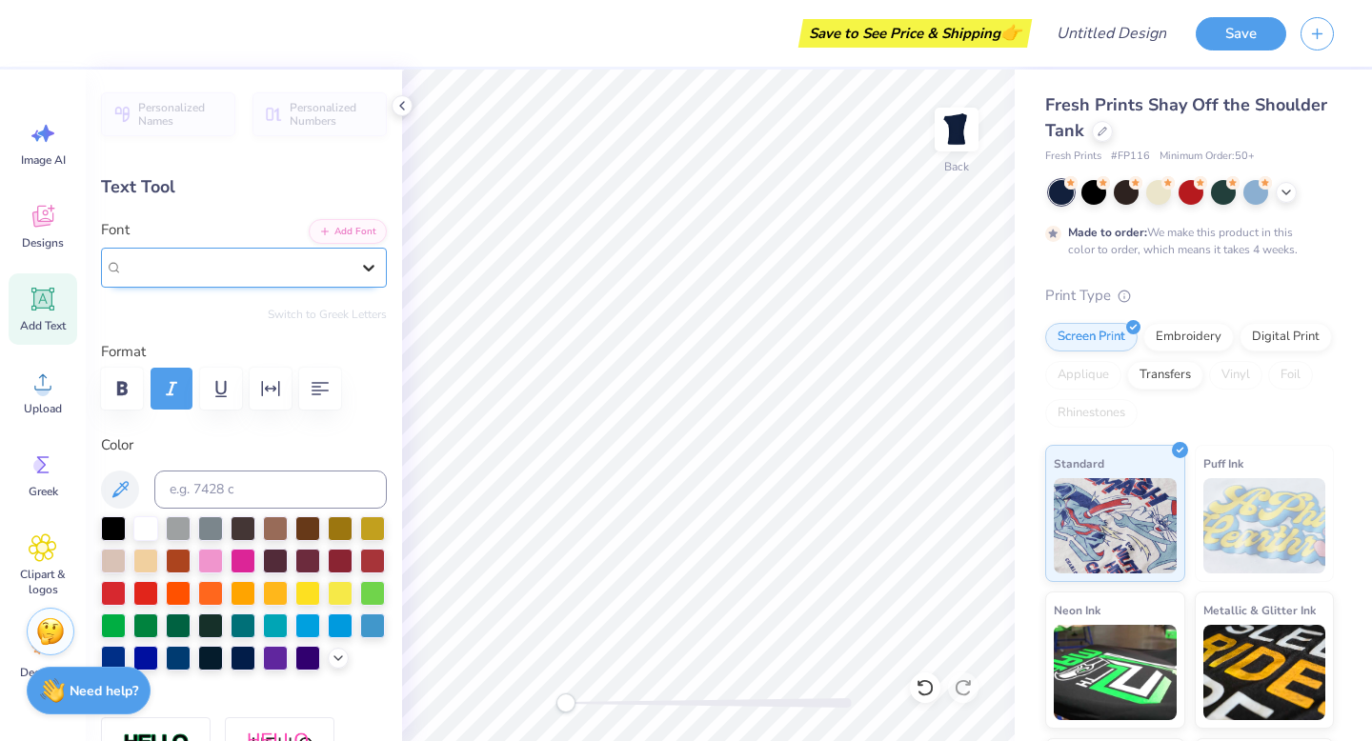
click at [372, 256] on div at bounding box center [368, 268] width 34 height 34
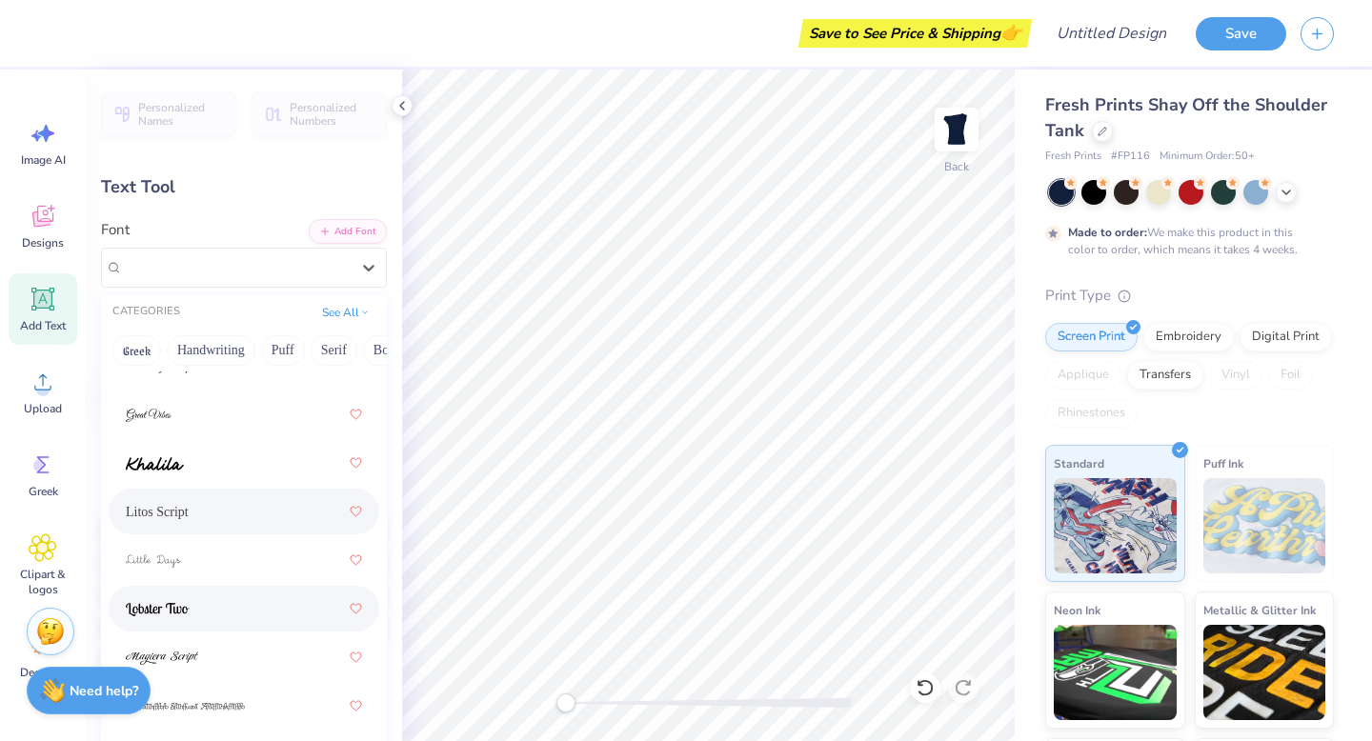
scroll to position [619, 0]
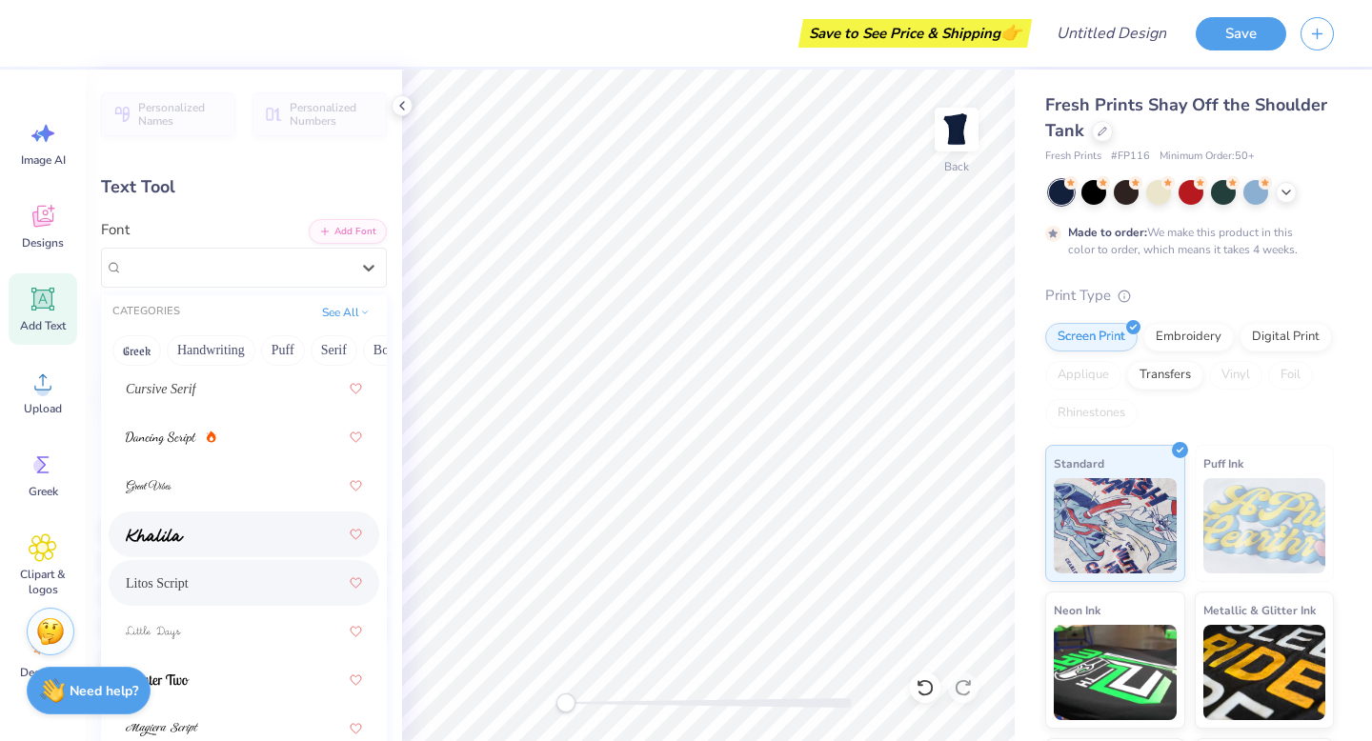
click at [216, 538] on div at bounding box center [244, 534] width 236 height 34
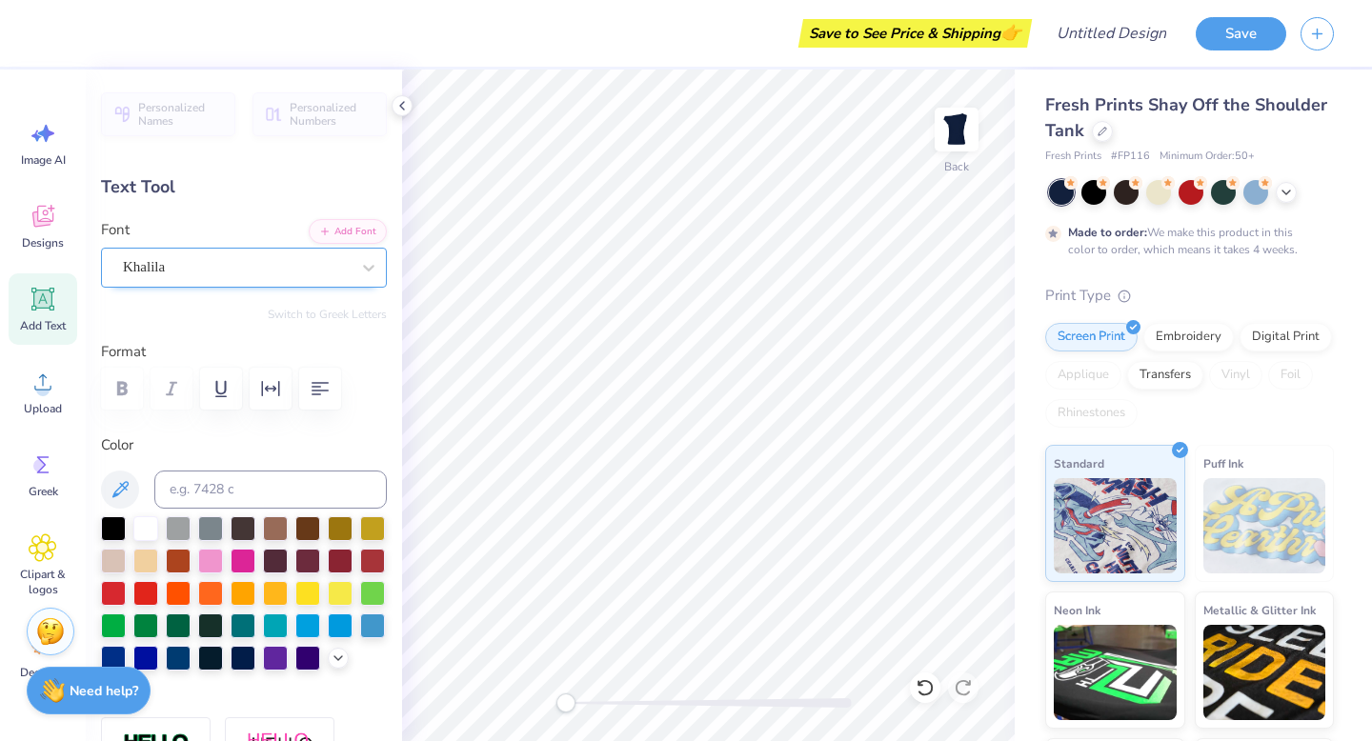
click at [252, 261] on div "Khalila" at bounding box center [236, 267] width 231 height 30
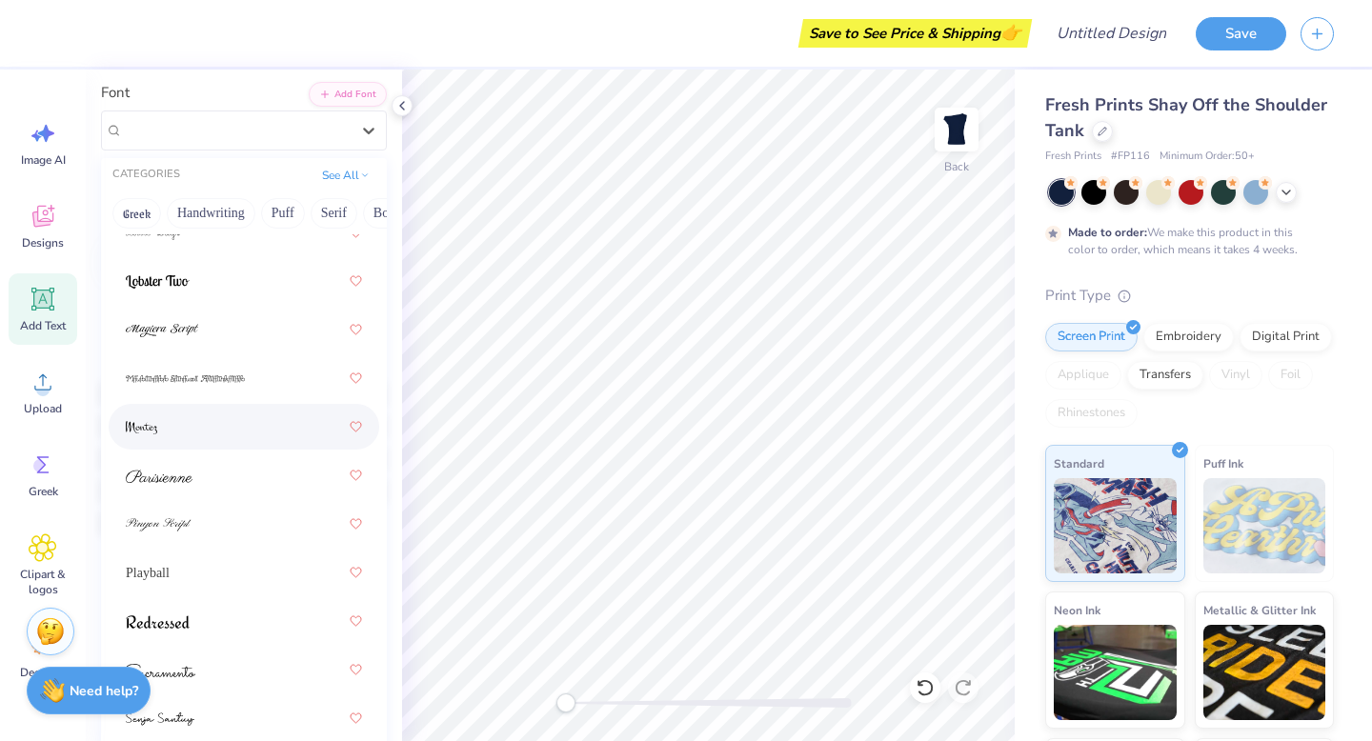
scroll to position [162, 0]
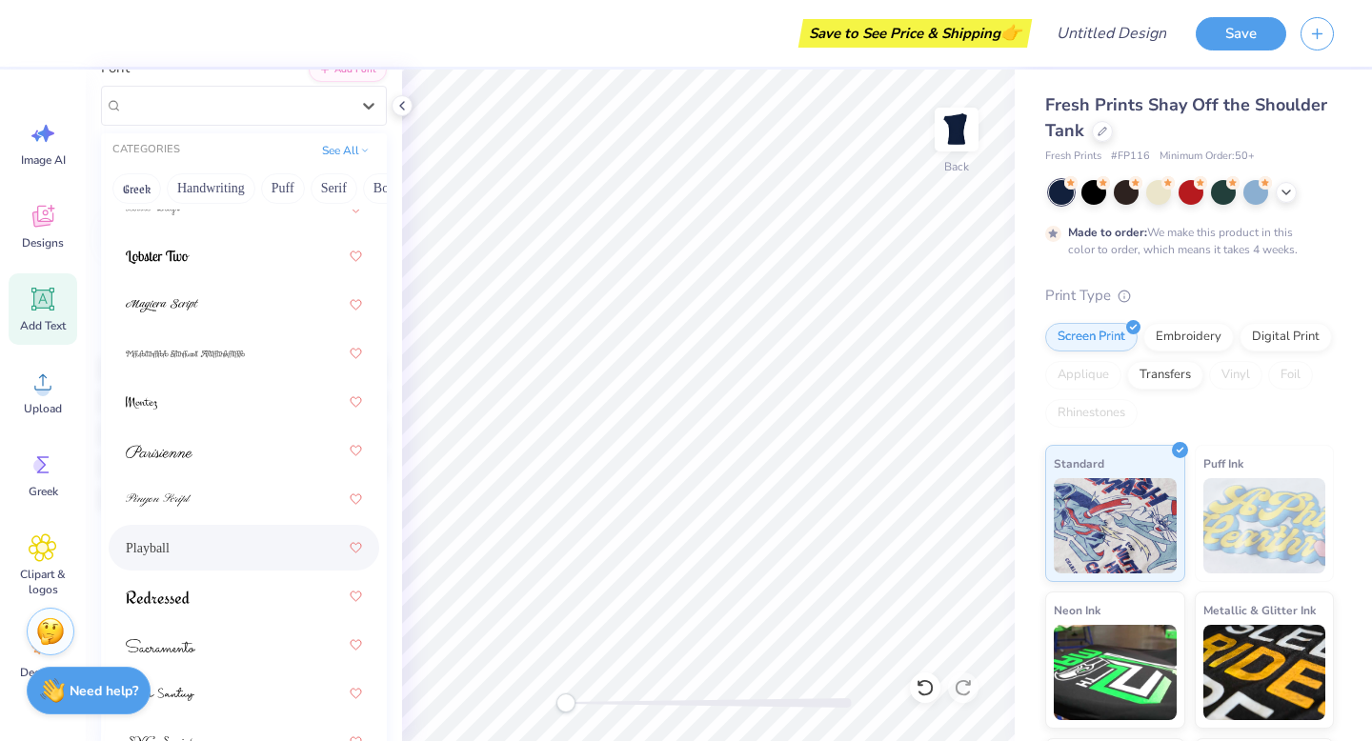
click at [185, 553] on div "Playball" at bounding box center [244, 548] width 236 height 34
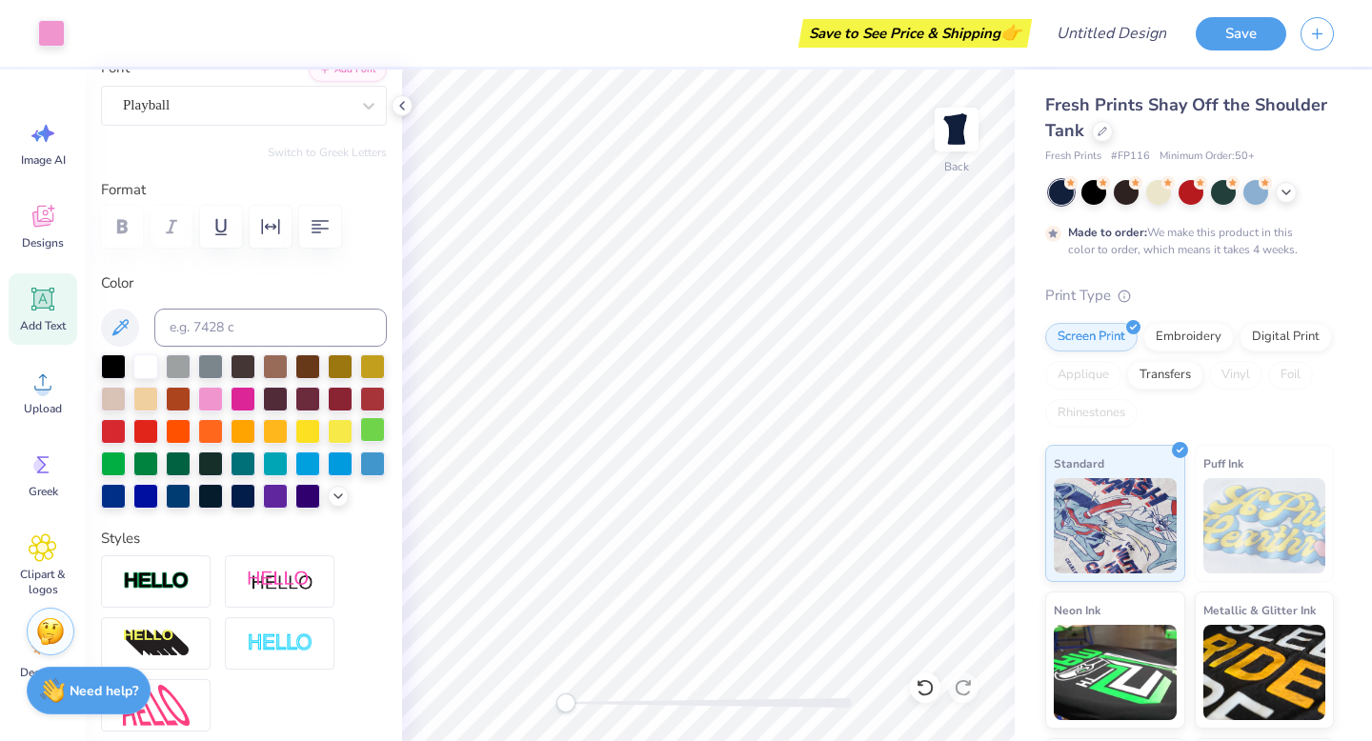
type input "5.51"
type input "0.88"
type input "8.36"
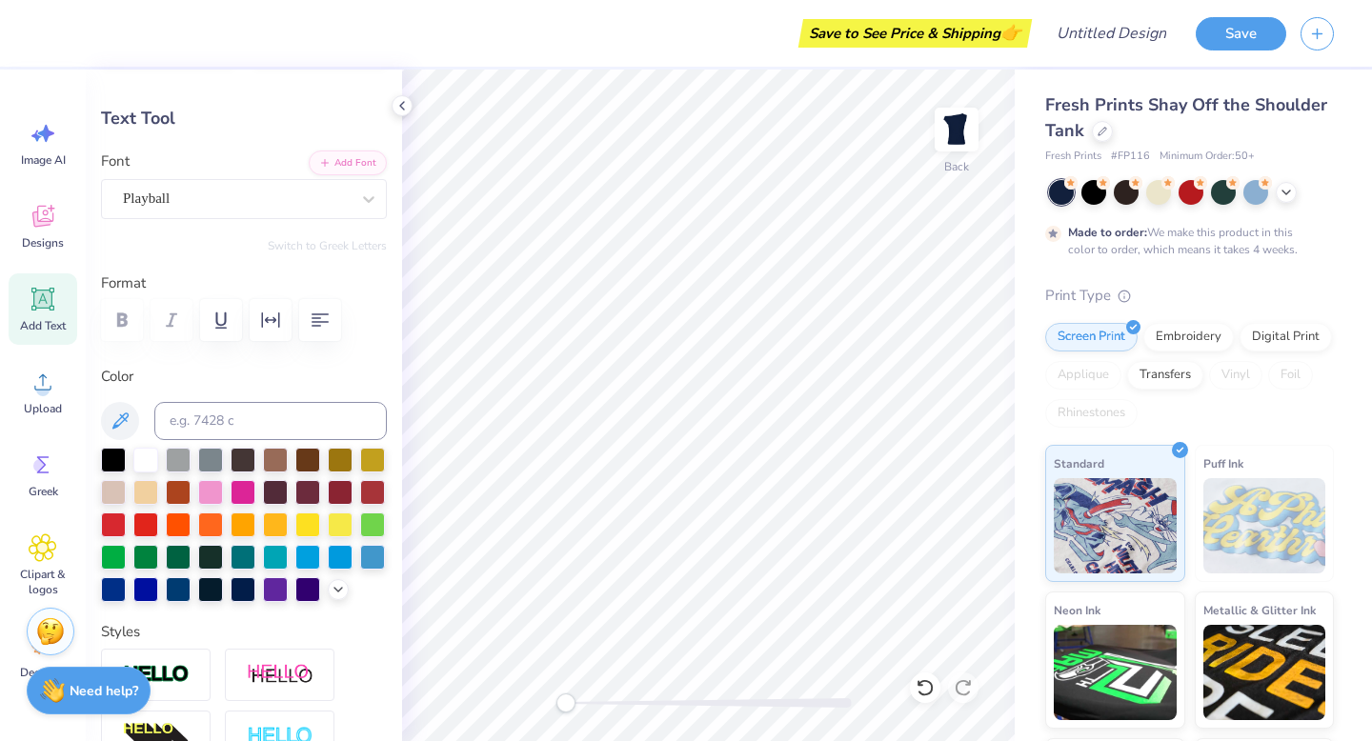
scroll to position [64, 0]
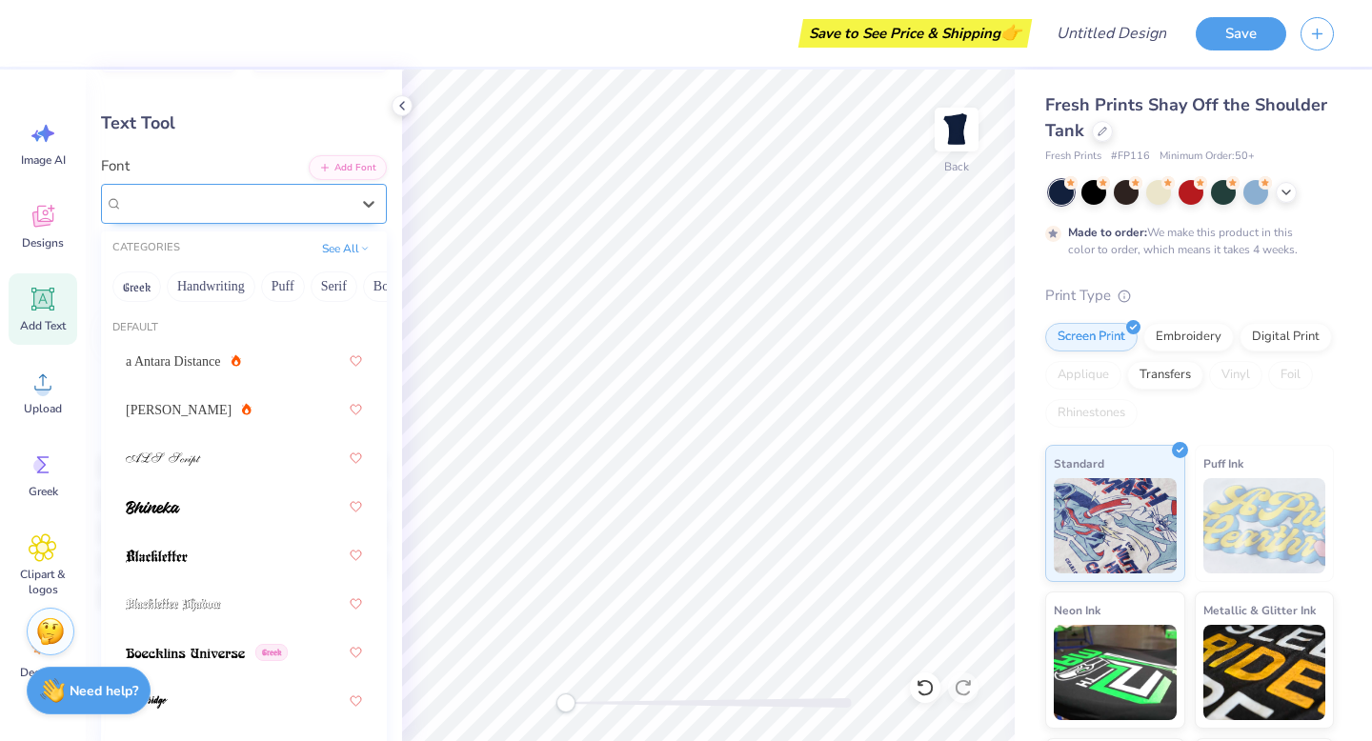
click at [234, 194] on div "Playball" at bounding box center [236, 204] width 231 height 30
click at [295, 288] on button "Bold" at bounding box center [309, 286] width 47 height 30
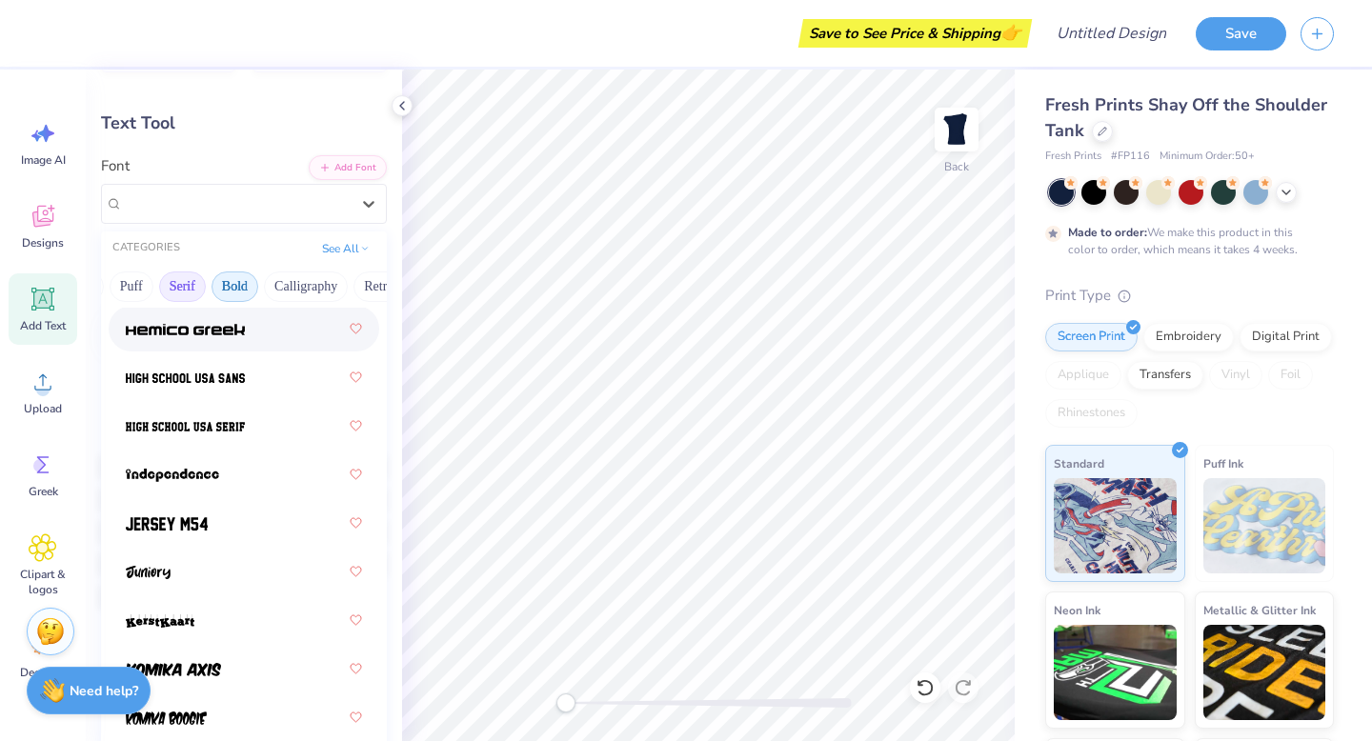
scroll to position [0, 206]
click at [304, 289] on button "Retro" at bounding box center [324, 286] width 50 height 30
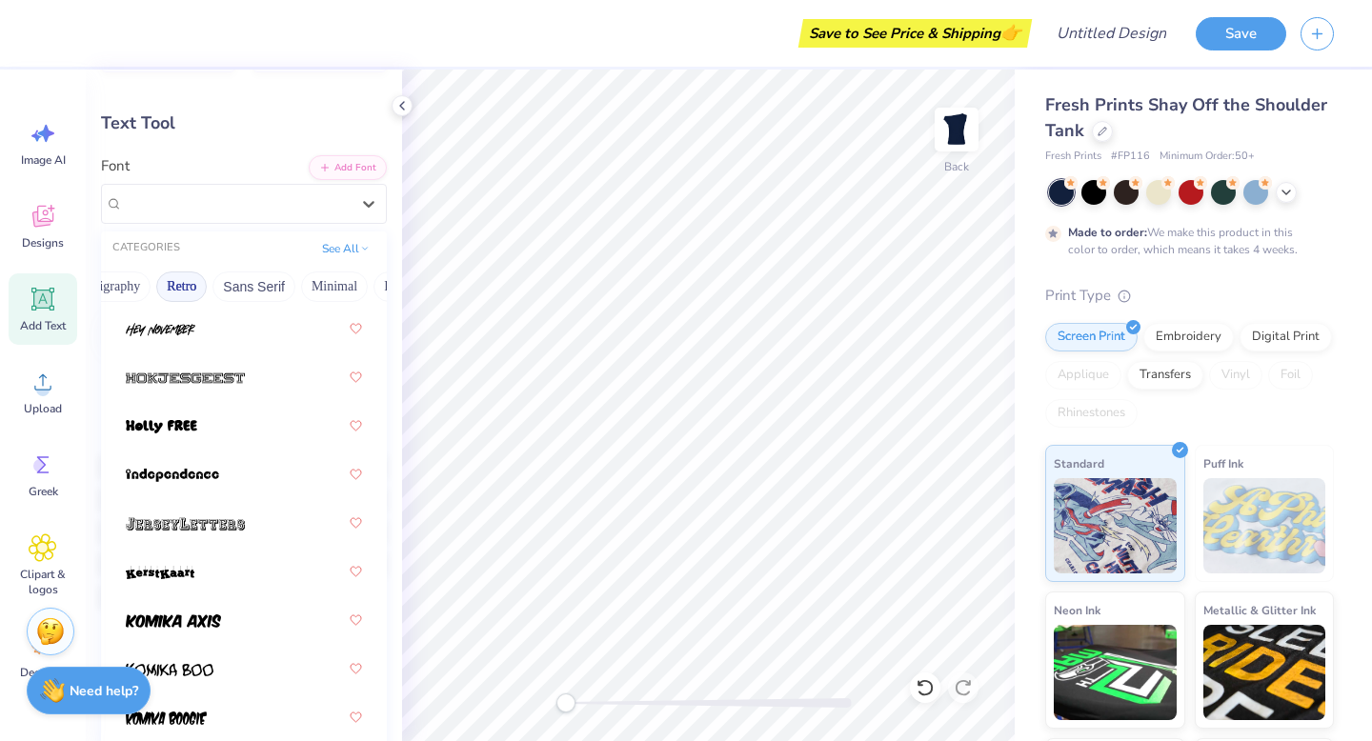
scroll to position [0, 361]
click at [238, 293] on button "Sans Serif" at bounding box center [241, 286] width 83 height 30
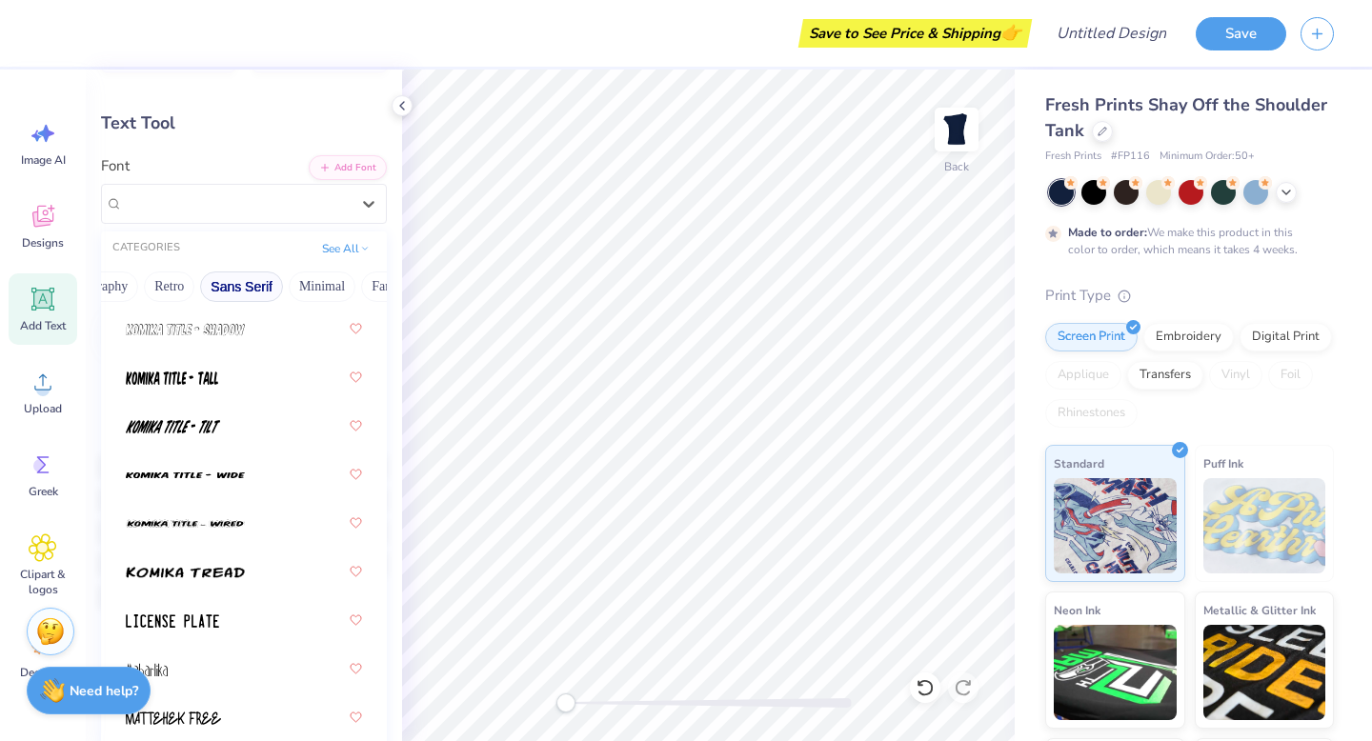
scroll to position [713, 0]
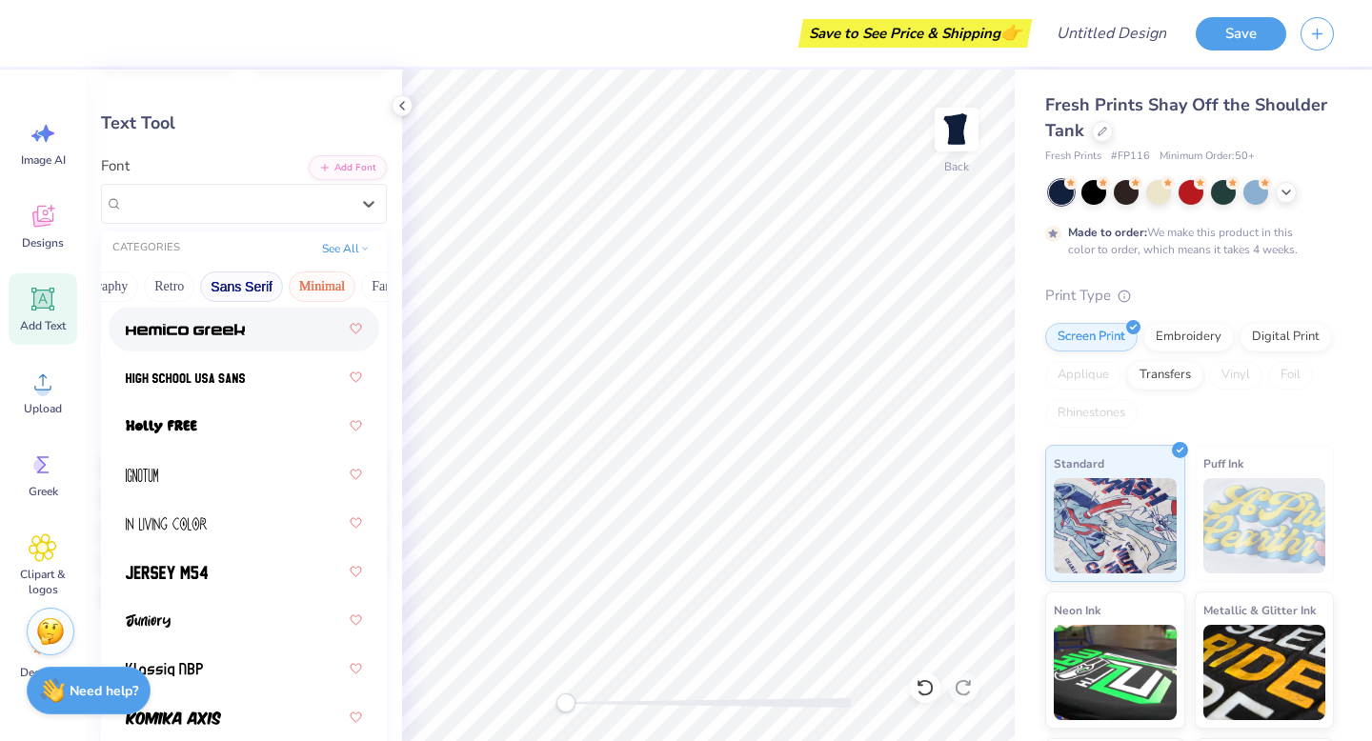
click at [327, 286] on button "Minimal" at bounding box center [322, 286] width 67 height 30
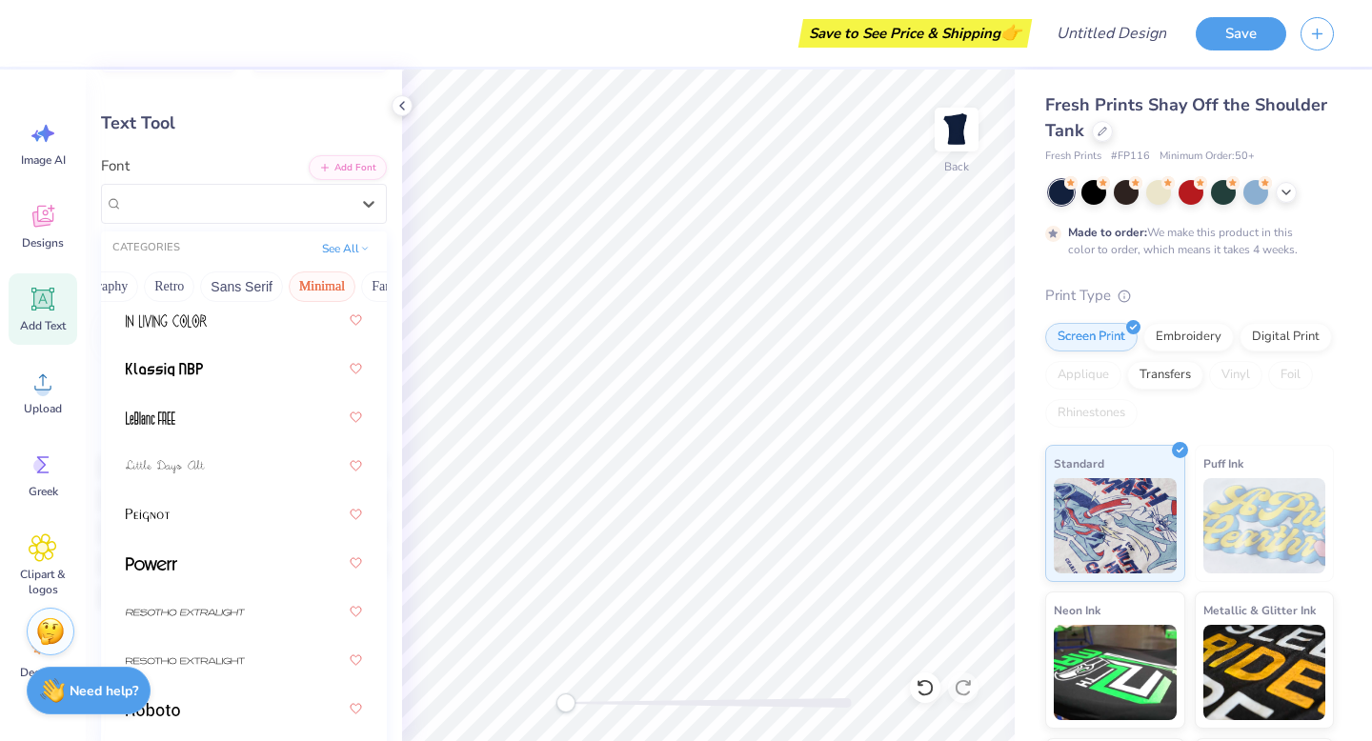
scroll to position [686, 0]
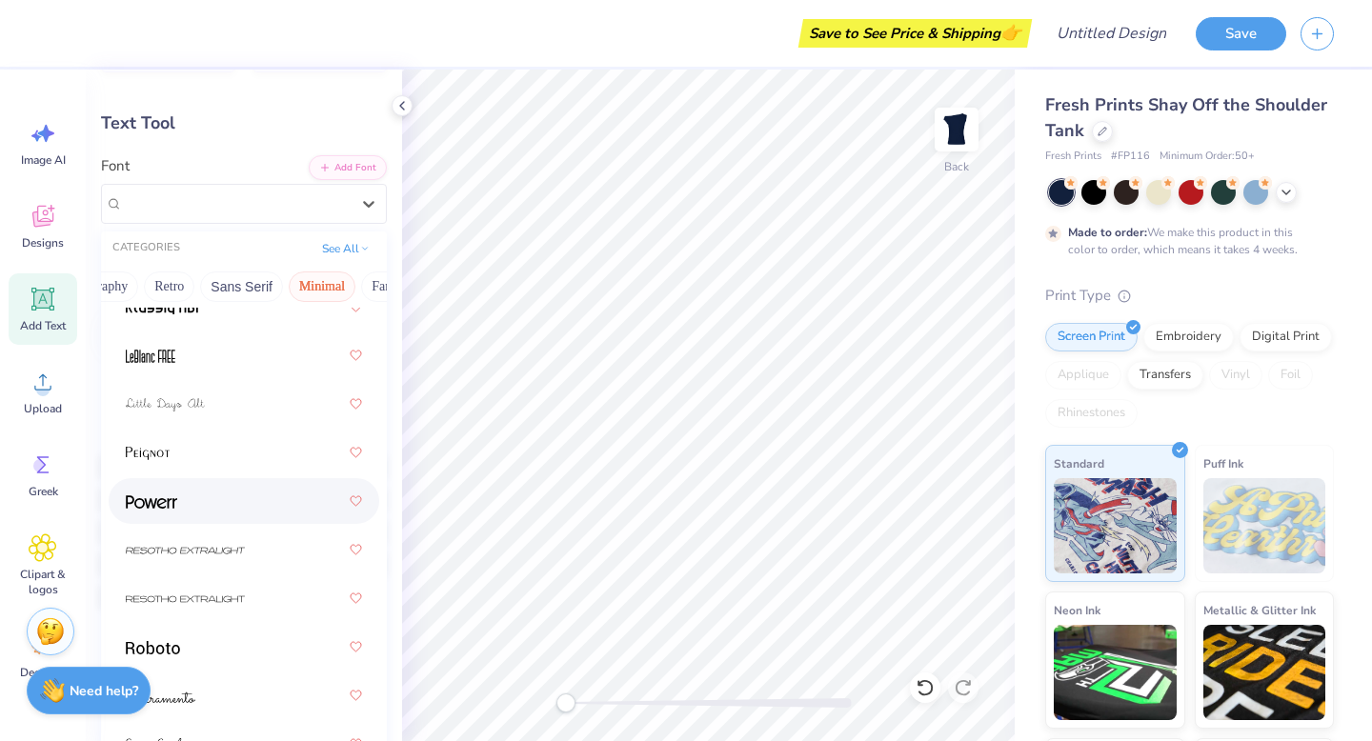
click at [194, 490] on div at bounding box center [244, 501] width 236 height 34
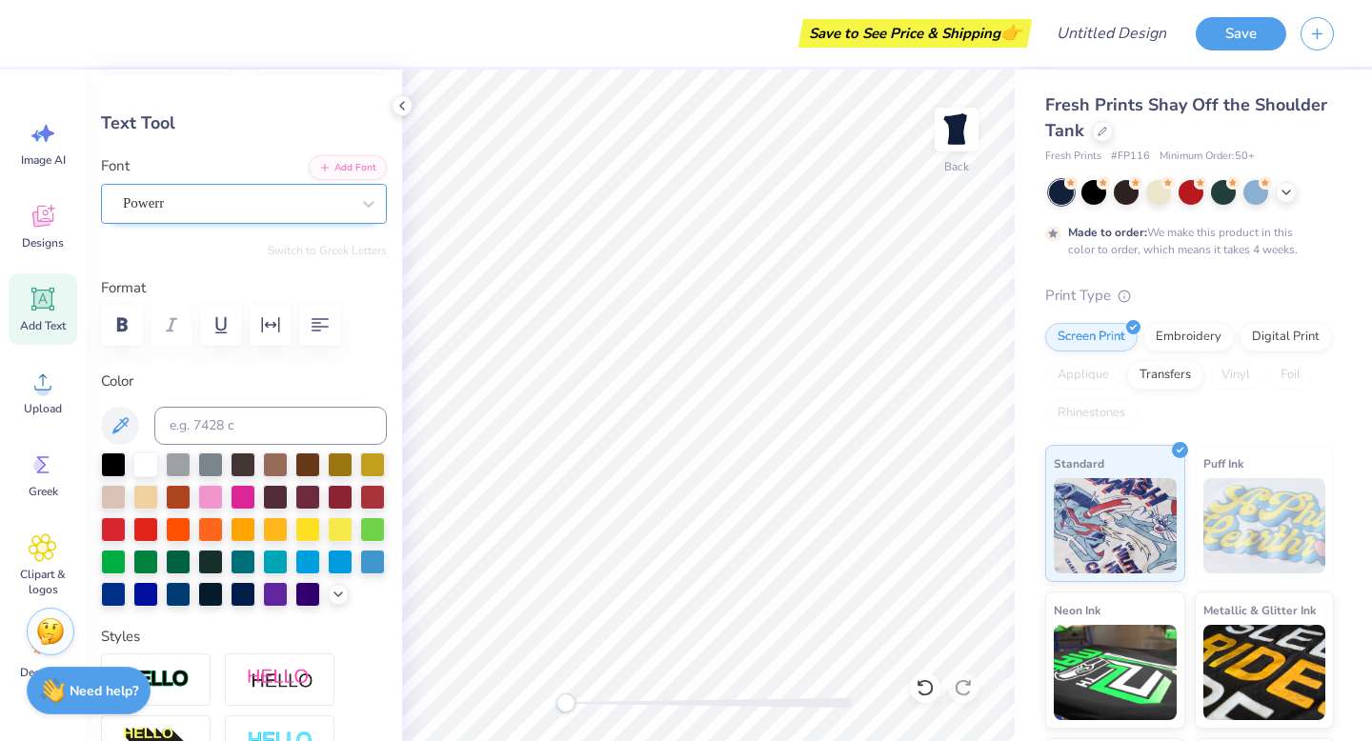
click at [291, 206] on div "Powerr" at bounding box center [236, 204] width 231 height 30
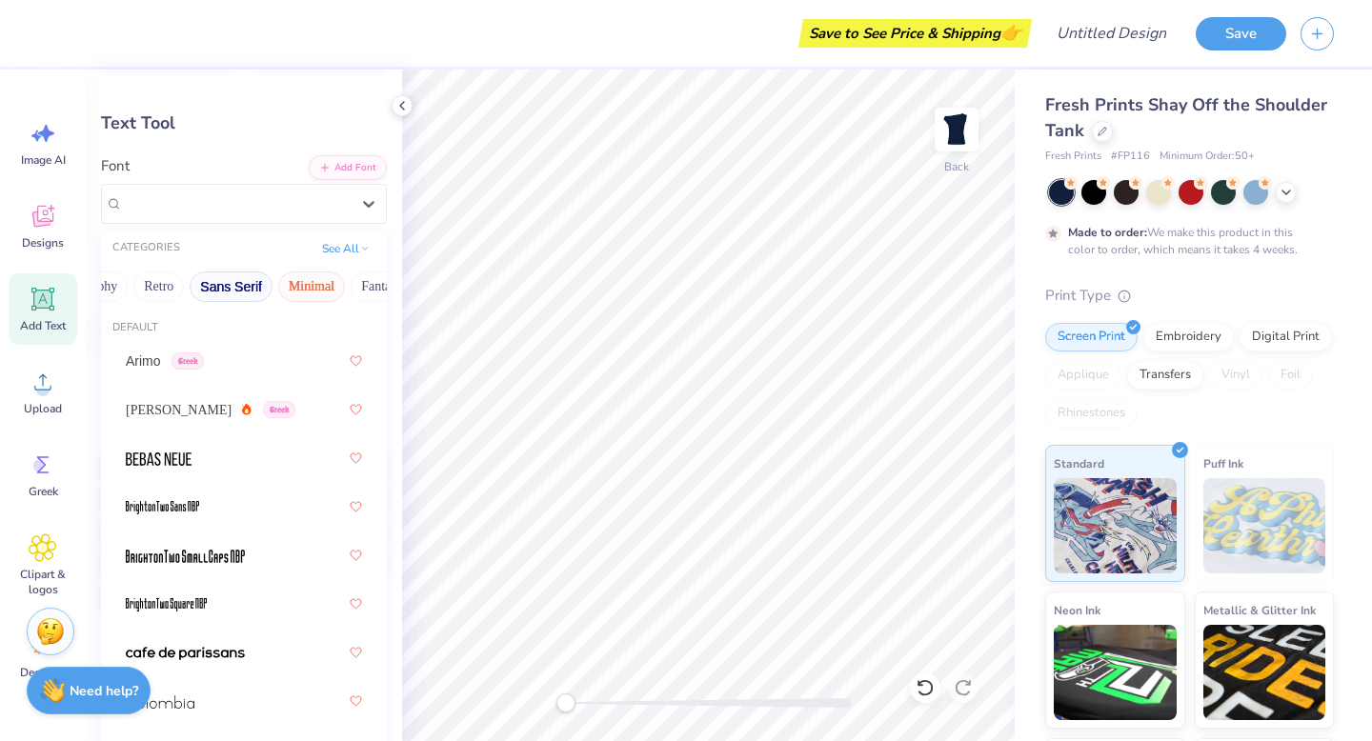
scroll to position [0, 530]
click at [230, 294] on button "Fantasy" at bounding box center [223, 286] width 63 height 30
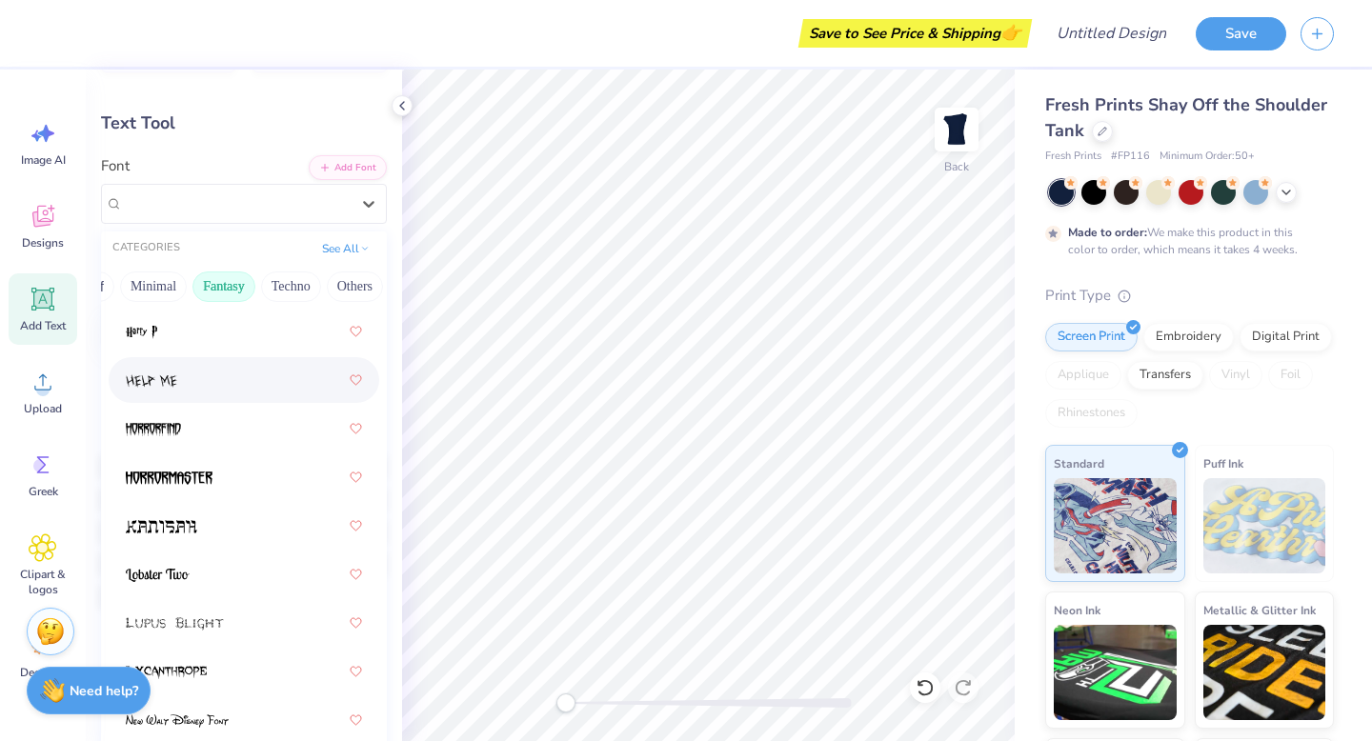
scroll to position [291, 0]
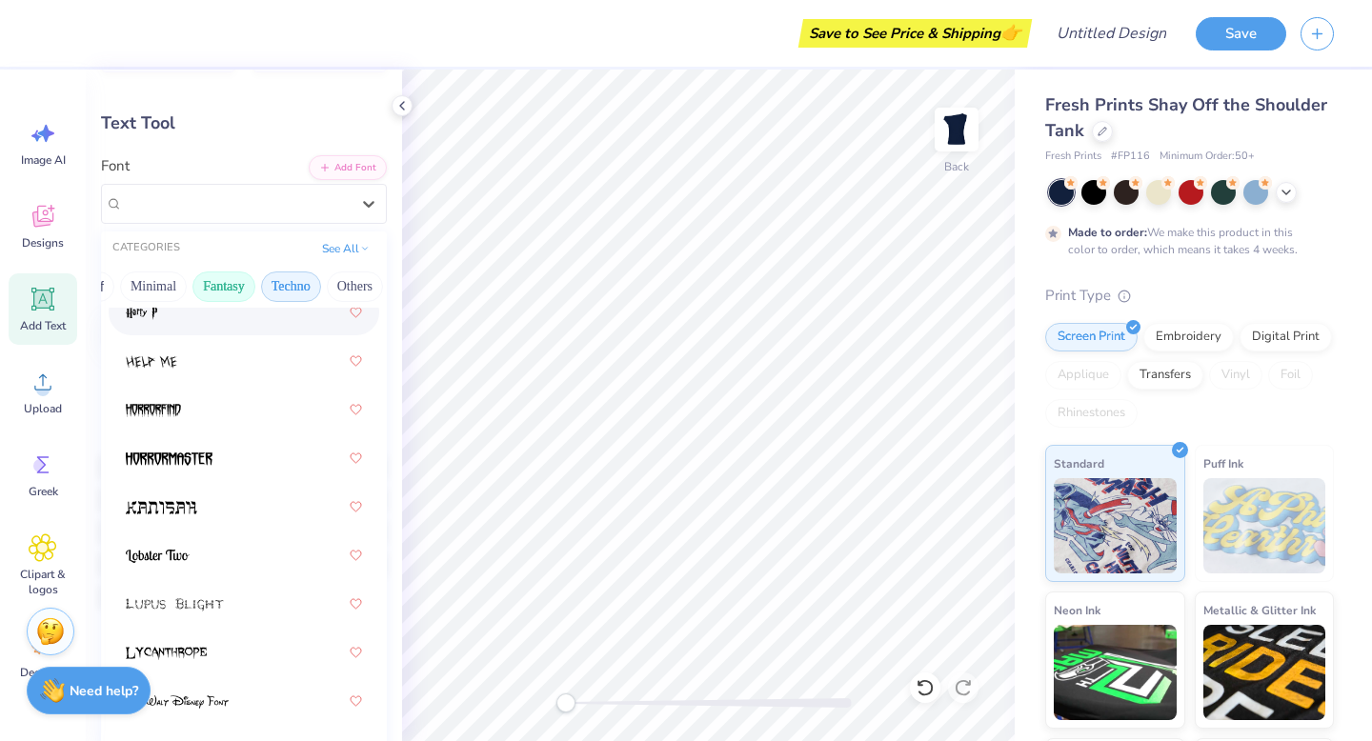
click at [274, 290] on button "Techno" at bounding box center [291, 286] width 60 height 30
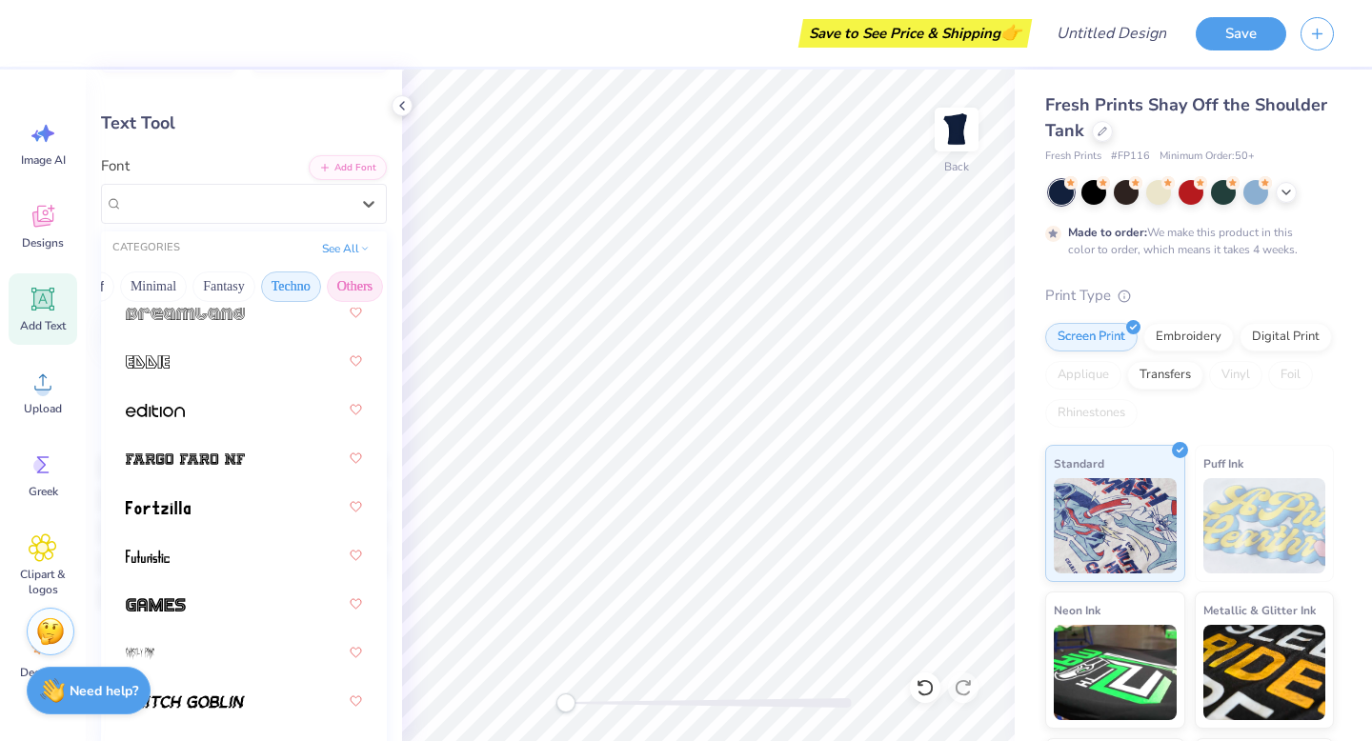
click at [329, 286] on button "Others" at bounding box center [355, 286] width 56 height 30
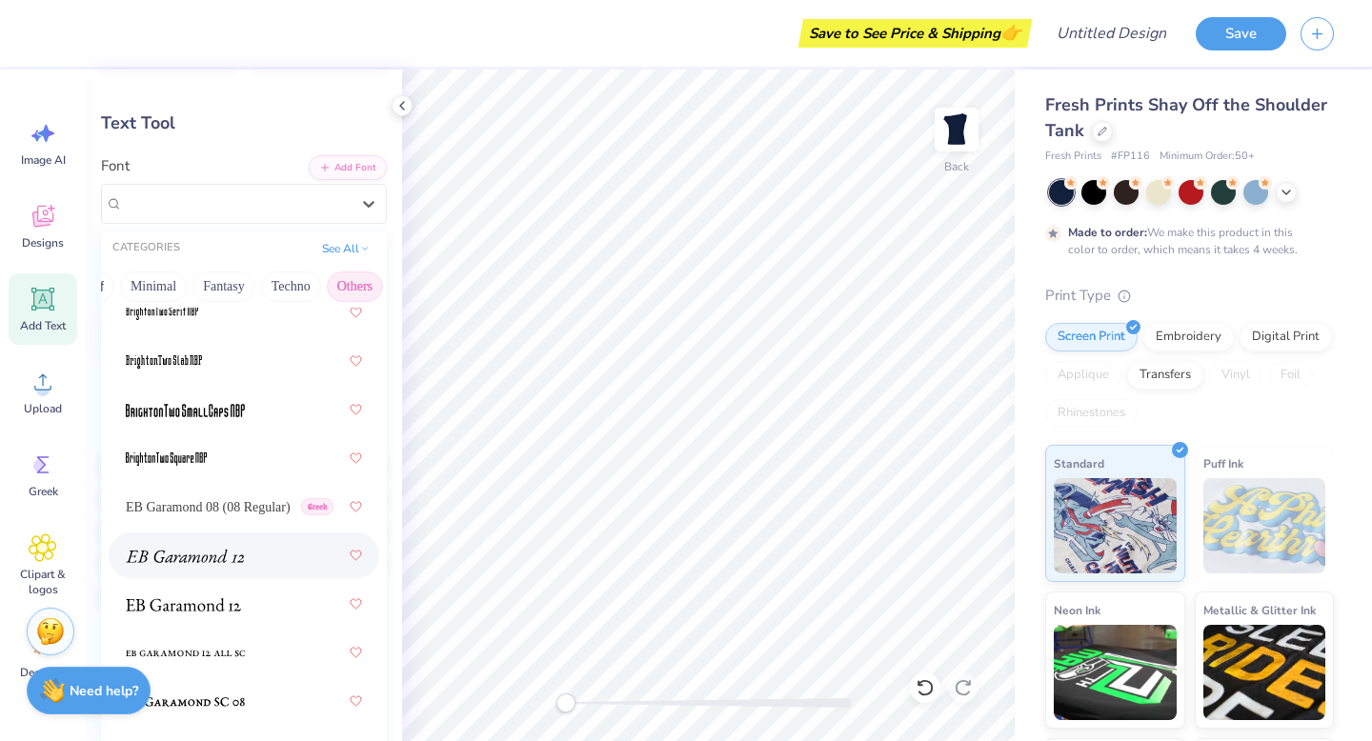
scroll to position [382, 0]
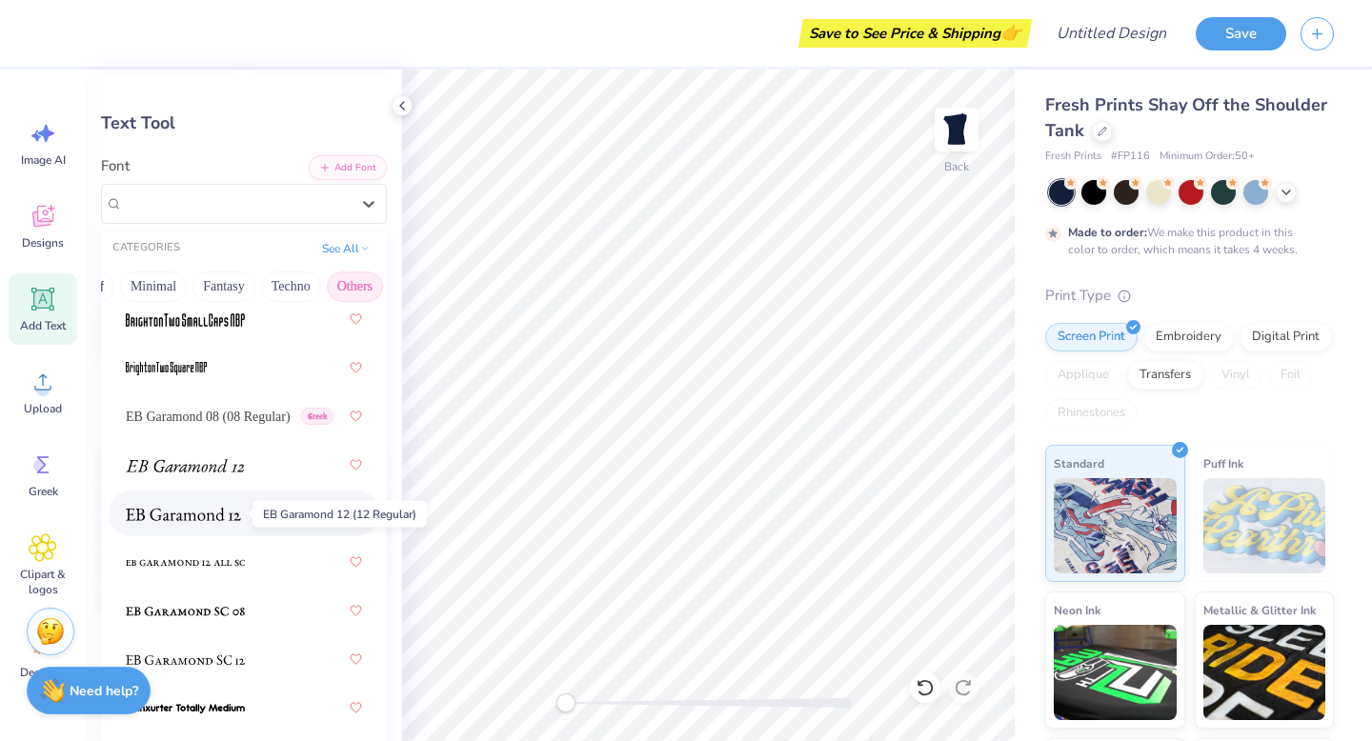
click at [188, 513] on img at bounding box center [183, 514] width 115 height 13
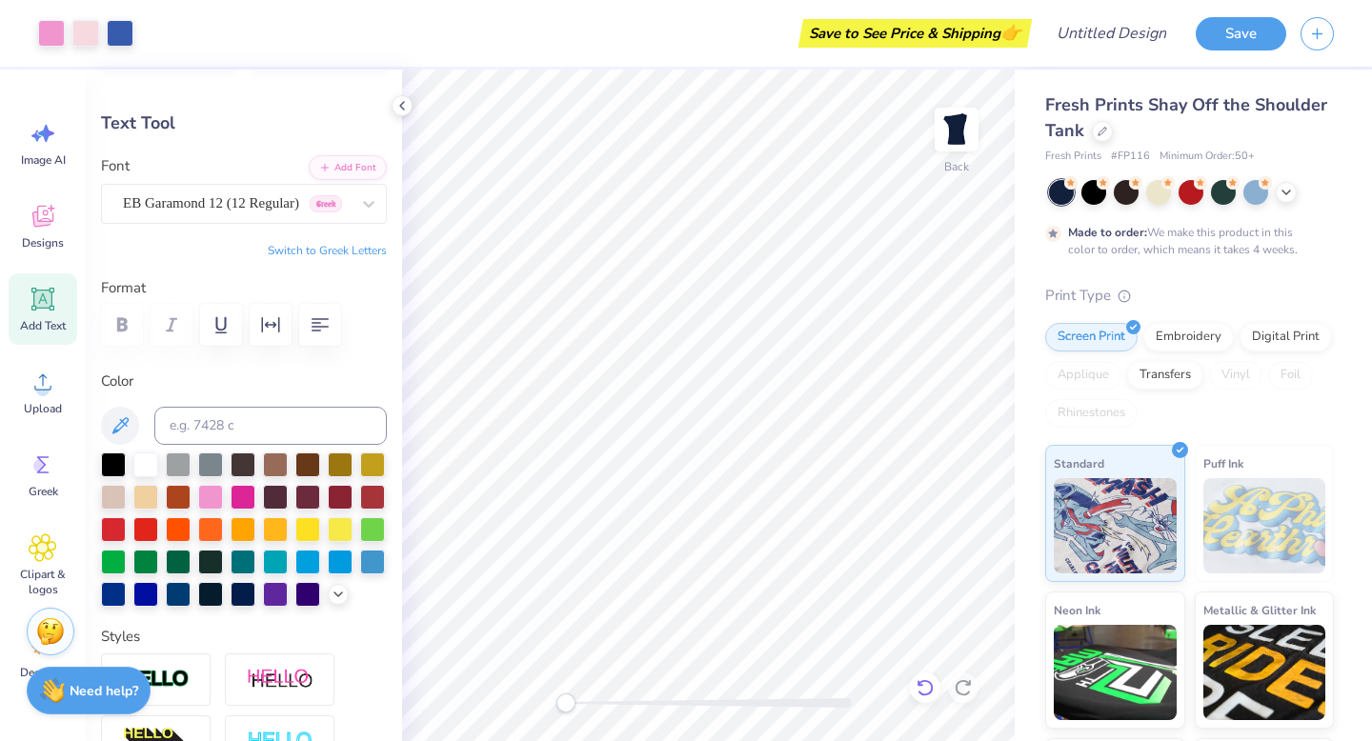
click at [931, 694] on icon at bounding box center [924, 687] width 19 height 19
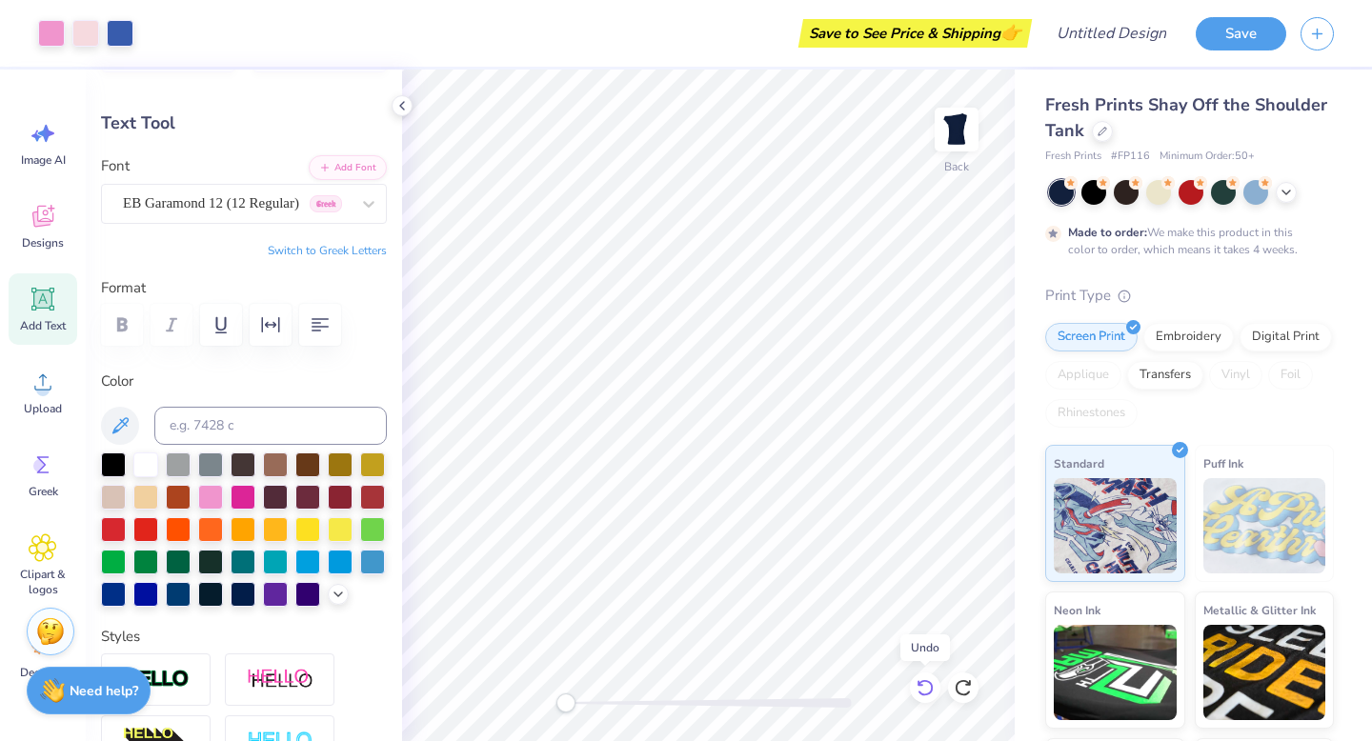
click at [931, 694] on icon at bounding box center [924, 687] width 19 height 19
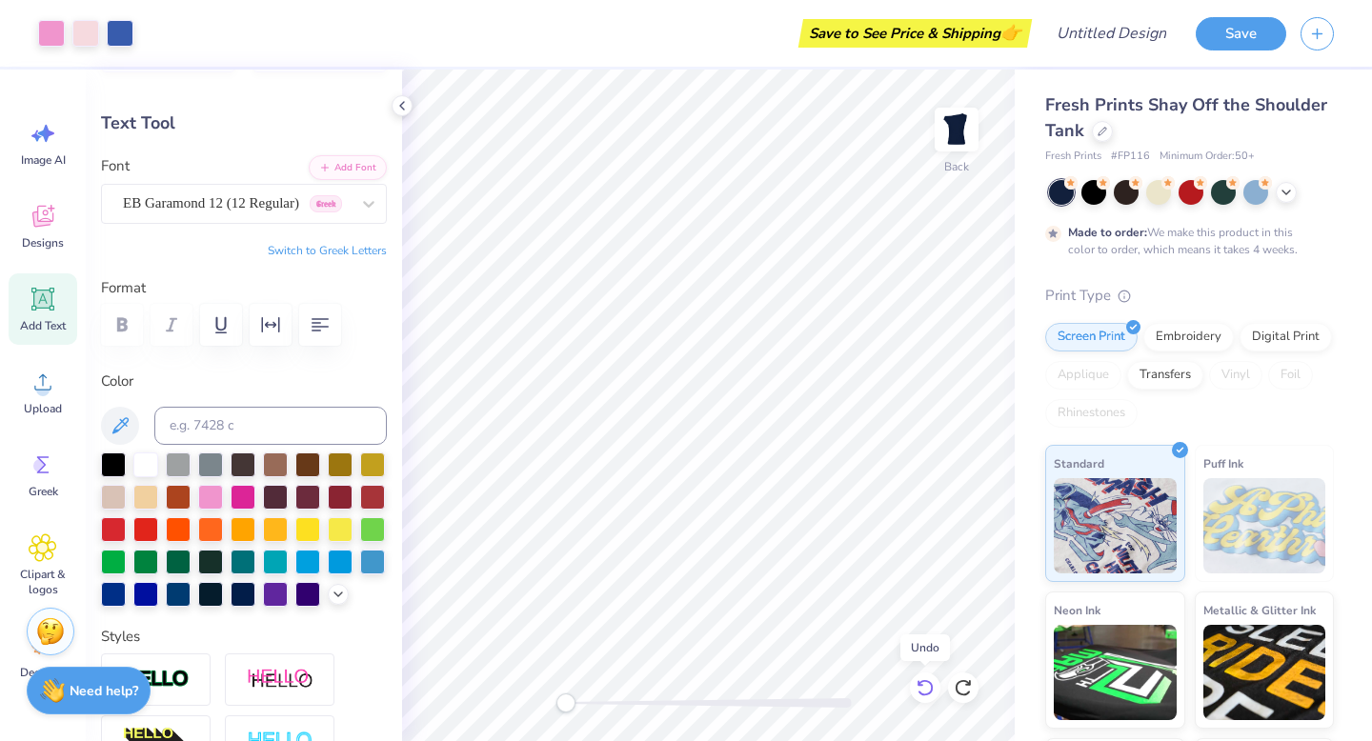
click at [931, 694] on icon at bounding box center [924, 687] width 19 height 19
click at [926, 692] on icon at bounding box center [924, 687] width 19 height 19
click at [930, 686] on icon at bounding box center [924, 687] width 19 height 19
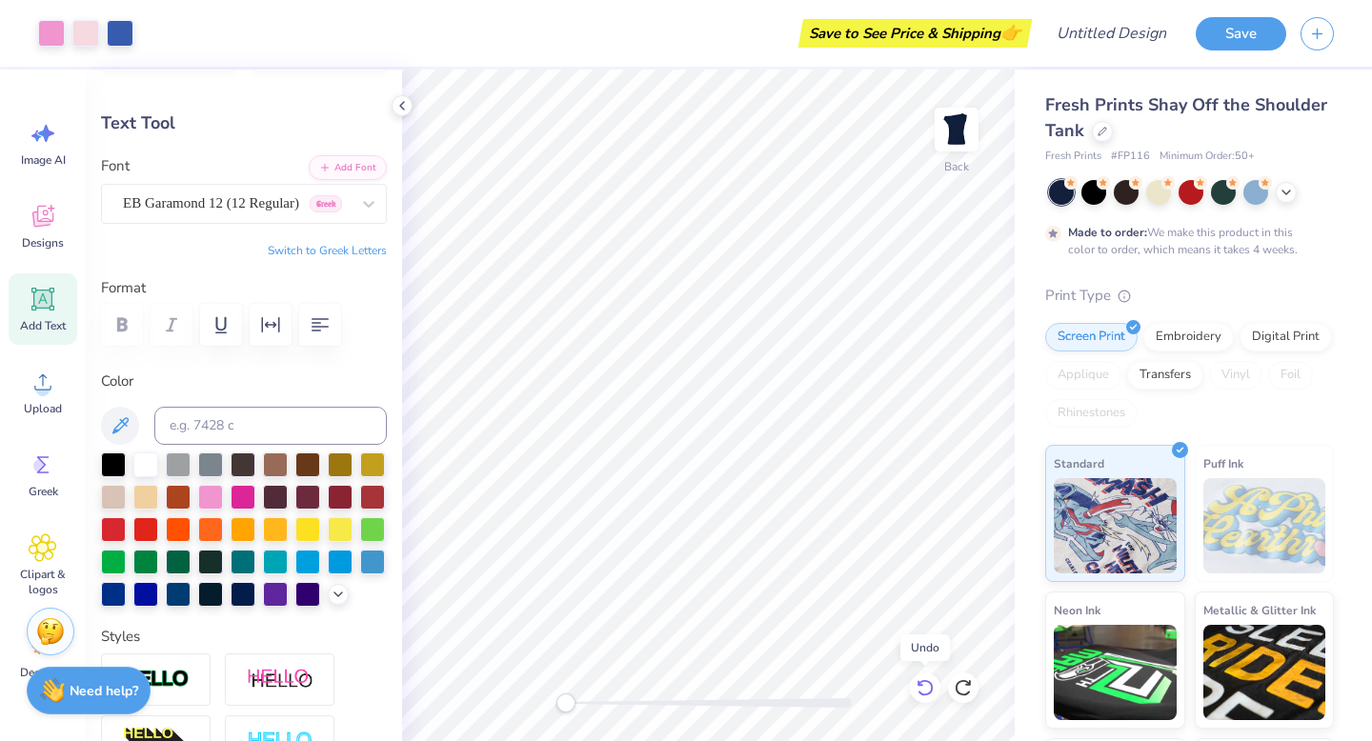
click at [930, 686] on icon at bounding box center [924, 687] width 19 height 19
type input "4.84"
type input "0.75"
type input "8.55"
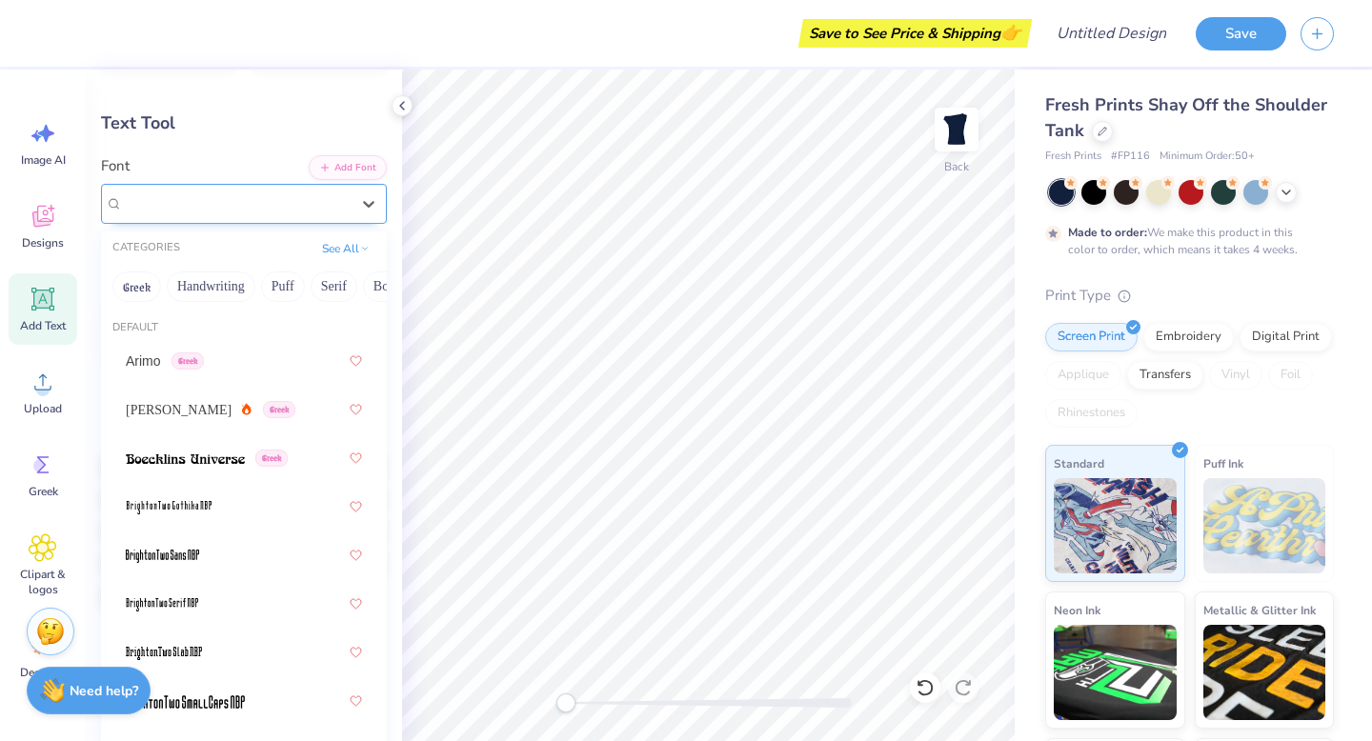
click at [218, 208] on div "EB Garamond 08 (08 Regular) Greek" at bounding box center [236, 204] width 231 height 30
click at [221, 286] on button "Handwriting" at bounding box center [211, 286] width 89 height 30
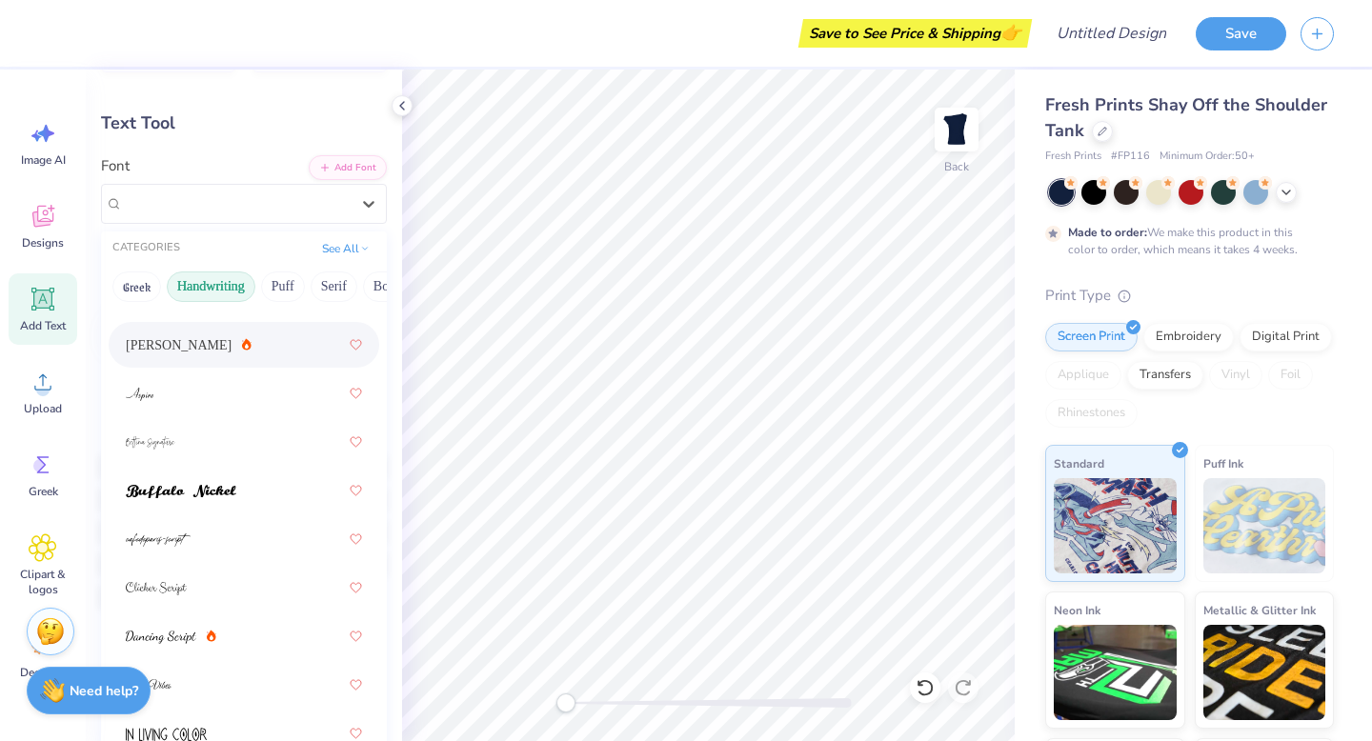
scroll to position [71, 0]
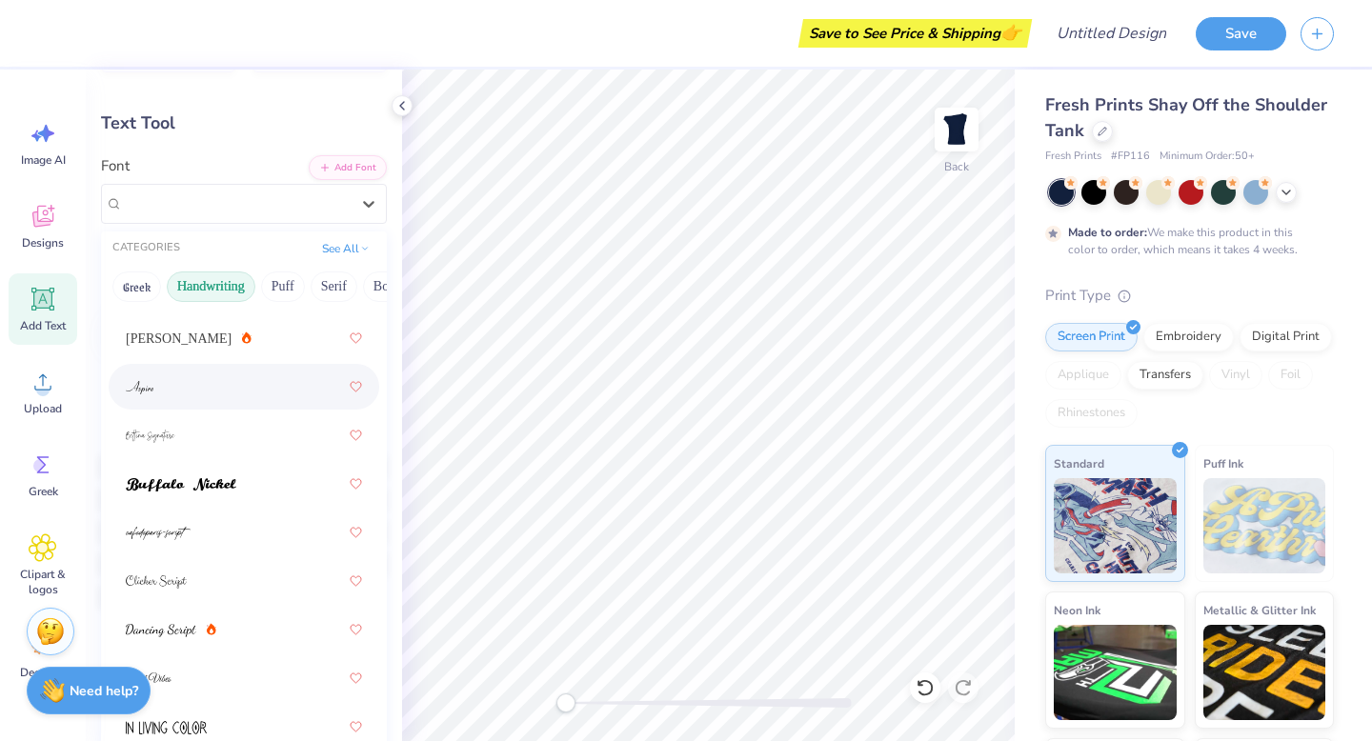
click at [184, 397] on div at bounding box center [244, 387] width 236 height 34
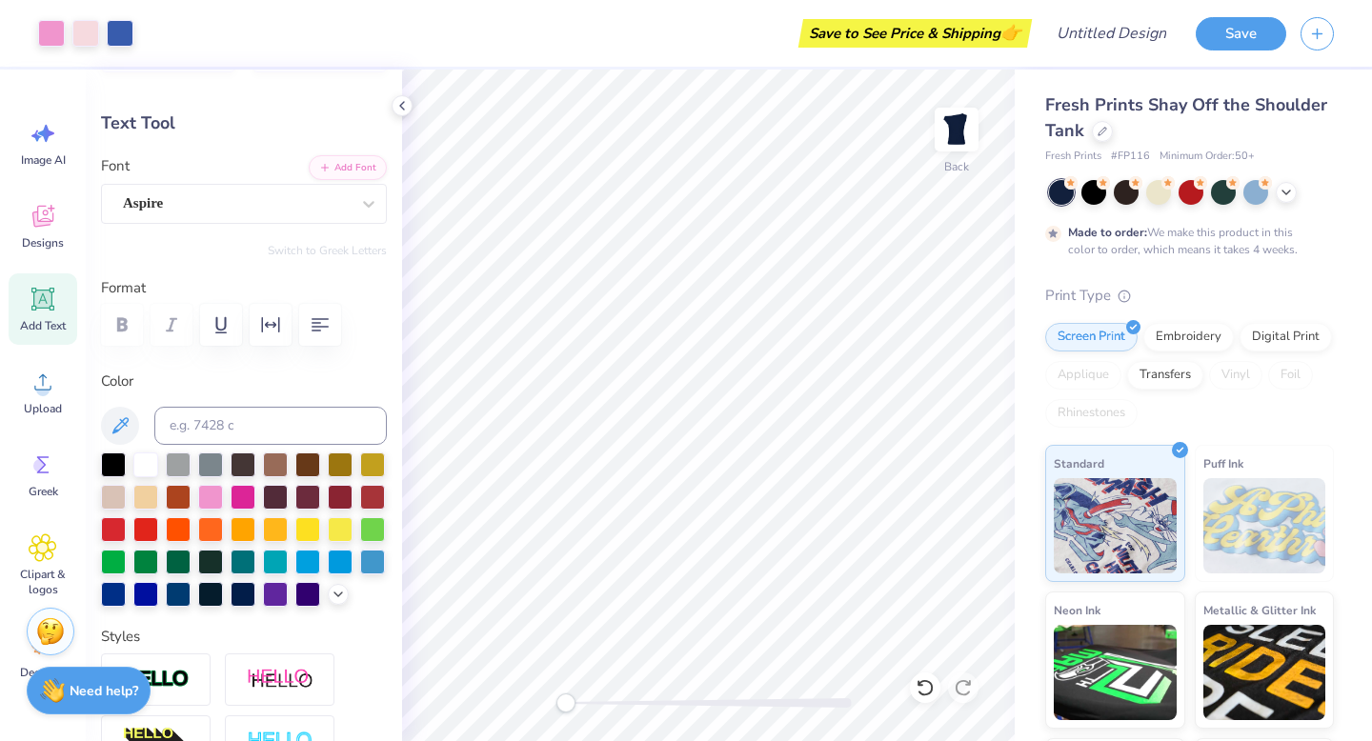
type input "3.47"
type input "0.73"
type input "8.56"
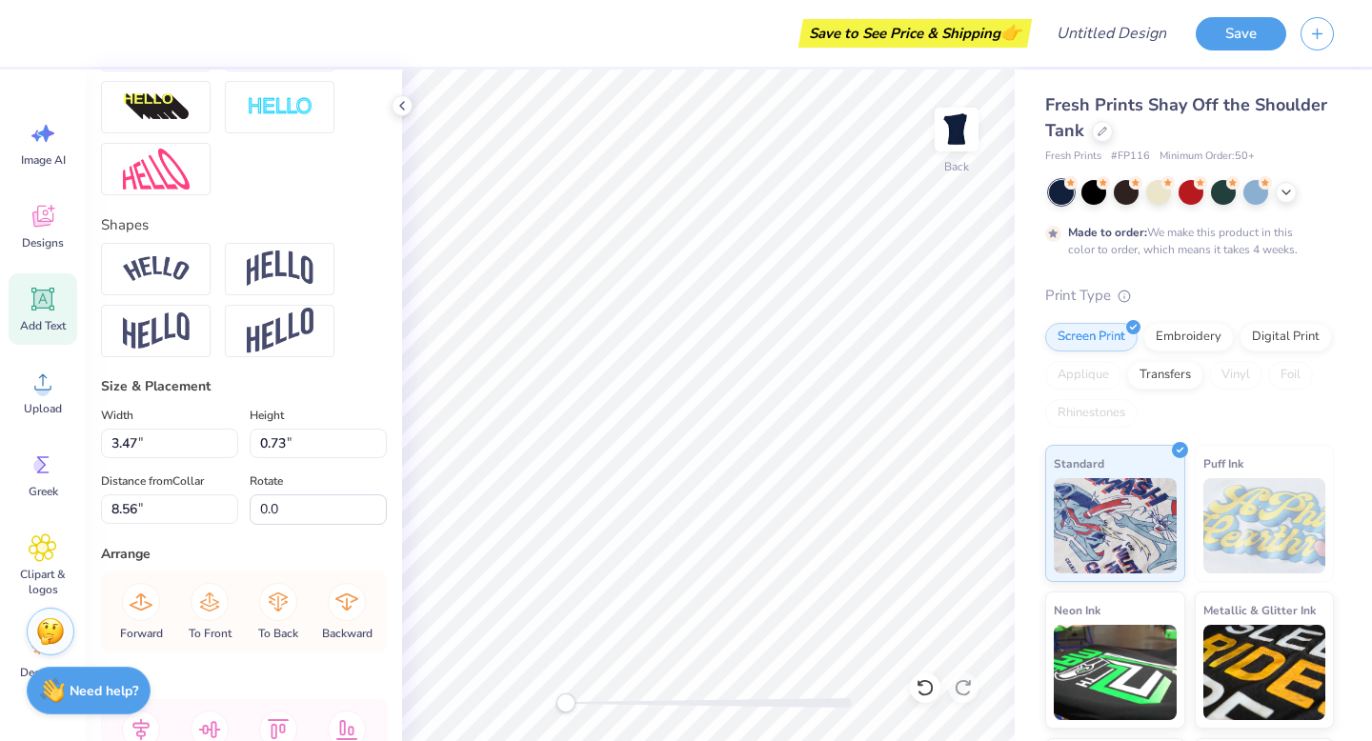
scroll to position [832, 0]
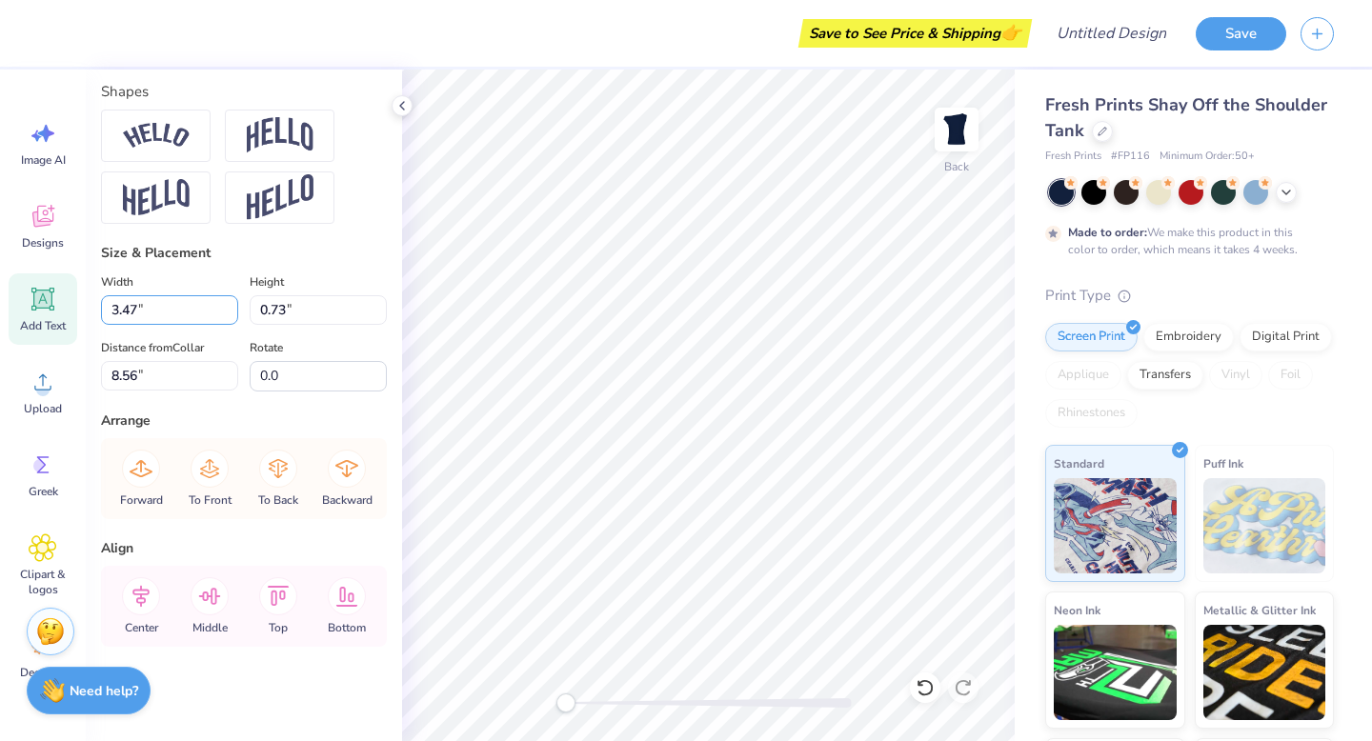
drag, startPoint x: 115, startPoint y: 310, endPoint x: 88, endPoint y: 309, distance: 27.6
click at [89, 309] on div "Personalized Names Personalized Numbers Text Tool Add Font Font Aspire Switch t…" at bounding box center [244, 406] width 316 height 672
type input "4.47"
type input "0.93"
type input "8.24"
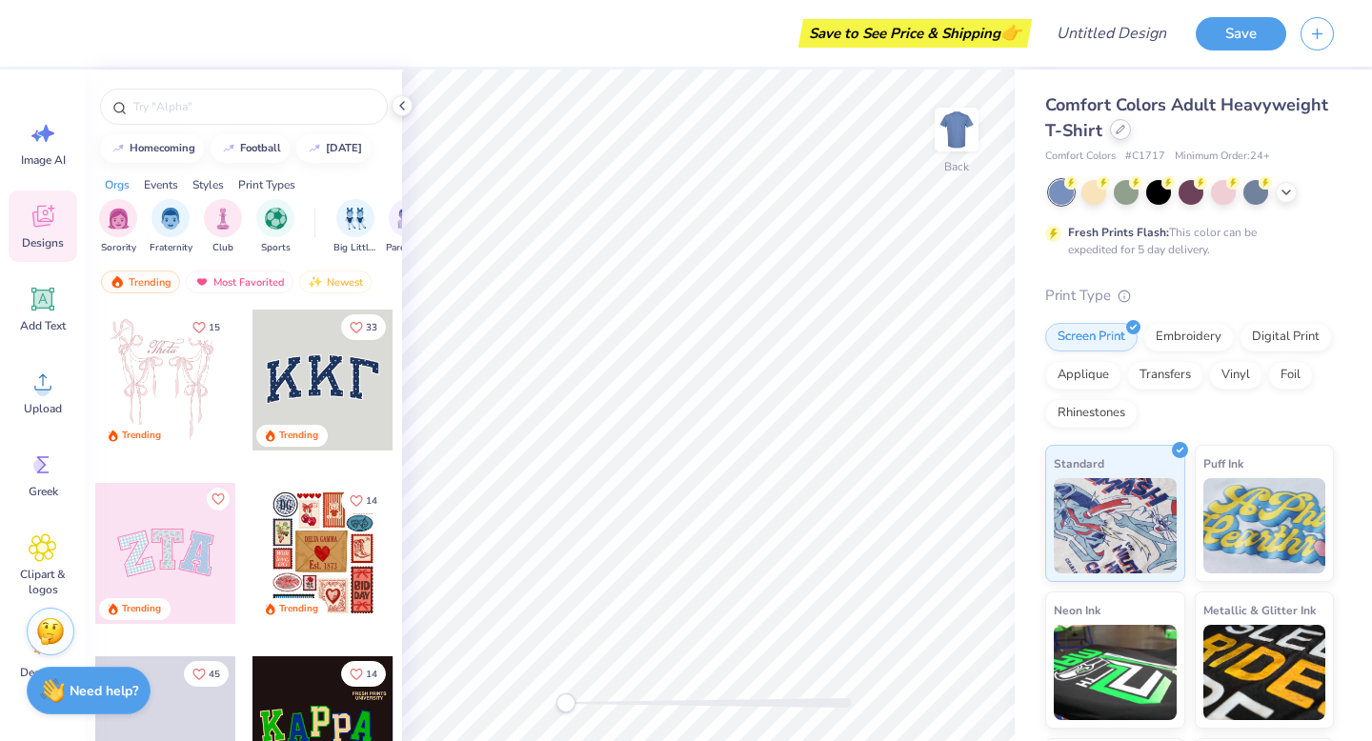
click at [1122, 127] on icon at bounding box center [1120, 130] width 10 height 10
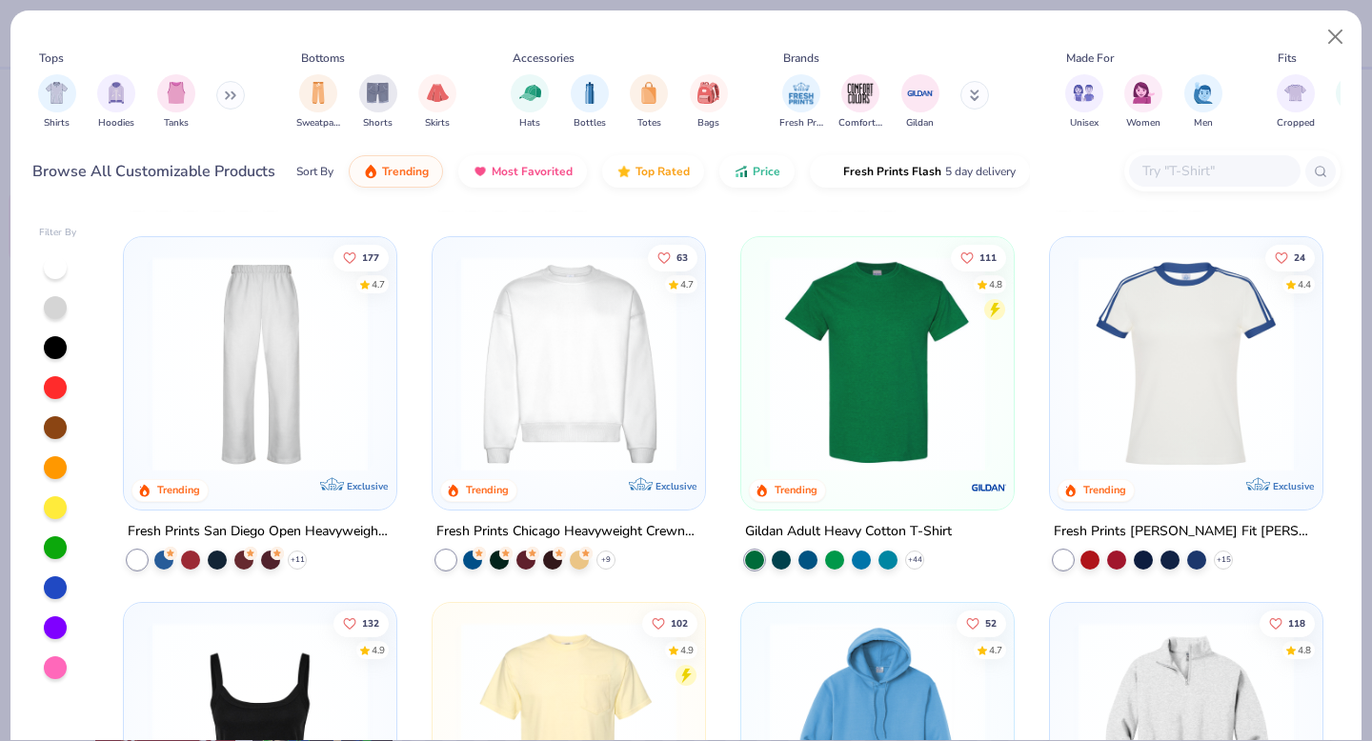
scroll to position [721, 0]
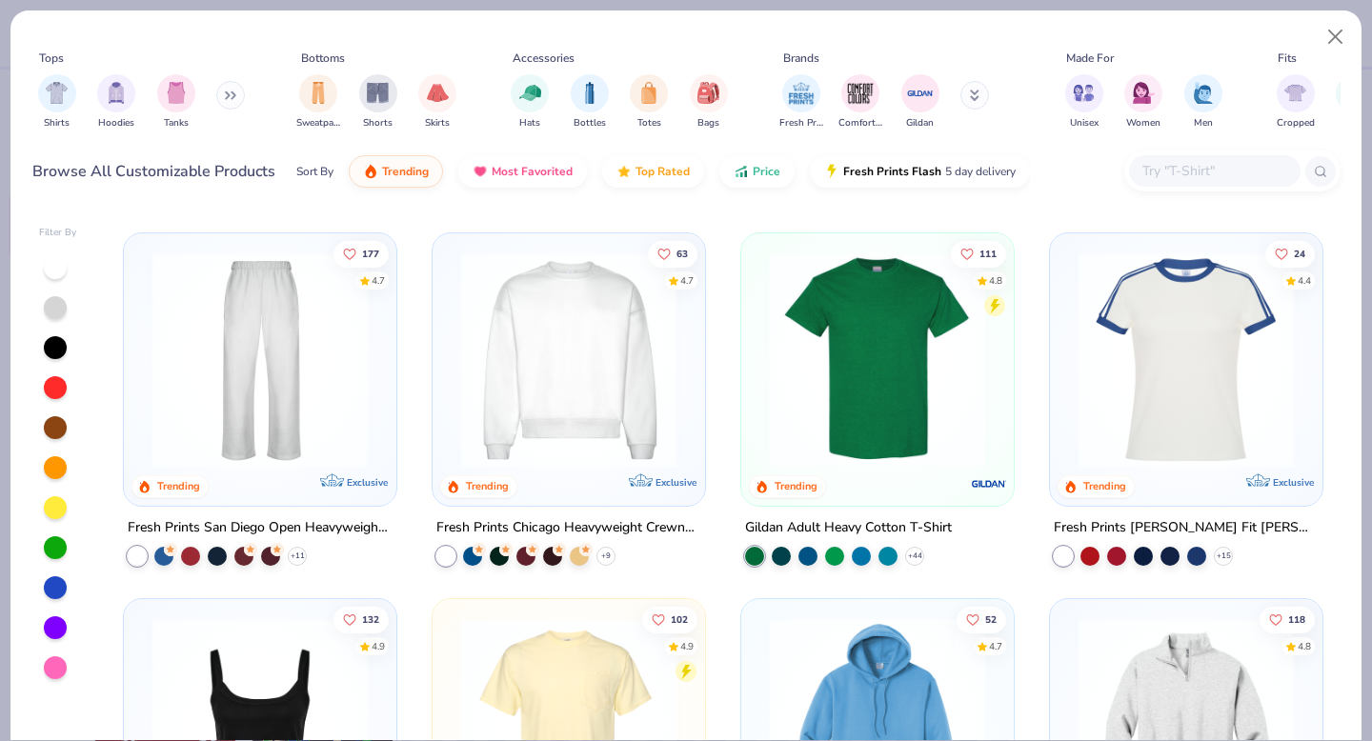
click at [255, 397] on img at bounding box center [260, 358] width 234 height 215
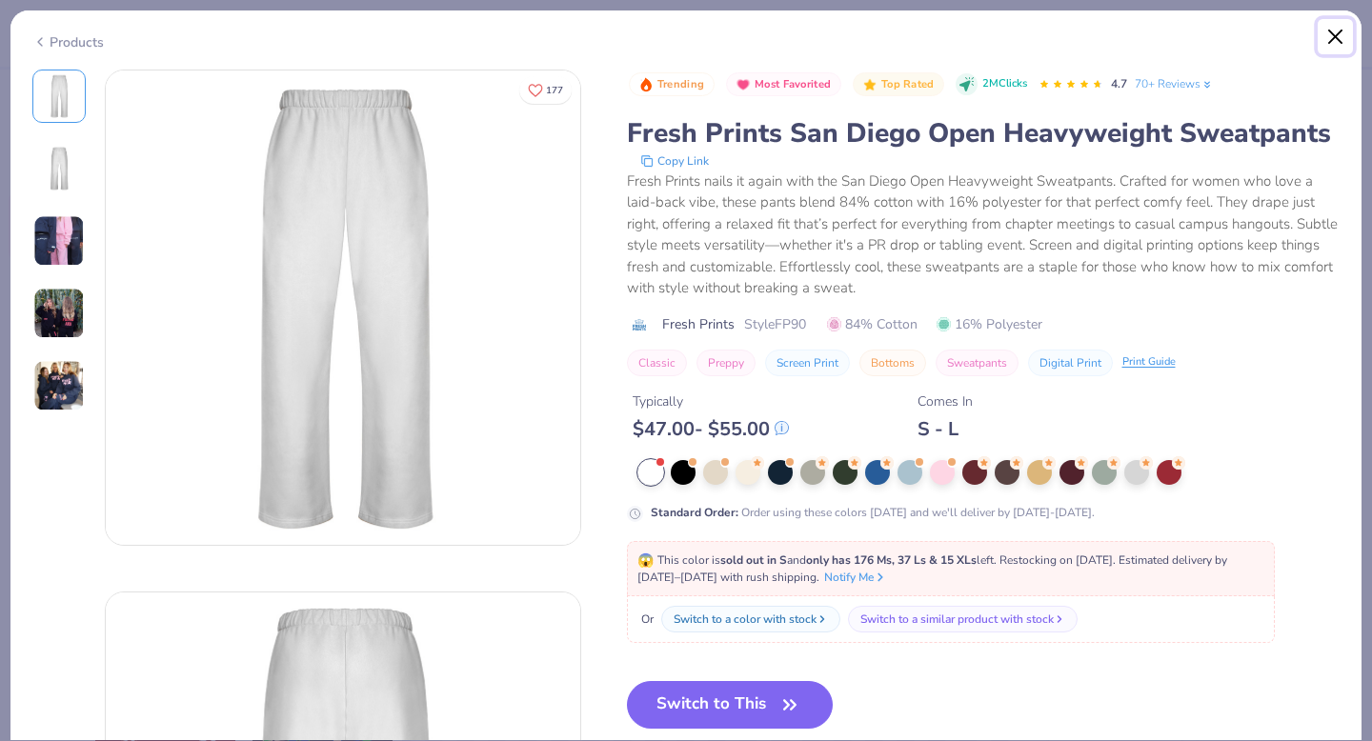
click at [1335, 39] on button "Close" at bounding box center [1335, 37] width 36 height 36
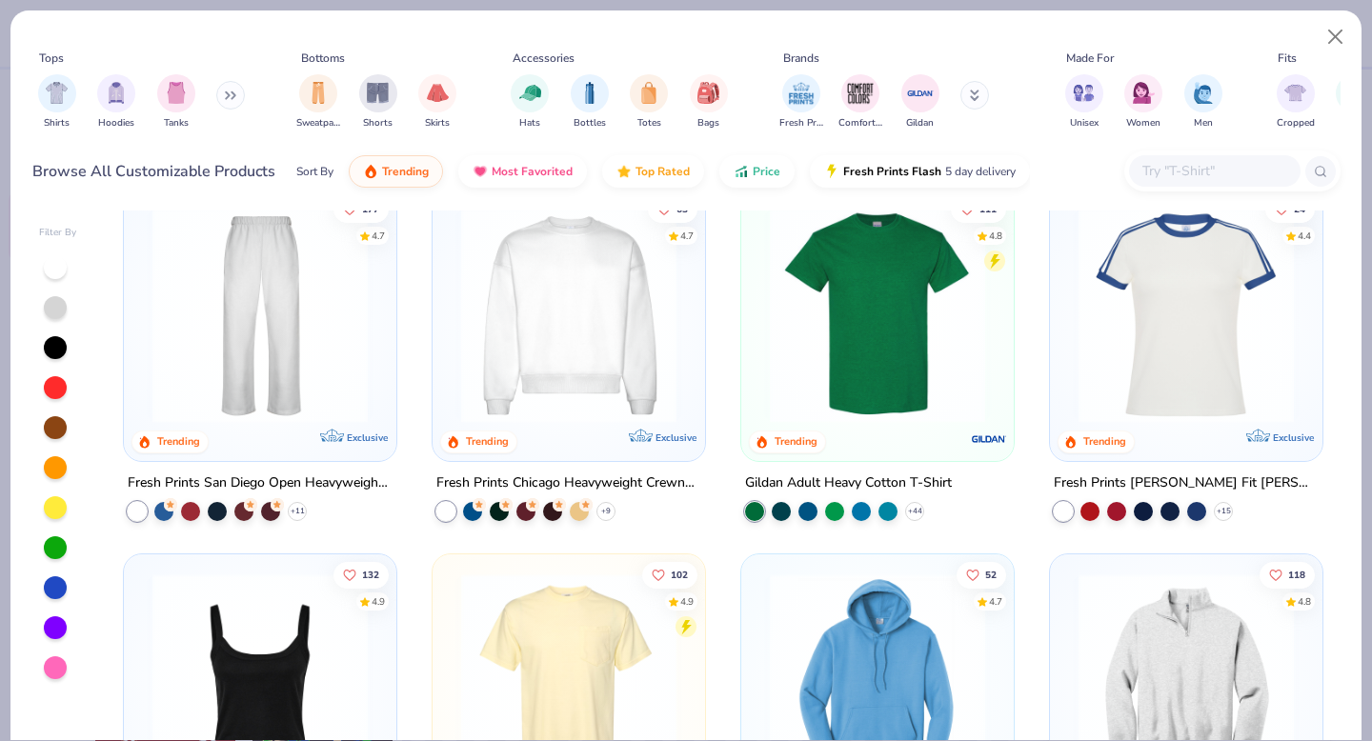
scroll to position [761, 0]
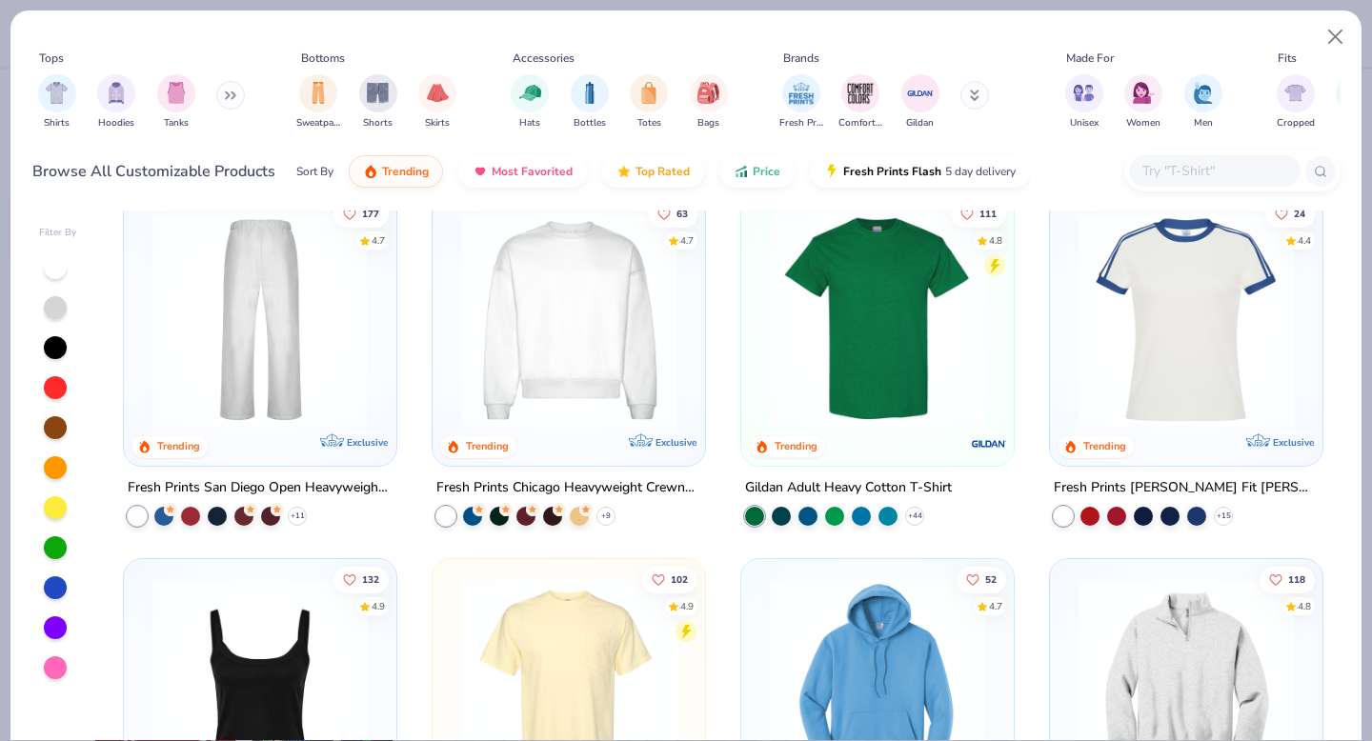
click at [323, 330] on img at bounding box center [260, 318] width 234 height 215
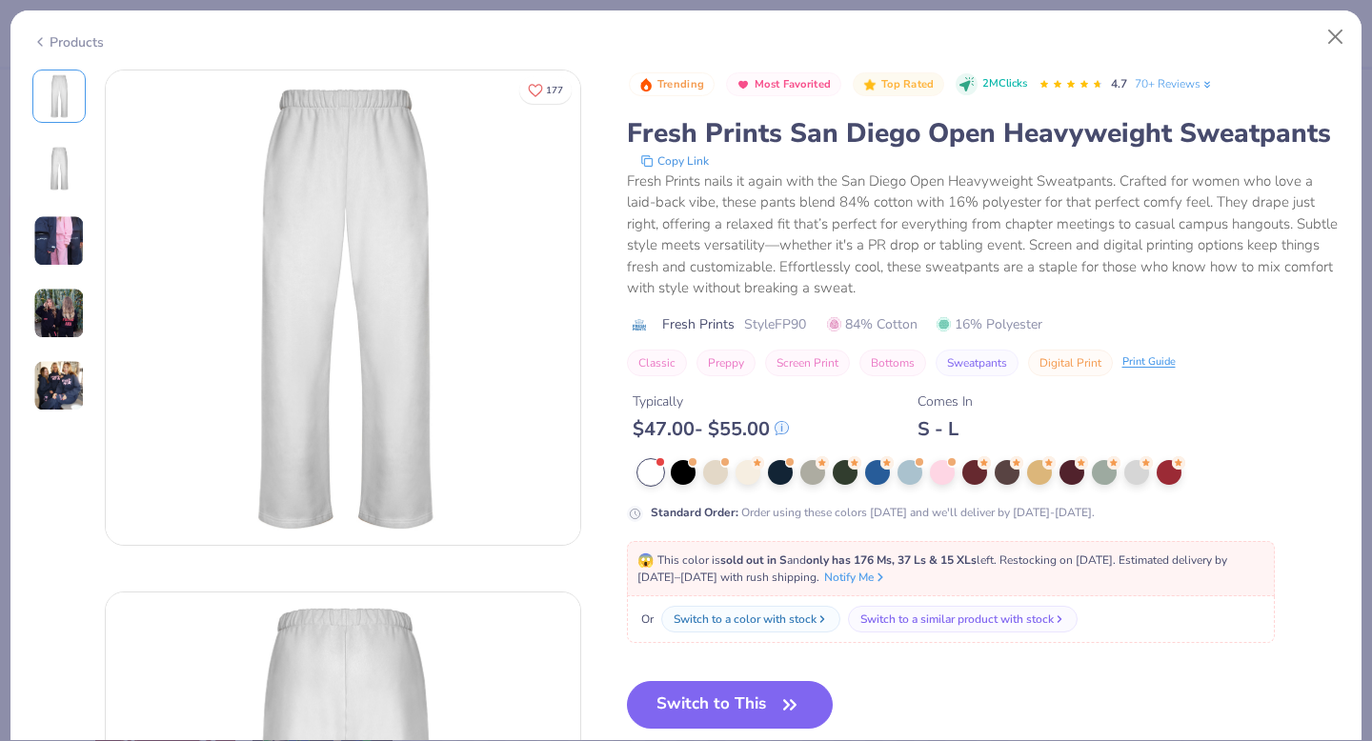
click at [68, 251] on img at bounding box center [58, 240] width 51 height 51
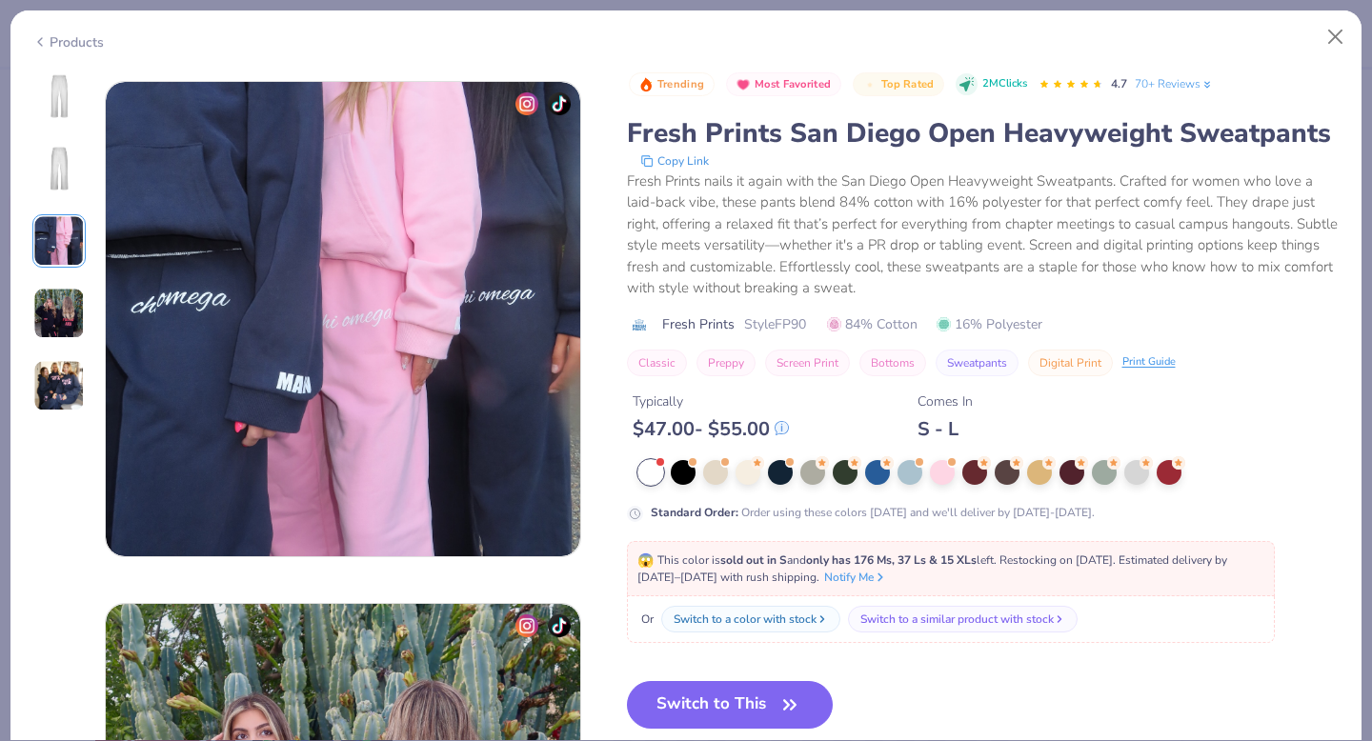
scroll to position [1044, 0]
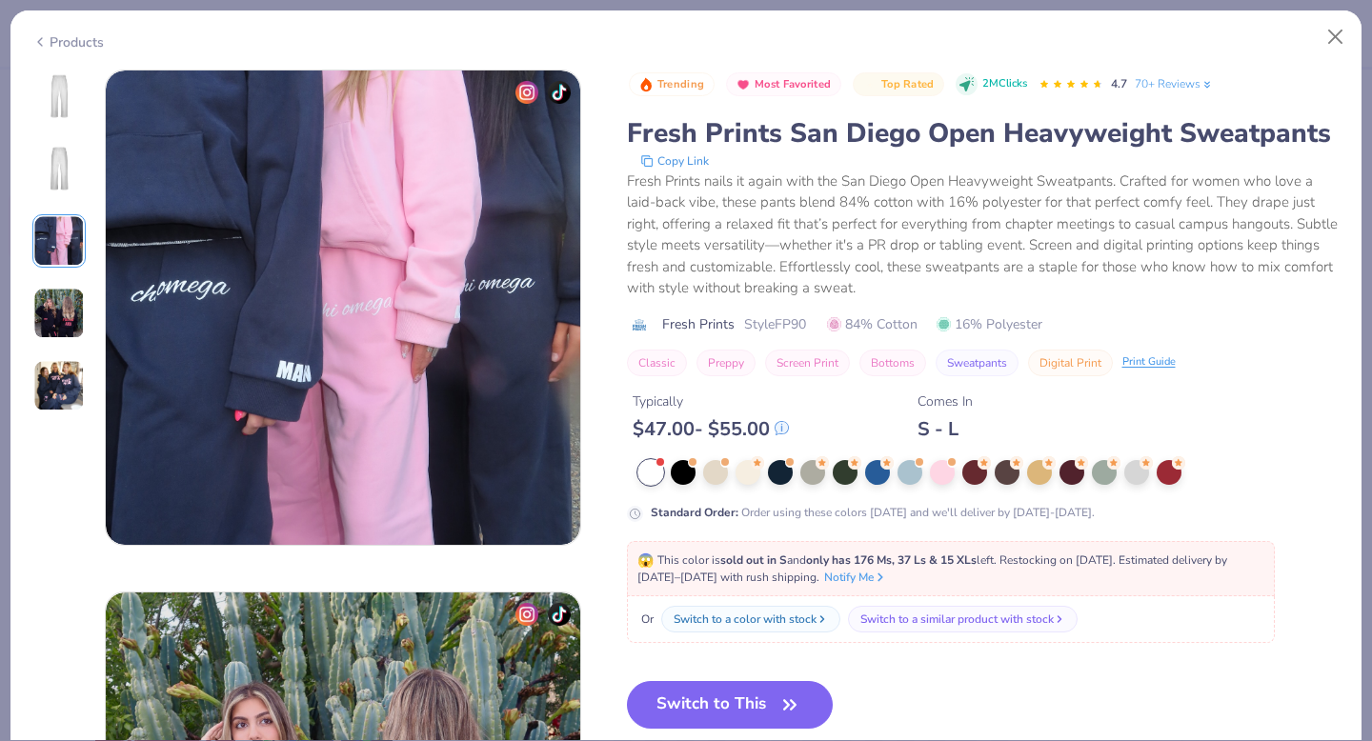
click at [65, 308] on img at bounding box center [58, 313] width 51 height 51
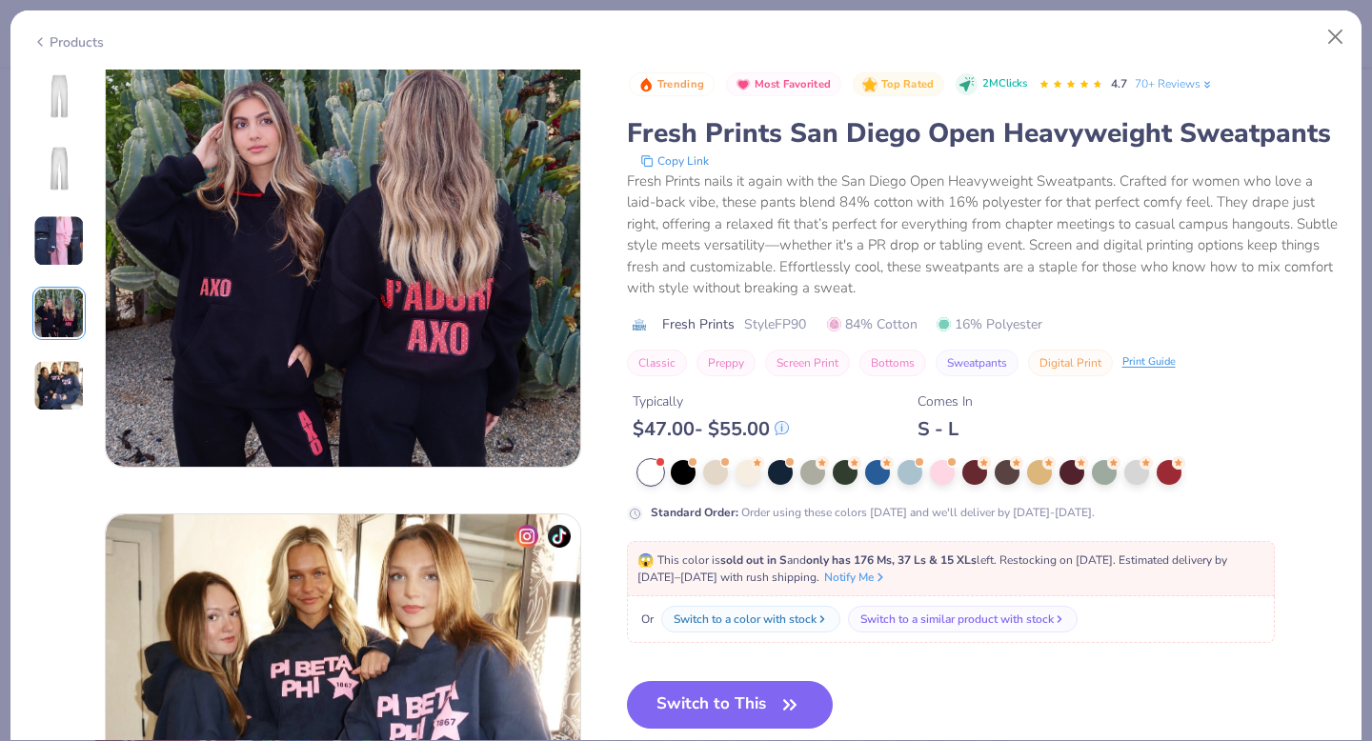
scroll to position [1635, 0]
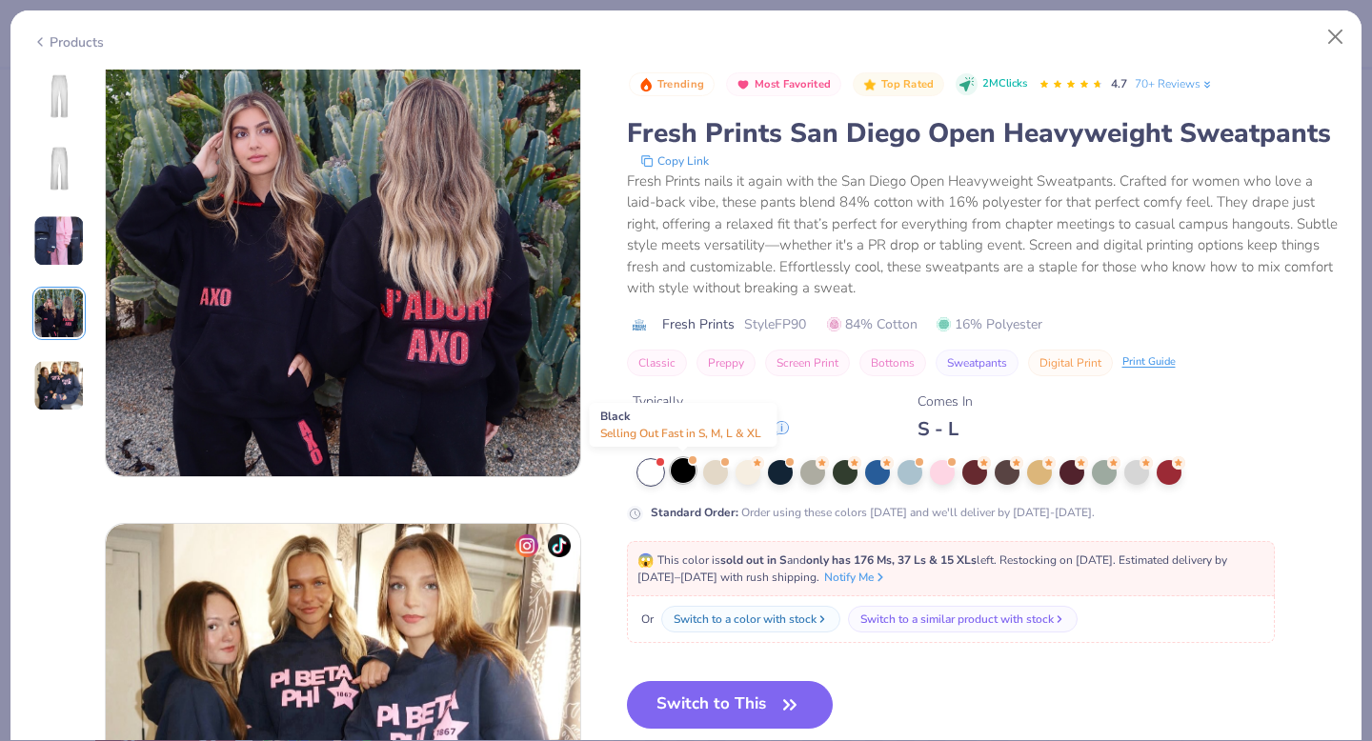
click at [678, 471] on div at bounding box center [683, 470] width 25 height 25
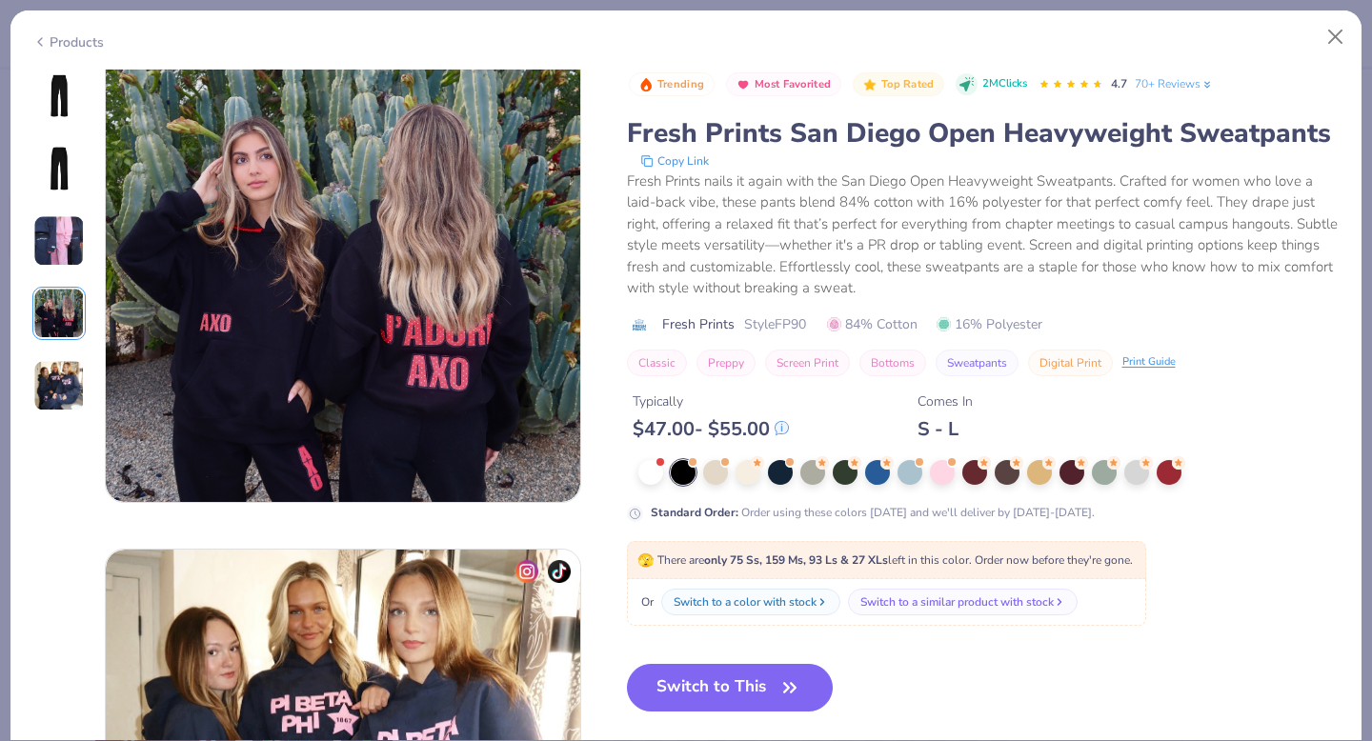
scroll to position [1602, 0]
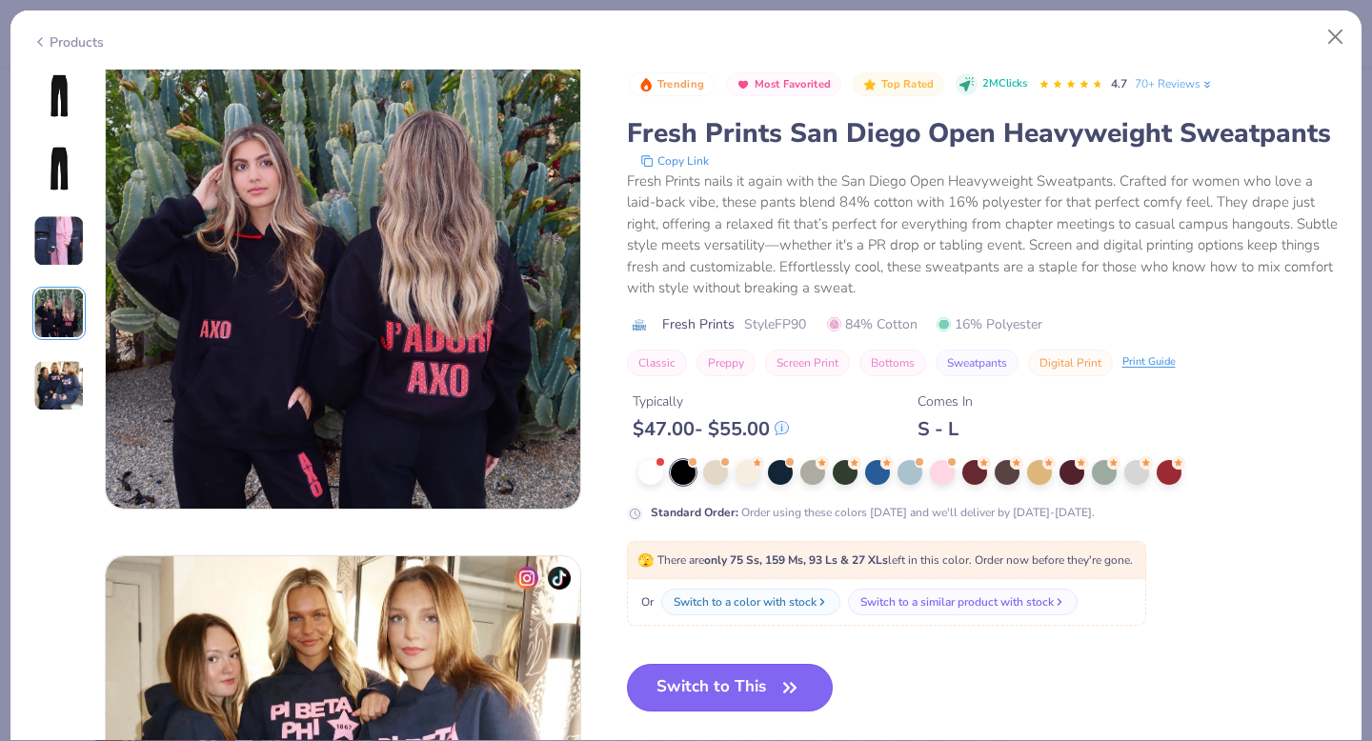
click at [685, 683] on button "Switch to This" at bounding box center [730, 688] width 207 height 48
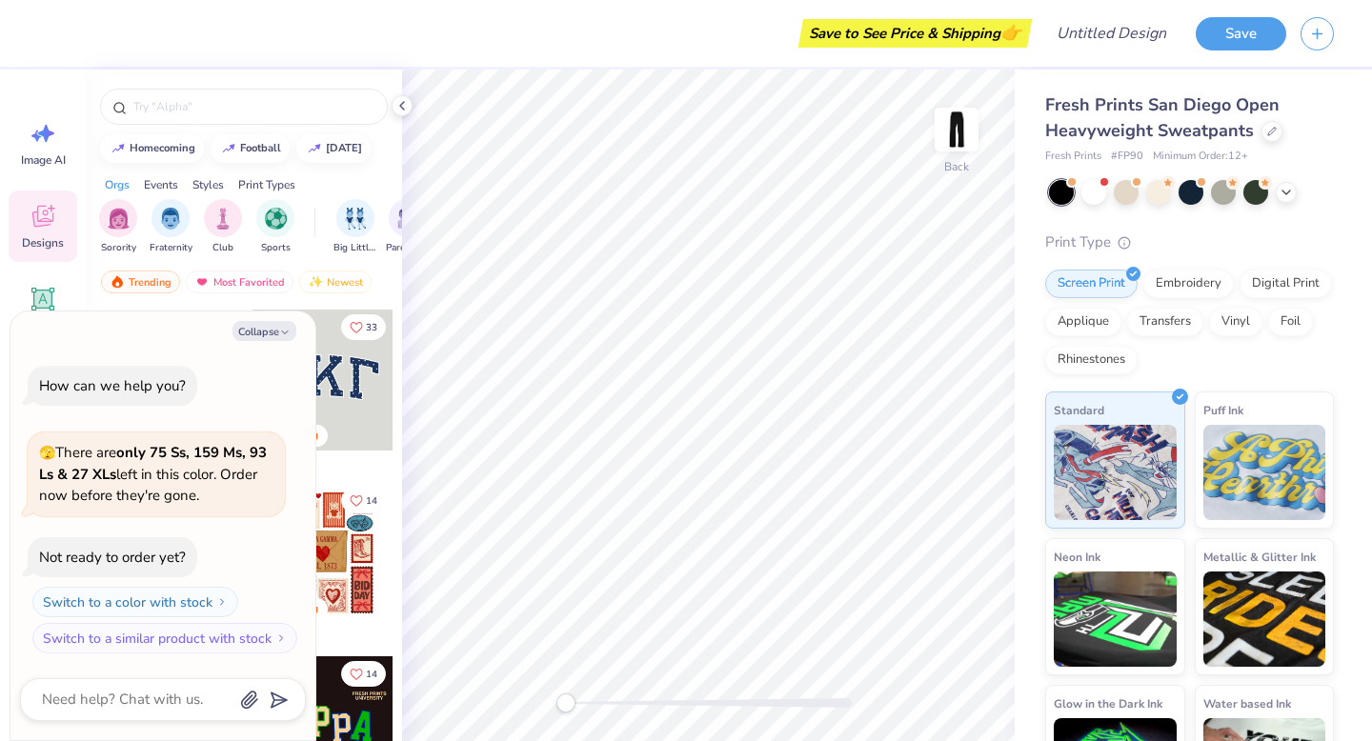
type textarea "x"
click at [244, 99] on input "text" at bounding box center [253, 106] width 244 height 19
type input "j'adore axo"
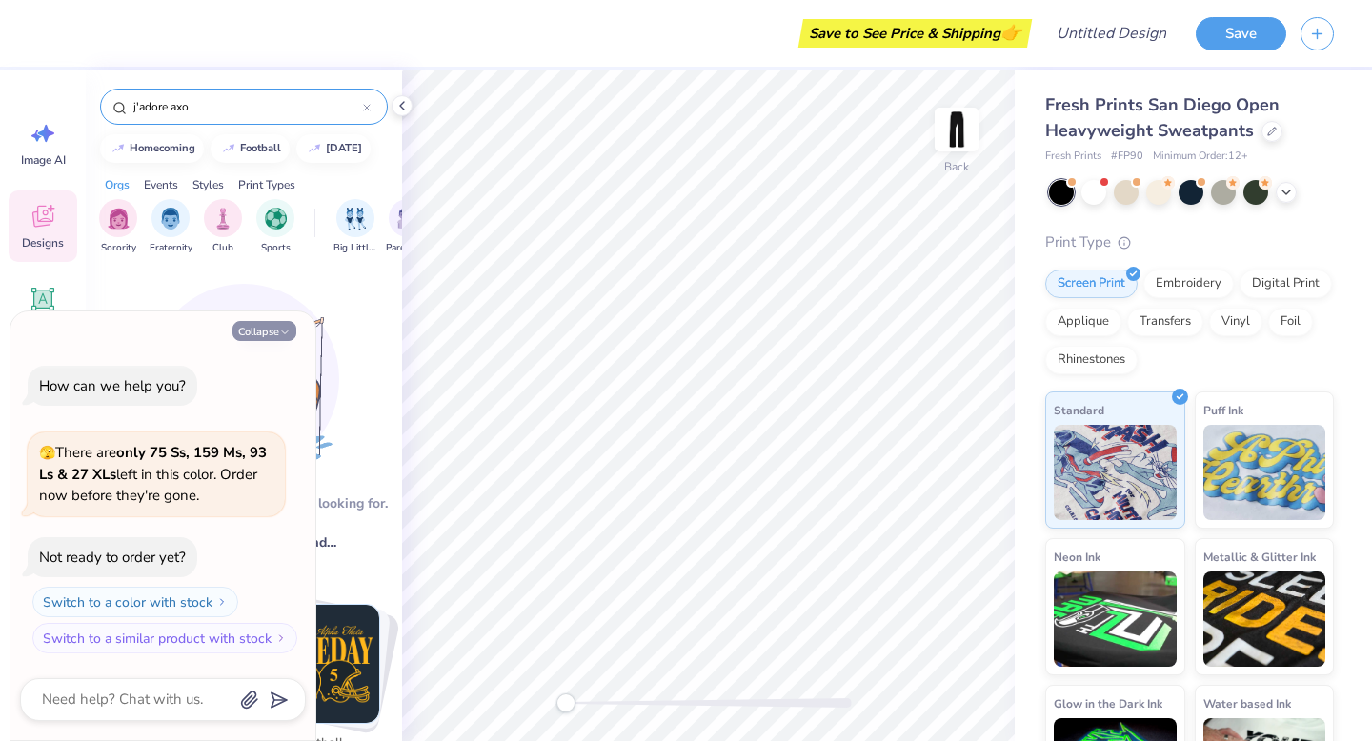
click at [273, 329] on button "Collapse" at bounding box center [264, 331] width 64 height 20
type textarea "x"
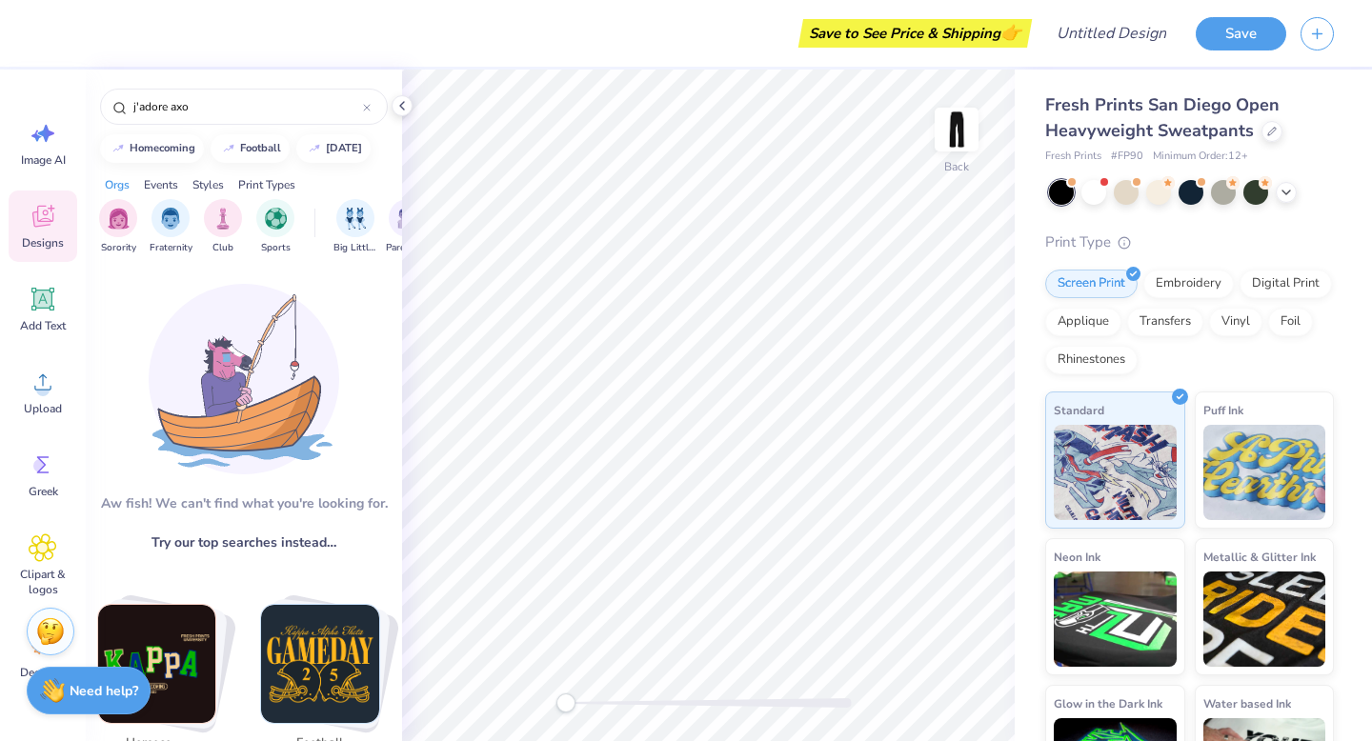
scroll to position [301, 0]
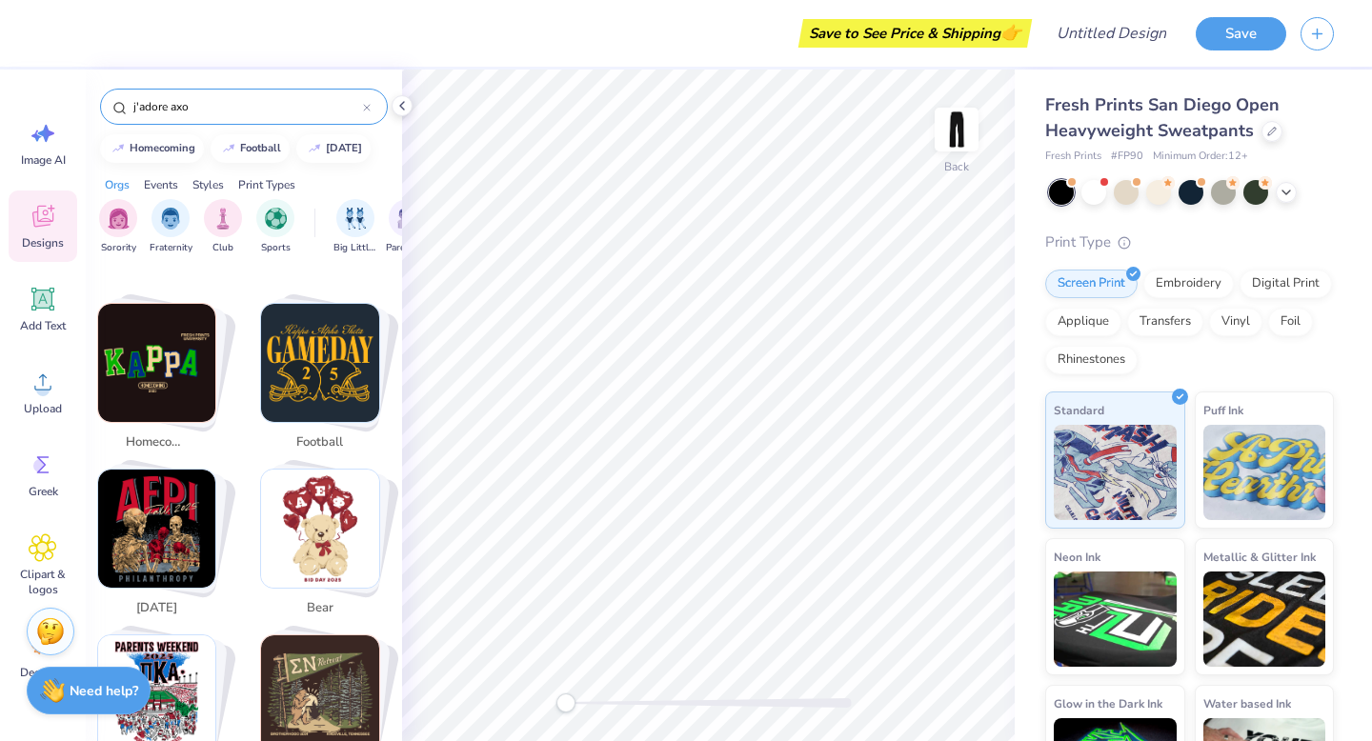
click at [170, 102] on input "j'adore axo" at bounding box center [246, 106] width 231 height 19
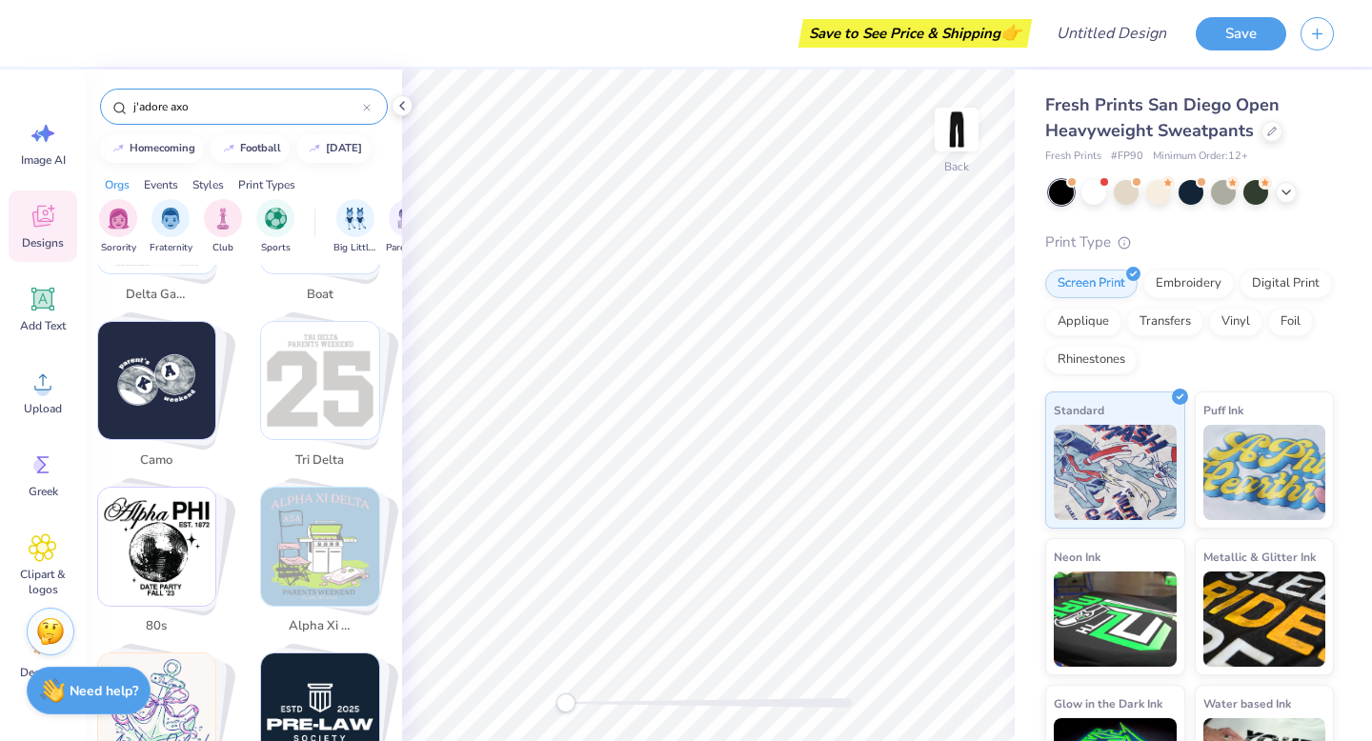
scroll to position [2342, 0]
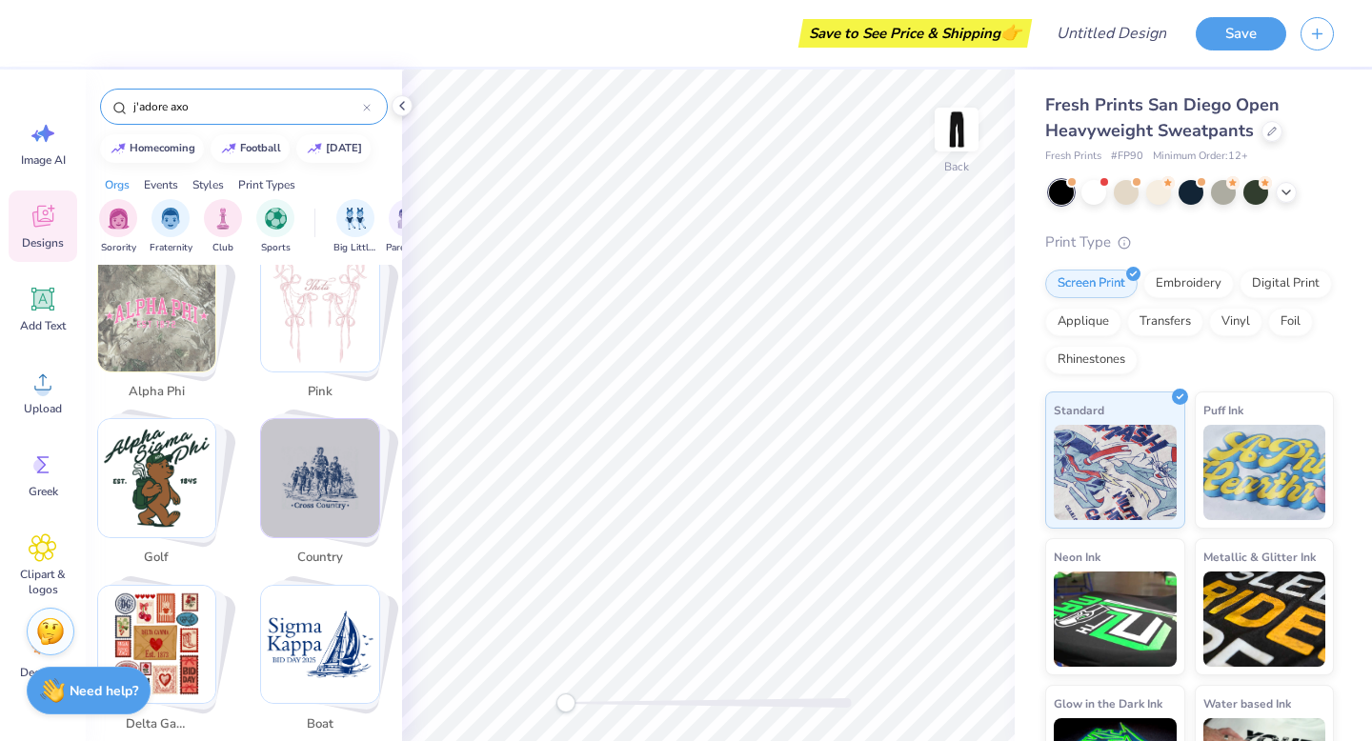
drag, startPoint x: 198, startPoint y: 111, endPoint x: 91, endPoint y: 110, distance: 106.7
click at [91, 110] on div "j'adore axo" at bounding box center [244, 102] width 316 height 65
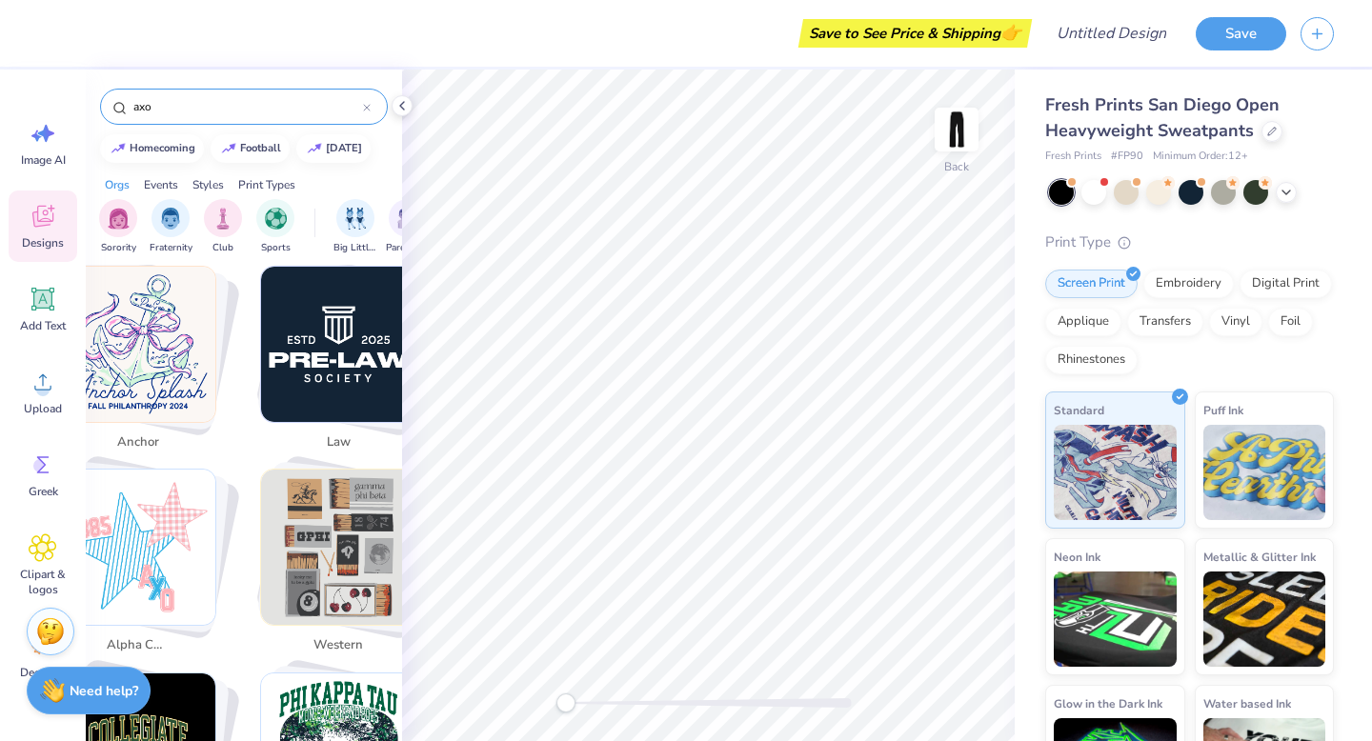
scroll to position [3631, 0]
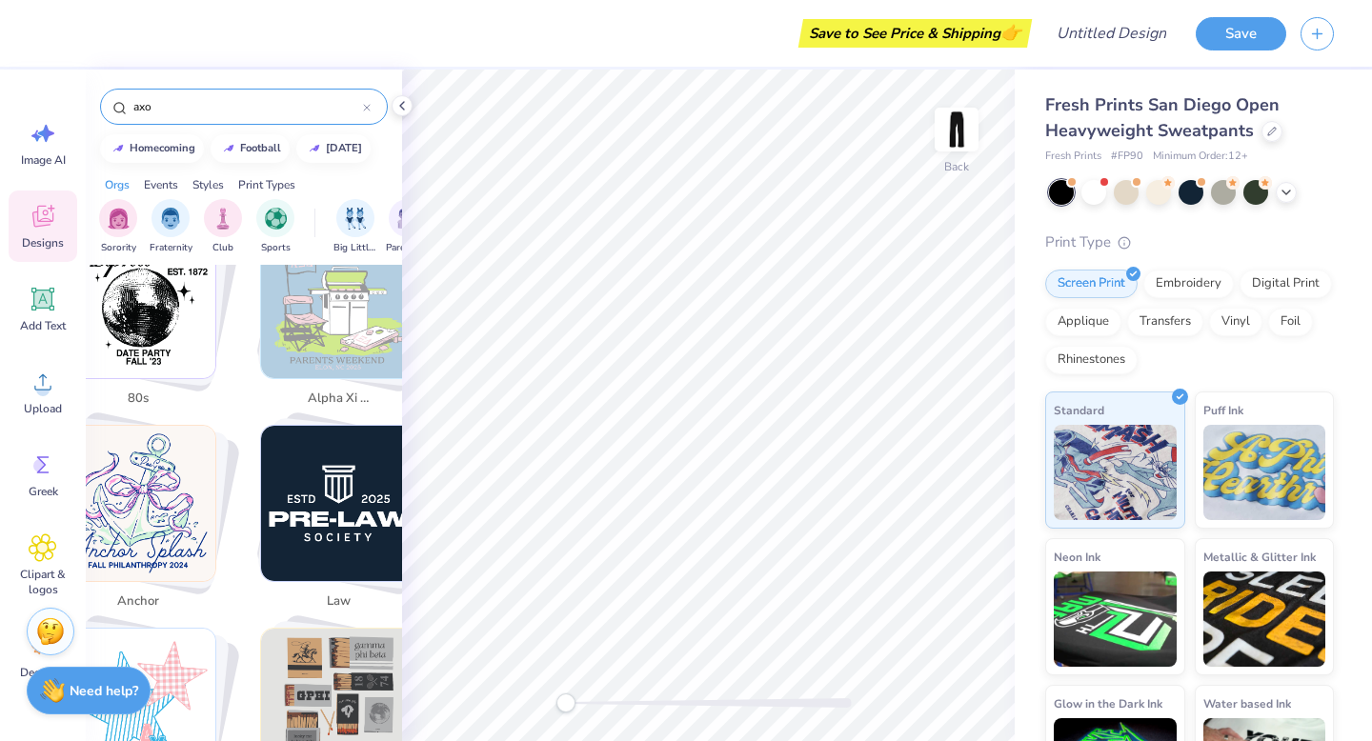
click at [173, 347] on img "Stack Card Button 80s" at bounding box center [138, 300] width 155 height 155
type input "80s"
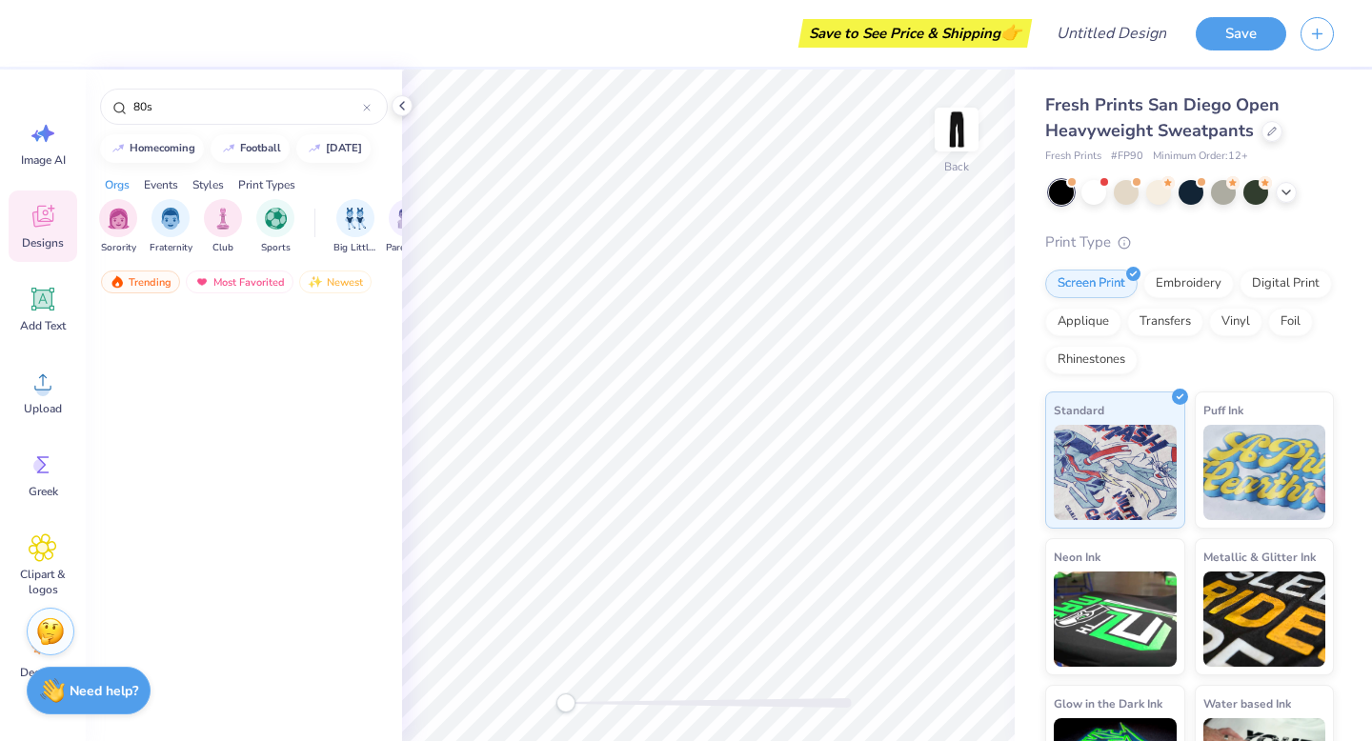
scroll to position [0, 0]
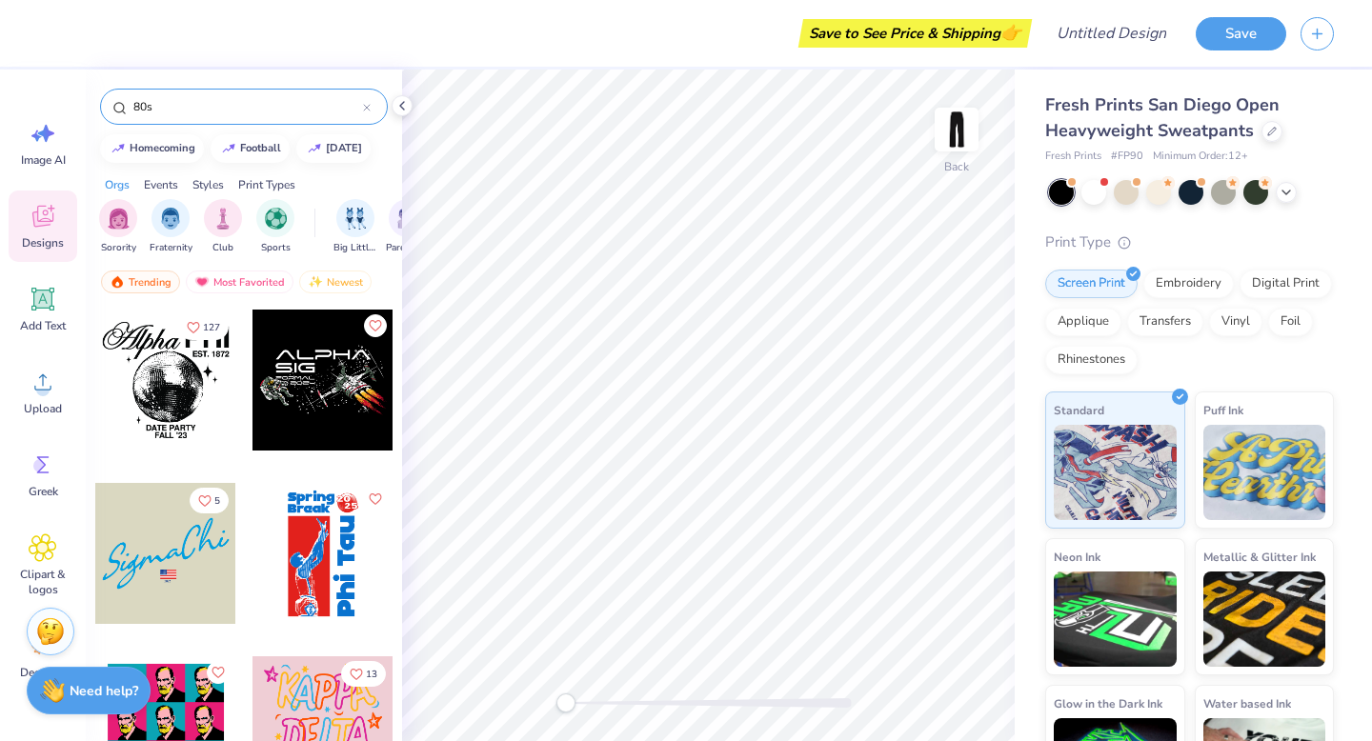
click at [366, 110] on icon at bounding box center [367, 108] width 8 height 8
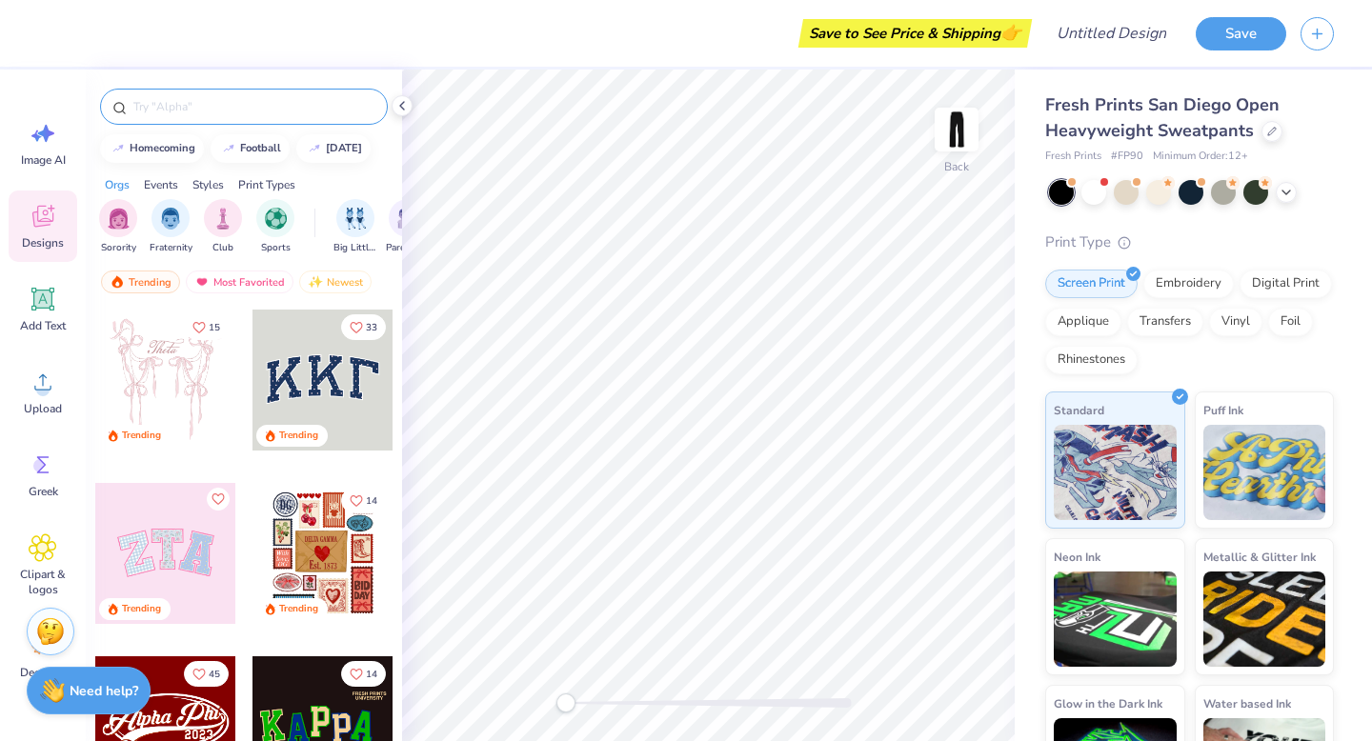
click at [315, 391] on div at bounding box center [322, 380] width 141 height 141
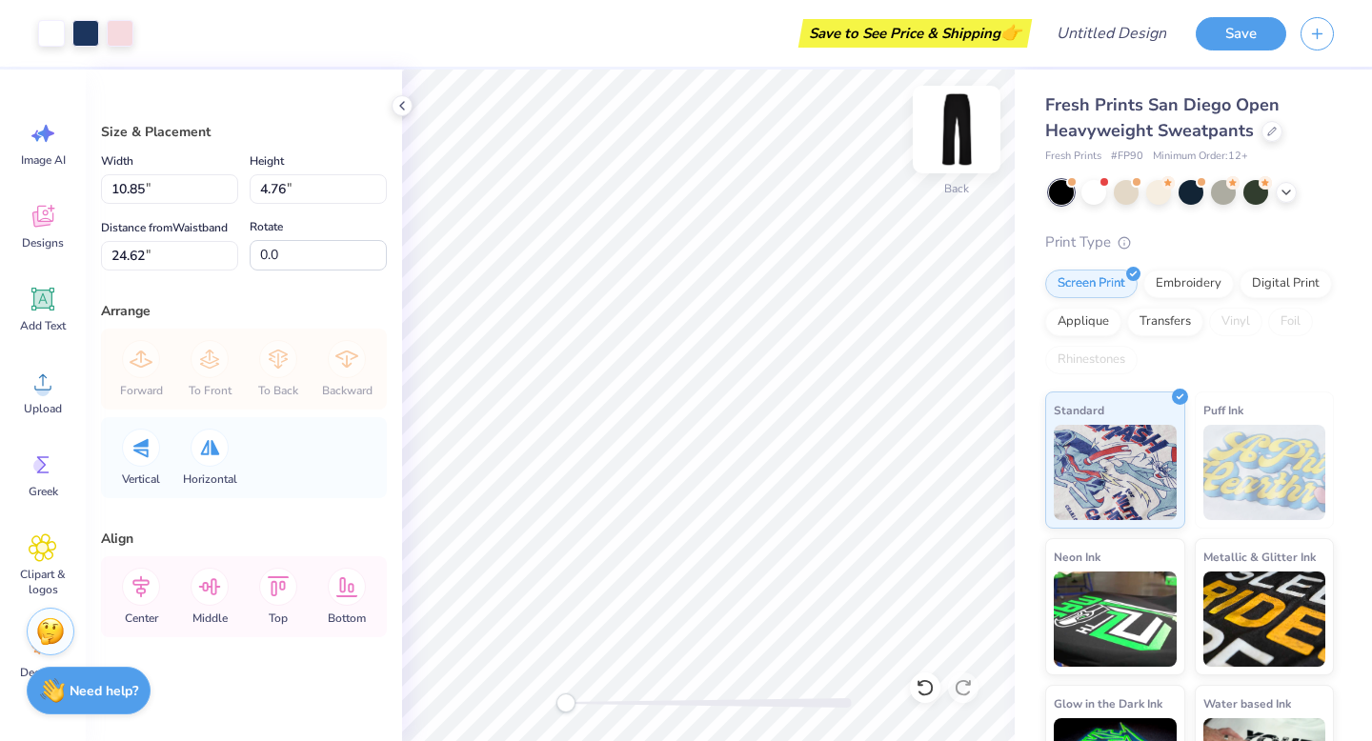
click at [955, 139] on img at bounding box center [956, 129] width 76 height 76
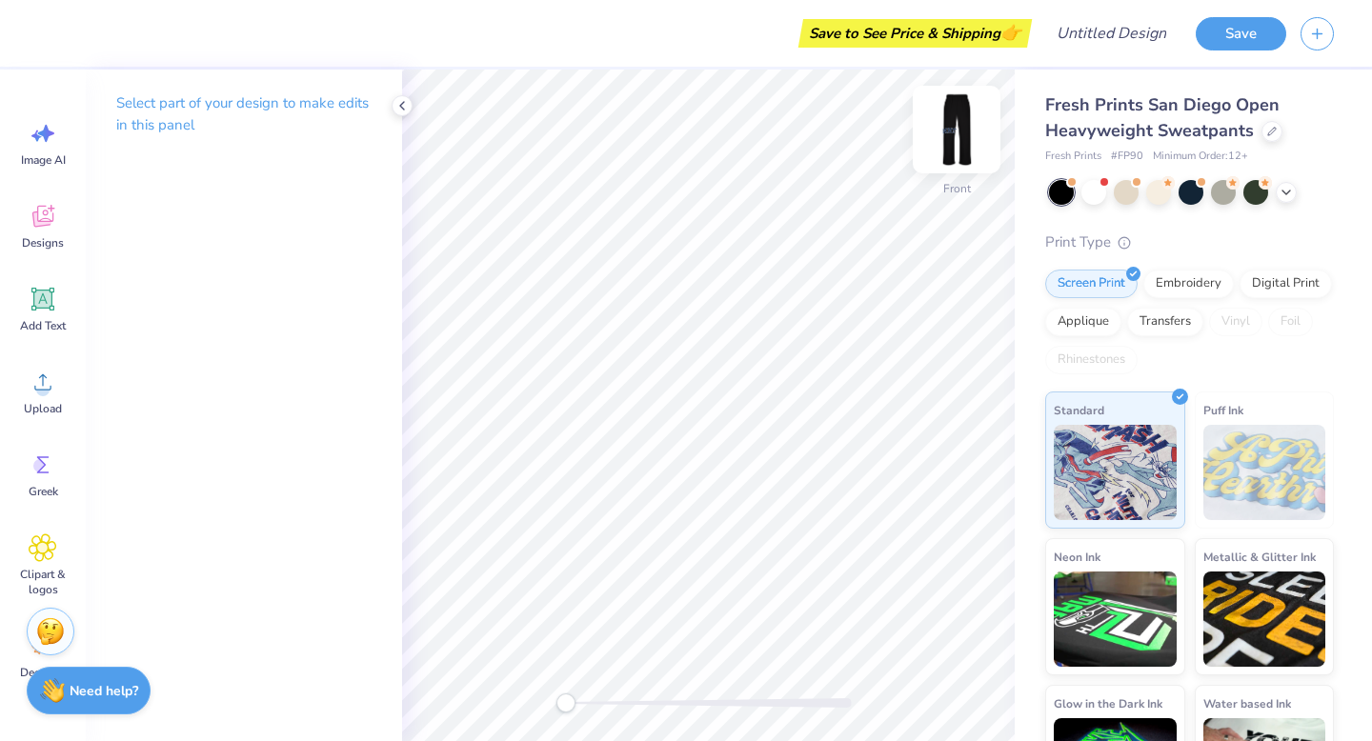
click at [966, 135] on img at bounding box center [956, 129] width 76 height 76
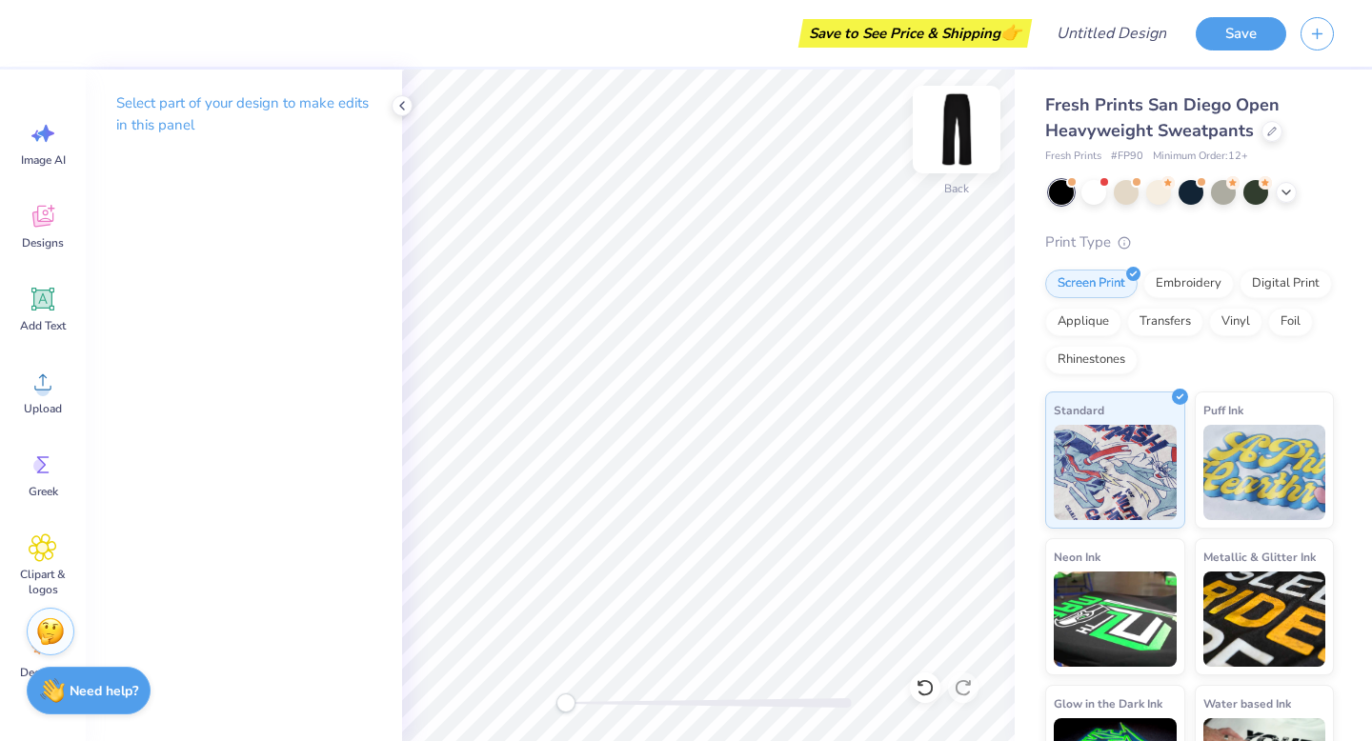
click at [939, 152] on img at bounding box center [956, 129] width 76 height 76
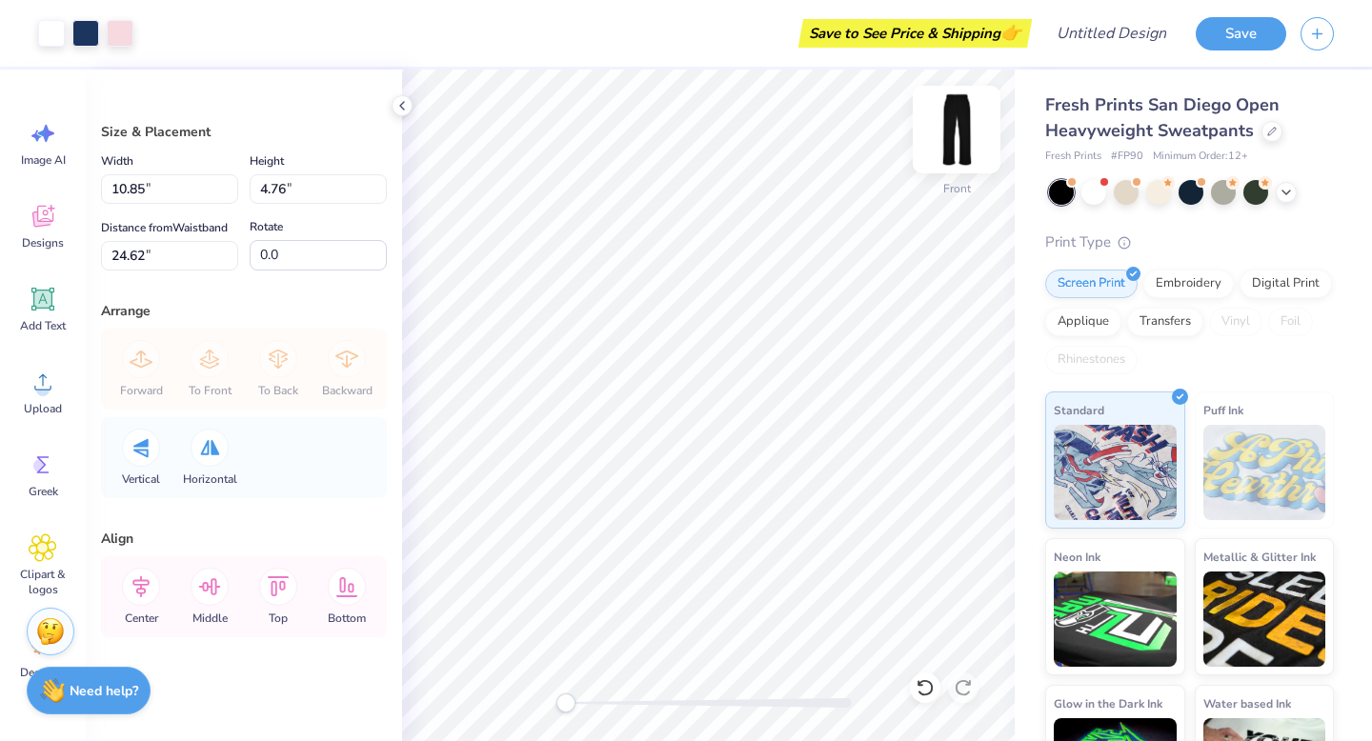
type input "2.22"
type input "7.36"
type input "3.23"
type input "3.75"
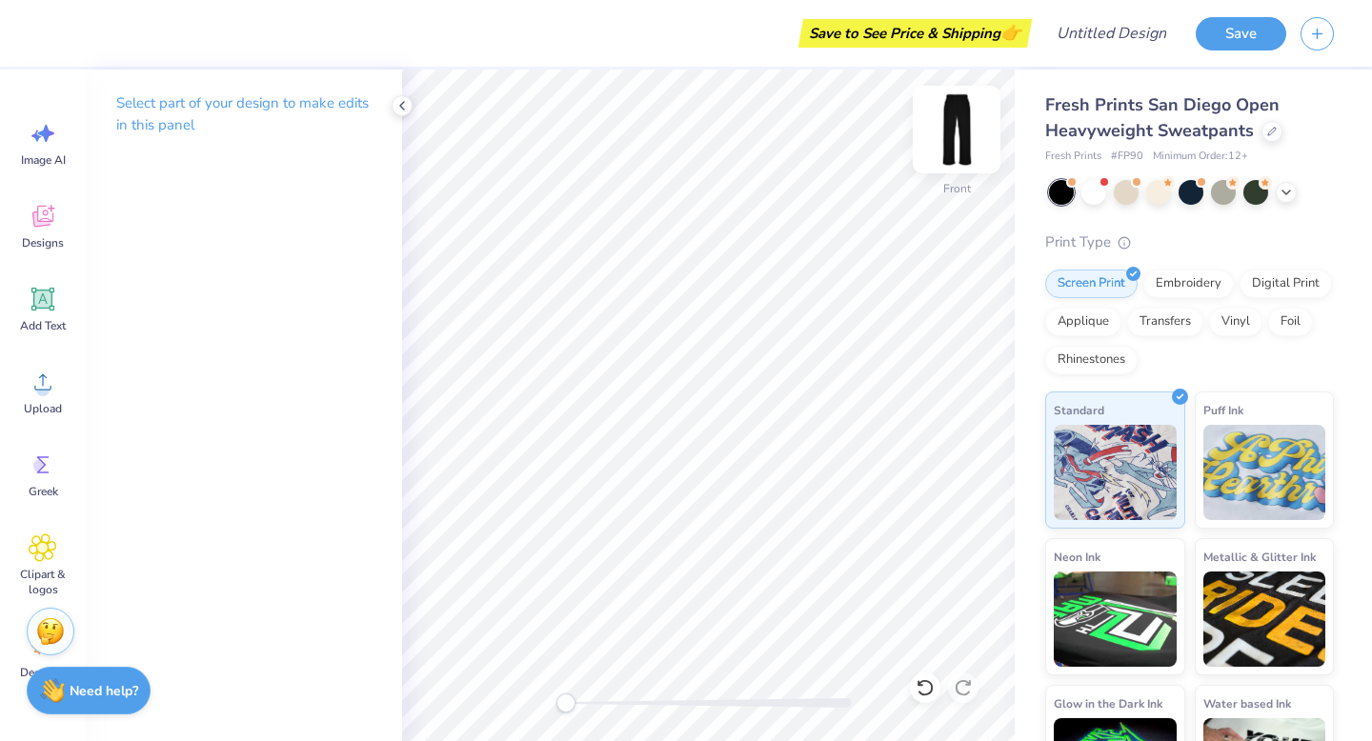
click at [981, 133] on img at bounding box center [956, 129] width 76 height 76
click at [192, 100] on p "Select part of your design to make edits in this panel" at bounding box center [243, 114] width 255 height 44
click at [61, 221] on div "Designs" at bounding box center [43, 226] width 69 height 71
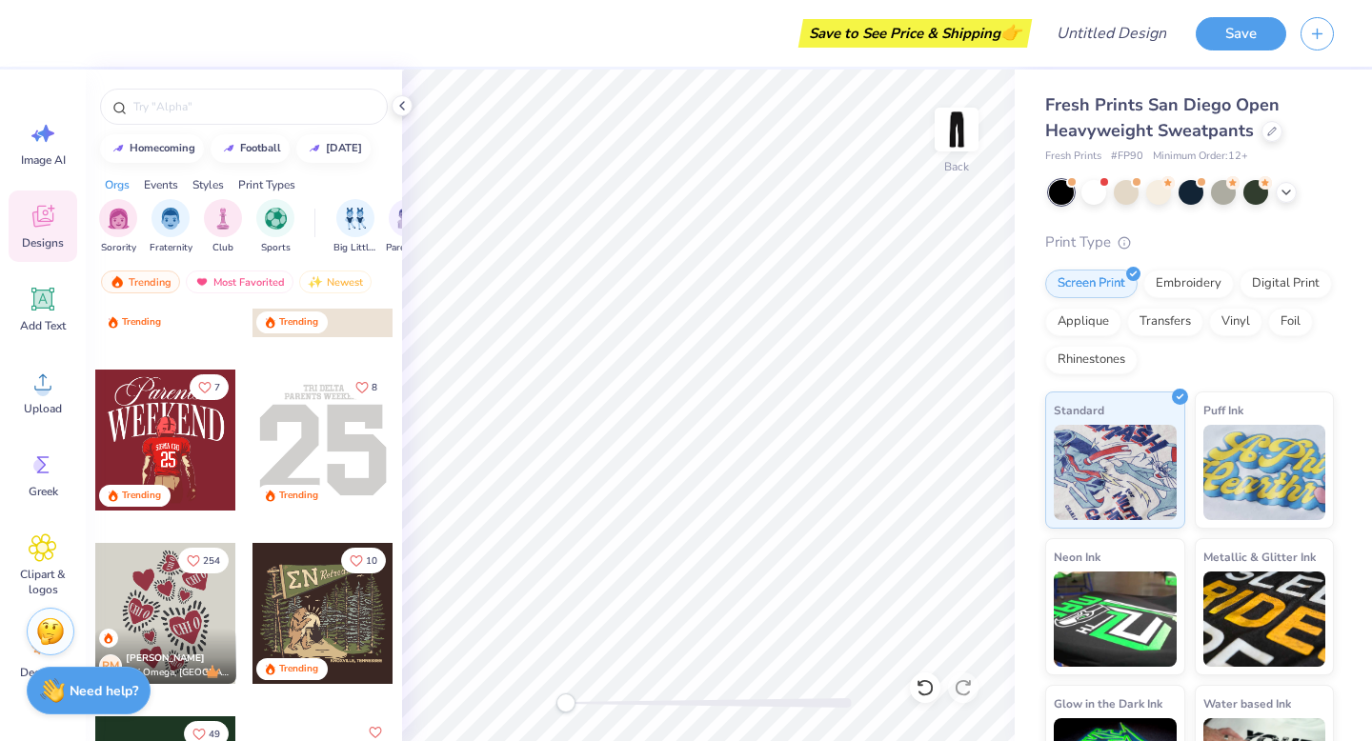
scroll to position [5032, 0]
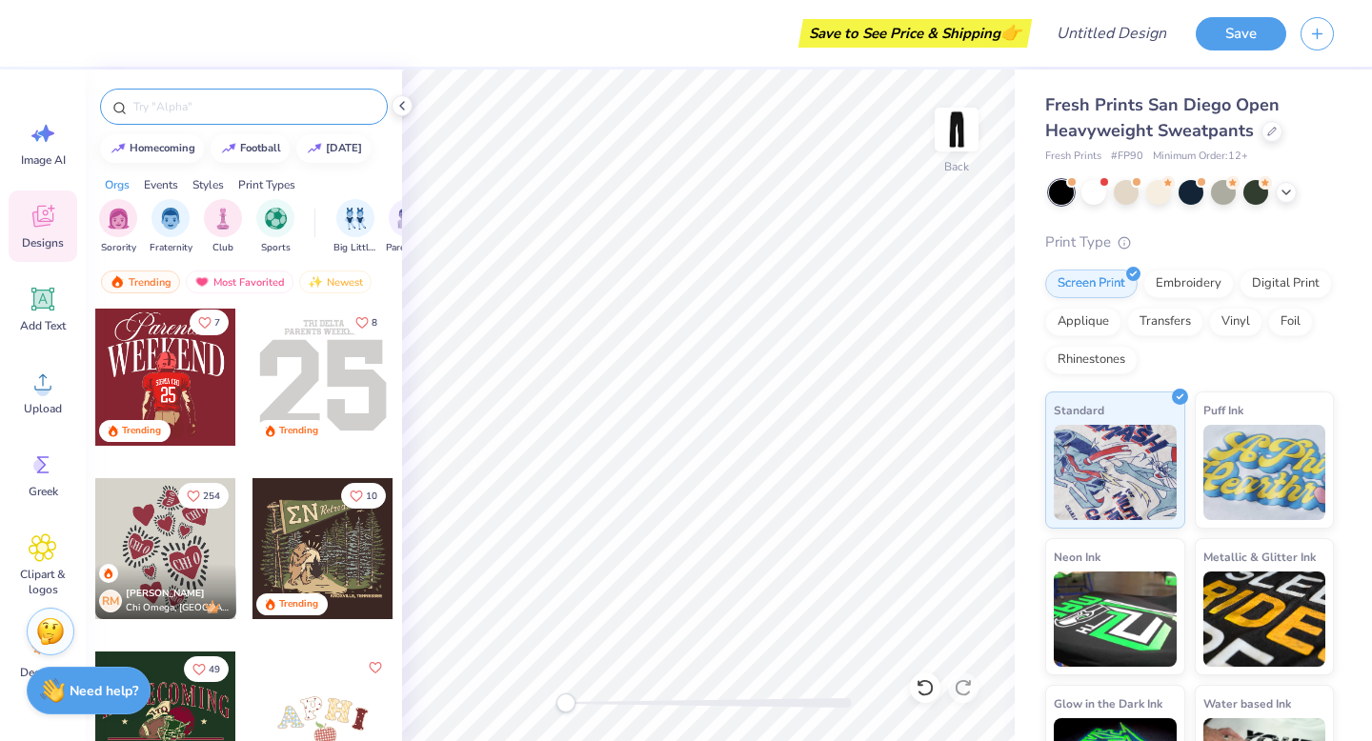
click at [263, 106] on input "text" at bounding box center [253, 106] width 244 height 19
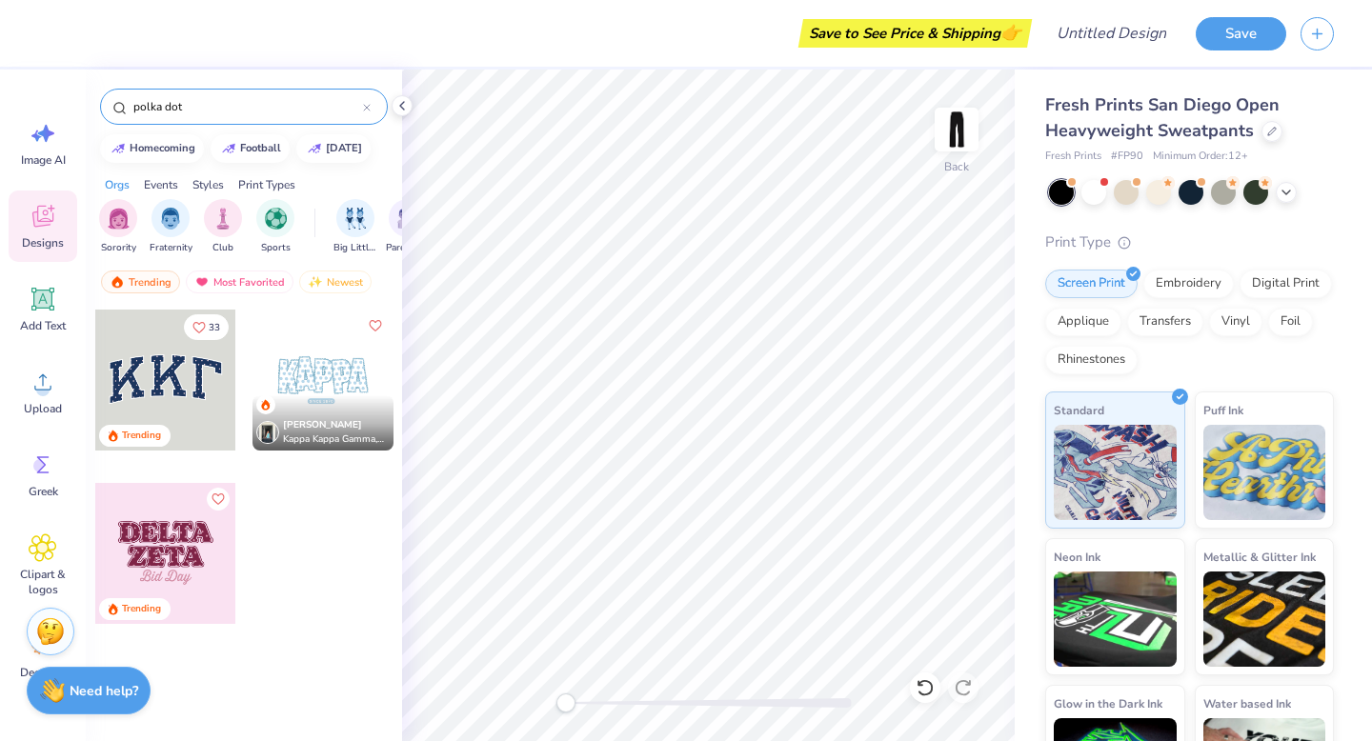
click at [269, 108] on input "polka dot" at bounding box center [246, 106] width 231 height 19
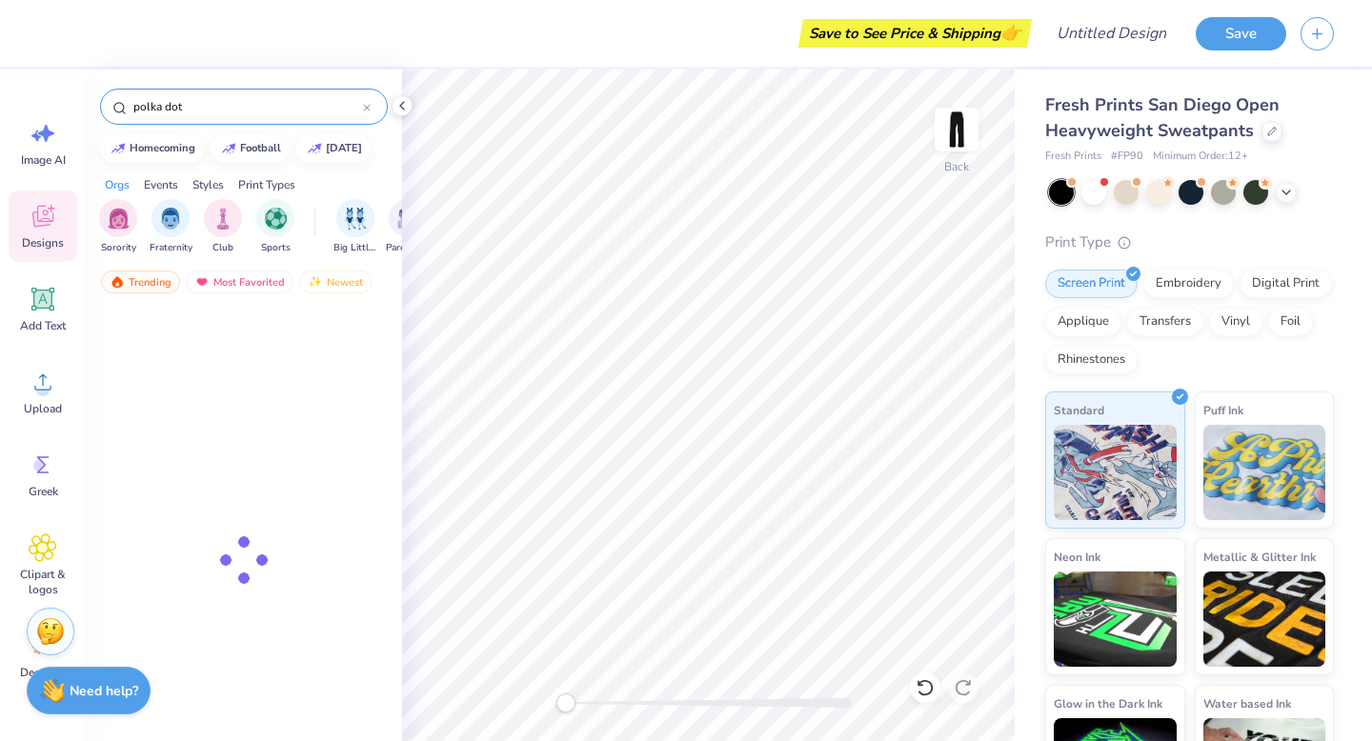
click at [269, 108] on input "polka dot" at bounding box center [246, 106] width 231 height 19
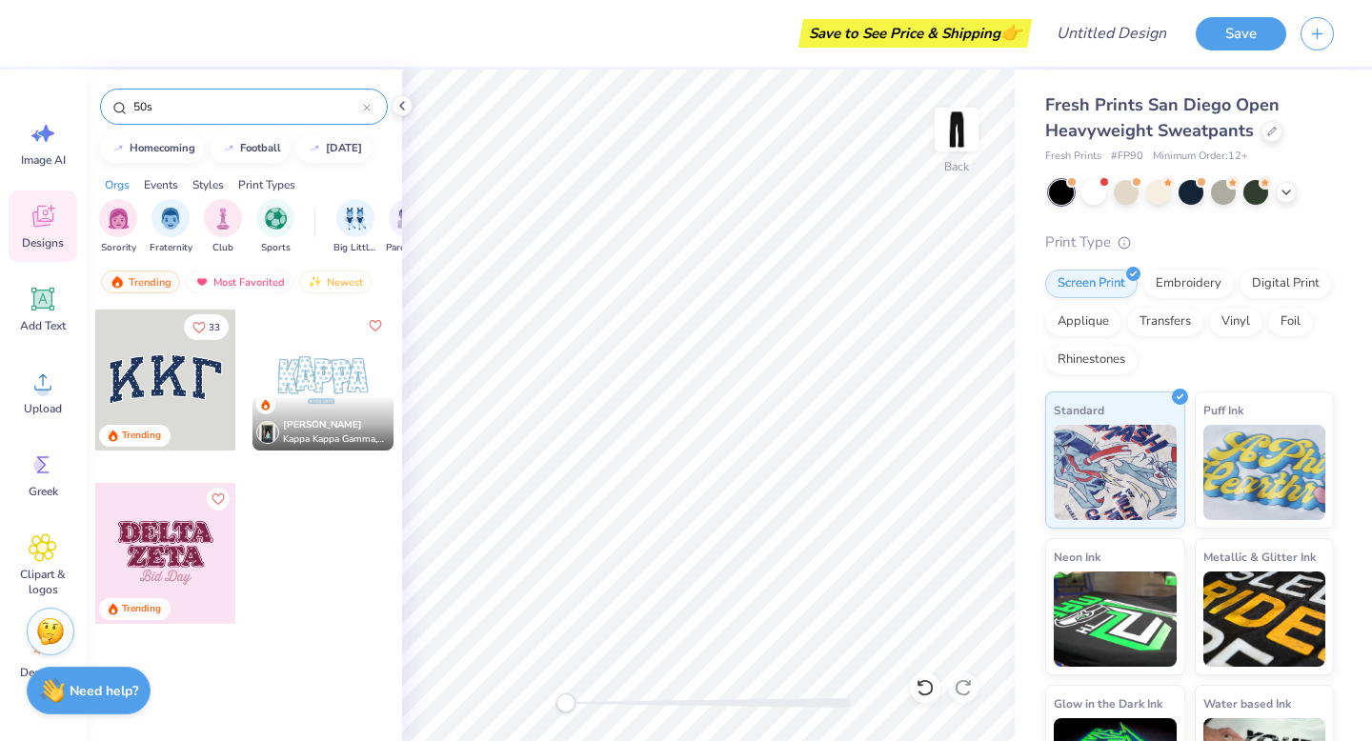
type input "50s"
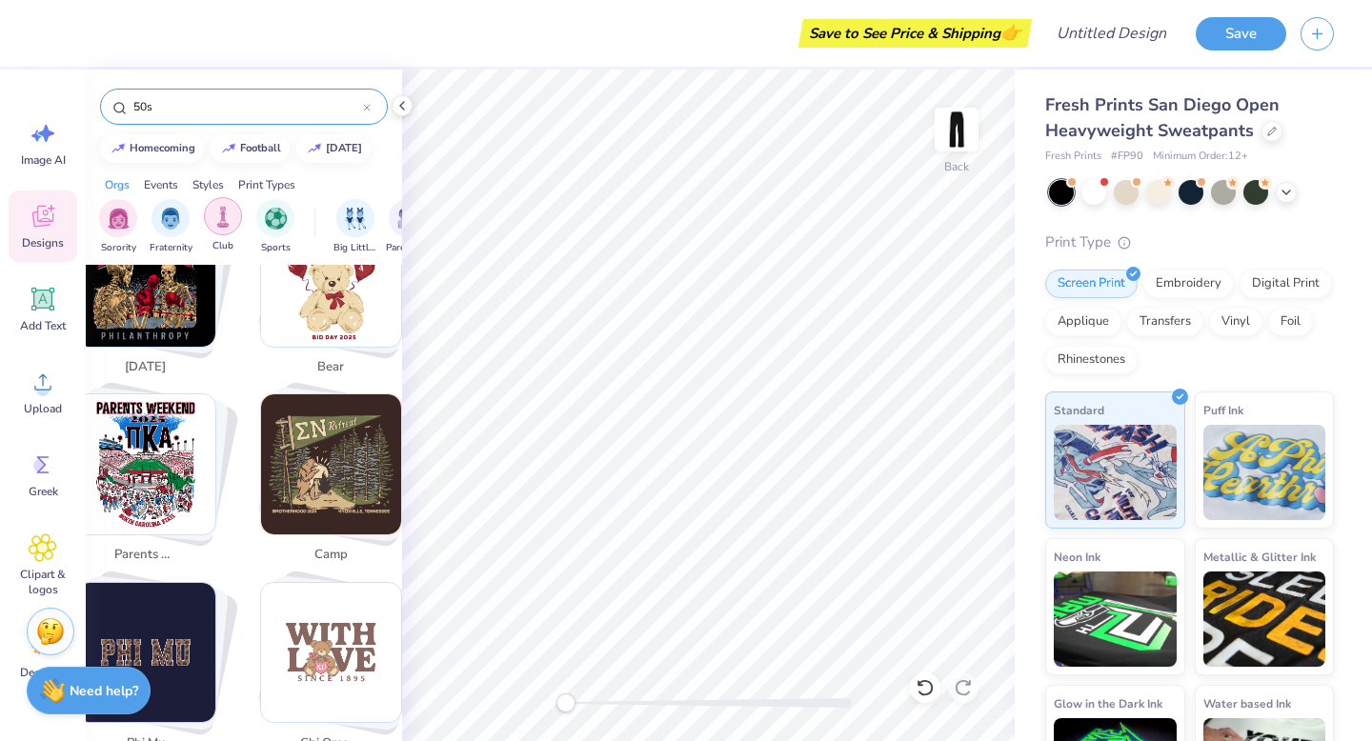
scroll to position [0, 12]
click at [110, 214] on img "filter for Sorority" at bounding box center [106, 217] width 22 height 22
click at [364, 111] on div at bounding box center [367, 106] width 8 height 17
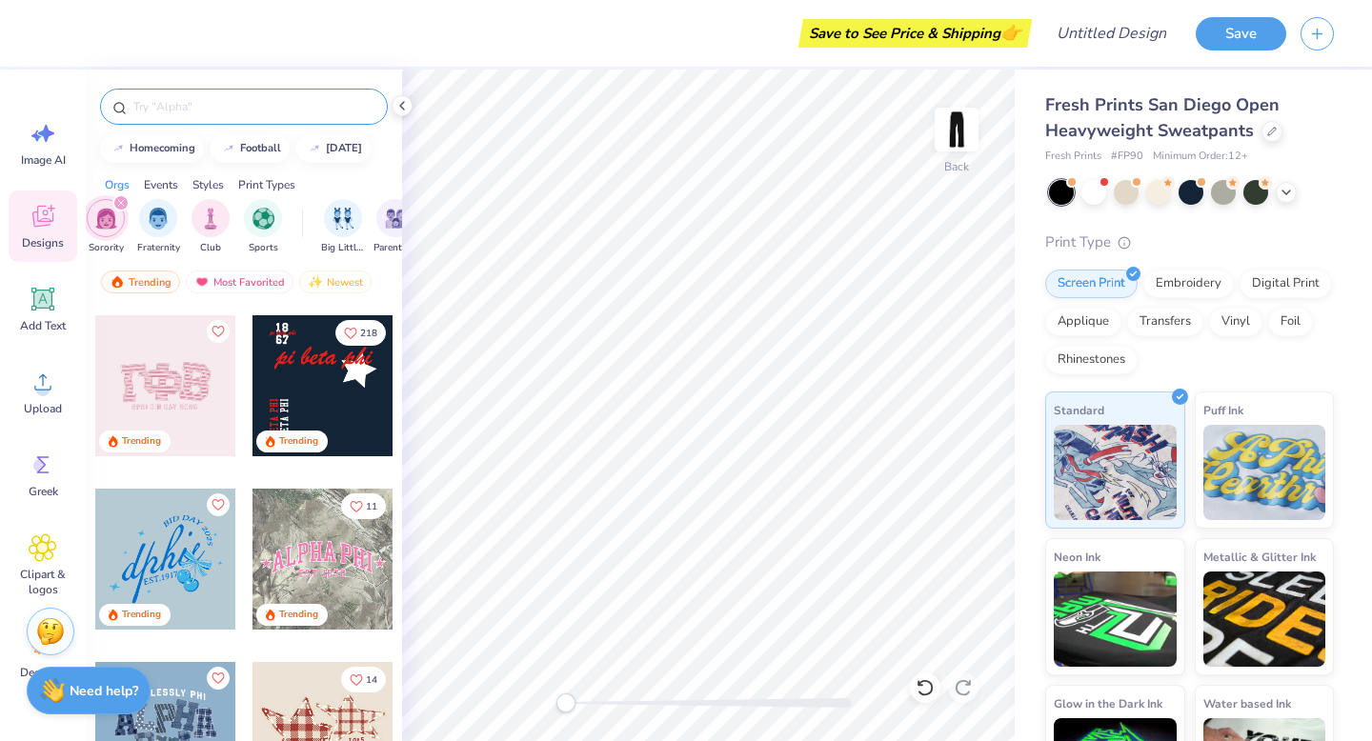
scroll to position [1217, 0]
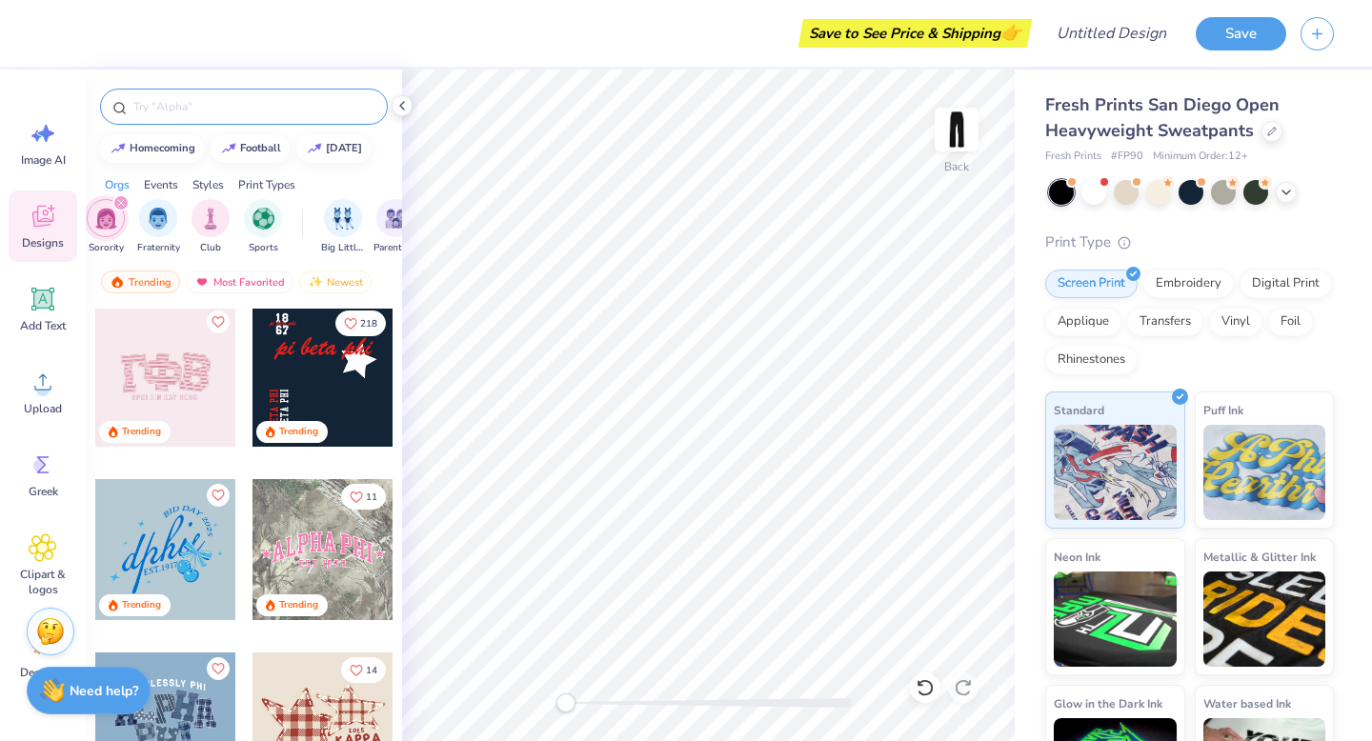
click at [343, 370] on div at bounding box center [322, 376] width 141 height 141
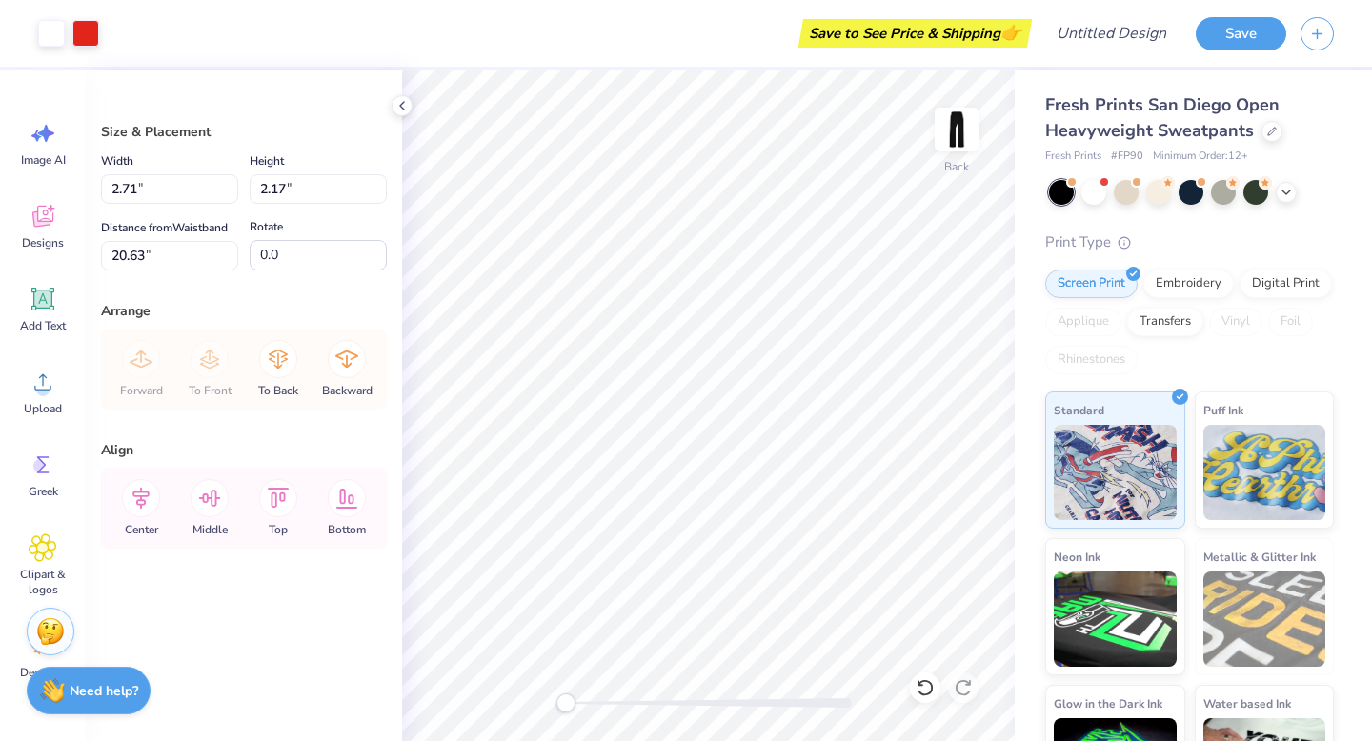
type input "2.28"
type input "5.63"
type input "4.50"
type input "35.02"
type input "3.97"
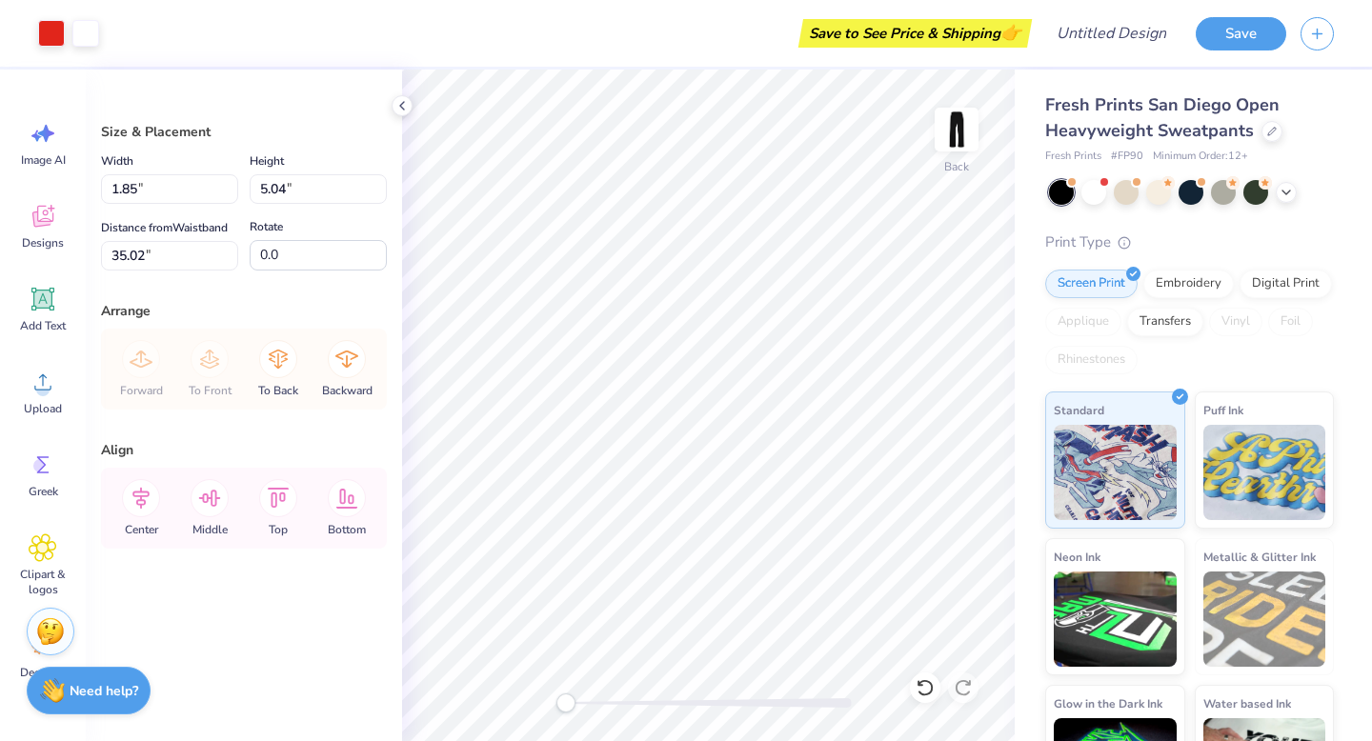
type input "10.84"
type input "35.13"
type input "5.63"
type input "15.37"
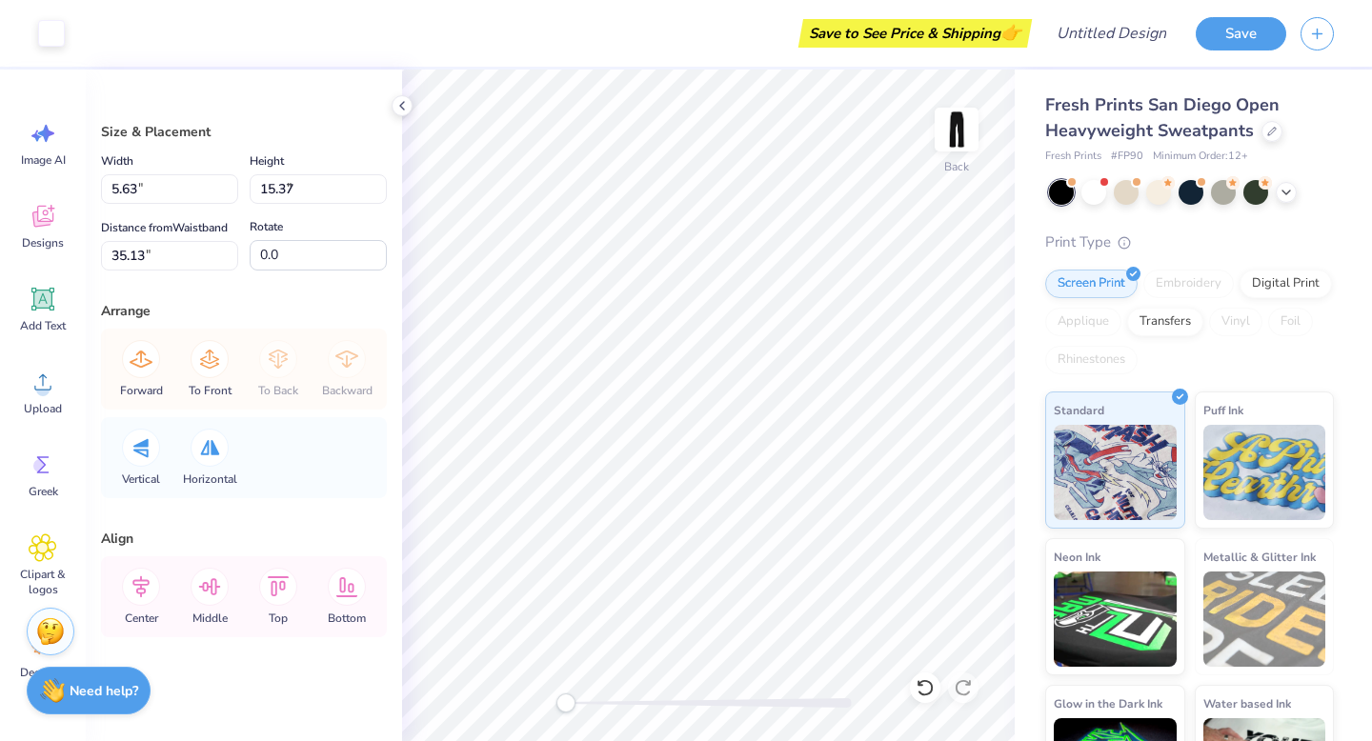
type input "3.58"
type input "3.68"
type input "23.53"
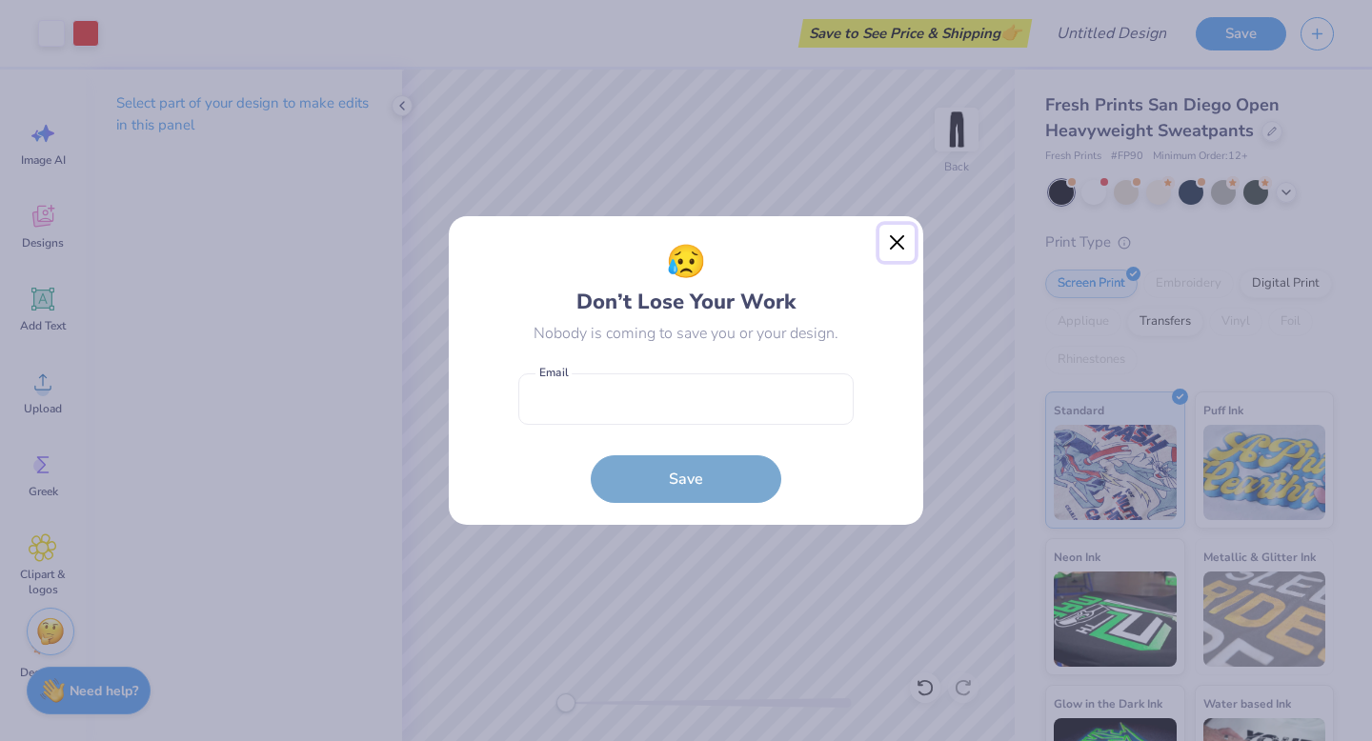
click at [897, 250] on button "Close" at bounding box center [897, 243] width 36 height 36
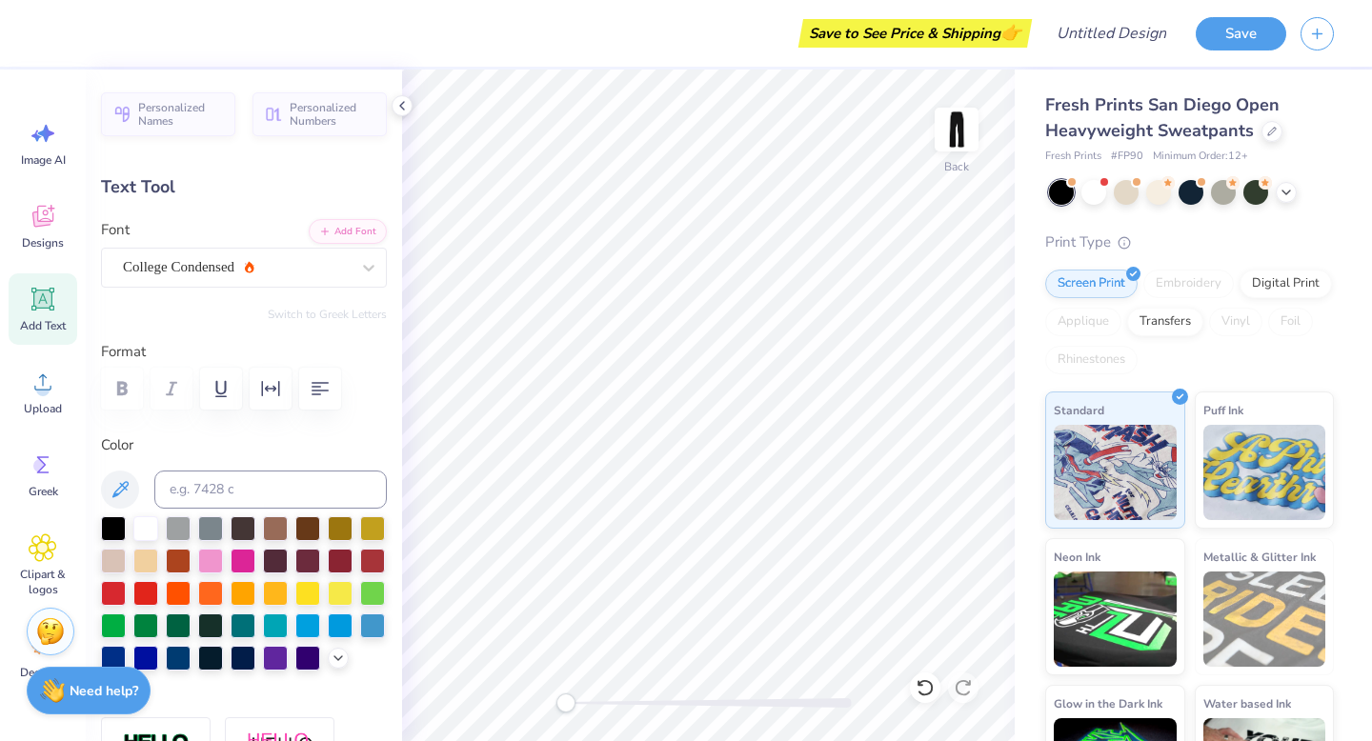
scroll to position [0, 3]
type input "0.0"
click at [44, 212] on icon at bounding box center [43, 216] width 29 height 29
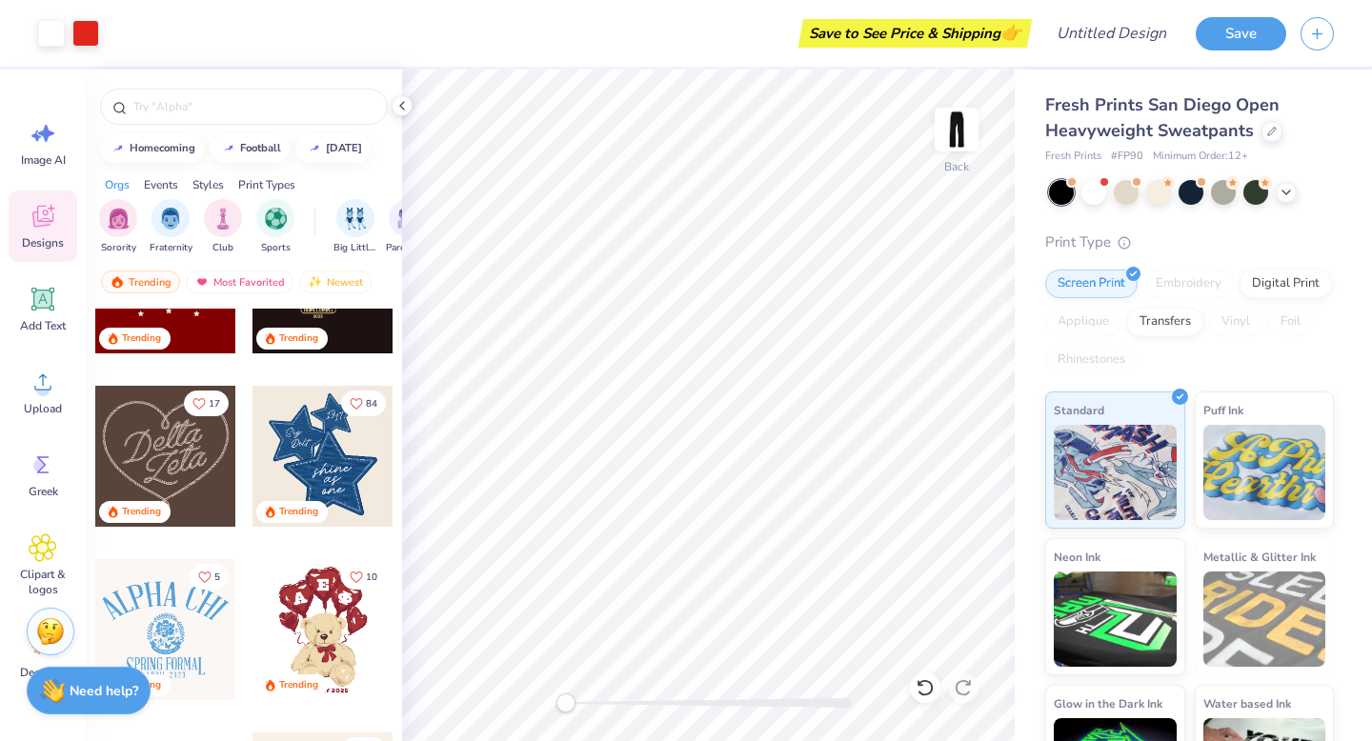
scroll to position [0, 0]
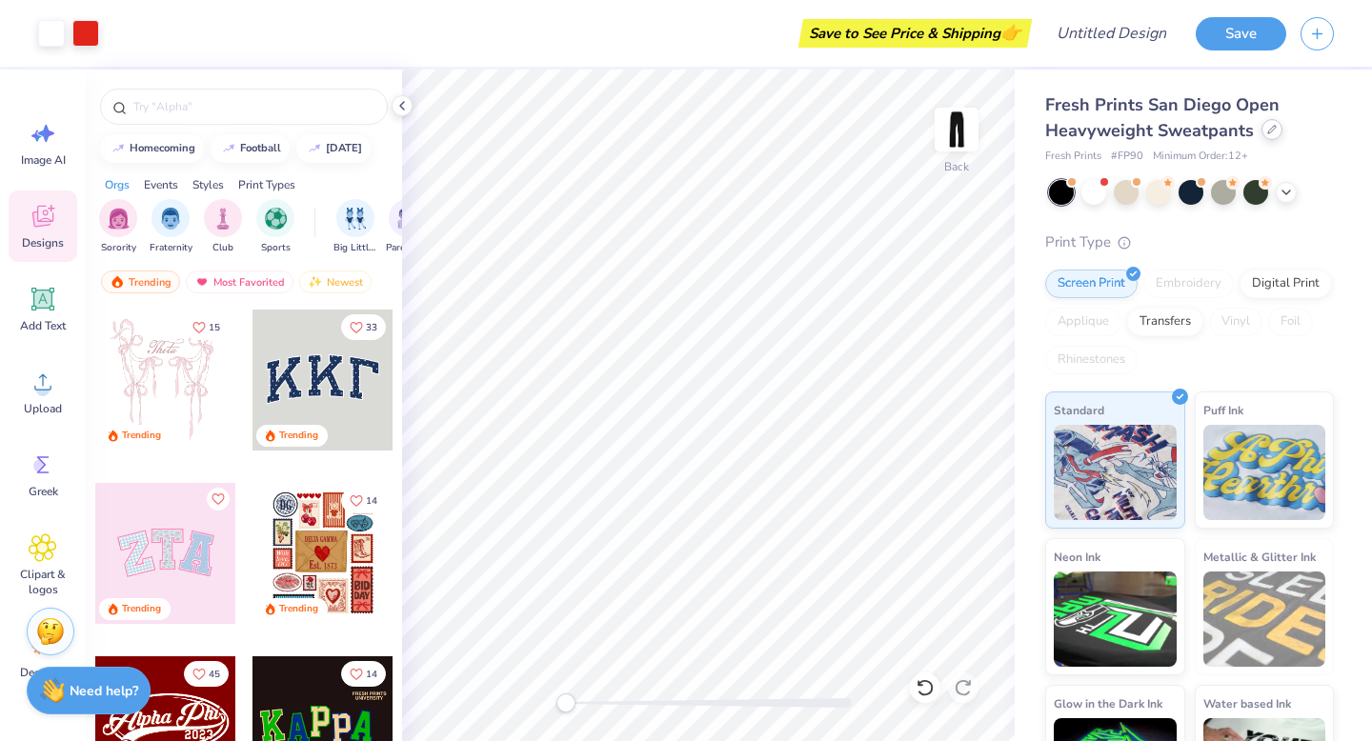
click at [1269, 131] on icon at bounding box center [1272, 130] width 10 height 10
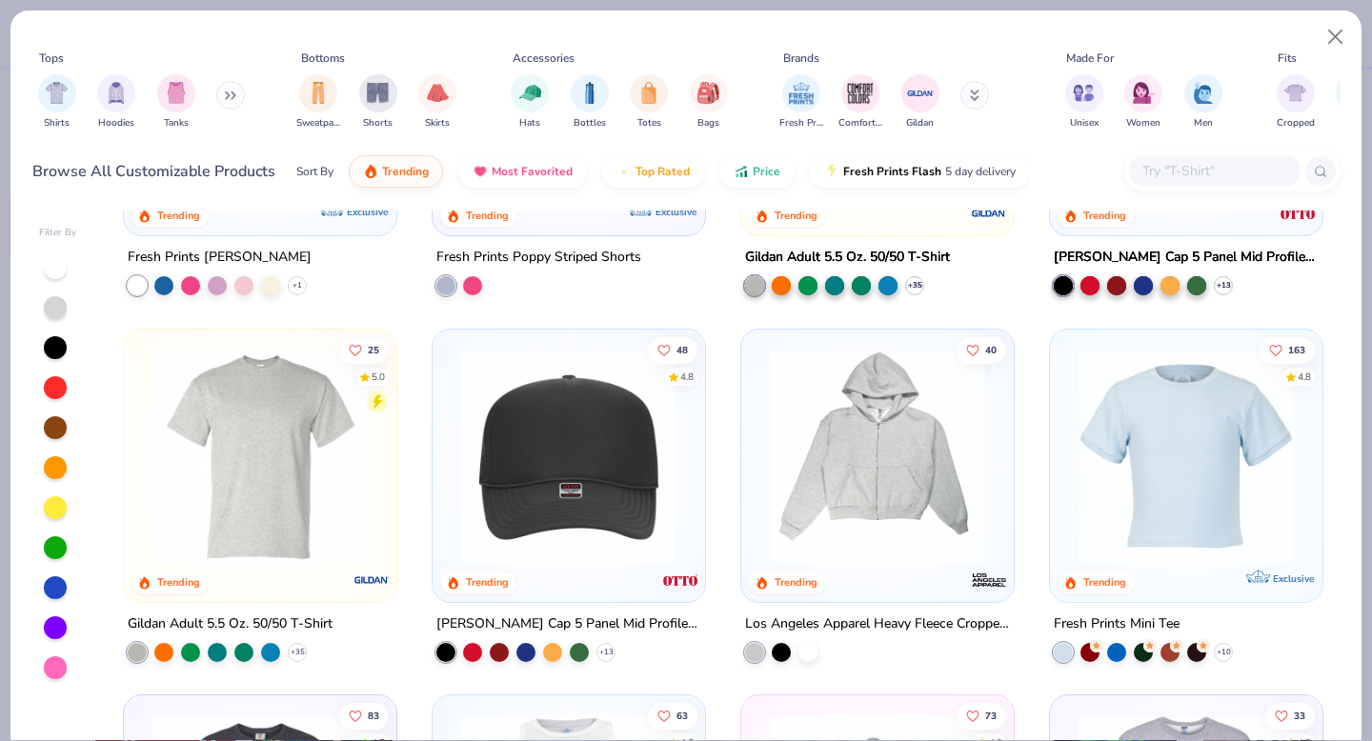
scroll to position [3551, 0]
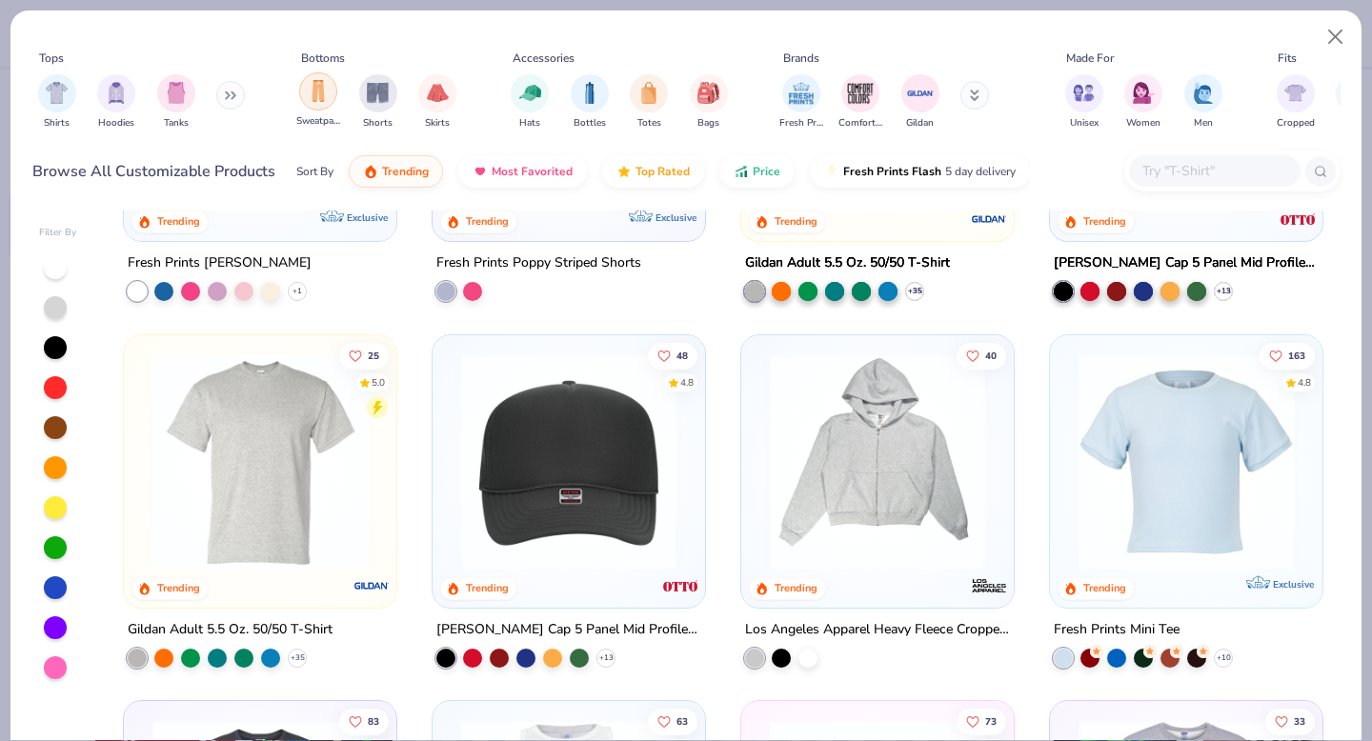
click at [300, 101] on div "Sweatpants" at bounding box center [318, 100] width 44 height 56
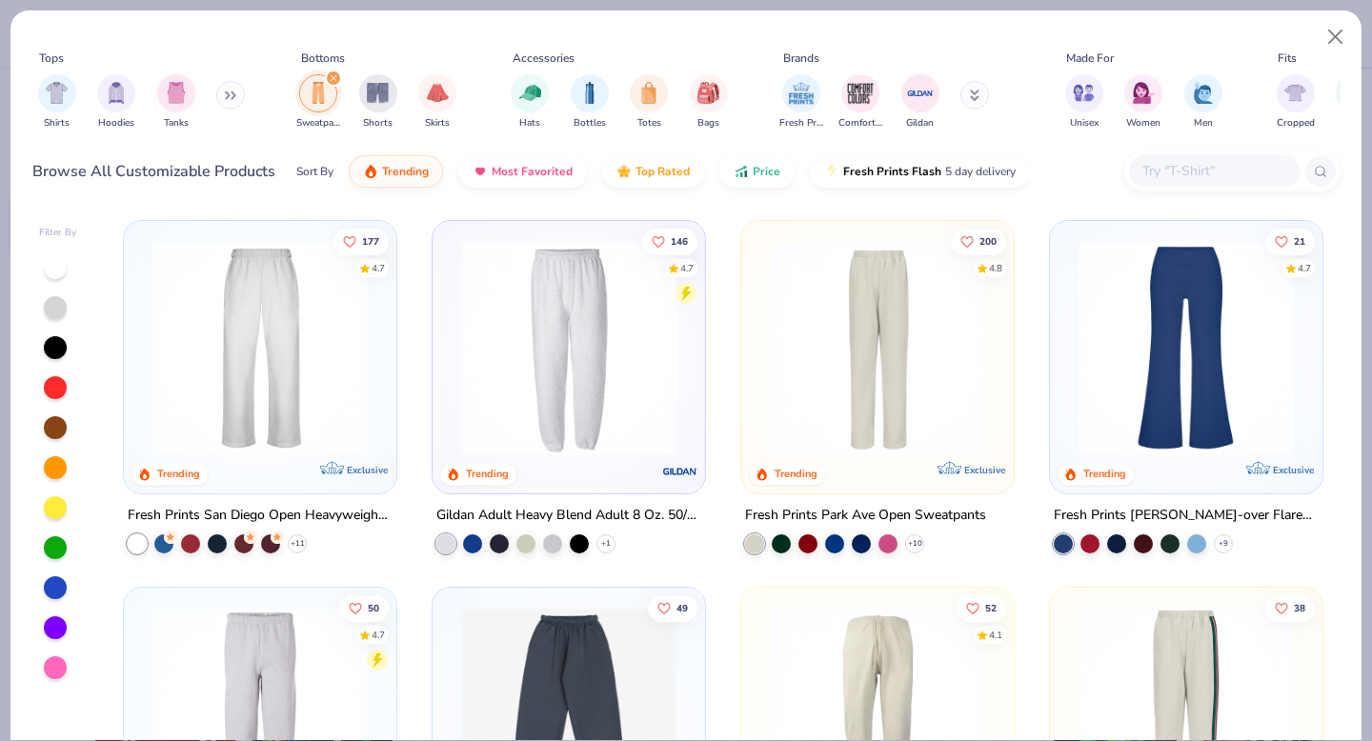
click at [277, 362] on img at bounding box center [260, 347] width 234 height 215
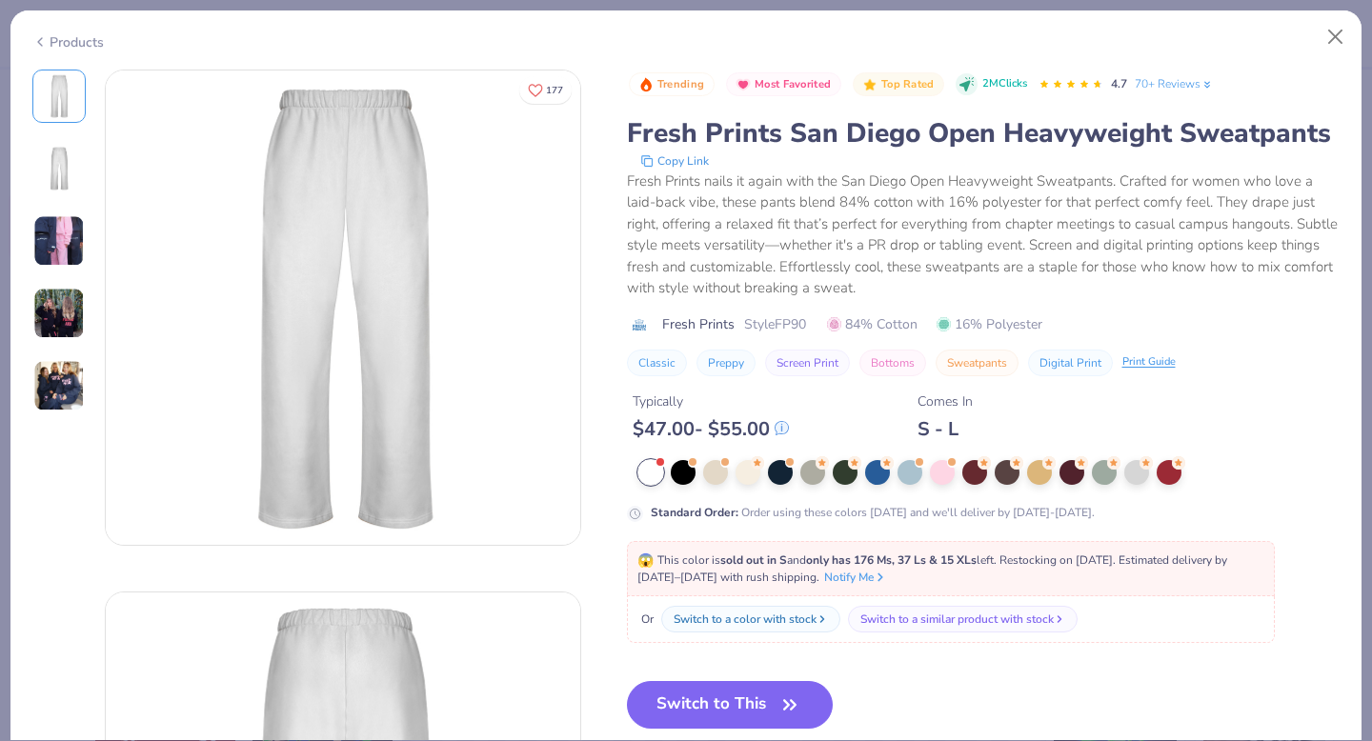
click at [63, 298] on img at bounding box center [58, 313] width 51 height 51
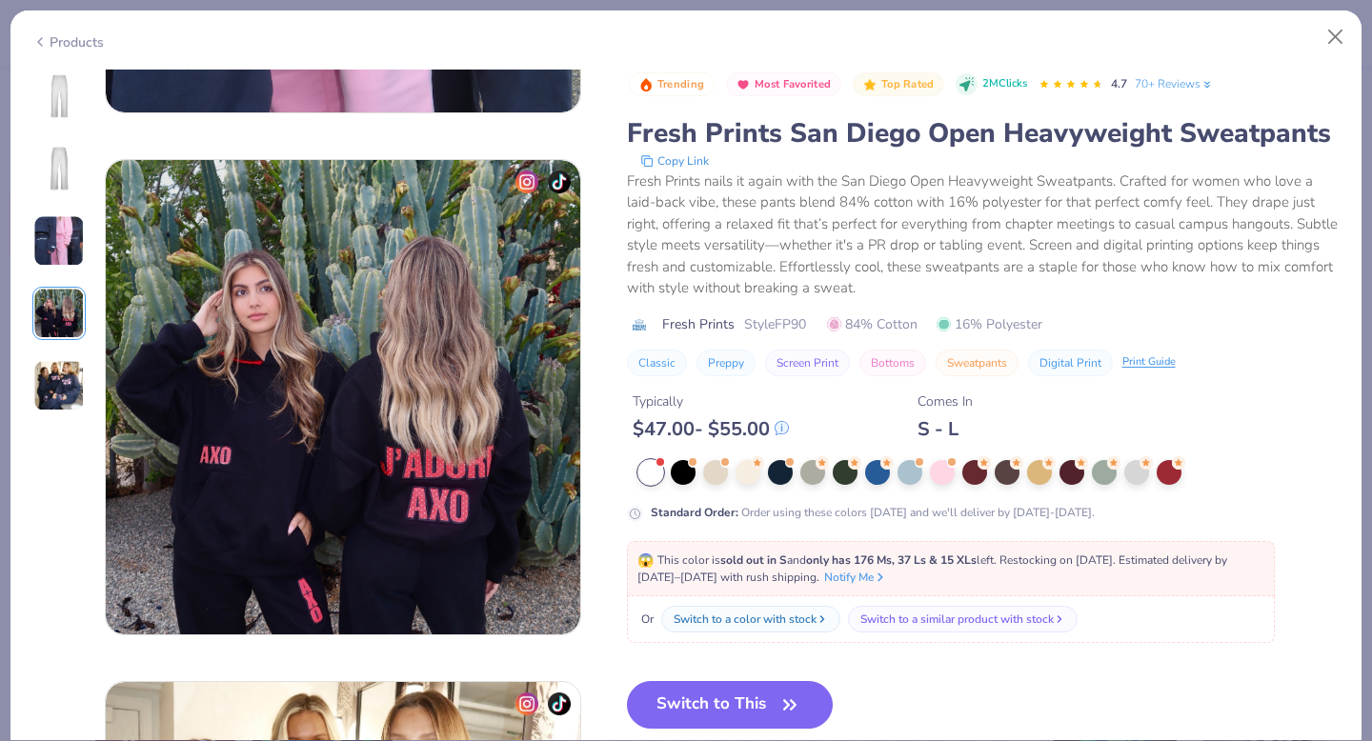
scroll to position [1477, 0]
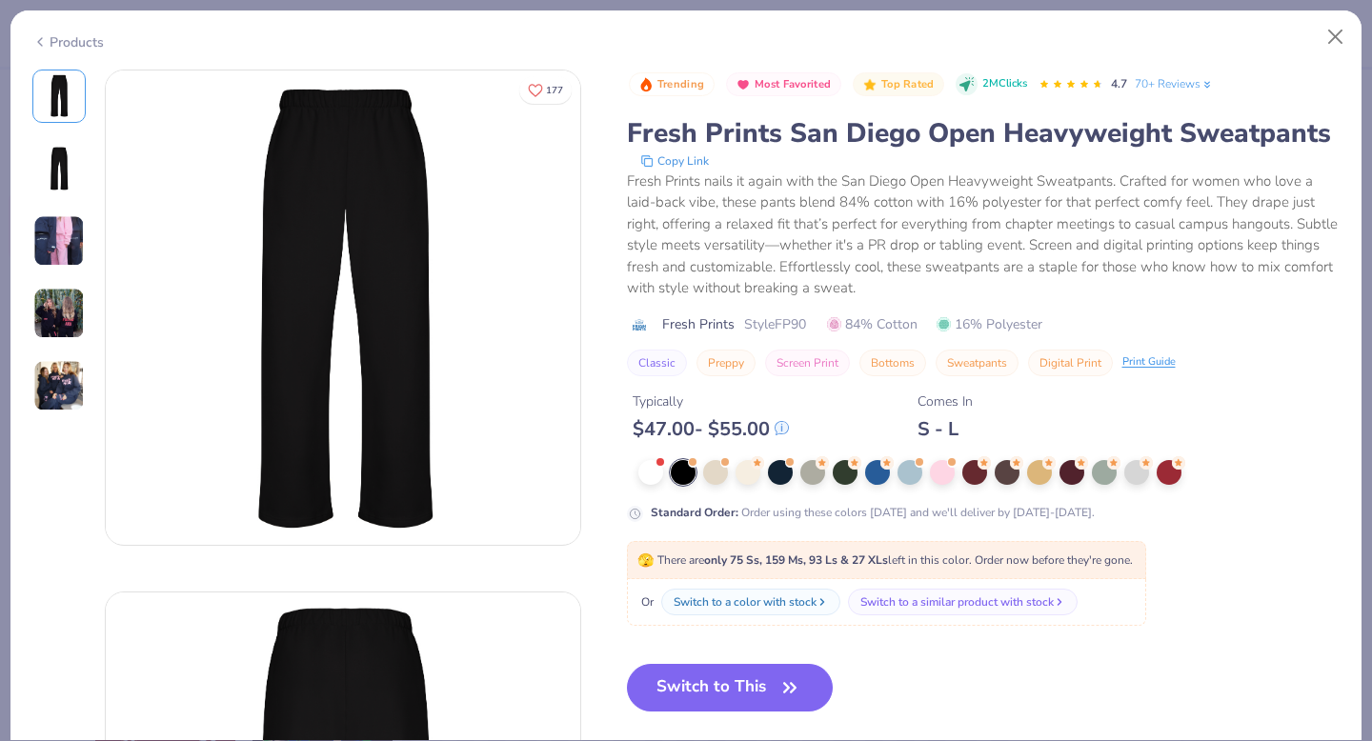
click at [704, 671] on button "Switch to This" at bounding box center [730, 688] width 207 height 48
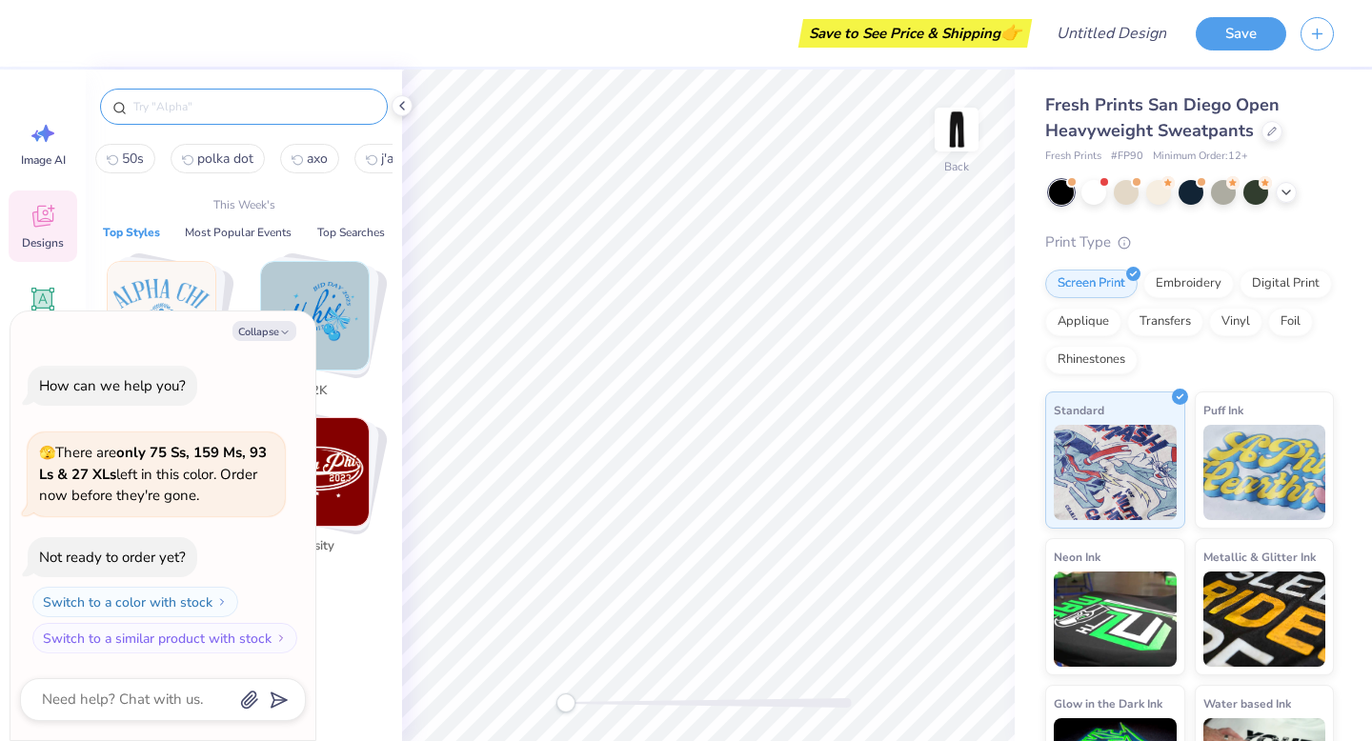
click at [248, 110] on input "text" at bounding box center [253, 106] width 244 height 19
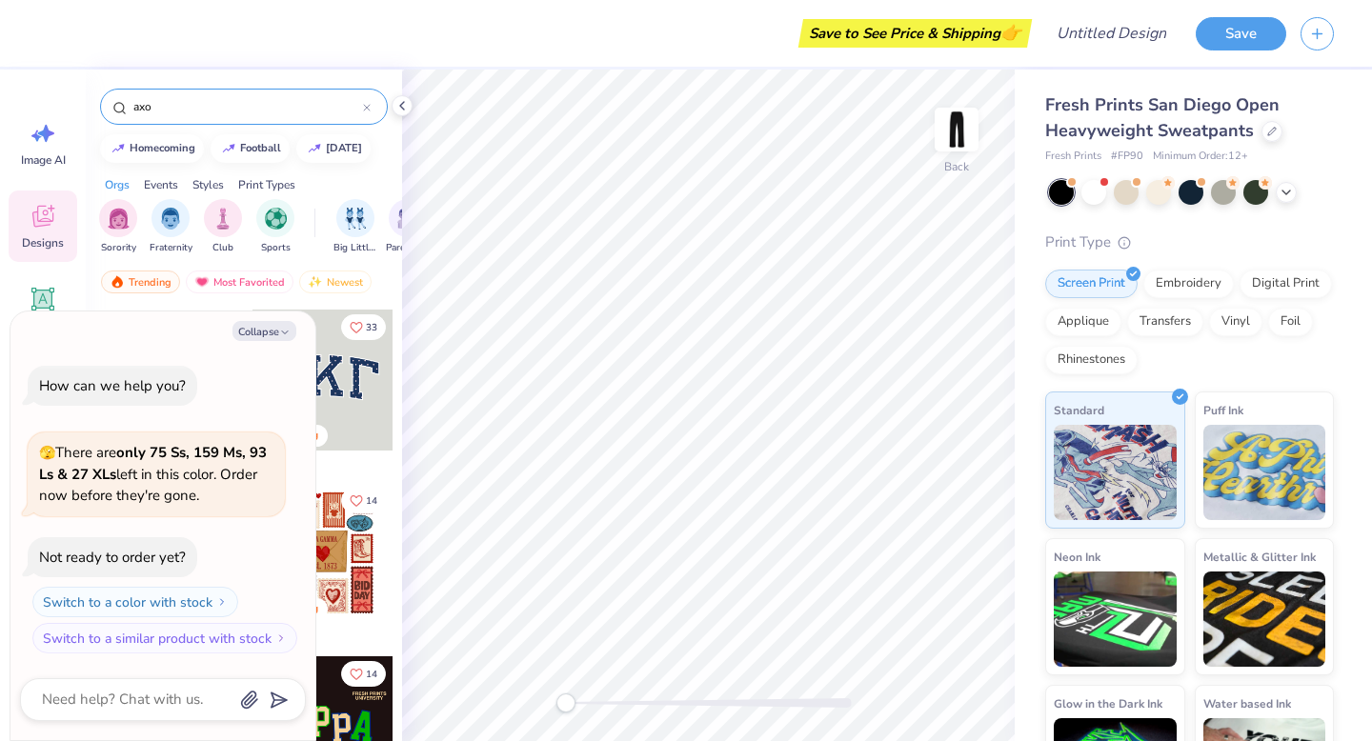
type input "axo"
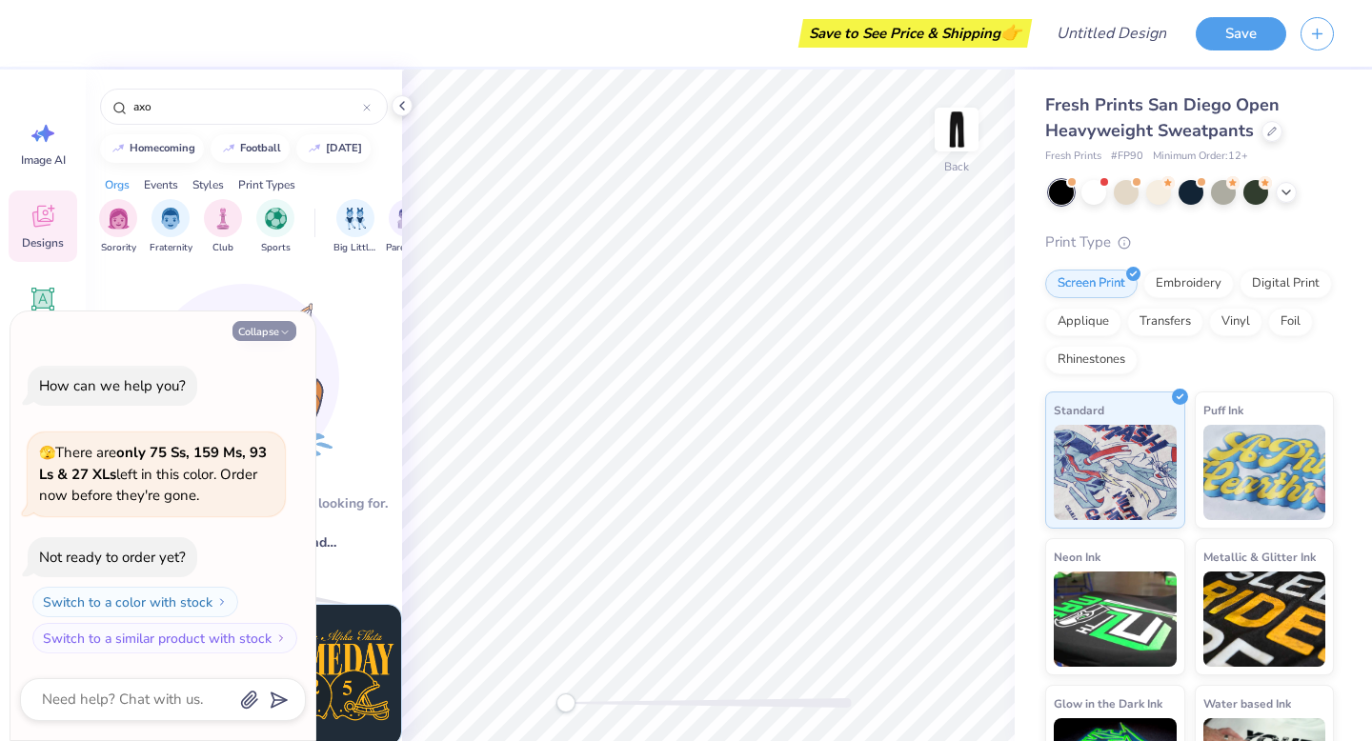
click at [281, 331] on icon "button" at bounding box center [284, 332] width 11 height 11
type textarea "x"
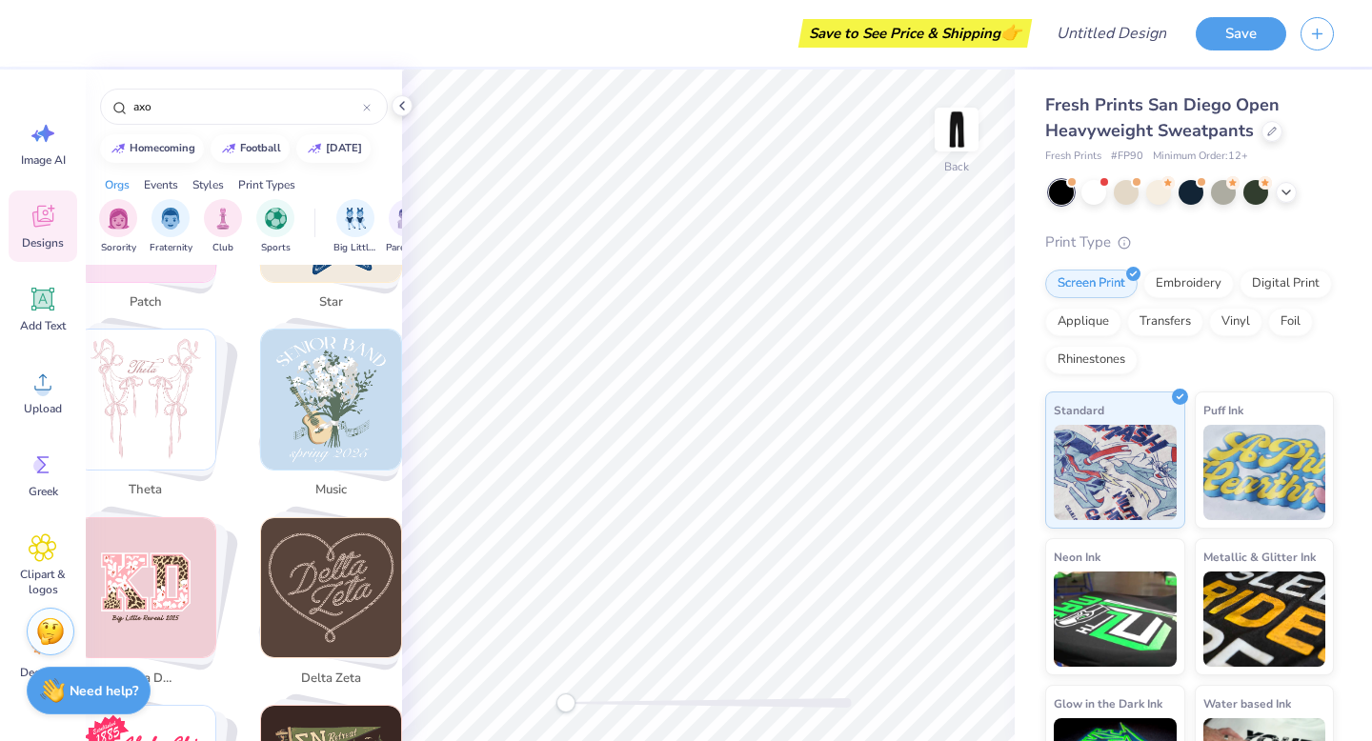
scroll to position [1625, 0]
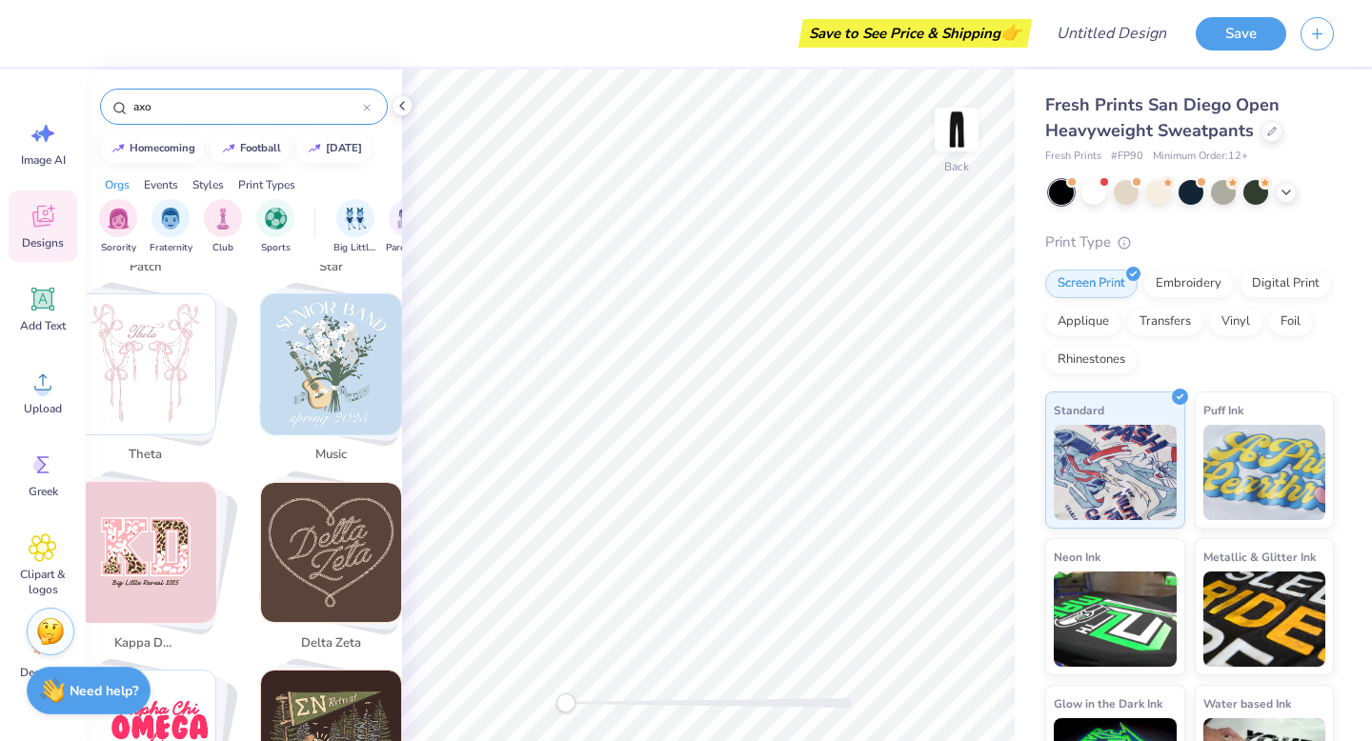
click at [365, 110] on icon at bounding box center [367, 108] width 8 height 8
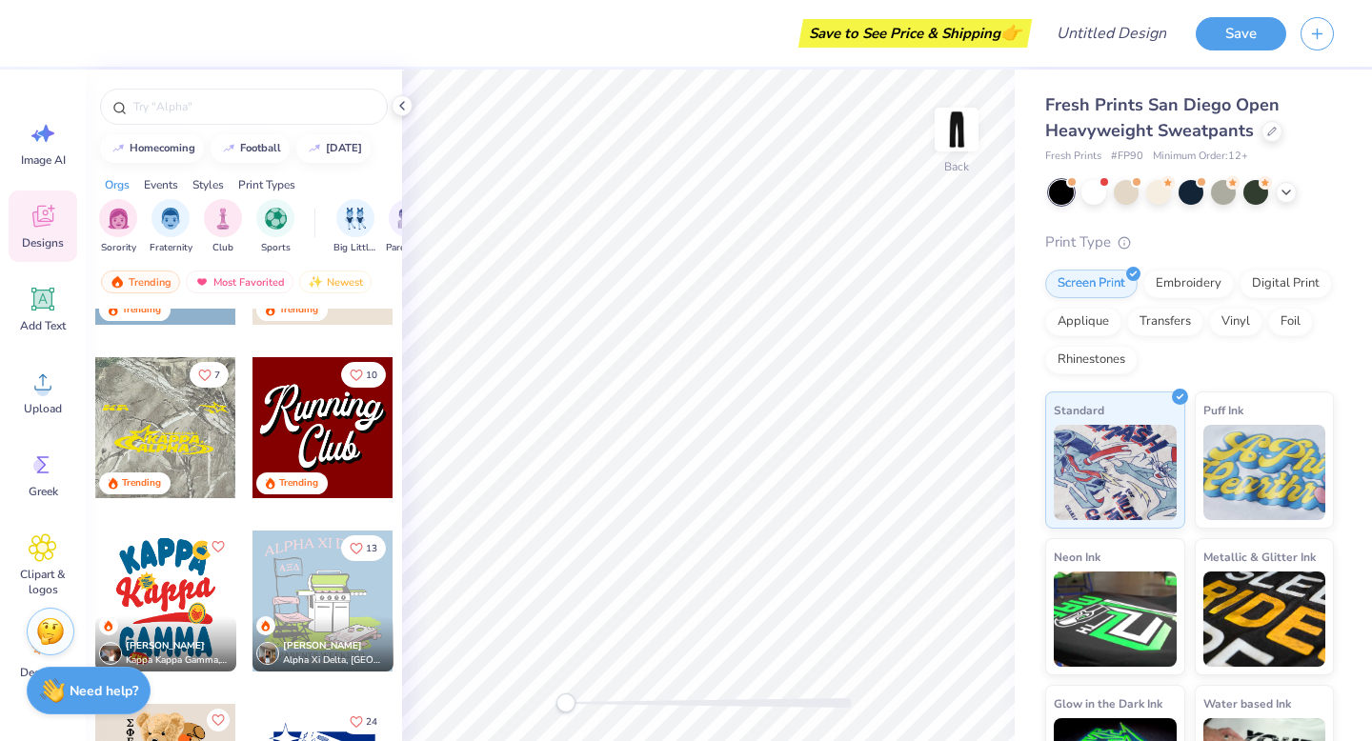
scroll to position [1854, 0]
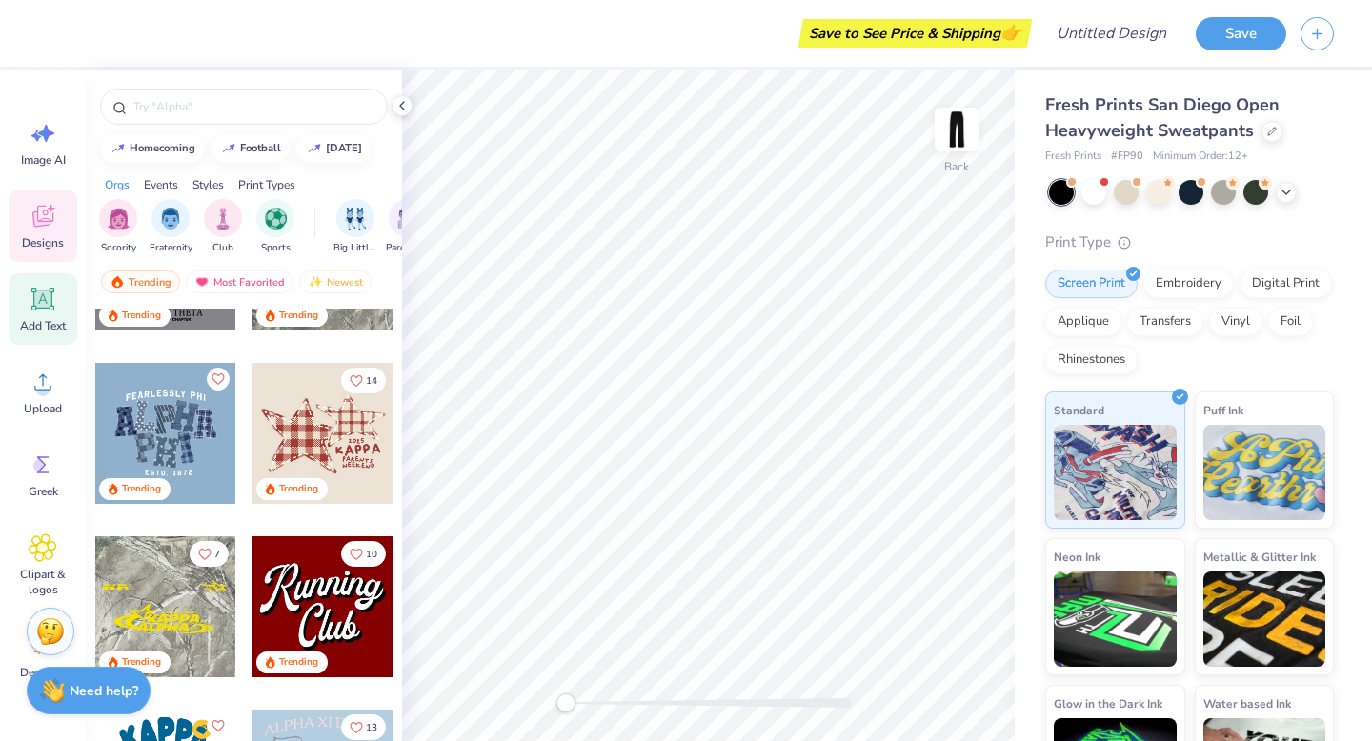
click at [42, 309] on icon at bounding box center [43, 299] width 29 height 29
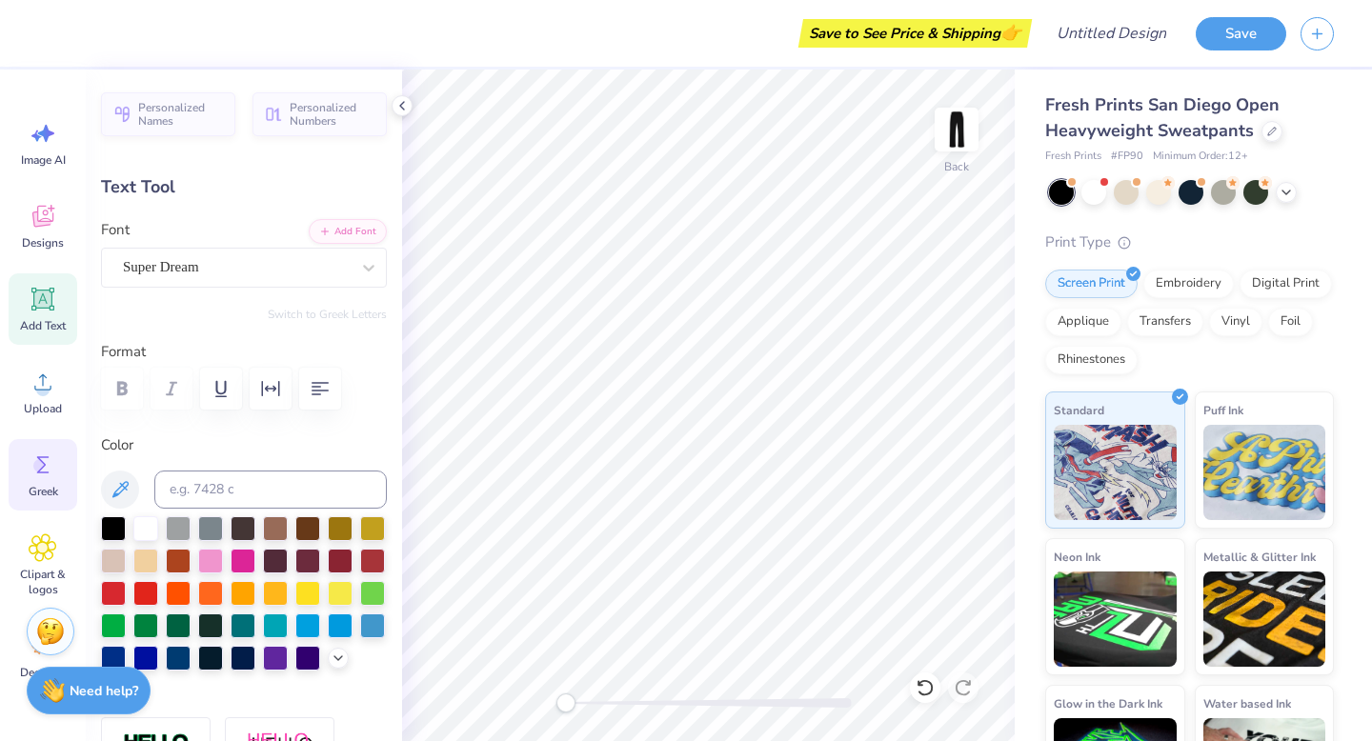
click at [54, 468] on icon at bounding box center [43, 465] width 29 height 29
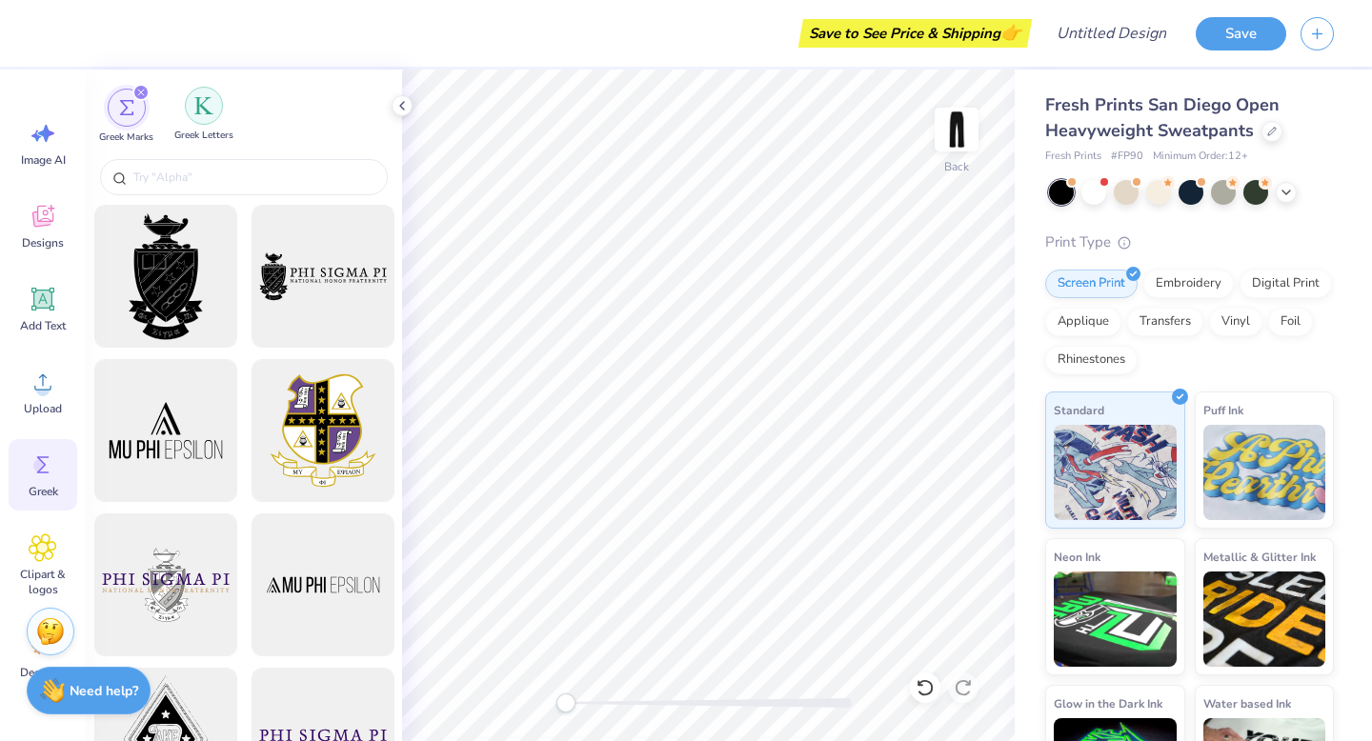
click at [207, 118] on div "filter for Greek Letters" at bounding box center [204, 106] width 38 height 38
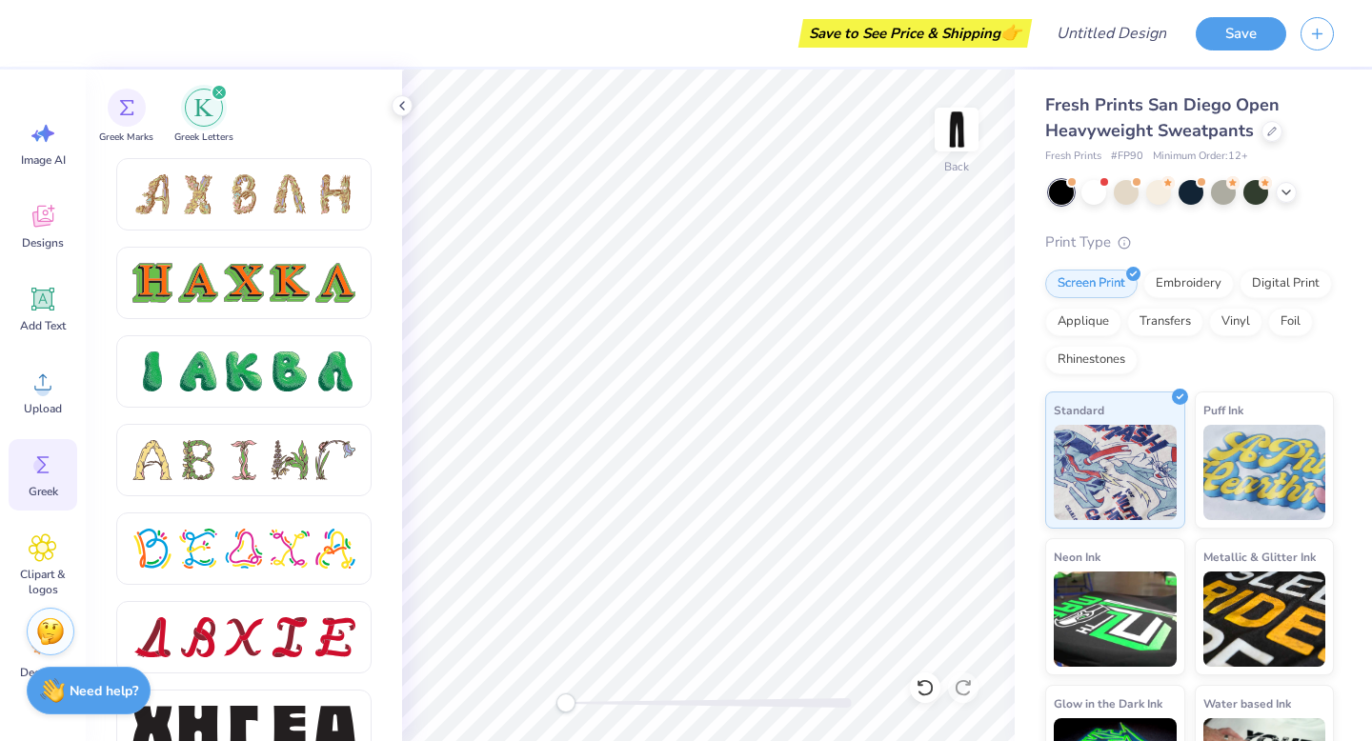
scroll to position [2035, 0]
click at [35, 311] on icon at bounding box center [43, 299] width 29 height 29
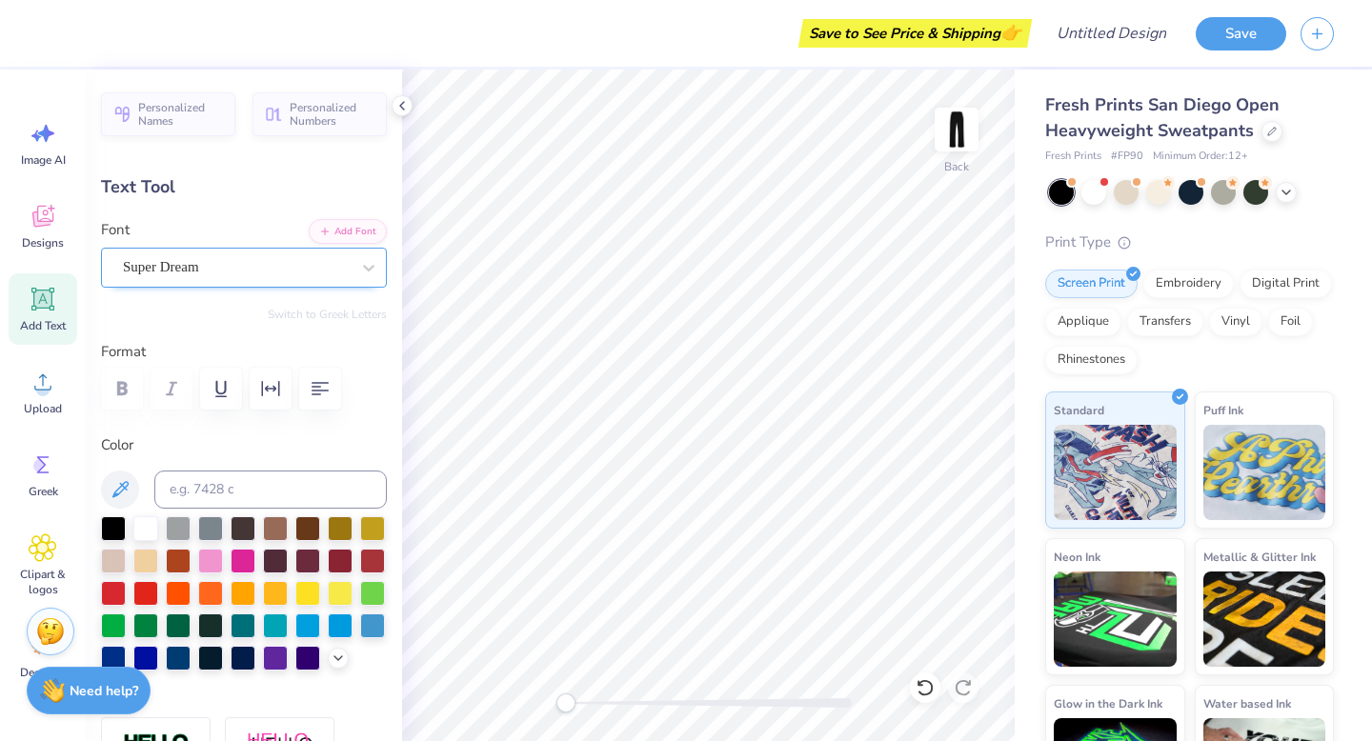
click at [225, 252] on div "Super Dream" at bounding box center [236, 267] width 231 height 30
click at [380, 270] on div at bounding box center [368, 268] width 34 height 34
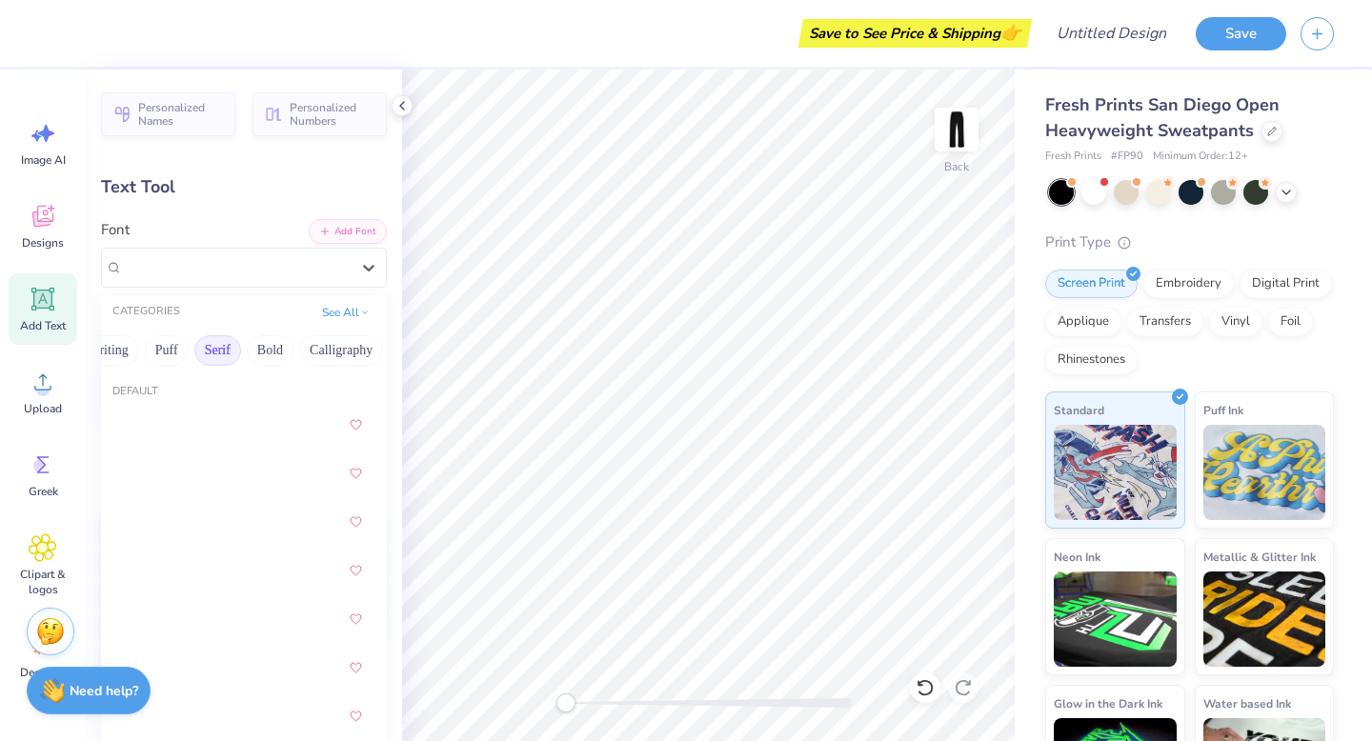
scroll to position [0, 118]
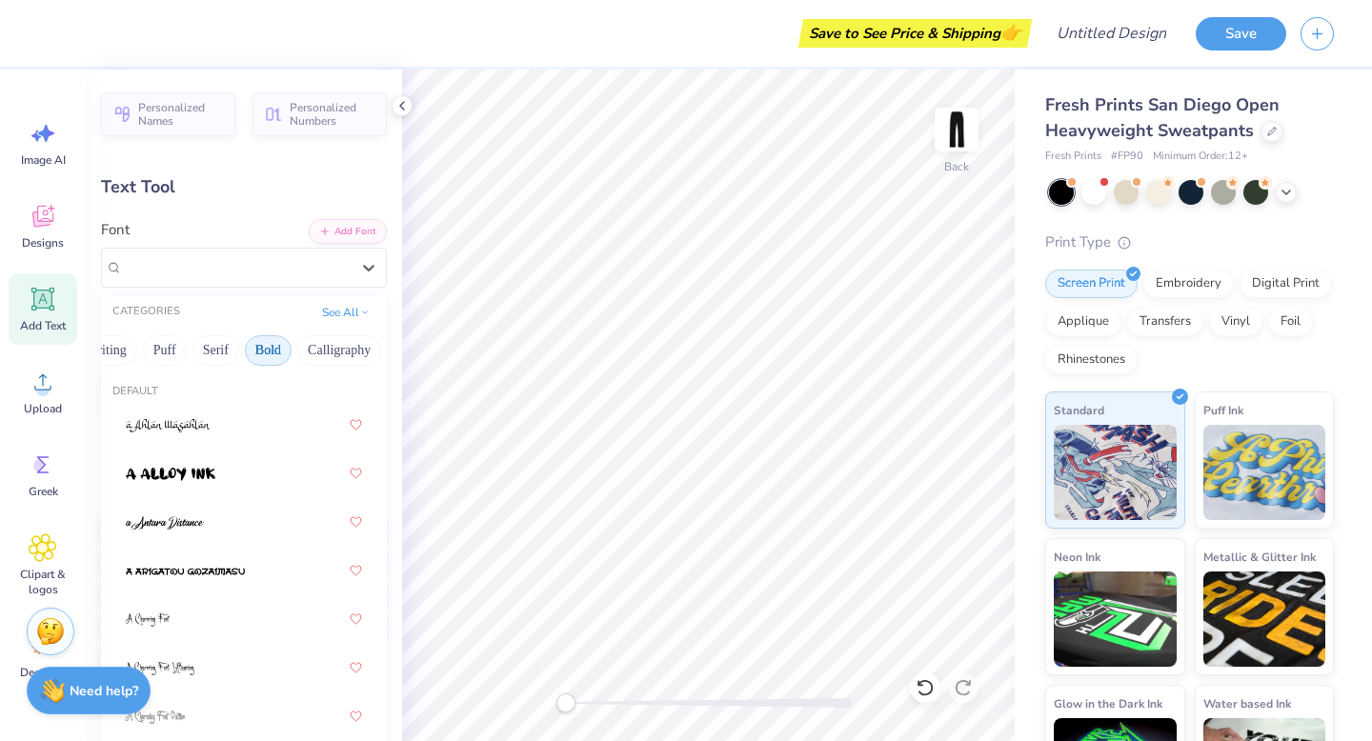
click at [264, 353] on button "Bold" at bounding box center [268, 350] width 47 height 30
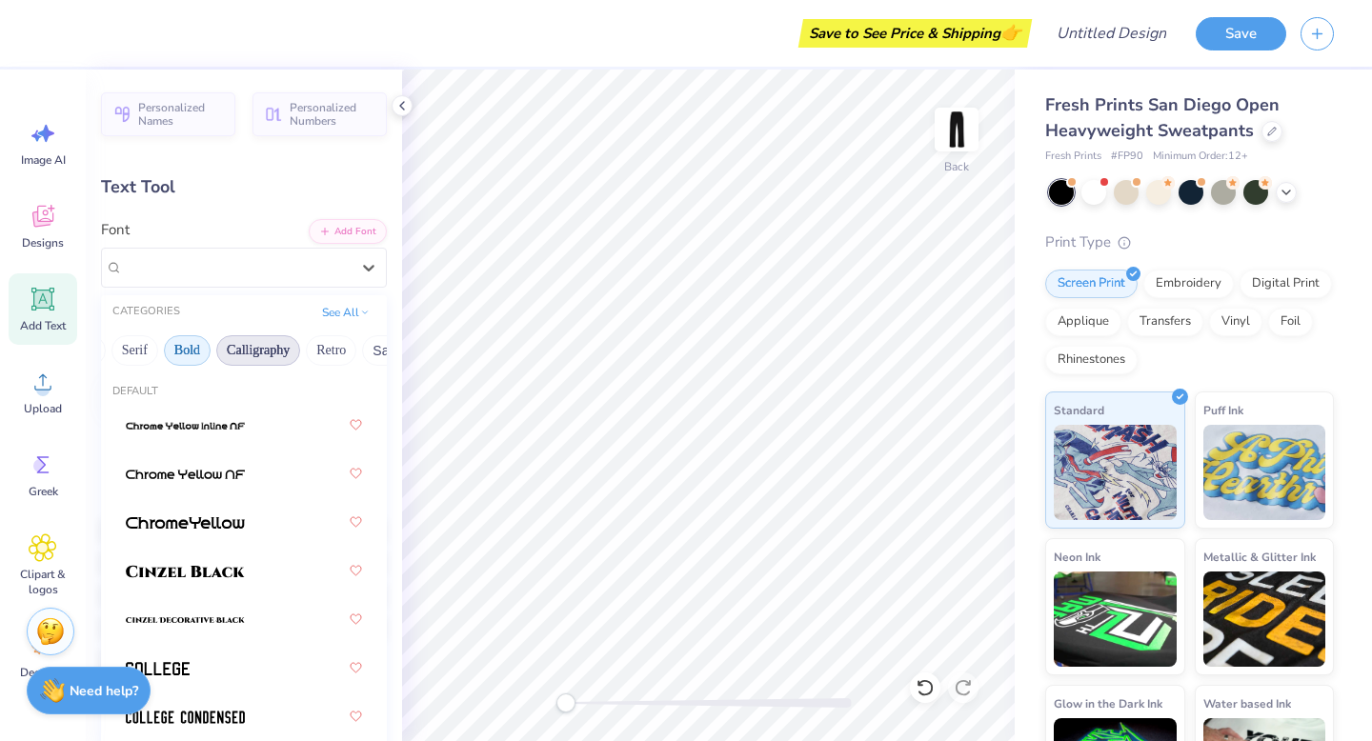
scroll to position [0, 225]
click at [283, 351] on button "Retro" at bounding box center [305, 350] width 50 height 30
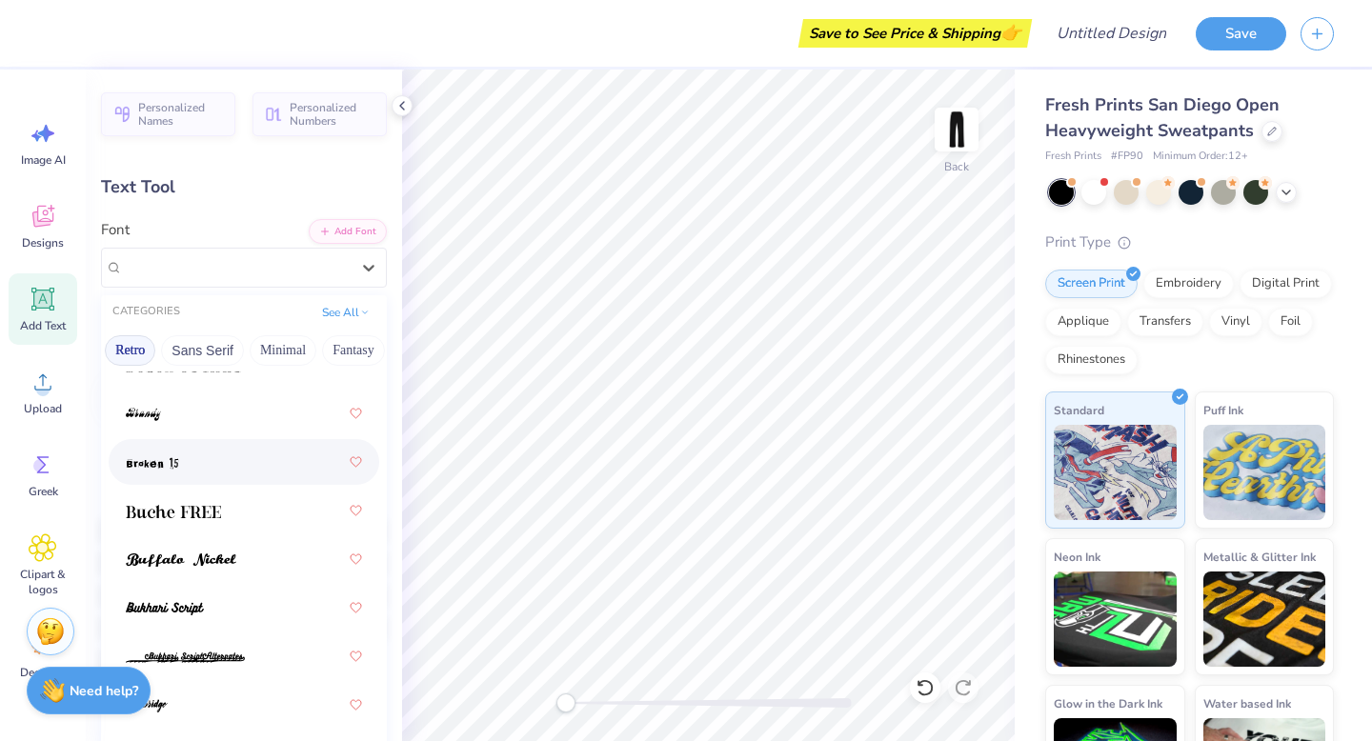
scroll to position [401, 0]
click at [272, 498] on div at bounding box center [244, 509] width 236 height 34
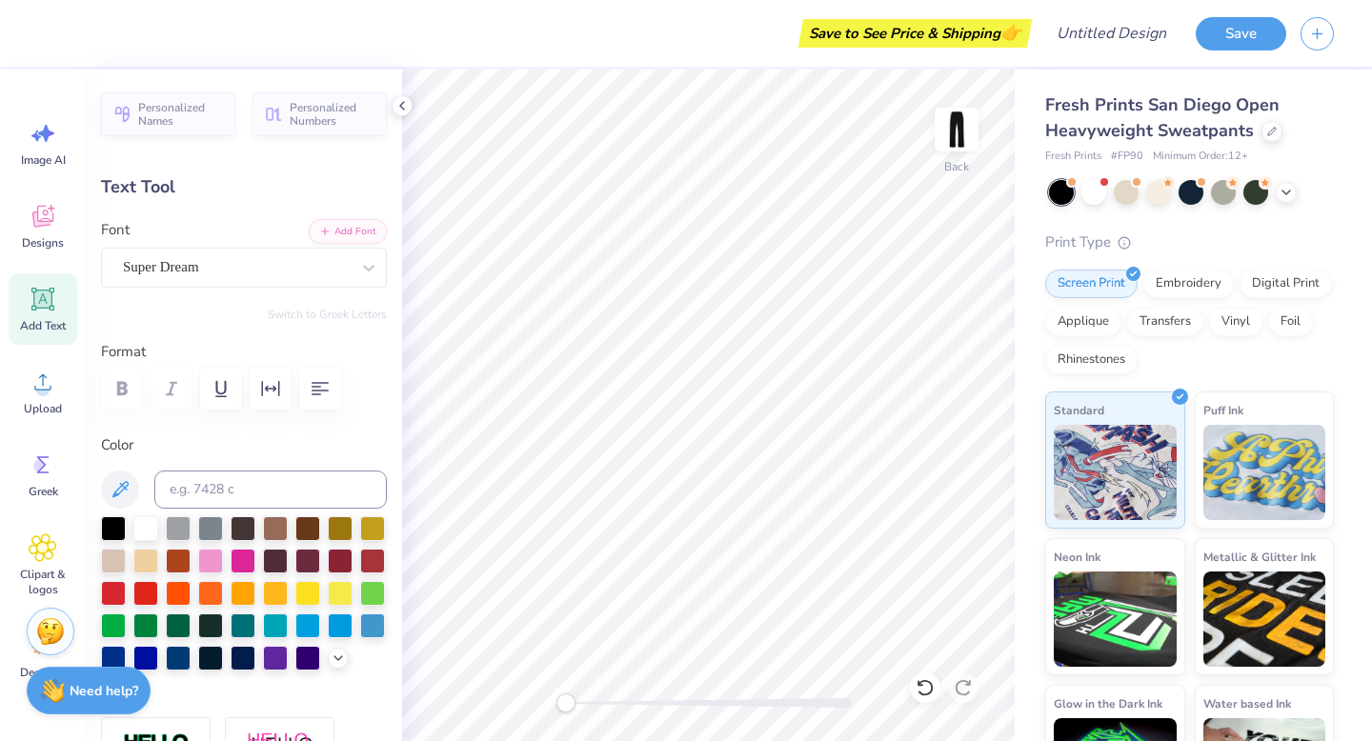
type textarea "D"
click at [226, 271] on div "Super Dream" at bounding box center [236, 267] width 231 height 30
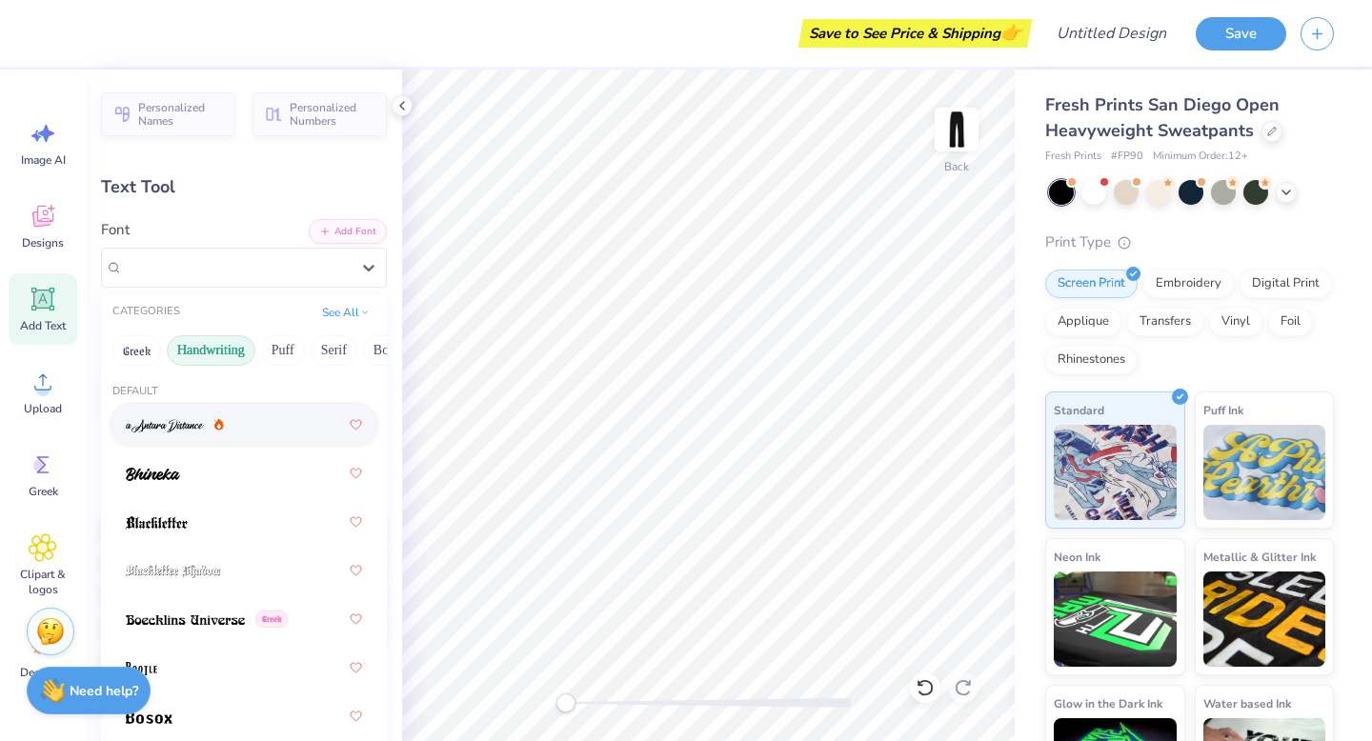
click at [242, 357] on button "Handwriting" at bounding box center [211, 350] width 89 height 30
click at [133, 360] on button "Greek" at bounding box center [136, 350] width 49 height 30
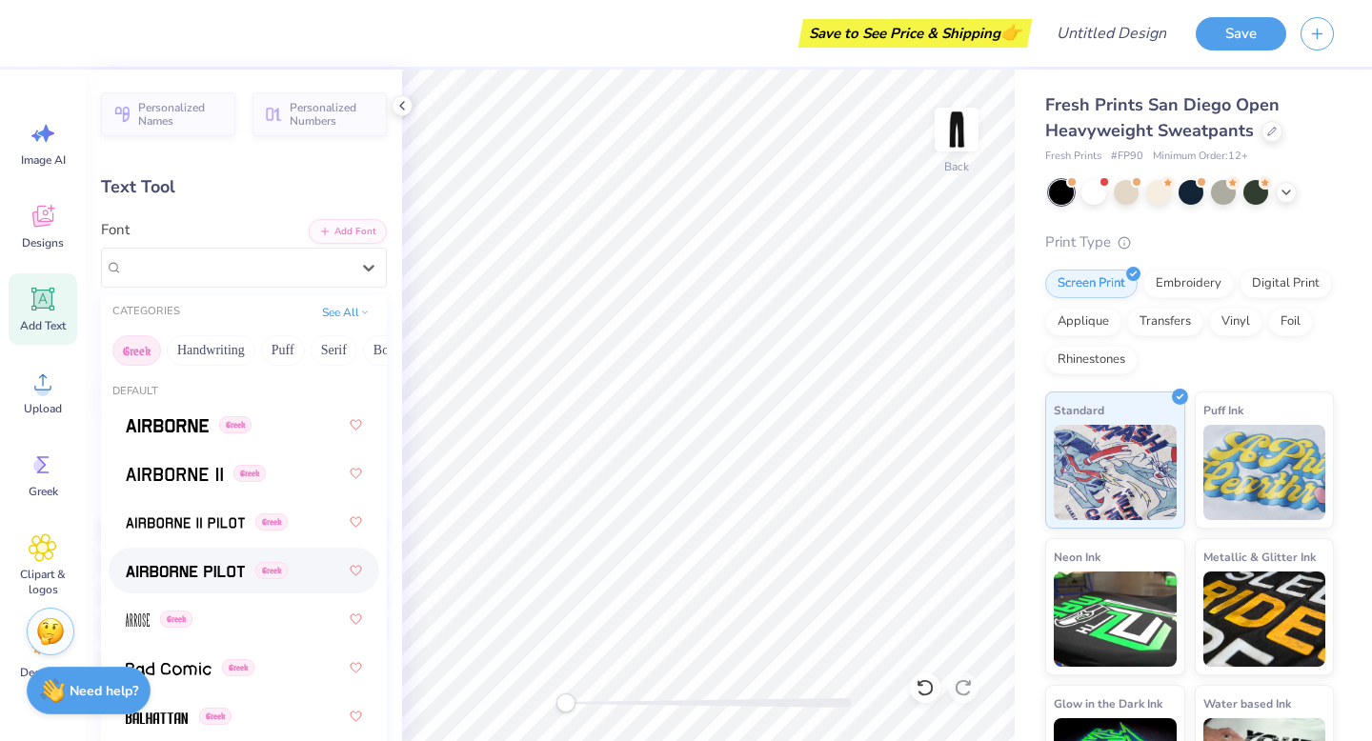
click at [188, 561] on span at bounding box center [185, 571] width 119 height 20
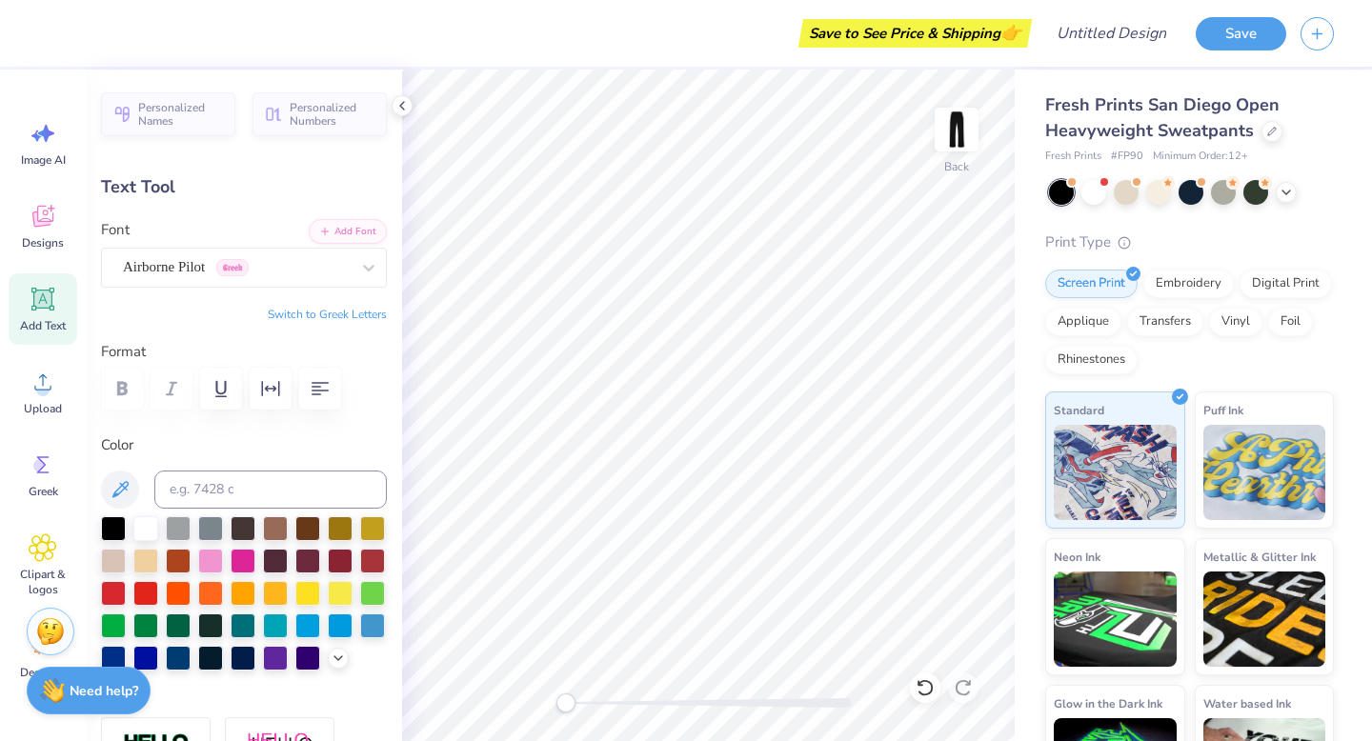
type textarea "f"
type textarea "d"
